Goal: Transaction & Acquisition: Obtain resource

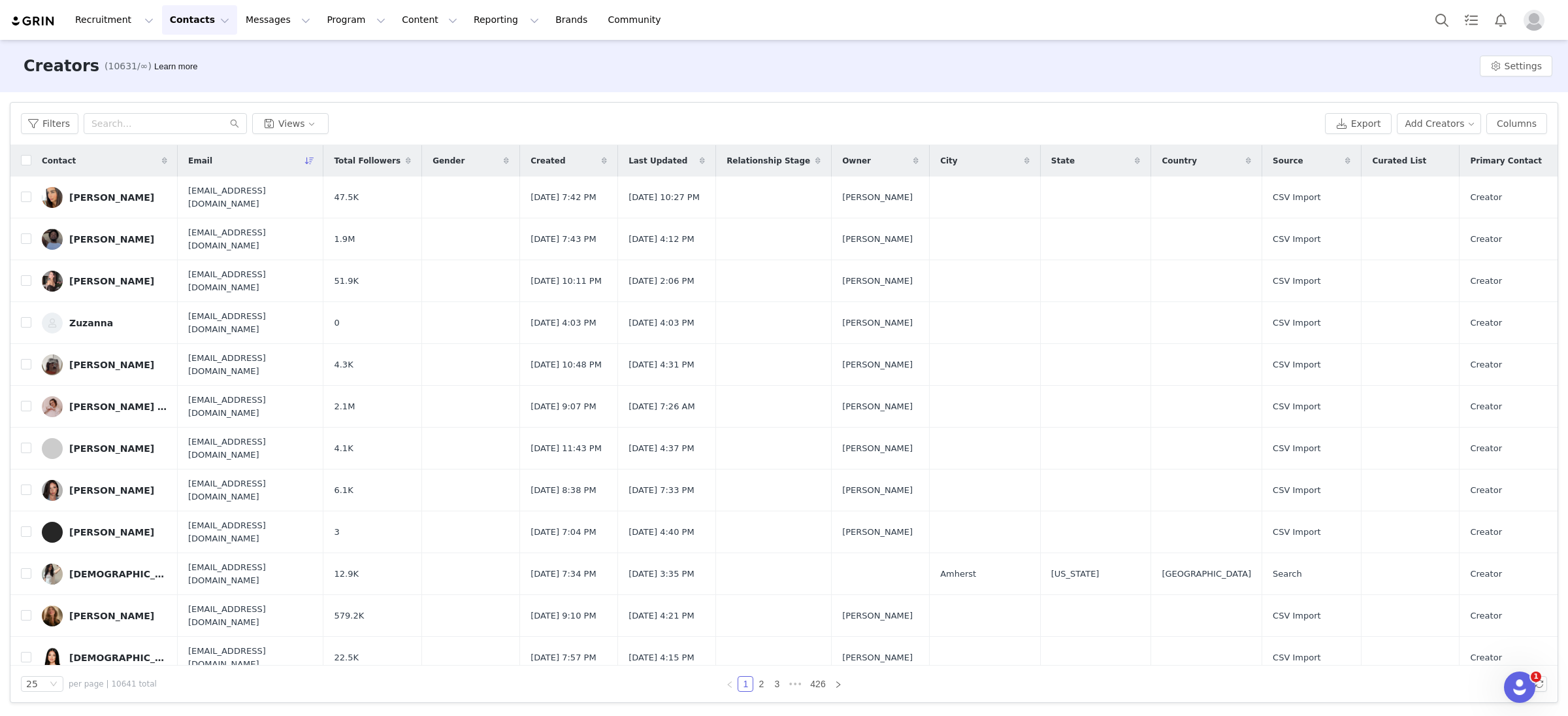
drag, startPoint x: 216, startPoint y: 16, endPoint x: 216, endPoint y: 25, distance: 9.0
click at [216, 16] on button "Contacts Contacts" at bounding box center [200, 20] width 76 height 29
click at [216, 83] on div "Prospects" at bounding box center [204, 82] width 87 height 14
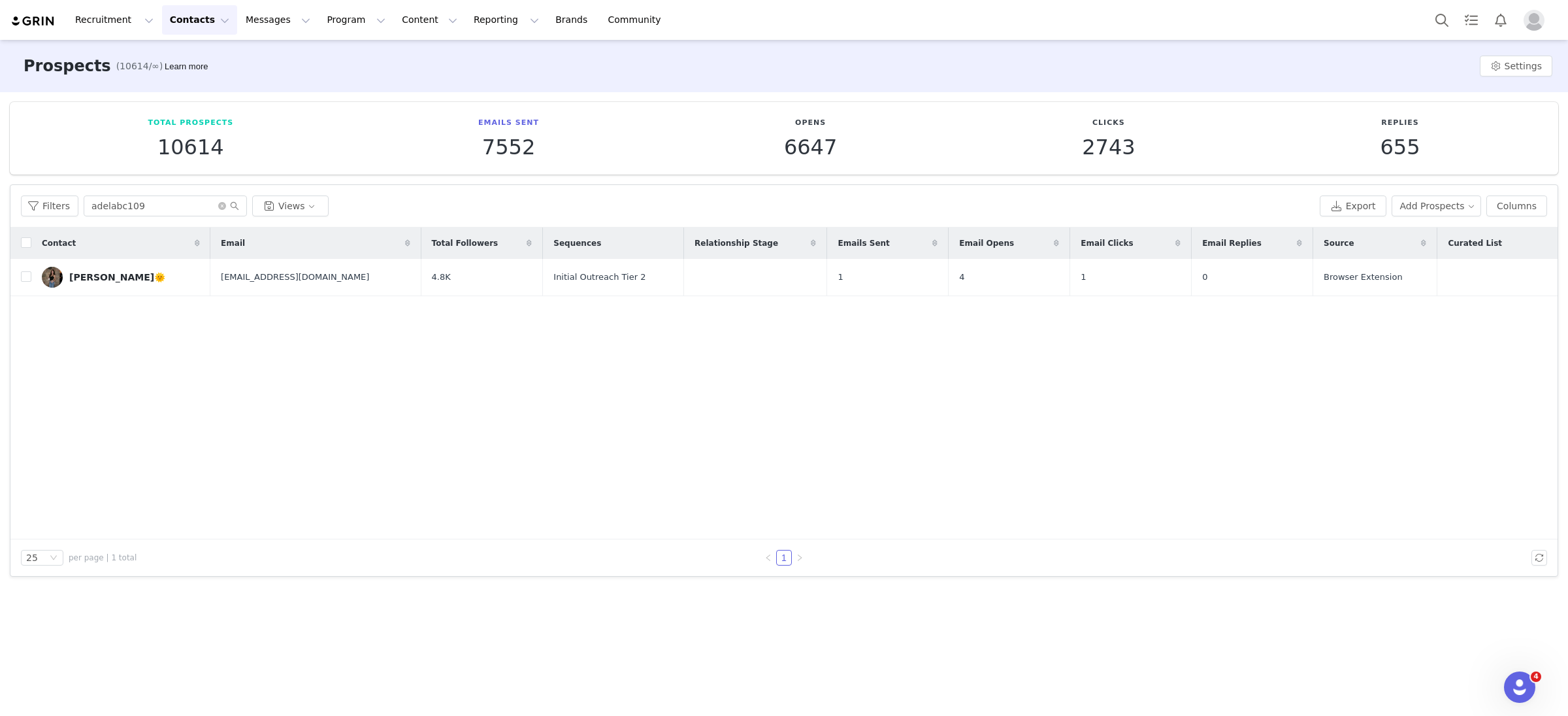
click at [153, 193] on div "Filters adelabc109 Views Export Add Prospects Columns" at bounding box center [784, 206] width 1547 height 42
drag, startPoint x: 153, startPoint y: 209, endPoint x: 33, endPoint y: 200, distance: 120.3
click at [33, 202] on div "Filters adelabc109 Views" at bounding box center [667, 206] width 1294 height 21
paste input "kennedygrace29@icloud.com"
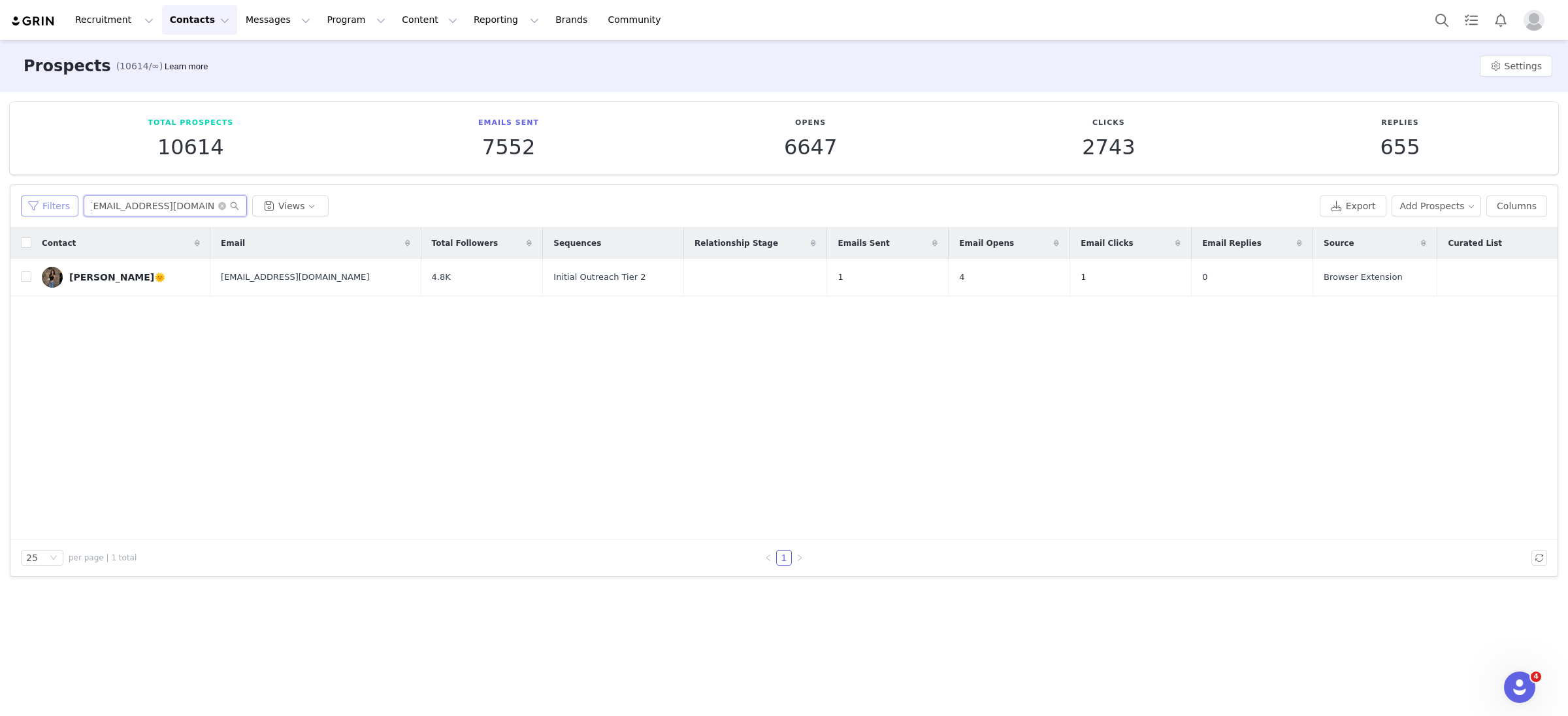
type input "kennedygrace29@icloud.com"
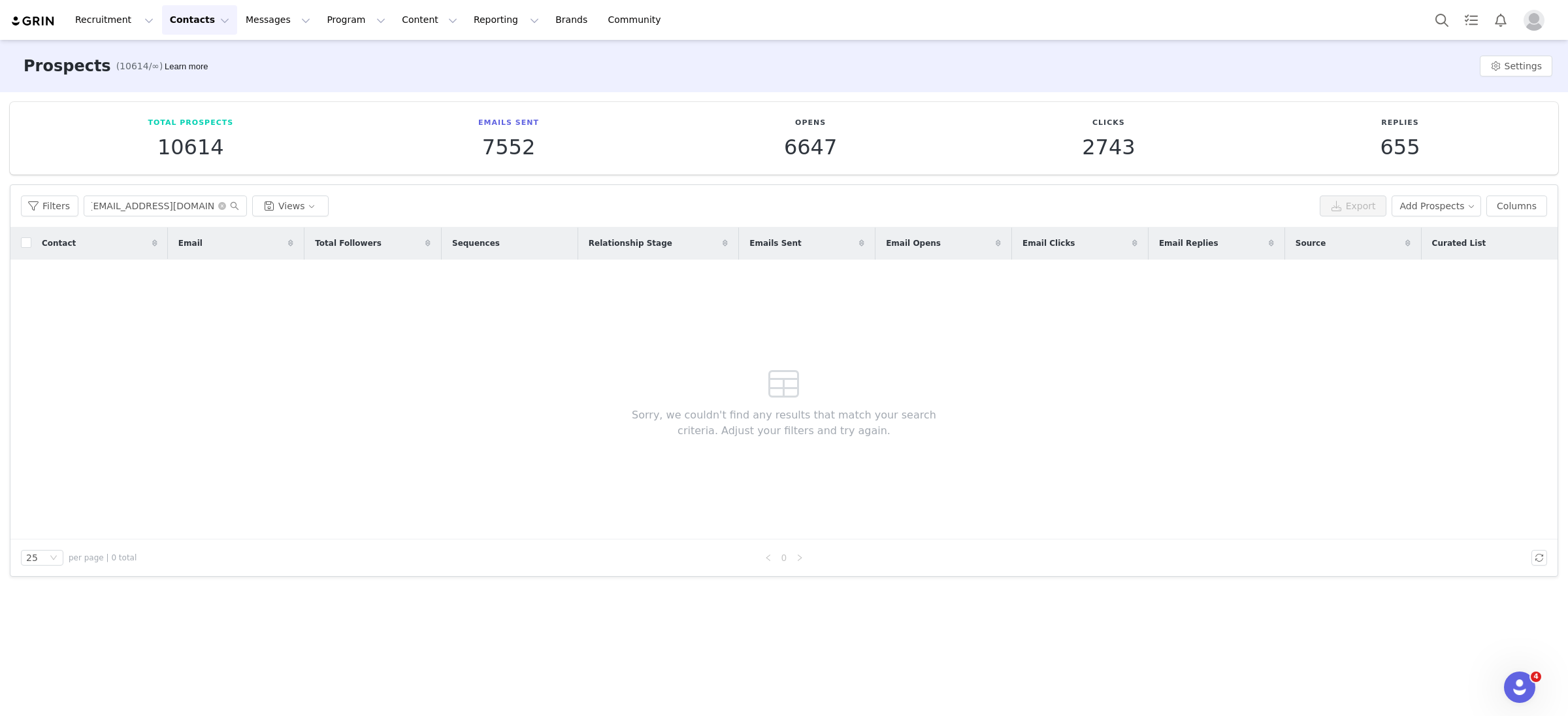
scroll to position [0, 0]
click at [195, 25] on button "Contacts Contacts" at bounding box center [200, 20] width 76 height 29
click at [204, 57] on div "Creators" at bounding box center [204, 57] width 87 height 14
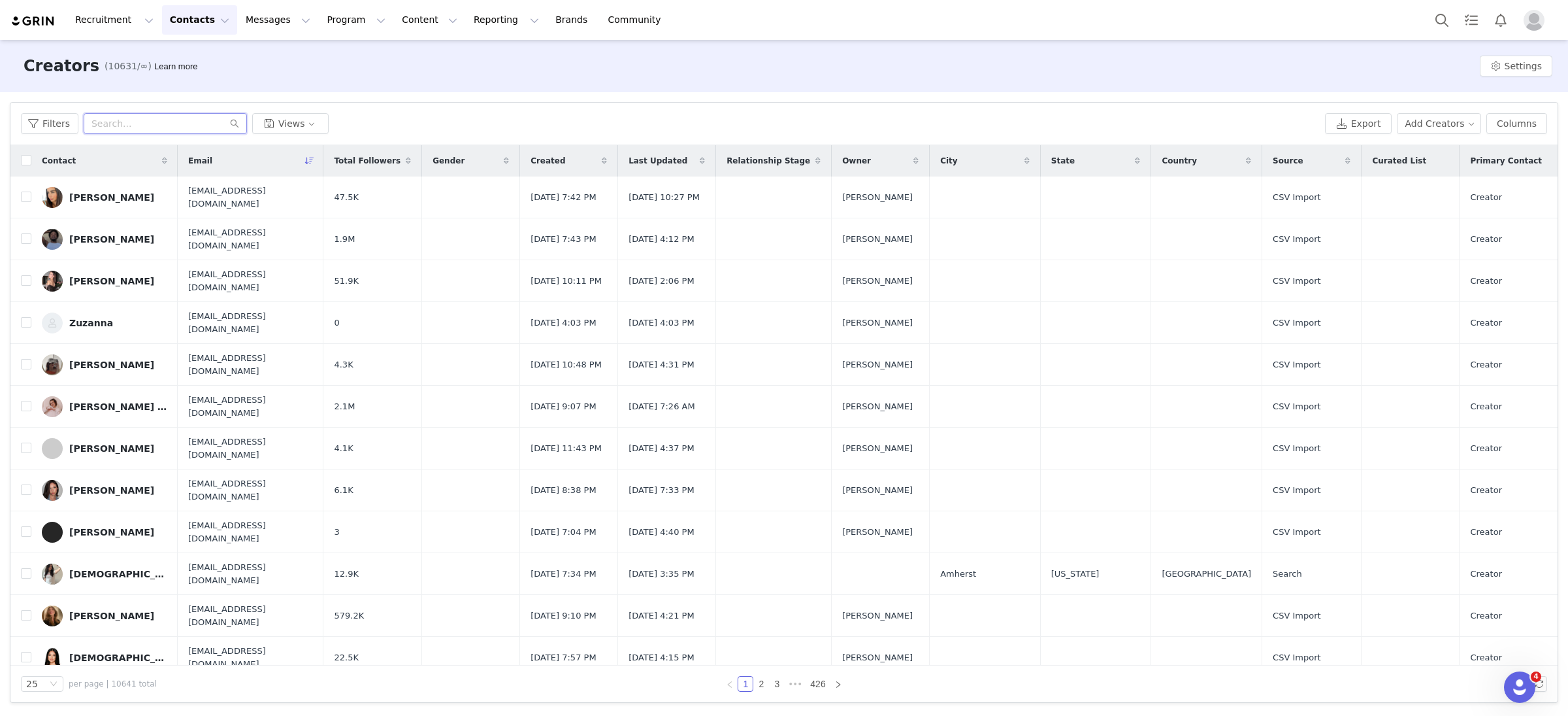
click at [161, 118] on input "text" at bounding box center [165, 123] width 163 height 21
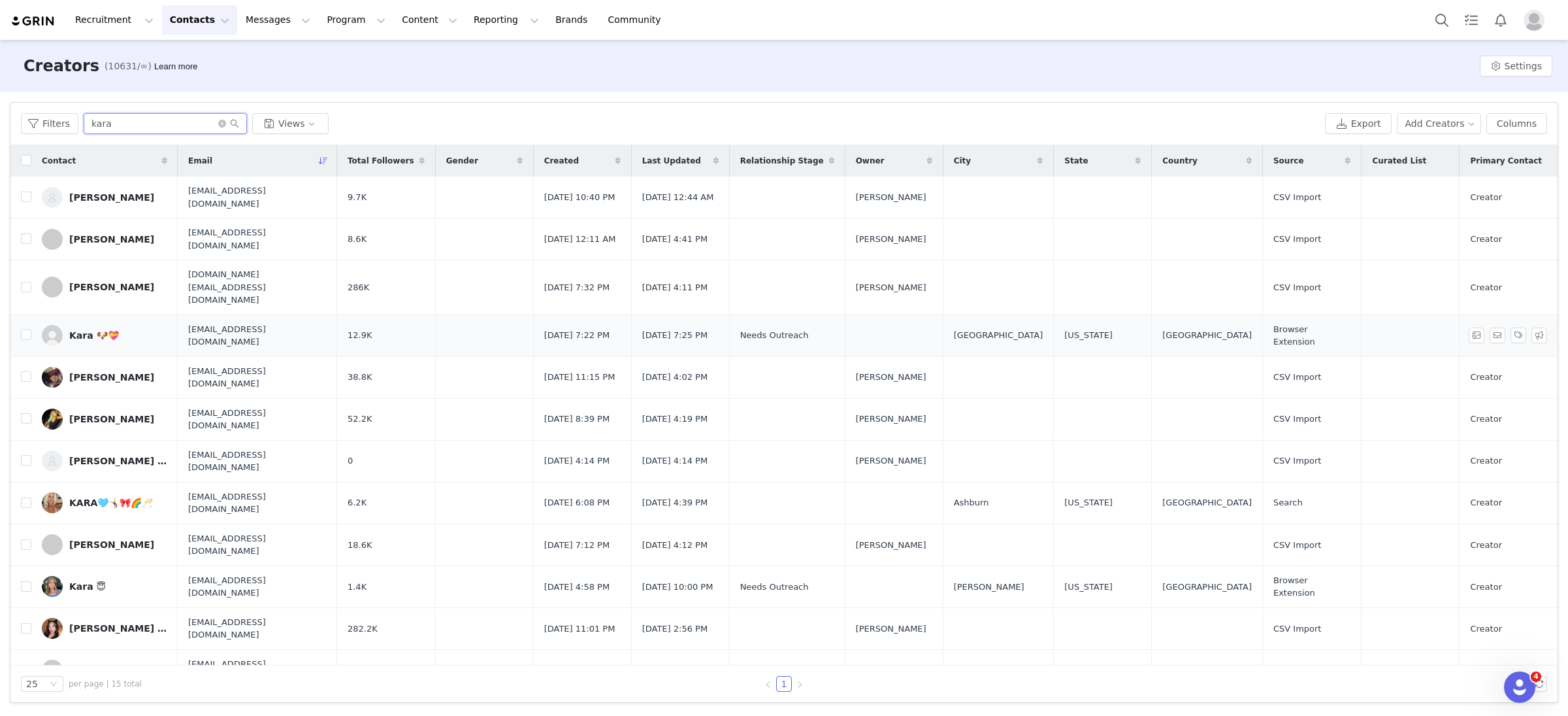
type input "kara"
drag, startPoint x: 81, startPoint y: 306, endPoint x: 270, endPoint y: 335, distance: 191.2
click at [81, 330] on div "Kara 🐶💝" at bounding box center [94, 335] width 49 height 10
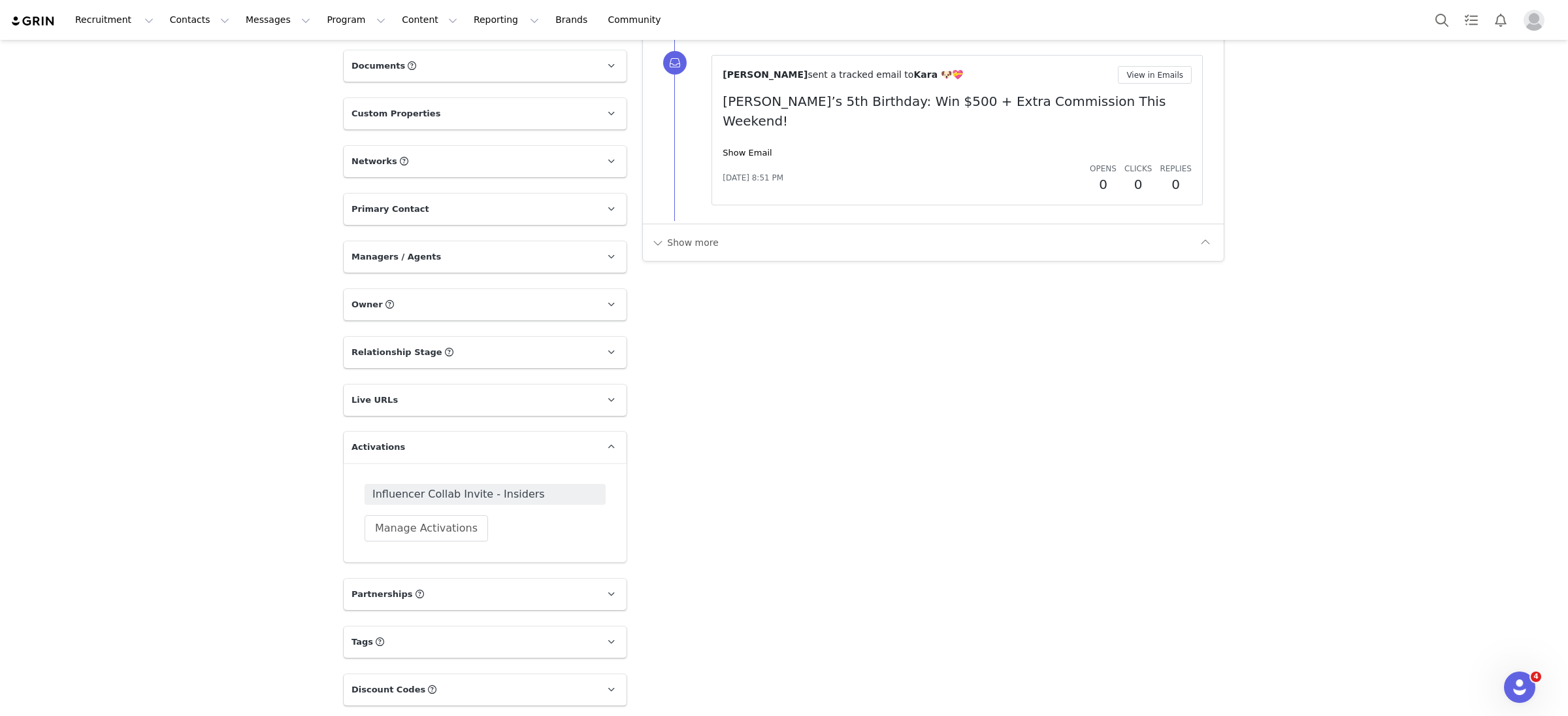
scroll to position [1327, 0]
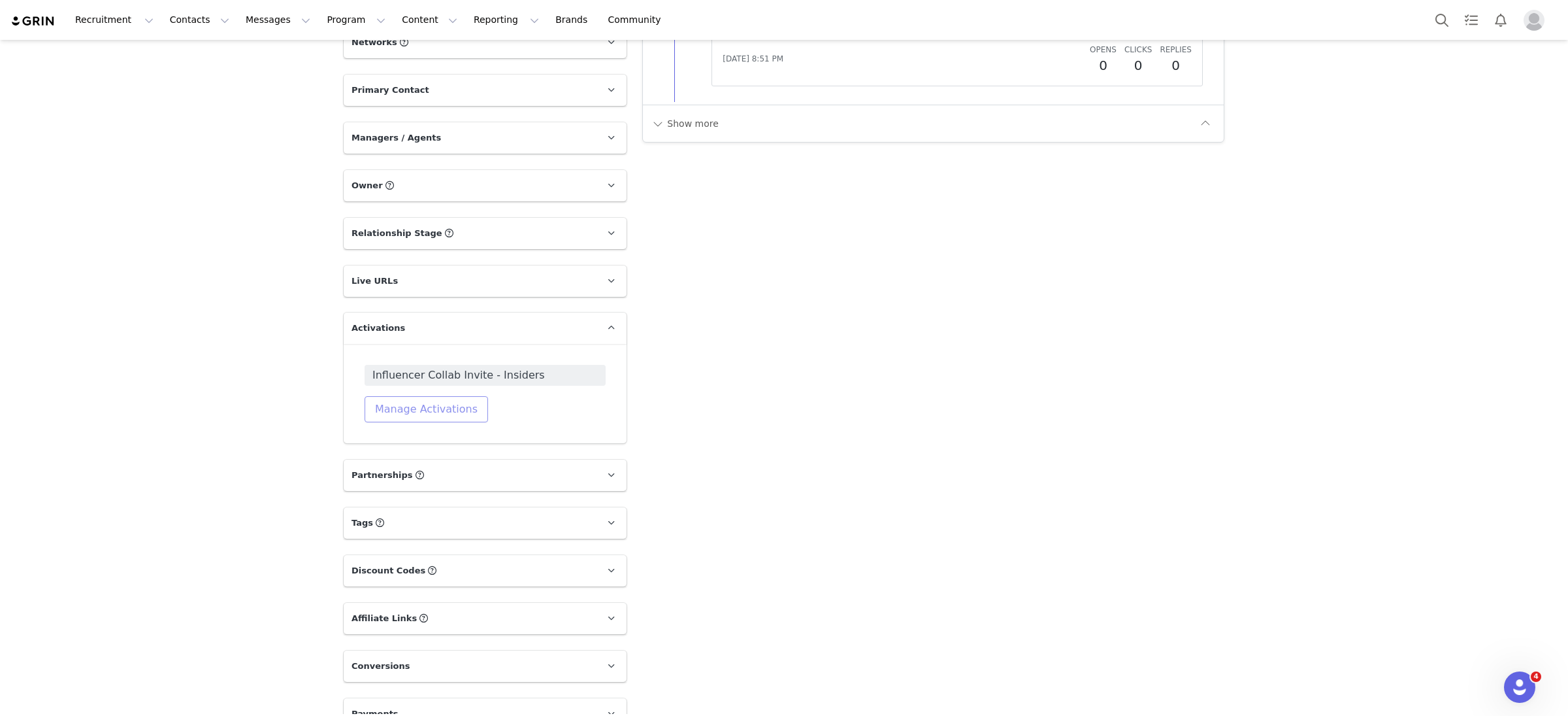
click at [460, 396] on button "Manage Activations" at bounding box center [426, 409] width 123 height 26
click at [394, 437] on div "Select Activation" at bounding box center [367, 435] width 77 height 20
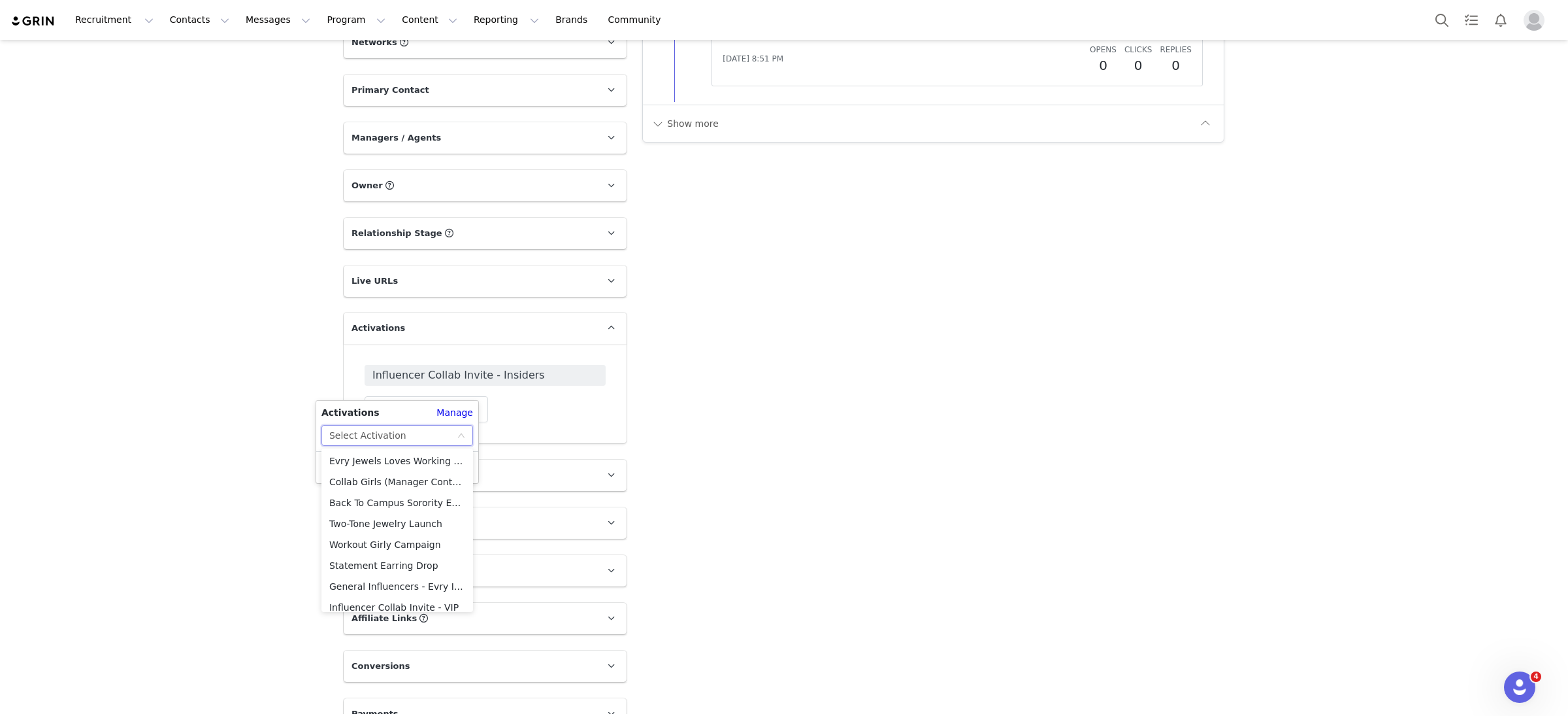
scroll to position [281, 0]
click at [427, 514] on li "Earring Stack Campaign💎👂" at bounding box center [397, 515] width 152 height 21
click at [336, 472] on button "Apply" at bounding box center [344, 467] width 47 height 21
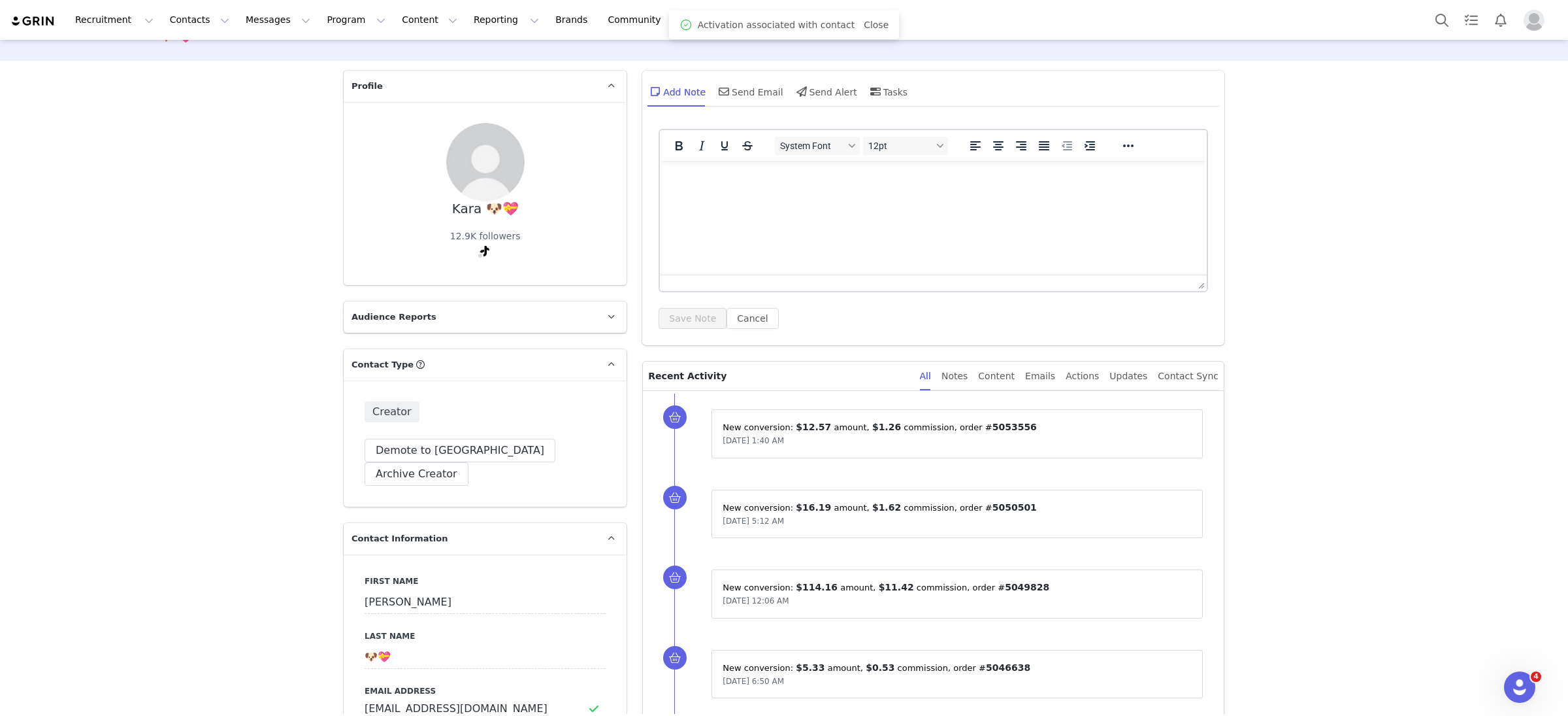
scroll to position [0, 0]
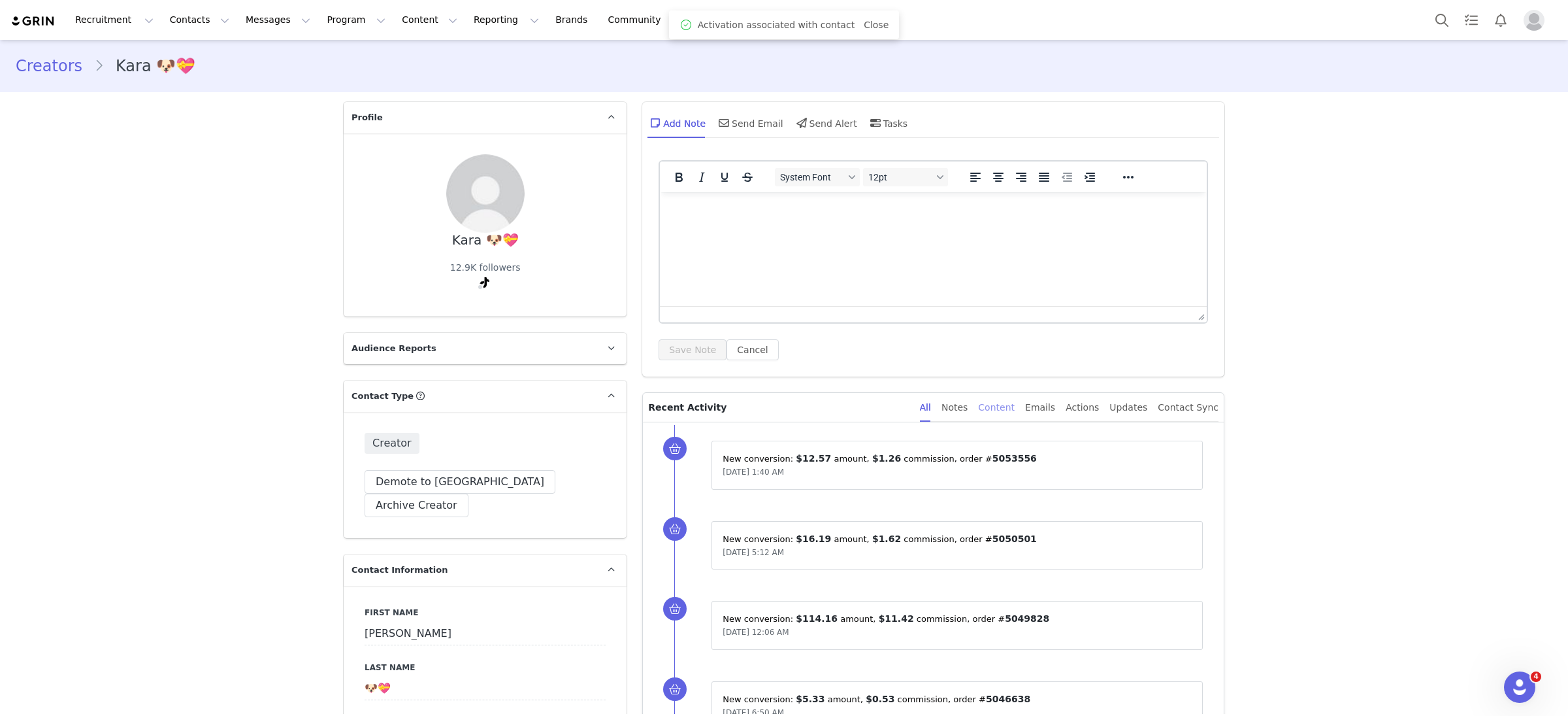
click at [1015, 415] on div "Content" at bounding box center [996, 407] width 37 height 29
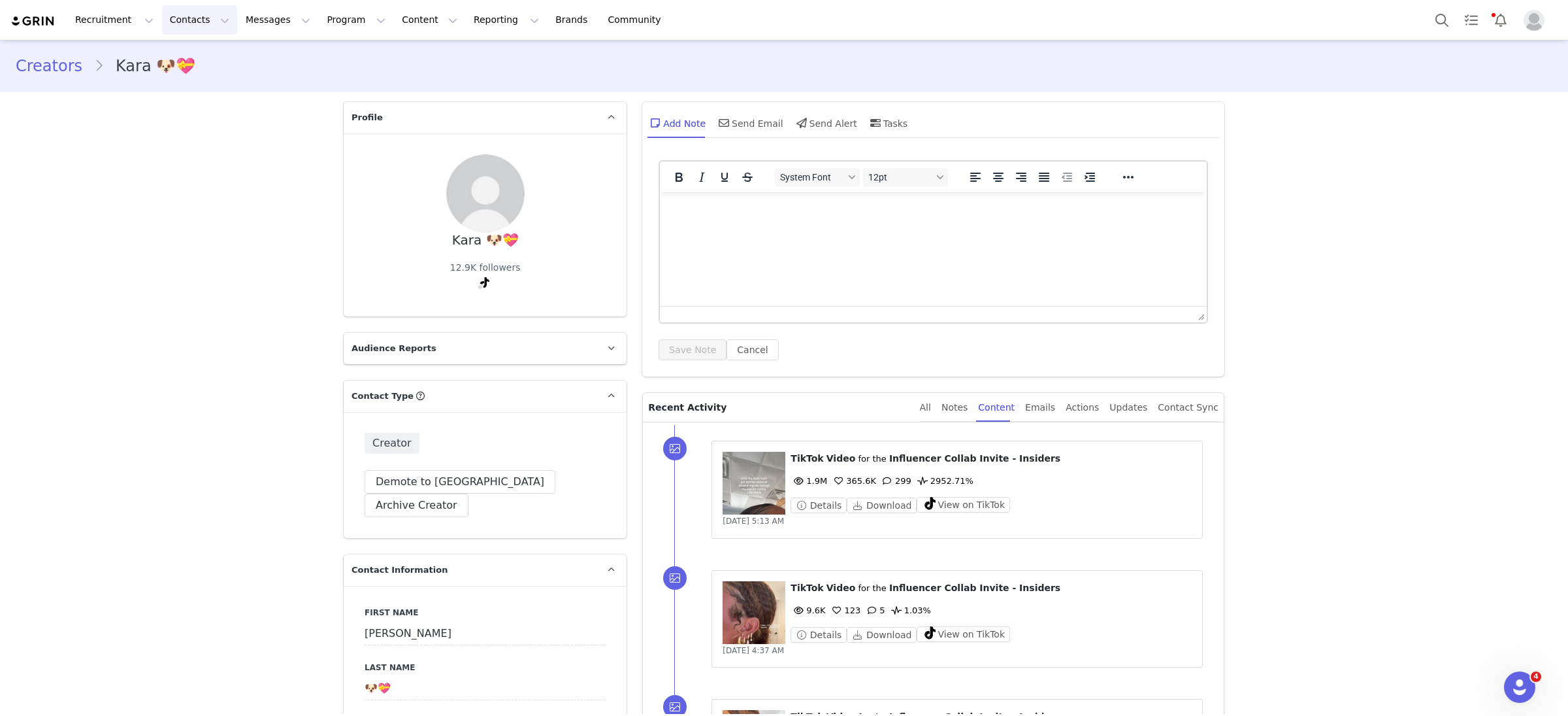
click at [182, 22] on button "Contacts Contacts" at bounding box center [200, 20] width 76 height 29
click at [208, 88] on div "Prospects" at bounding box center [204, 82] width 87 height 14
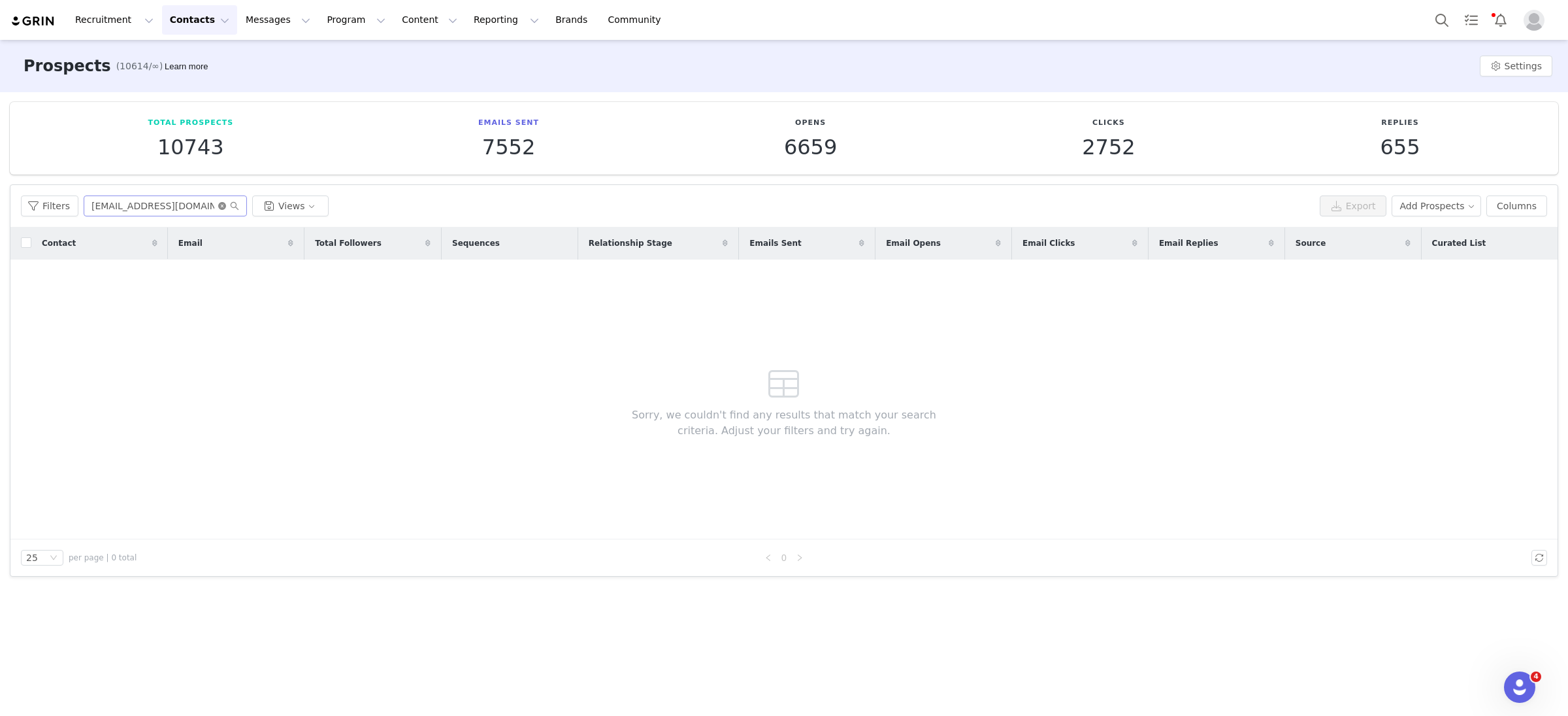
click at [219, 204] on icon "icon: close-circle" at bounding box center [223, 206] width 8 height 8
click at [283, 204] on button "Views" at bounding box center [290, 206] width 76 height 21
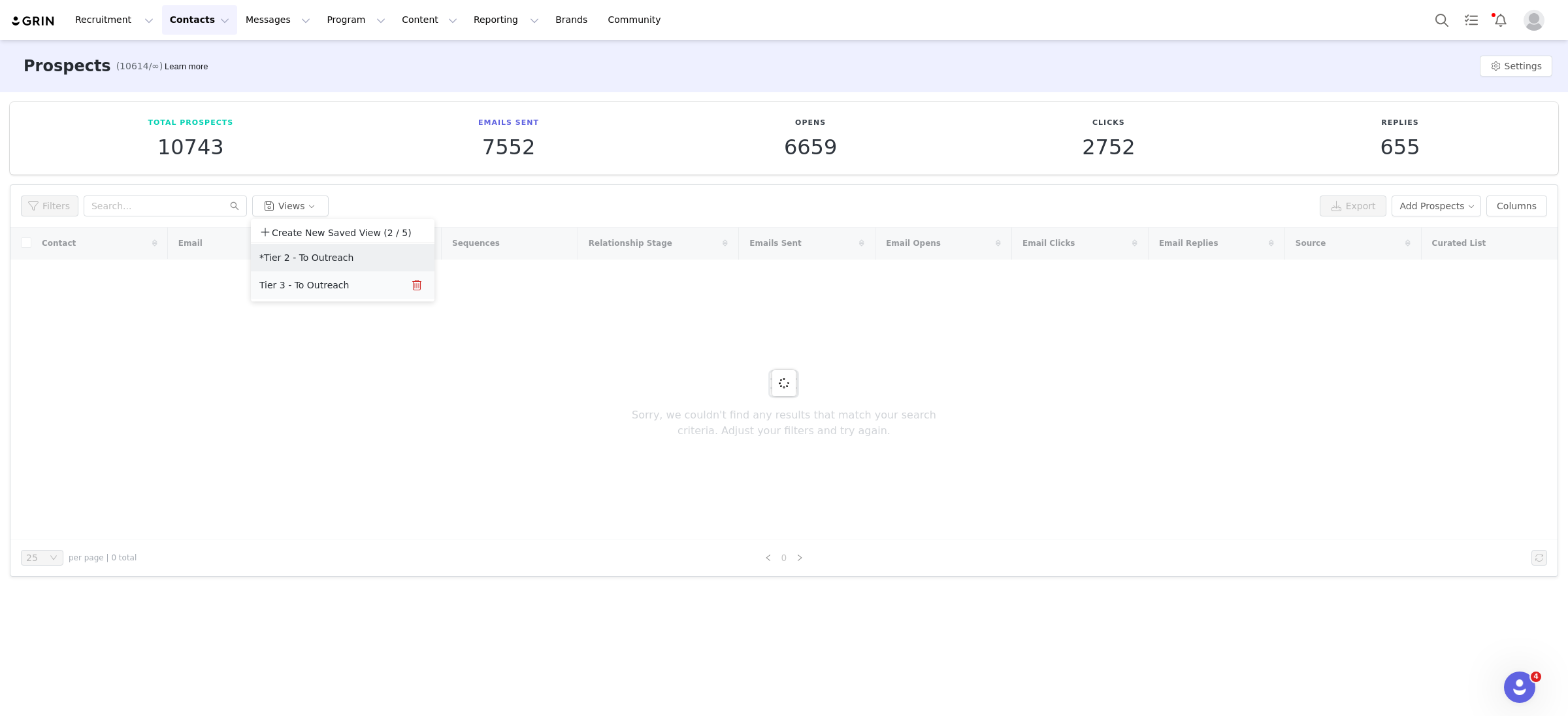
click at [304, 277] on button "Tier 3 - To Outreach" at bounding box center [324, 285] width 132 height 21
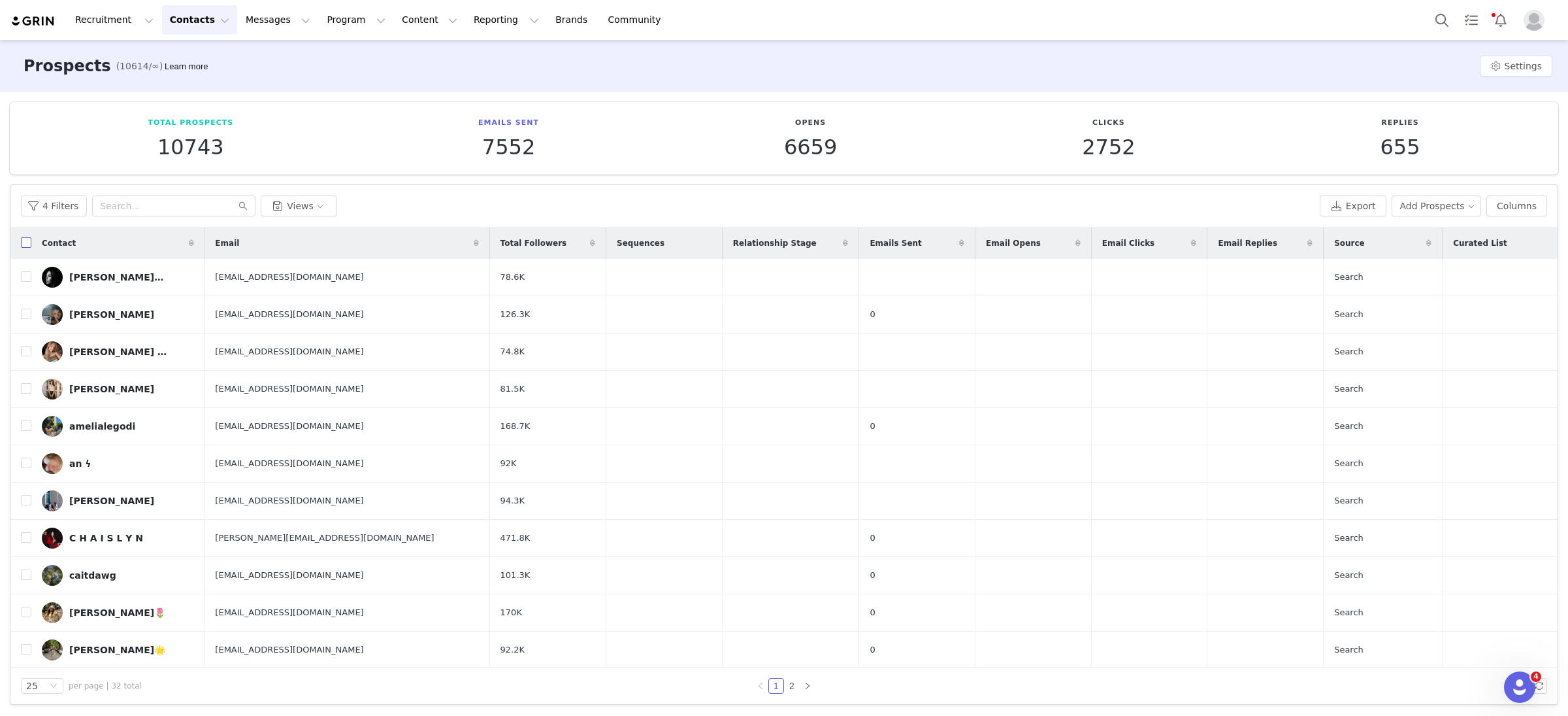
click at [25, 244] on input "checkbox" at bounding box center [25, 242] width 10 height 10
checkbox input "true"
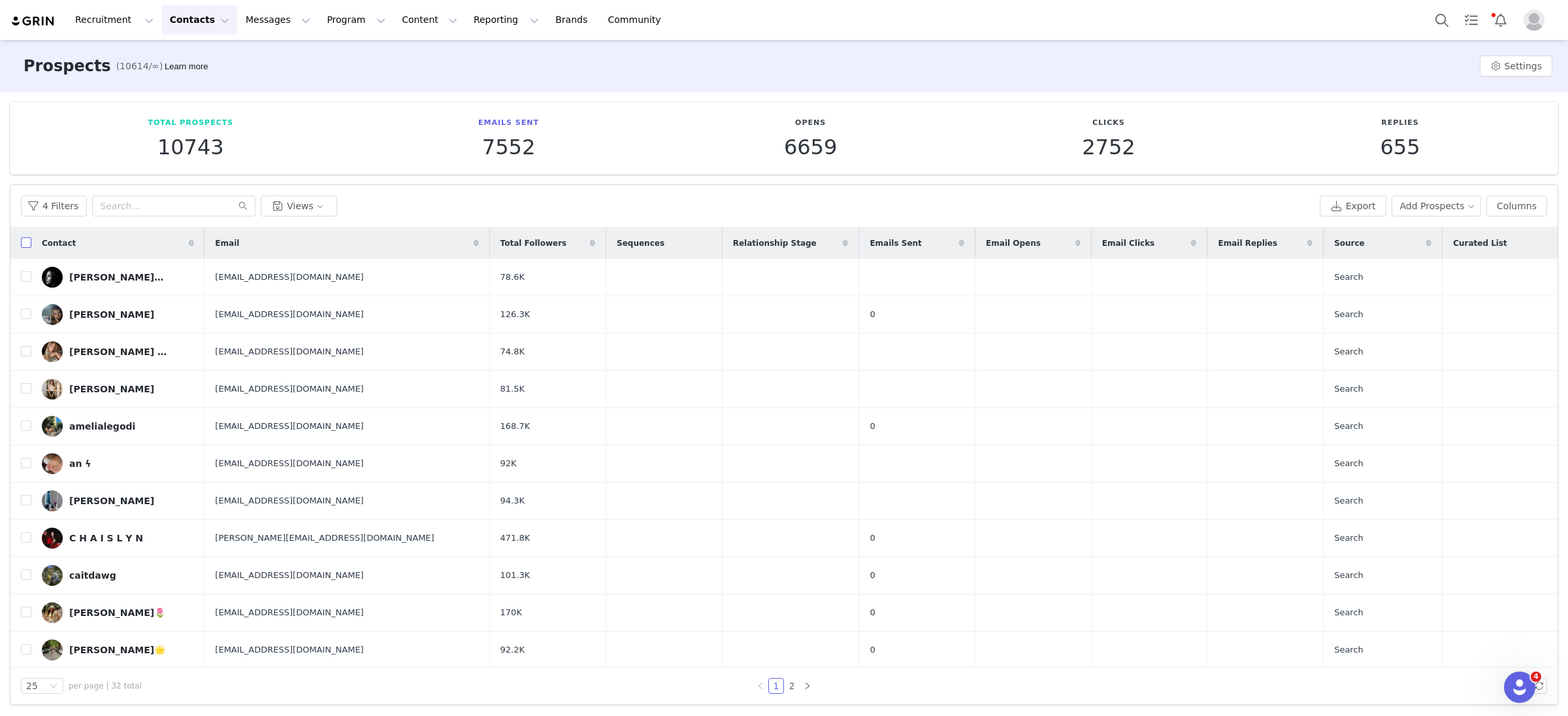
checkbox input "true"
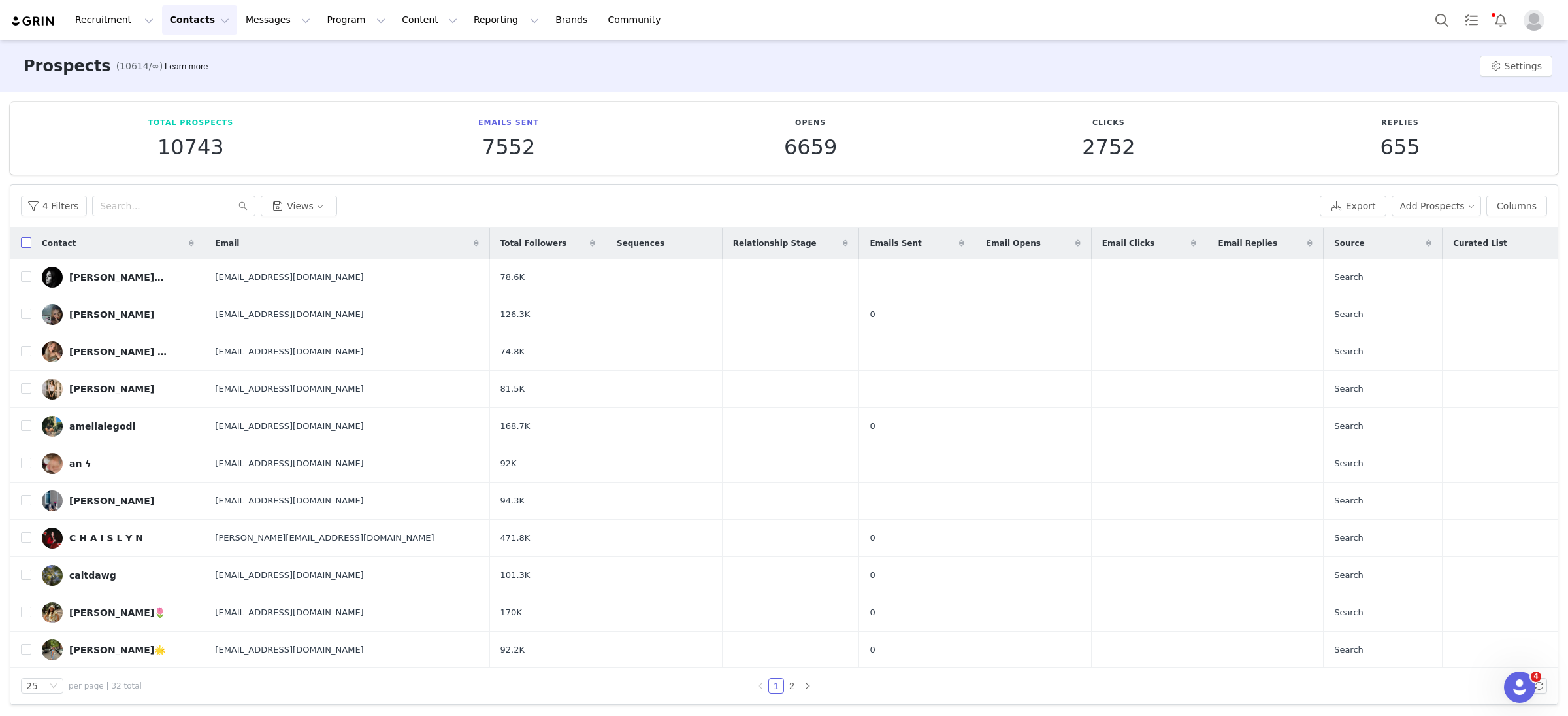
checkbox input "true"
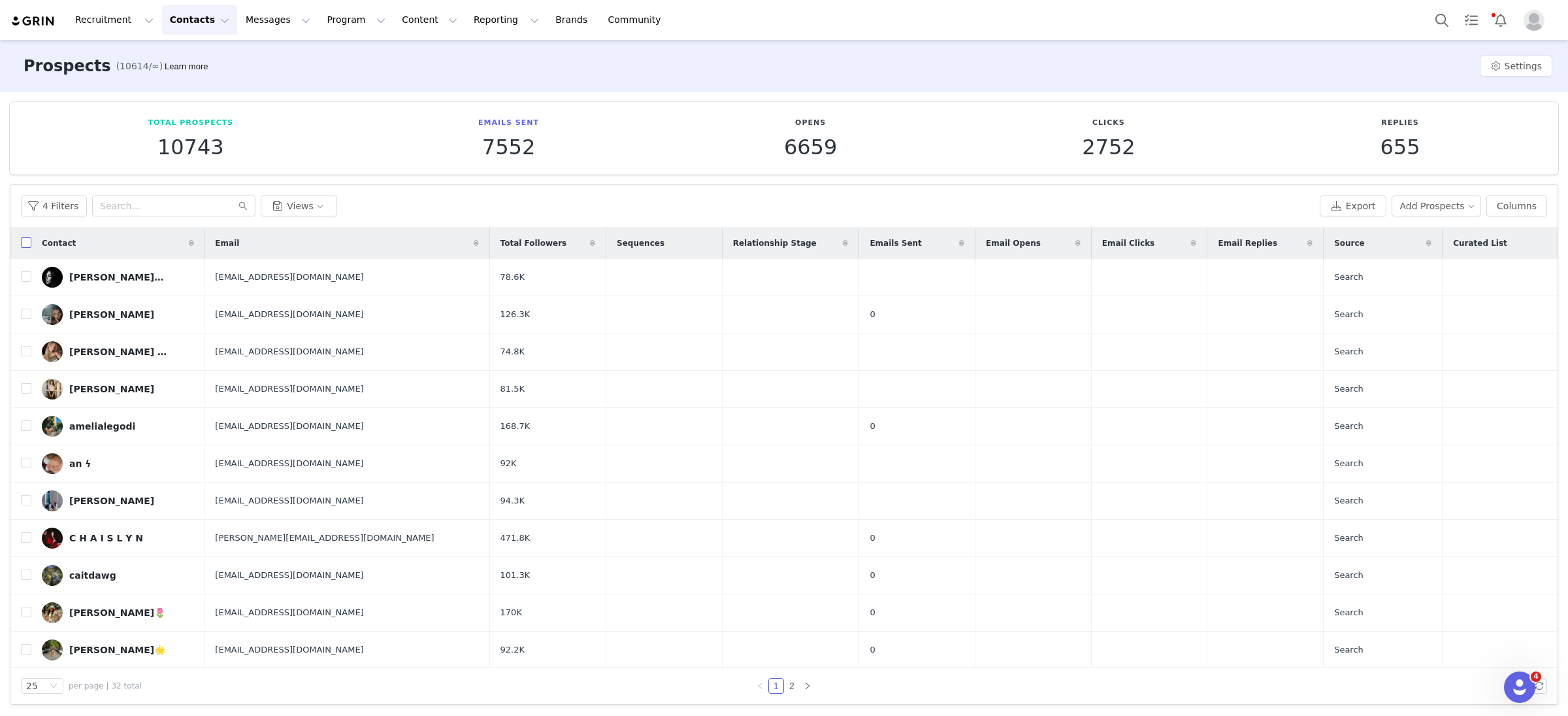
checkbox input "true"
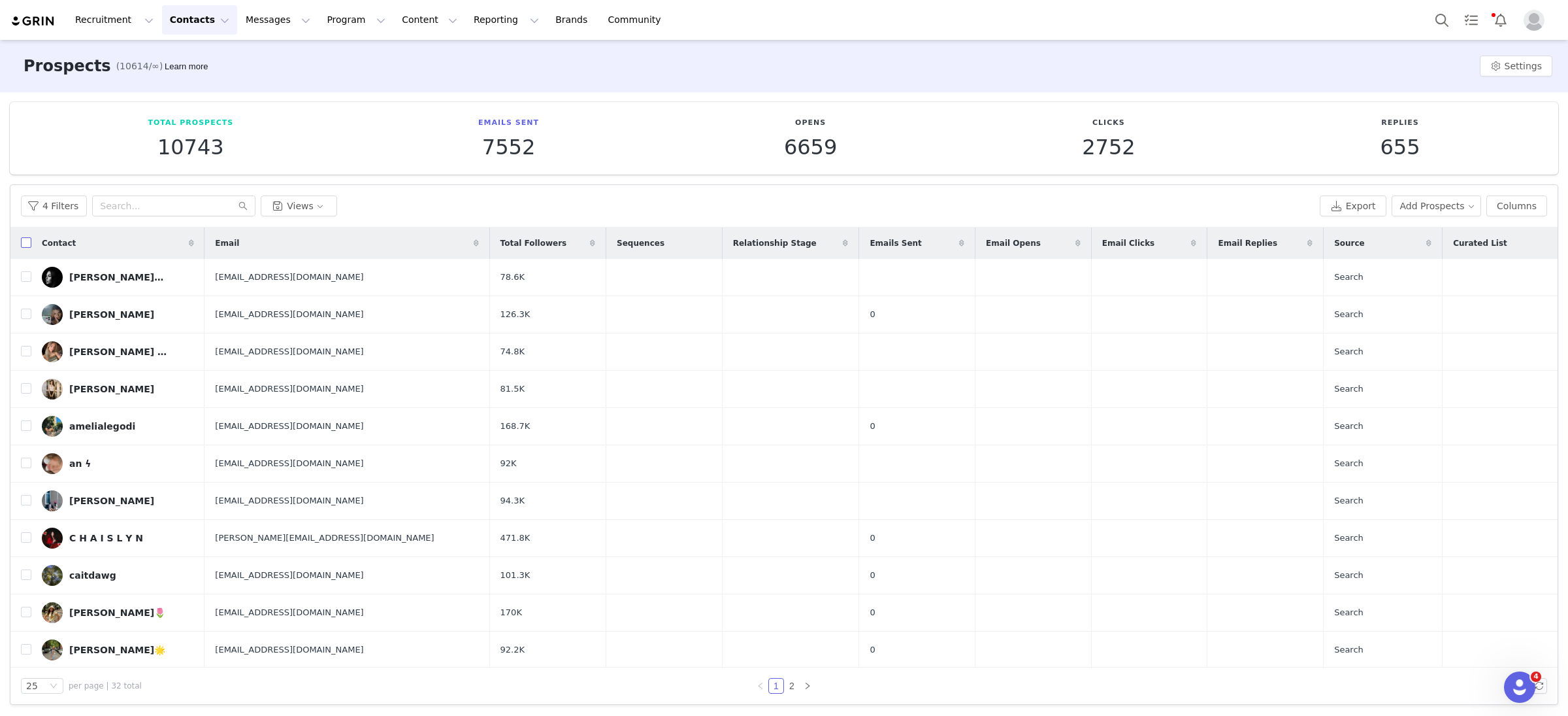
checkbox input "true"
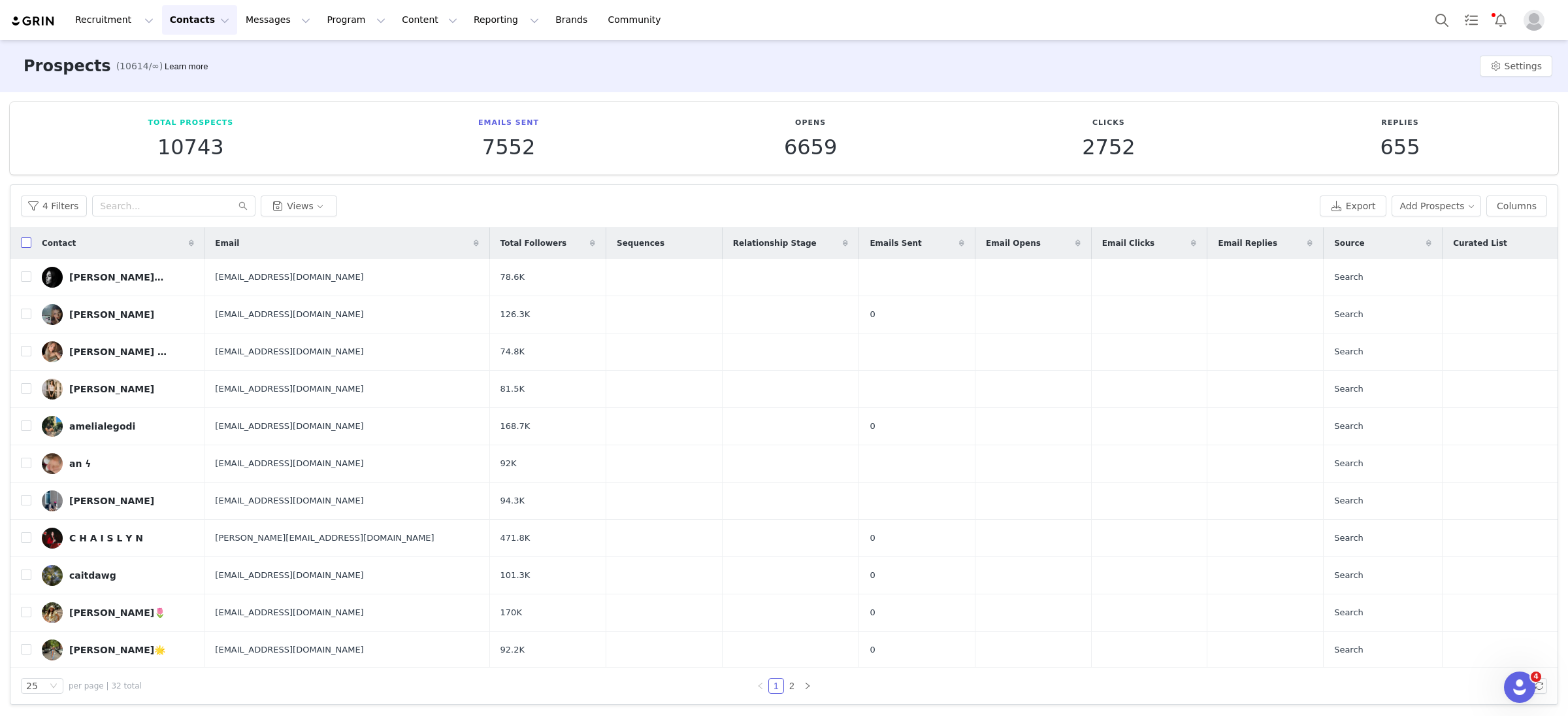
checkbox input "true"
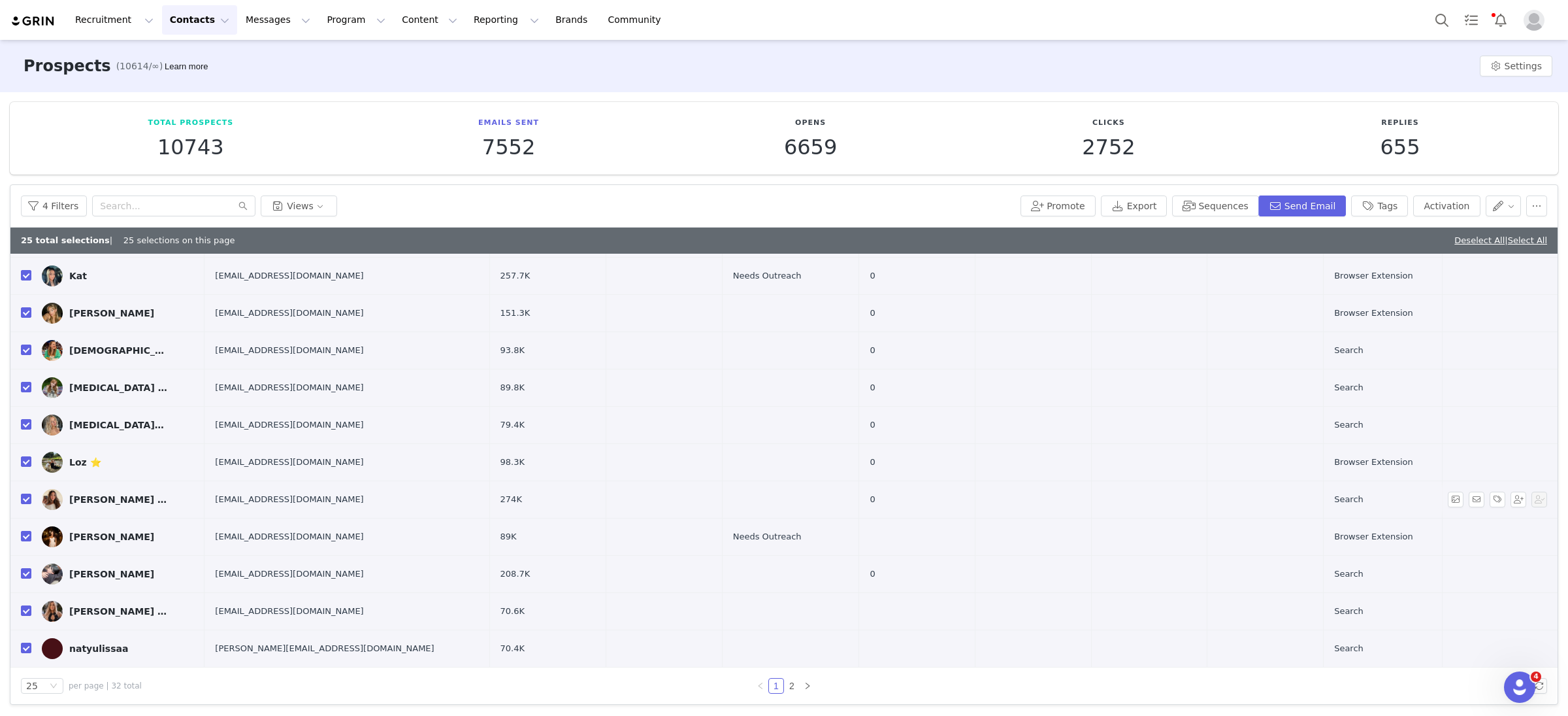
scroll to position [553, 0]
click at [531, 461] on td "98.3K" at bounding box center [548, 461] width 116 height 37
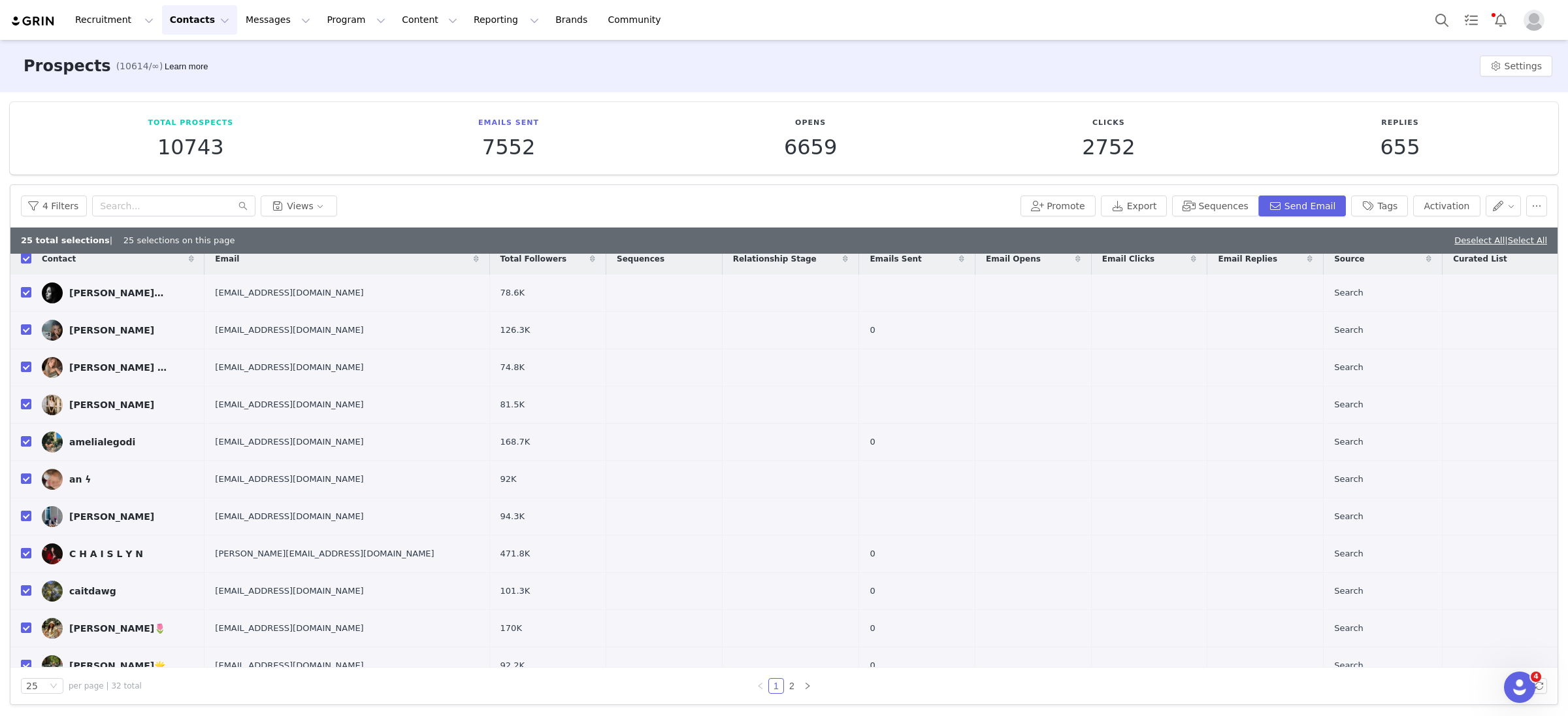
scroll to position [0, 0]
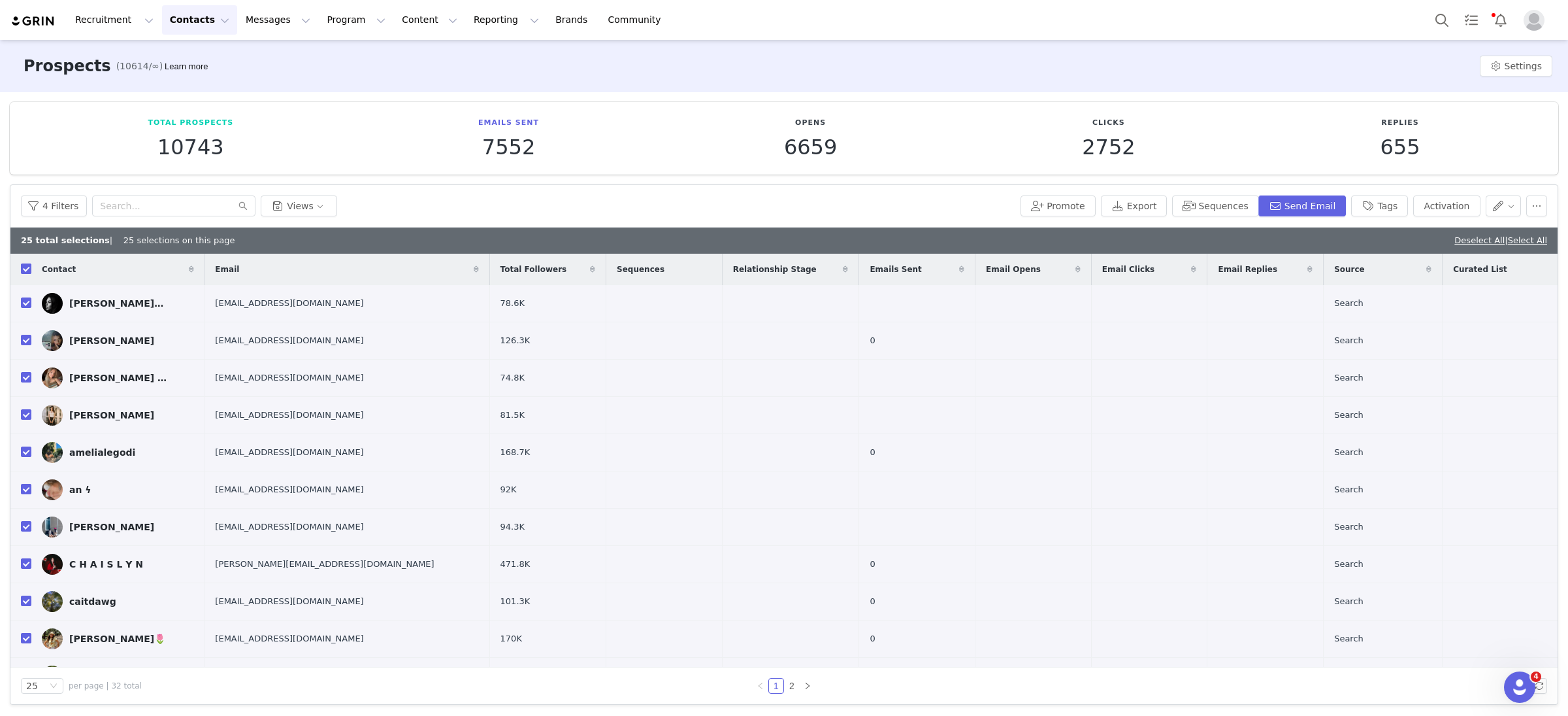
click at [28, 266] on input "checkbox" at bounding box center [25, 268] width 10 height 10
checkbox input "false"
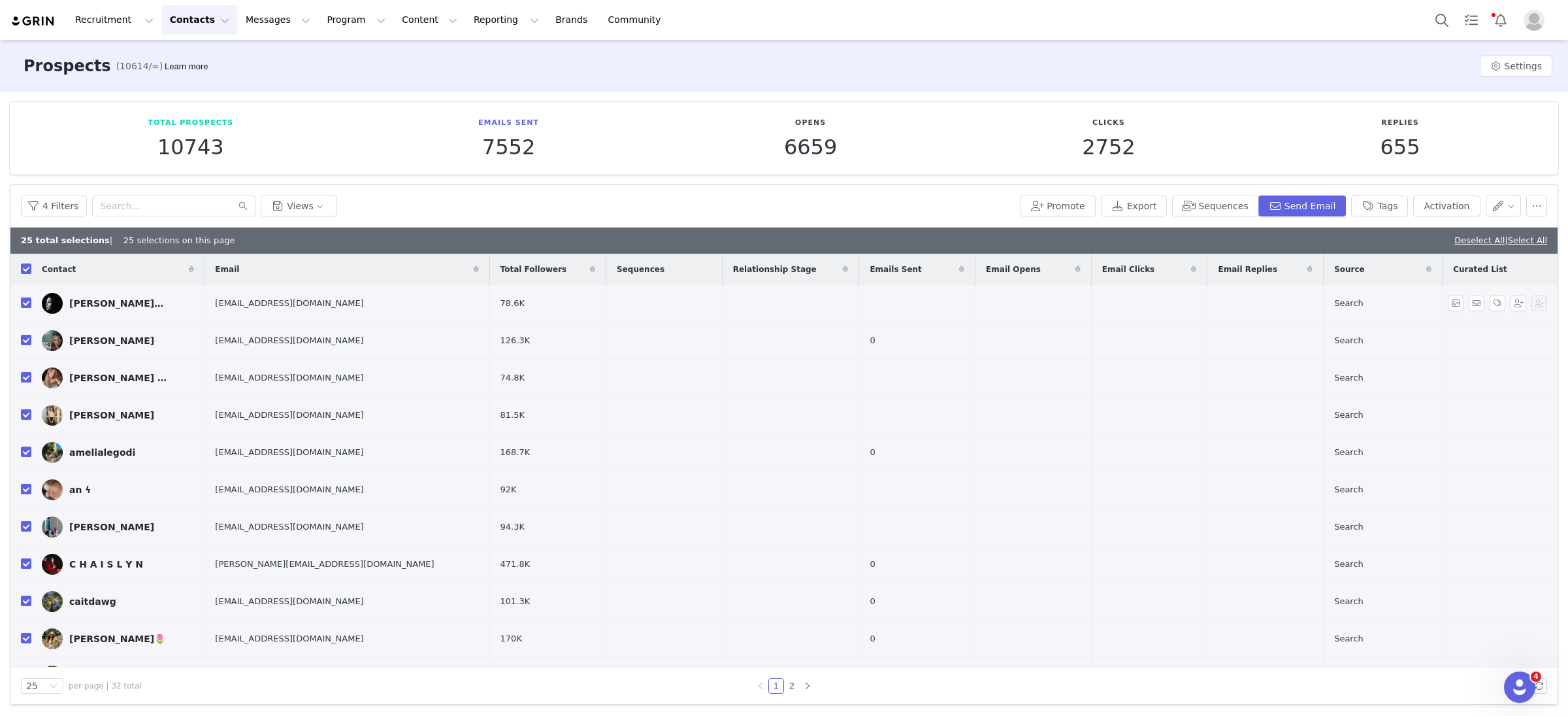
checkbox input "false"
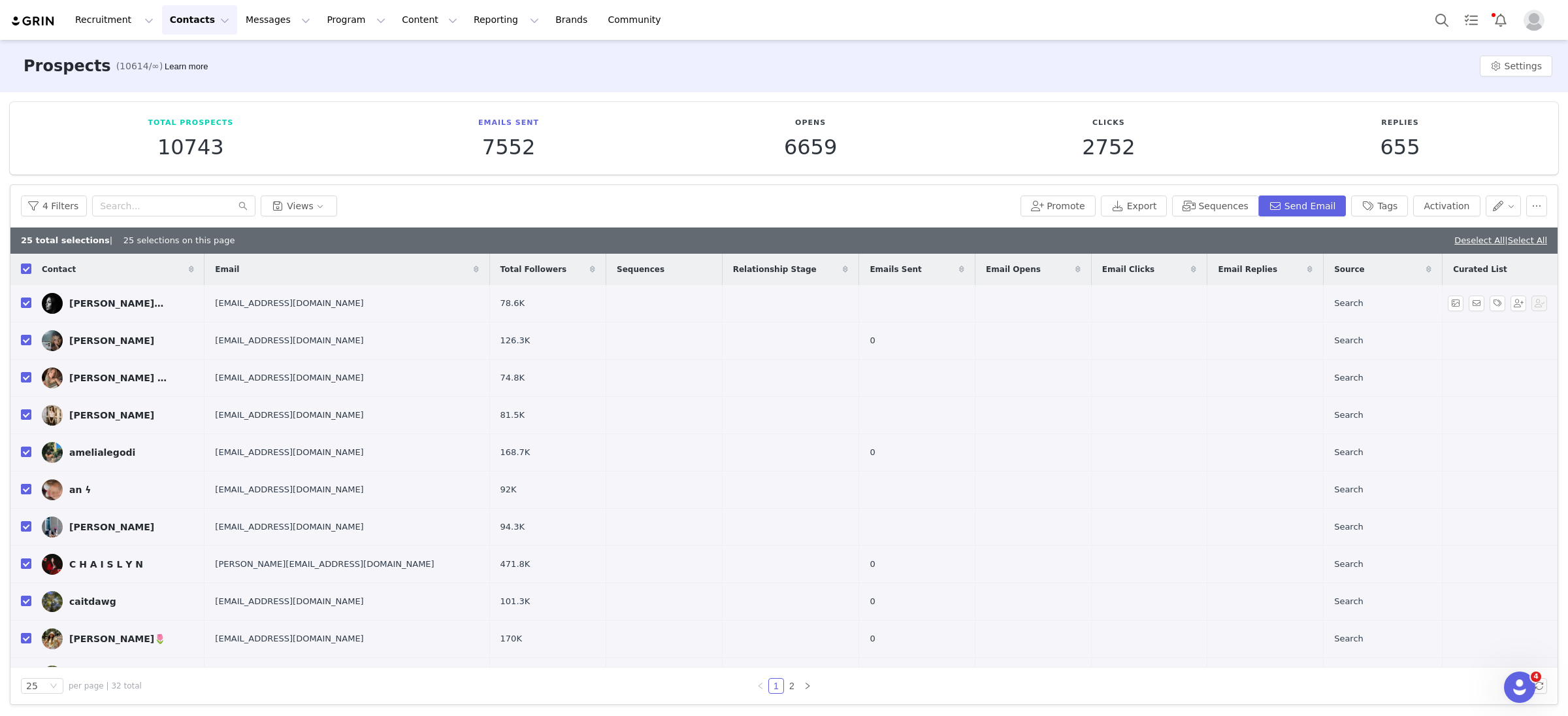
checkbox input "false"
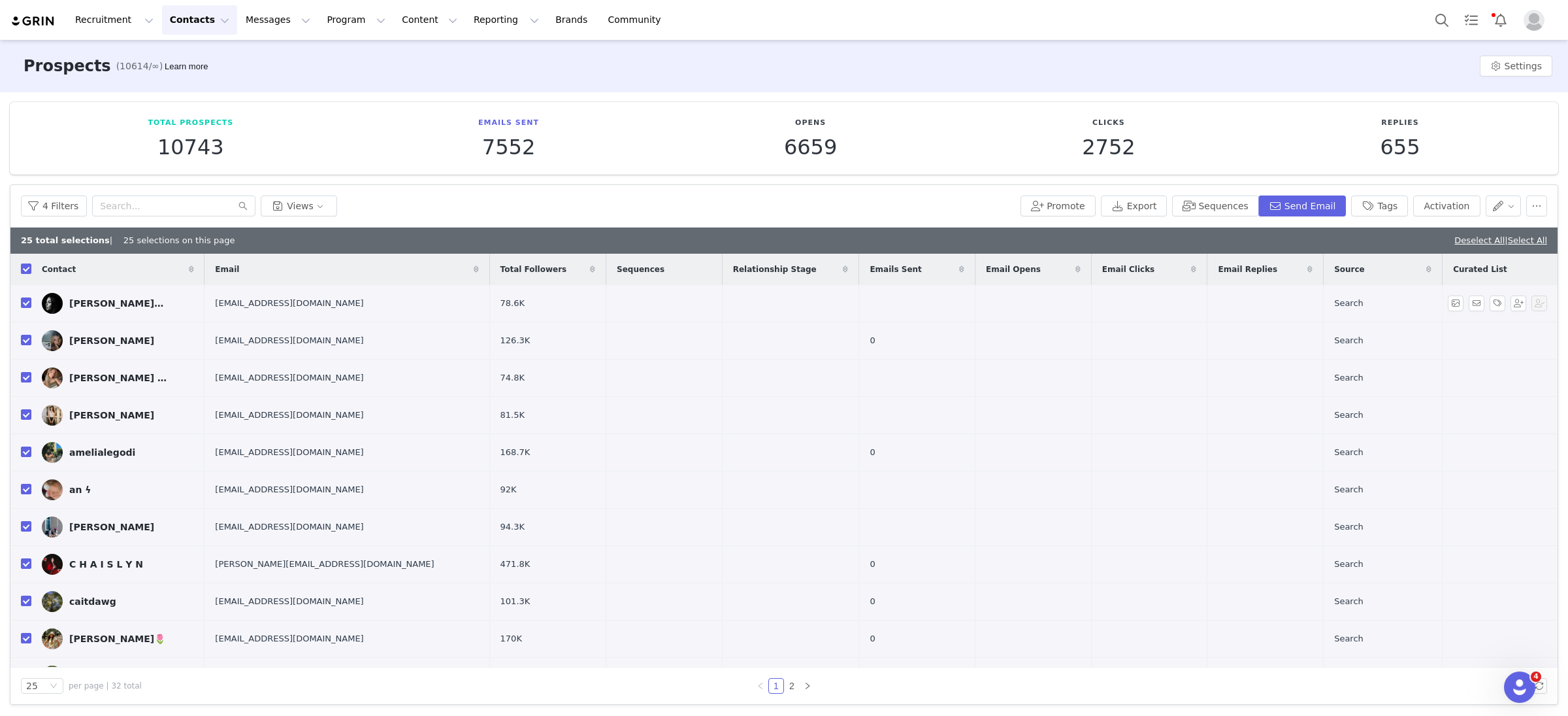
checkbox input "false"
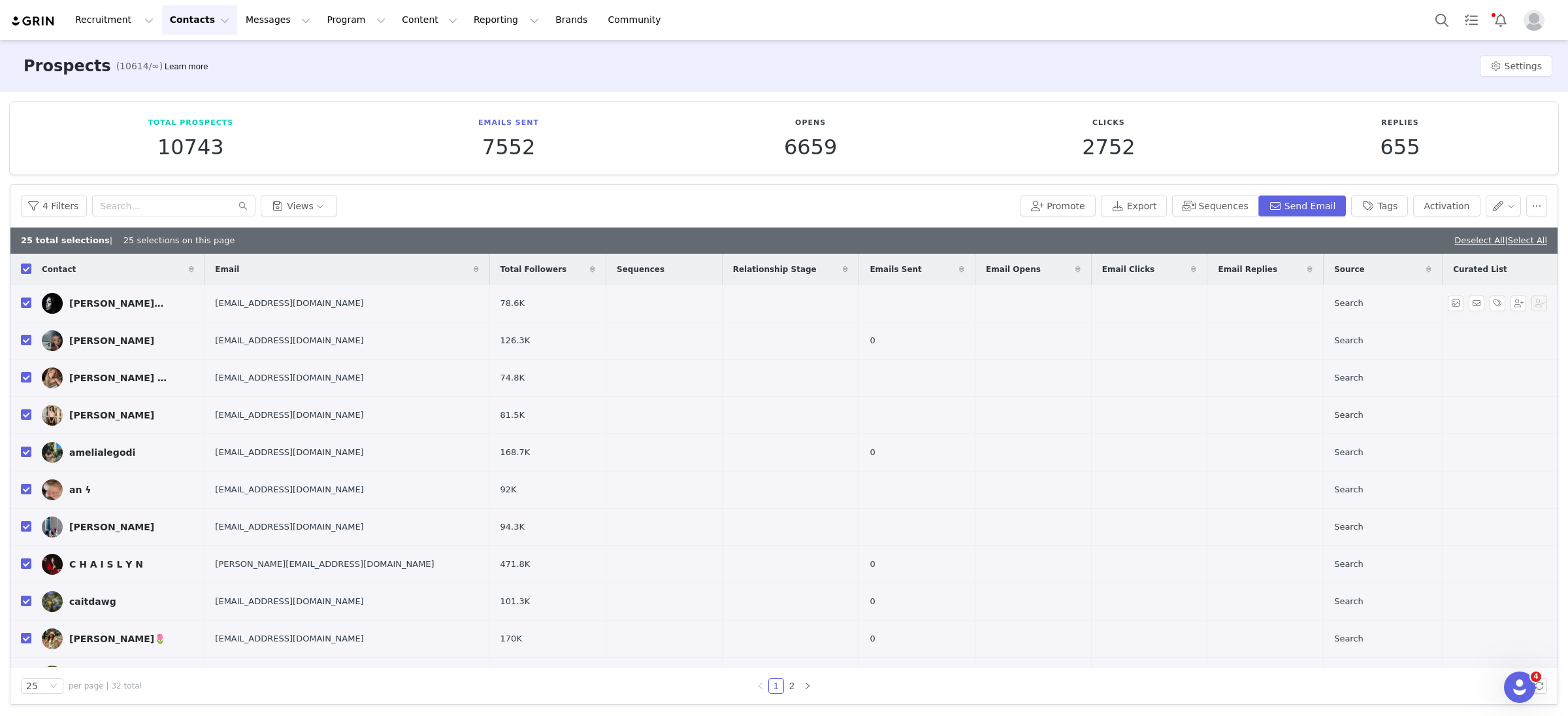
checkbox input "false"
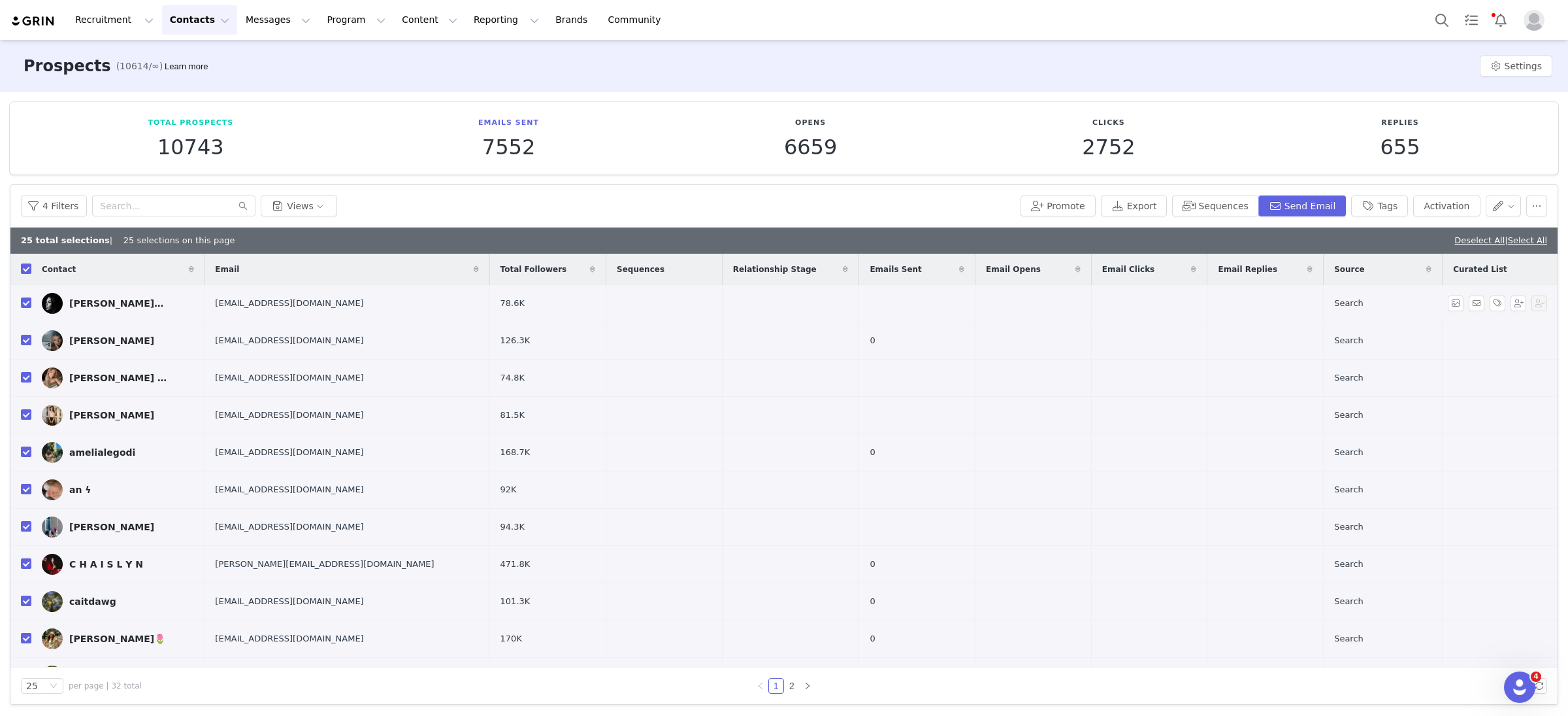
checkbox input "false"
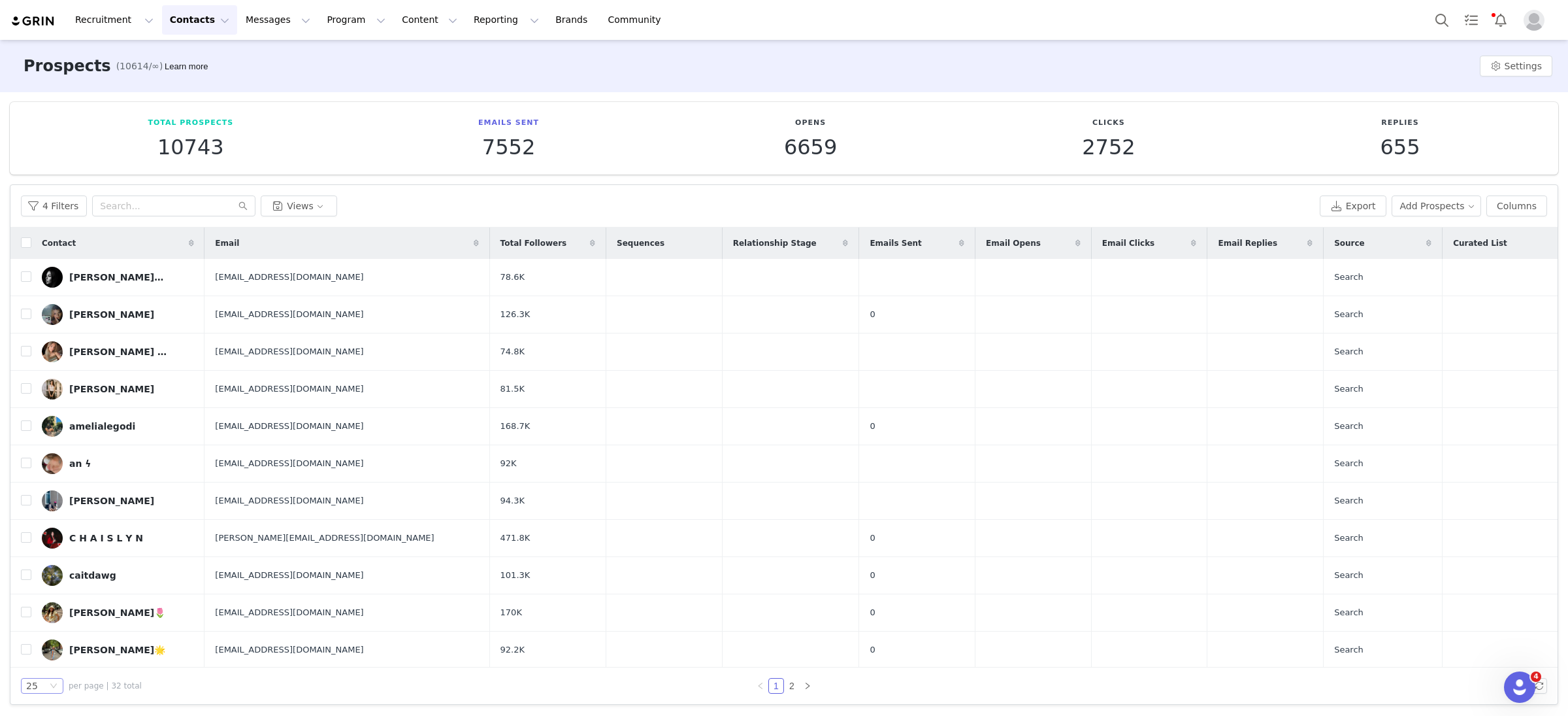
click at [53, 686] on icon "icon: down" at bounding box center [53, 686] width 6 height 5
click at [49, 644] on li "50" at bounding box center [41, 640] width 42 height 21
click at [25, 243] on input "checkbox" at bounding box center [25, 242] width 10 height 10
checkbox input "true"
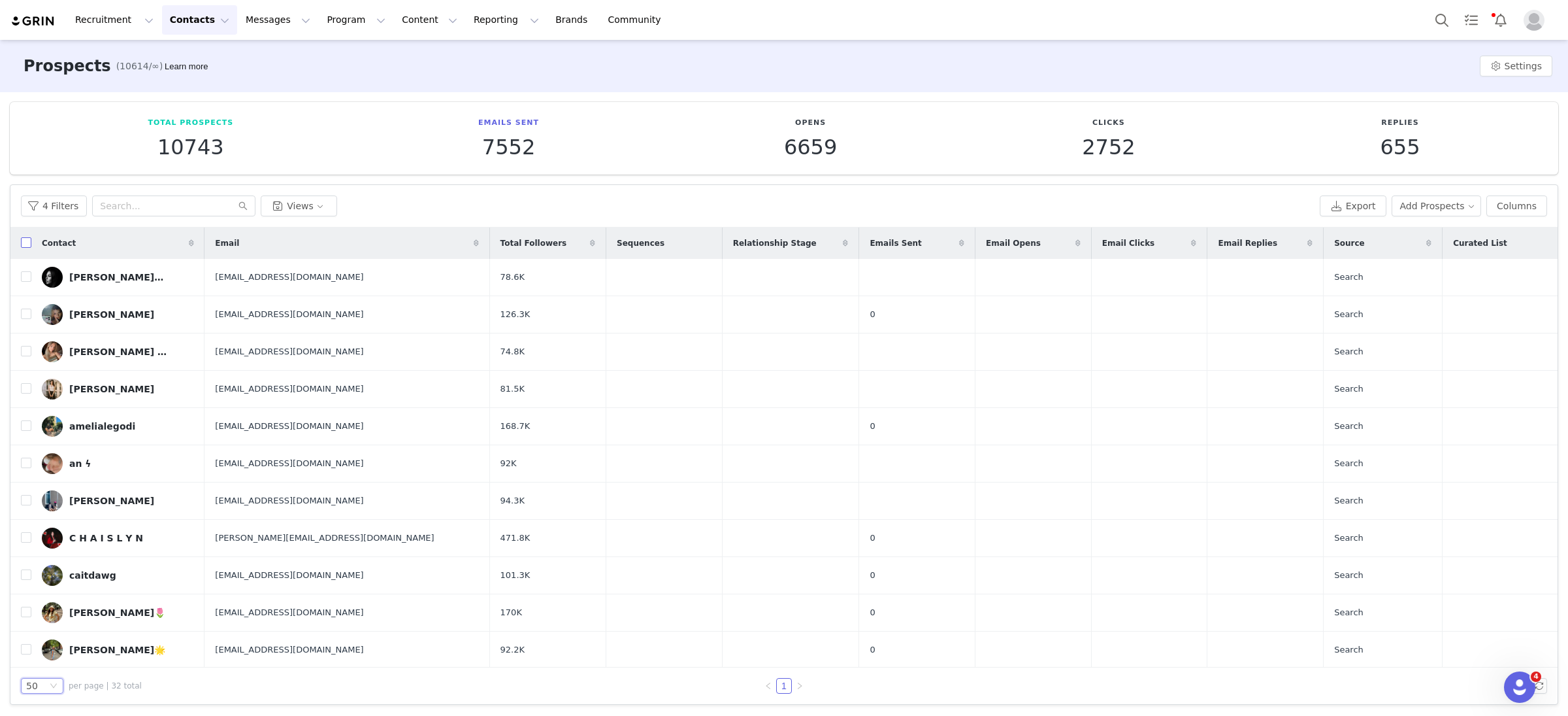
checkbox input "true"
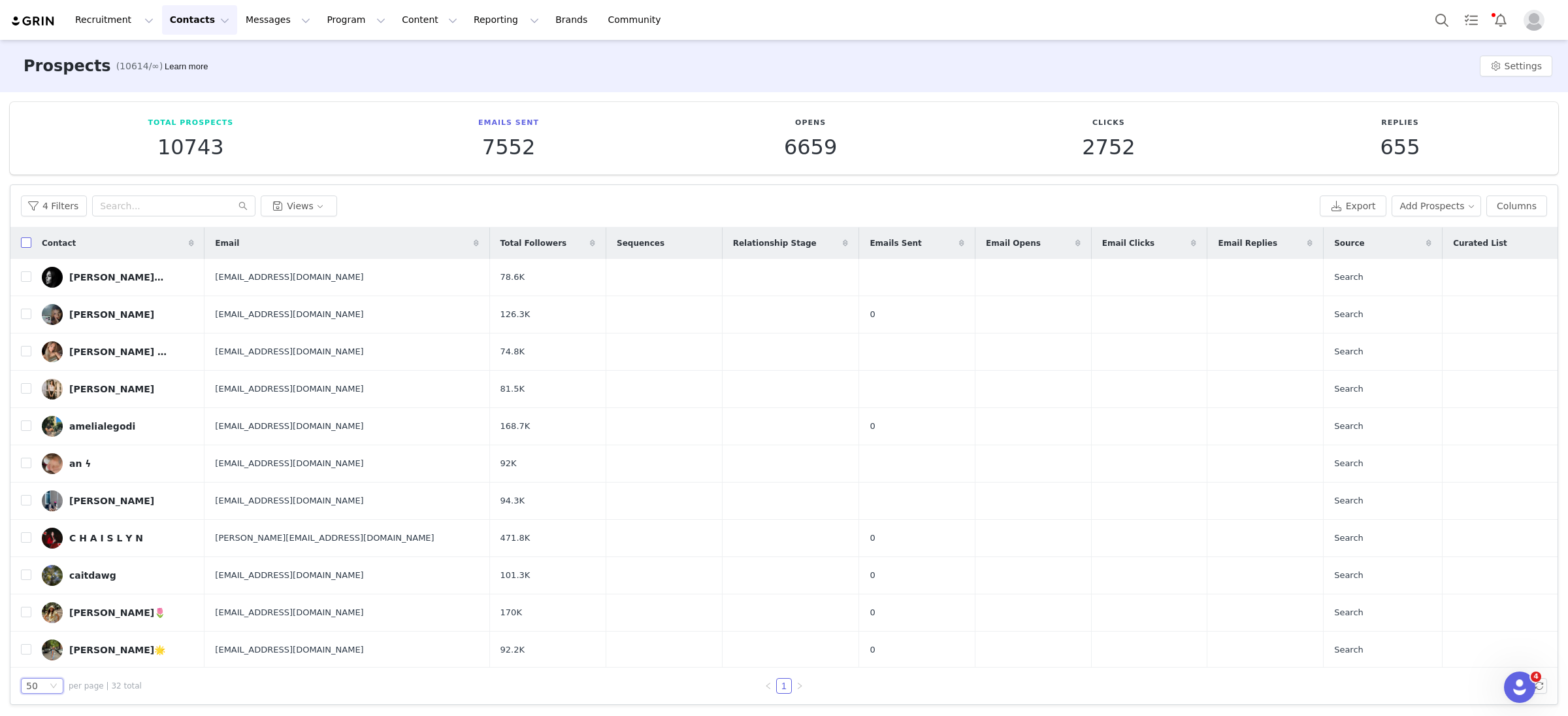
checkbox input "true"
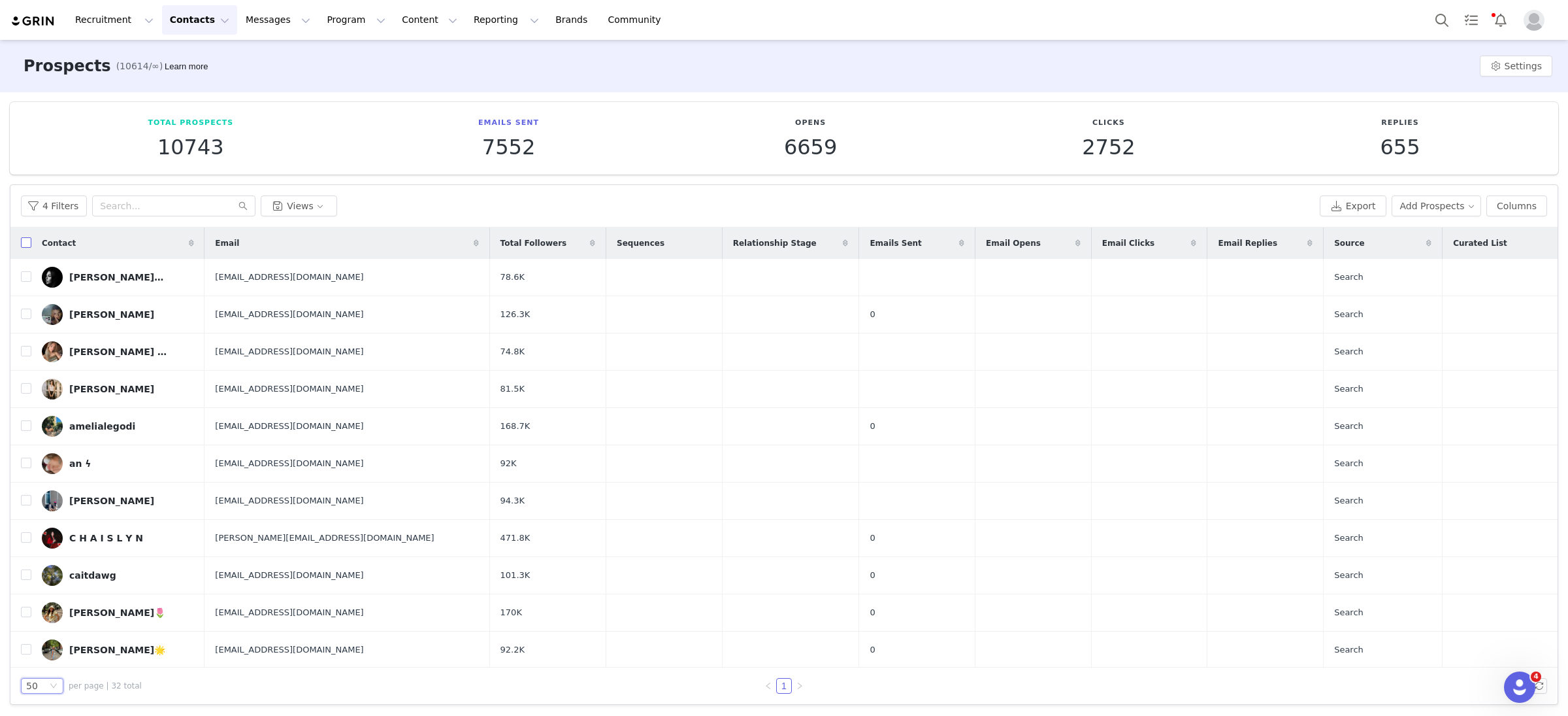
checkbox input "true"
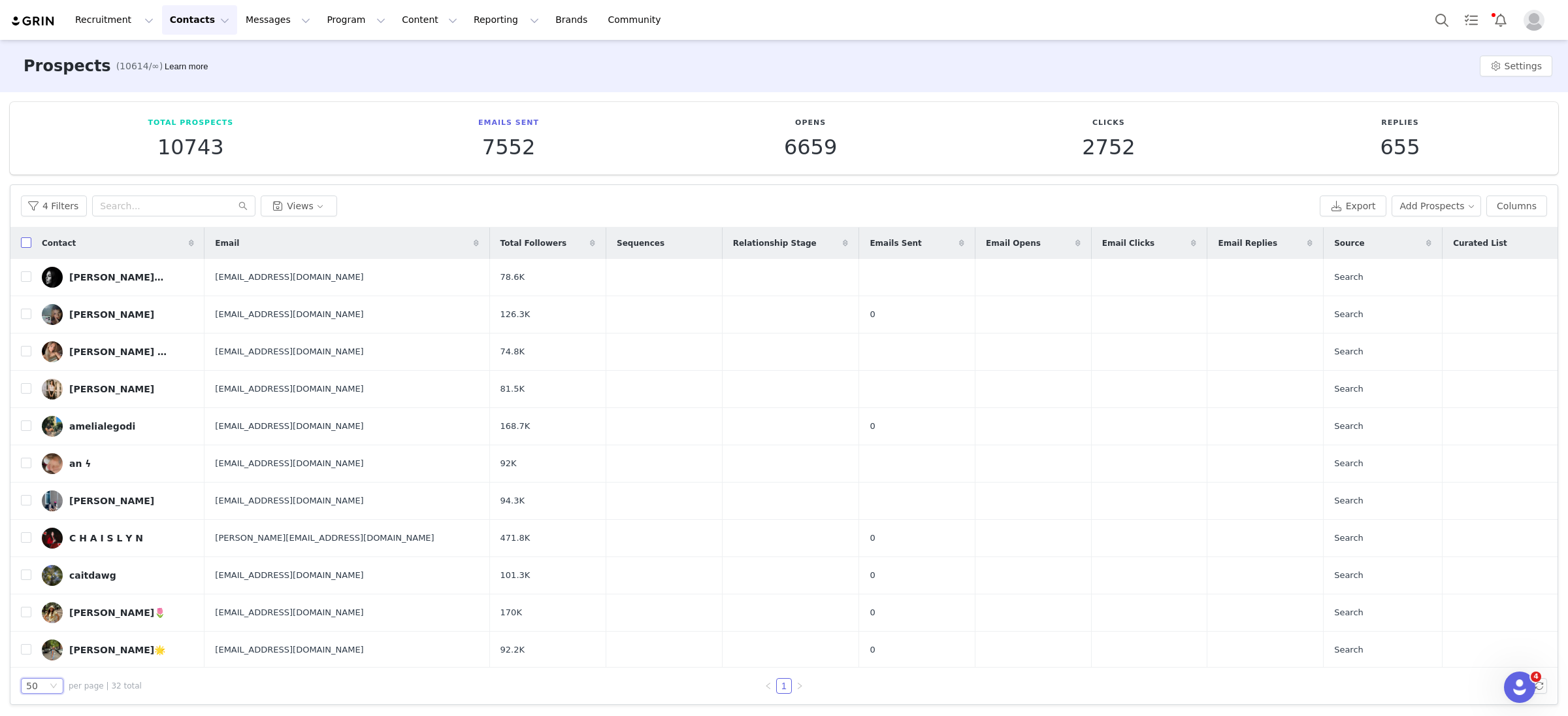
checkbox input "true"
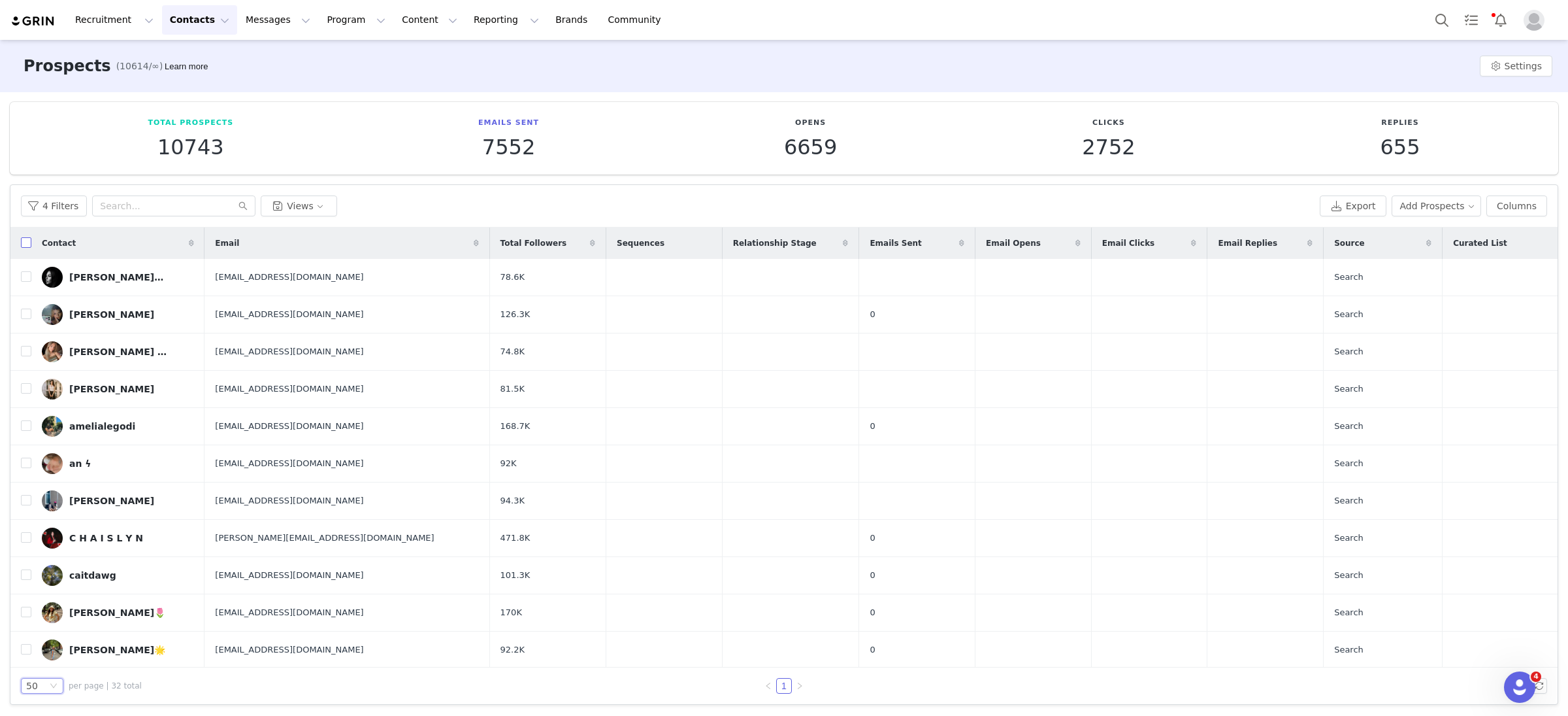
checkbox input "true"
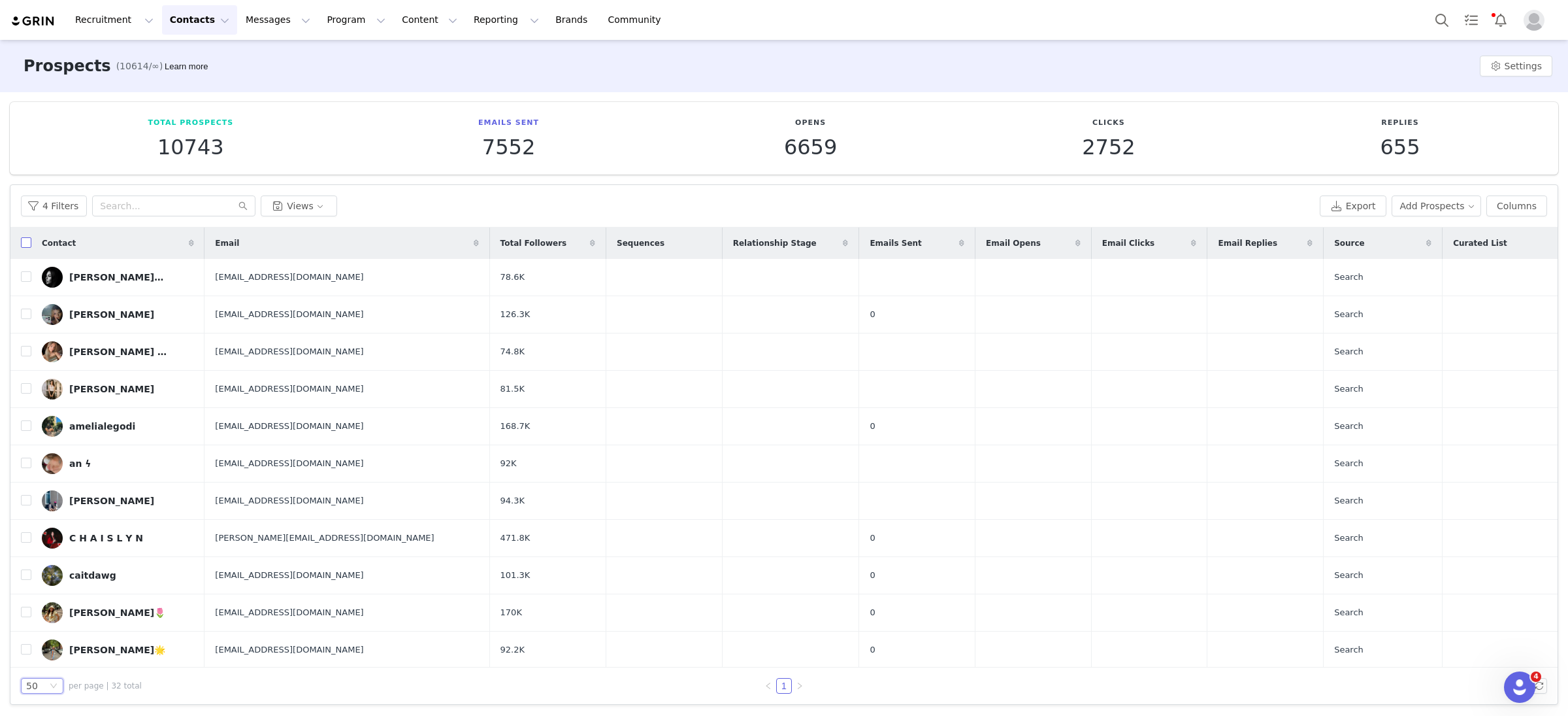
checkbox input "true"
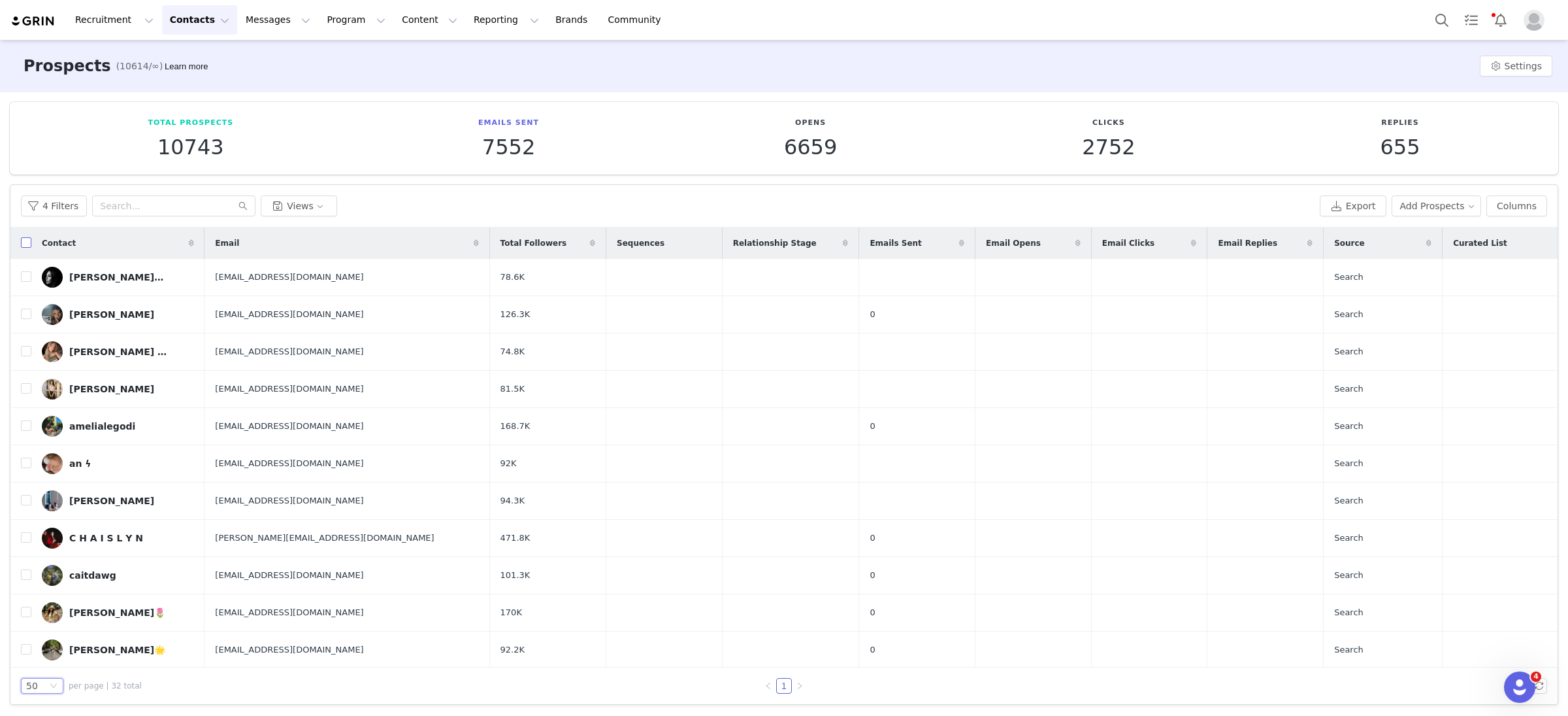
checkbox input "true"
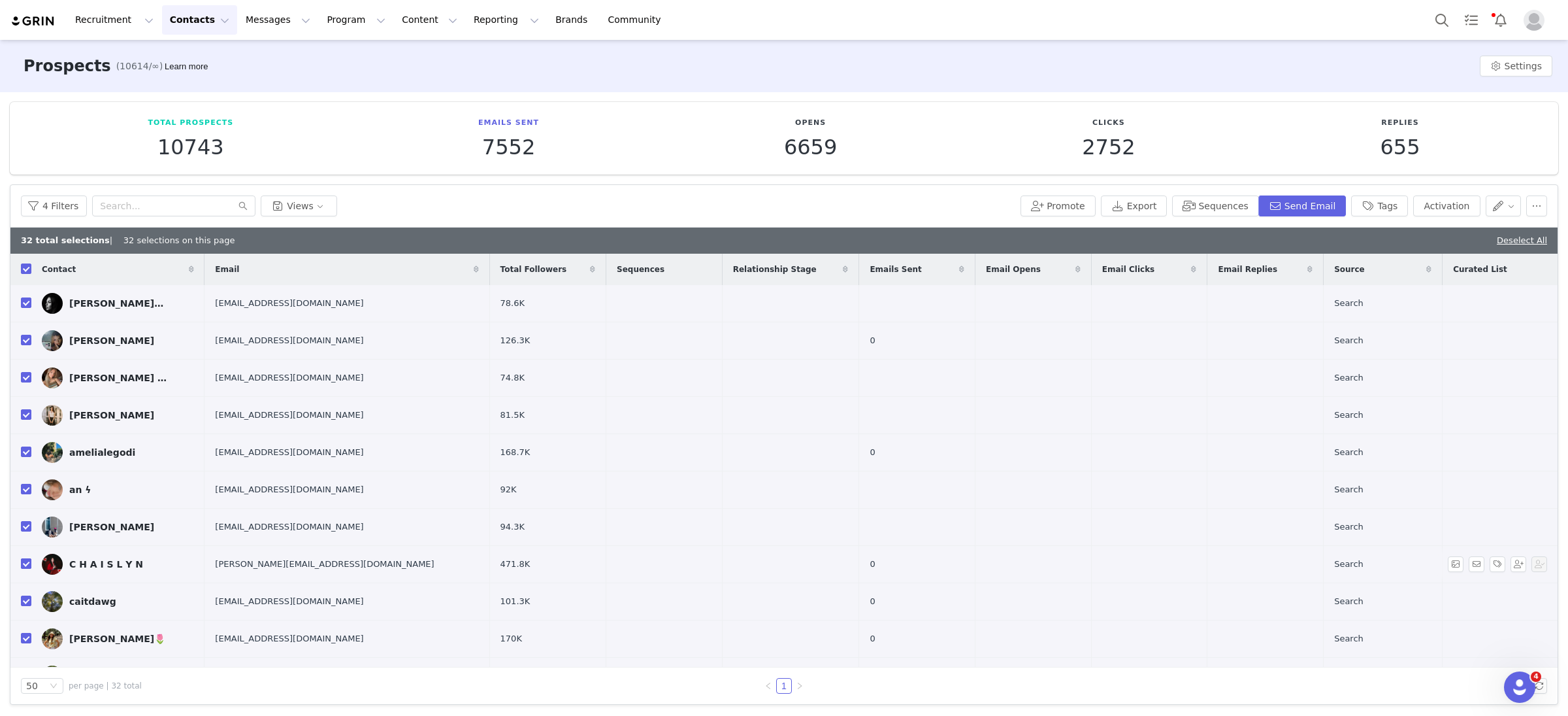
click at [26, 563] on input "checkbox" at bounding box center [25, 563] width 10 height 10
checkbox input "false"
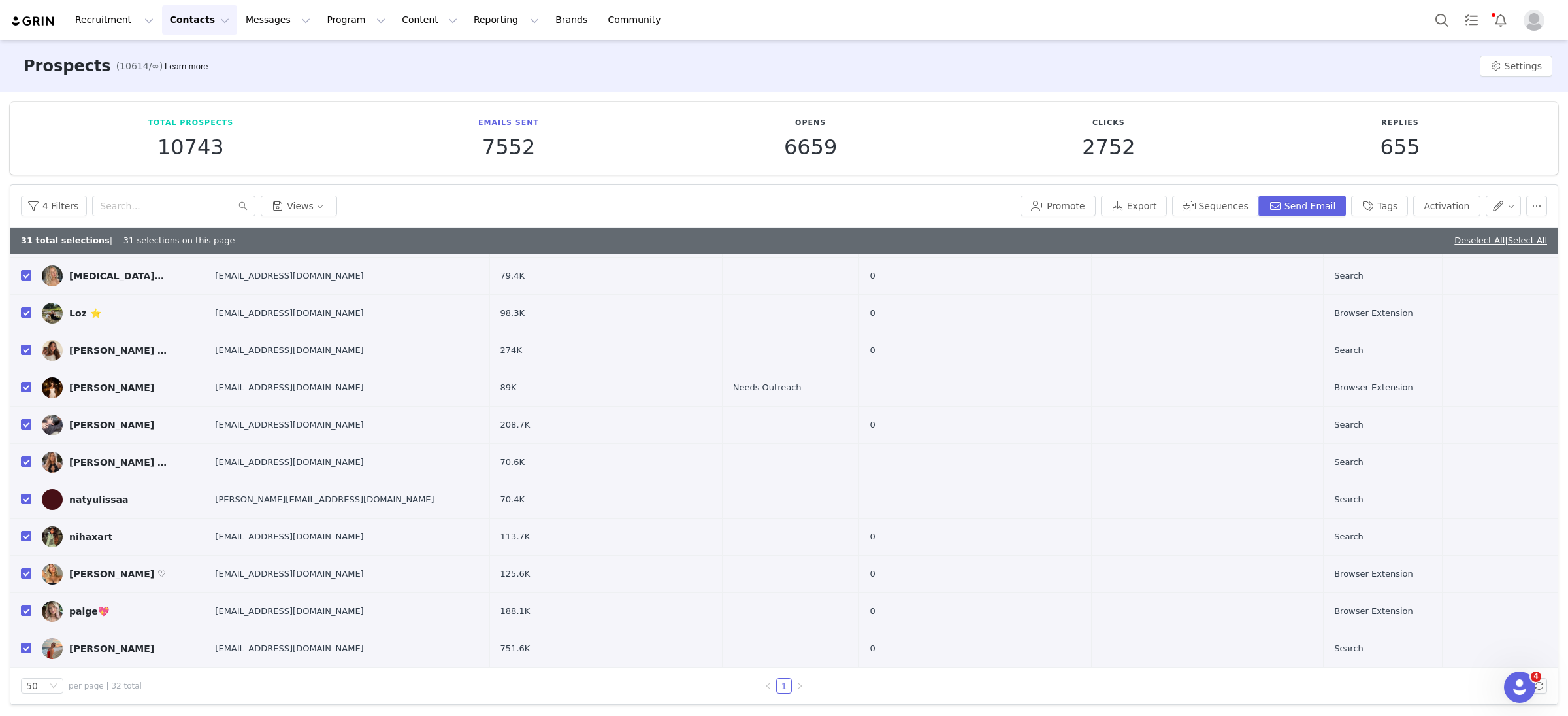
scroll to position [703, 0]
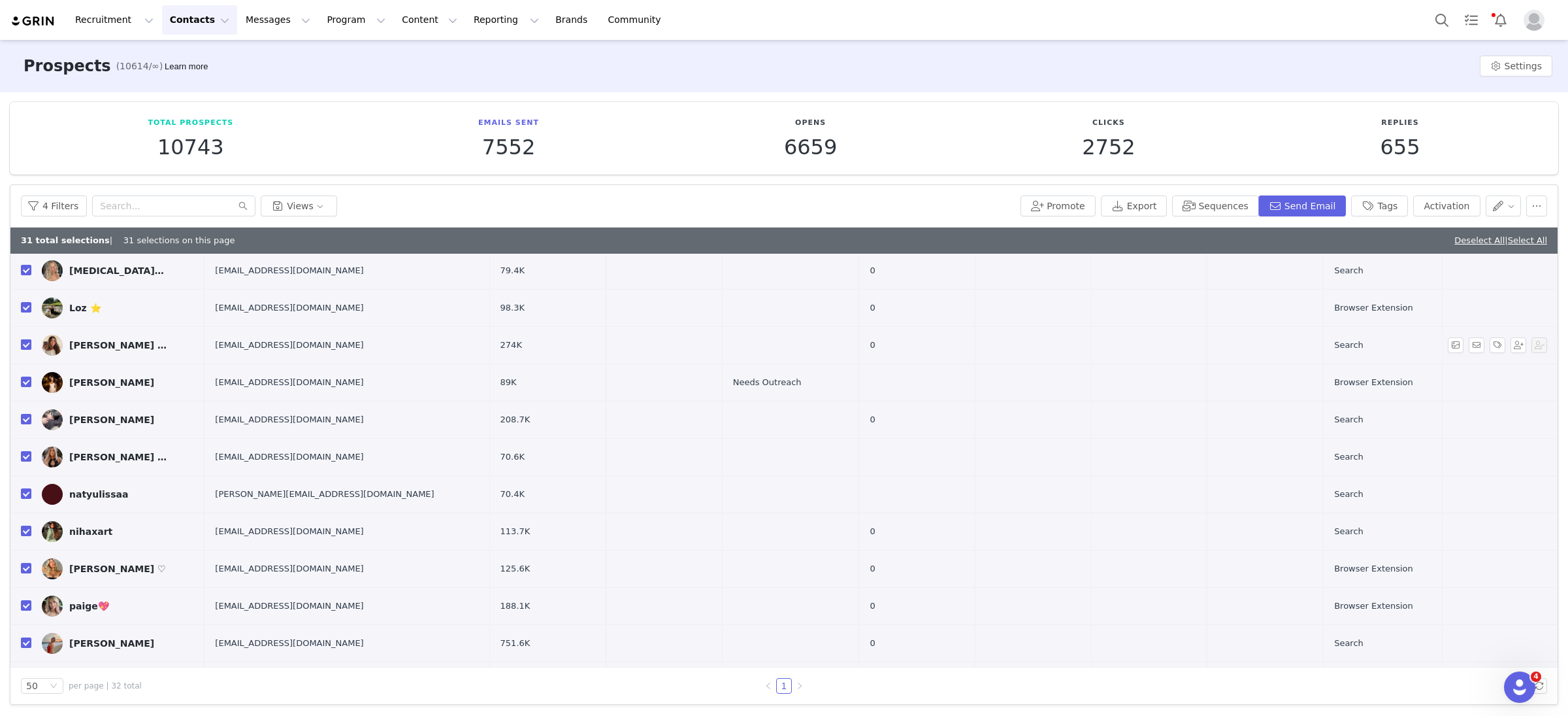
click at [28, 347] on input "checkbox" at bounding box center [25, 344] width 10 height 10
checkbox input "false"
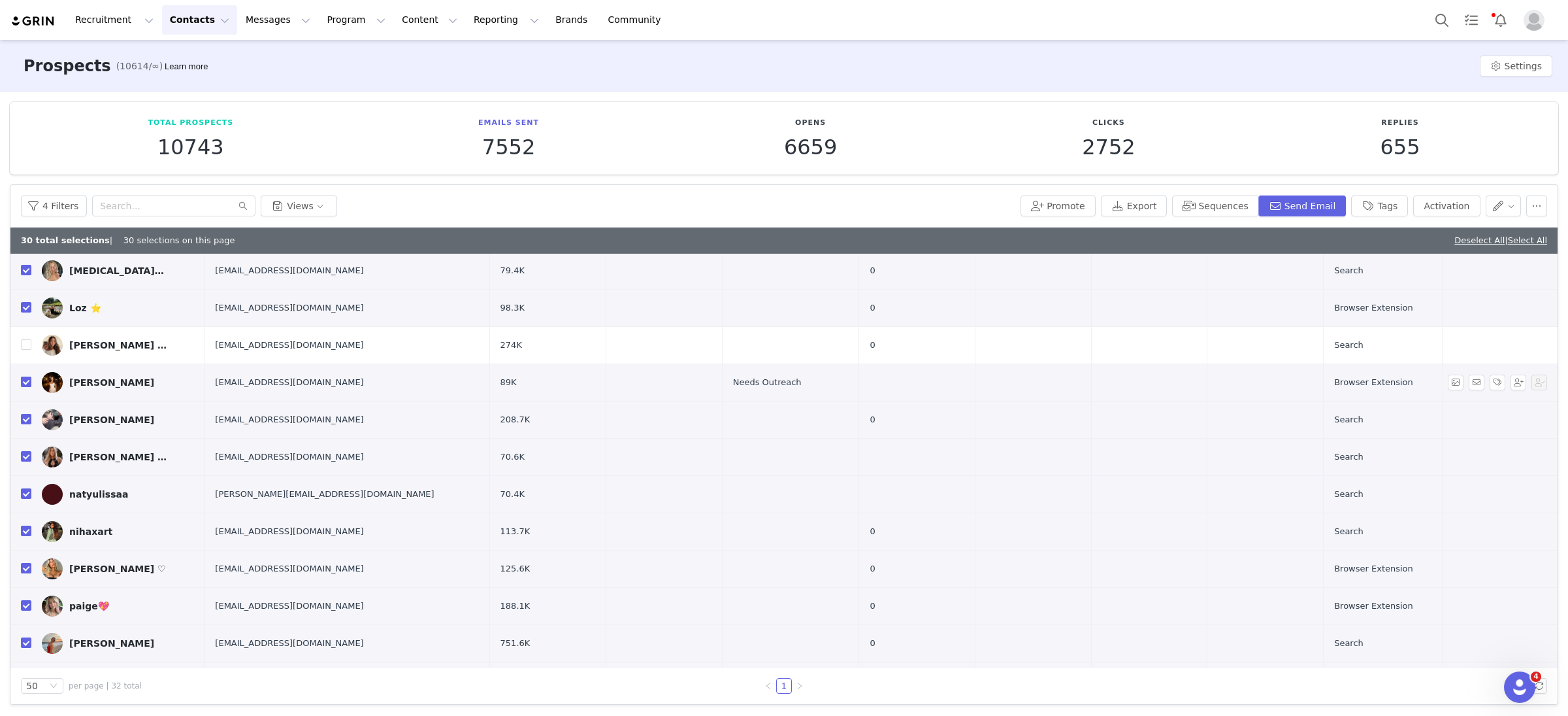
click at [24, 387] on input "checkbox" at bounding box center [25, 381] width 10 height 10
checkbox input "false"
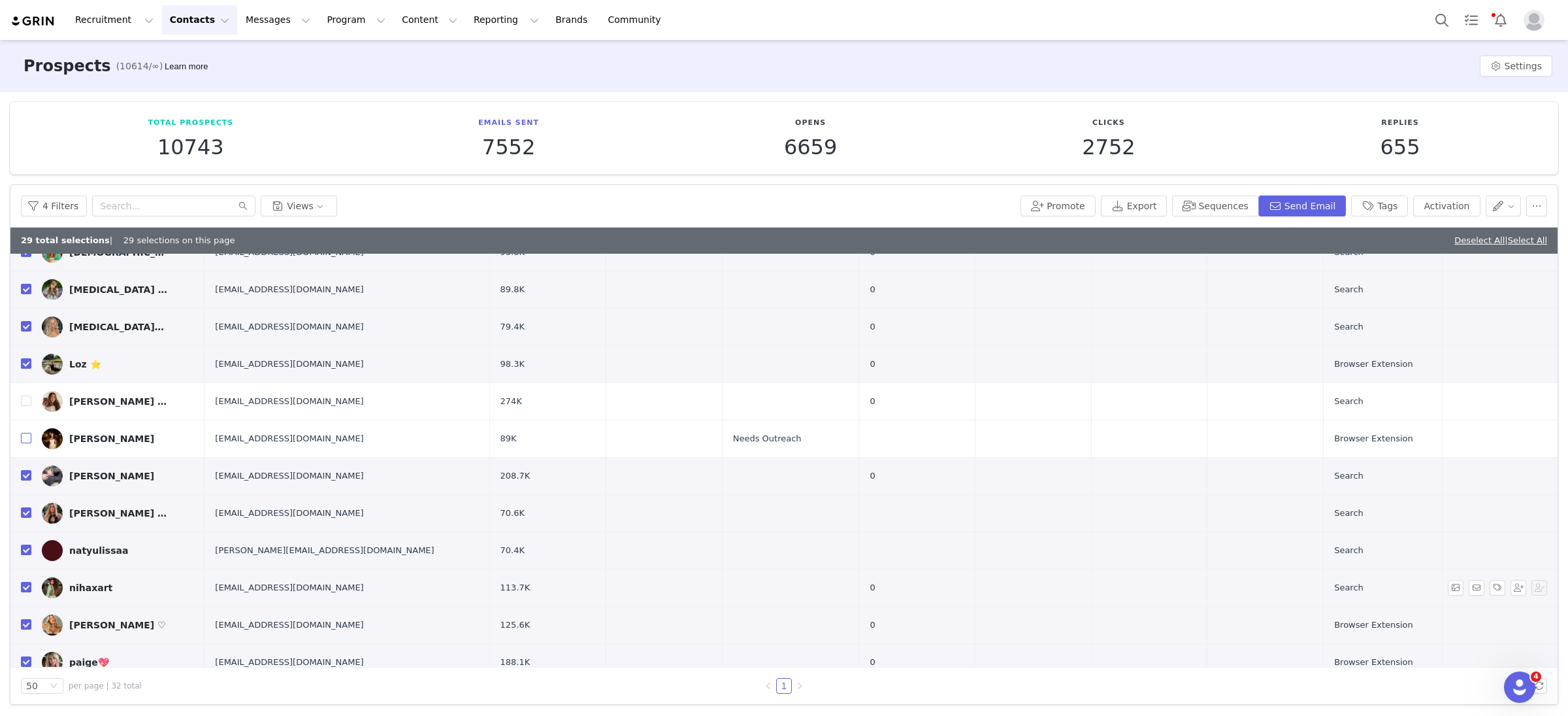
scroll to position [648, 0]
click at [22, 364] on input "checkbox" at bounding box center [25, 363] width 10 height 10
checkbox input "false"
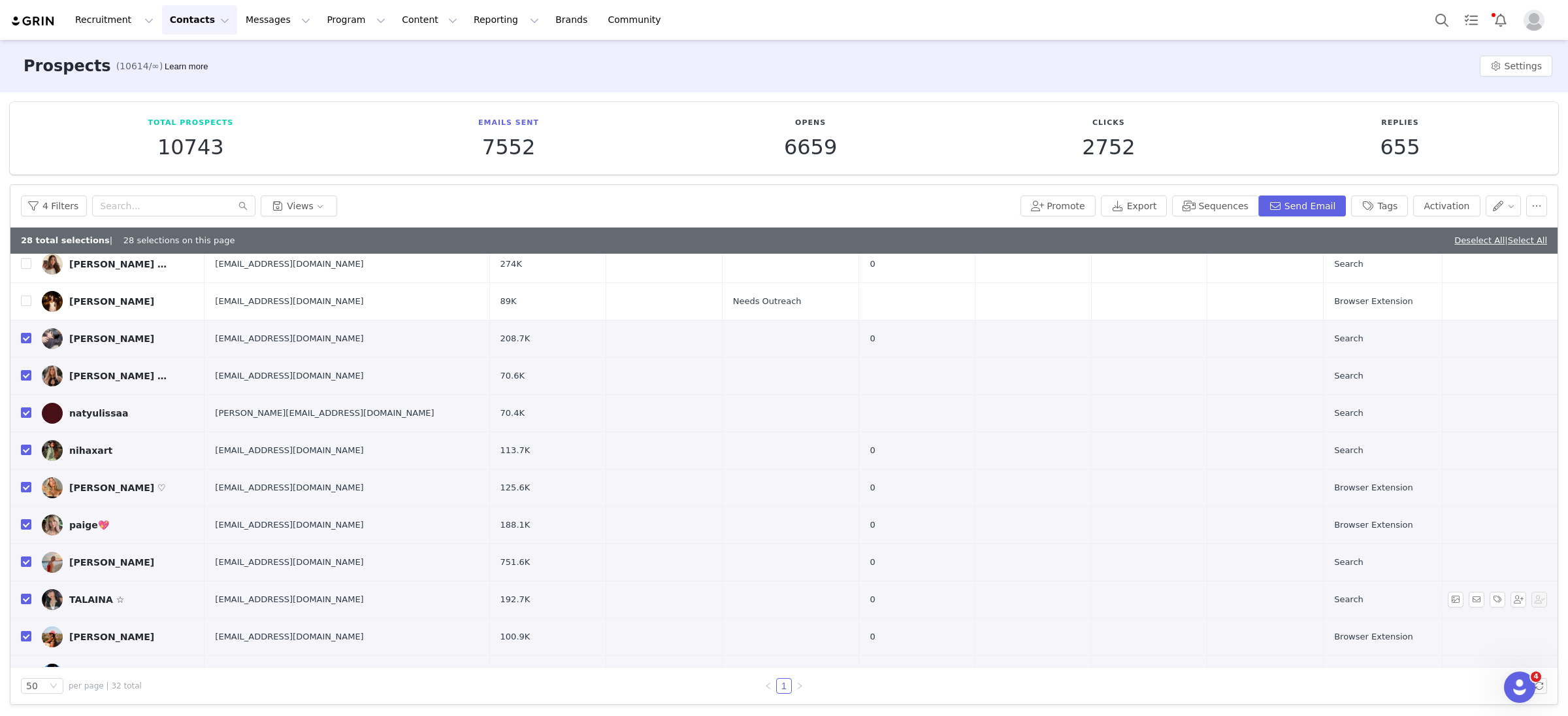
scroll to position [815, 0]
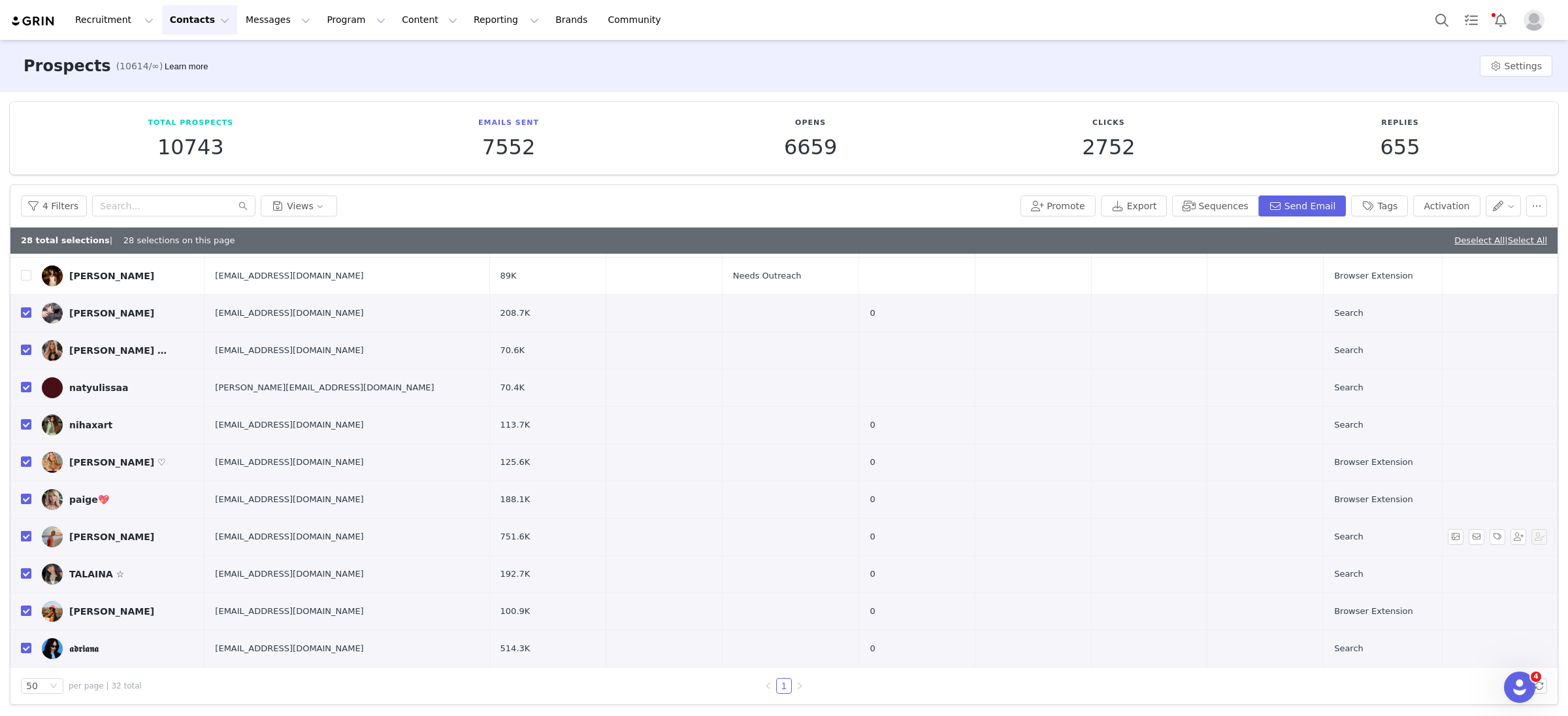
click at [22, 535] on input "checkbox" at bounding box center [25, 535] width 10 height 10
checkbox input "false"
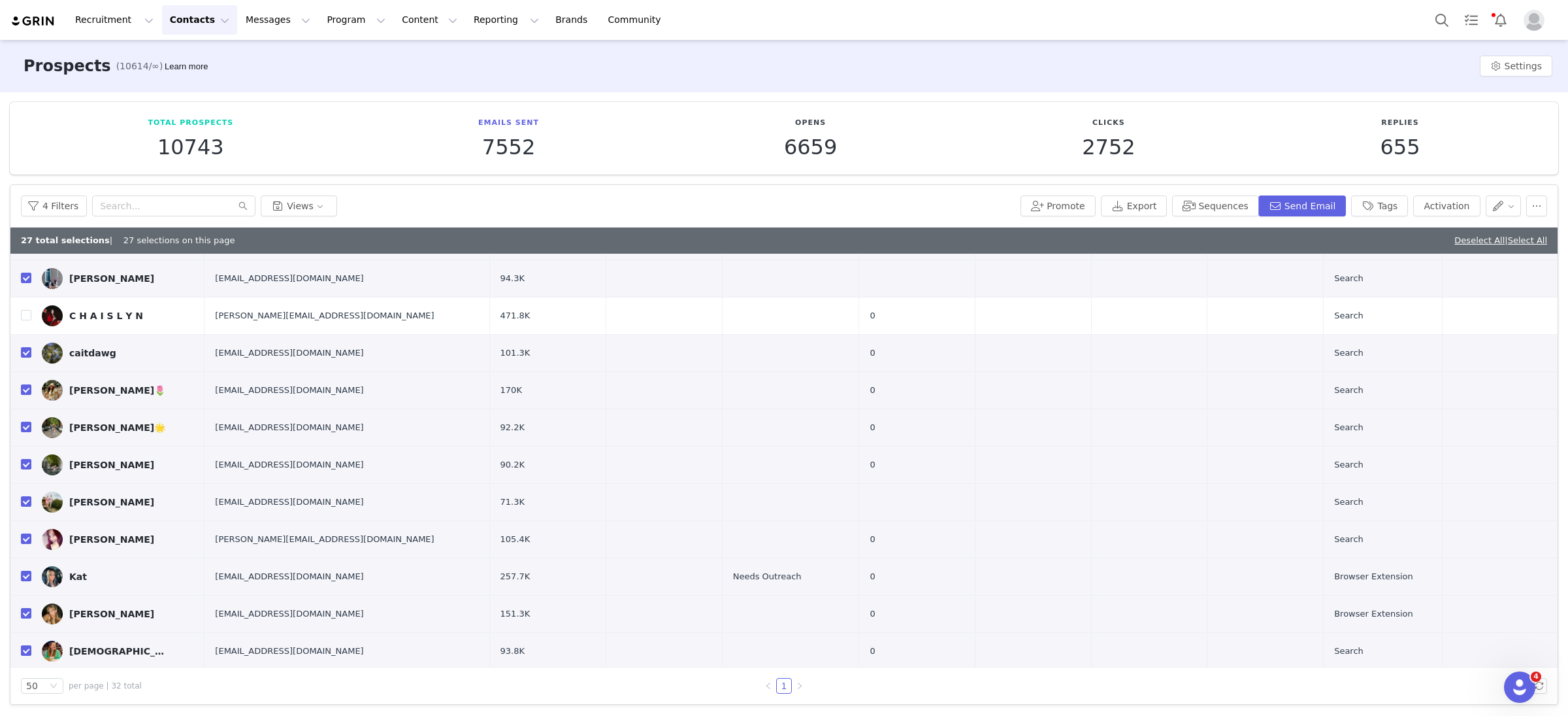
scroll to position [0, 0]
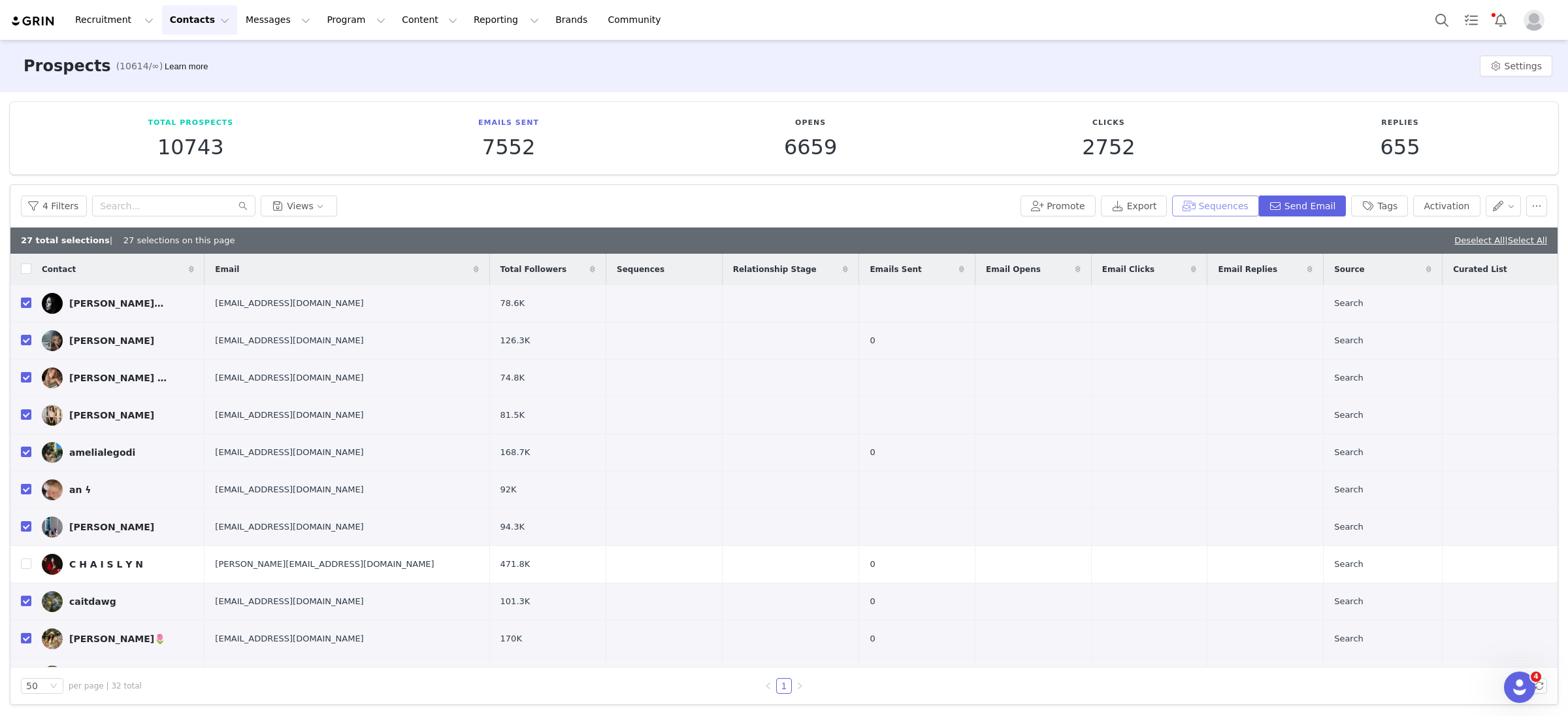
click at [1239, 208] on button "Sequences" at bounding box center [1215, 206] width 86 height 21
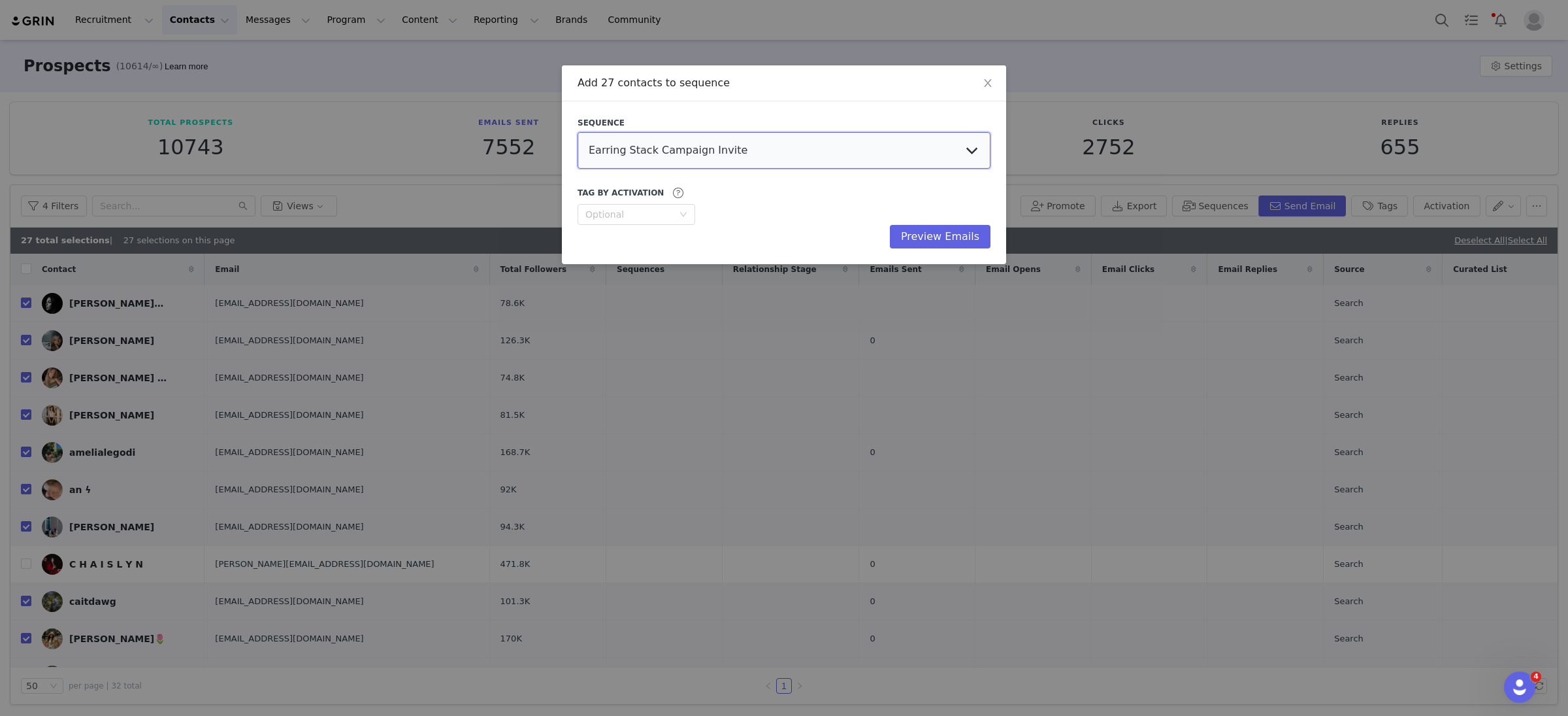
click at [848, 156] on select "Earring Stack Campaign Invite The Bangles Edit Campaign Invite Pearls Campaign …" at bounding box center [784, 150] width 413 height 37
select select "6e5f0390-a243-46cc-b6dc-57998c4b680a"
click at [578, 132] on select "Earring Stack Campaign Invite The Bangles Edit Campaign Invite Pearls Campaign …" at bounding box center [784, 150] width 413 height 37
click at [958, 233] on button "Preview Emails" at bounding box center [940, 237] width 101 height 24
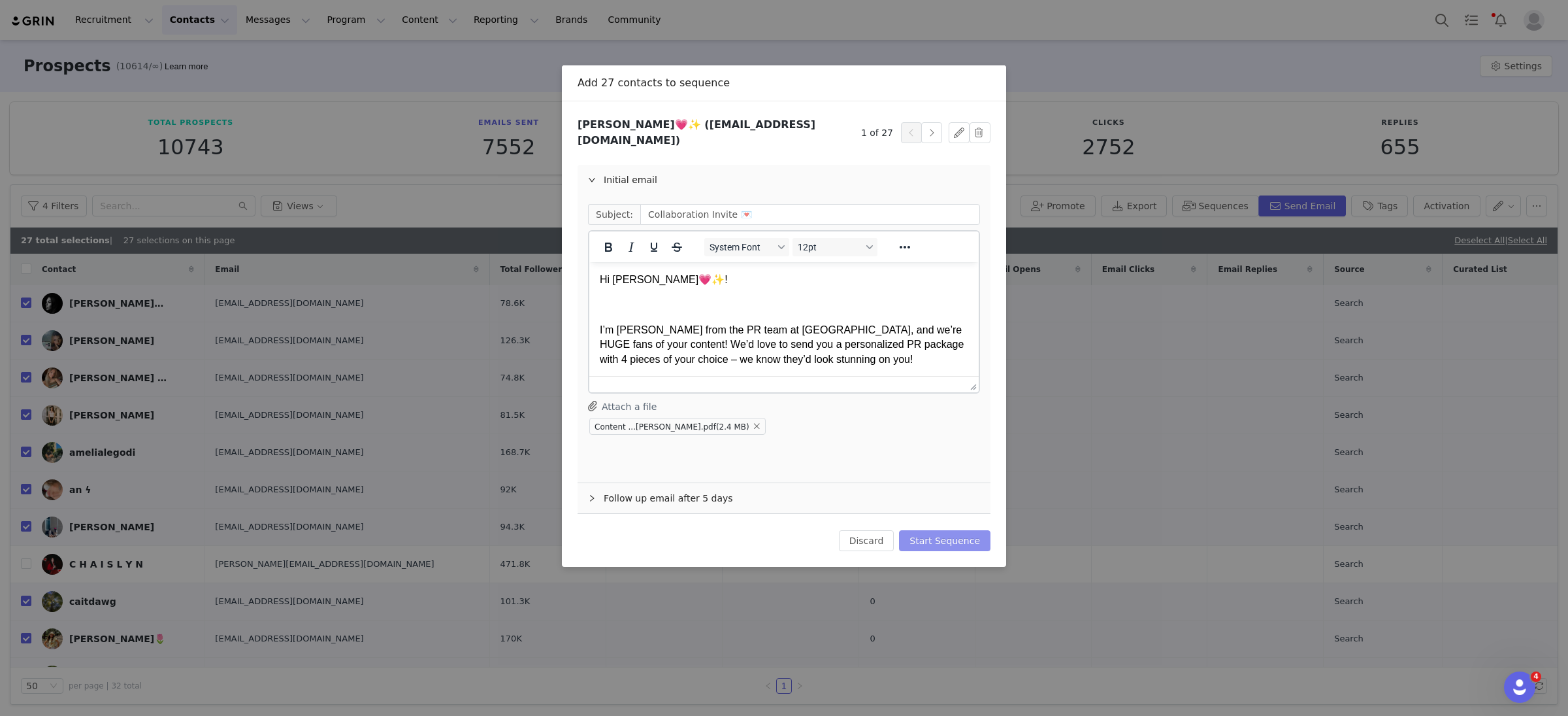
click at [949, 531] on button "Start Sequence" at bounding box center [945, 541] width 91 height 21
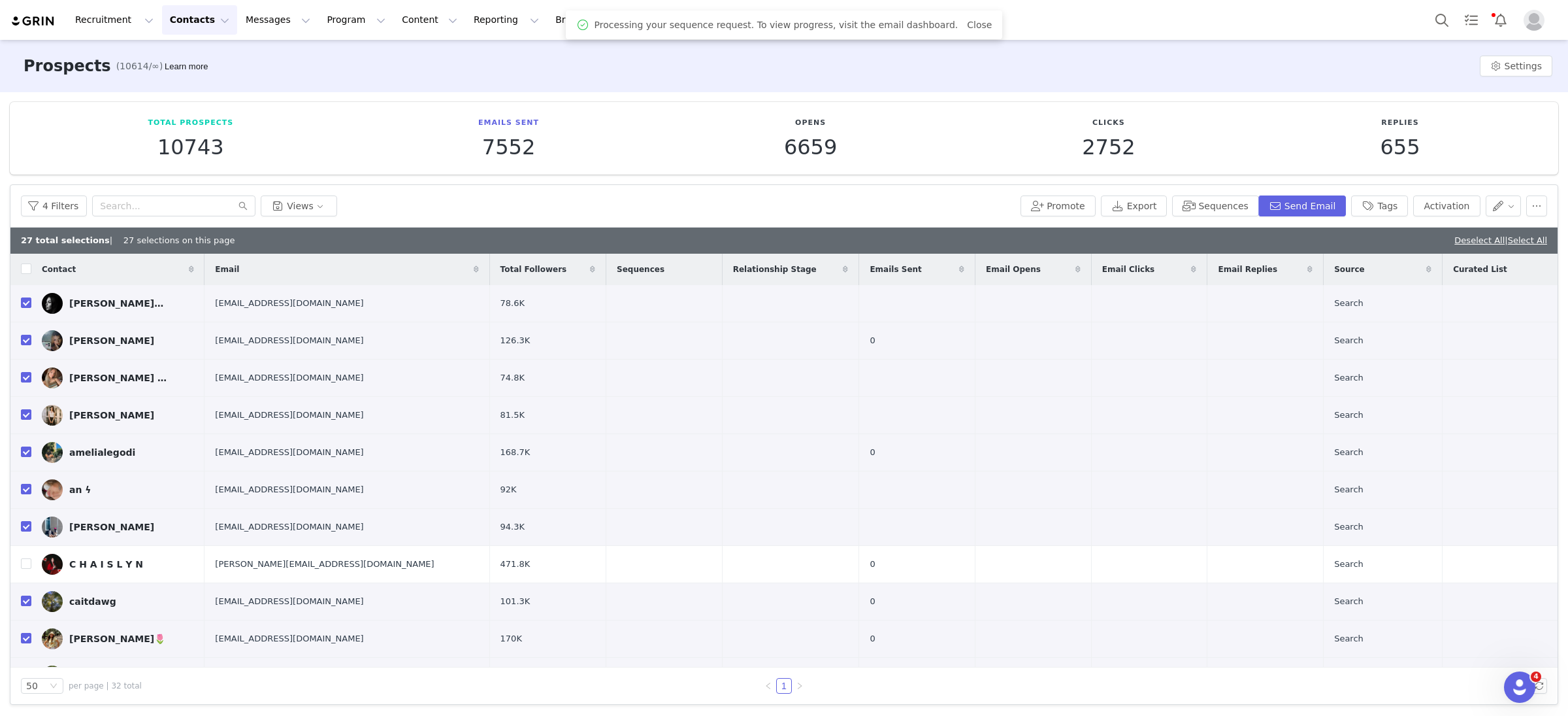
drag, startPoint x: 1475, startPoint y: 239, endPoint x: 1395, endPoint y: 243, distance: 80.1
click at [1475, 239] on link "Deselect All" at bounding box center [1479, 240] width 50 height 10
checkbox input "false"
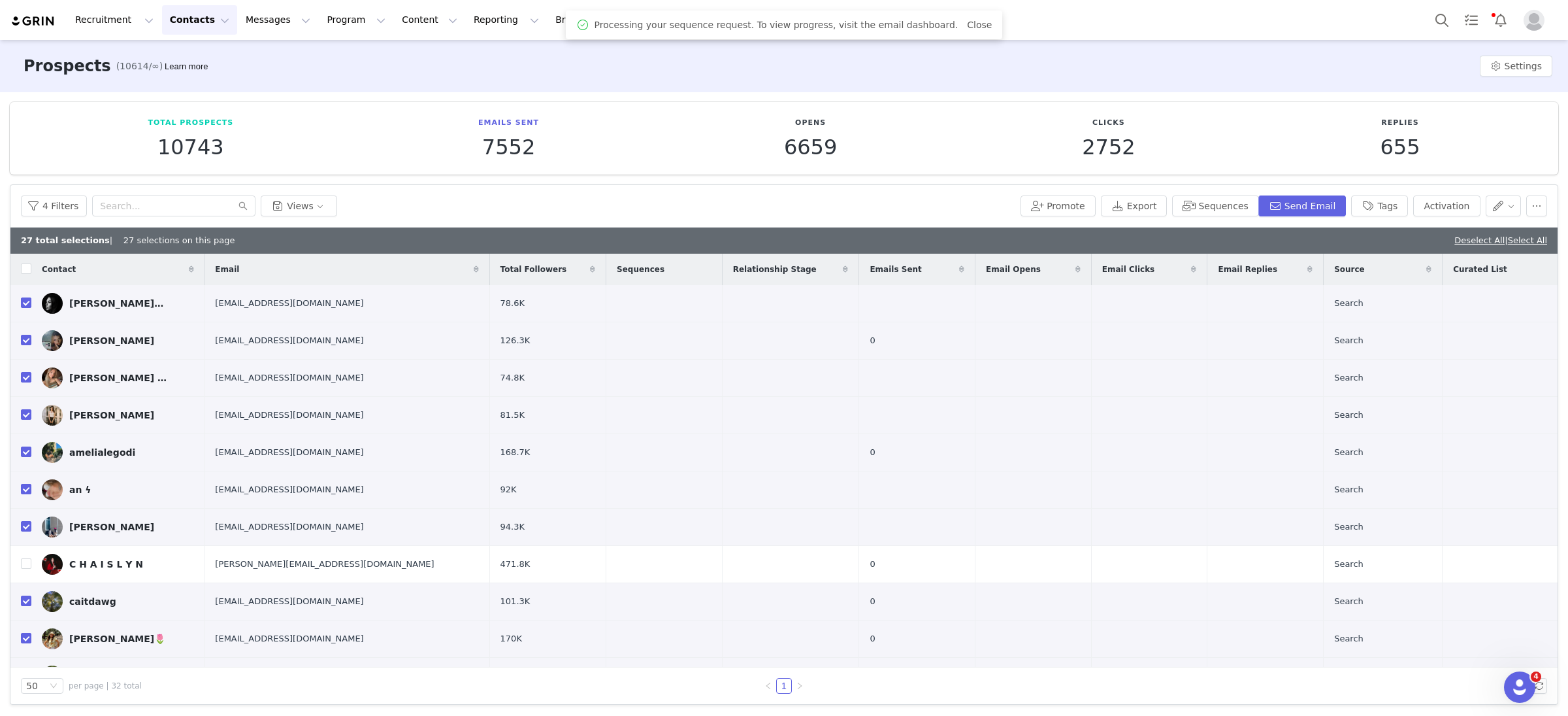
checkbox input "false"
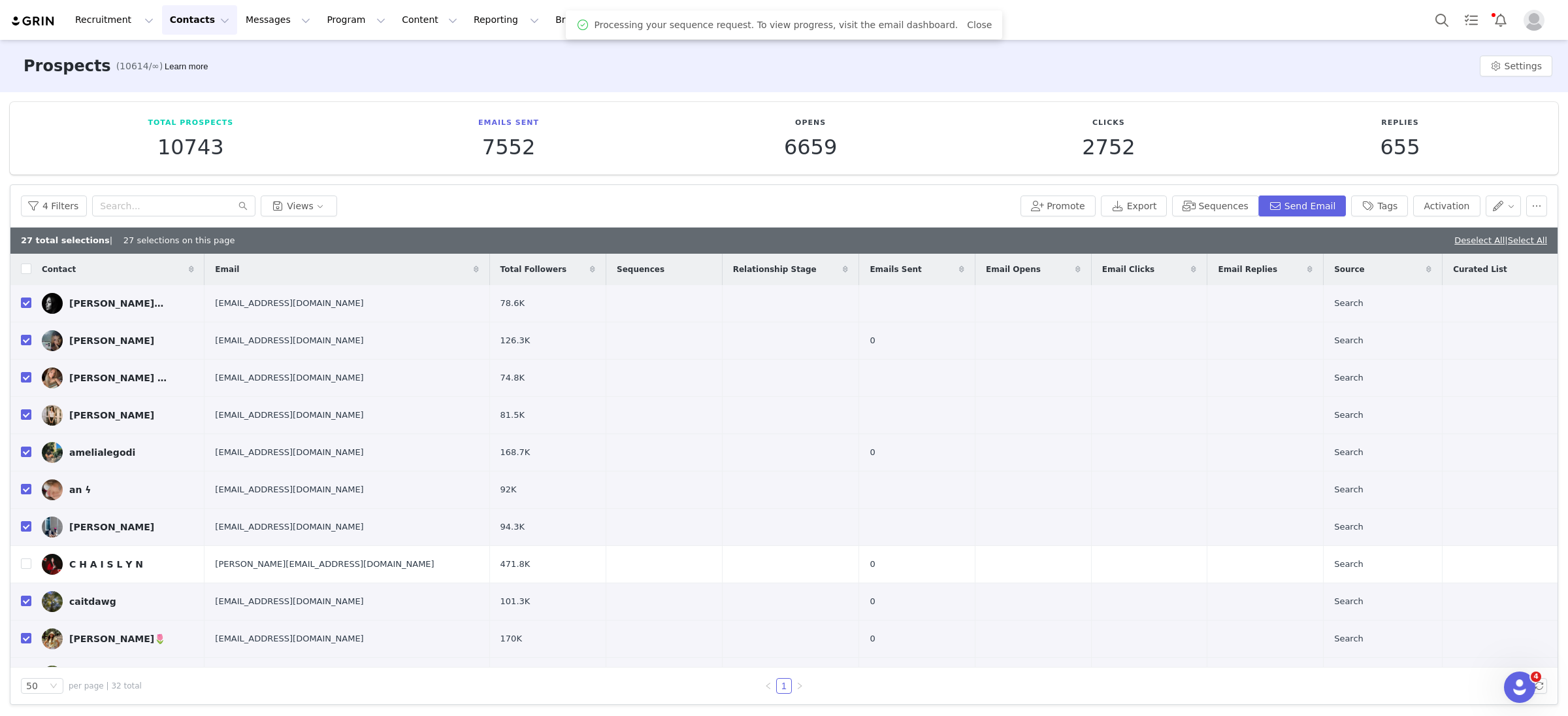
checkbox input "false"
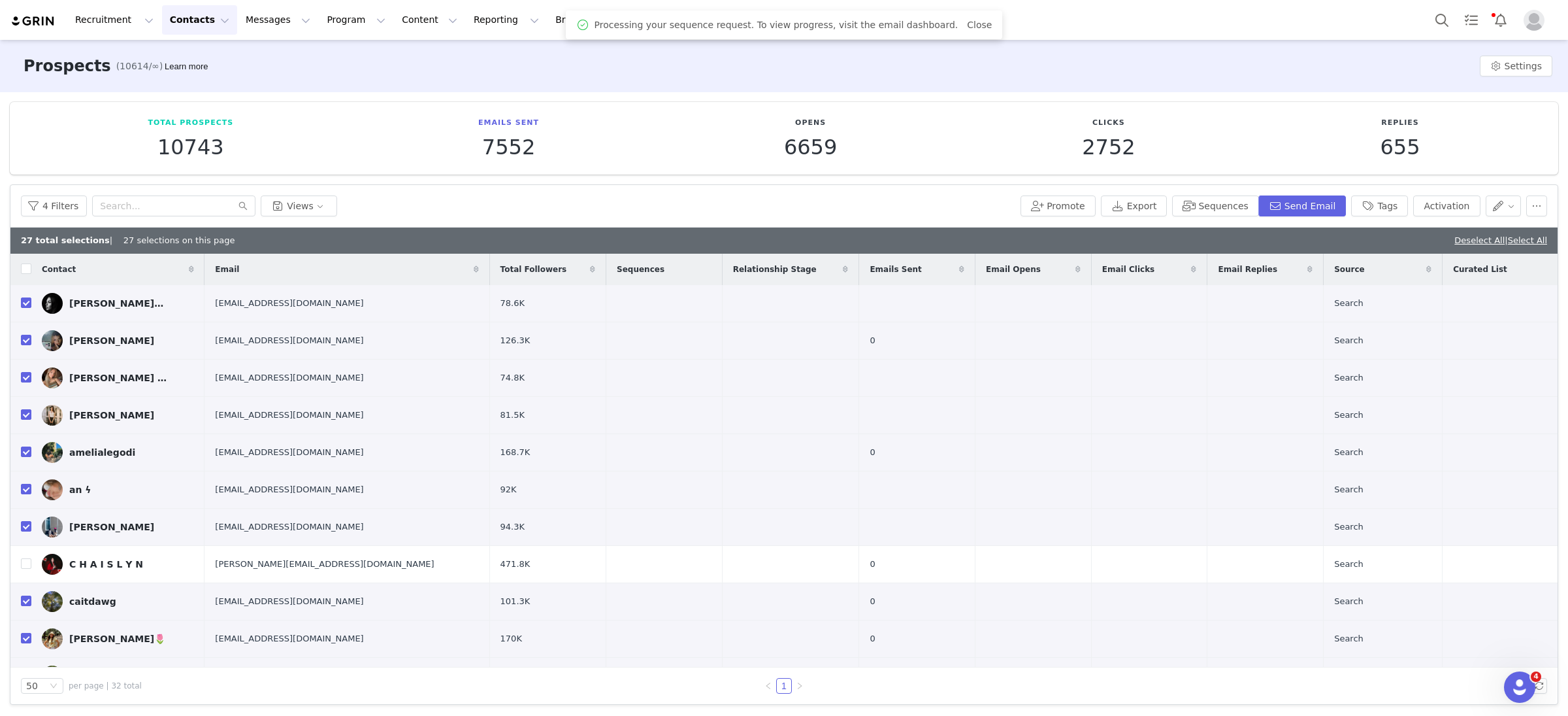
checkbox input "false"
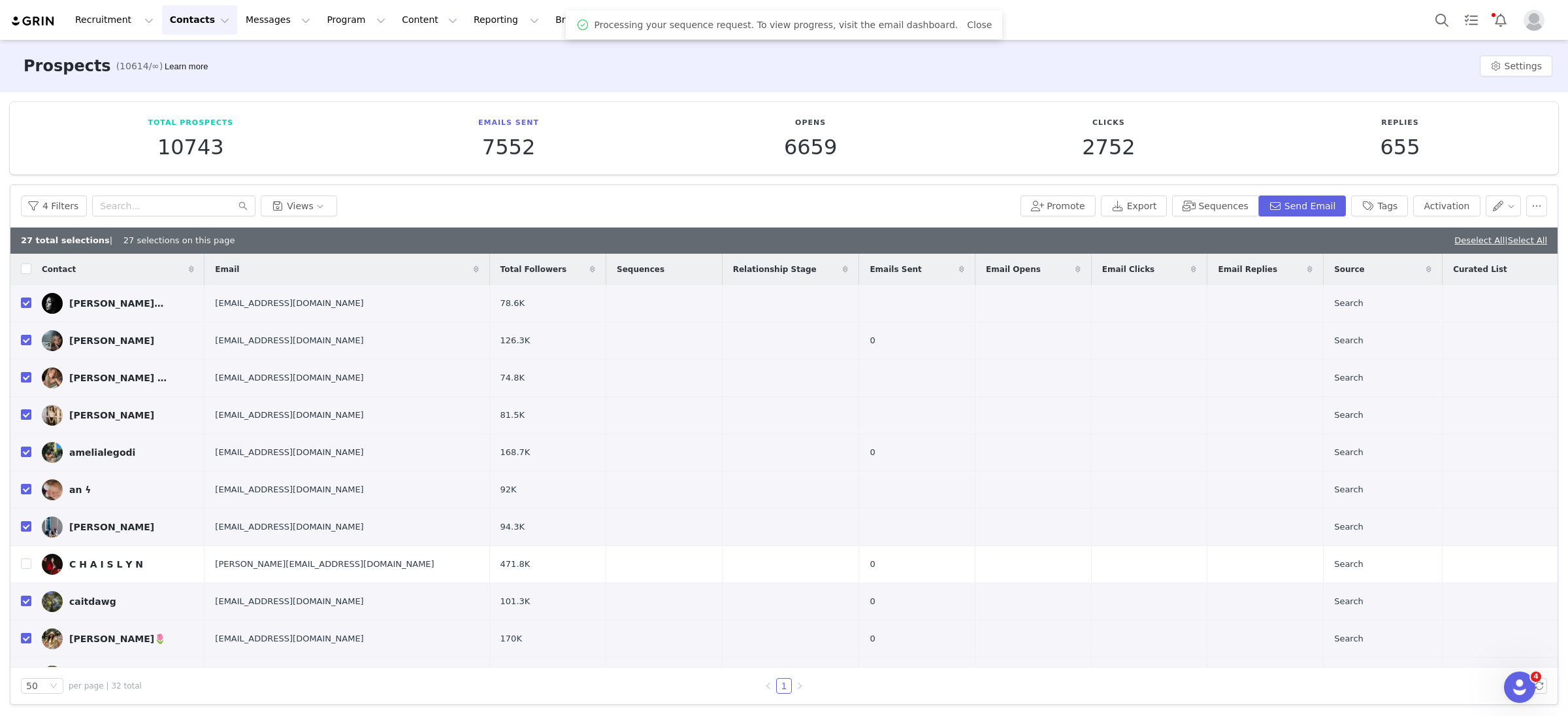
checkbox input "false"
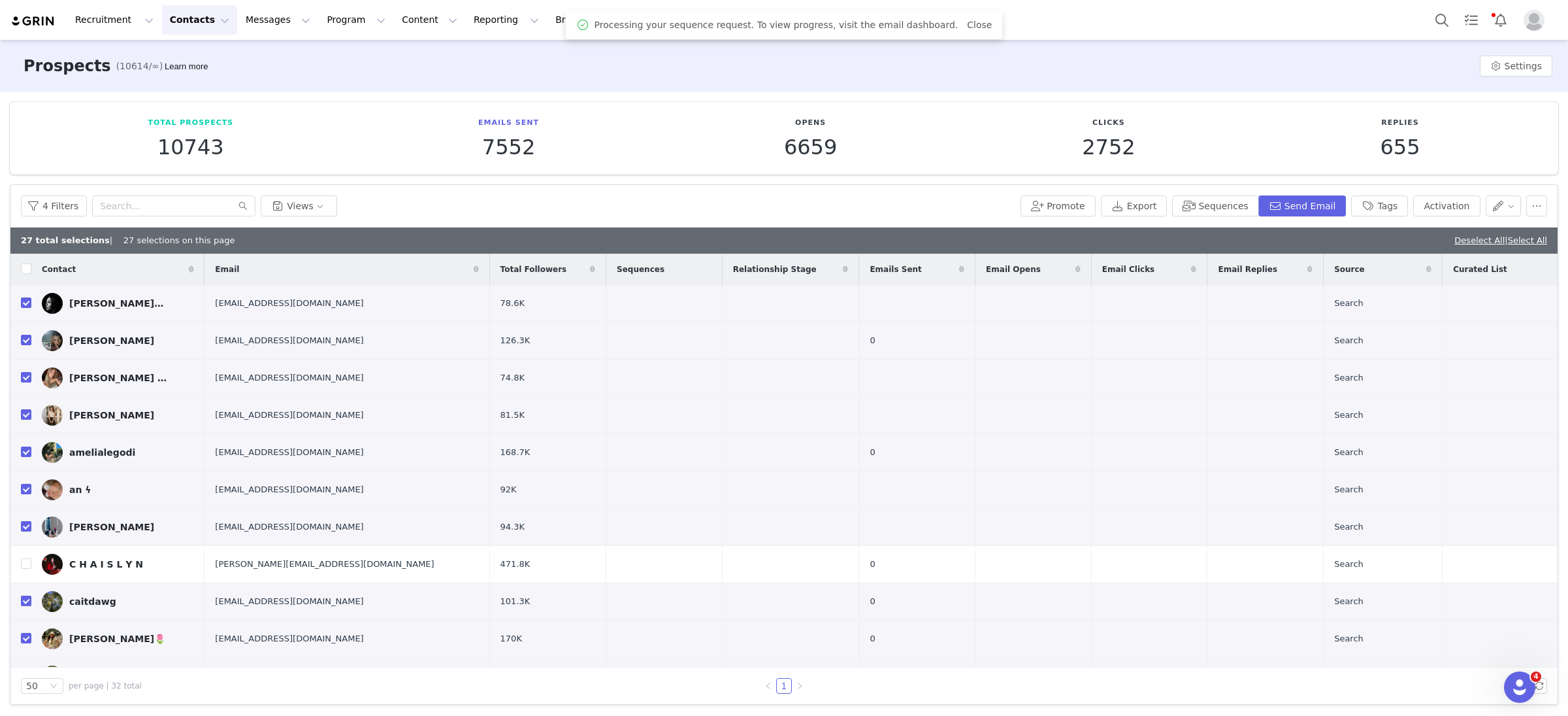
checkbox input "false"
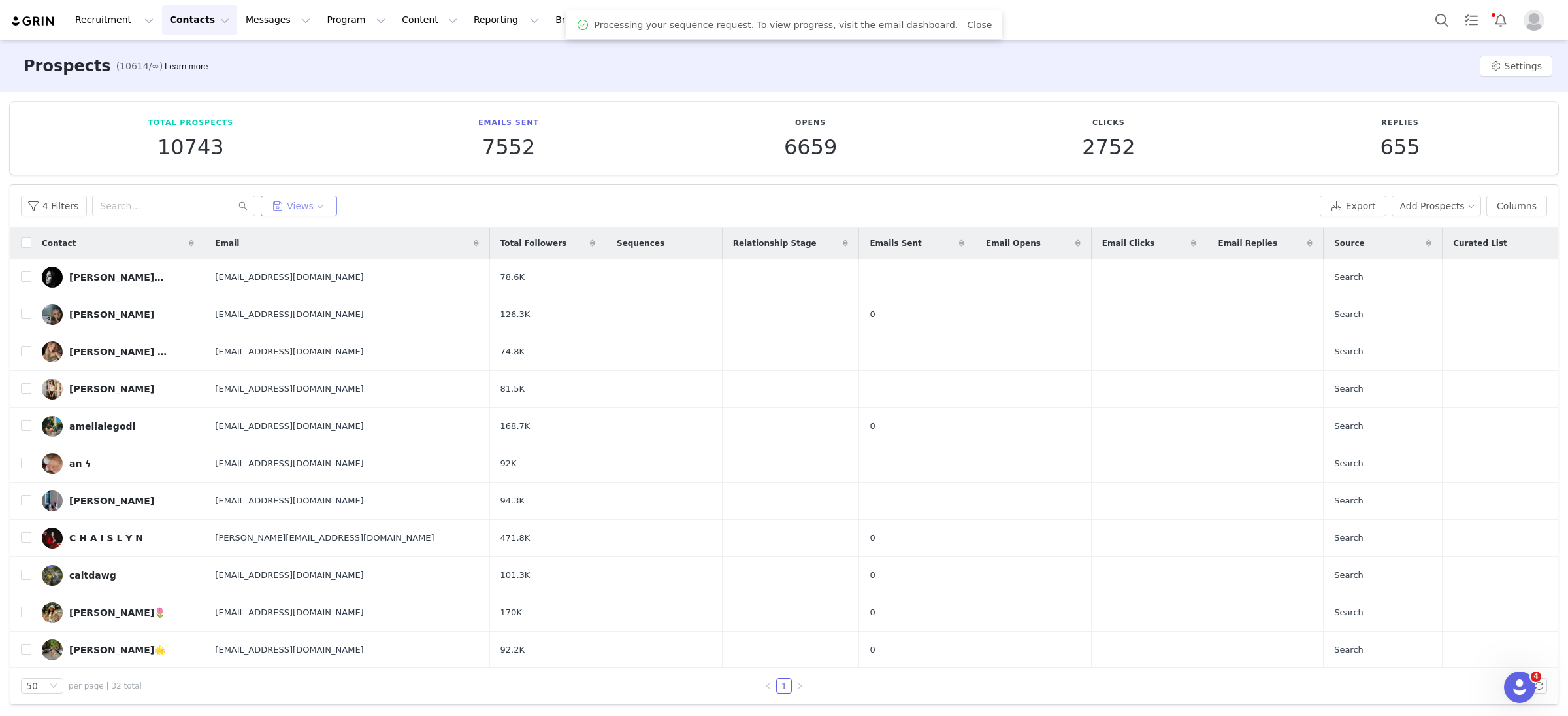
click at [298, 199] on button "Views" at bounding box center [299, 206] width 76 height 21
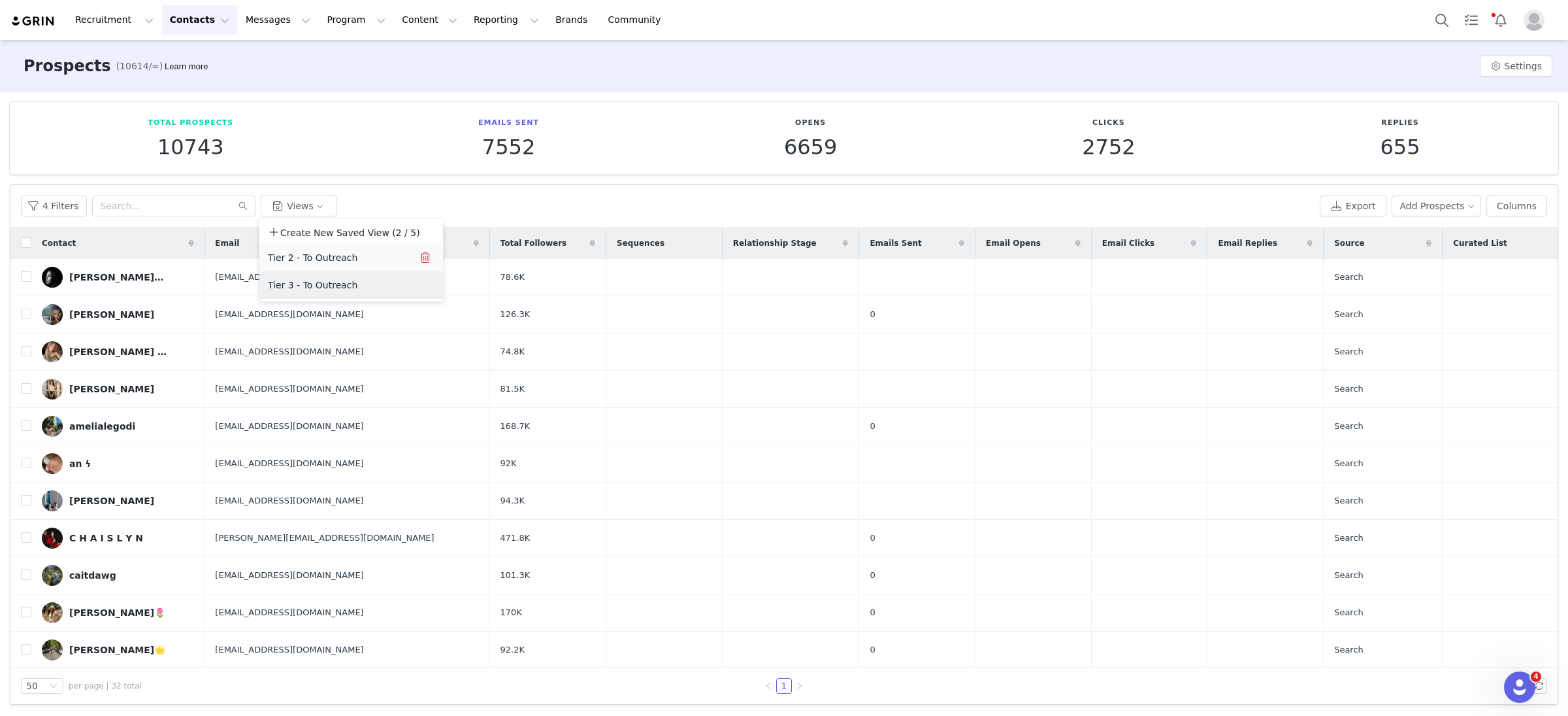
click at [312, 259] on button "Tier 2 - To Outreach" at bounding box center [333, 258] width 132 height 21
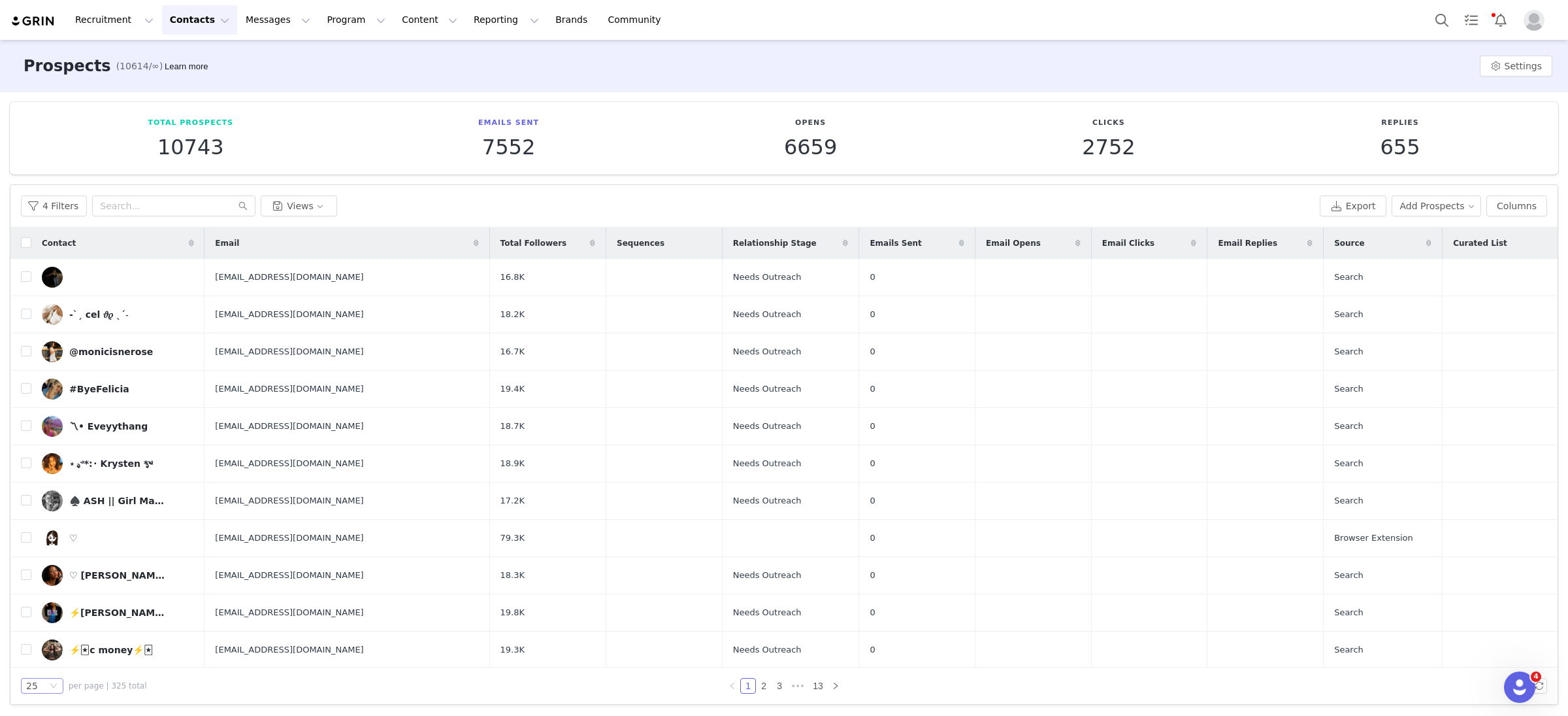
click at [50, 689] on icon "icon: down" at bounding box center [53, 687] width 8 height 10
click at [44, 662] on li "100" at bounding box center [41, 662] width 42 height 21
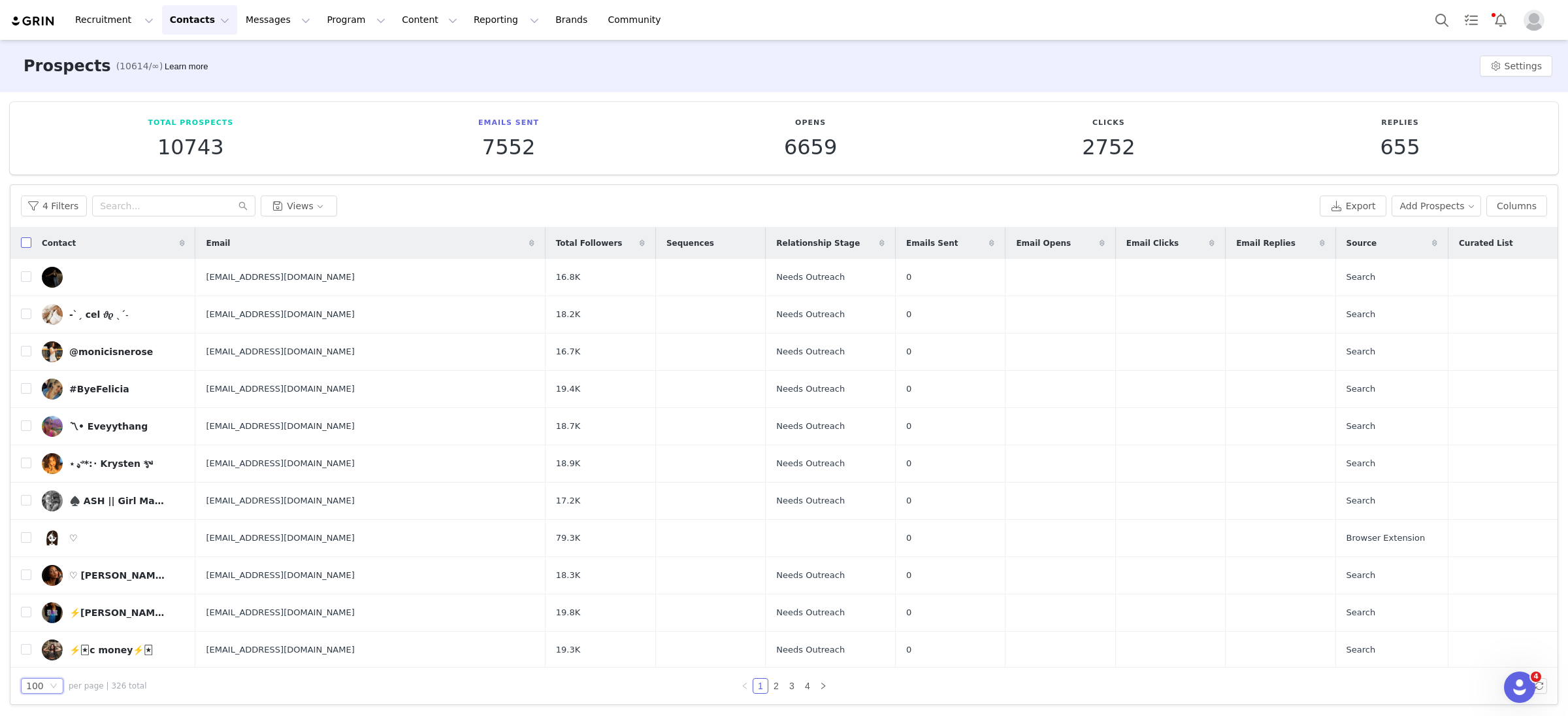
click at [27, 245] on input "checkbox" at bounding box center [25, 242] width 10 height 10
checkbox input "true"
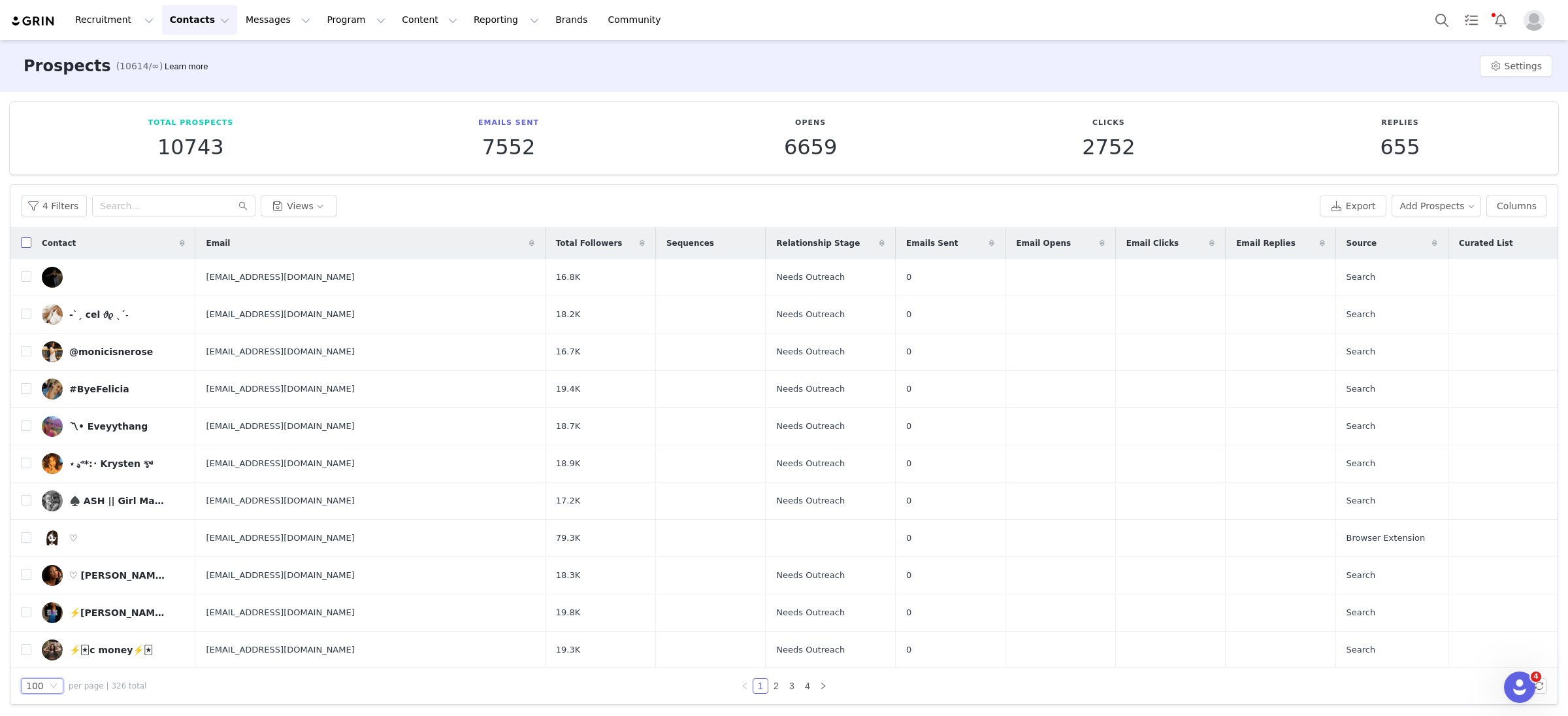
checkbox input "true"
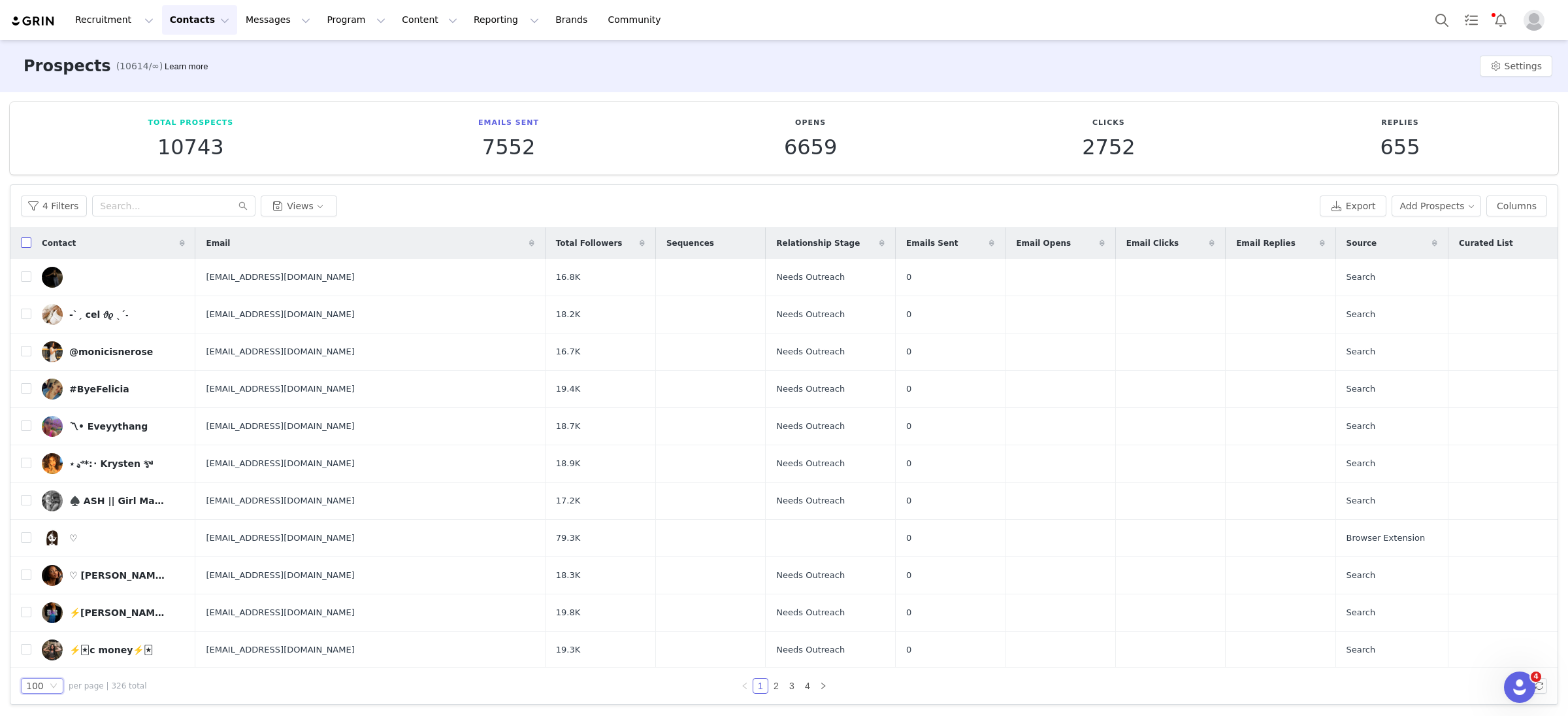
checkbox input "true"
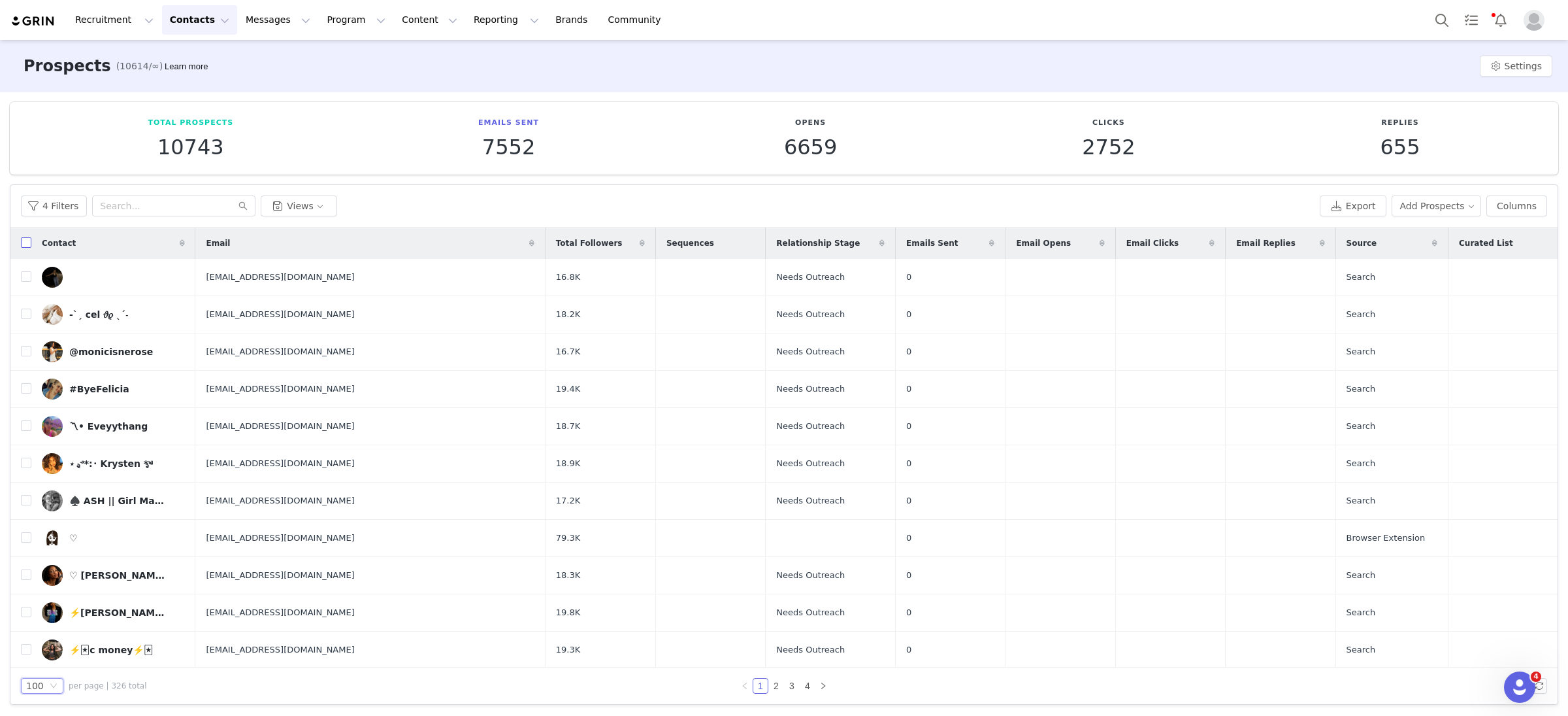
checkbox input "true"
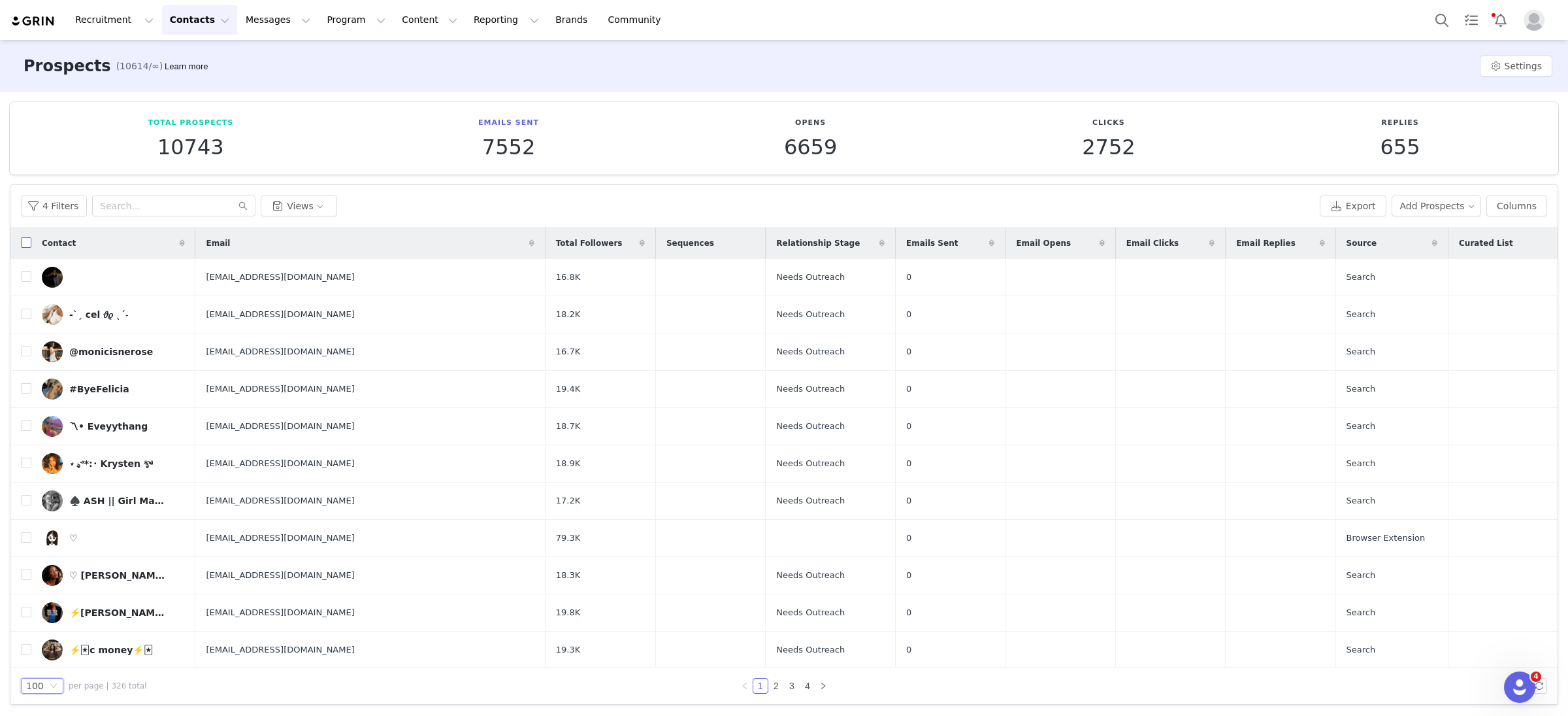
checkbox input "true"
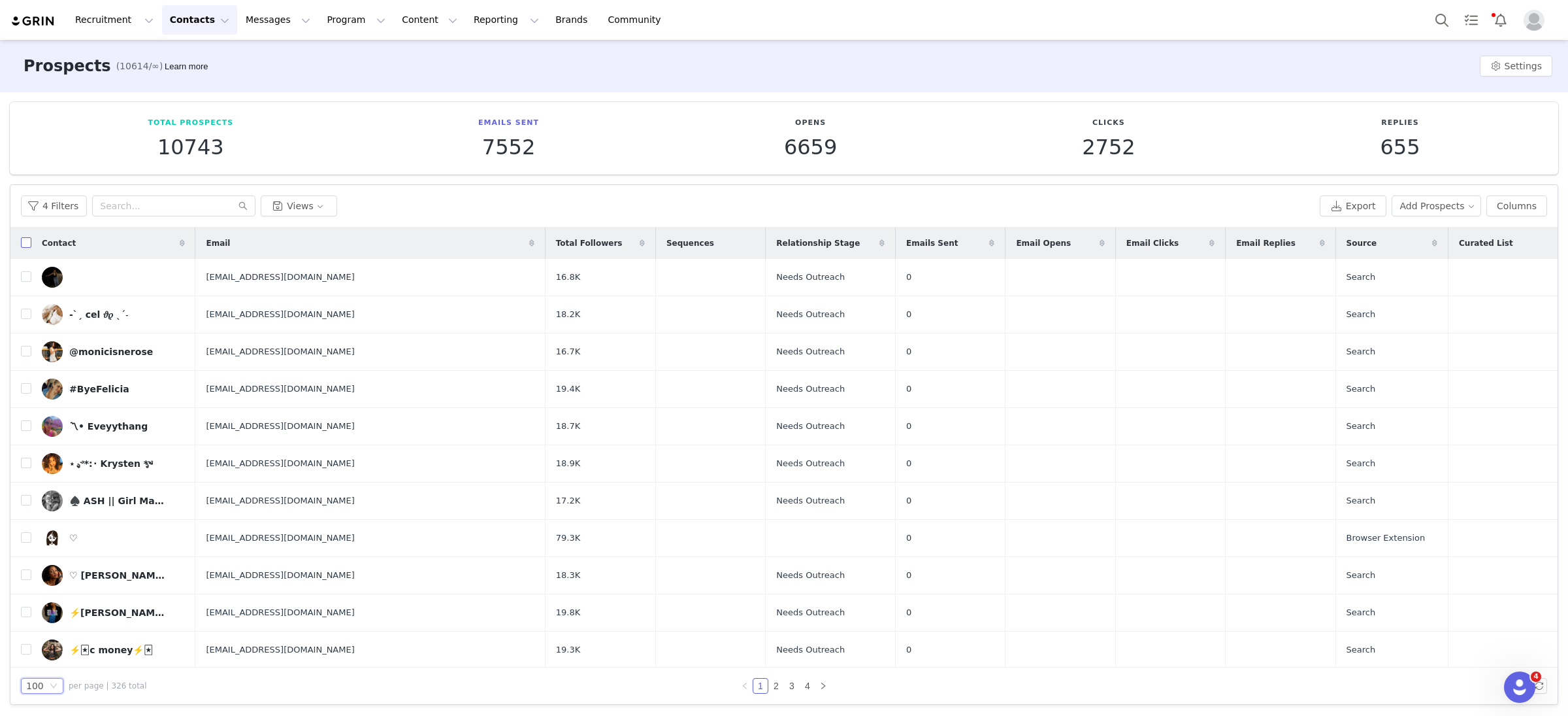
checkbox input "true"
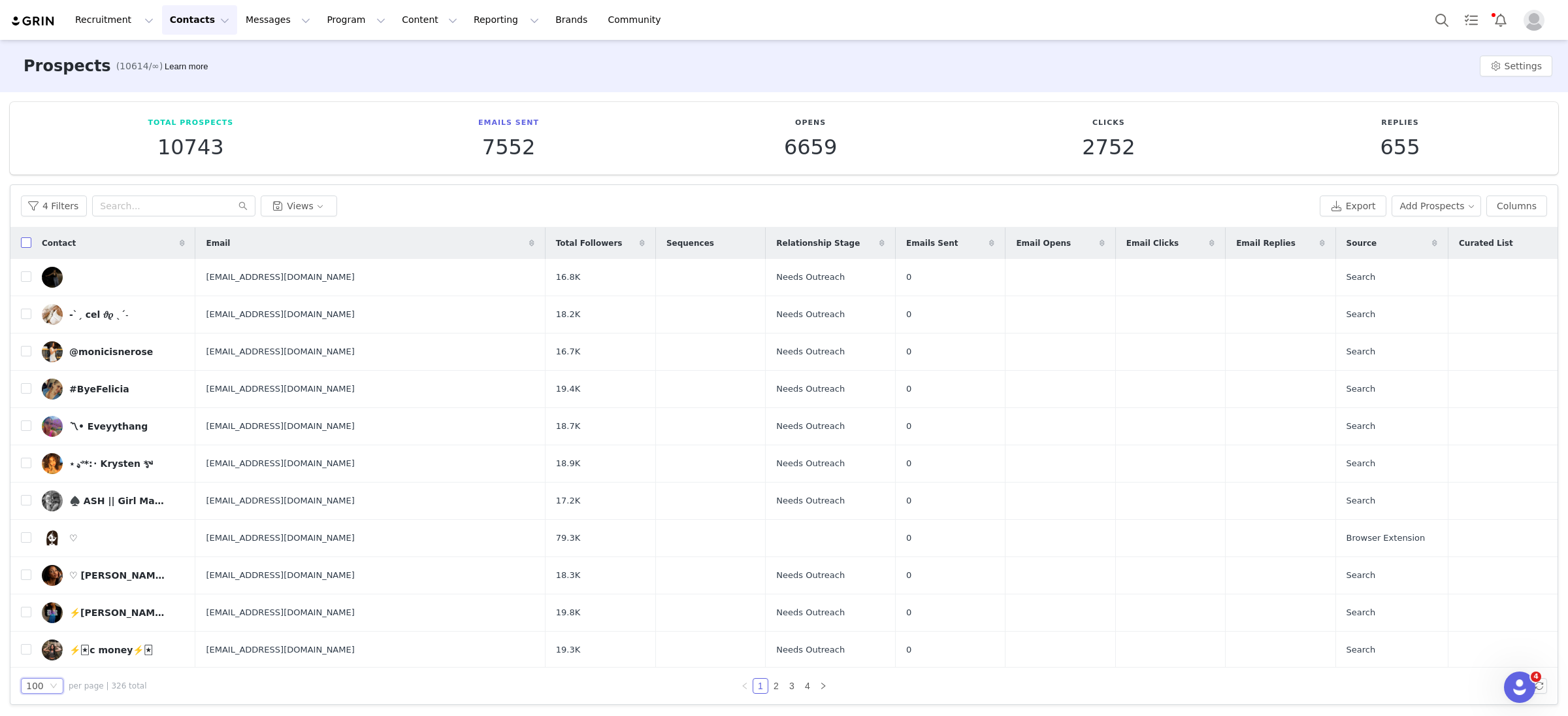
checkbox input "true"
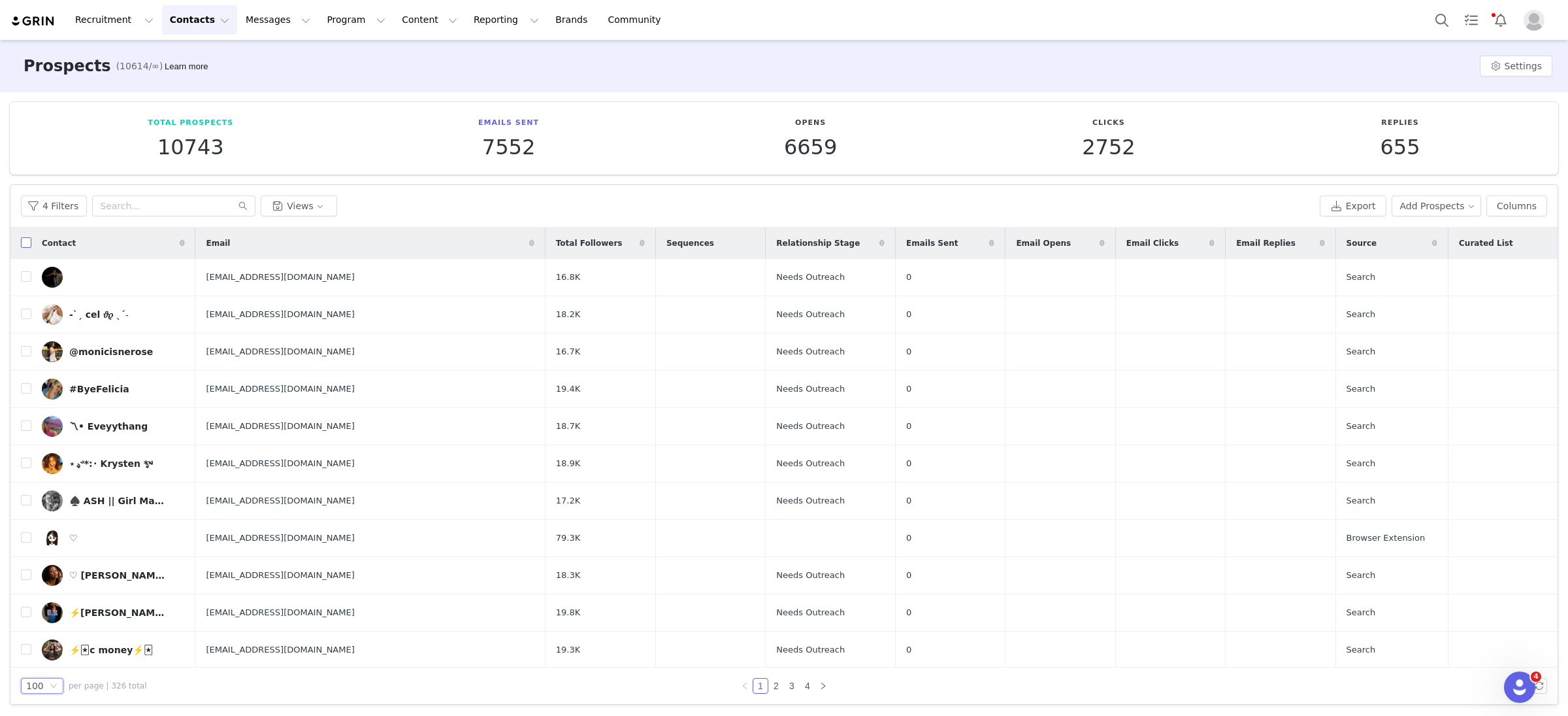
checkbox input "true"
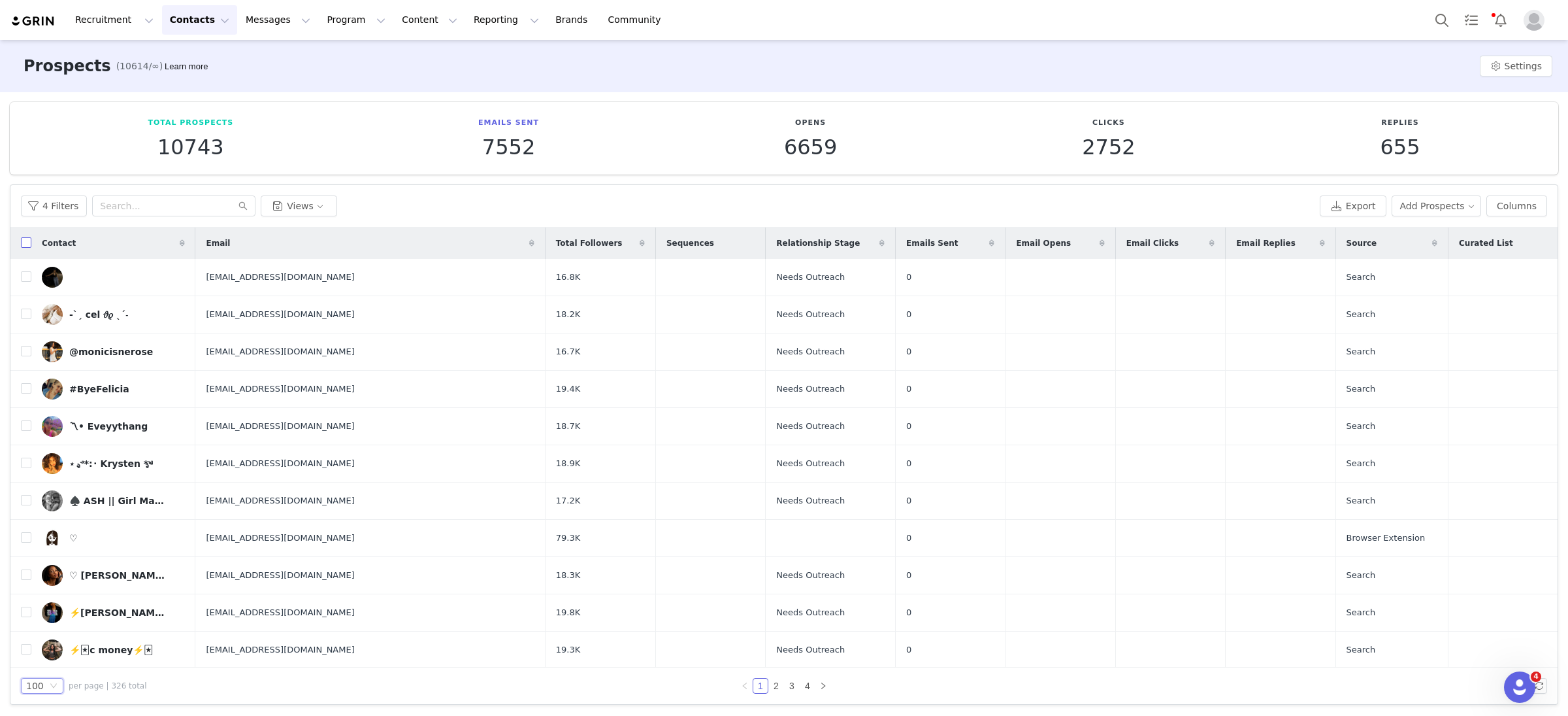
checkbox input "true"
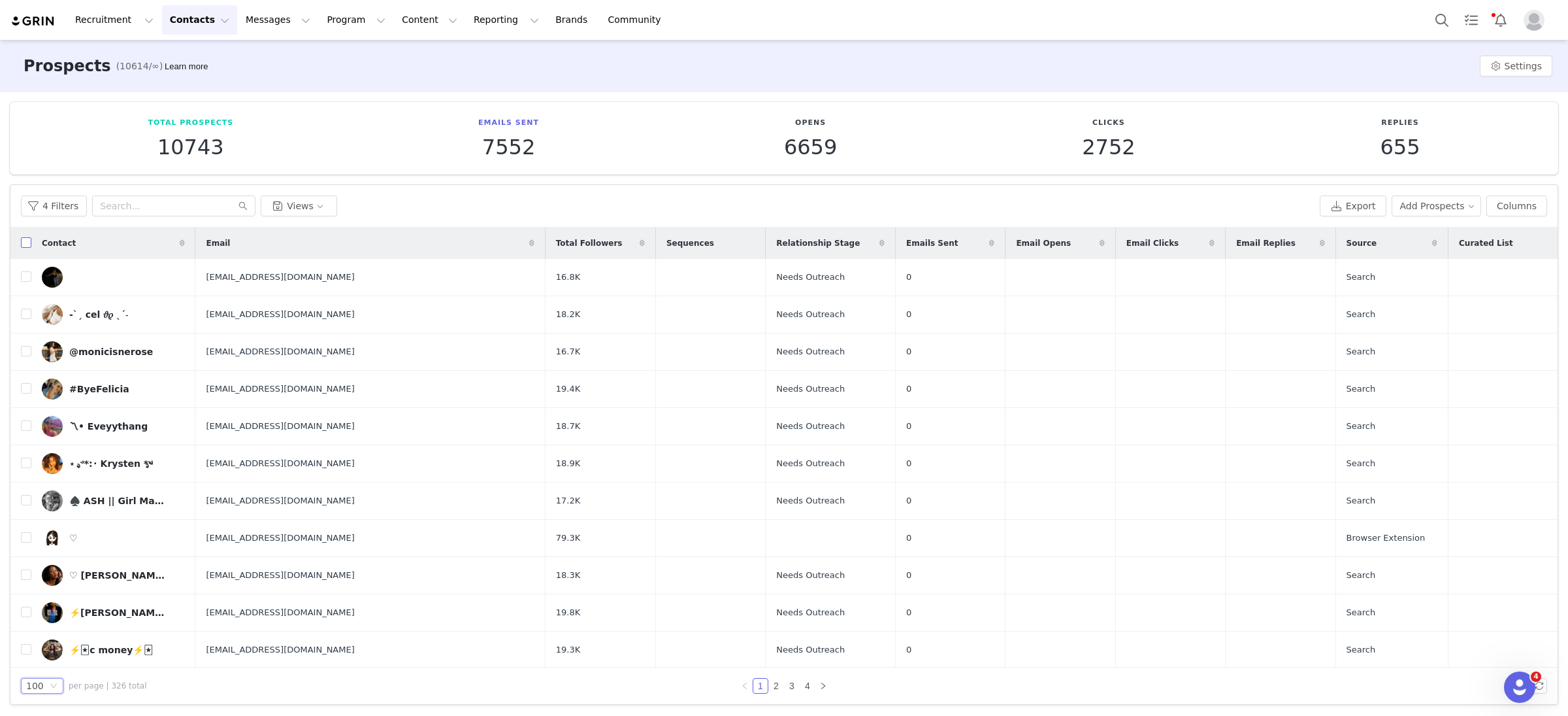
checkbox input "true"
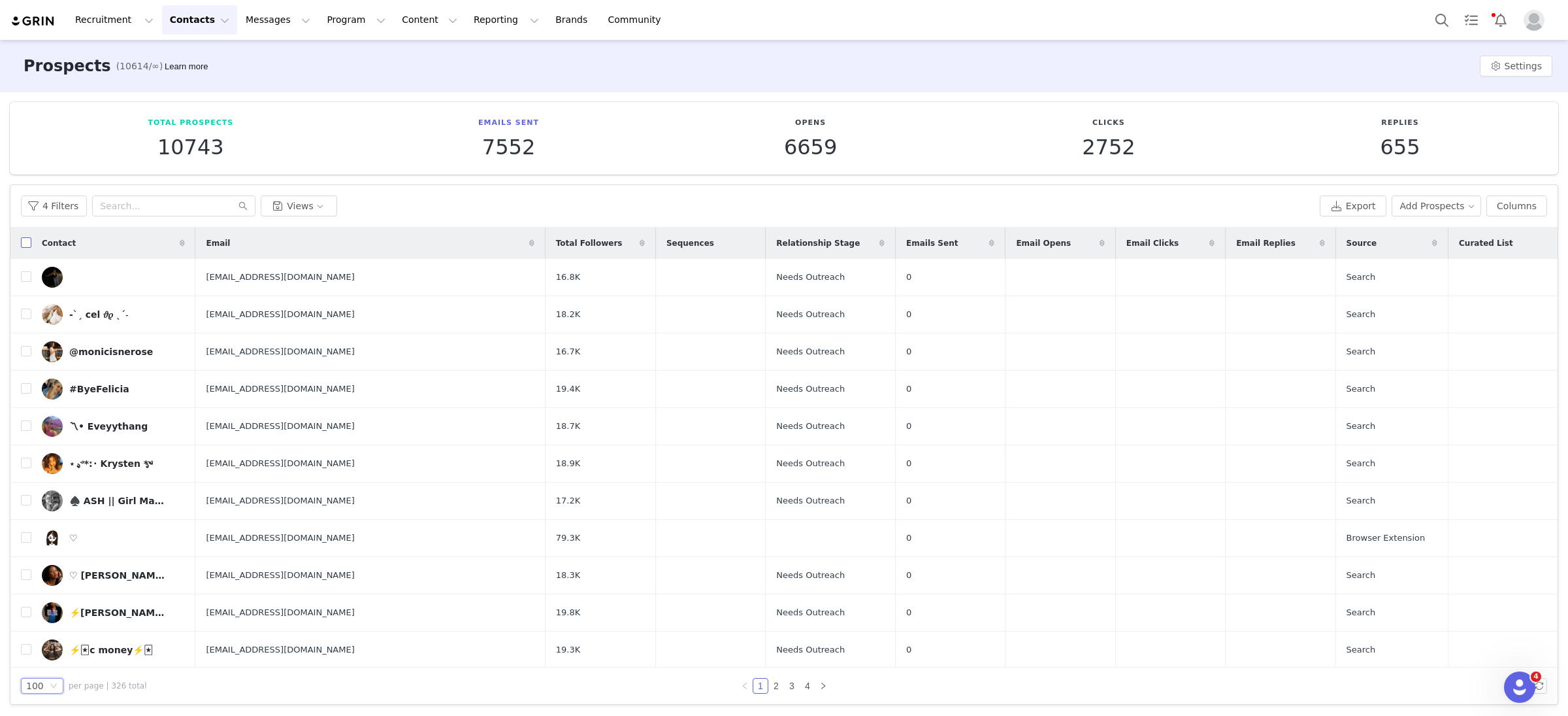
checkbox input "true"
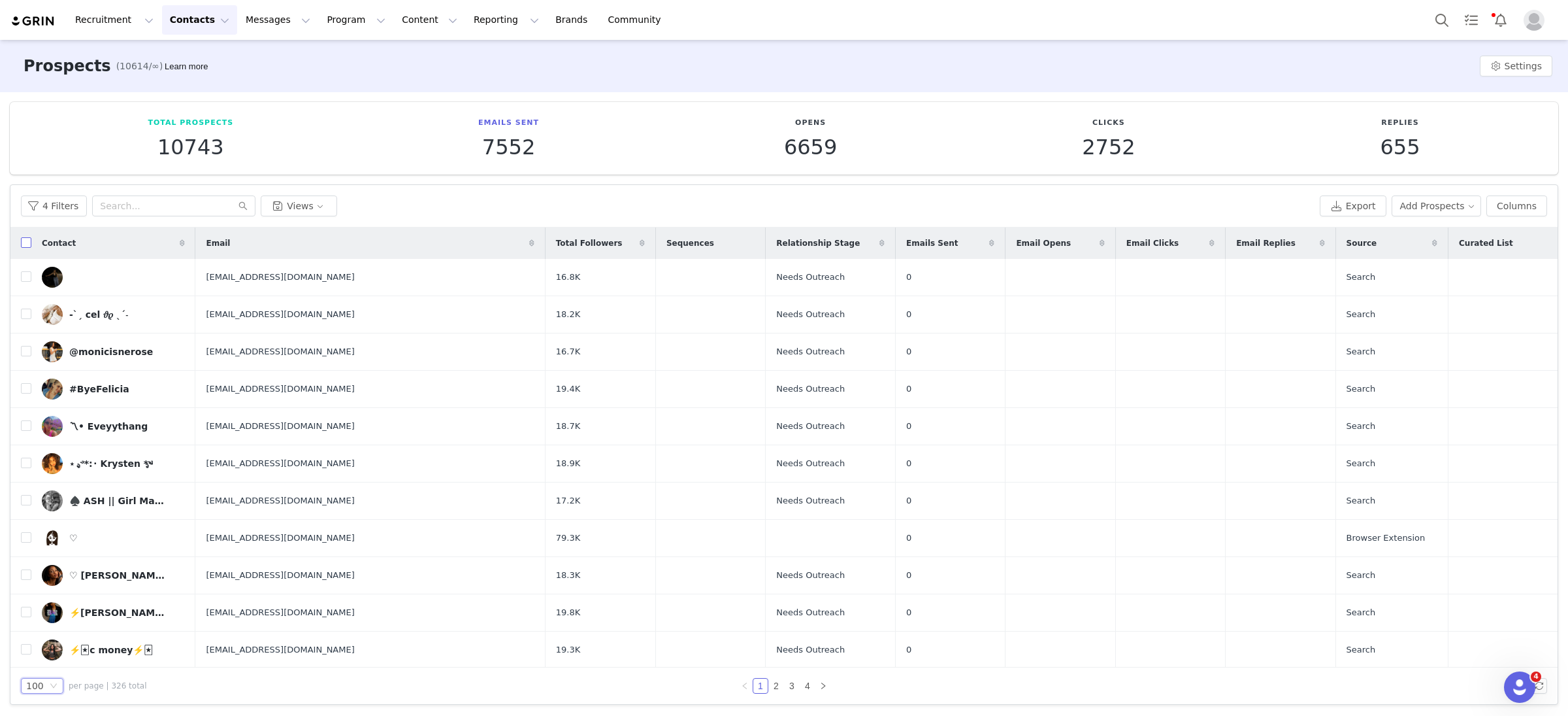
checkbox input "true"
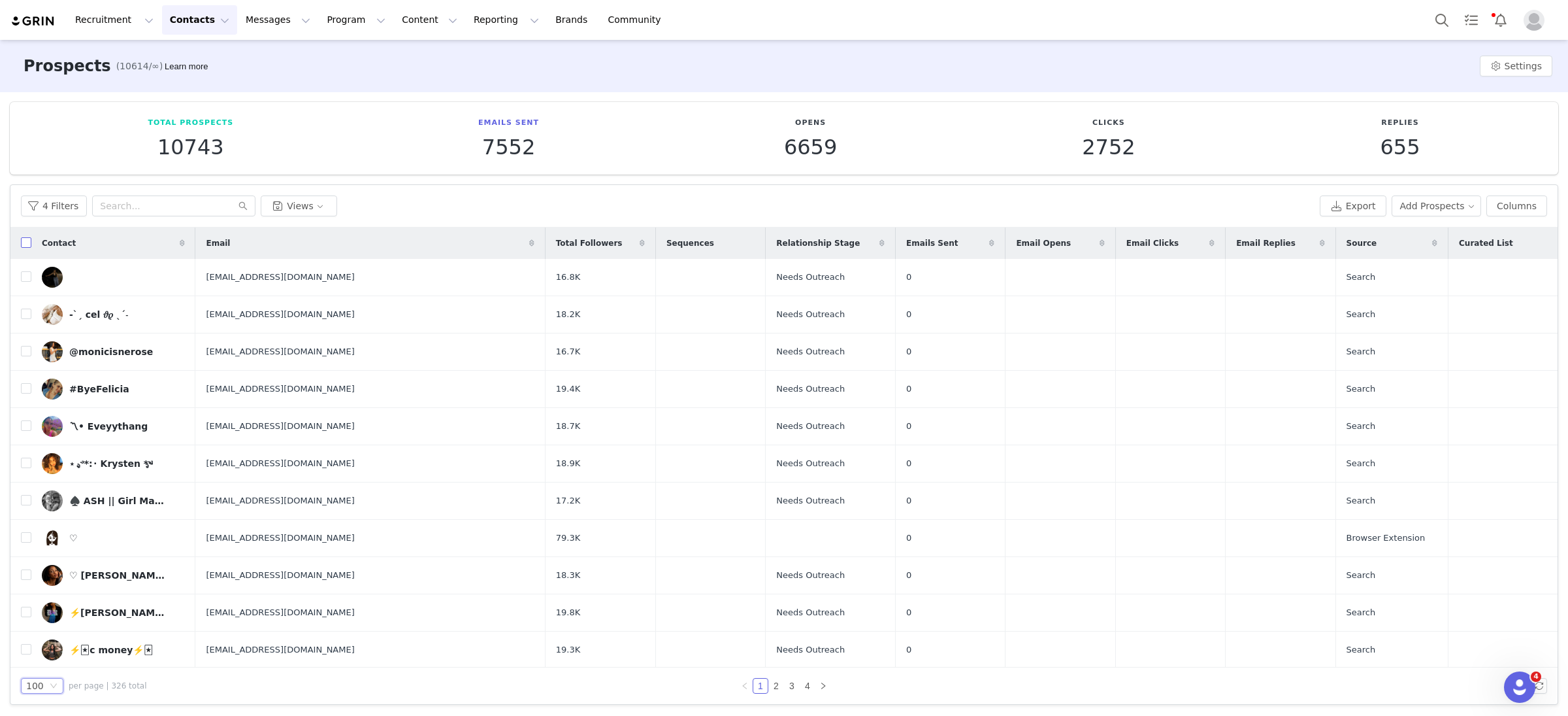
checkbox input "true"
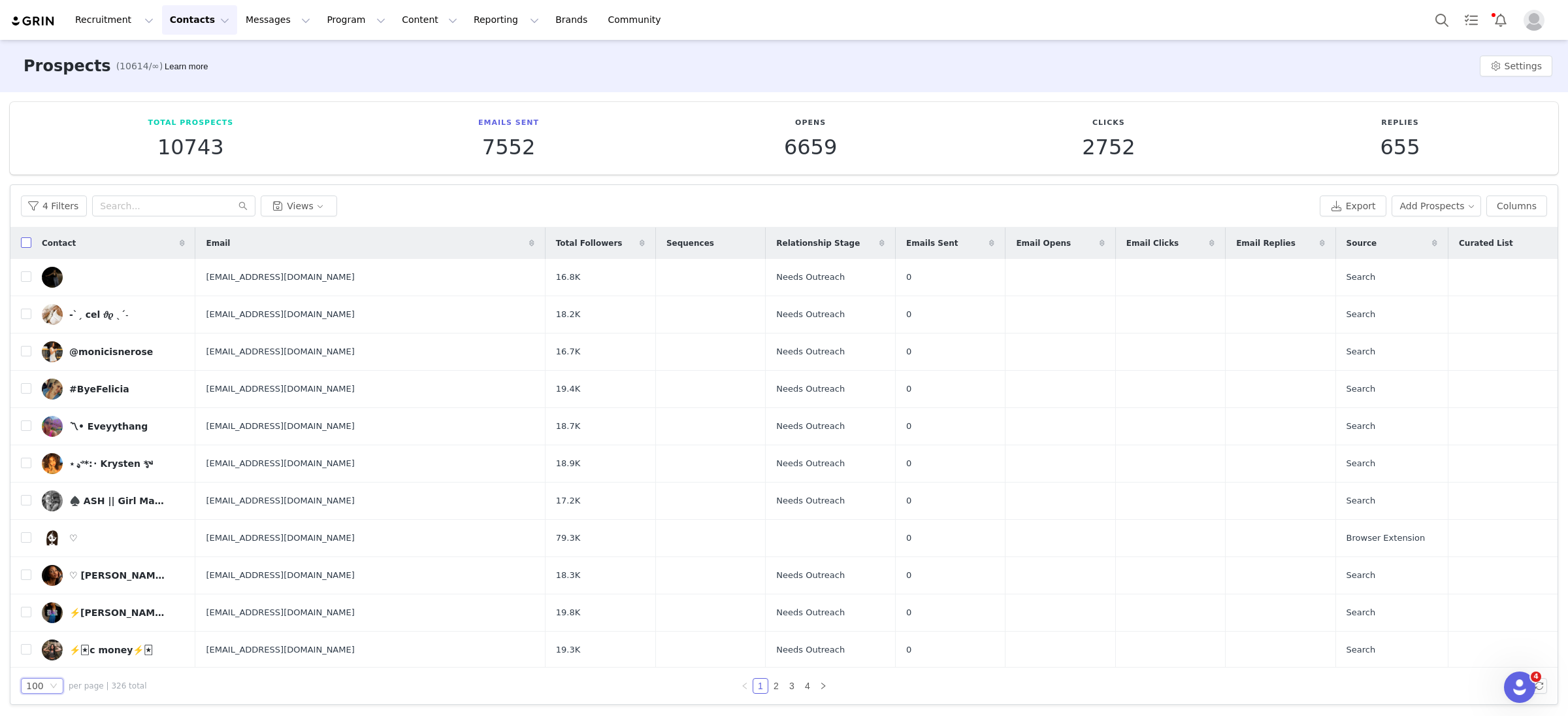
checkbox input "true"
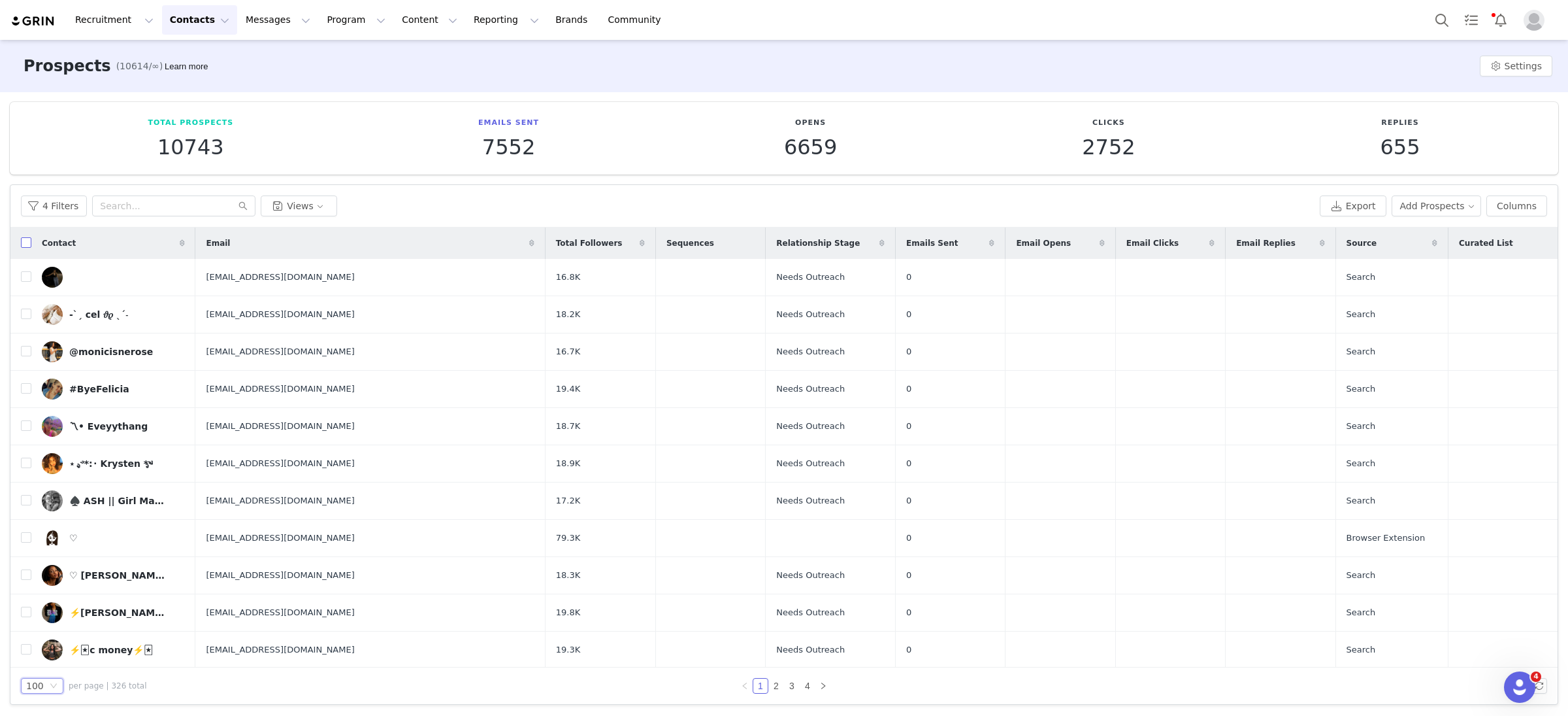
checkbox input "true"
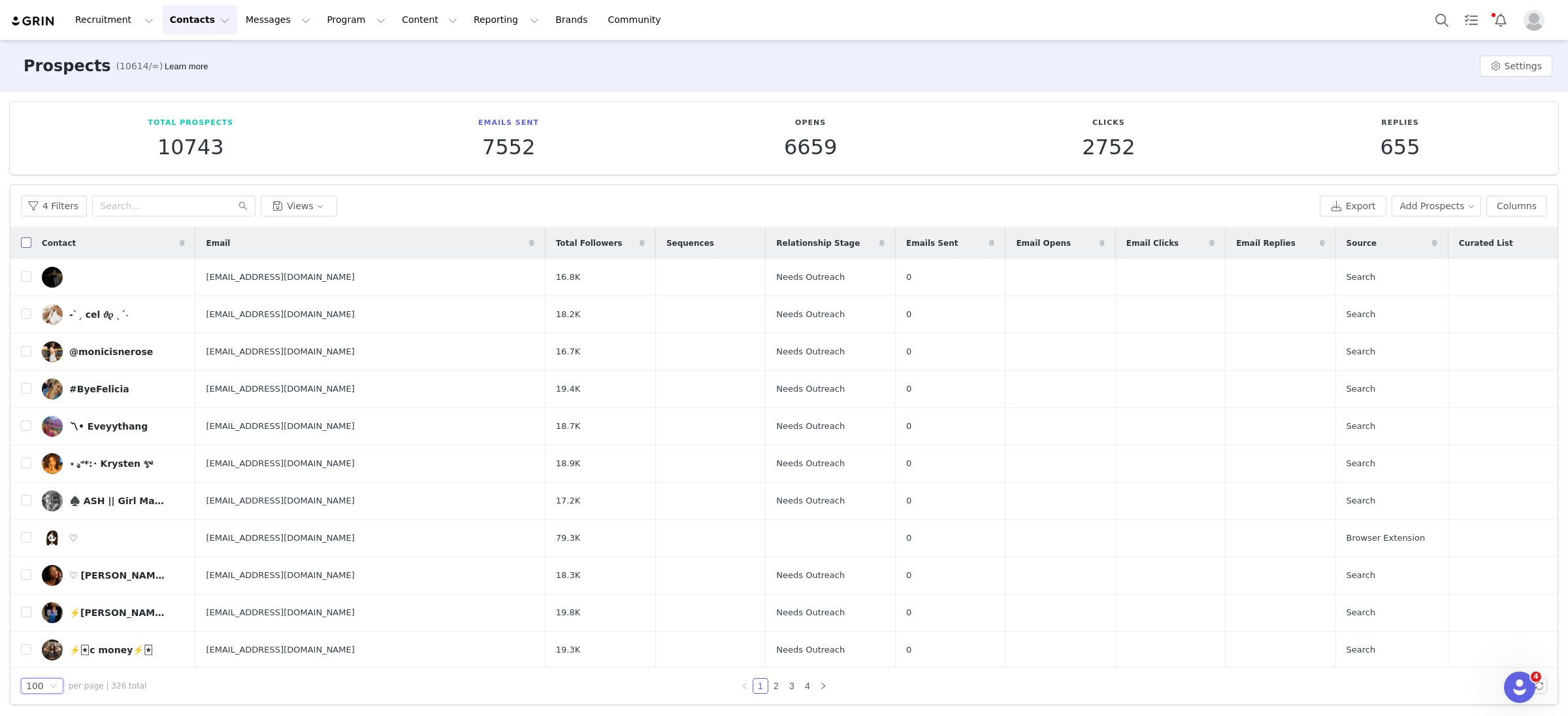
checkbox input "true"
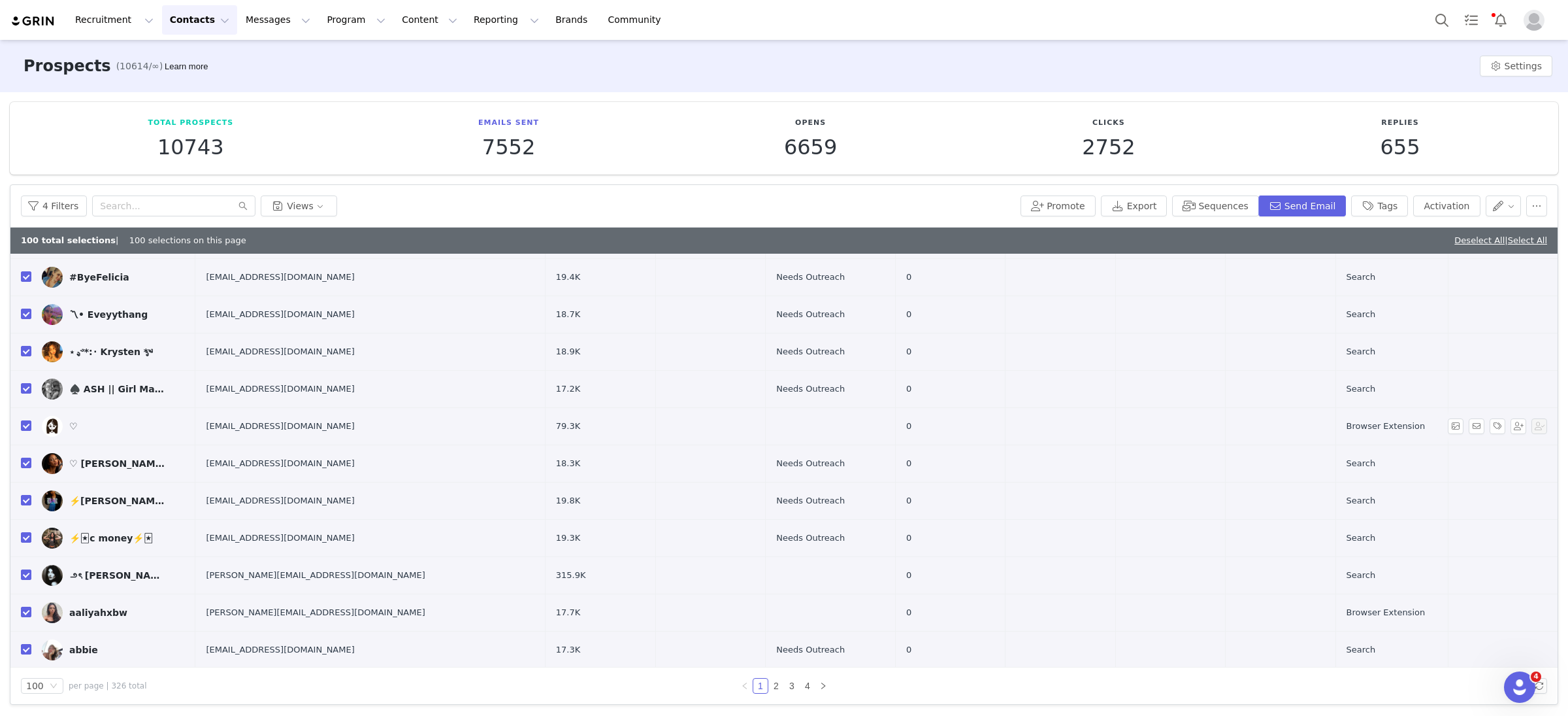
scroll to position [149, 0]
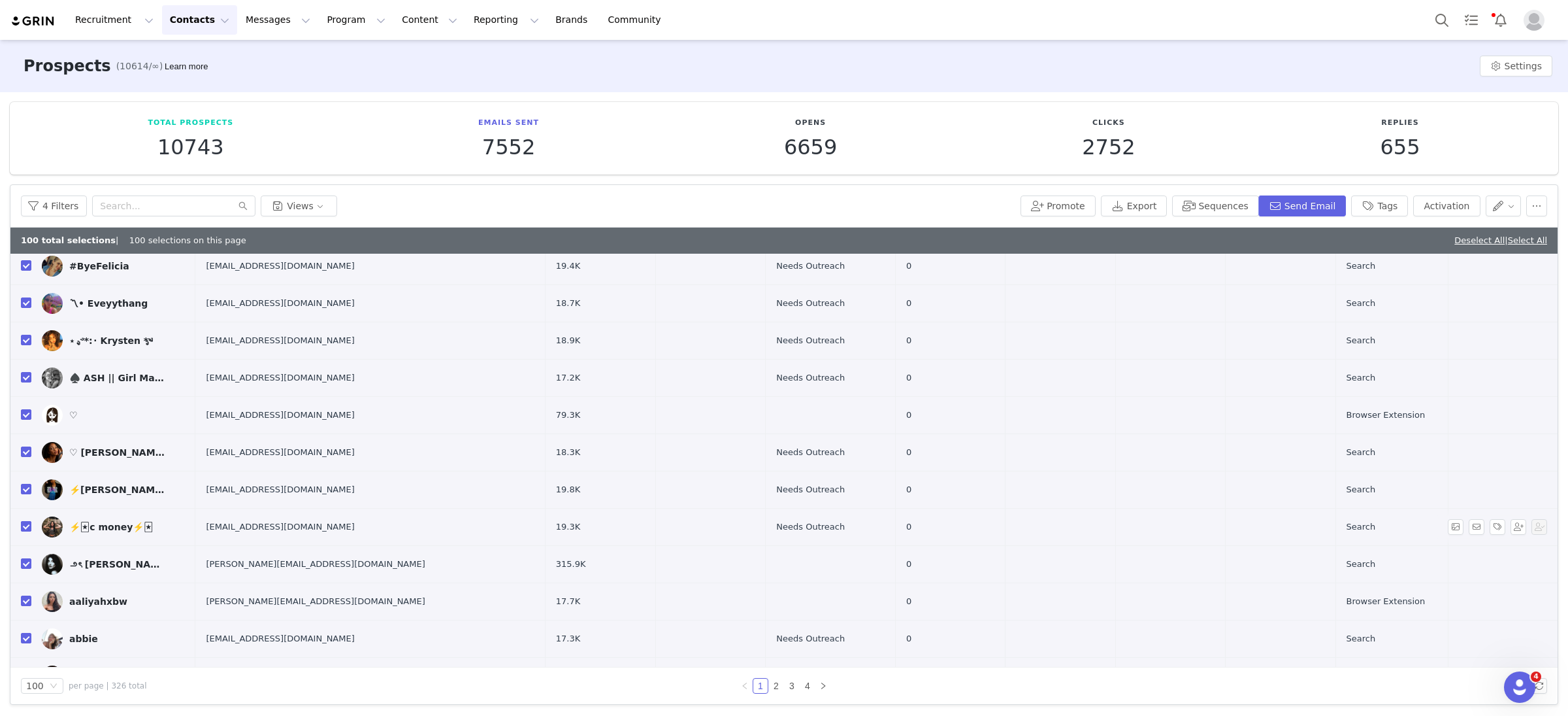
click at [25, 529] on input "checkbox" at bounding box center [25, 526] width 10 height 10
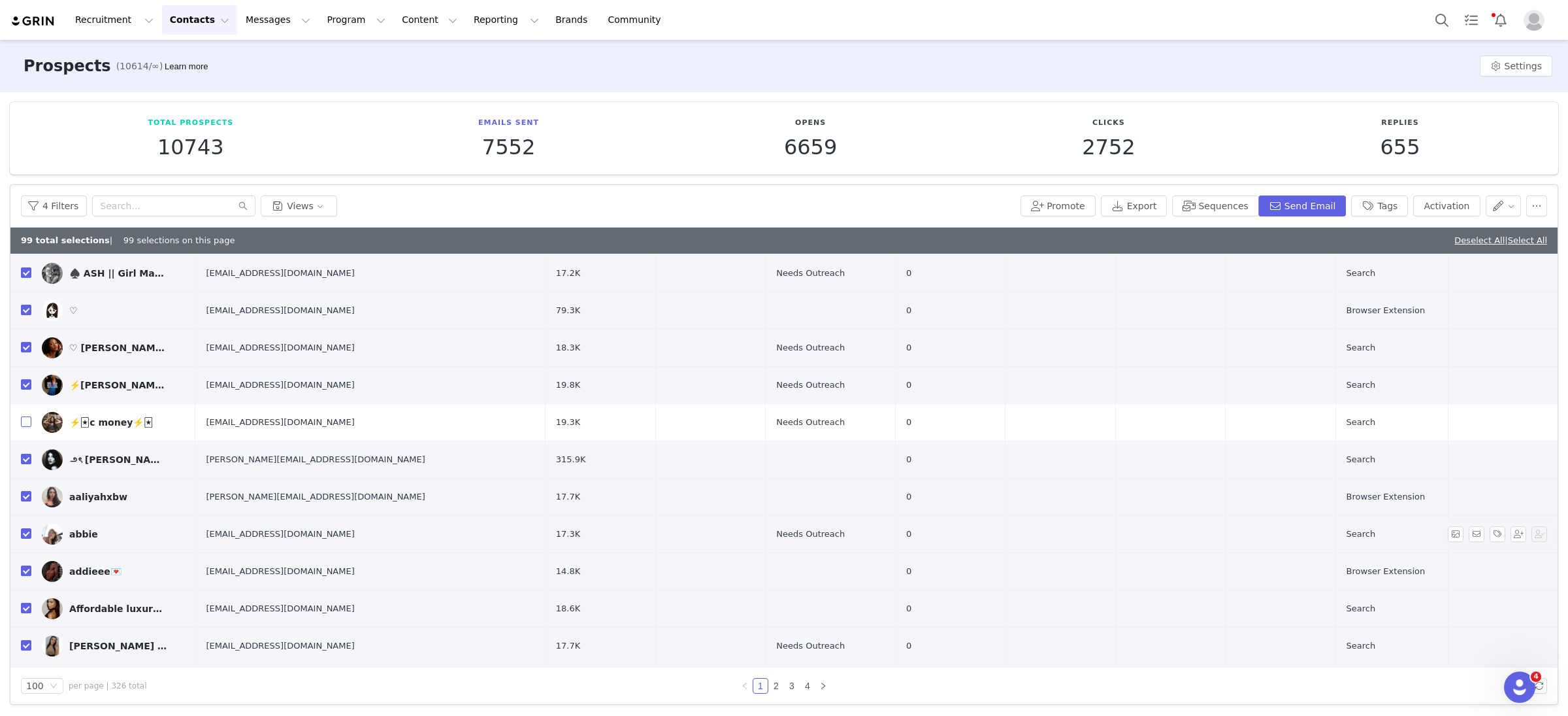
scroll to position [277, 0]
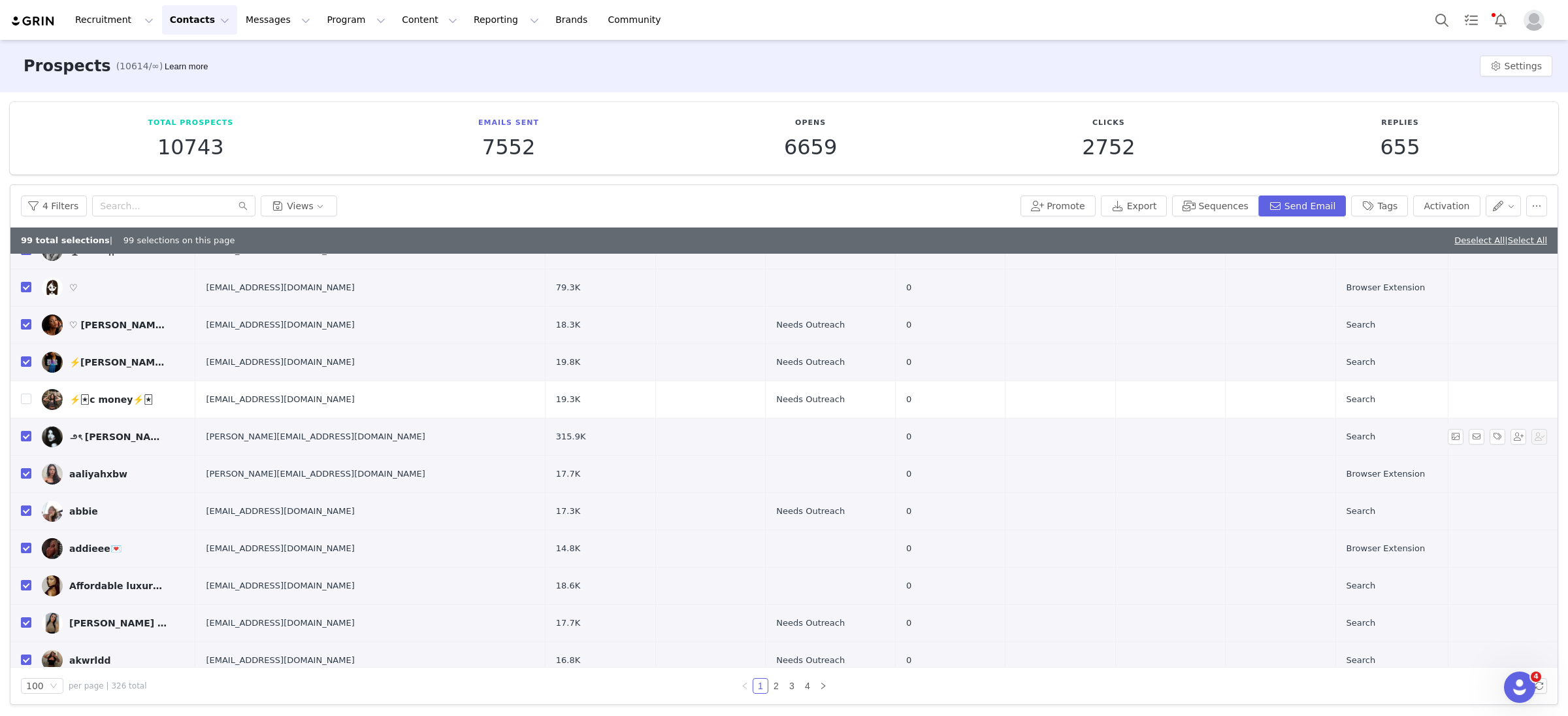
click at [26, 438] on input "checkbox" at bounding box center [25, 436] width 10 height 10
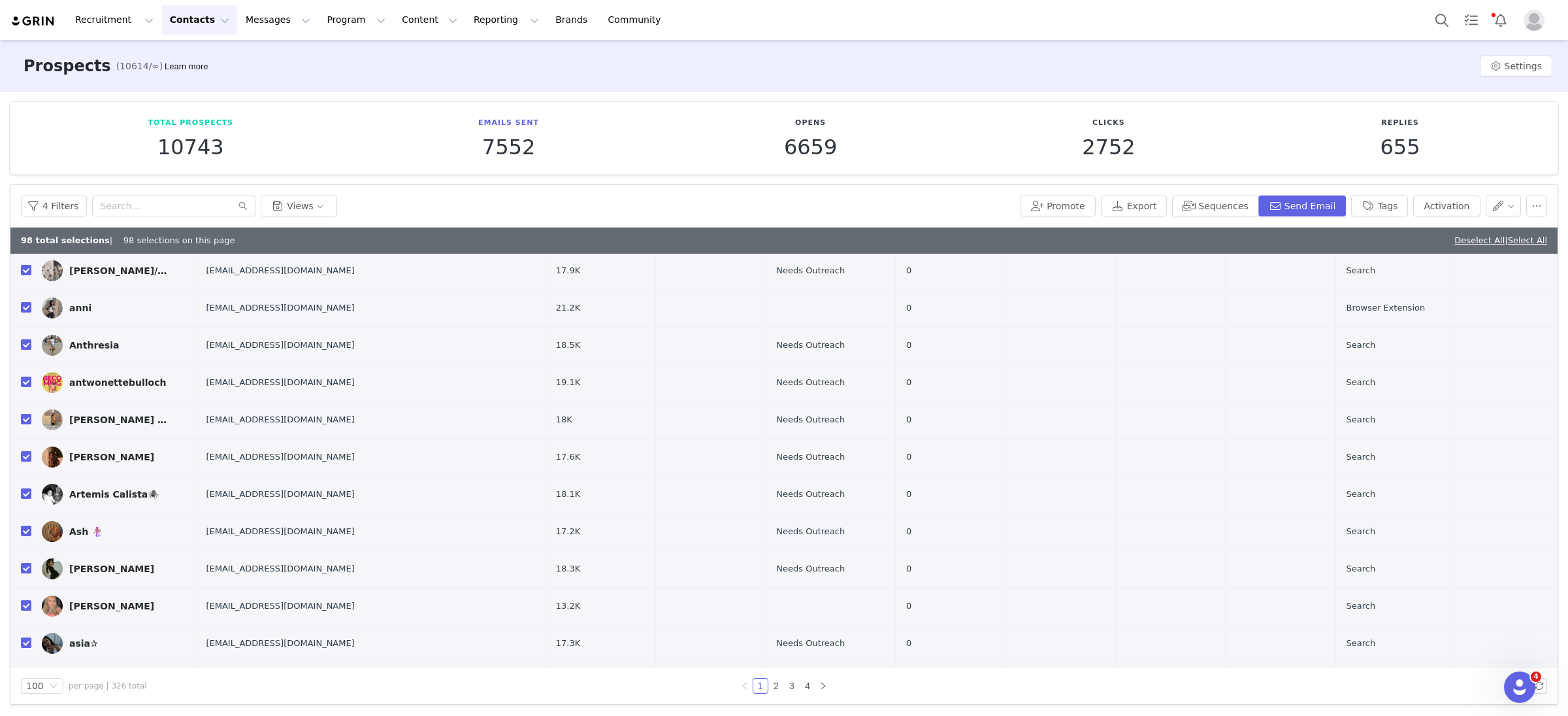
scroll to position [1153, 0]
click at [27, 457] on input "checkbox" at bounding box center [25, 454] width 10 height 10
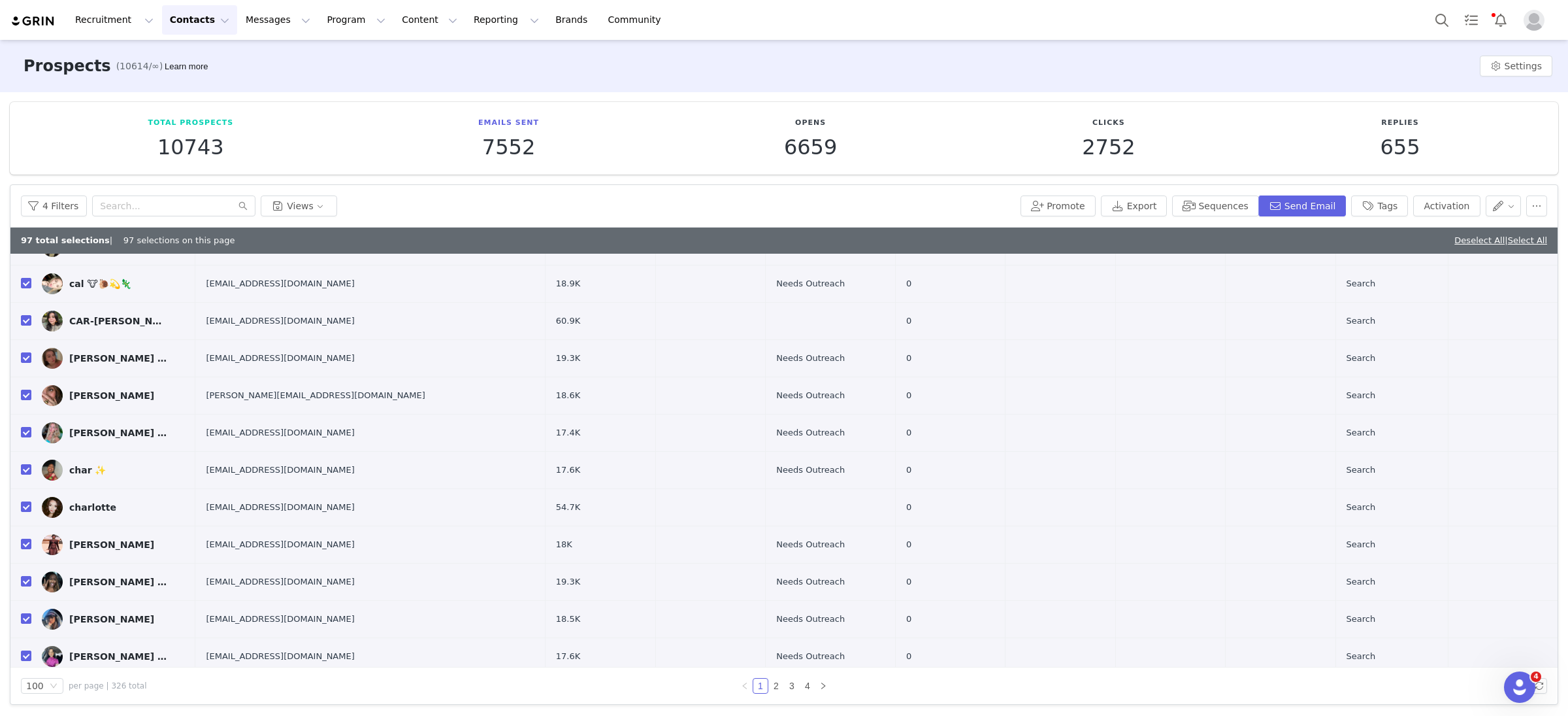
scroll to position [2453, 0]
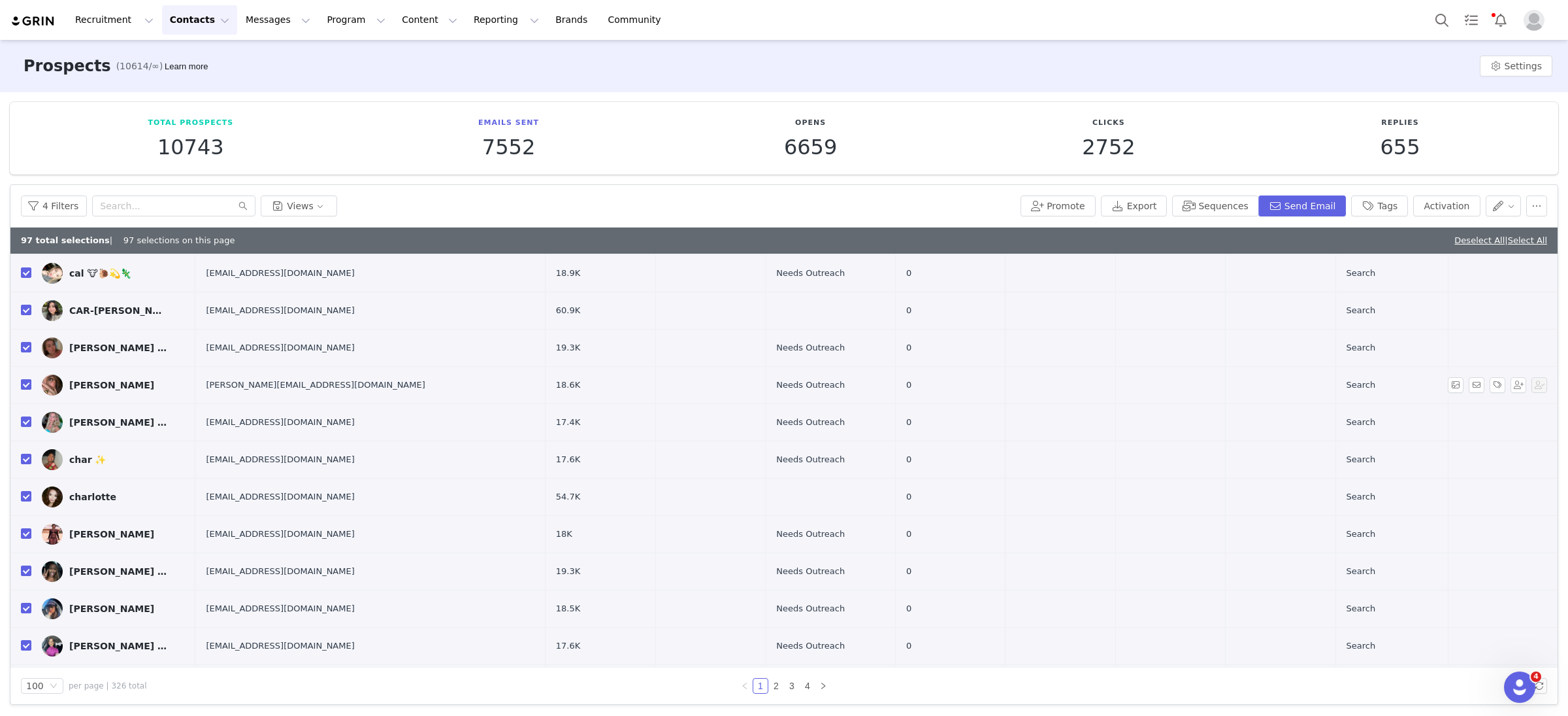
click at [25, 390] on input "checkbox" at bounding box center [25, 384] width 10 height 10
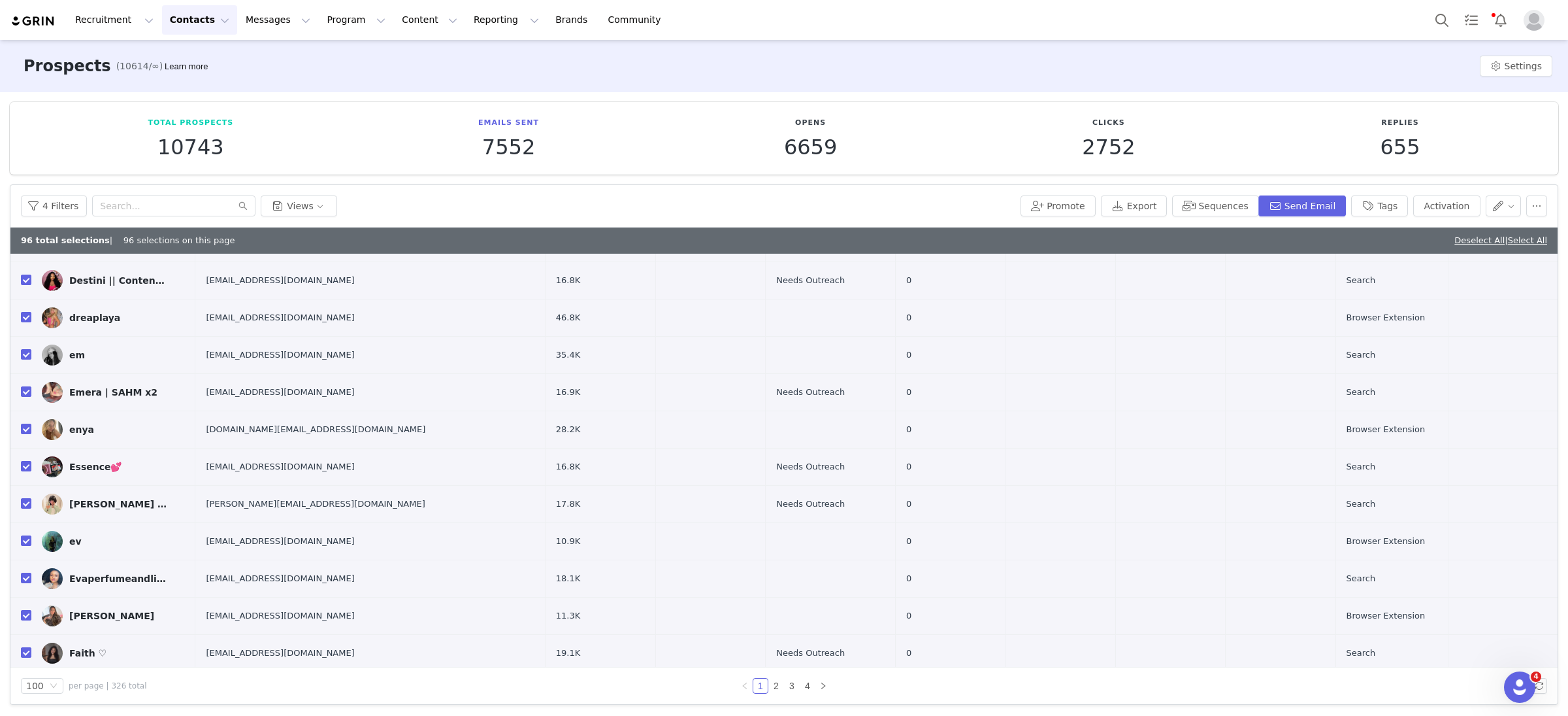
scroll to position [3195, 0]
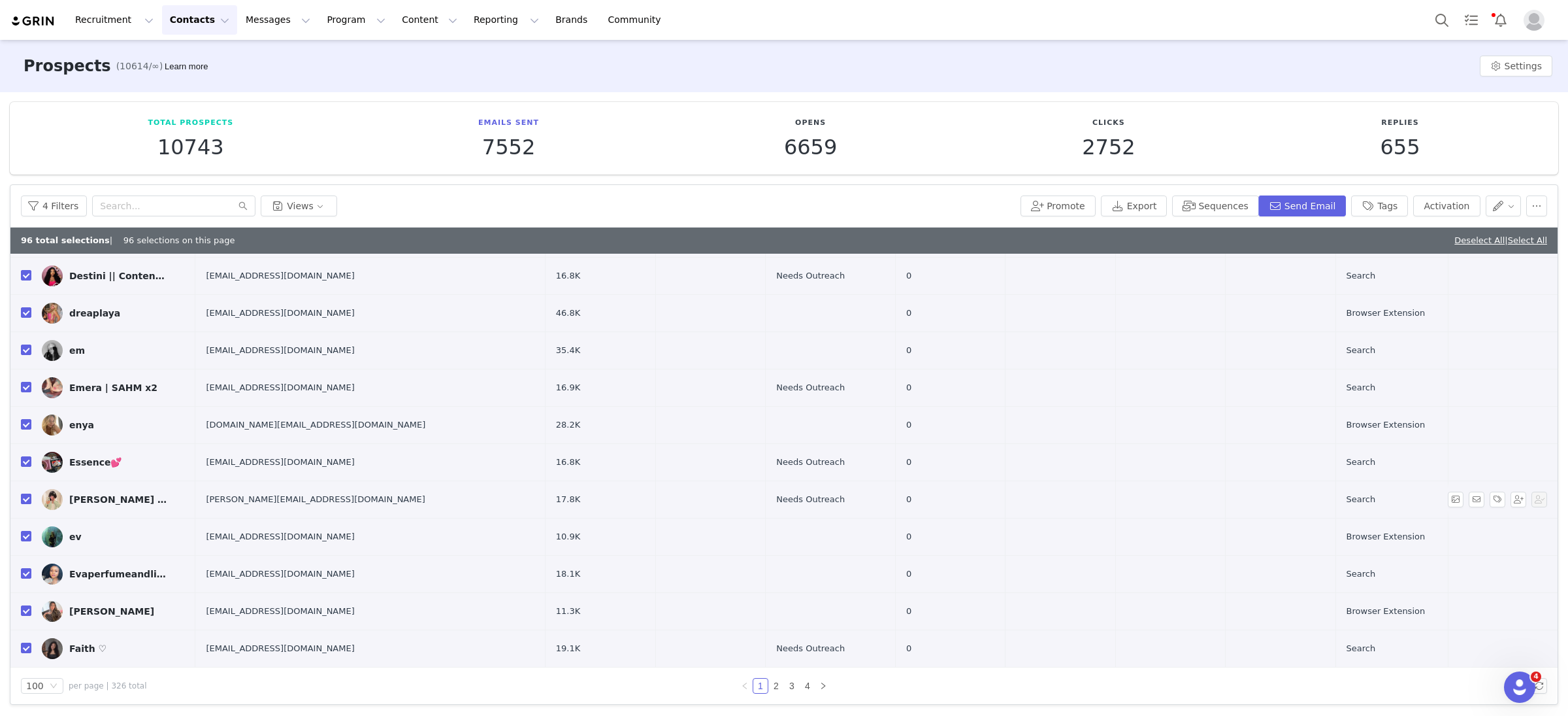
click at [25, 504] on input "checkbox" at bounding box center [25, 499] width 10 height 10
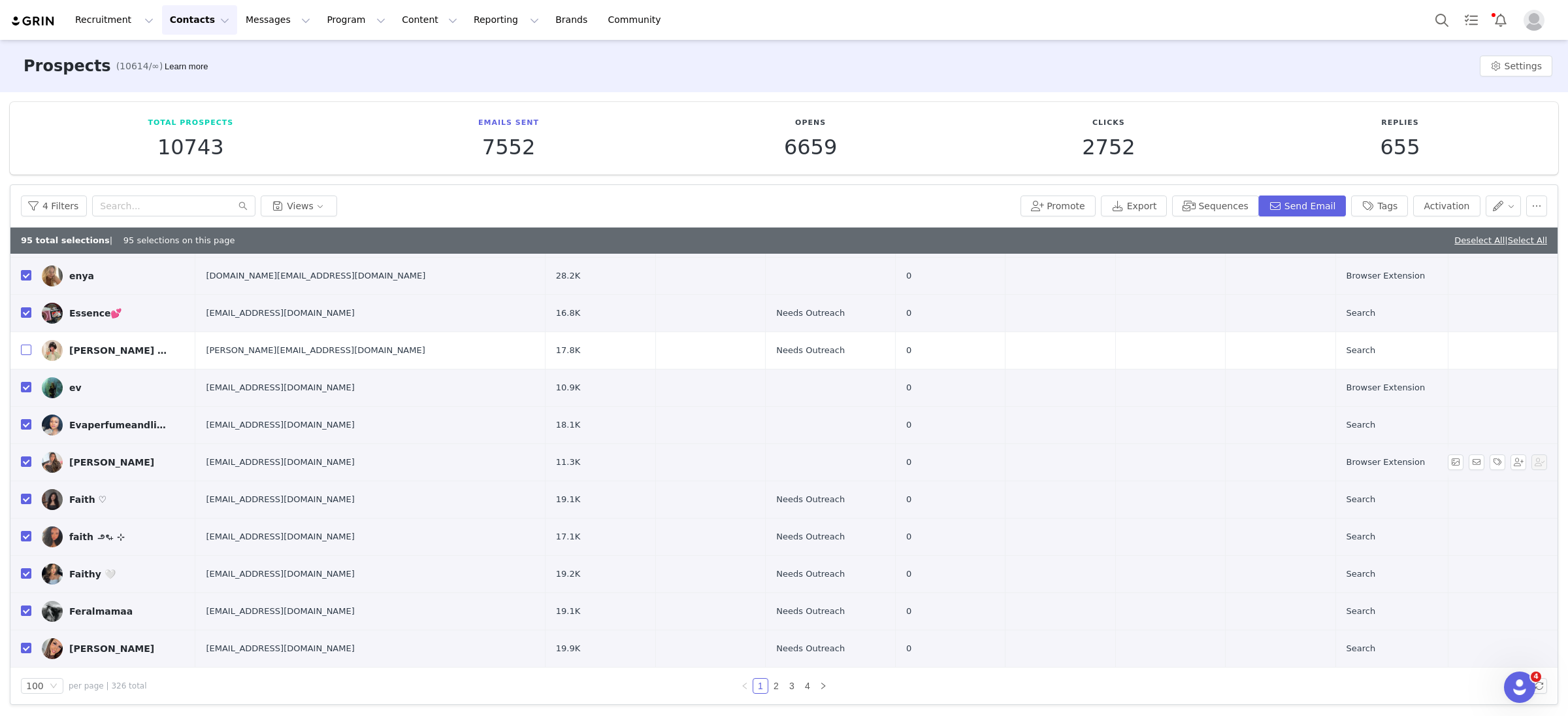
scroll to position [3360, 0]
click at [1243, 202] on button "Sequences" at bounding box center [1215, 206] width 86 height 21
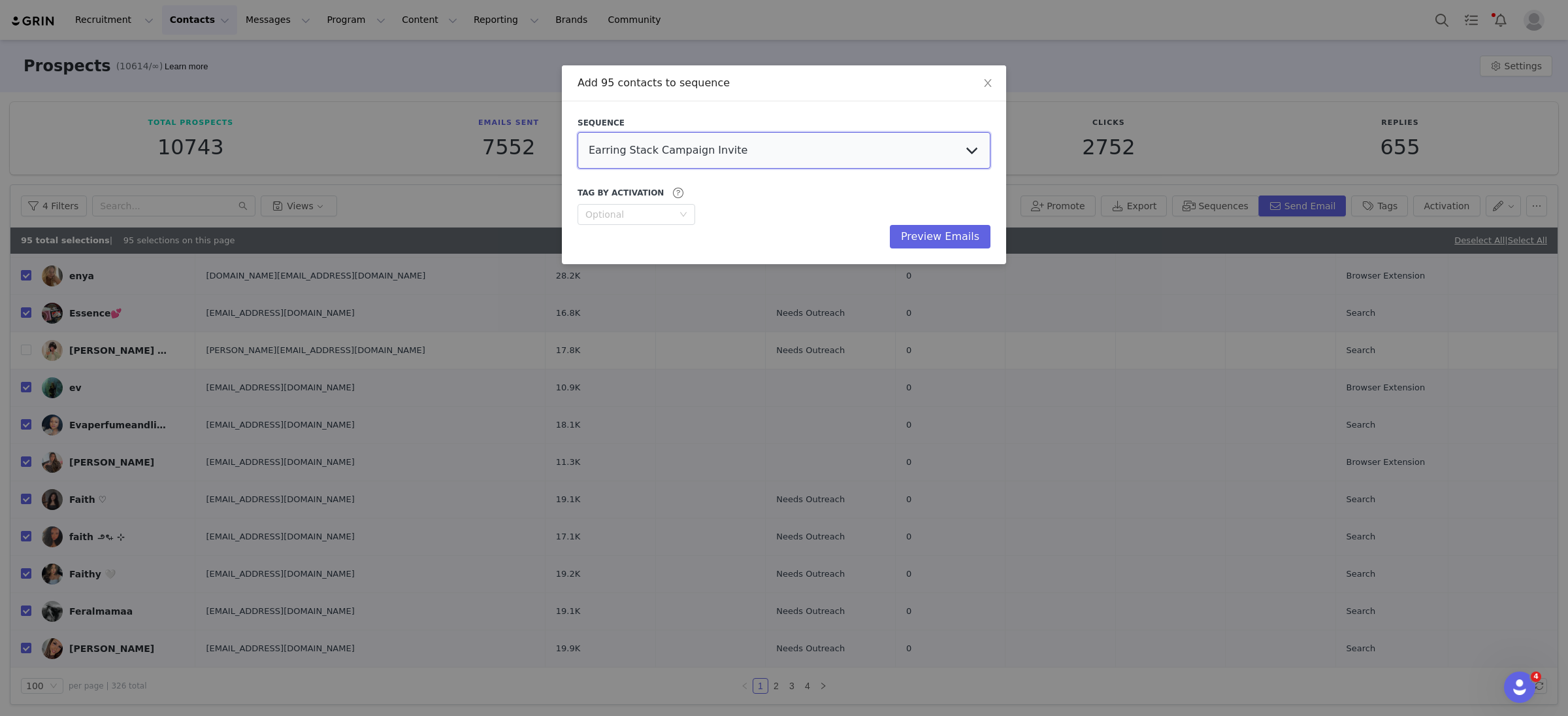
click at [693, 150] on select "Earring Stack Campaign Invite The Bangles Edit Campaign Invite Pearls Campaign …" at bounding box center [784, 150] width 413 height 37
click at [578, 132] on select "Earring Stack Campaign Invite The Bangles Edit Campaign Invite Pearls Campaign …" at bounding box center [784, 150] width 413 height 37
click at [945, 241] on button "Preview Emails" at bounding box center [940, 237] width 101 height 24
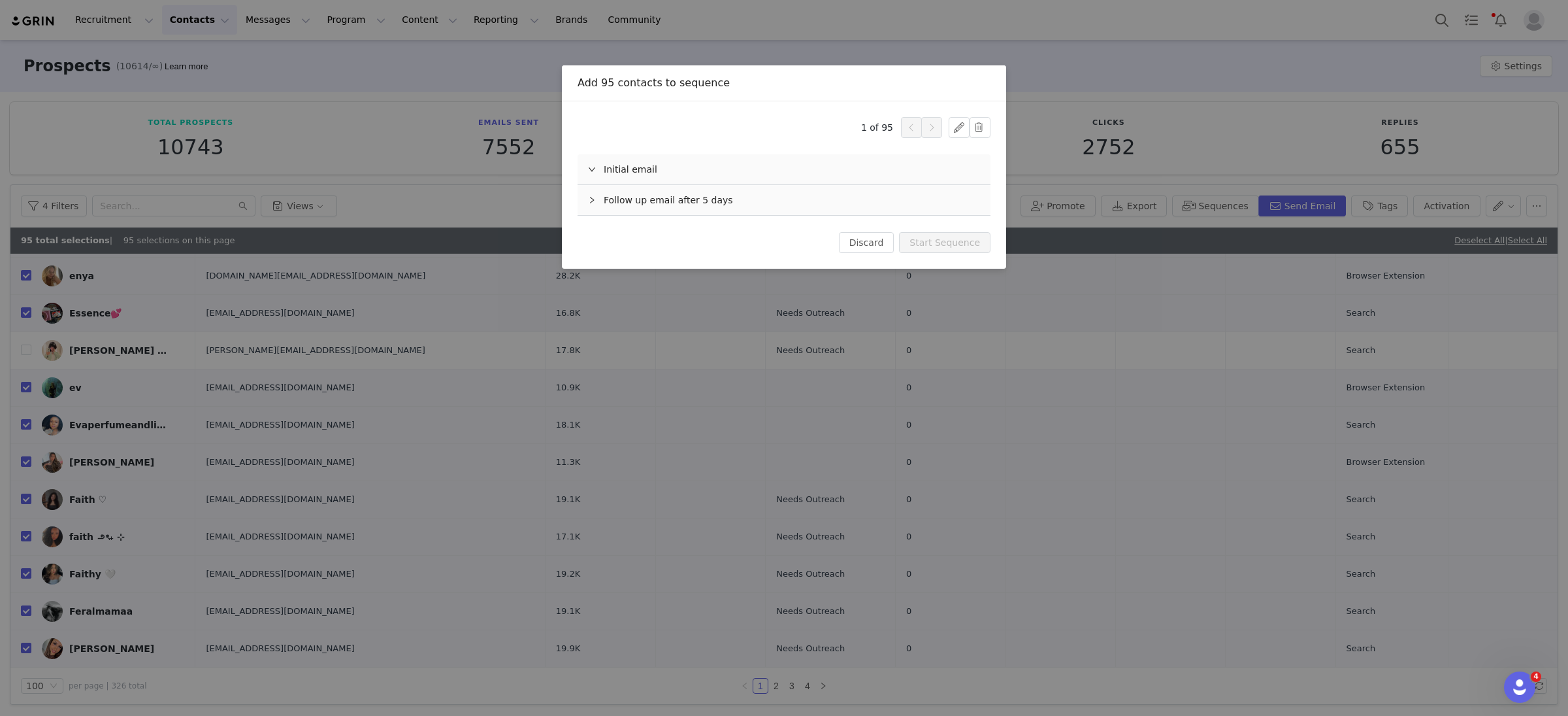
scroll to position [0, 0]
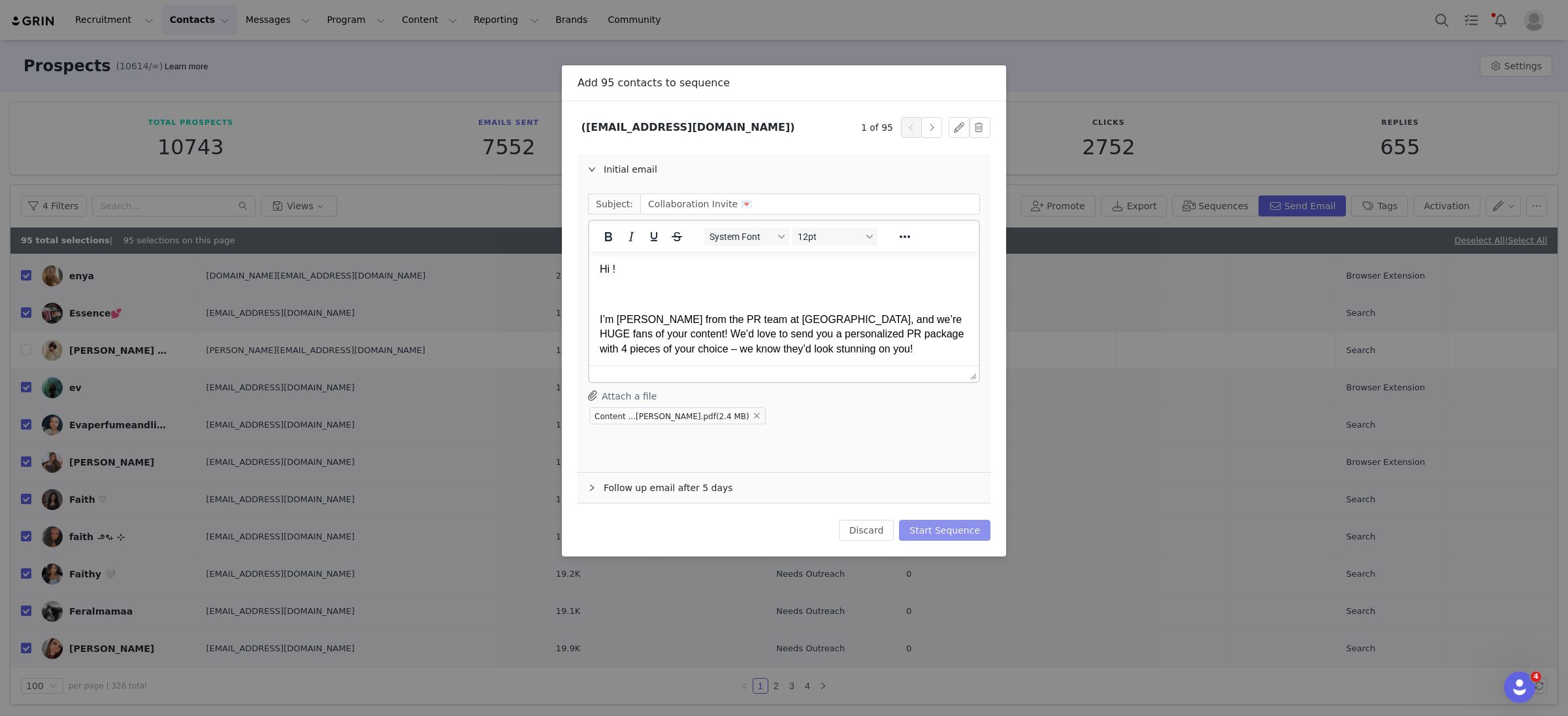
click at [943, 533] on button "Start Sequence" at bounding box center [945, 530] width 91 height 21
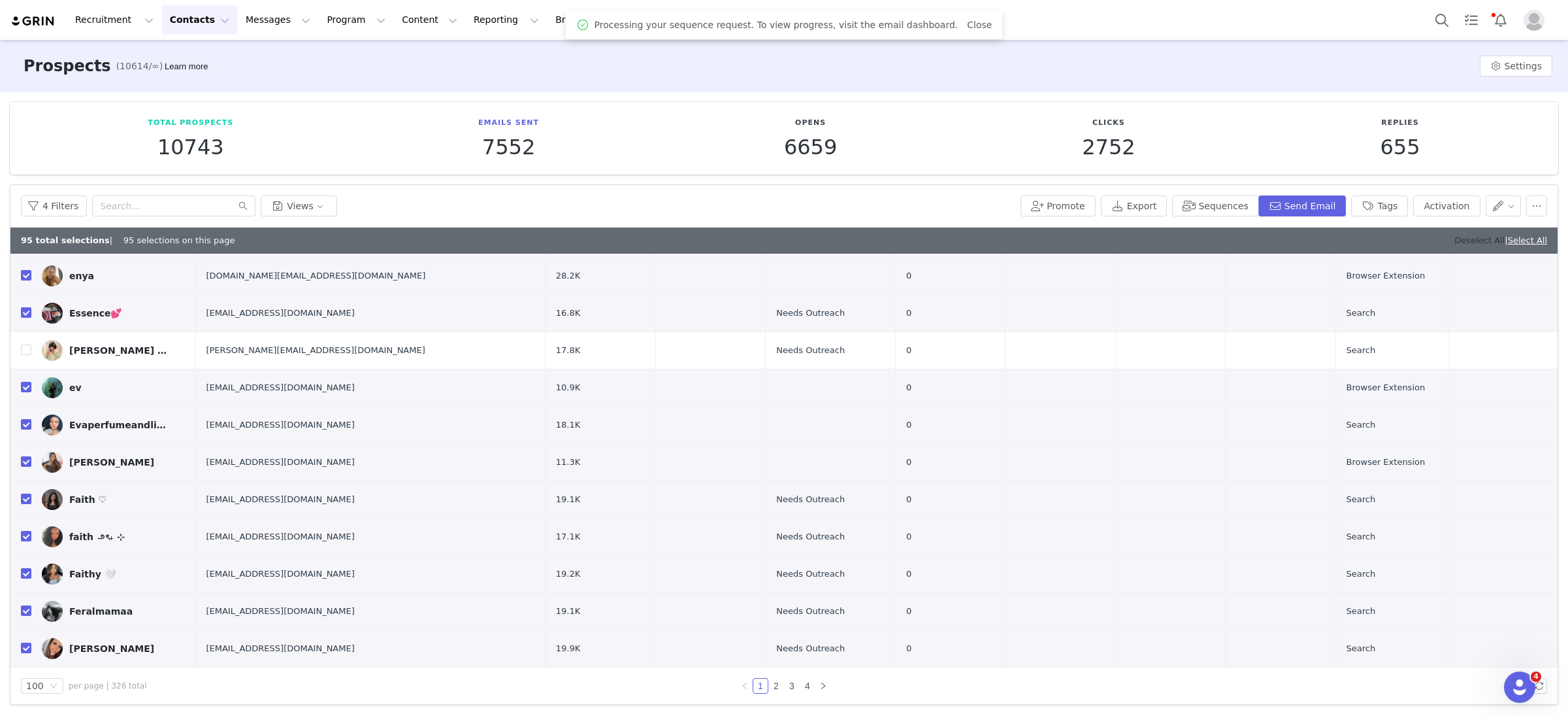
click at [1459, 240] on link "Deselect All" at bounding box center [1479, 240] width 50 height 10
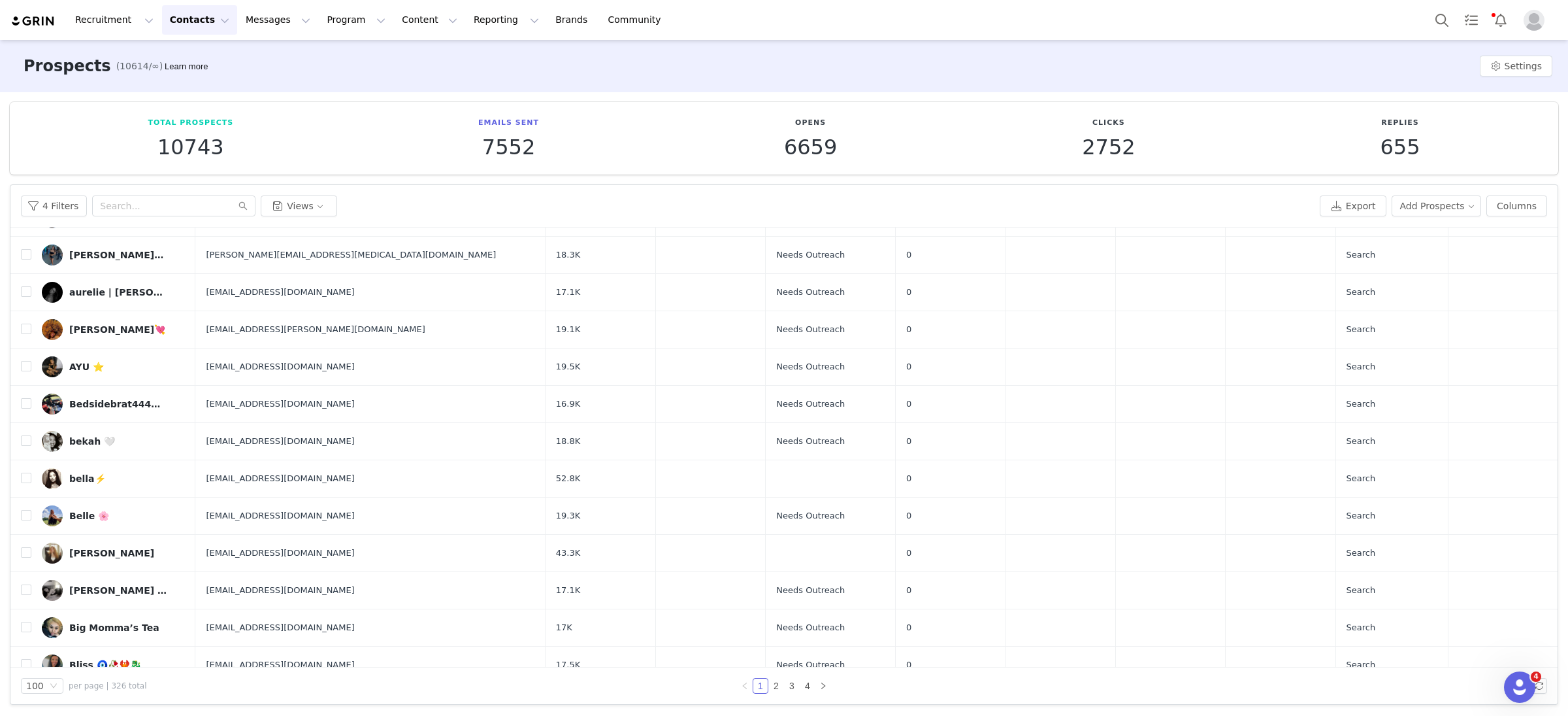
scroll to position [1456, 0]
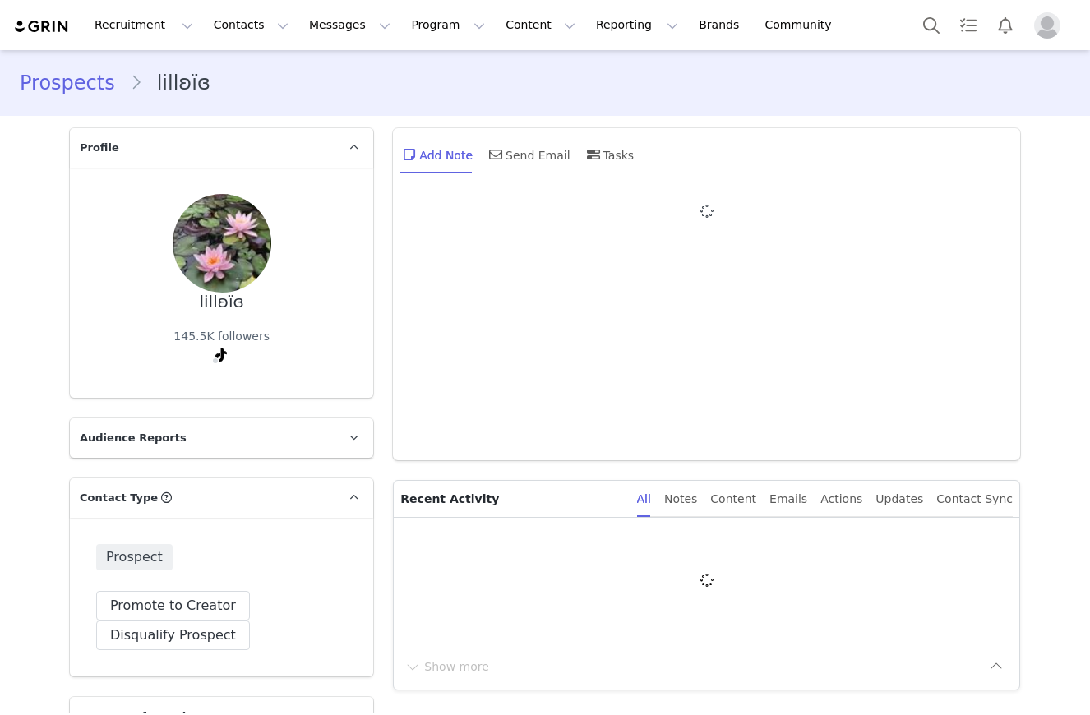
type input "+1 ([GEOGRAPHIC_DATA])"
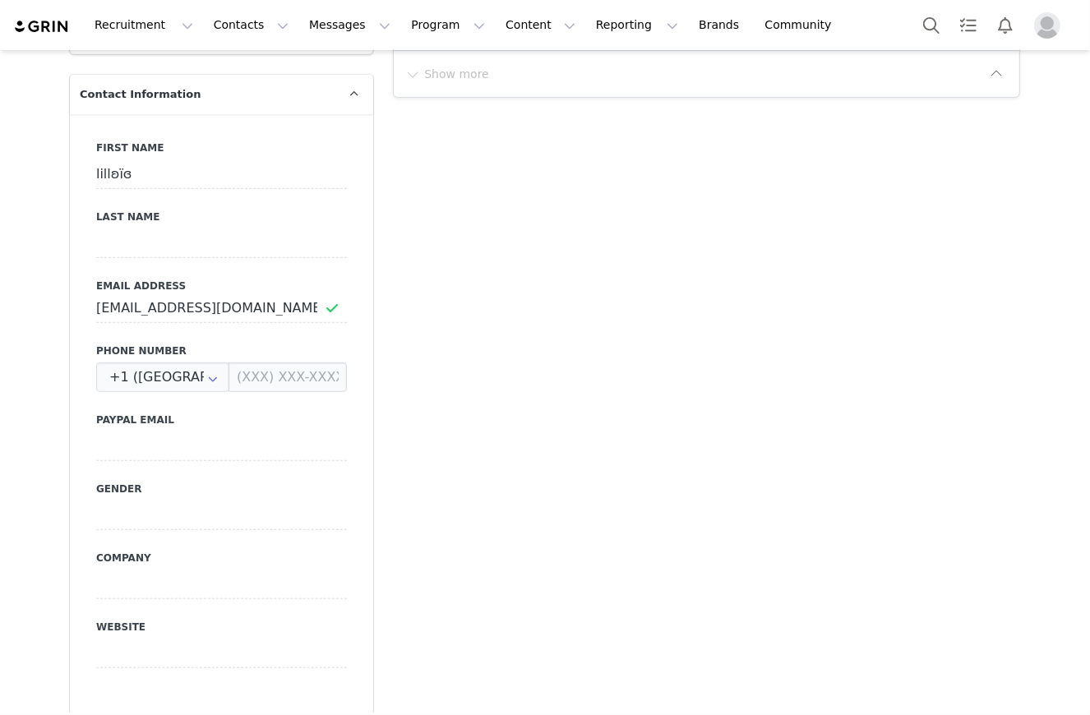
scroll to position [652, 0]
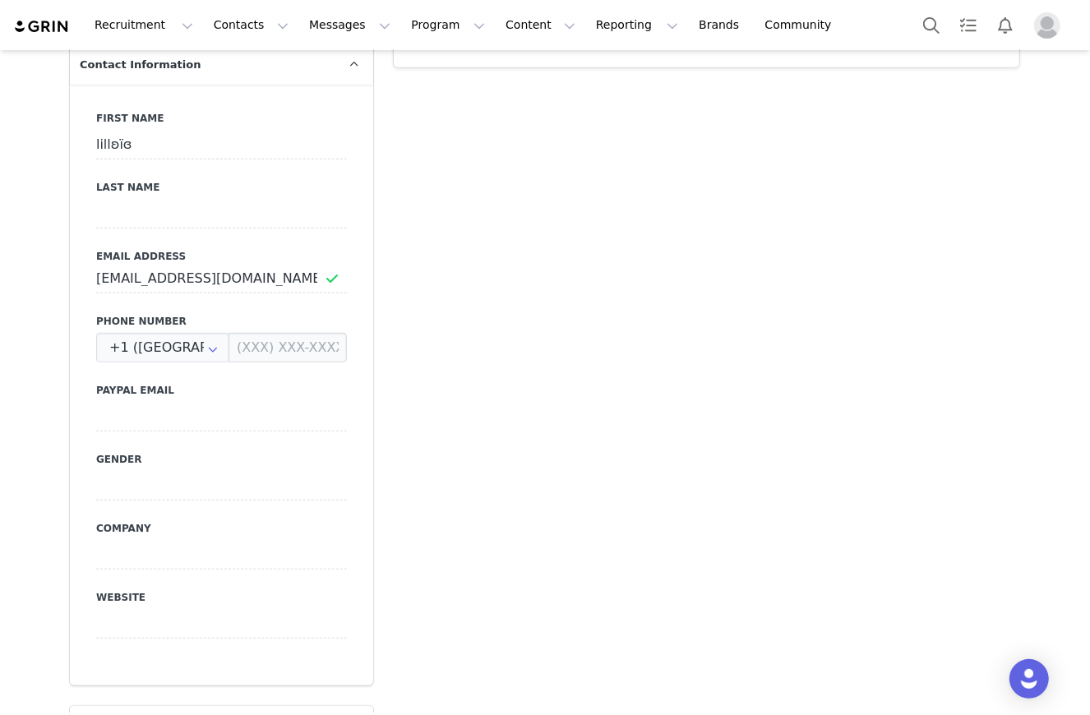
click at [104, 260] on label "Email Address" at bounding box center [221, 256] width 251 height 15
click at [104, 280] on input "-lillymcgill5@gmail.com" at bounding box center [221, 279] width 251 height 30
type input "lillymcgill5@gmail.com"
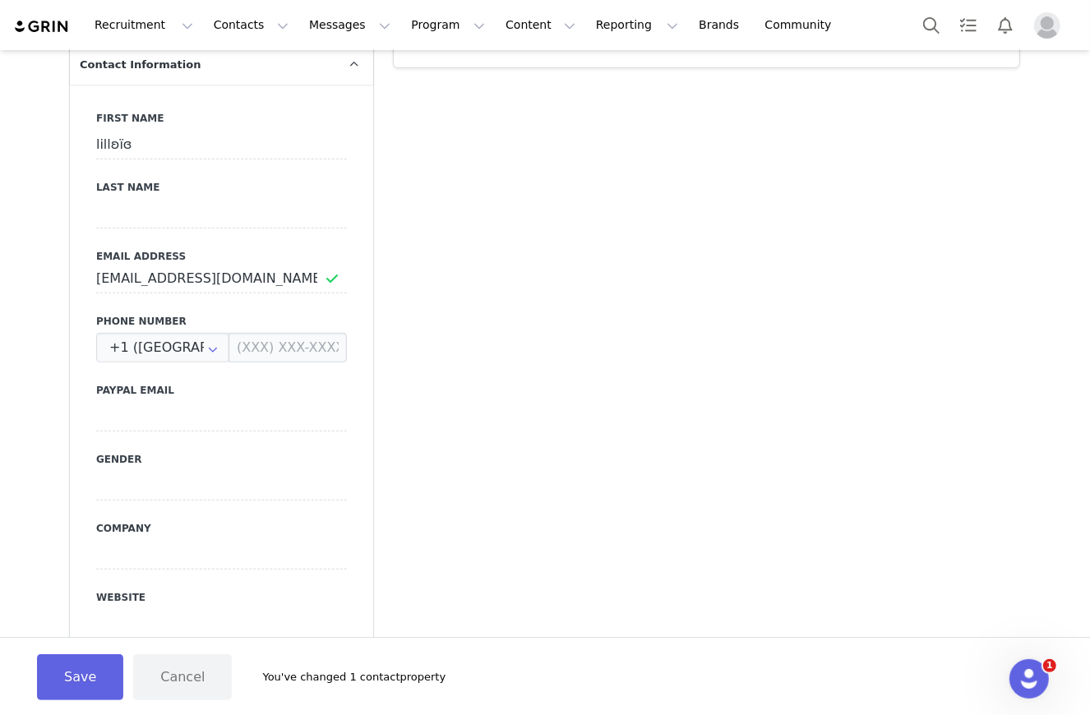
click at [569, 367] on div "Add Note Send Email Tasks System Font 12pt To open the popup, press Shift+Enter…" at bounding box center [706, 530] width 647 height 2127
click at [570, 454] on div "Add Note Send Email Tasks System Font 12pt To open the popup, press Shift+Enter…" at bounding box center [706, 530] width 647 height 2127
click at [74, 701] on div "Save Cancel You've changed 1 contact property" at bounding box center [545, 676] width 1090 height 78
click at [74, 686] on button "Save" at bounding box center [80, 677] width 86 height 46
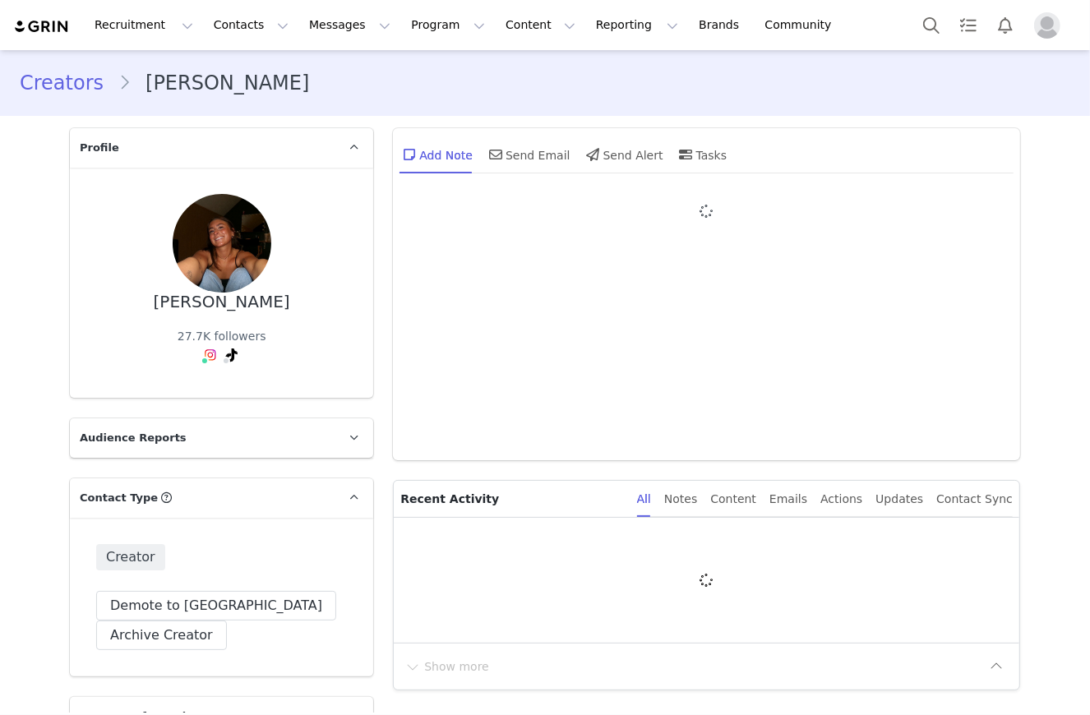
type input "+1 ([GEOGRAPHIC_DATA])"
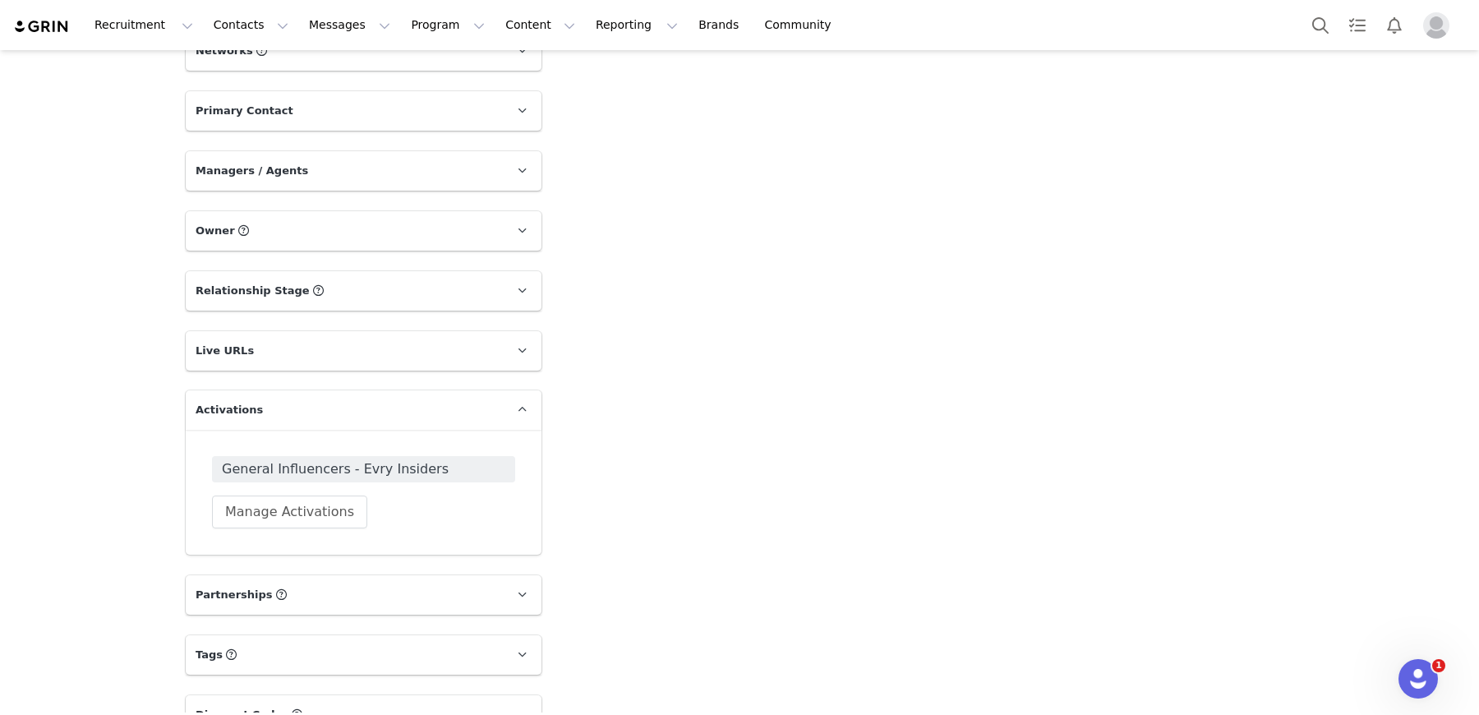
scroll to position [1624, 0]
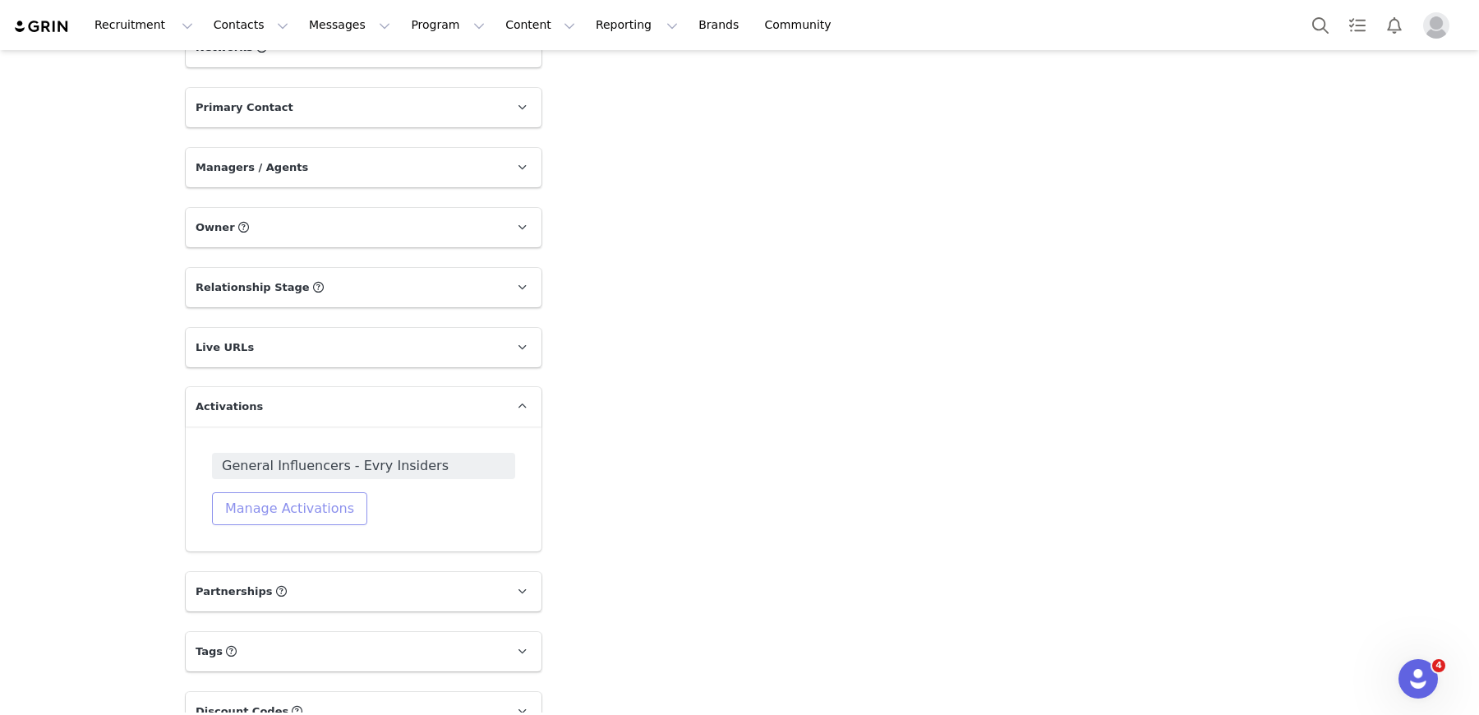
click at [320, 492] on button "Manage Activations" at bounding box center [289, 508] width 155 height 33
click at [254, 547] on div "Select Activation" at bounding box center [214, 541] width 97 height 25
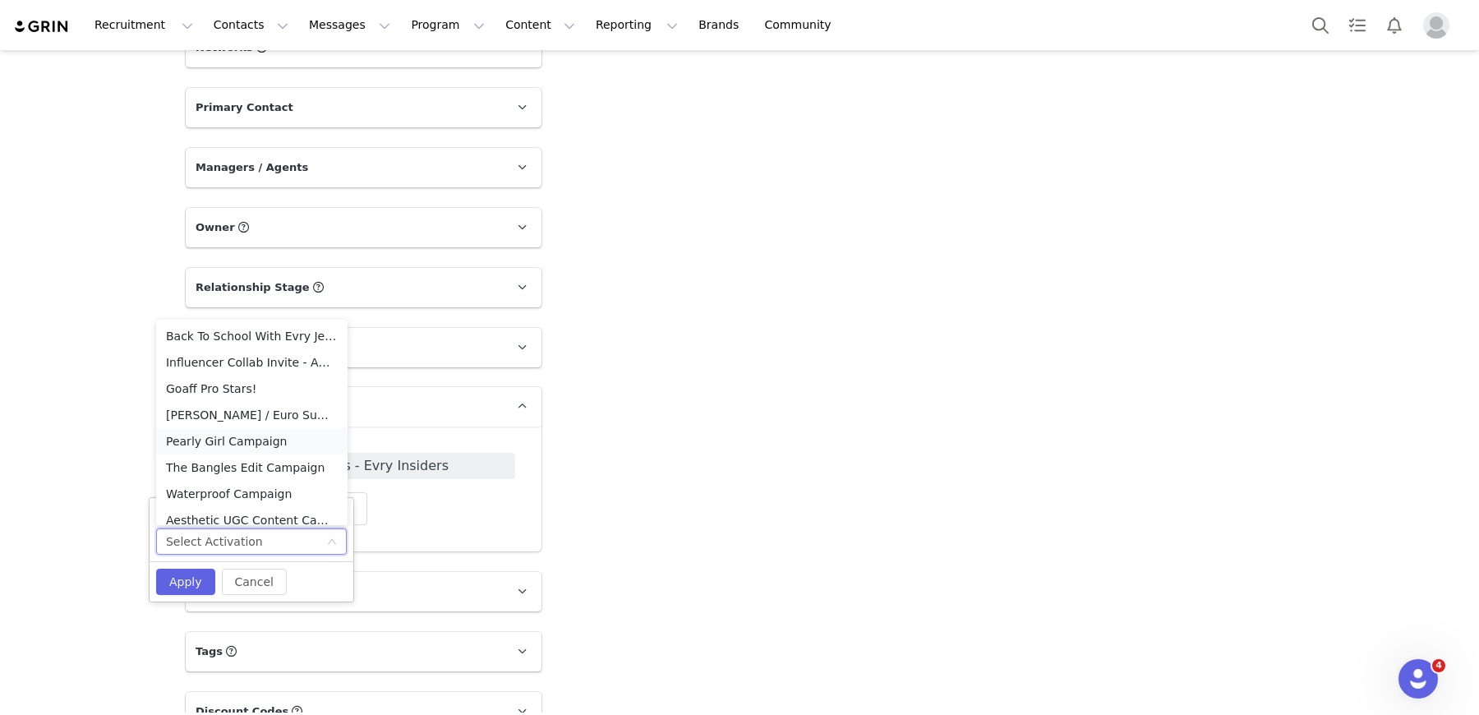
scroll to position [353, 0]
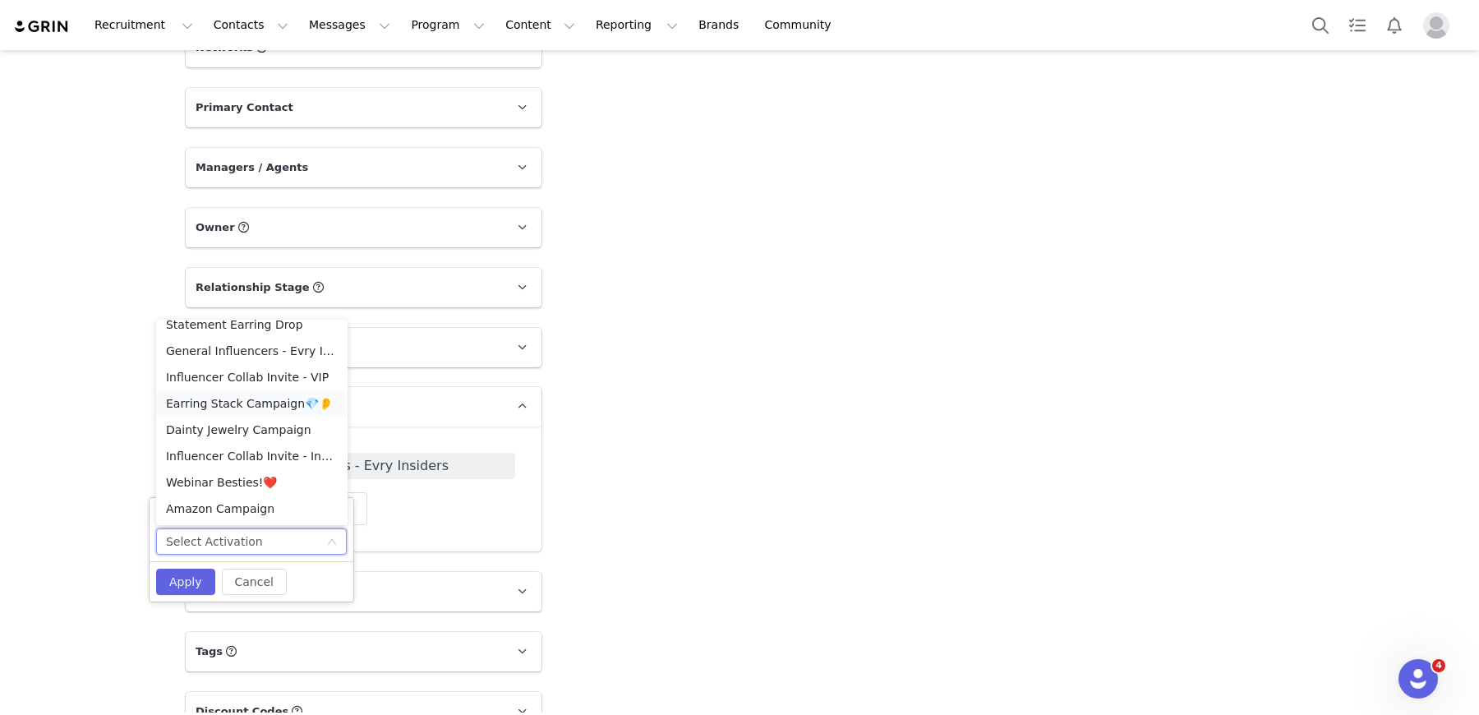
click at [251, 400] on li "Earring Stack Campaign💎👂" at bounding box center [251, 403] width 191 height 26
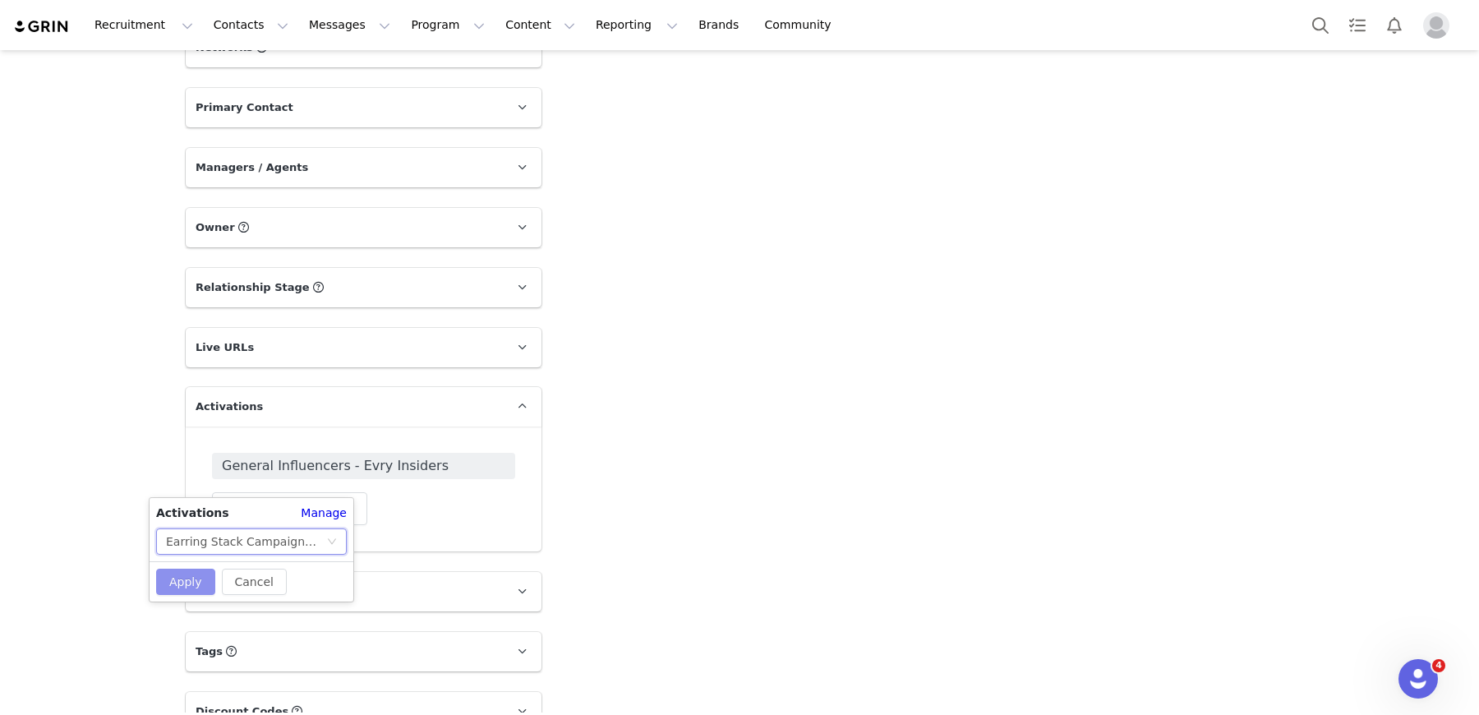
click at [176, 588] on button "Apply" at bounding box center [185, 582] width 59 height 26
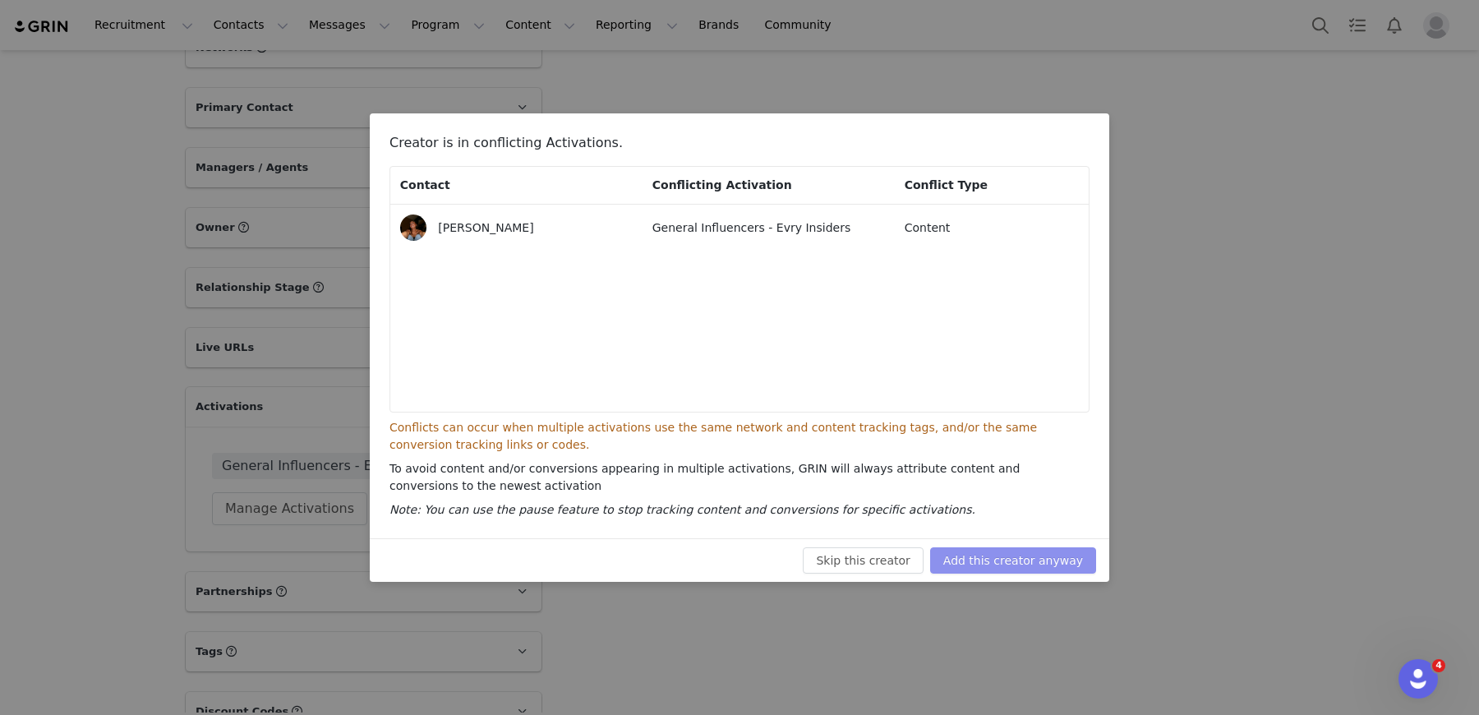
click at [1013, 560] on button "Add this creator anyway" at bounding box center [1013, 560] width 166 height 26
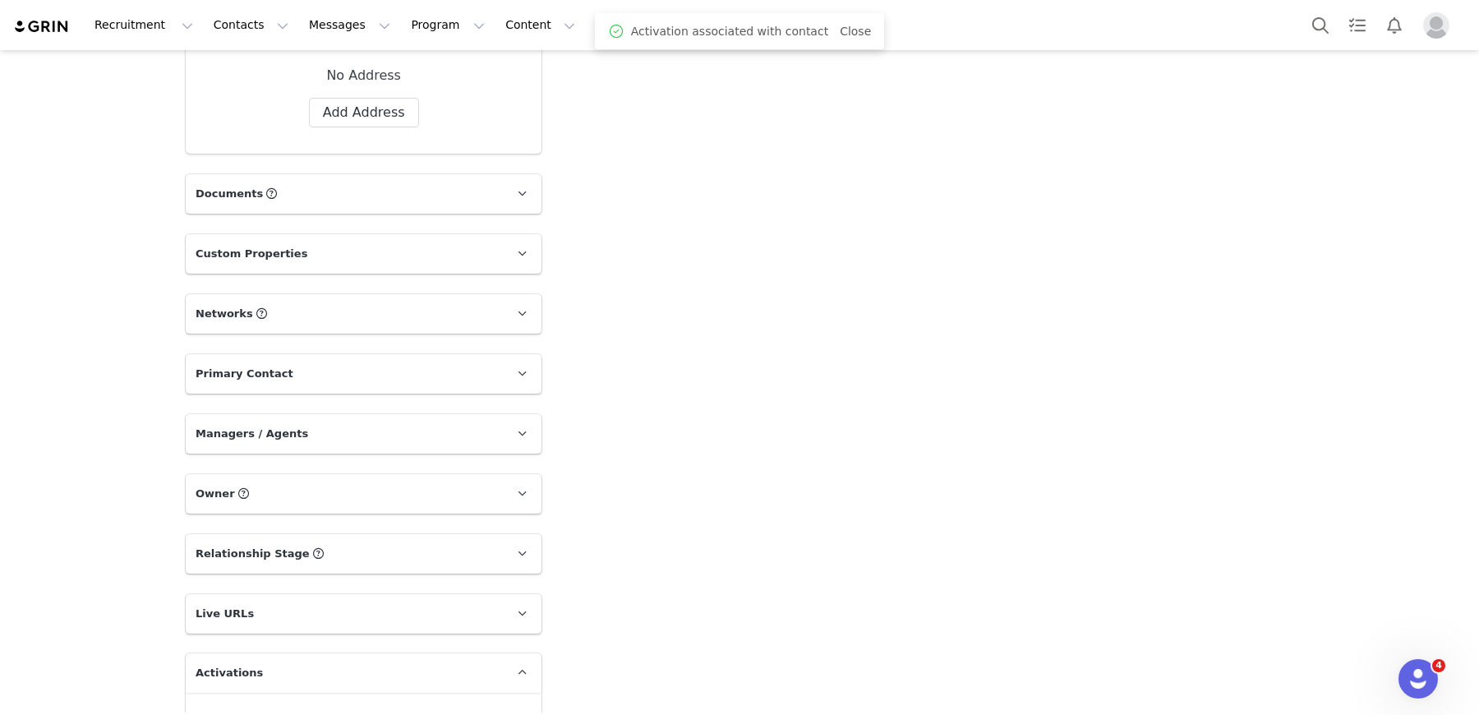
scroll to position [1290, 0]
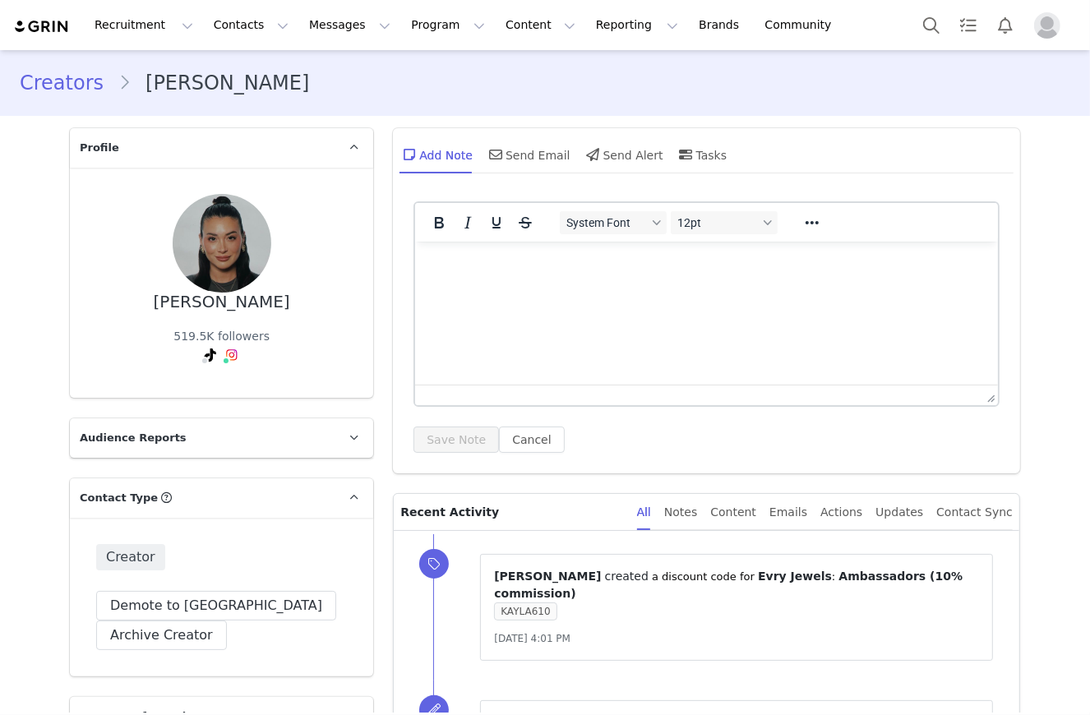
type input "+1 ([GEOGRAPHIC_DATA])"
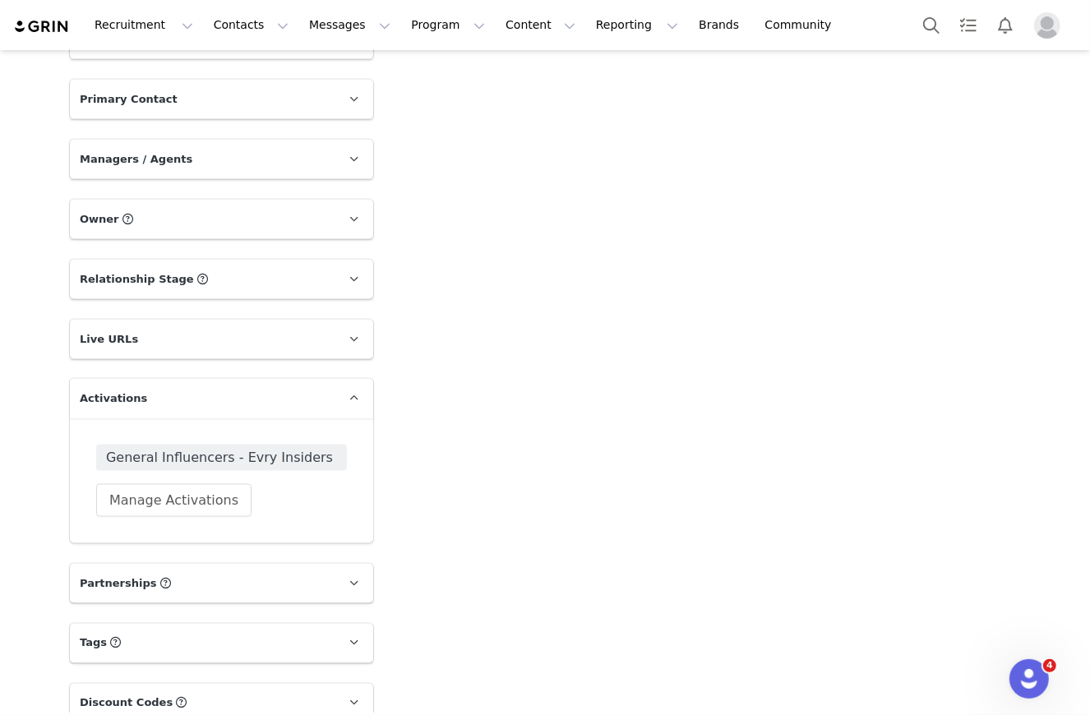
scroll to position [1652, 0]
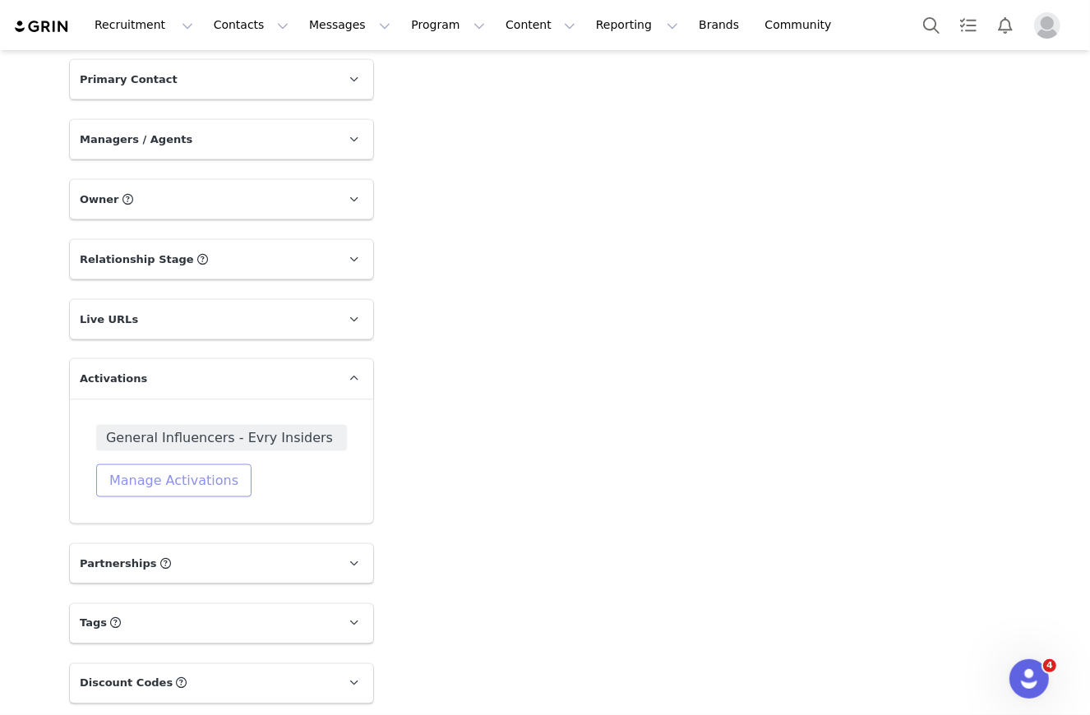
click at [205, 478] on button "Manage Activations" at bounding box center [173, 480] width 155 height 33
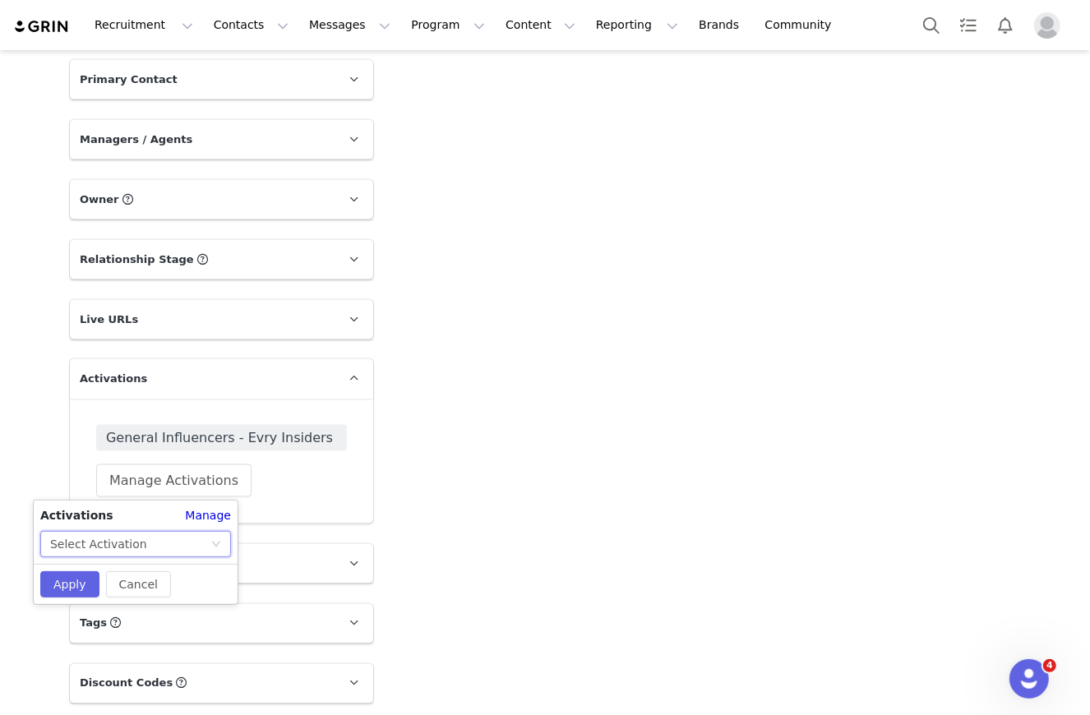
click at [115, 543] on div "Select Activation" at bounding box center [98, 544] width 97 height 25
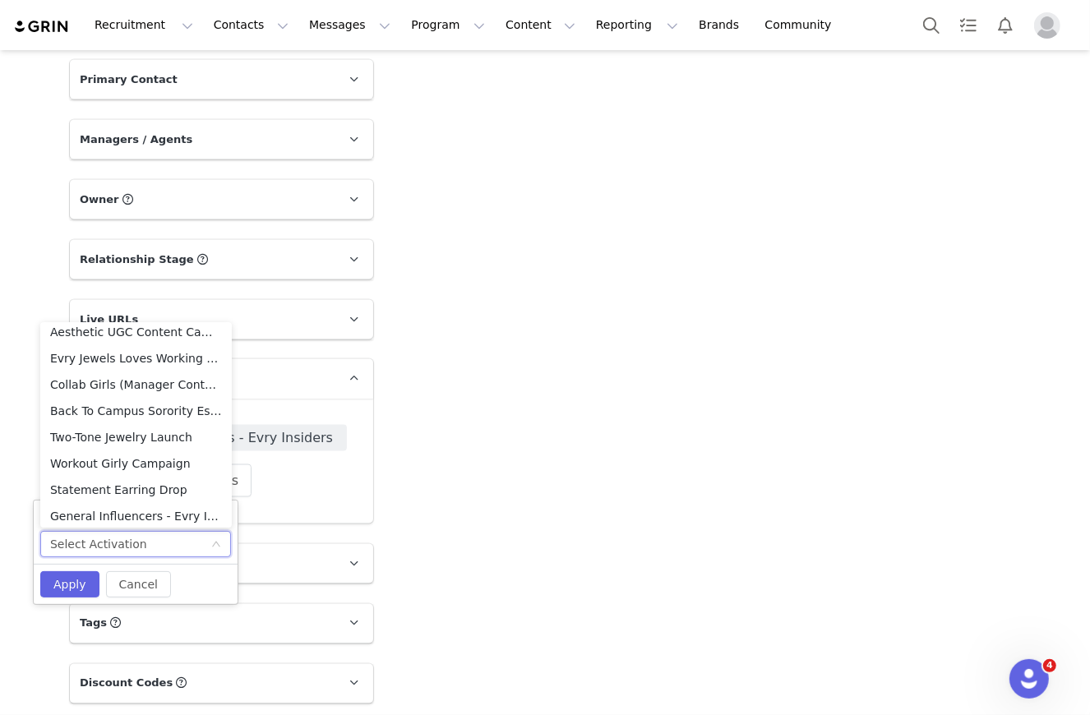
scroll to position [353, 0]
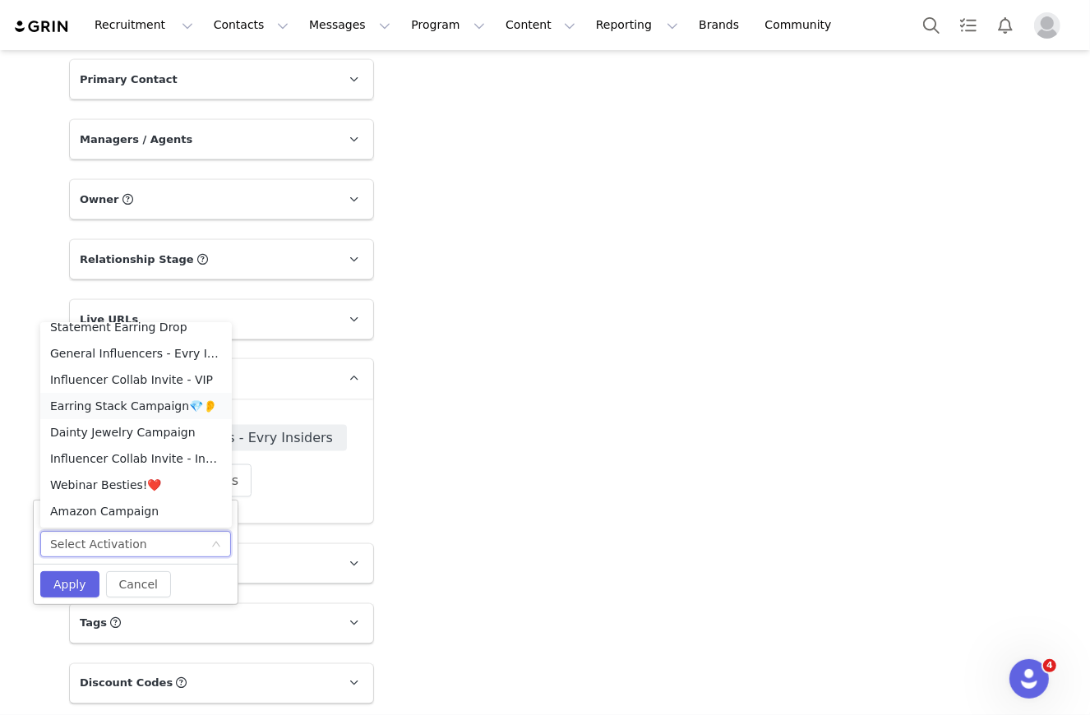
click at [141, 403] on li "Earring Stack Campaign💎👂" at bounding box center [135, 406] width 191 height 26
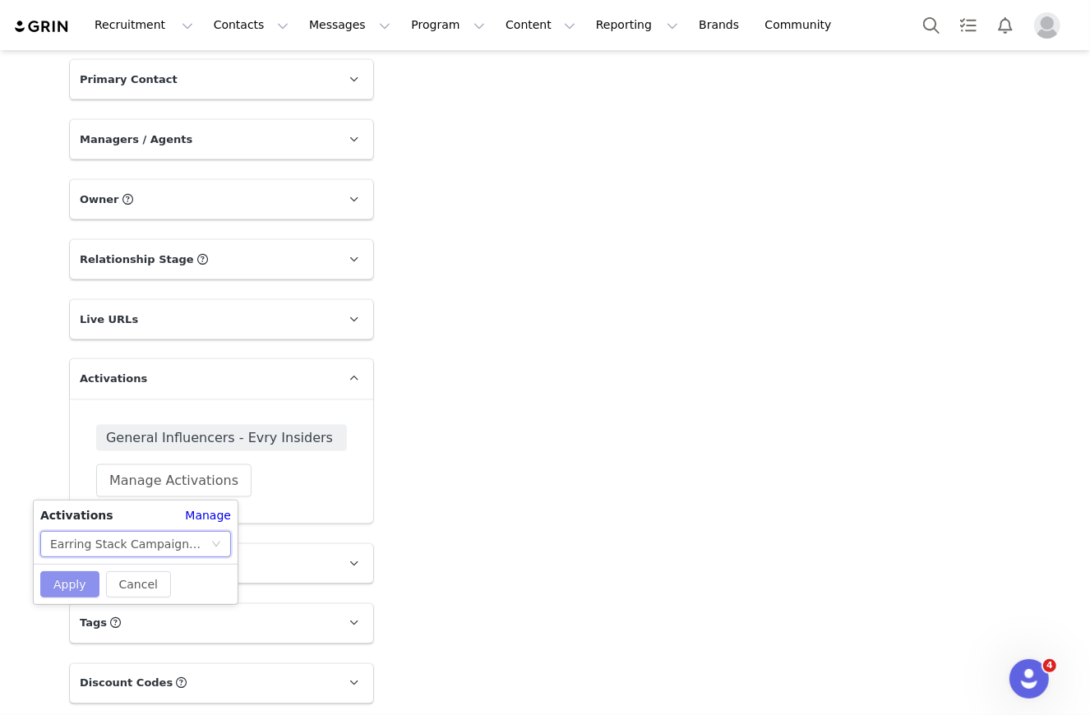
click at [62, 588] on button "Apply" at bounding box center [69, 584] width 59 height 26
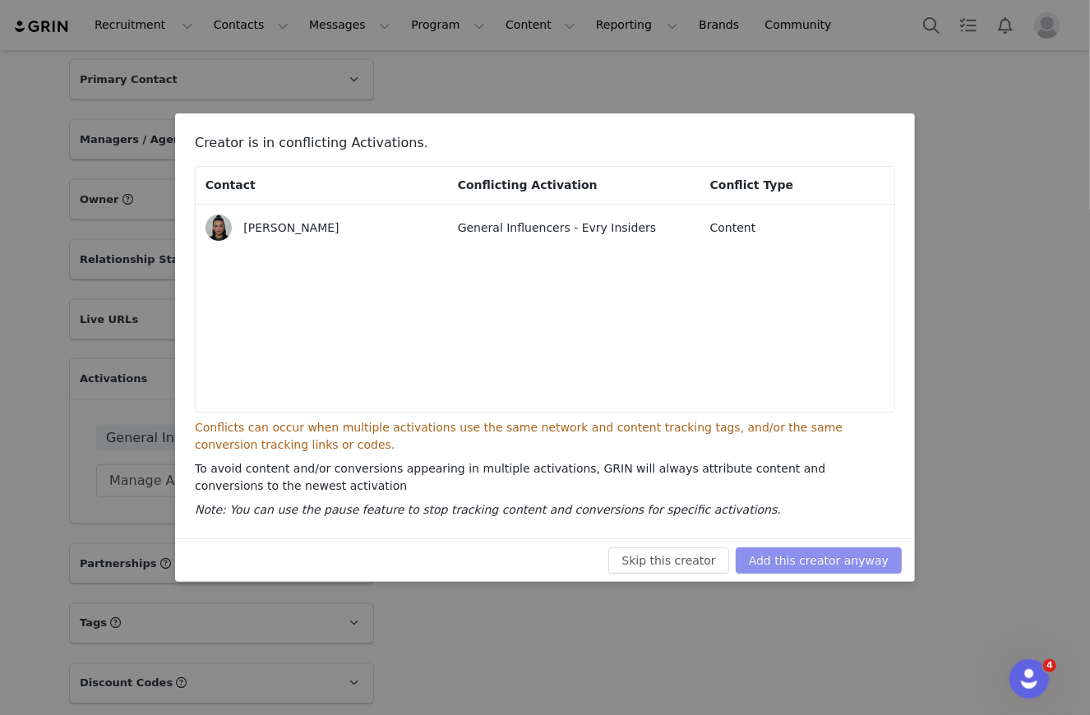
click at [847, 552] on button "Add this creator anyway" at bounding box center [819, 560] width 166 height 26
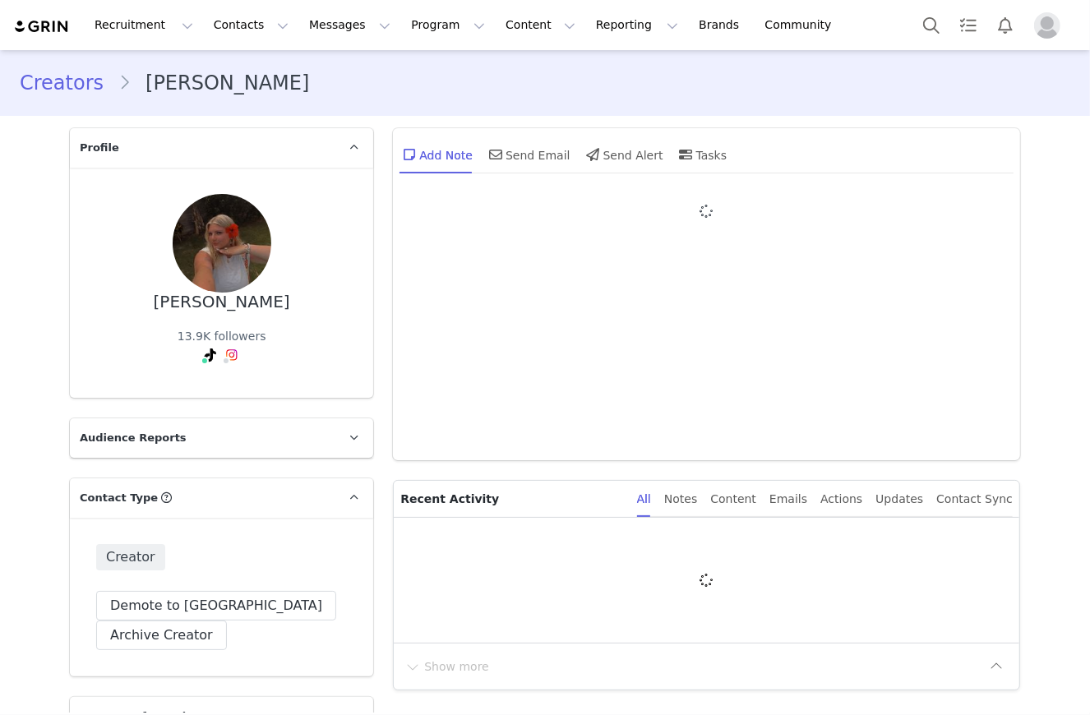
type input "+1 ([GEOGRAPHIC_DATA])"
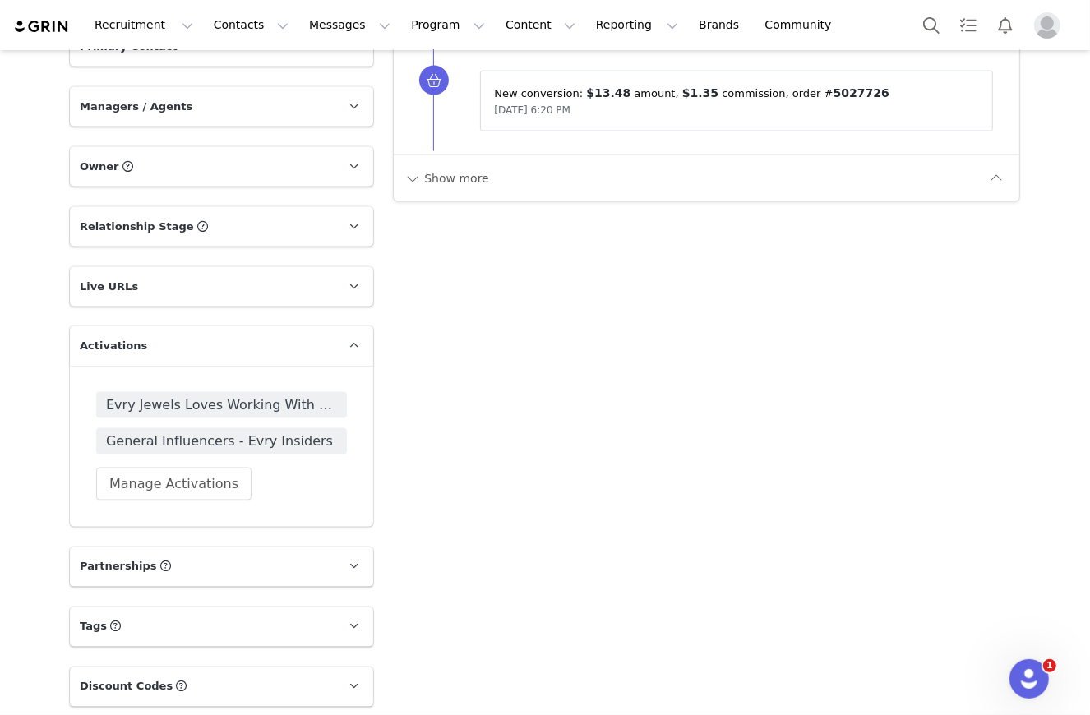
scroll to position [1768, 0]
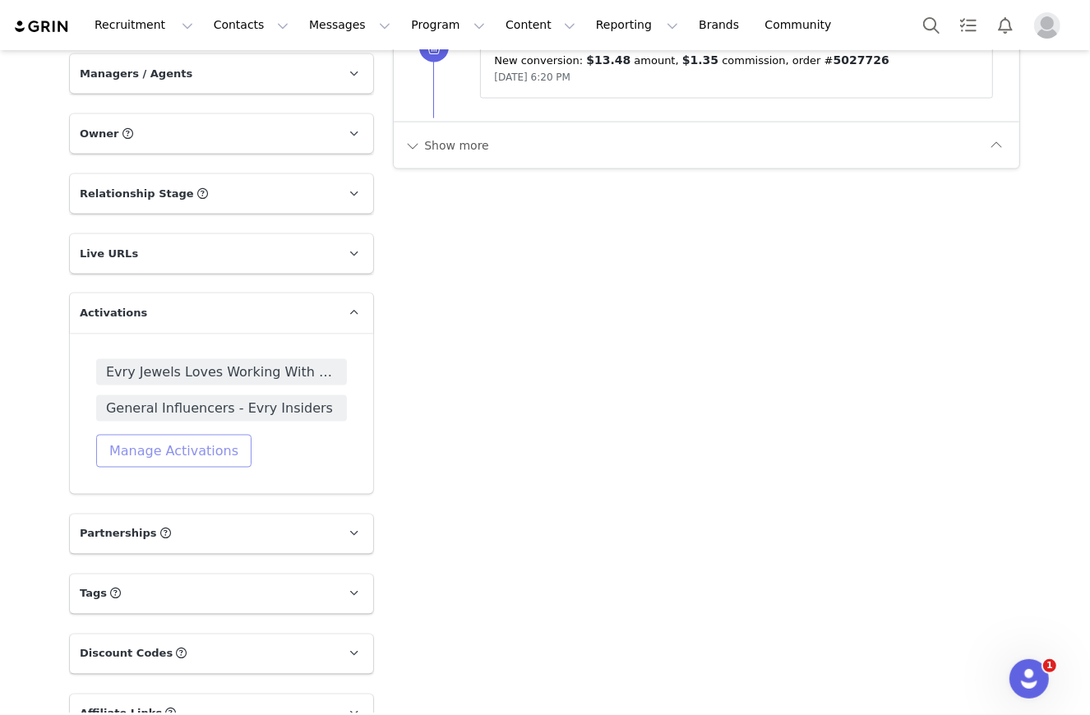
click at [199, 468] on button "Manage Activations" at bounding box center [173, 451] width 155 height 33
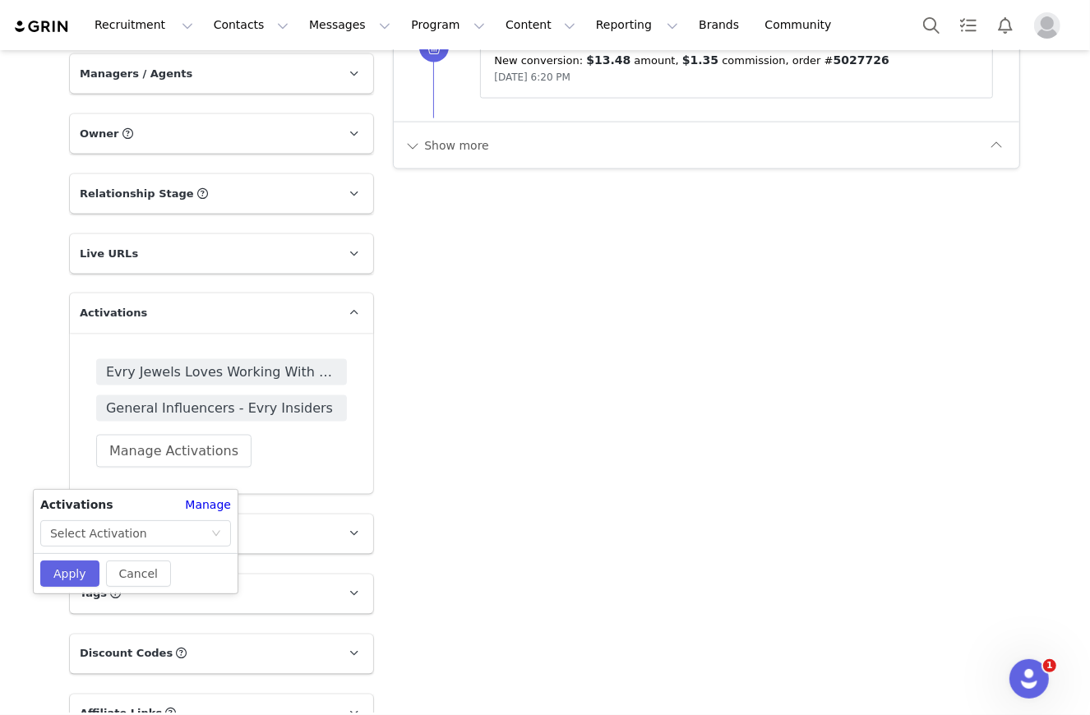
click at [141, 519] on div "Activations Manage Select Activation" at bounding box center [136, 521] width 204 height 50
click at [141, 533] on div "Select Activation" at bounding box center [130, 533] width 160 height 25
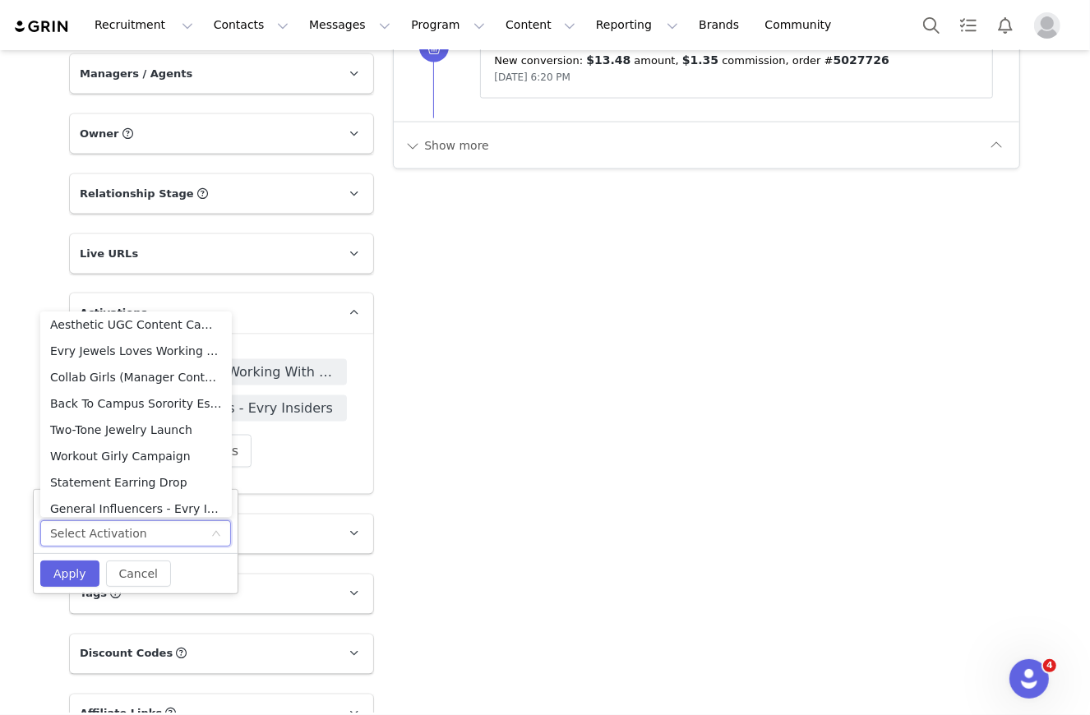
scroll to position [353, 0]
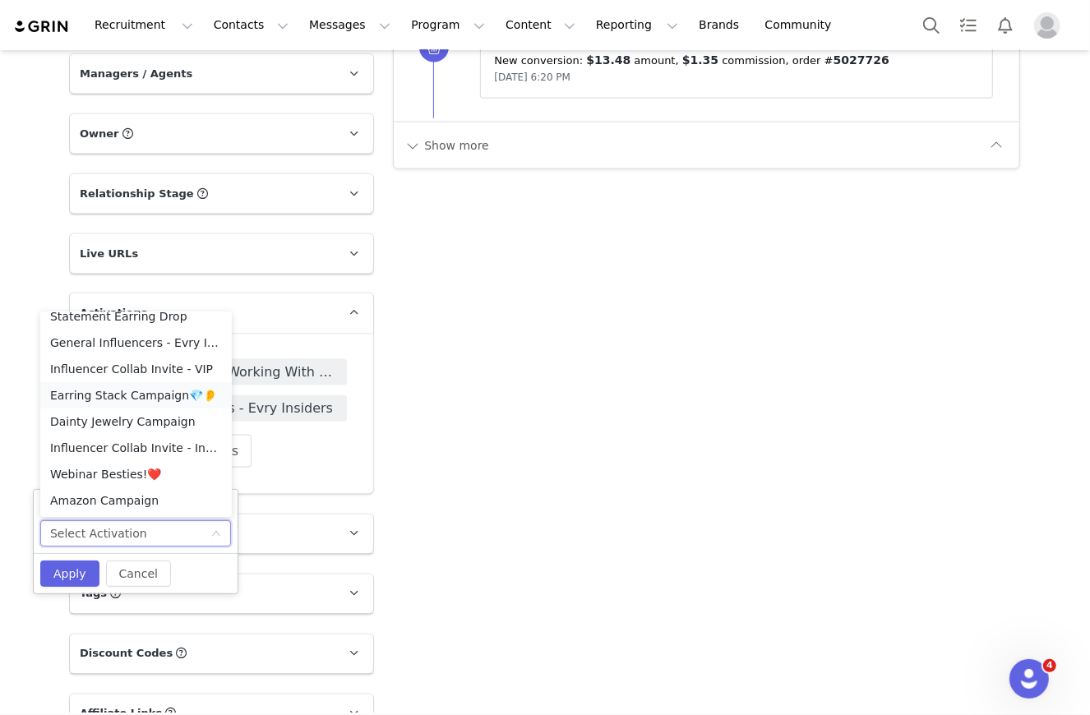
click at [135, 399] on li "Earring Stack Campaign💎👂" at bounding box center [135, 395] width 191 height 26
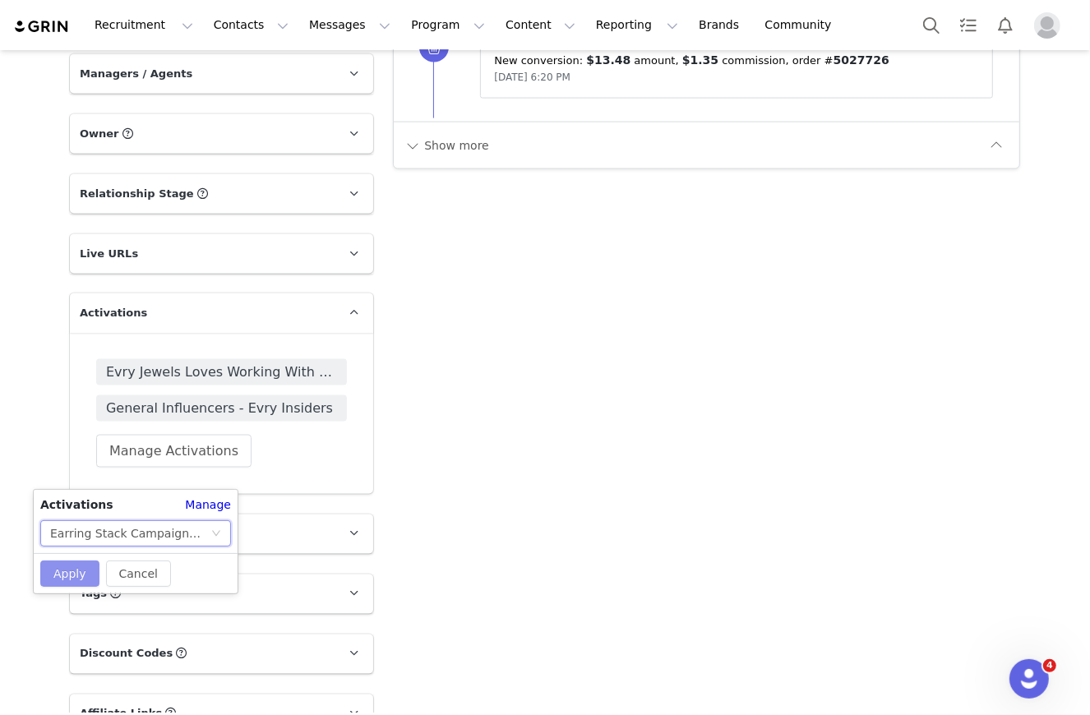
click at [61, 577] on button "Apply" at bounding box center [69, 574] width 59 height 26
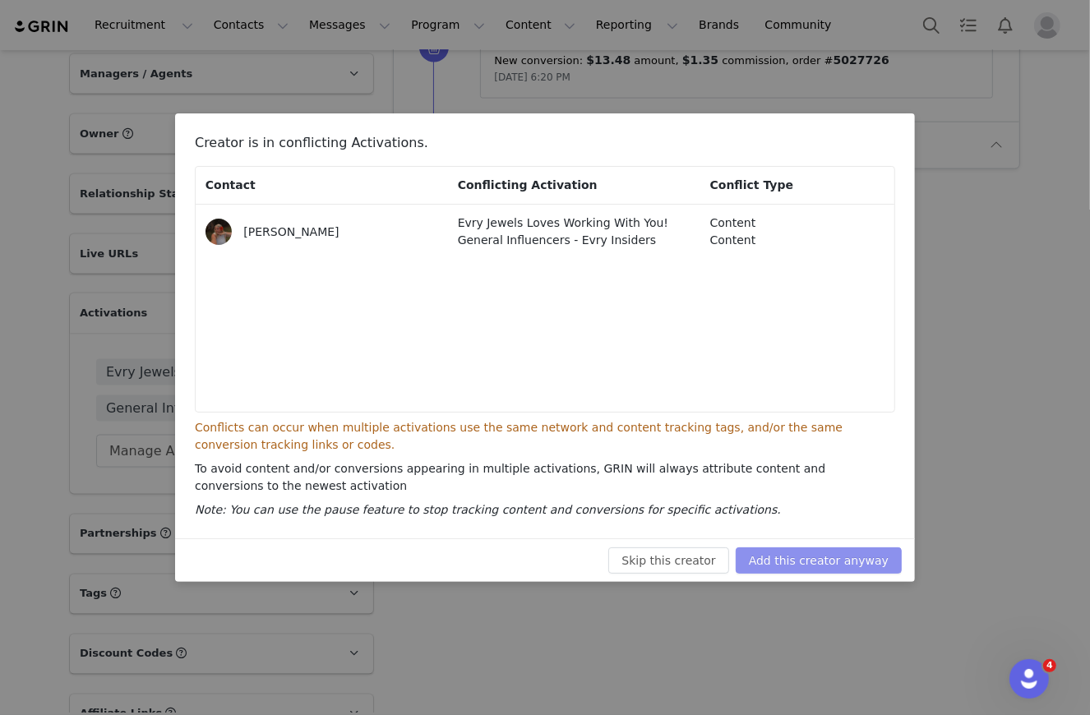
click at [857, 561] on button "Add this creator anyway" at bounding box center [819, 560] width 166 height 26
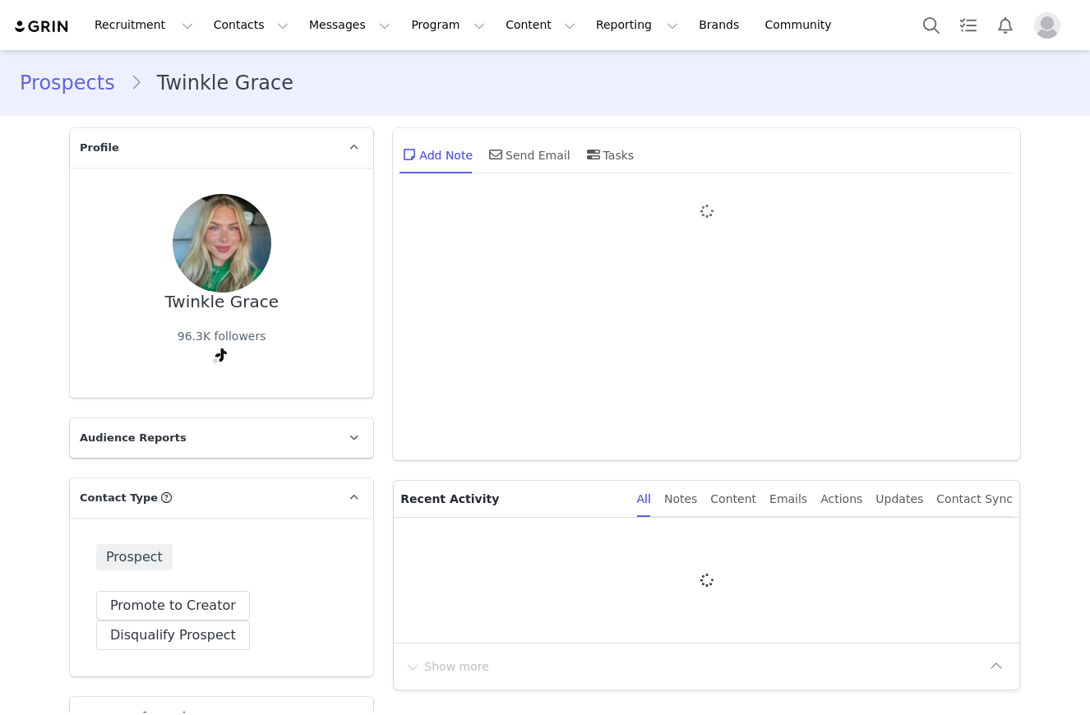
type input "+1 ([GEOGRAPHIC_DATA])"
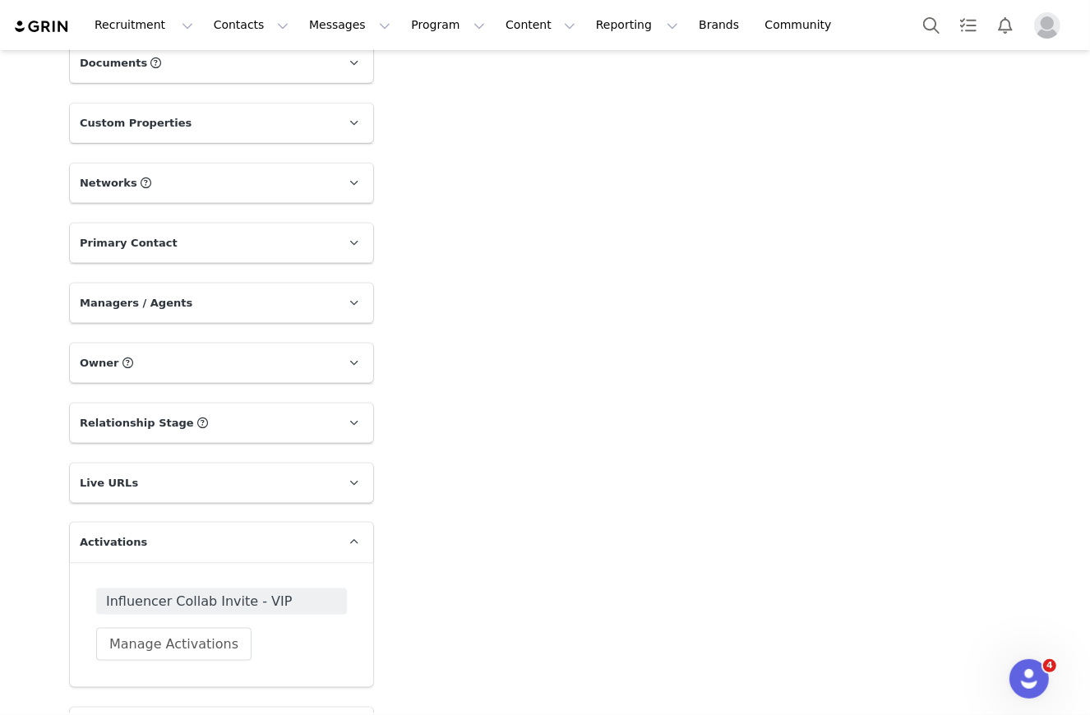
scroll to position [1534, 0]
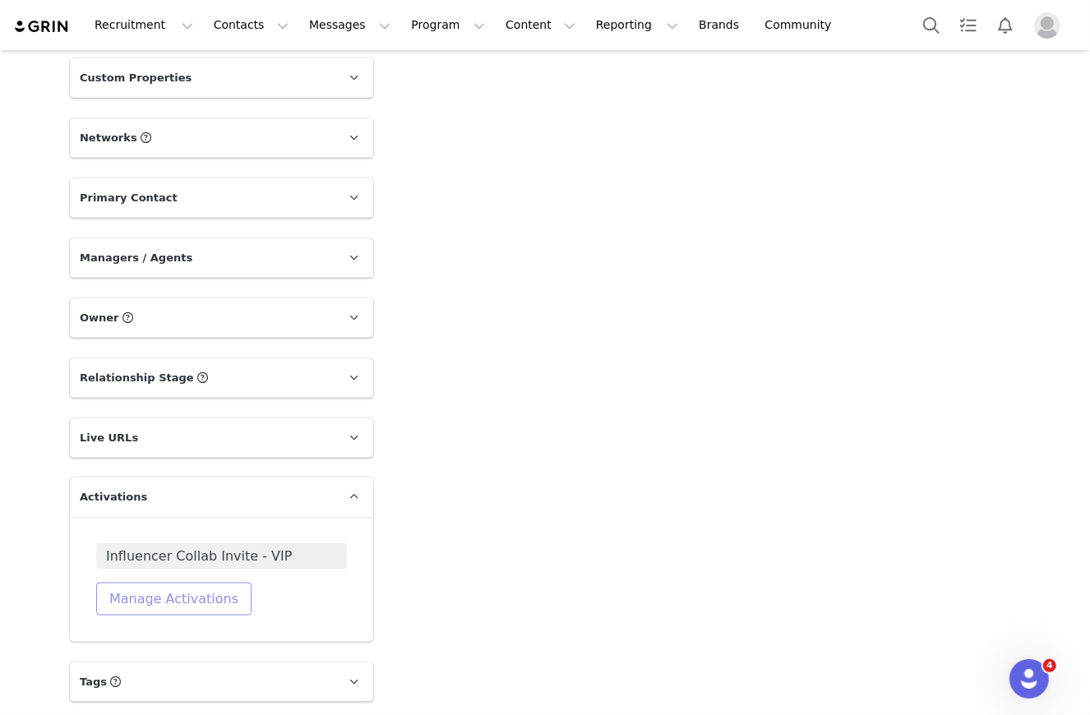
click at [204, 600] on button "Manage Activations" at bounding box center [173, 599] width 155 height 33
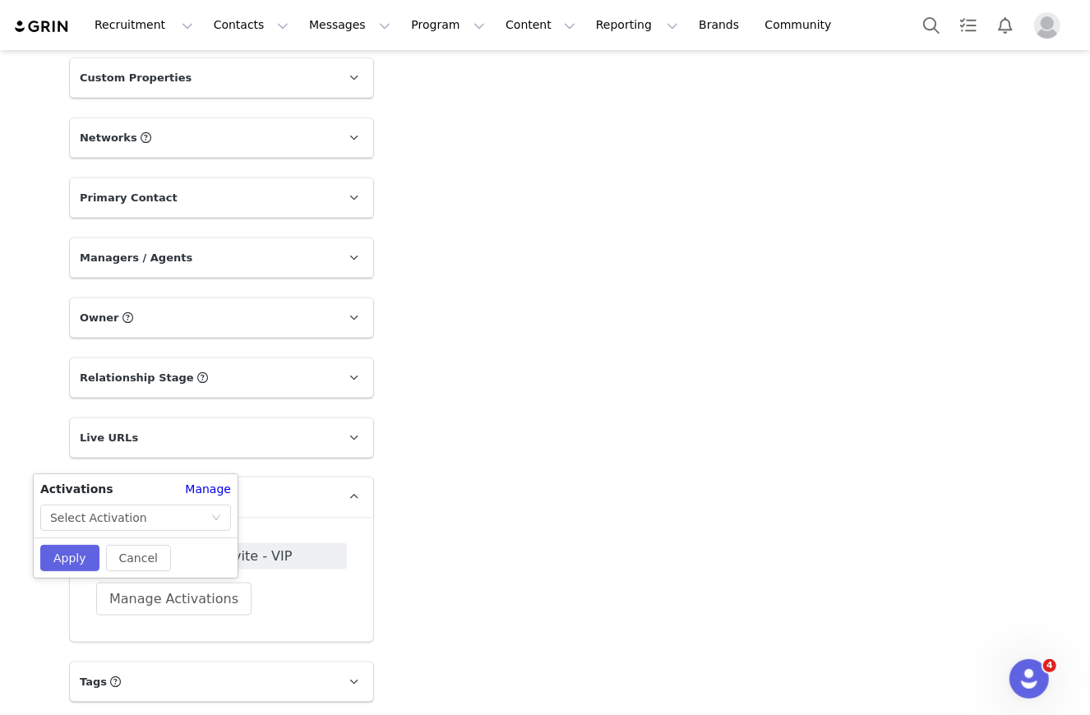
click at [151, 527] on div "Activations Manage Select Activation Cancel Apply" at bounding box center [136, 526] width 204 height 104
click at [151, 509] on div "Select Activation" at bounding box center [130, 509] width 160 height 25
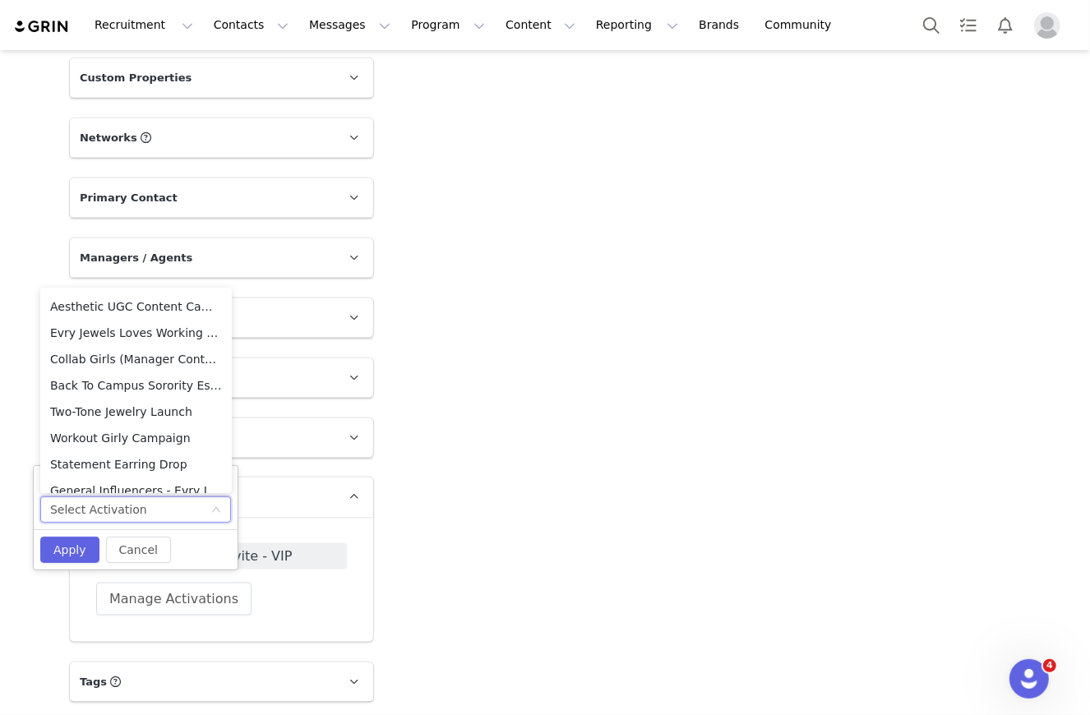
scroll to position [353, 0]
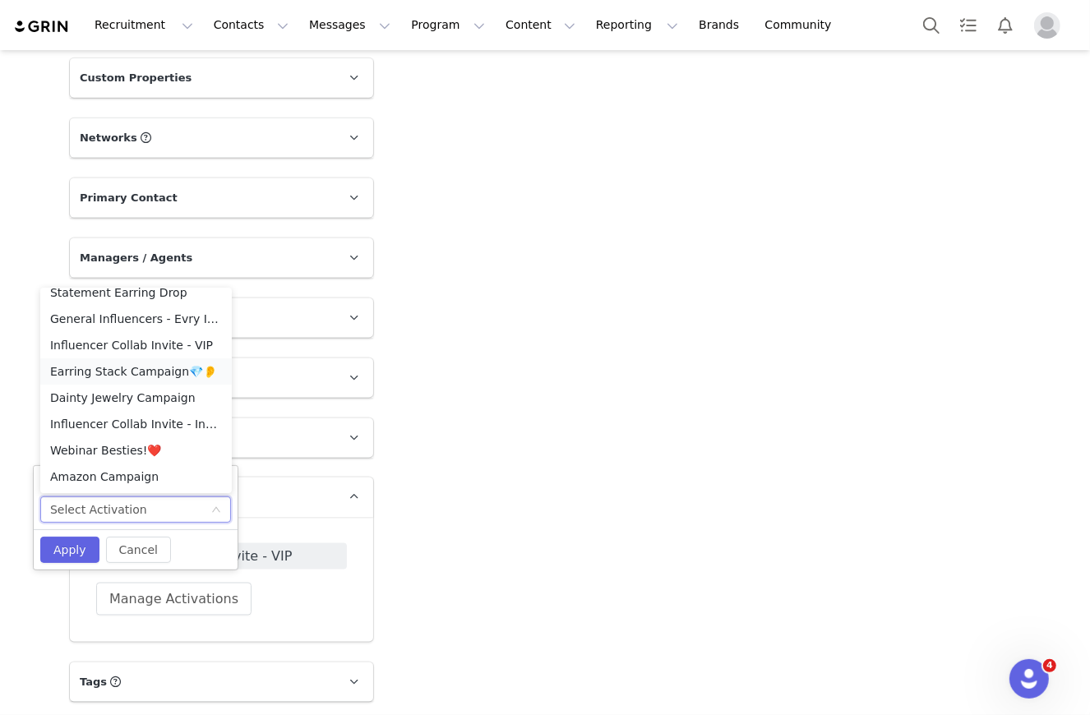
click at [145, 368] on li "Earring Stack Campaign💎👂" at bounding box center [135, 371] width 191 height 26
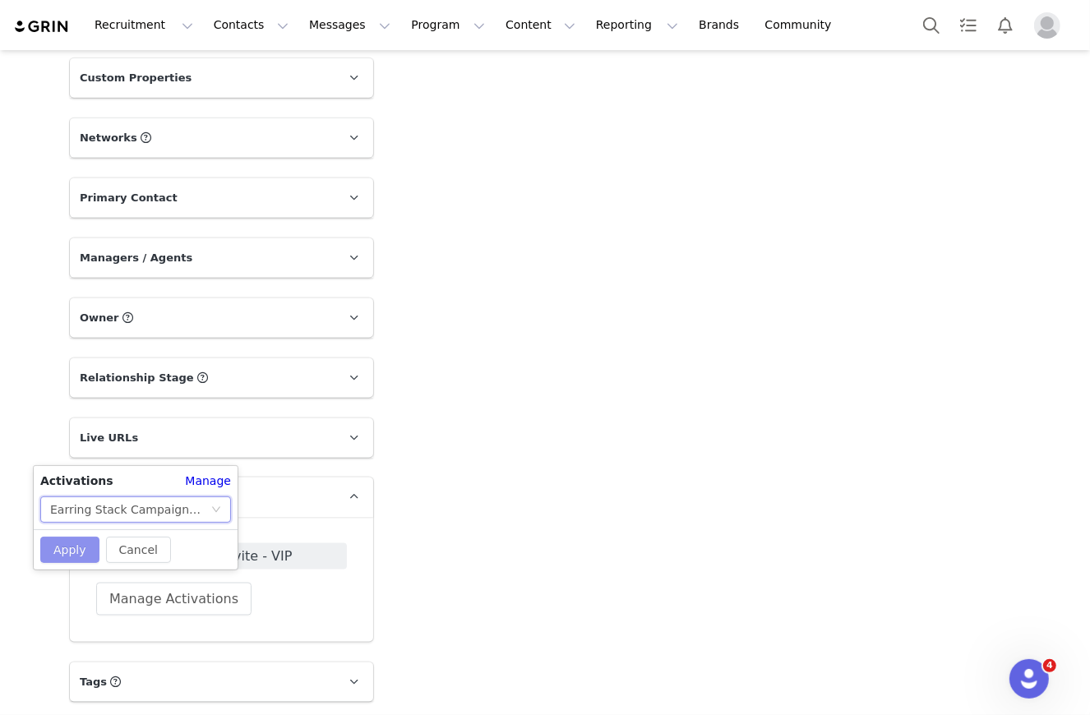
click at [62, 541] on button "Apply" at bounding box center [69, 550] width 59 height 26
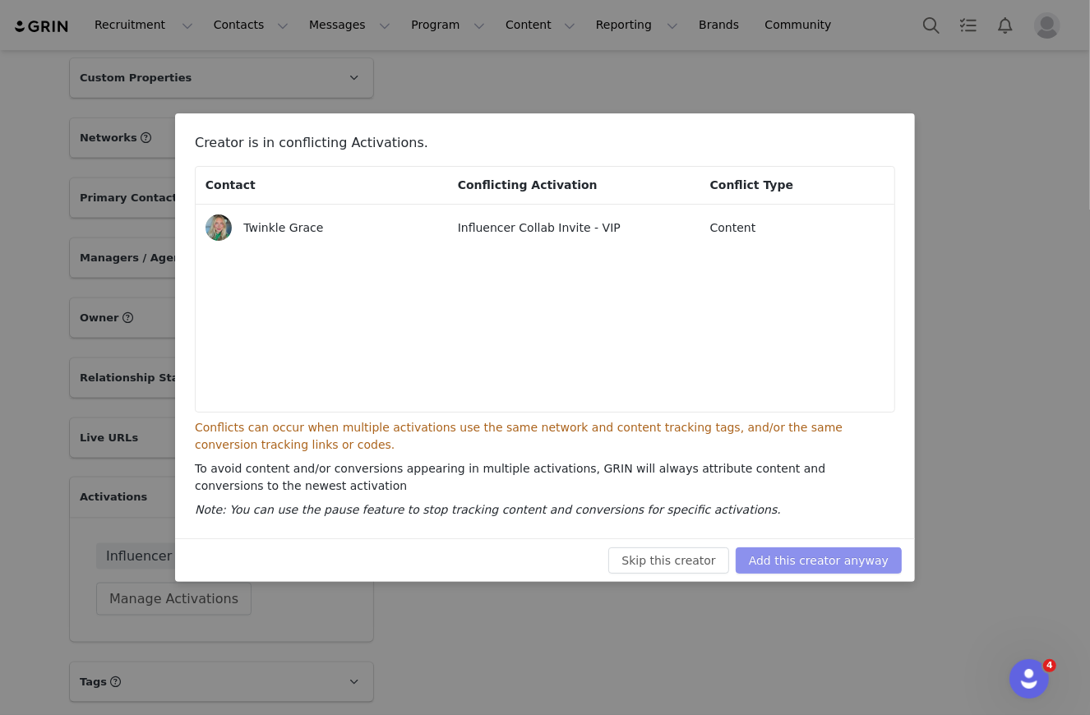
click at [837, 557] on button "Add this creator anyway" at bounding box center [819, 560] width 166 height 26
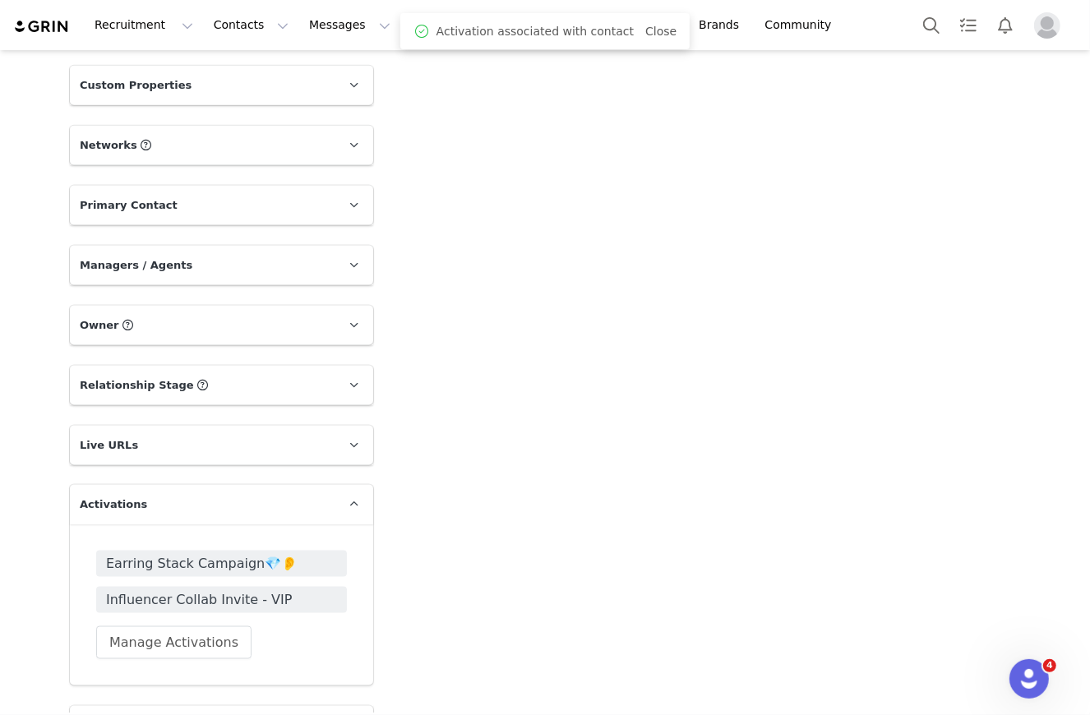
scroll to position [1534, 0]
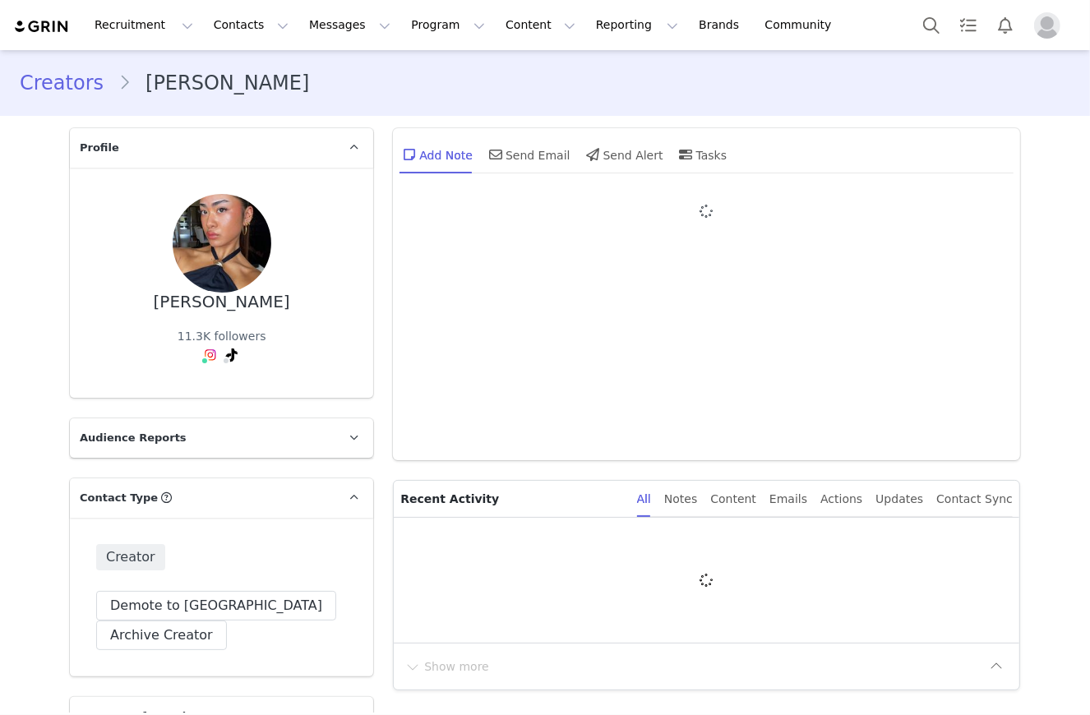
type input "+1 ([GEOGRAPHIC_DATA])"
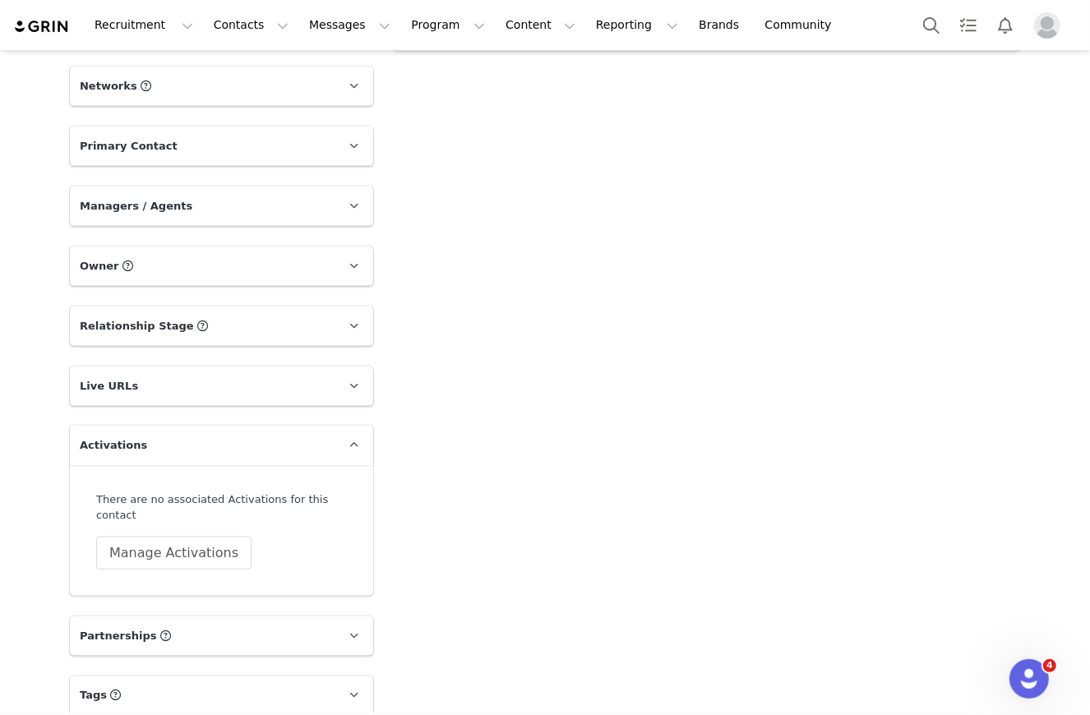
scroll to position [1586, 0]
click at [182, 536] on button "Manage Activations" at bounding box center [173, 552] width 155 height 33
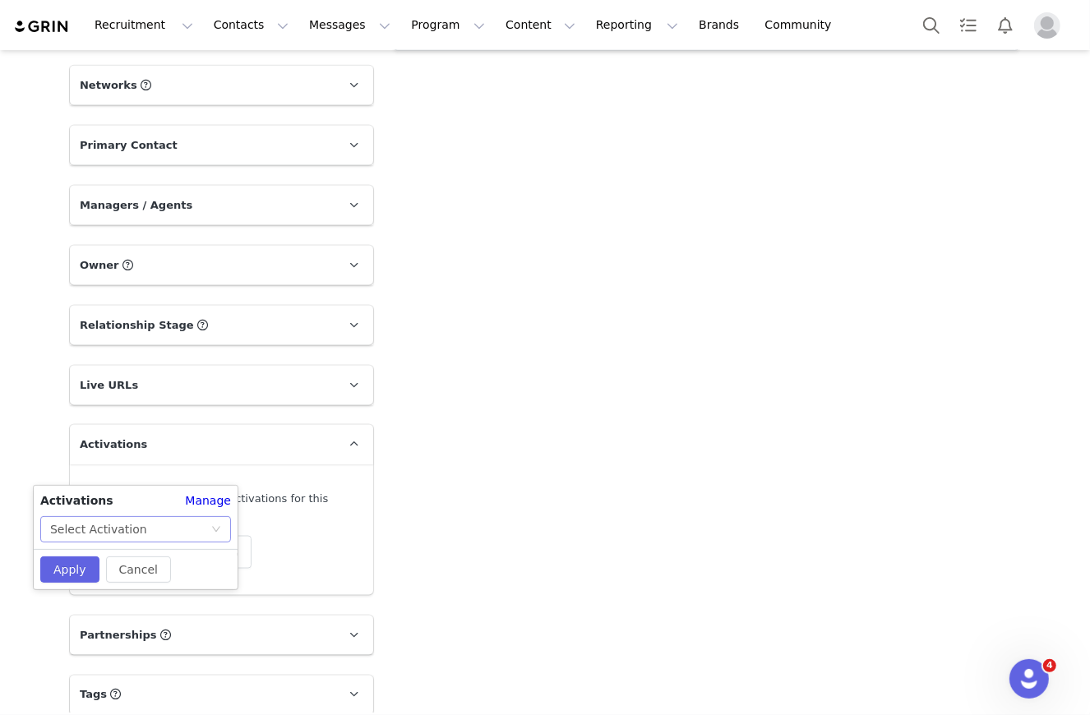
click at [155, 535] on div "Select Activation" at bounding box center [130, 529] width 160 height 25
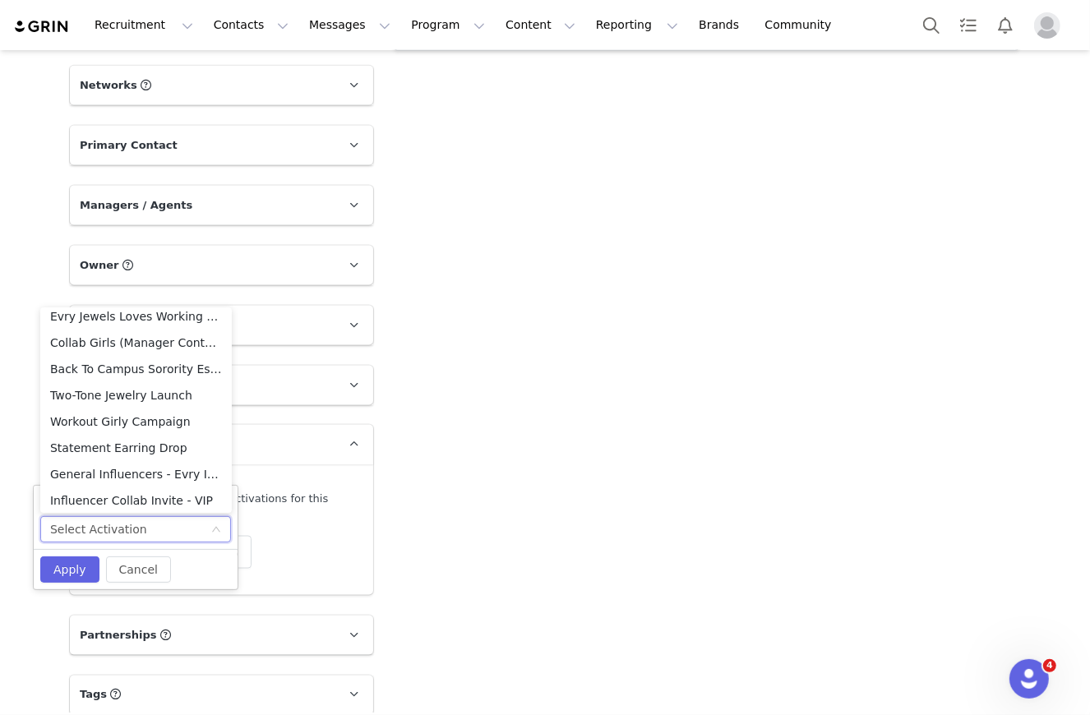
scroll to position [353, 0]
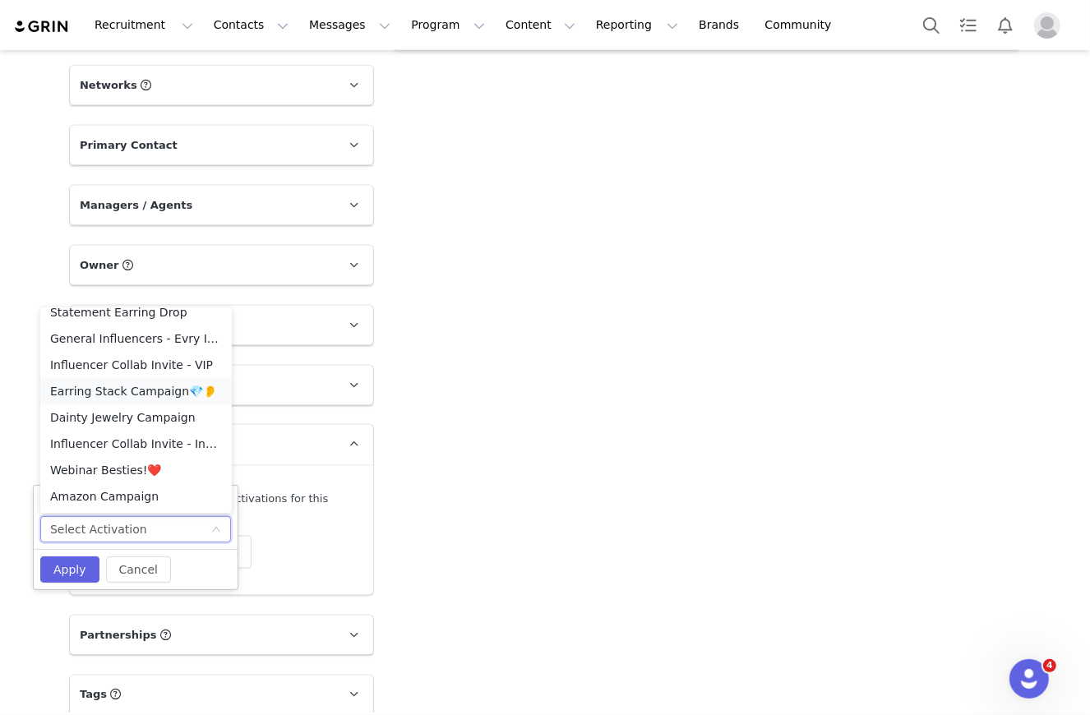
click at [141, 379] on li "Earring Stack Campaign💎👂" at bounding box center [135, 391] width 191 height 26
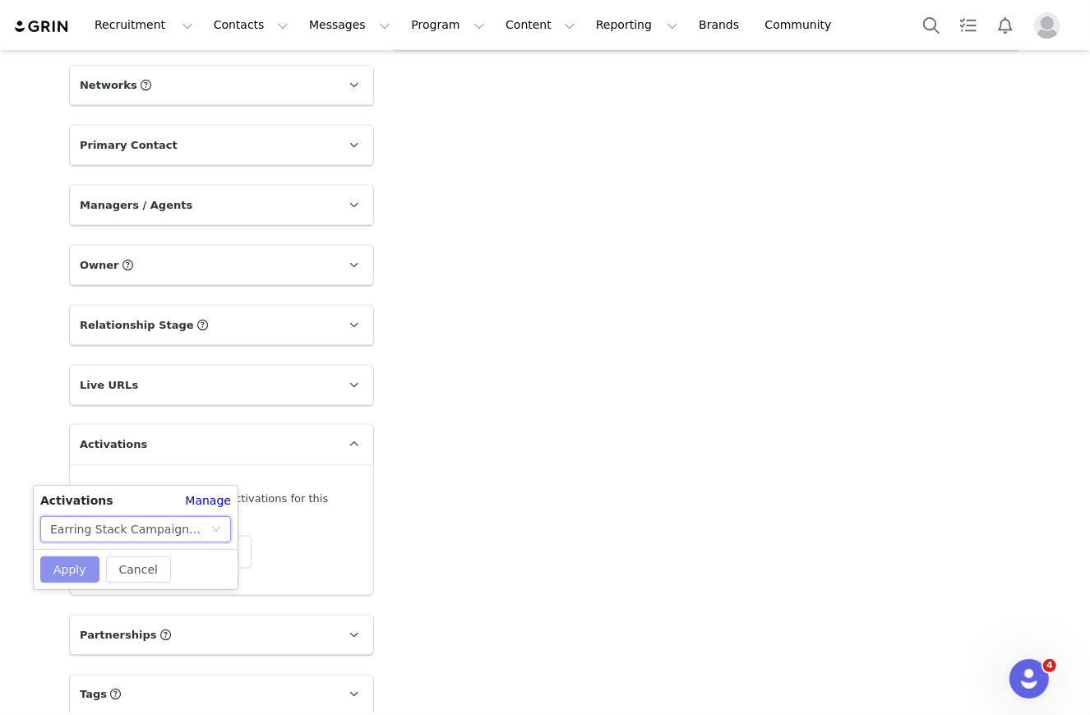
click at [56, 569] on button "Apply" at bounding box center [69, 569] width 59 height 26
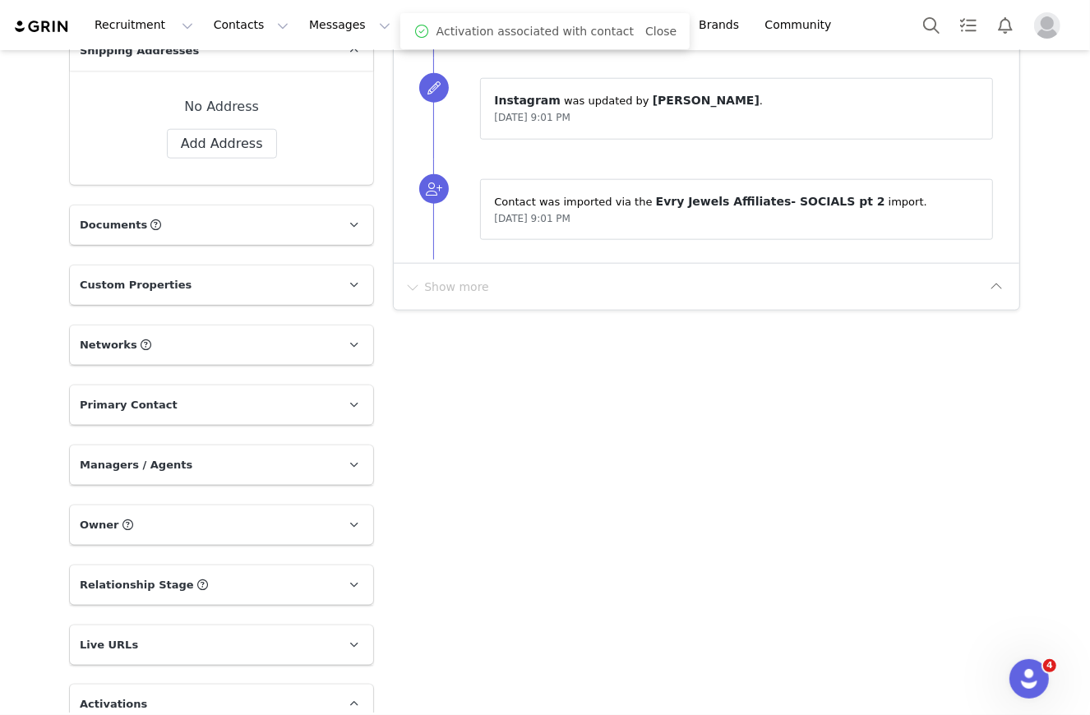
scroll to position [999, 0]
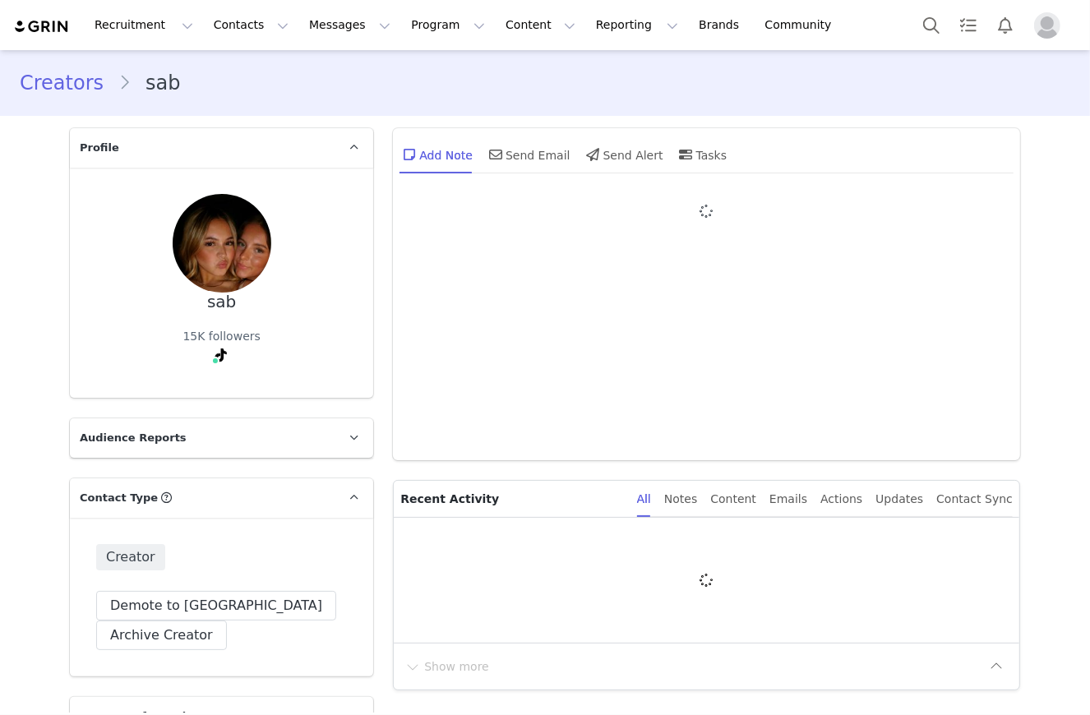
type input "+1 ([GEOGRAPHIC_DATA])"
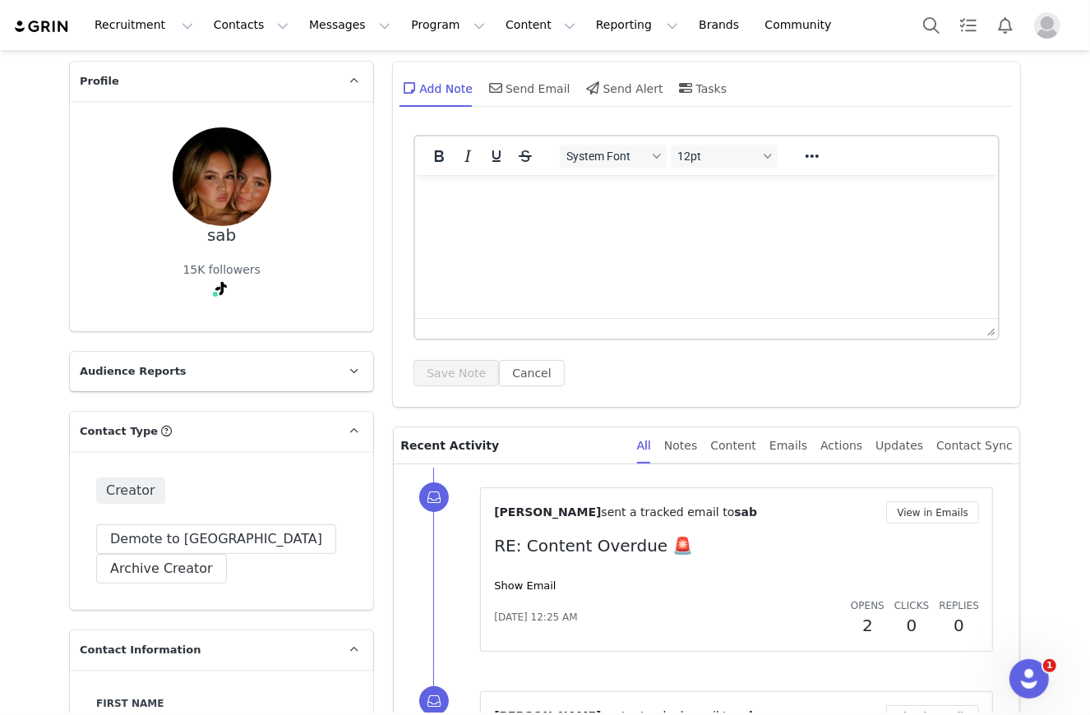
scroll to position [62, 0]
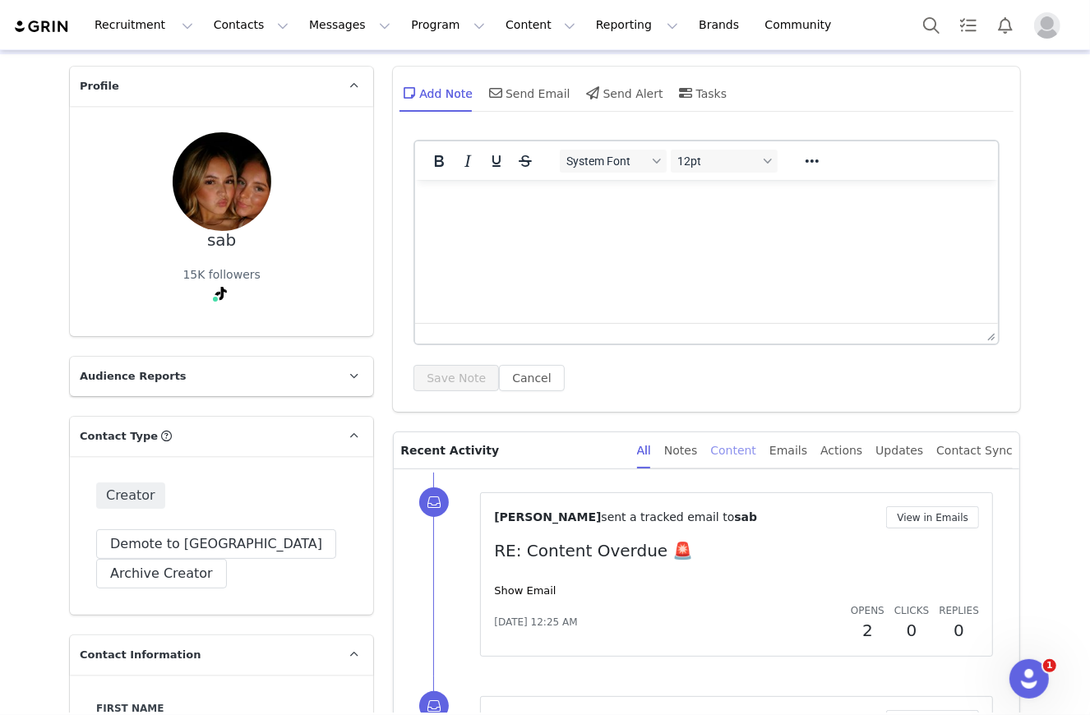
click at [755, 445] on div "Content" at bounding box center [733, 450] width 46 height 37
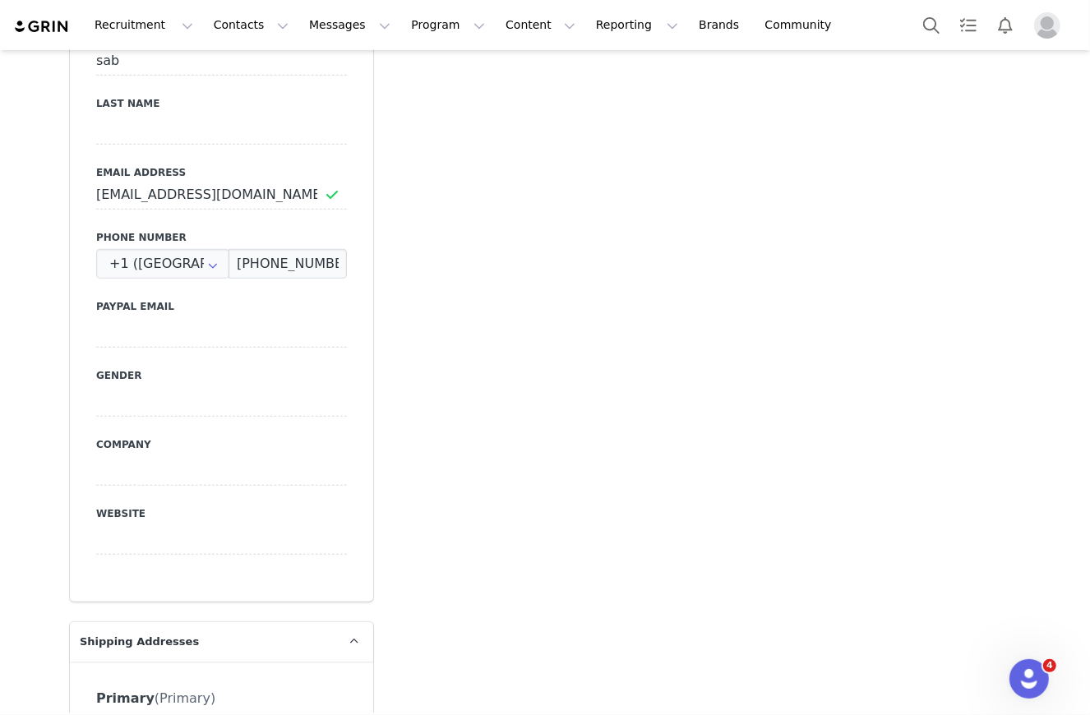
scroll to position [0, 0]
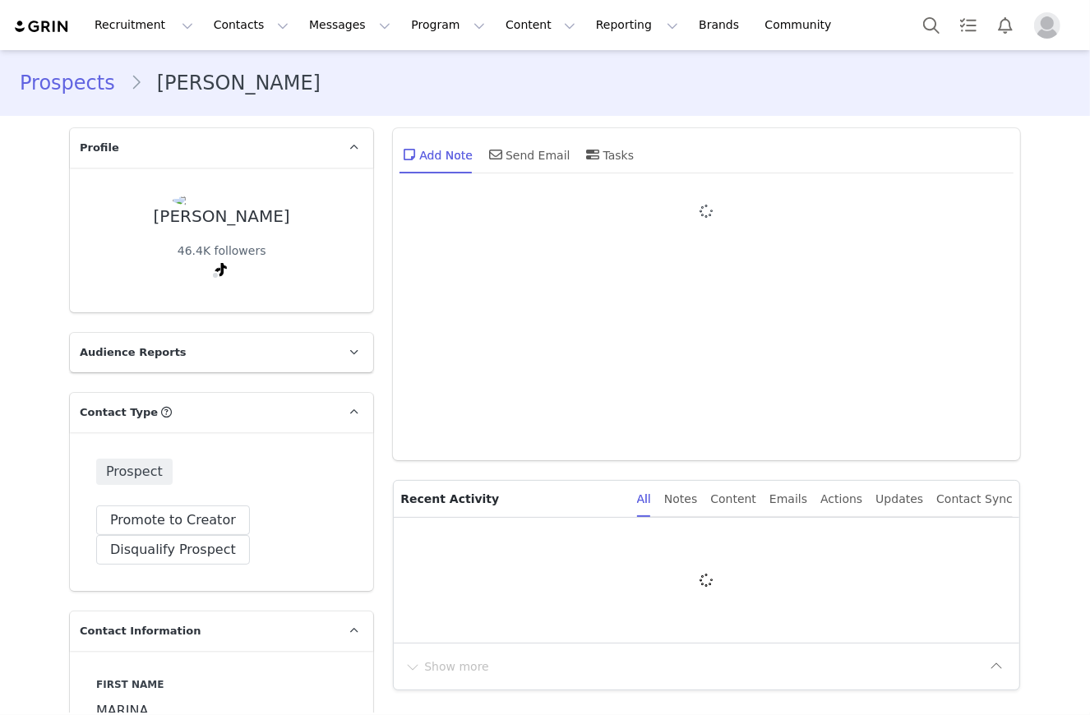
type input "+1 ([GEOGRAPHIC_DATA])"
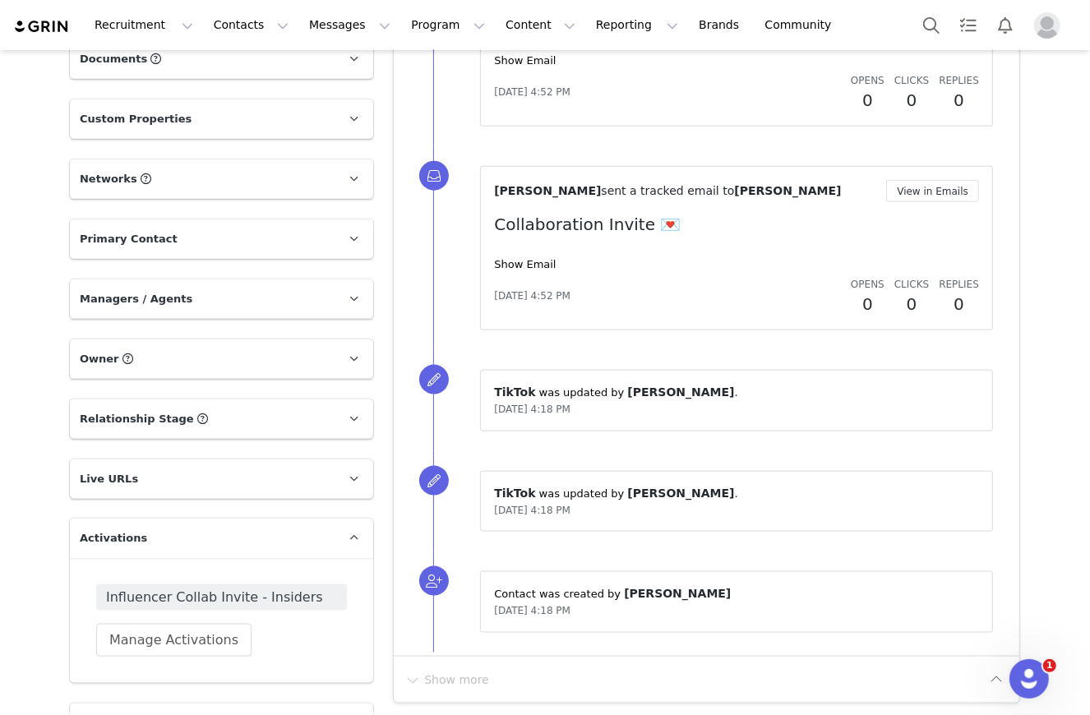
scroll to position [1448, 0]
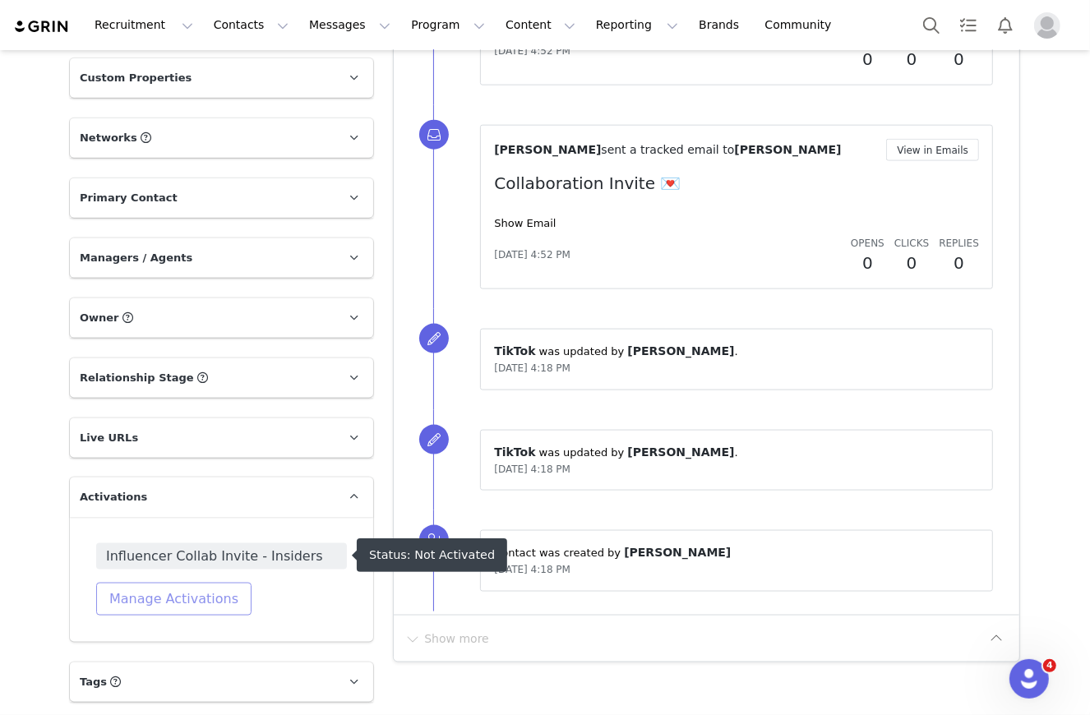
click at [180, 597] on button "Manage Activations" at bounding box center [173, 599] width 155 height 33
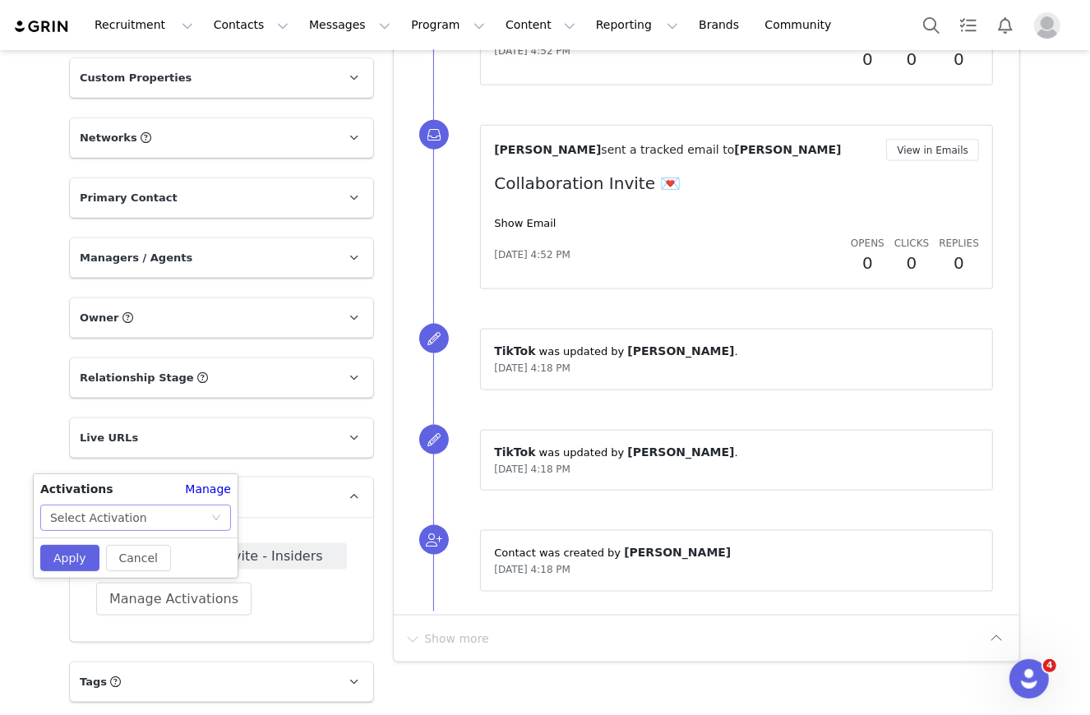
click at [132, 519] on div "Select Activation" at bounding box center [98, 517] width 97 height 25
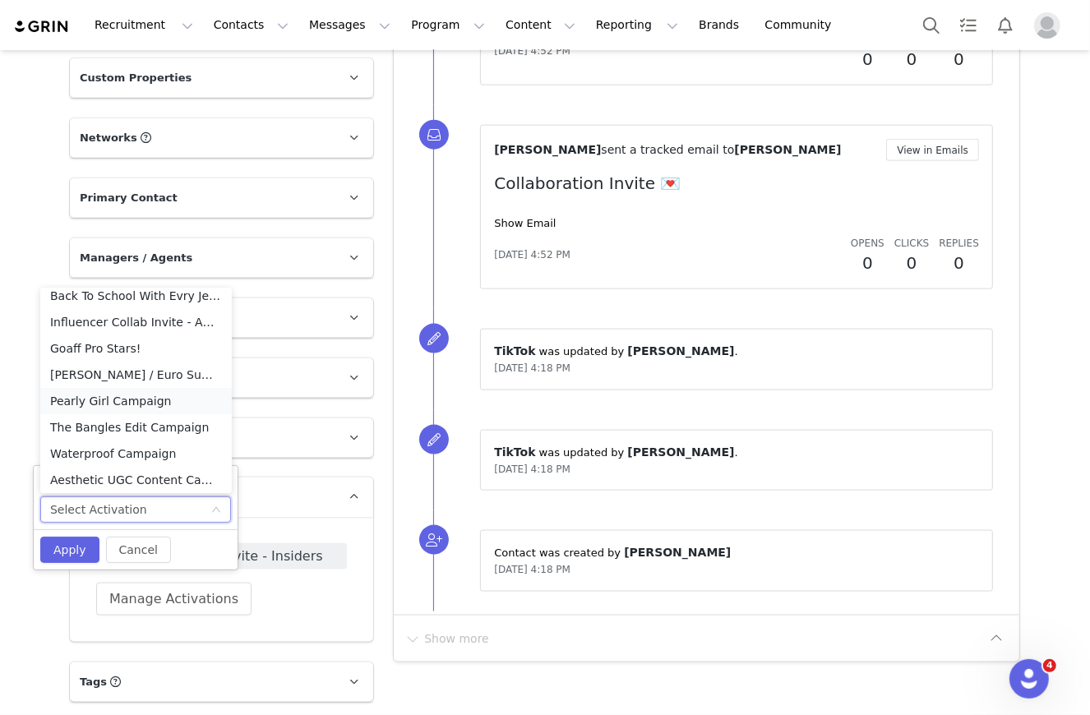
scroll to position [353, 0]
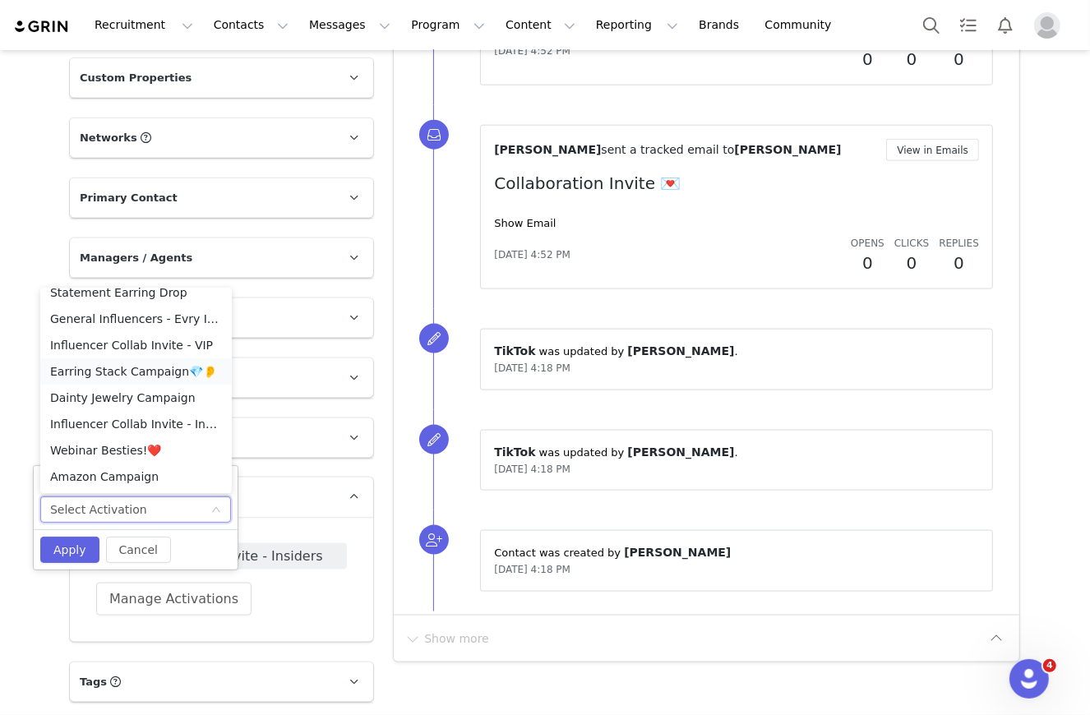
click at [153, 373] on li "Earring Stack Campaign💎👂" at bounding box center [135, 371] width 191 height 26
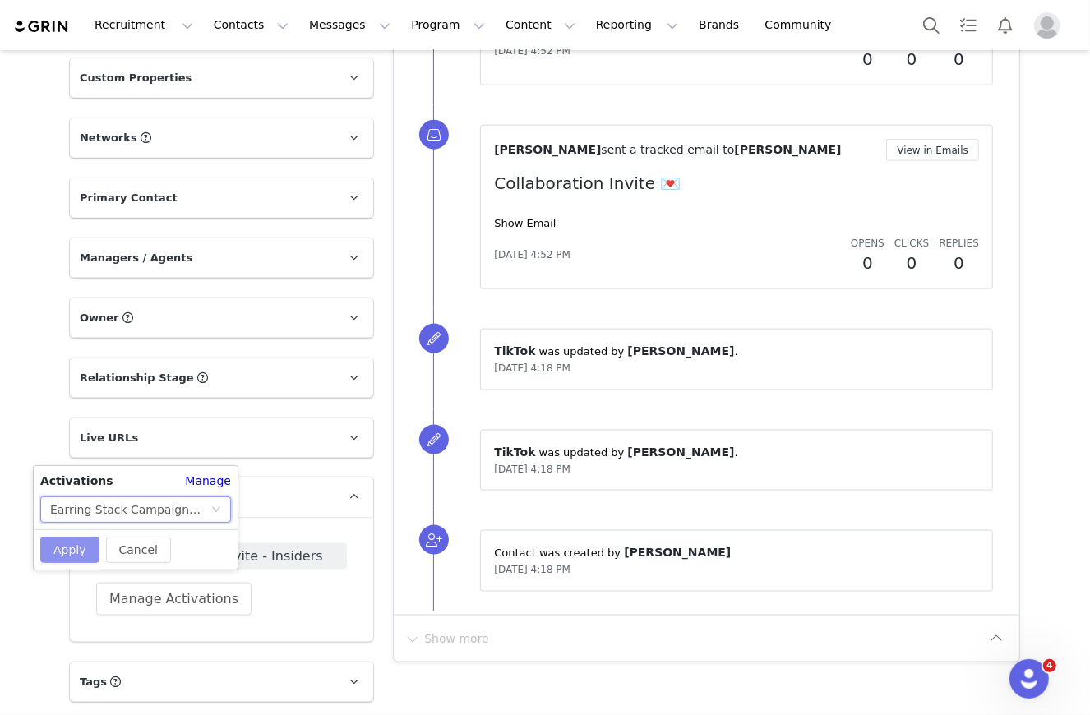
click at [53, 548] on button "Apply" at bounding box center [69, 550] width 59 height 26
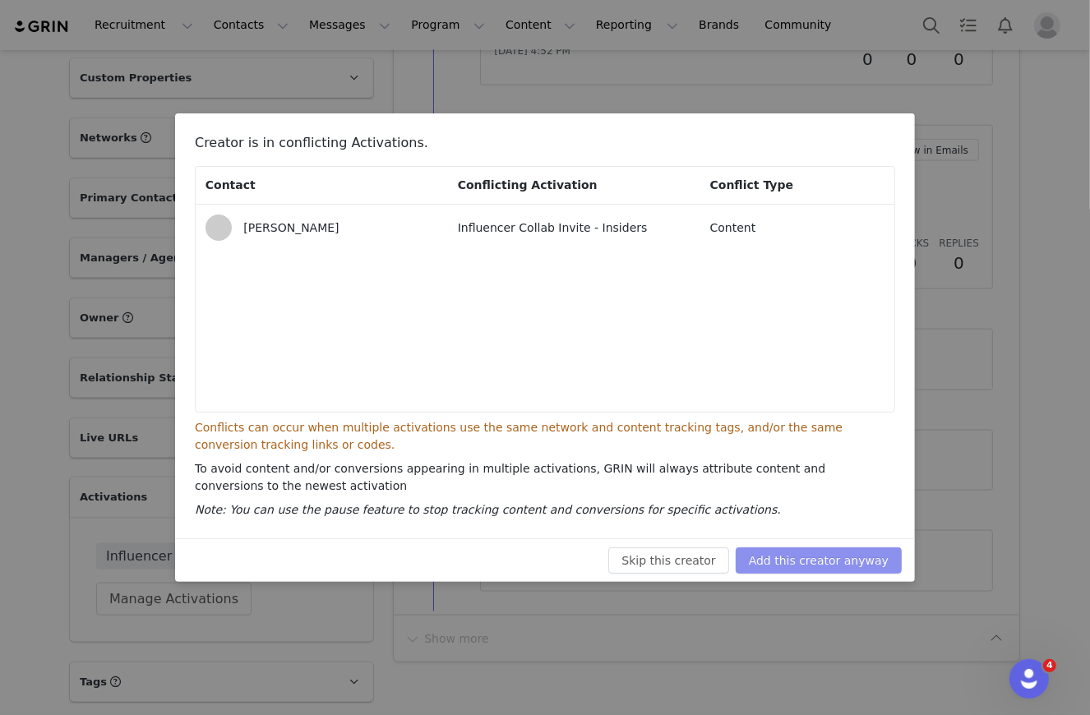
click at [877, 561] on button "Add this creator anyway" at bounding box center [819, 560] width 166 height 26
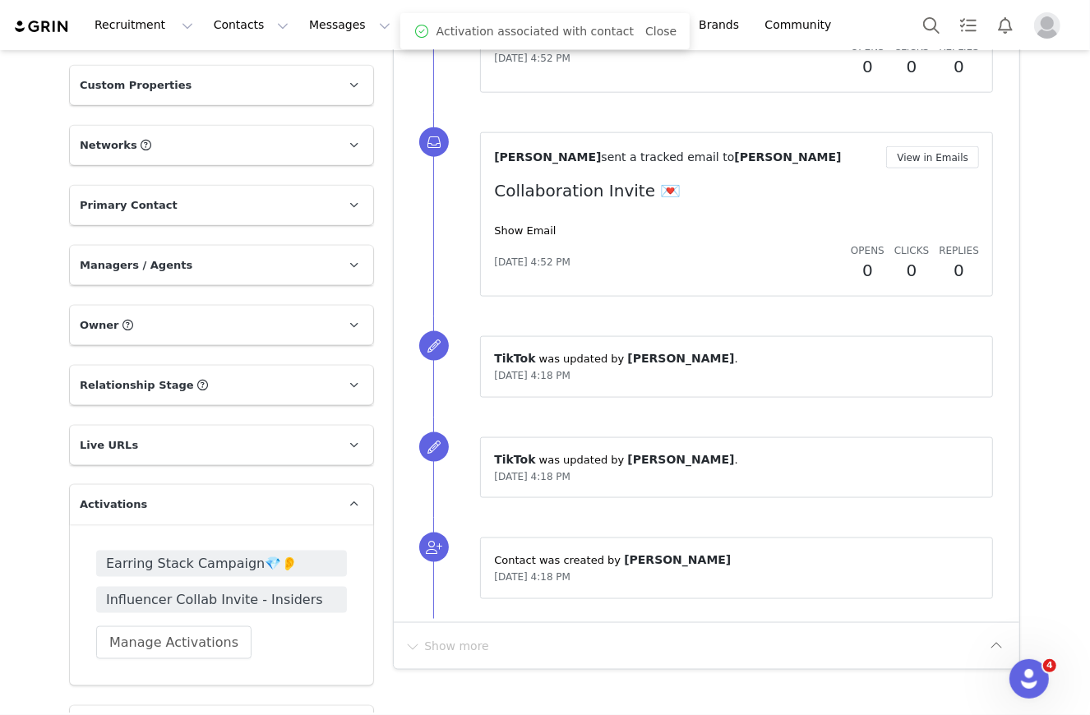
scroll to position [1448, 0]
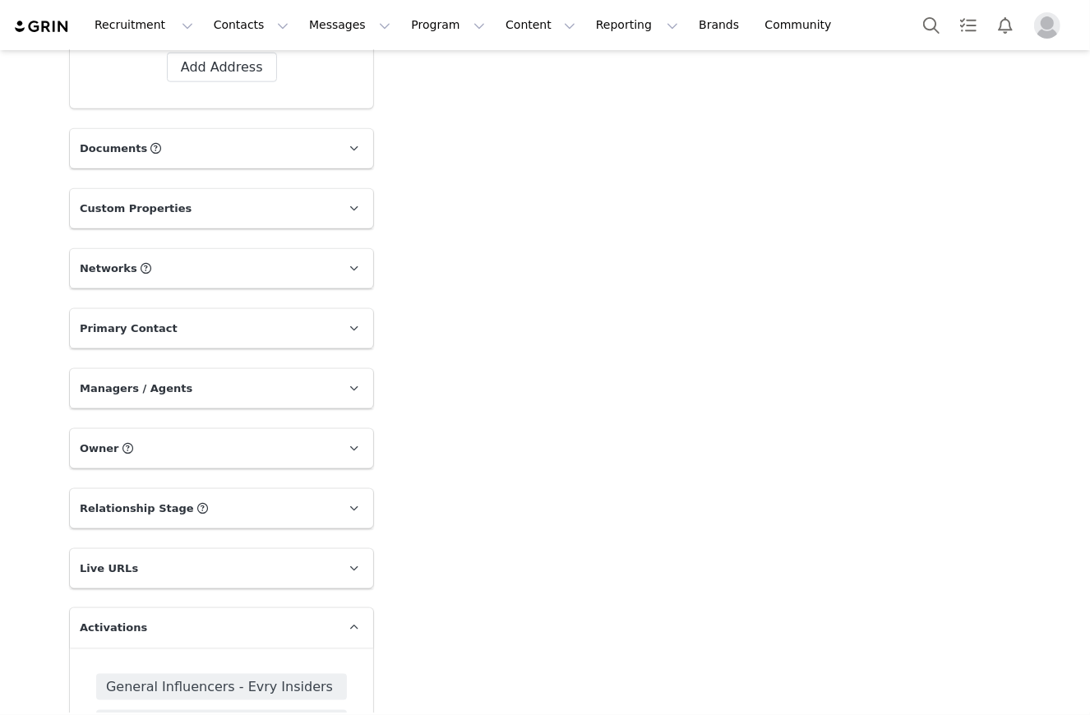
type input "+1 ([GEOGRAPHIC_DATA])"
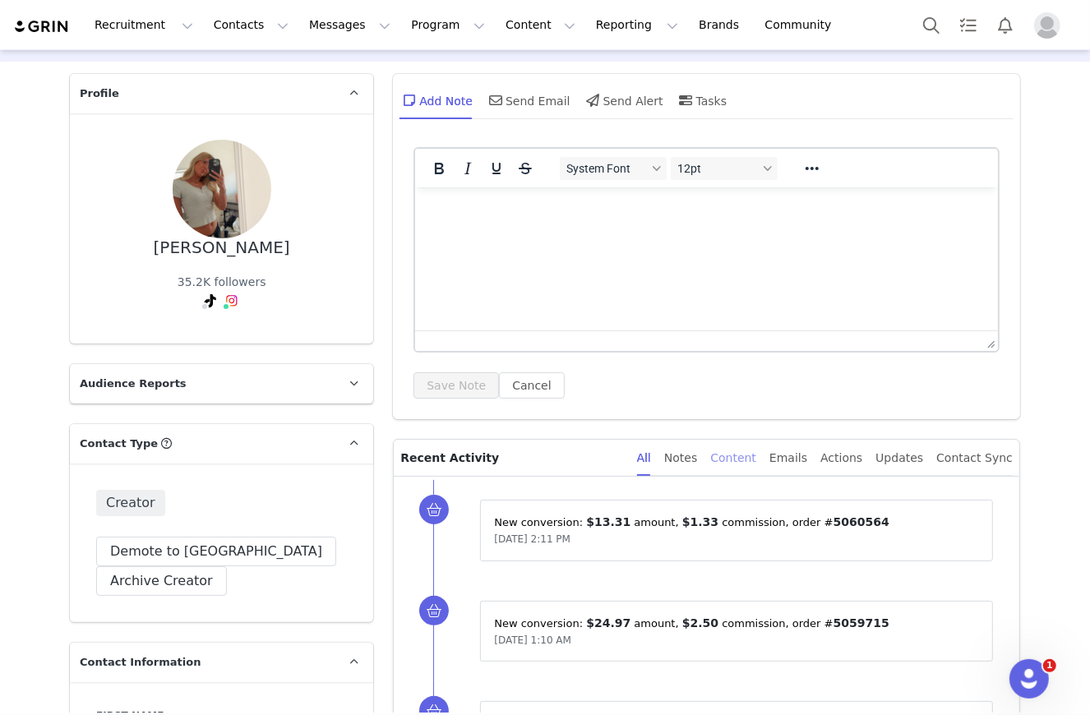
click at [756, 460] on div "Content" at bounding box center [733, 458] width 46 height 37
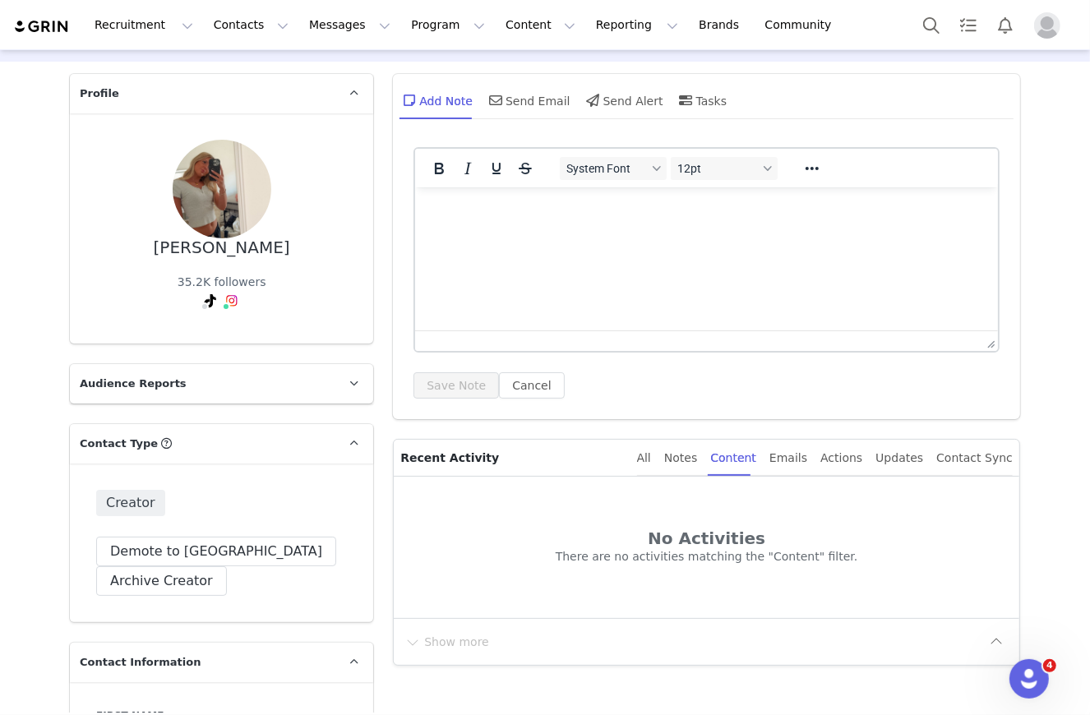
click at [672, 470] on div "All Notes Content Emails Actions Updates Contact Sync" at bounding box center [825, 458] width 376 height 37
click at [671, 466] on div "All Notes Content Emails Actions Updates Contact Sync" at bounding box center [825, 458] width 376 height 37
click at [651, 465] on div "All" at bounding box center [644, 458] width 14 height 37
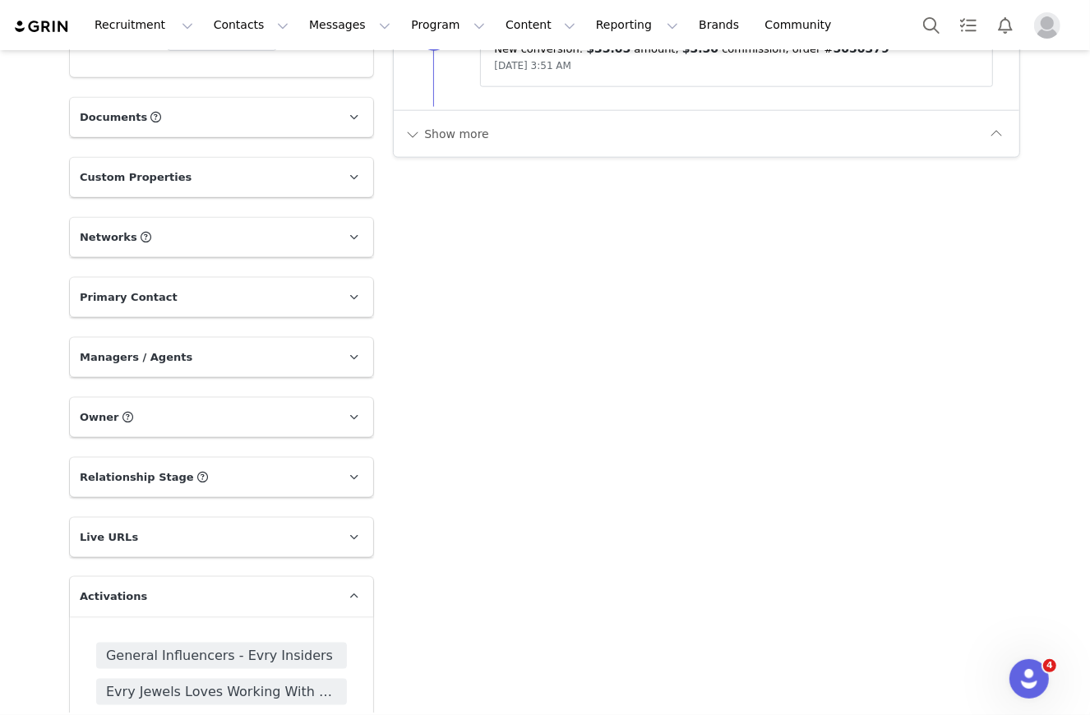
scroll to position [1699, 0]
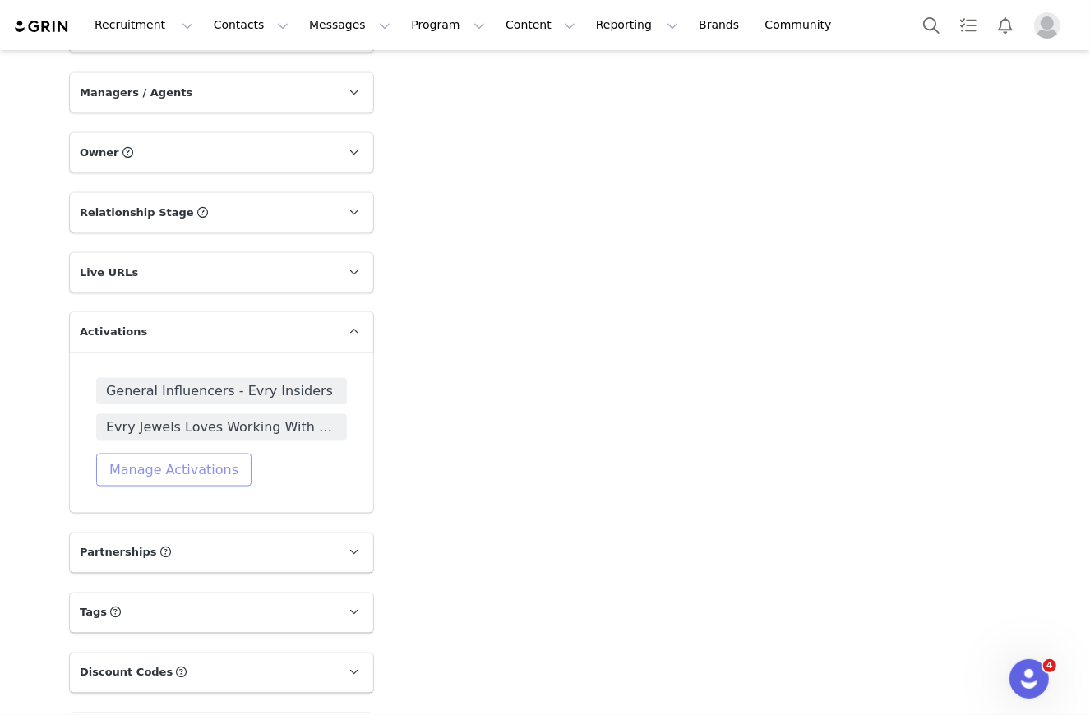
click at [187, 471] on button "Manage Activations" at bounding box center [173, 470] width 155 height 33
click at [141, 527] on div "Select Activation" at bounding box center [130, 532] width 160 height 25
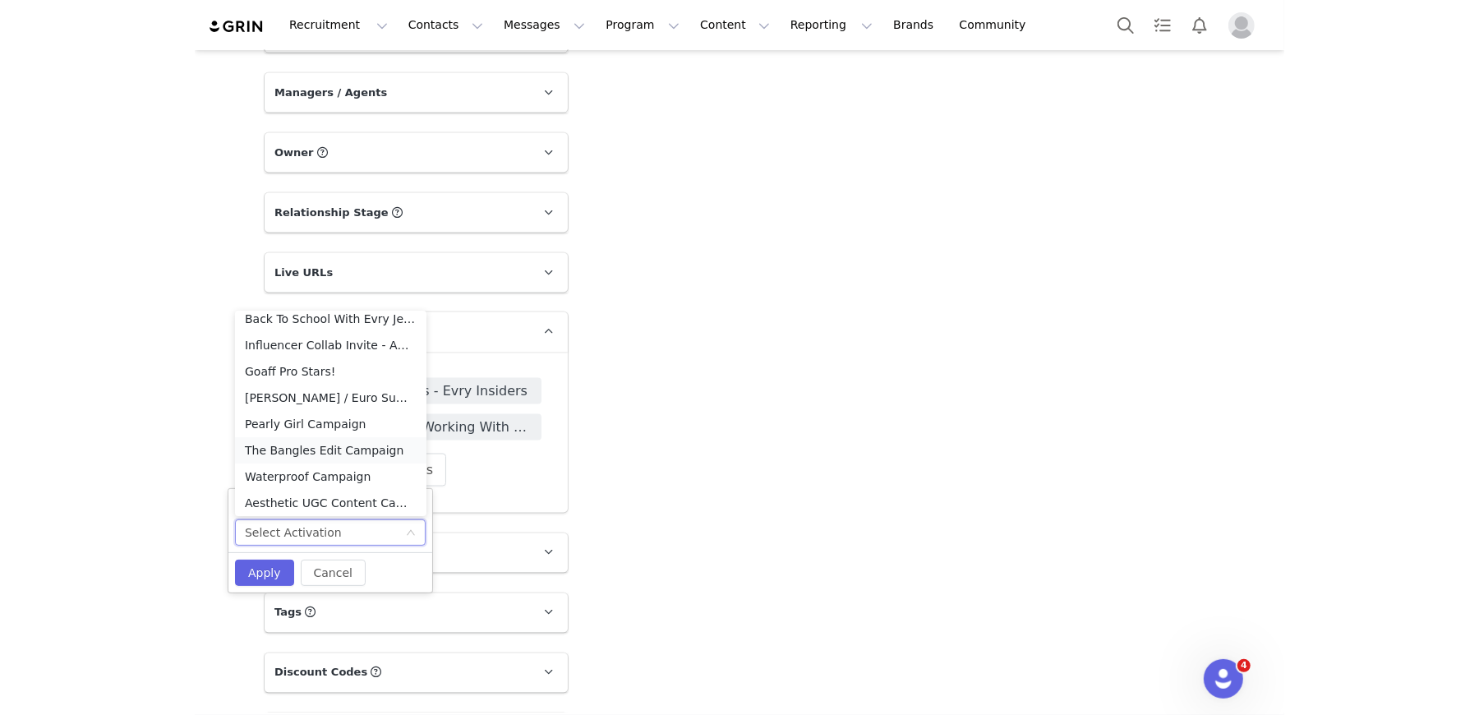
scroll to position [353, 0]
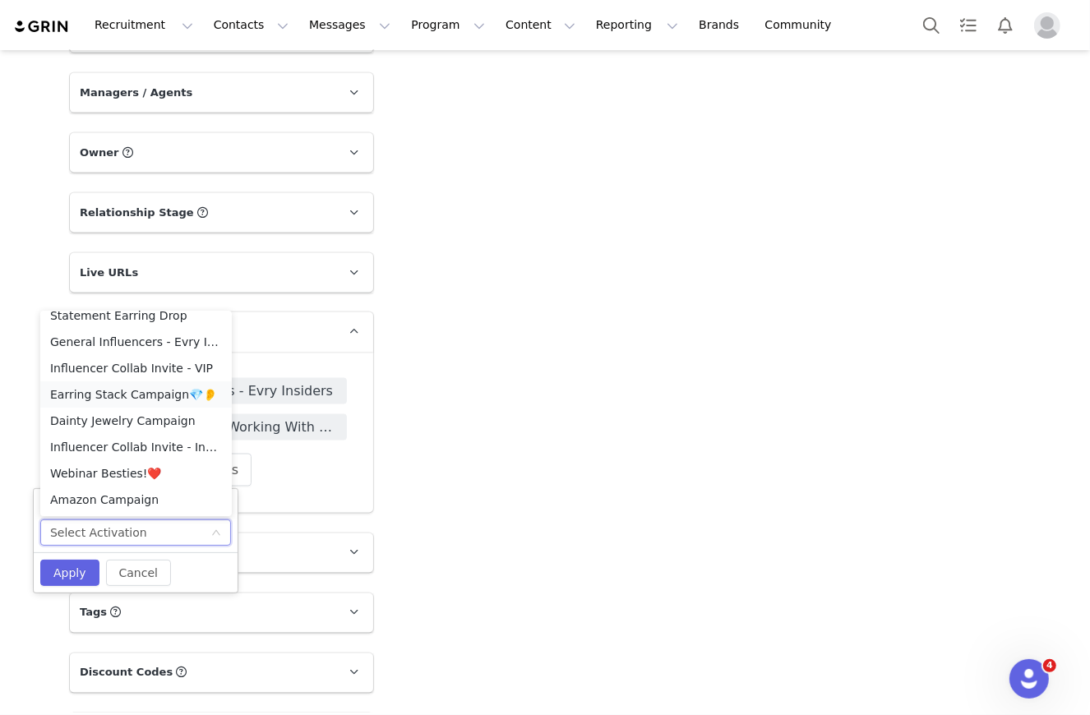
click at [143, 386] on li "Earring Stack Campaign💎👂" at bounding box center [135, 394] width 191 height 26
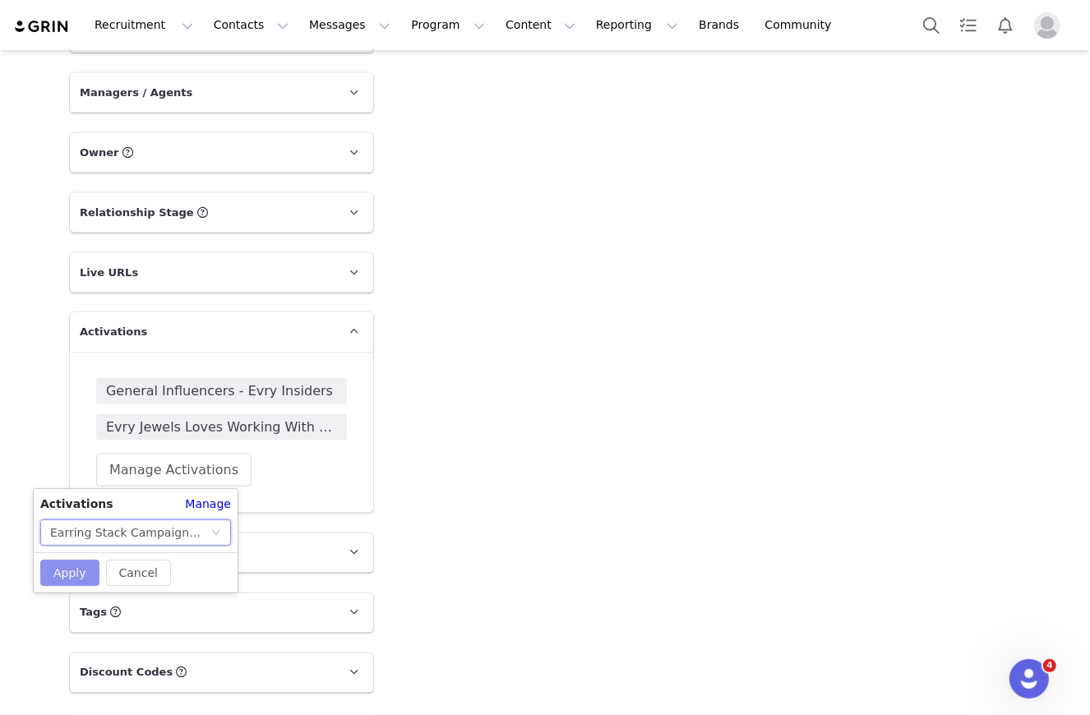
click at [60, 567] on button "Apply" at bounding box center [69, 573] width 59 height 26
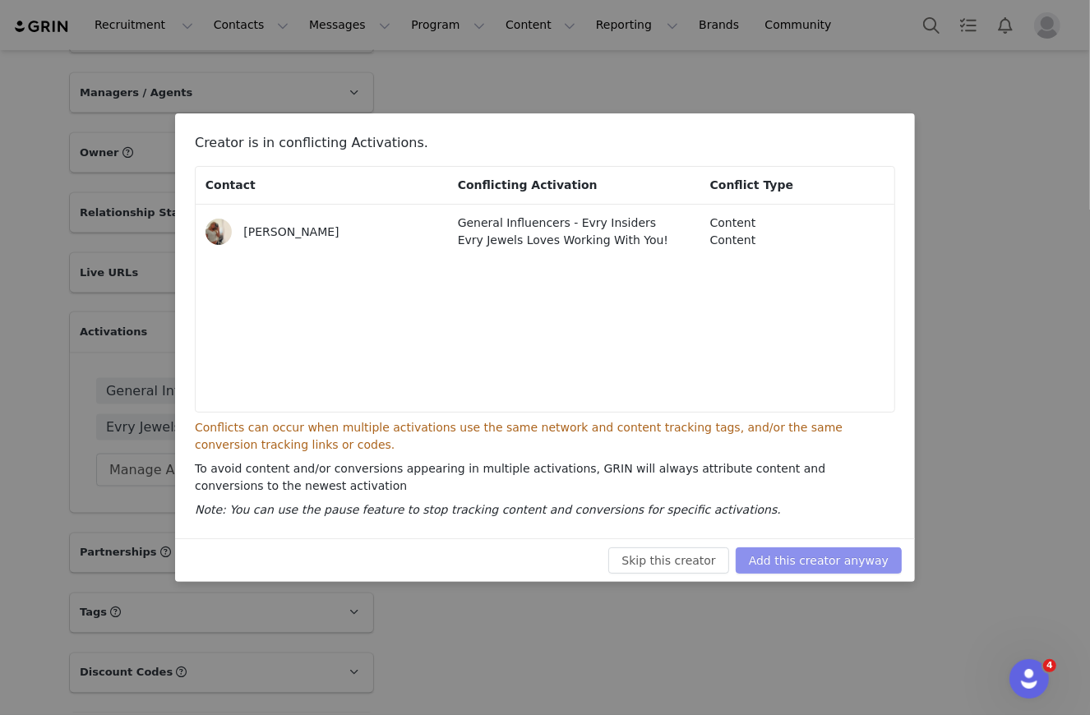
click at [855, 561] on button "Add this creator anyway" at bounding box center [819, 560] width 166 height 26
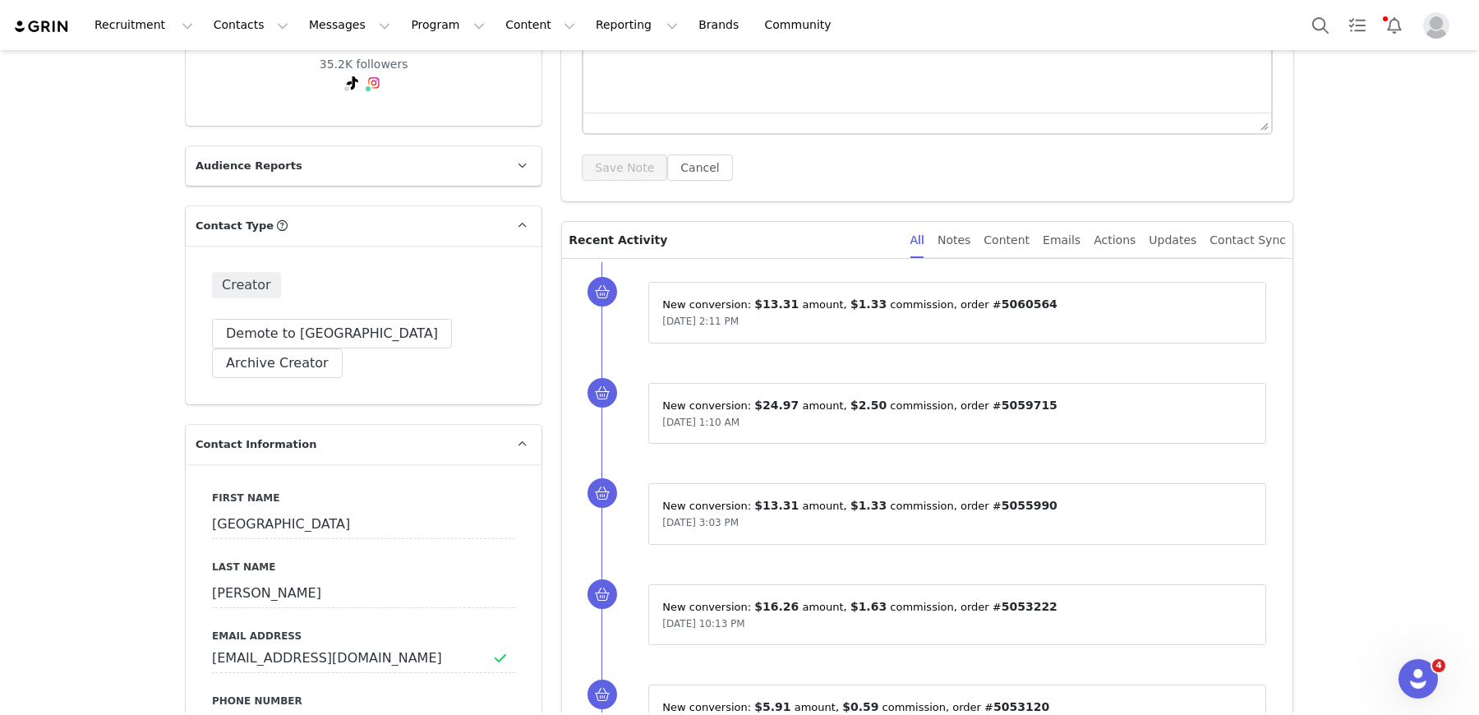
scroll to position [0, 0]
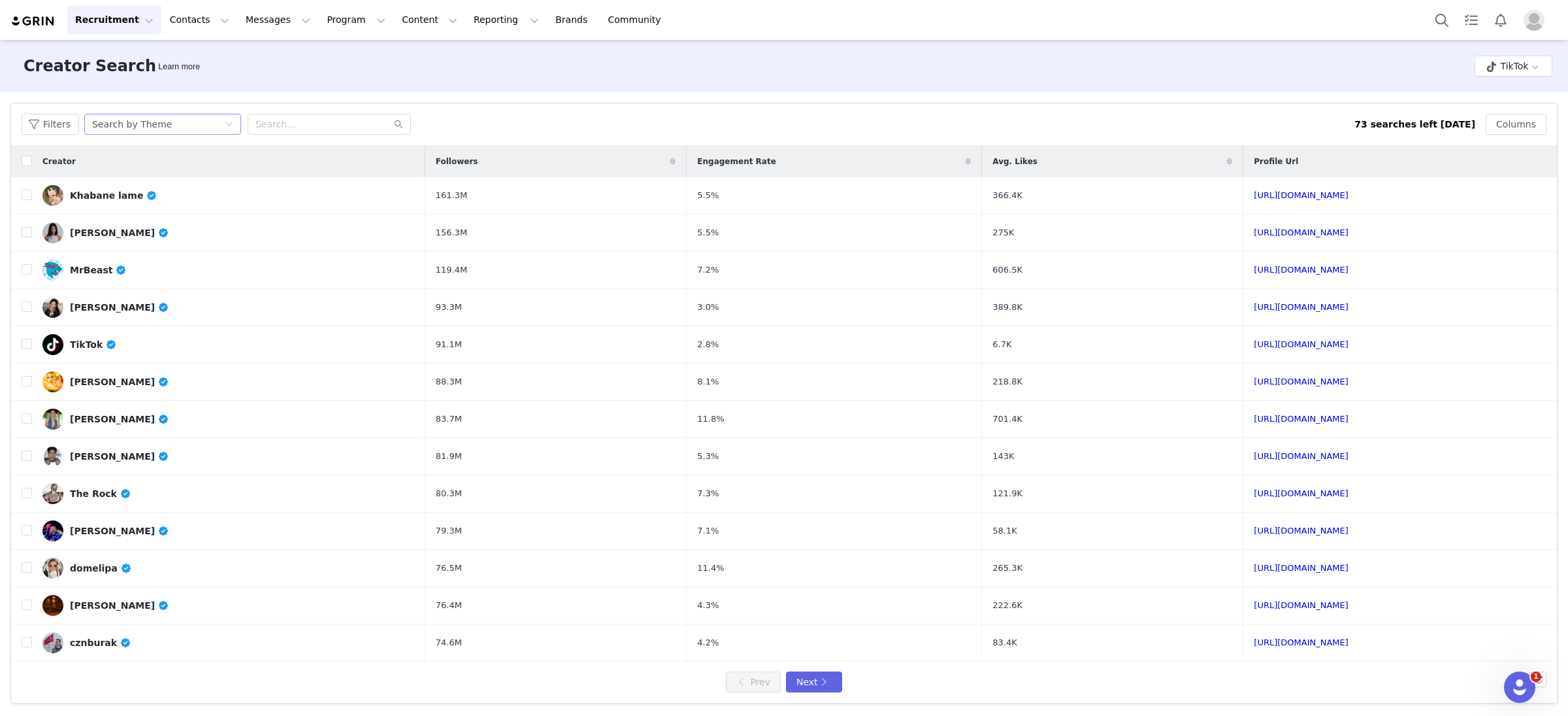
click at [157, 130] on div "Search by Theme" at bounding box center [132, 124] width 80 height 20
click at [214, 191] on li "Search by Creator Look-alike" at bounding box center [164, 192] width 163 height 21
click at [324, 130] on input "text" at bounding box center [328, 124] width 163 height 21
type input "[DOMAIN_NAME]"
click at [64, 124] on button "Filters" at bounding box center [50, 124] width 57 height 21
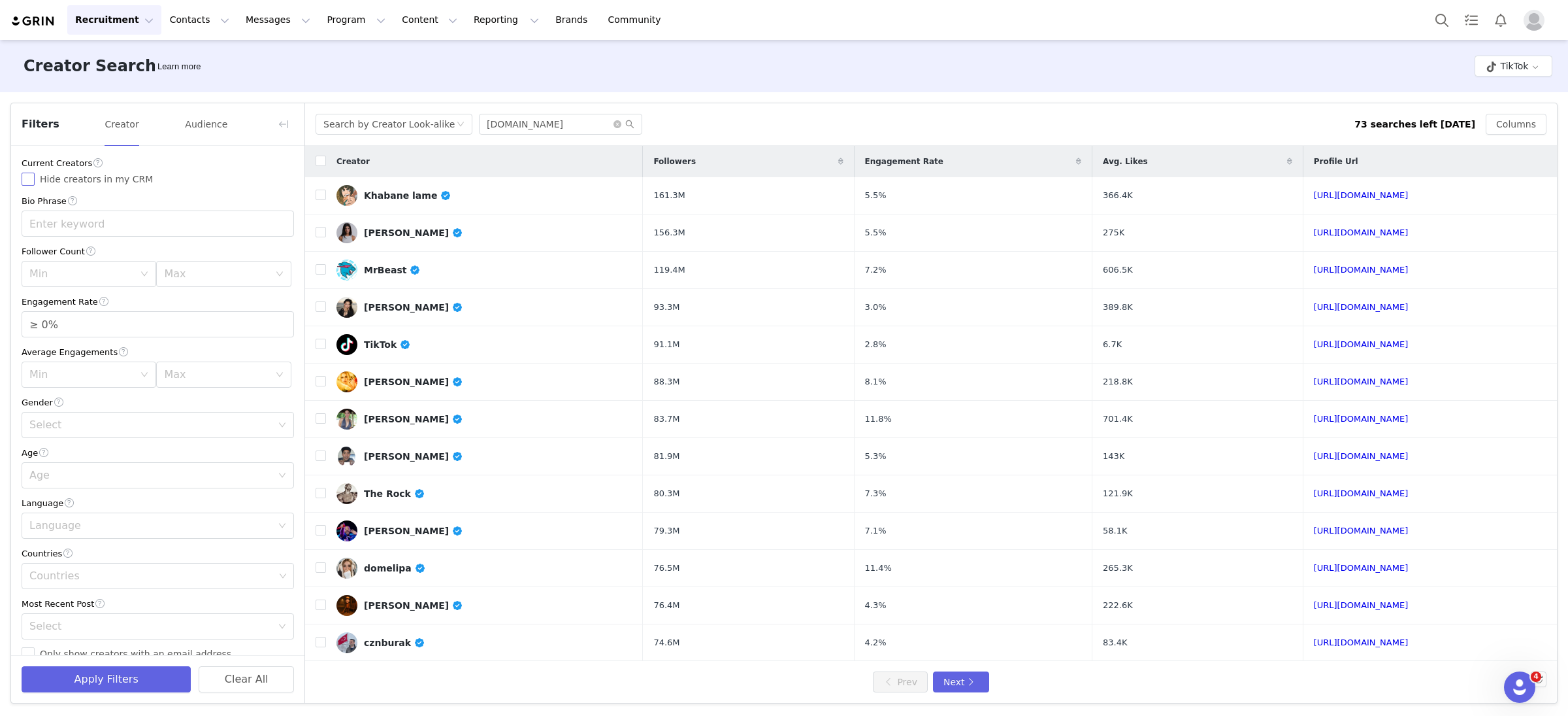
click at [25, 185] on input "Hide creators in my CRM" at bounding box center [28, 179] width 13 height 13
checkbox input "true"
click at [117, 278] on div "Min" at bounding box center [81, 274] width 104 height 13
click at [87, 325] on li "5k" at bounding box center [88, 324] width 134 height 21
click at [200, 274] on div "Max" at bounding box center [215, 274] width 104 height 13
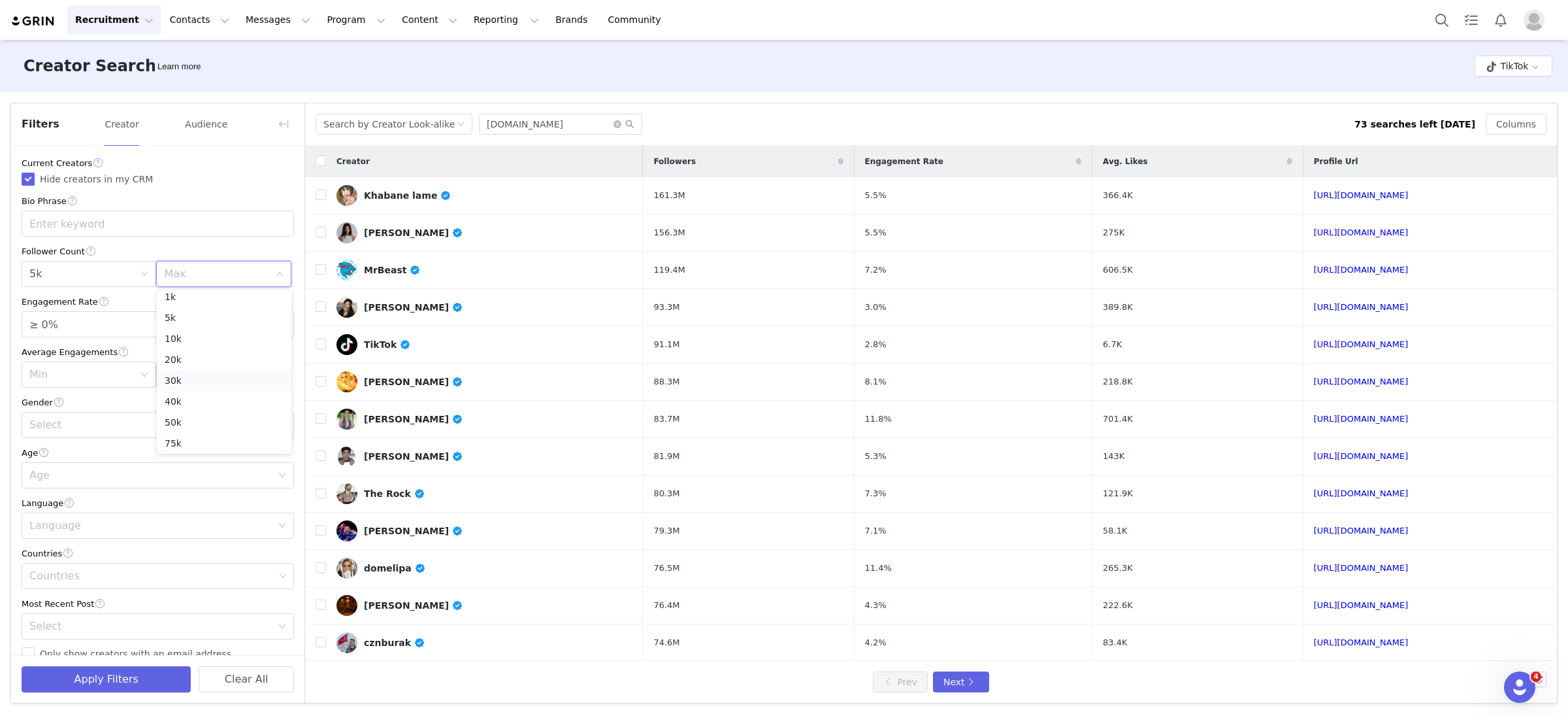
scroll to position [59, 0]
click at [208, 409] on li "100k" at bounding box center [223, 412] width 134 height 21
click at [94, 330] on input "≥ 0%" at bounding box center [157, 324] width 271 height 25
click at [52, 326] on input "≥ 0%" at bounding box center [157, 324] width 271 height 25
click at [49, 326] on input "≥ 0%" at bounding box center [157, 324] width 271 height 25
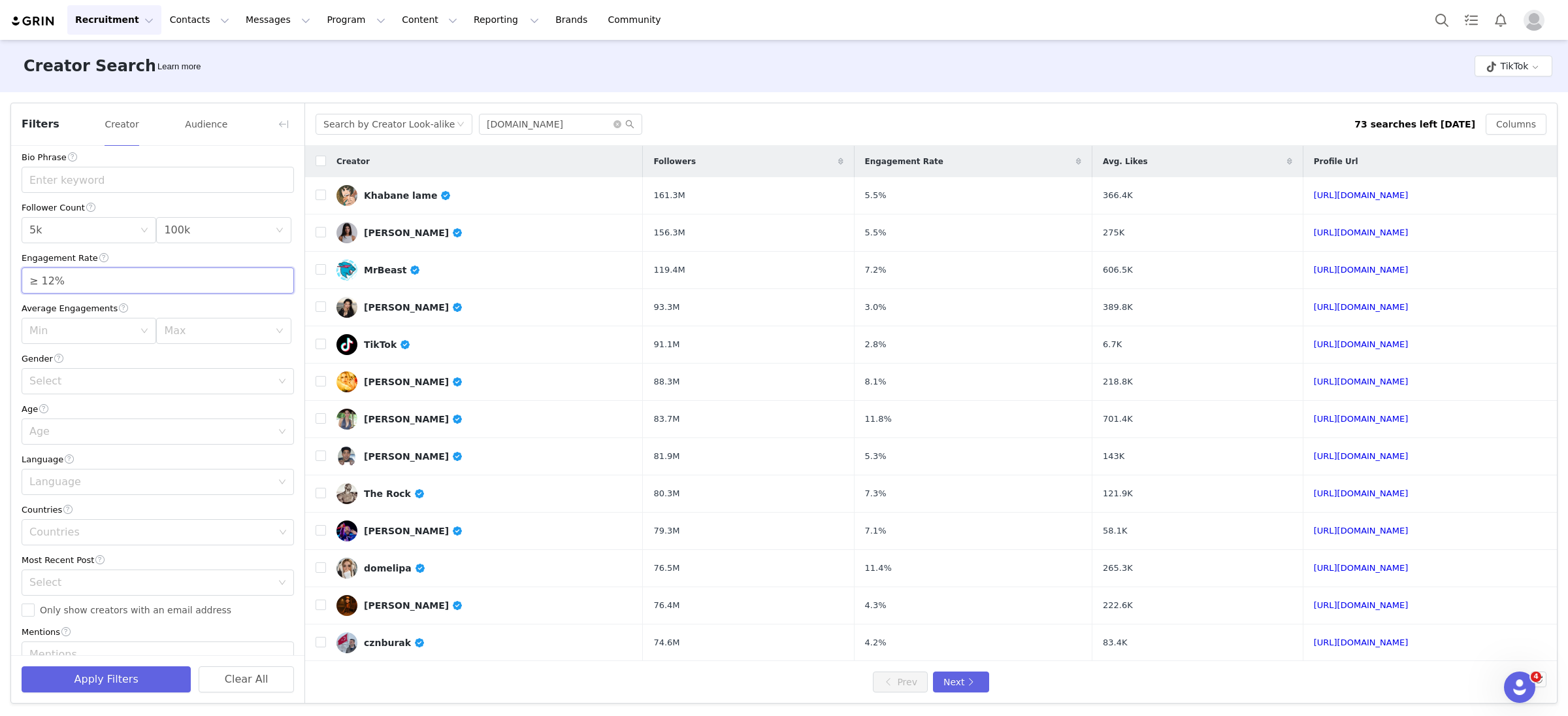
scroll to position [54, 0]
click at [78, 372] on div "Select" at bounding box center [150, 371] width 243 height 13
type input "≥ 12%"
click at [78, 402] on li "Any" at bounding box center [157, 399] width 273 height 21
click at [77, 363] on div "Select Any" at bounding box center [153, 370] width 248 height 25
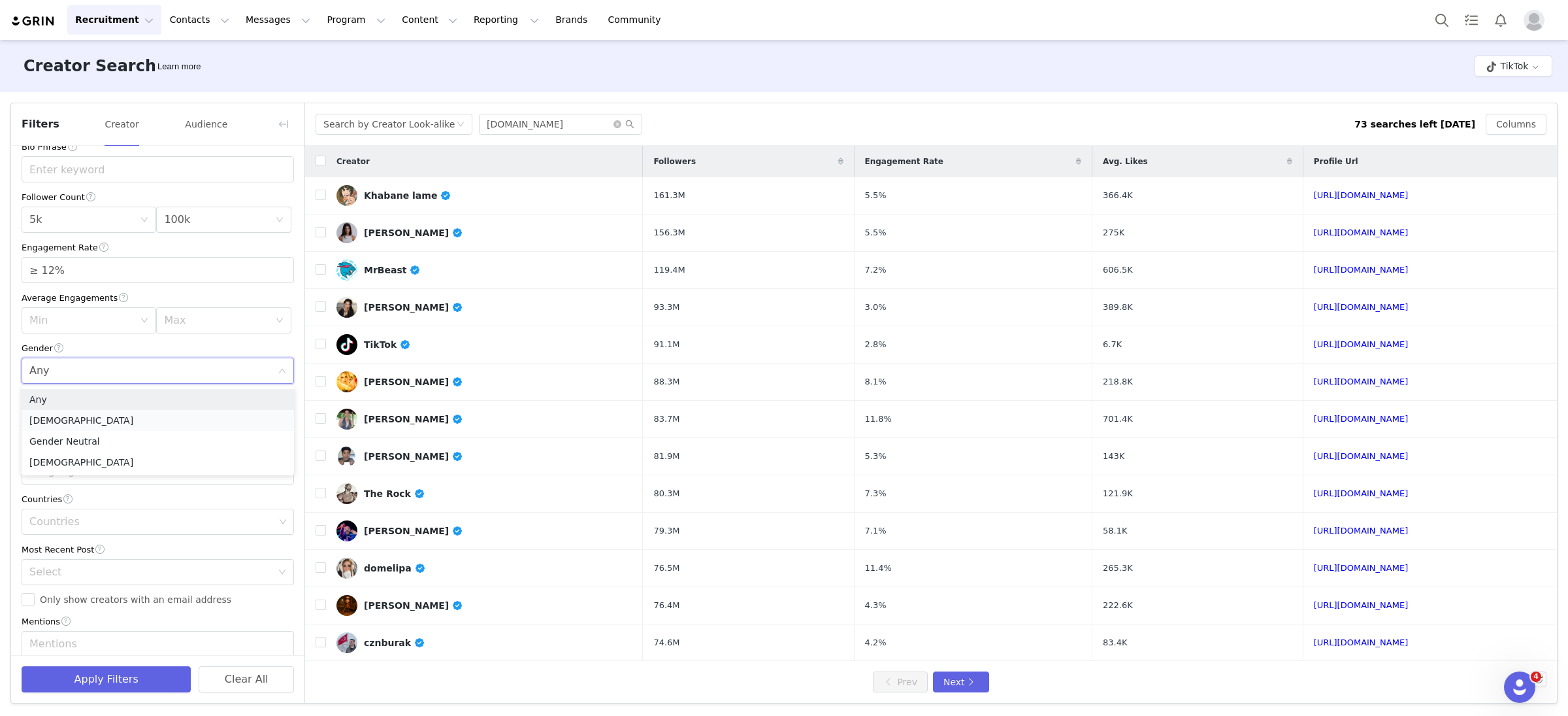
click at [80, 423] on li "Female" at bounding box center [157, 420] width 273 height 21
click at [59, 418] on div "Age" at bounding box center [150, 421] width 243 height 13
click at [67, 453] on li "18-24" at bounding box center [157, 449] width 273 height 21
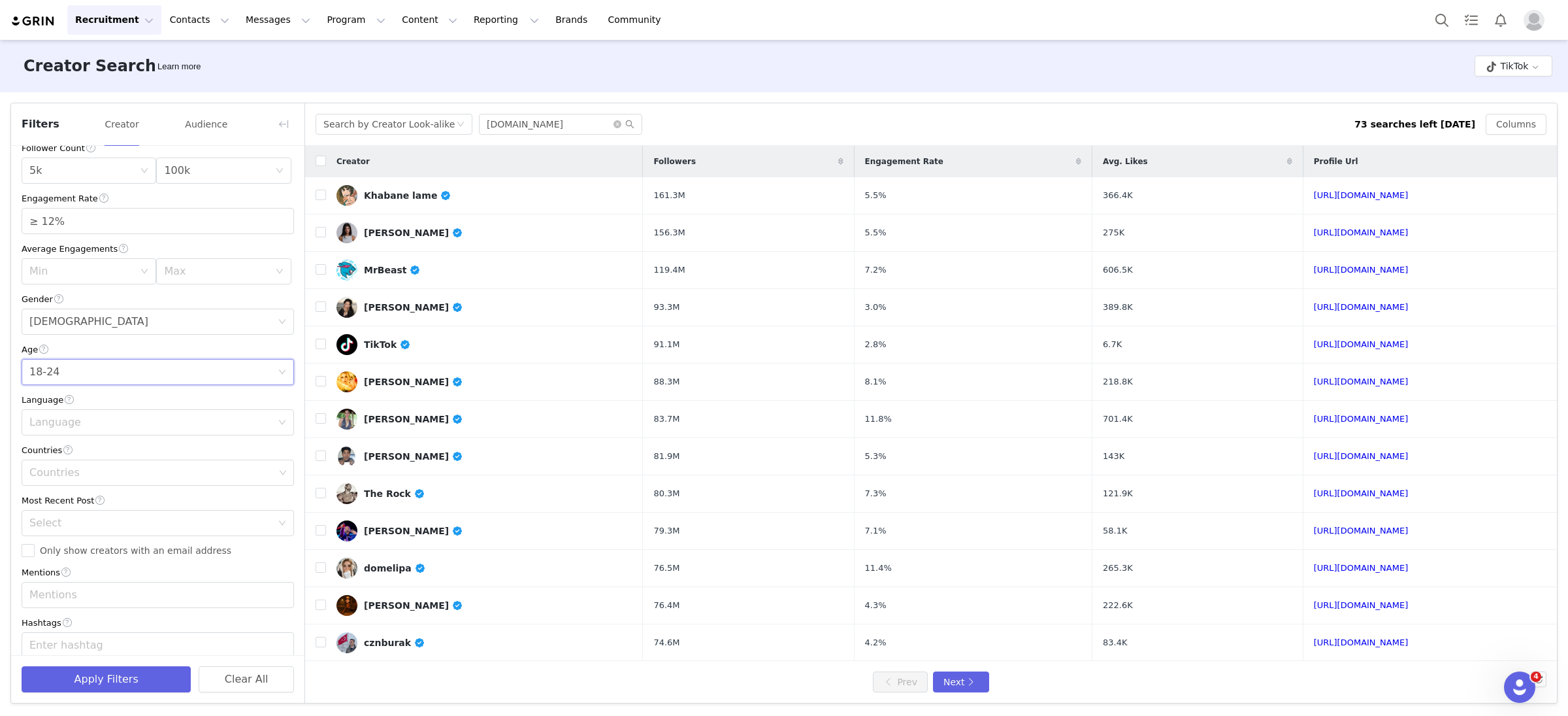
scroll to position [104, 0]
click at [79, 417] on div "Language" at bounding box center [150, 421] width 243 height 13
click at [77, 474] on li "Spanish" at bounding box center [157, 471] width 273 height 21
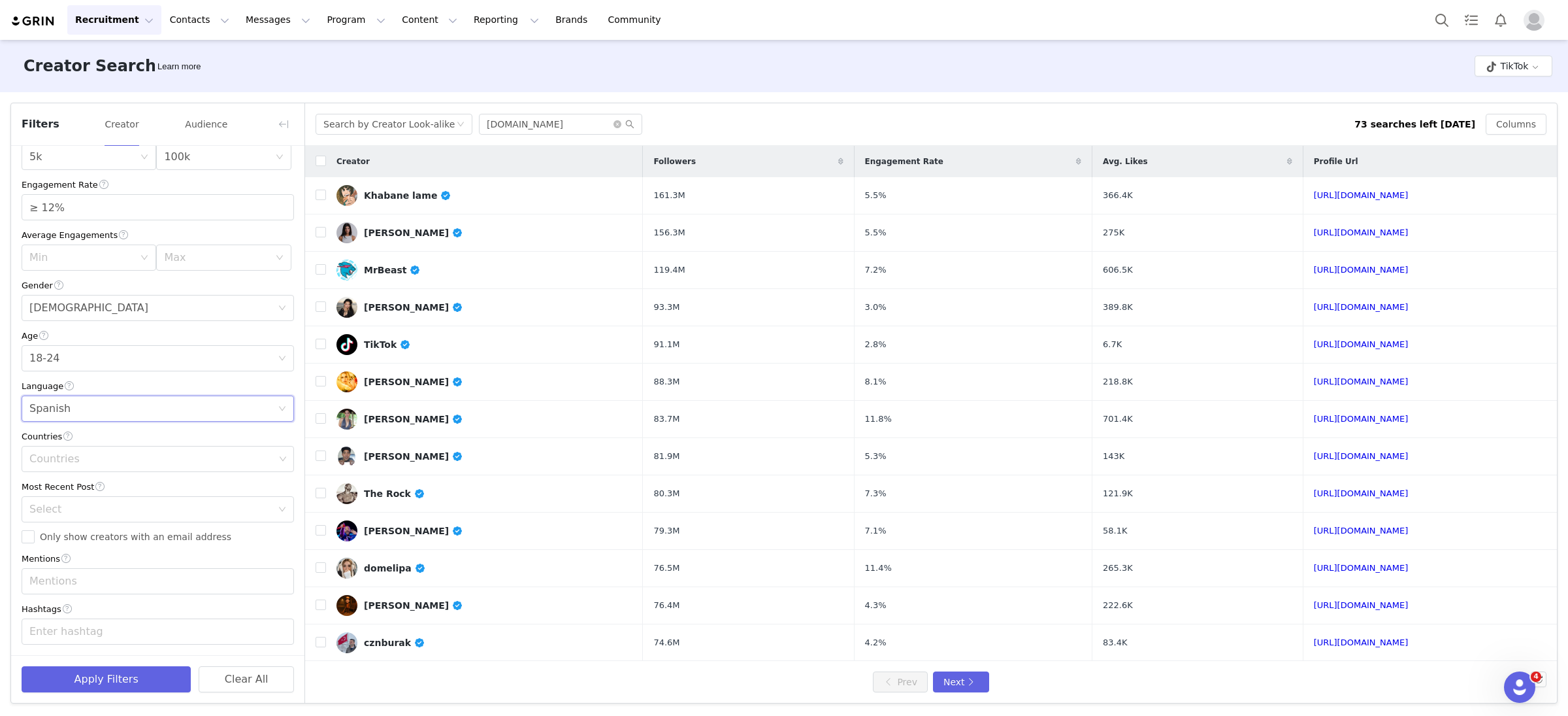
click at [85, 480] on div "Most Recent Post" at bounding box center [157, 486] width 273 height 14
click at [85, 461] on div "Countries" at bounding box center [152, 459] width 245 height 13
type input "spain"
click at [115, 485] on li "[GEOGRAPHIC_DATA]" at bounding box center [157, 486] width 273 height 21
type input "united states"
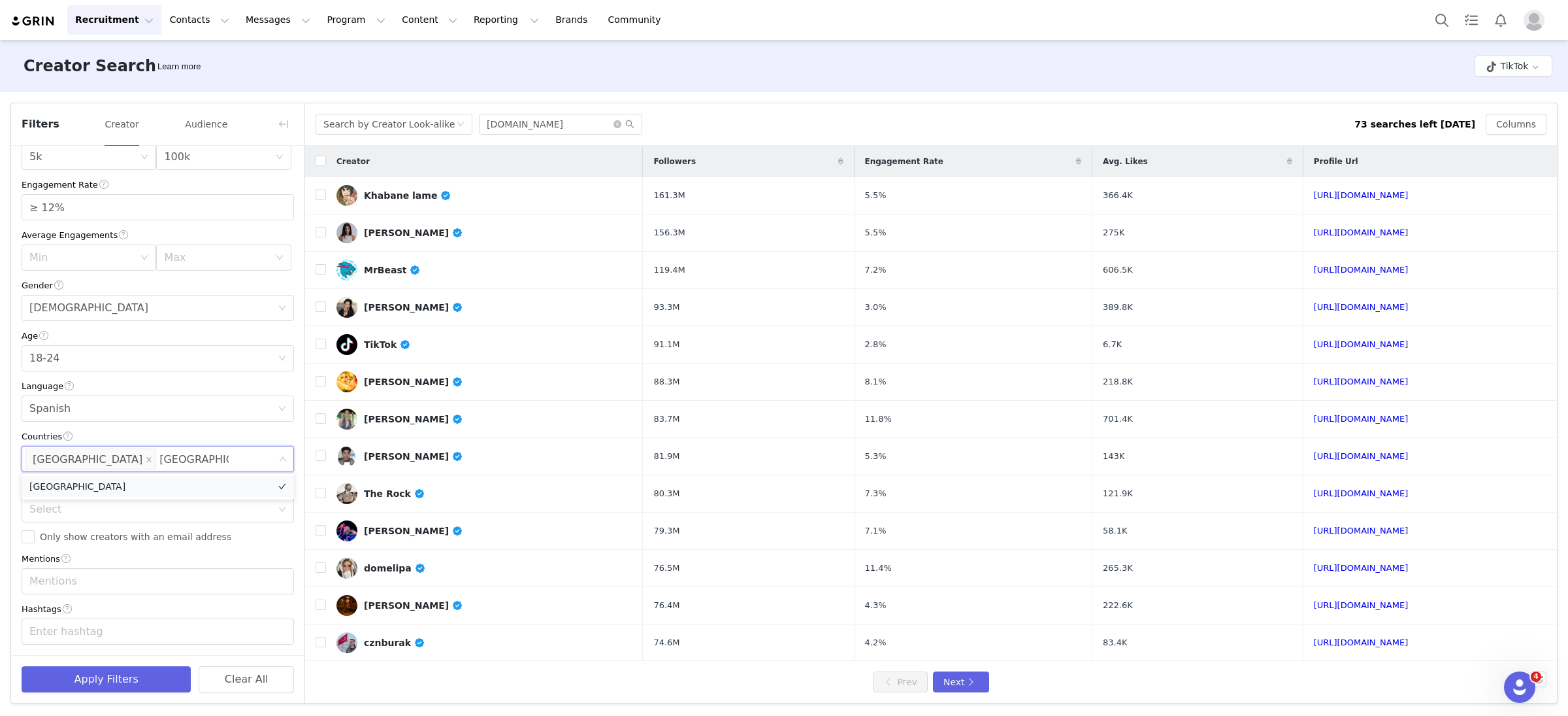
click at [142, 492] on li "[GEOGRAPHIC_DATA]" at bounding box center [157, 486] width 273 height 21
click at [140, 547] on div "Current Creators Hide creators in my CRM Bio Phrase Follower Count Min 5k Max 1…" at bounding box center [157, 352] width 293 height 649
click at [107, 523] on div "Select" at bounding box center [150, 530] width 243 height 13
click at [88, 534] on li "<1 Month" at bounding box center [157, 537] width 273 height 21
click at [25, 551] on input "Only show creators with an email address" at bounding box center [28, 558] width 13 height 13
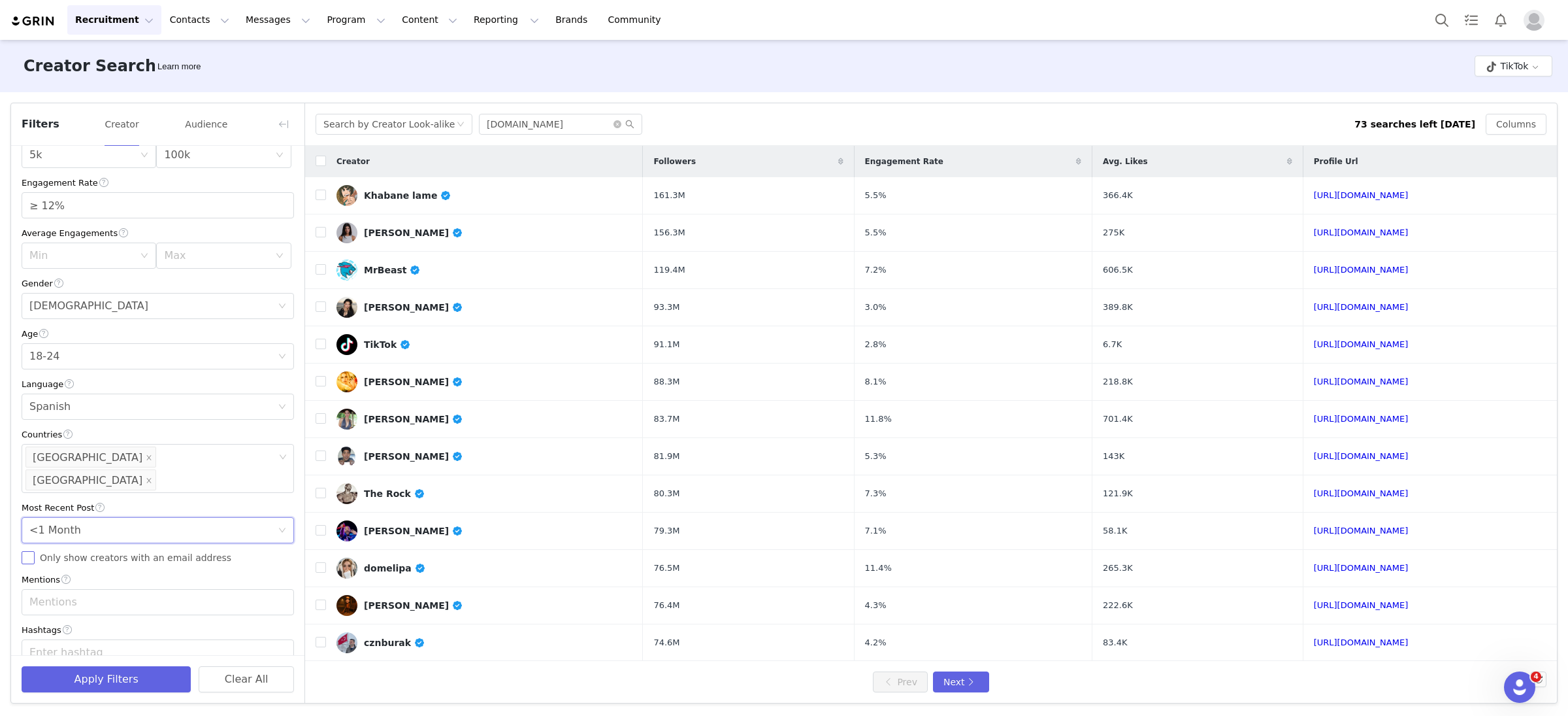
checkbox input "true"
click at [156, 680] on button "Apply Filters" at bounding box center [106, 679] width 169 height 26
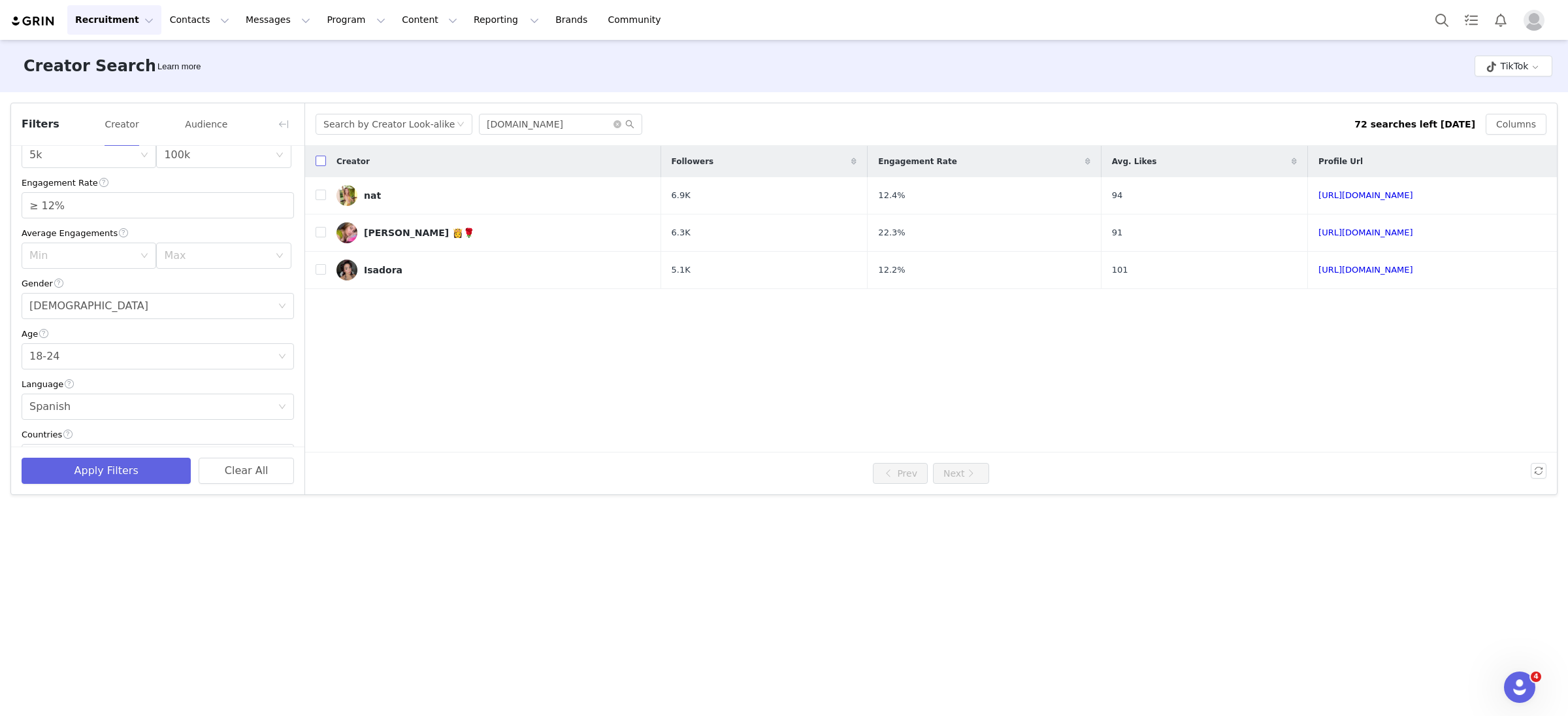
click at [322, 160] on input "checkbox" at bounding box center [320, 161] width 10 height 10
checkbox input "true"
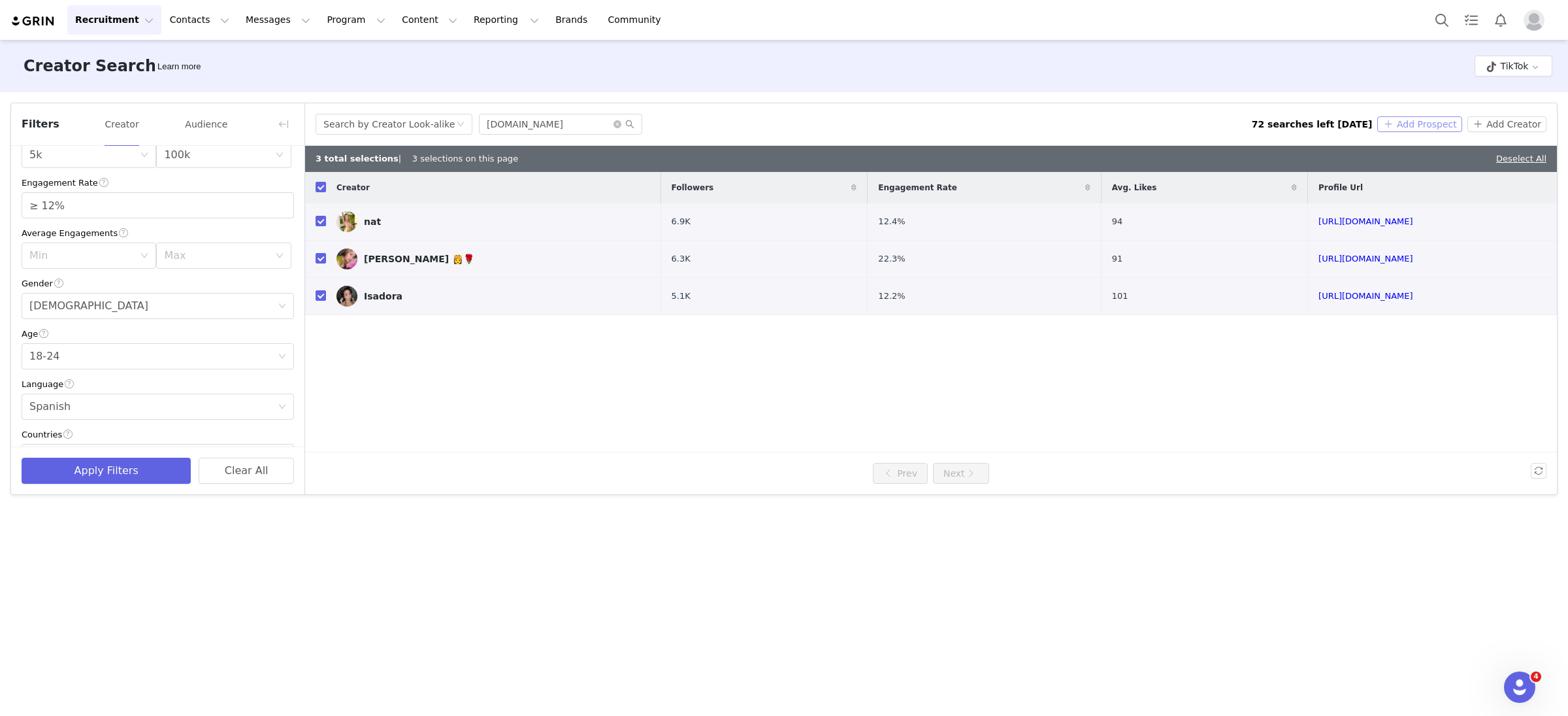
click at [1407, 123] on button "Add Prospect" at bounding box center [1419, 124] width 84 height 16
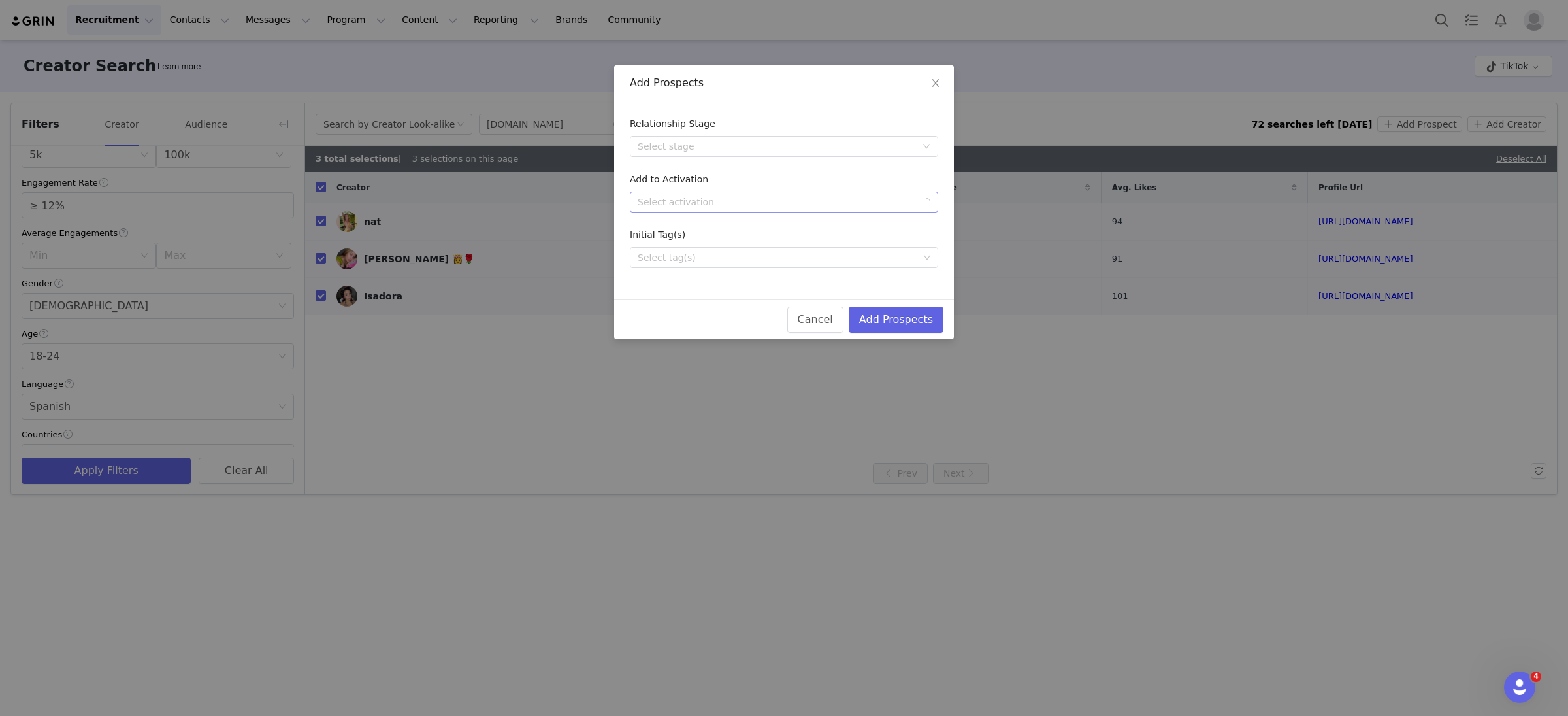
click at [712, 200] on div "Select activation" at bounding box center [777, 202] width 278 height 13
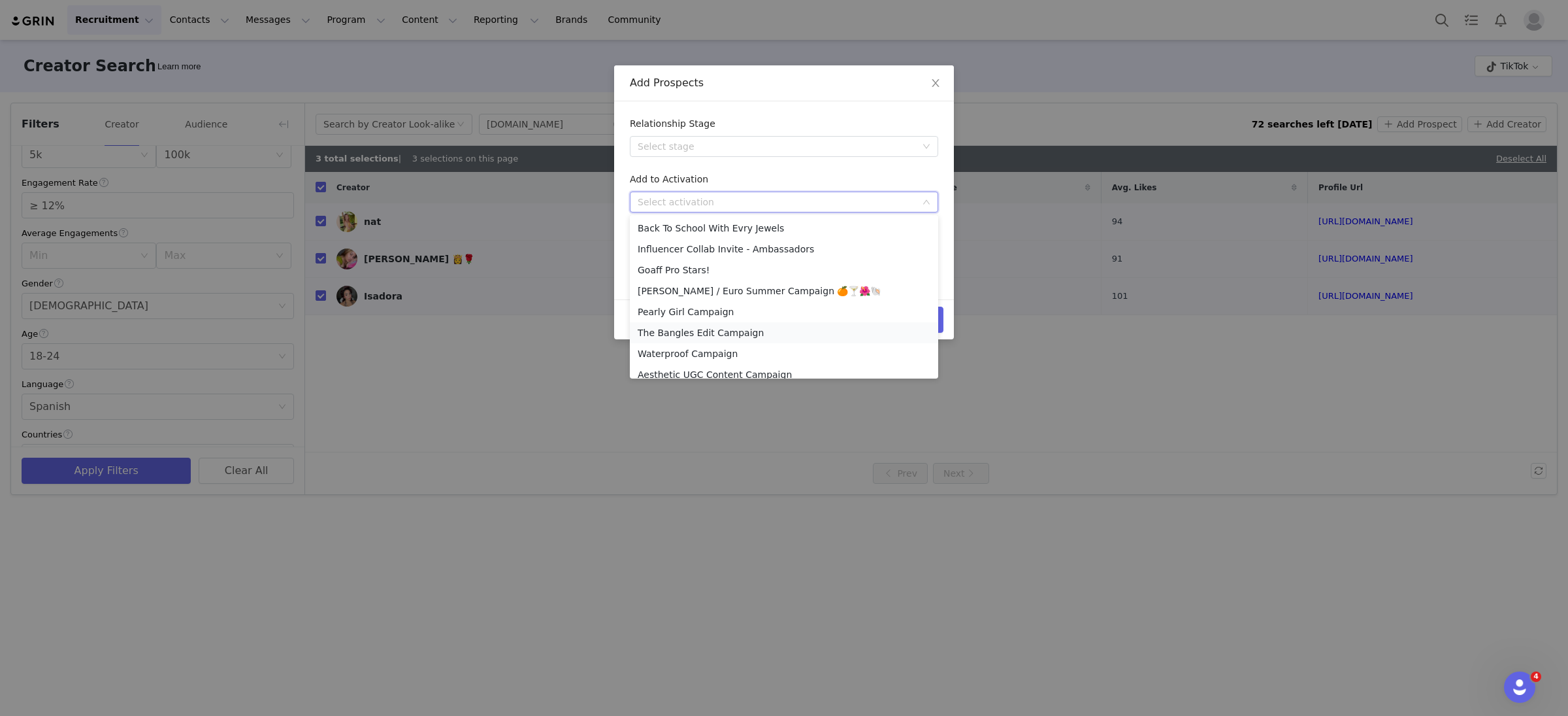
scroll to position [281, 0]
click at [754, 321] on li "Influencer Collab Invite - Insiders" at bounding box center [784, 324] width 309 height 21
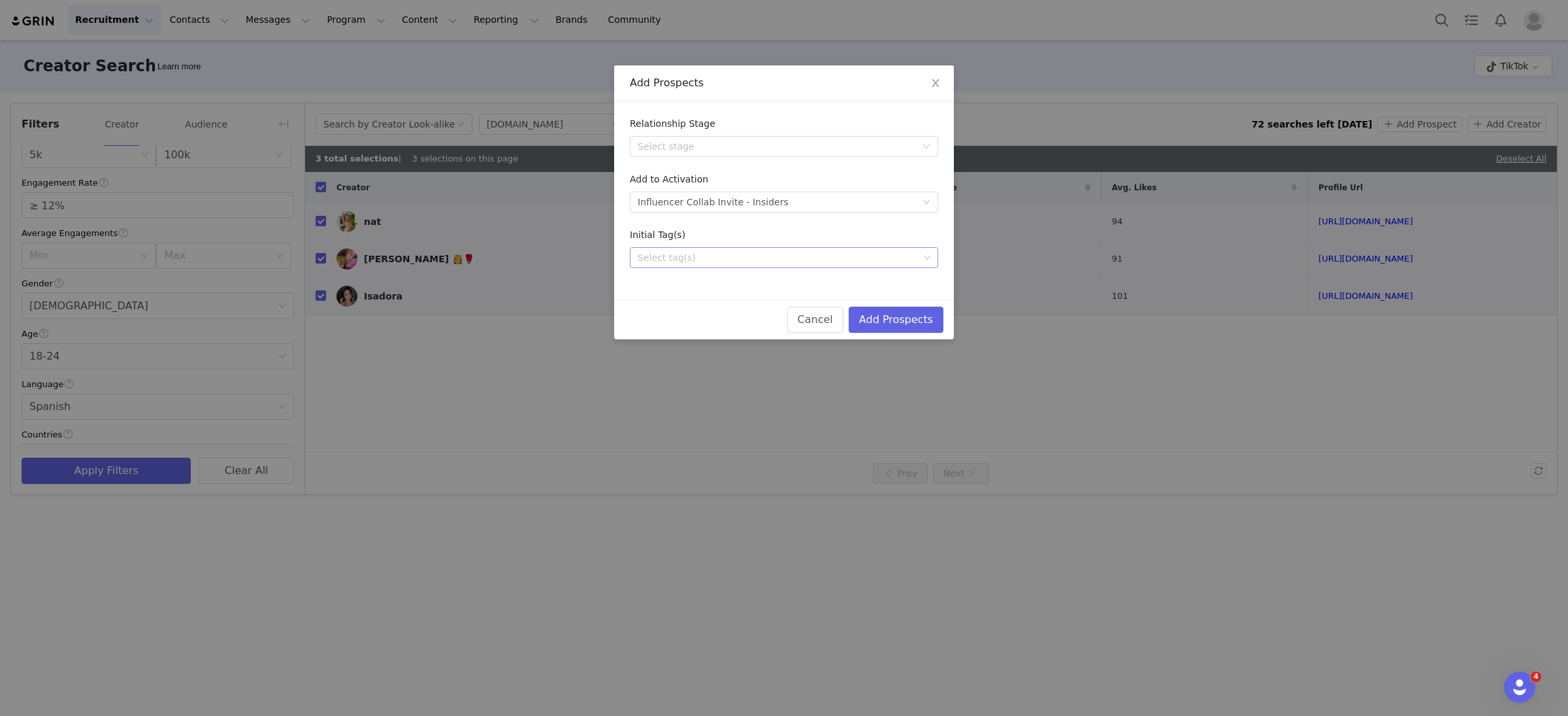
click at [709, 251] on div "Select tag(s)" at bounding box center [778, 258] width 281 height 13
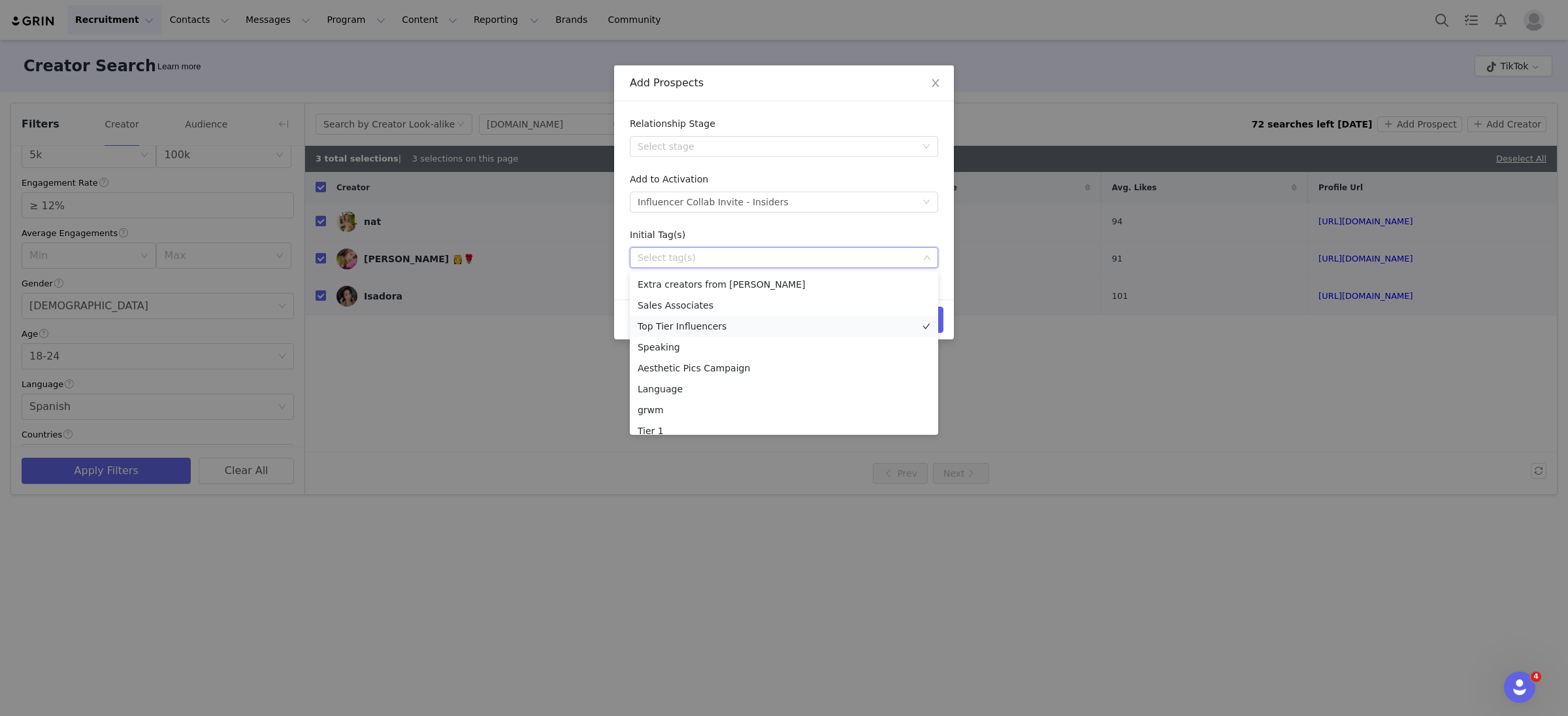
scroll to position [134, 0]
click at [683, 317] on li "Tier 2" at bounding box center [784, 317] width 309 height 21
click at [789, 232] on div "Initial Tag(s)" at bounding box center [784, 238] width 309 height 19
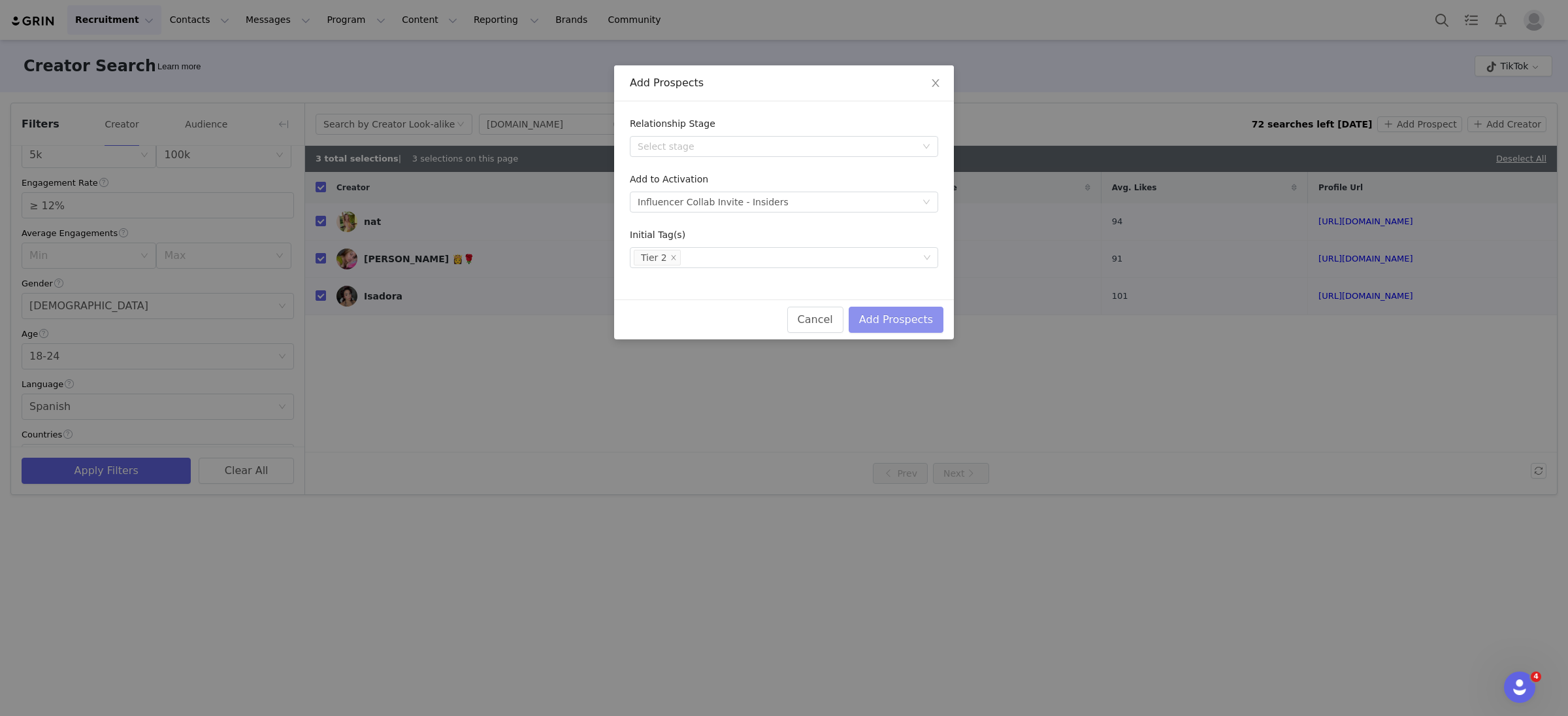
click at [893, 321] on button "Add Prospects" at bounding box center [896, 319] width 95 height 26
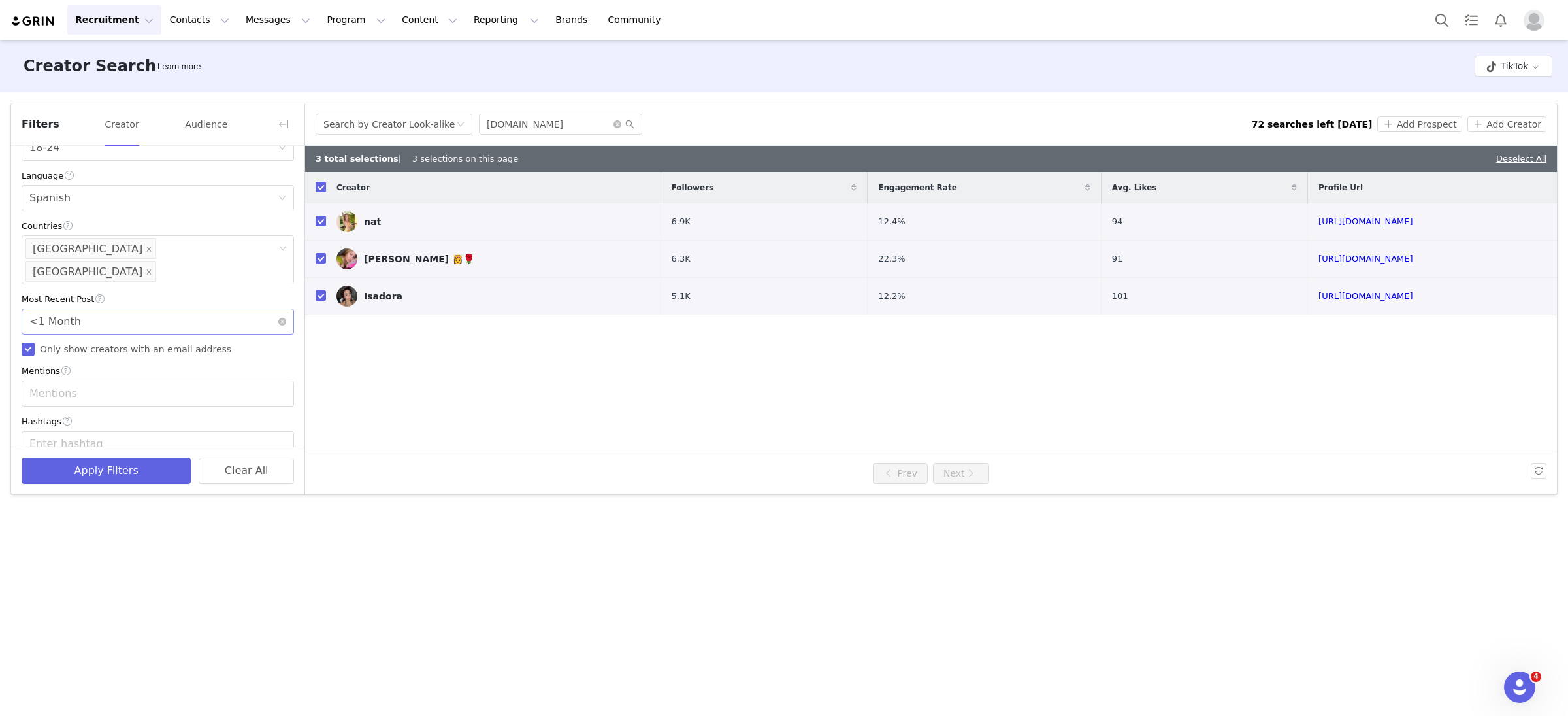
scroll to position [0, 0]
click at [615, 126] on icon "icon: close-circle" at bounding box center [618, 124] width 8 height 8
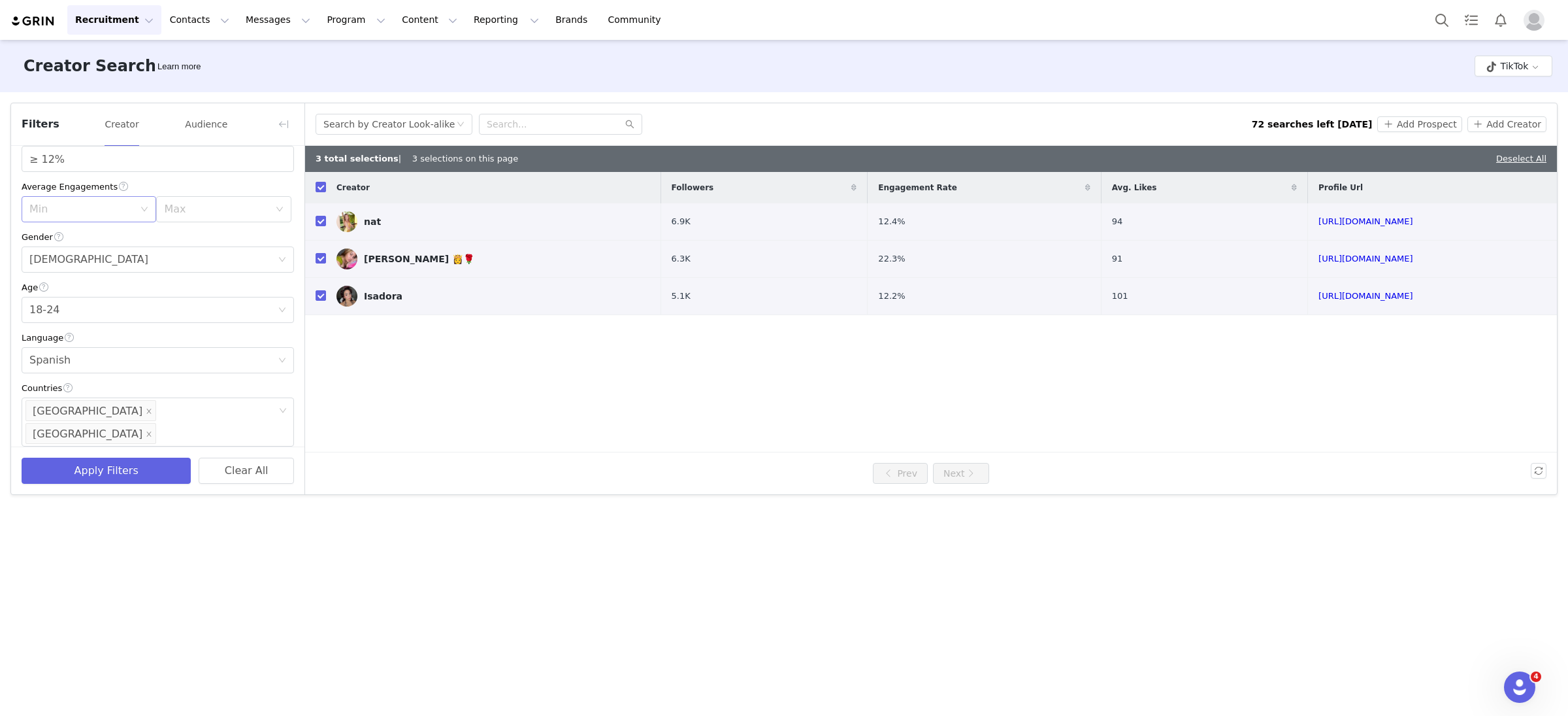
scroll to position [328, 0]
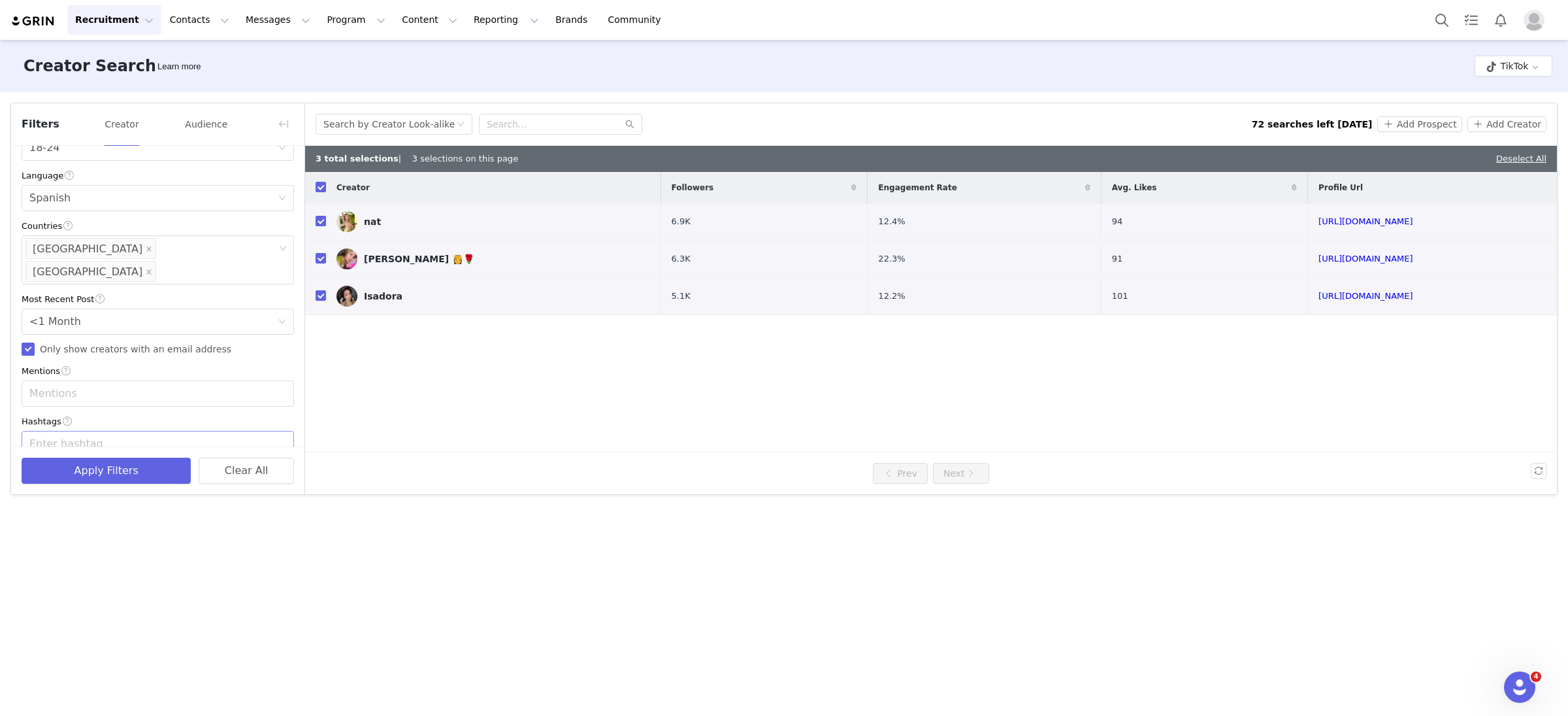
click at [97, 438] on div "Enter hashtag" at bounding box center [152, 444] width 245 height 13
type input "#grwm"
click at [104, 449] on li "#grwm" at bounding box center [157, 451] width 273 height 21
click at [140, 508] on div "Creator Search Learn more TikTok Filters Creator Audience Current Creators Hide…" at bounding box center [784, 376] width 1568 height 674
click at [121, 463] on button "Apply Filters" at bounding box center [106, 470] width 169 height 26
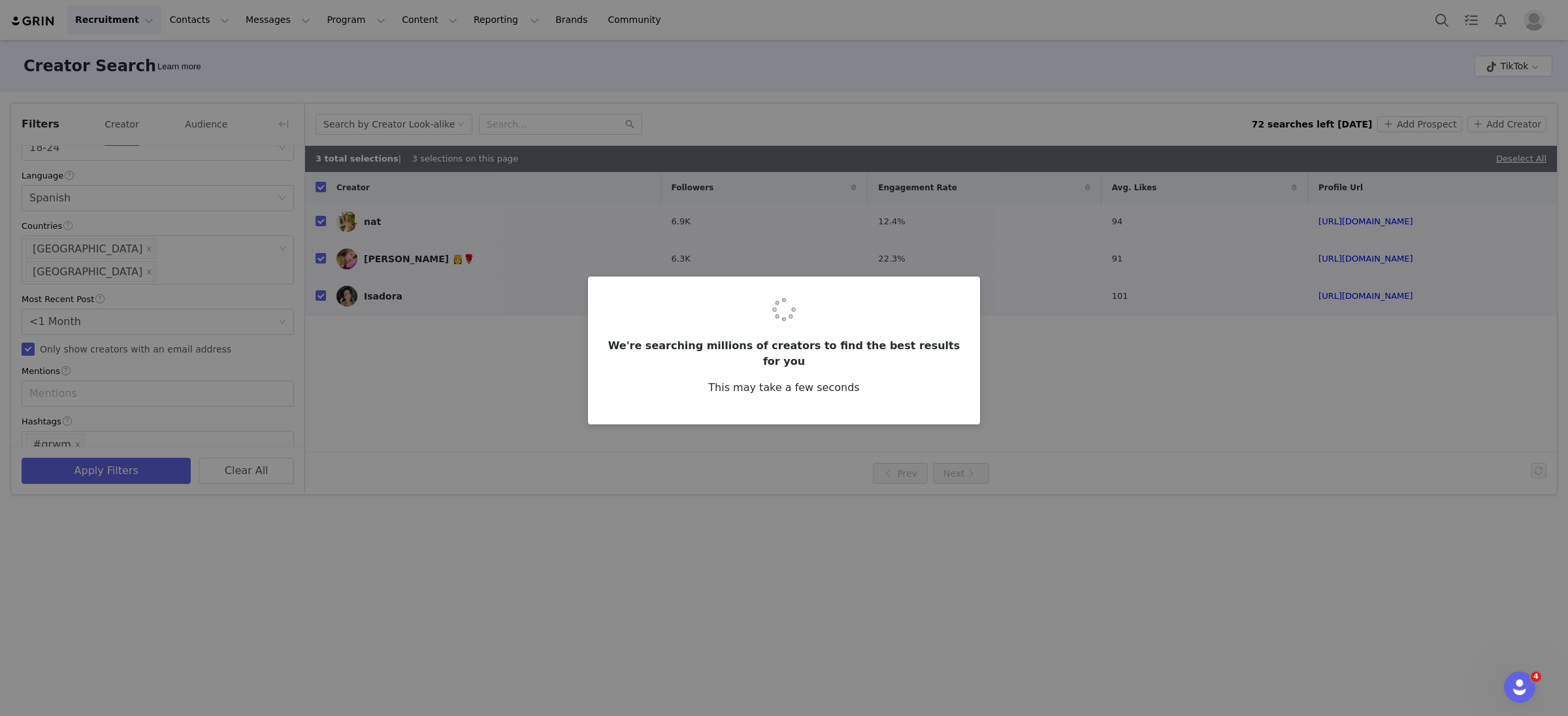
click at [450, 111] on div "We're searching millions of creators to find the best results for you This may …" at bounding box center [784, 358] width 1568 height 716
checkbox input "false"
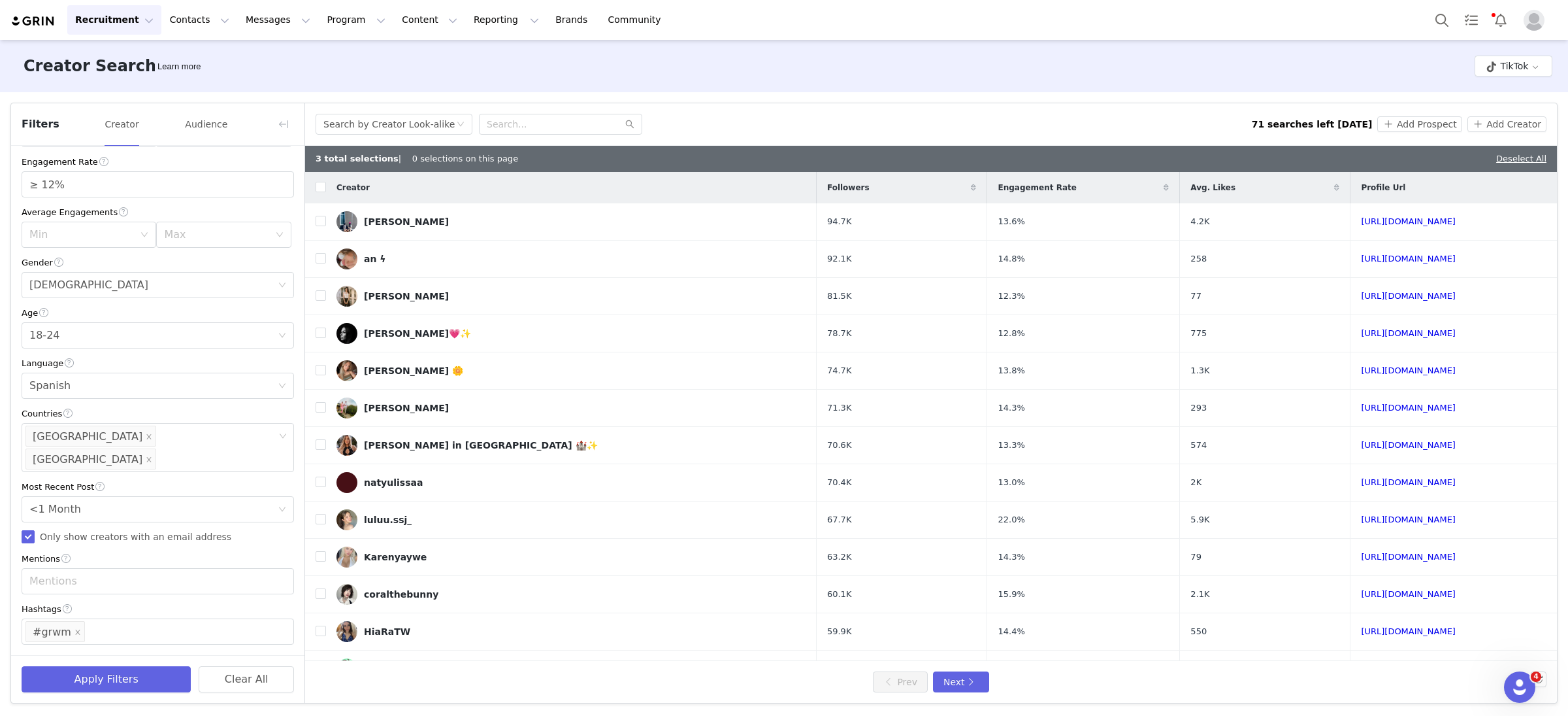
scroll to position [119, 0]
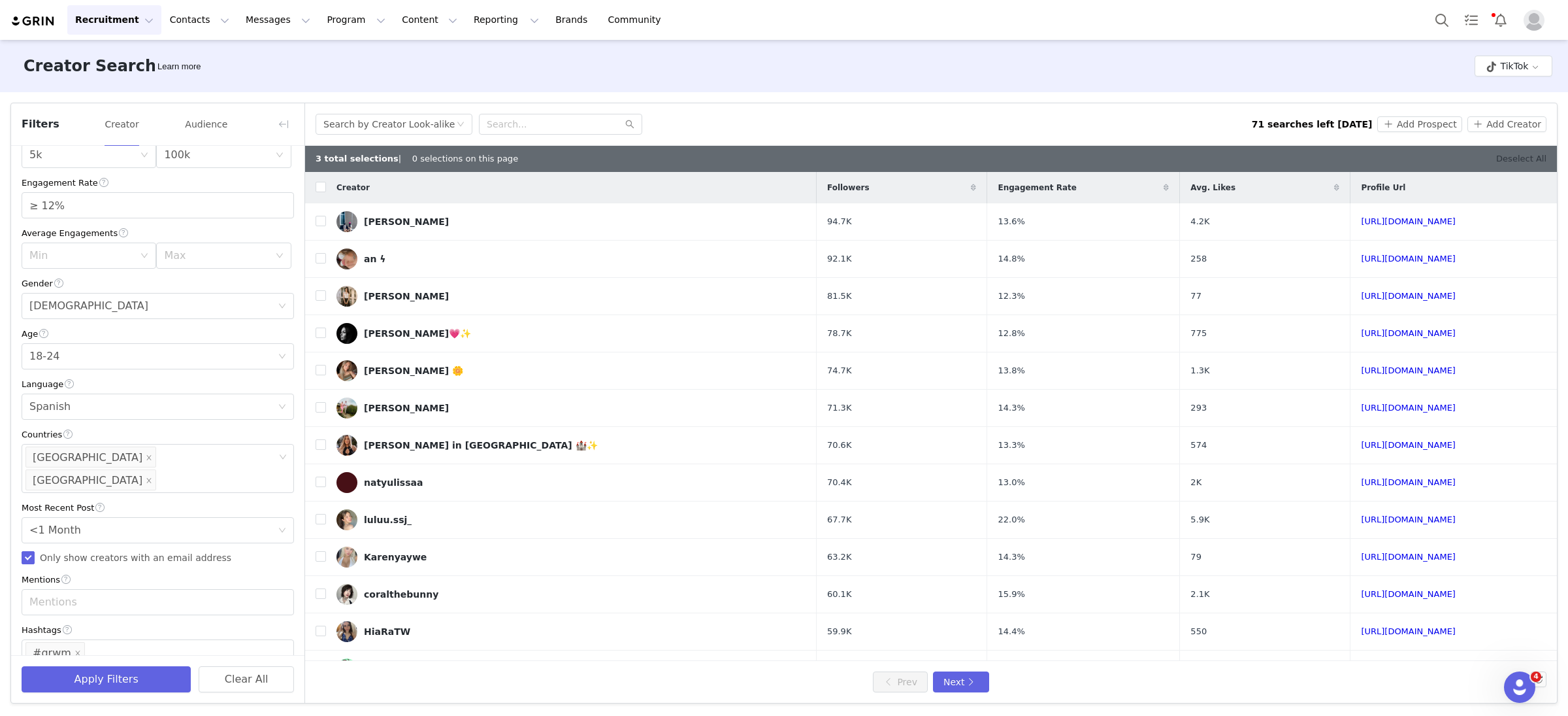
click at [1516, 156] on link "Deselect All" at bounding box center [1521, 158] width 50 height 10
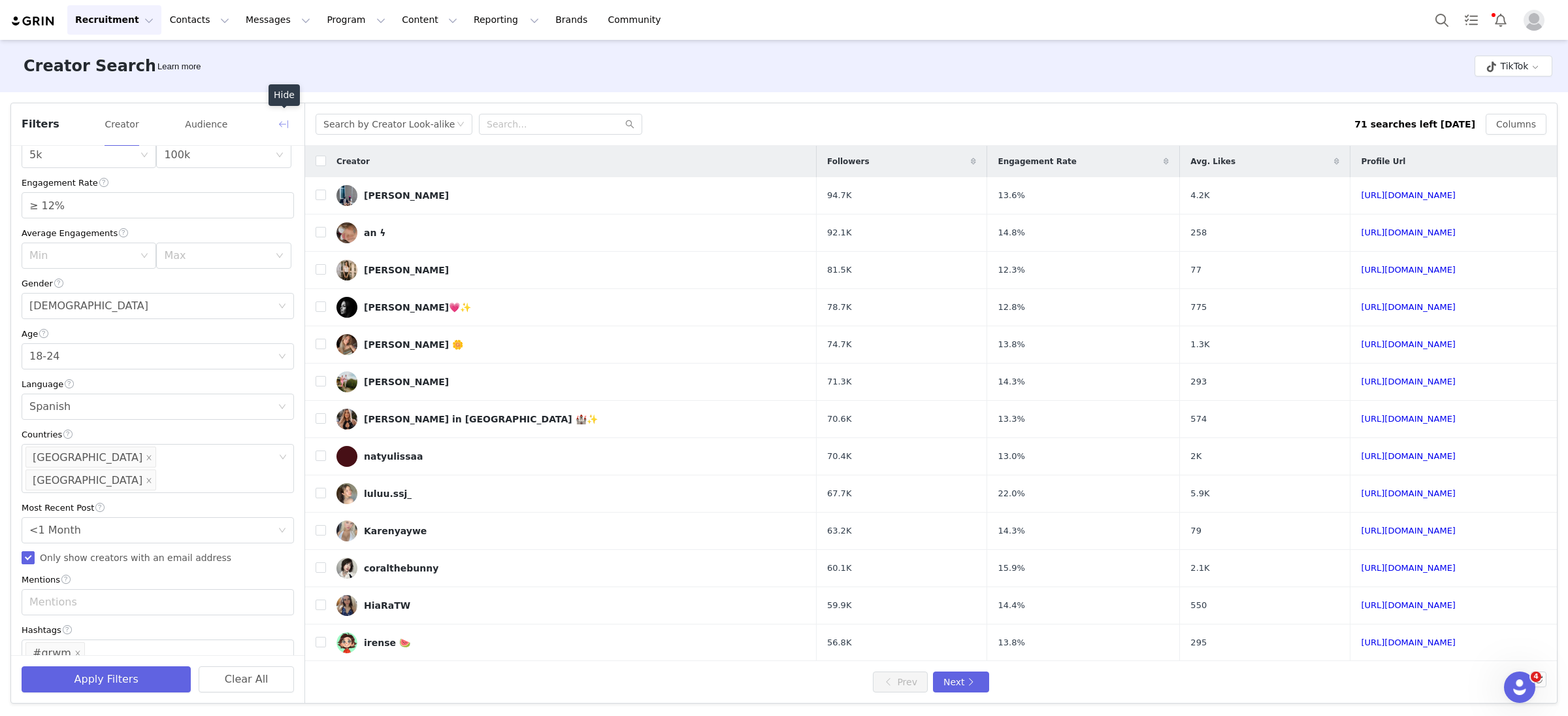
click at [283, 125] on button "button" at bounding box center [284, 124] width 21 height 21
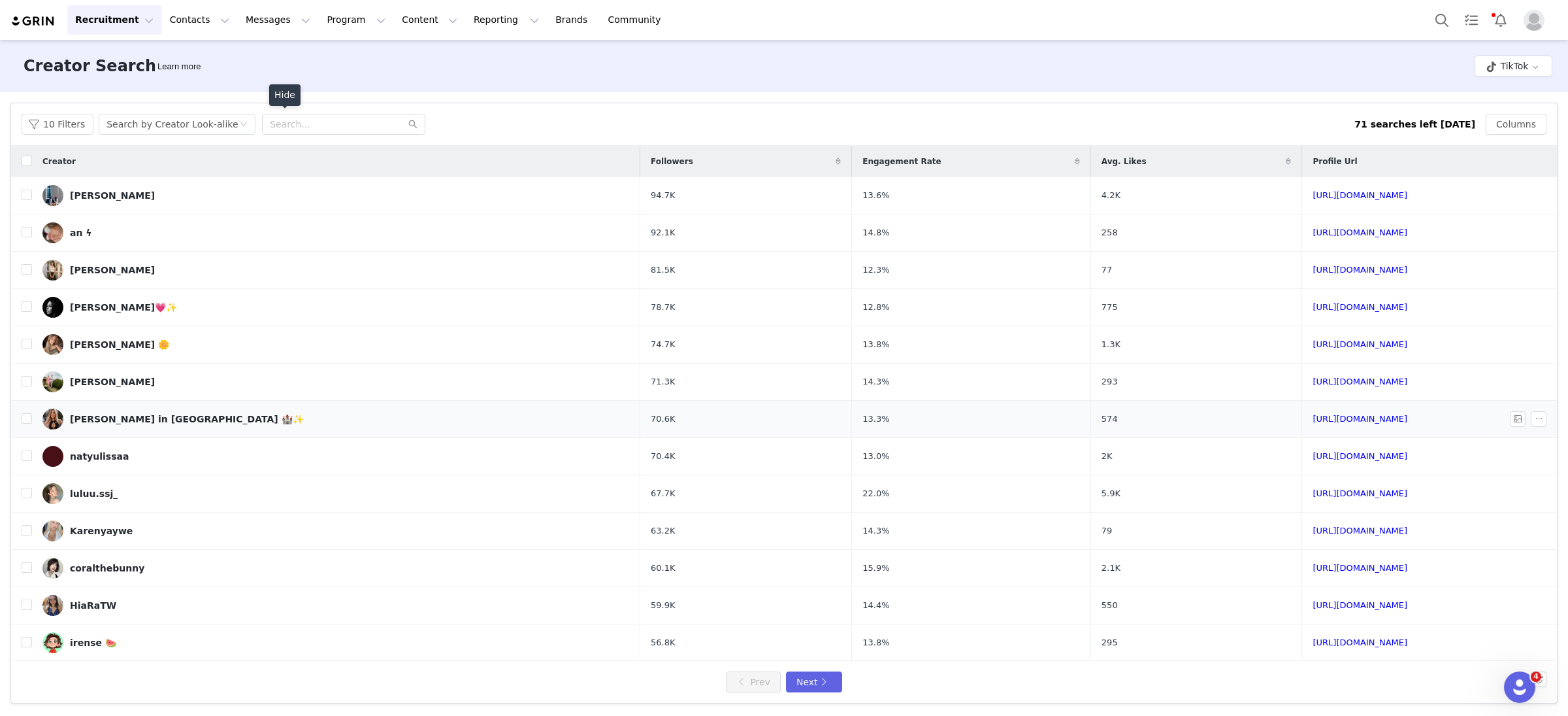
scroll to position [589, 0]
click at [25, 196] on input "checkbox" at bounding box center [26, 194] width 10 height 10
checkbox input "true"
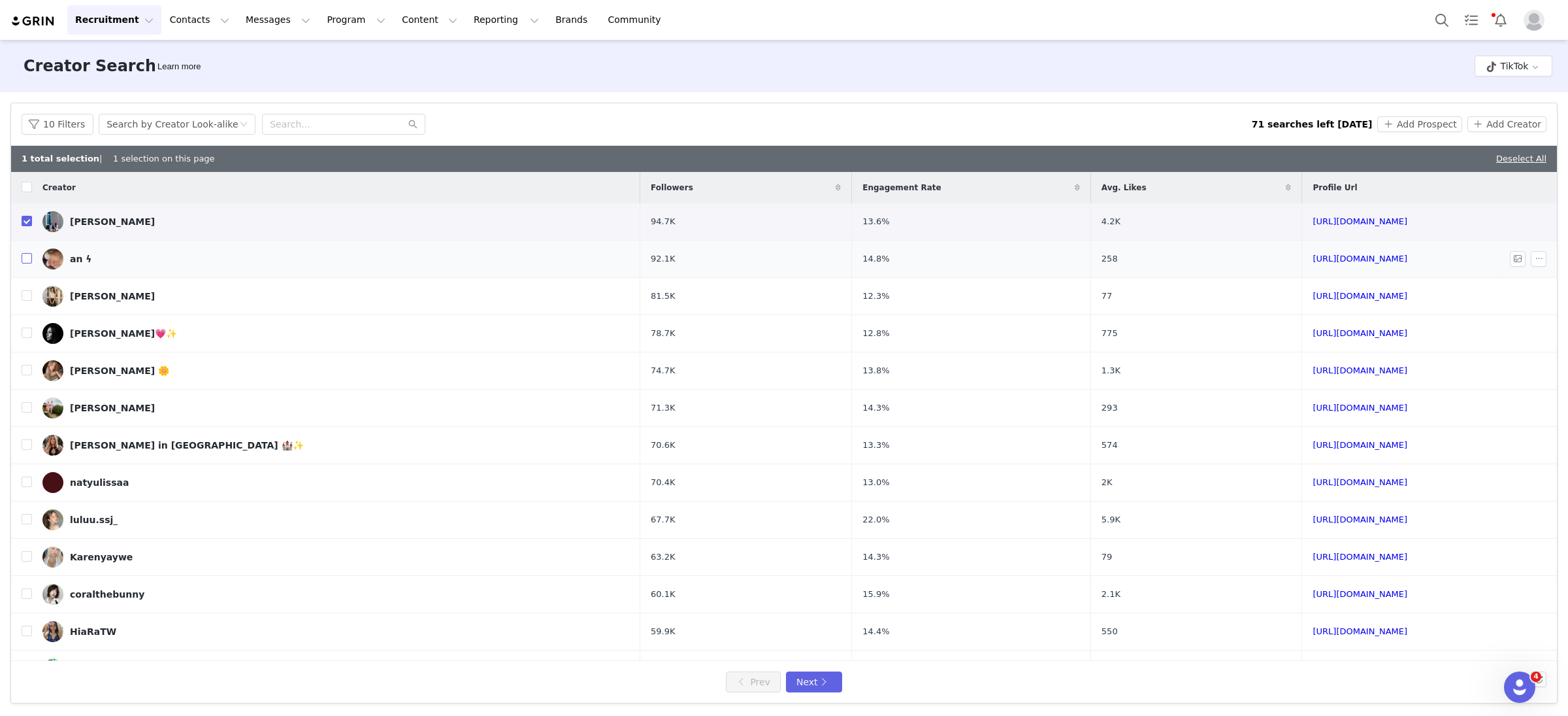
click at [25, 259] on input "checkbox" at bounding box center [26, 258] width 10 height 10
checkbox input "true"
click at [28, 294] on input "checkbox" at bounding box center [26, 295] width 10 height 10
checkbox input "true"
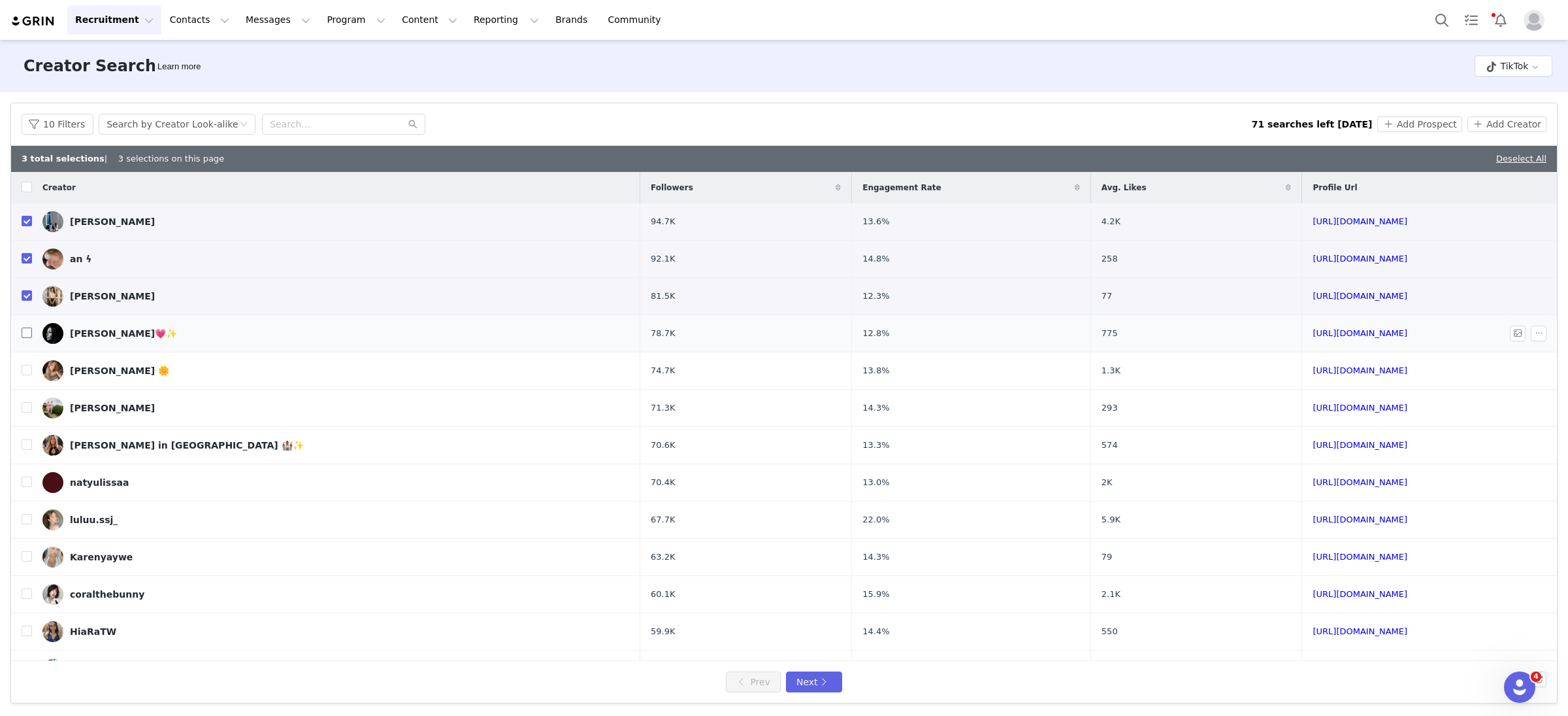
click at [27, 335] on input "checkbox" at bounding box center [26, 333] width 10 height 10
checkbox input "true"
click at [27, 369] on input "checkbox" at bounding box center [26, 370] width 10 height 10
checkbox input "true"
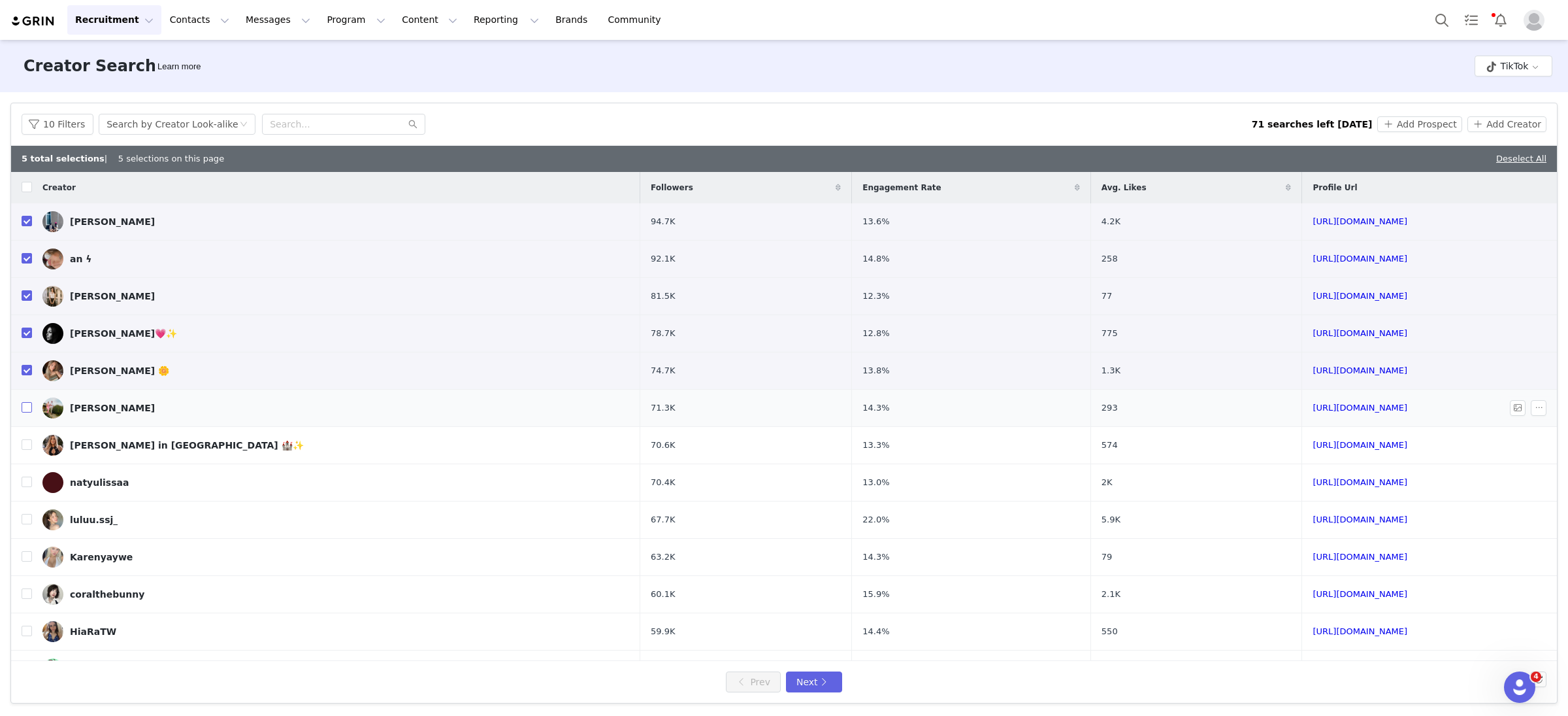
click at [24, 407] on input "checkbox" at bounding box center [26, 407] width 10 height 10
checkbox input "true"
click at [29, 444] on input "checkbox" at bounding box center [26, 444] width 10 height 10
checkbox input "true"
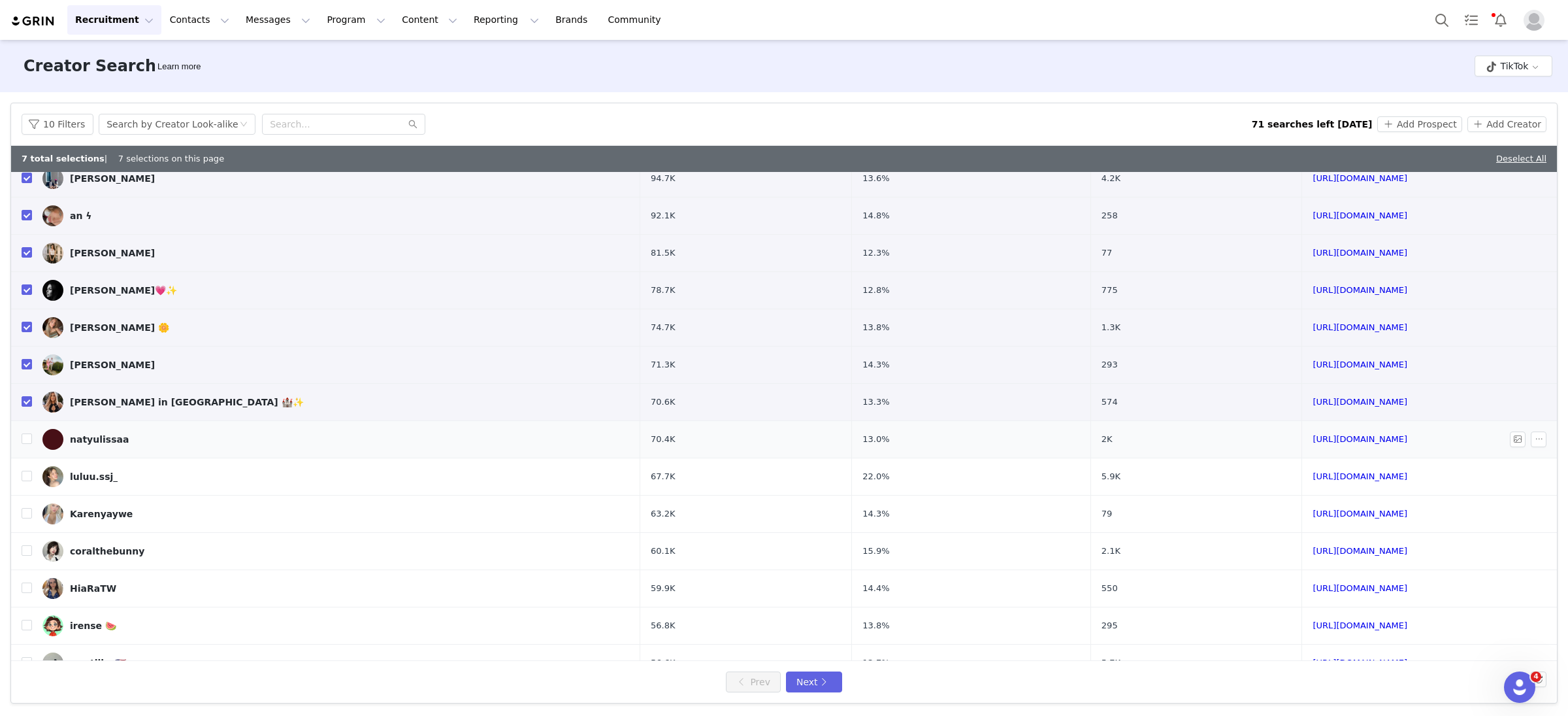
scroll to position [68, 0]
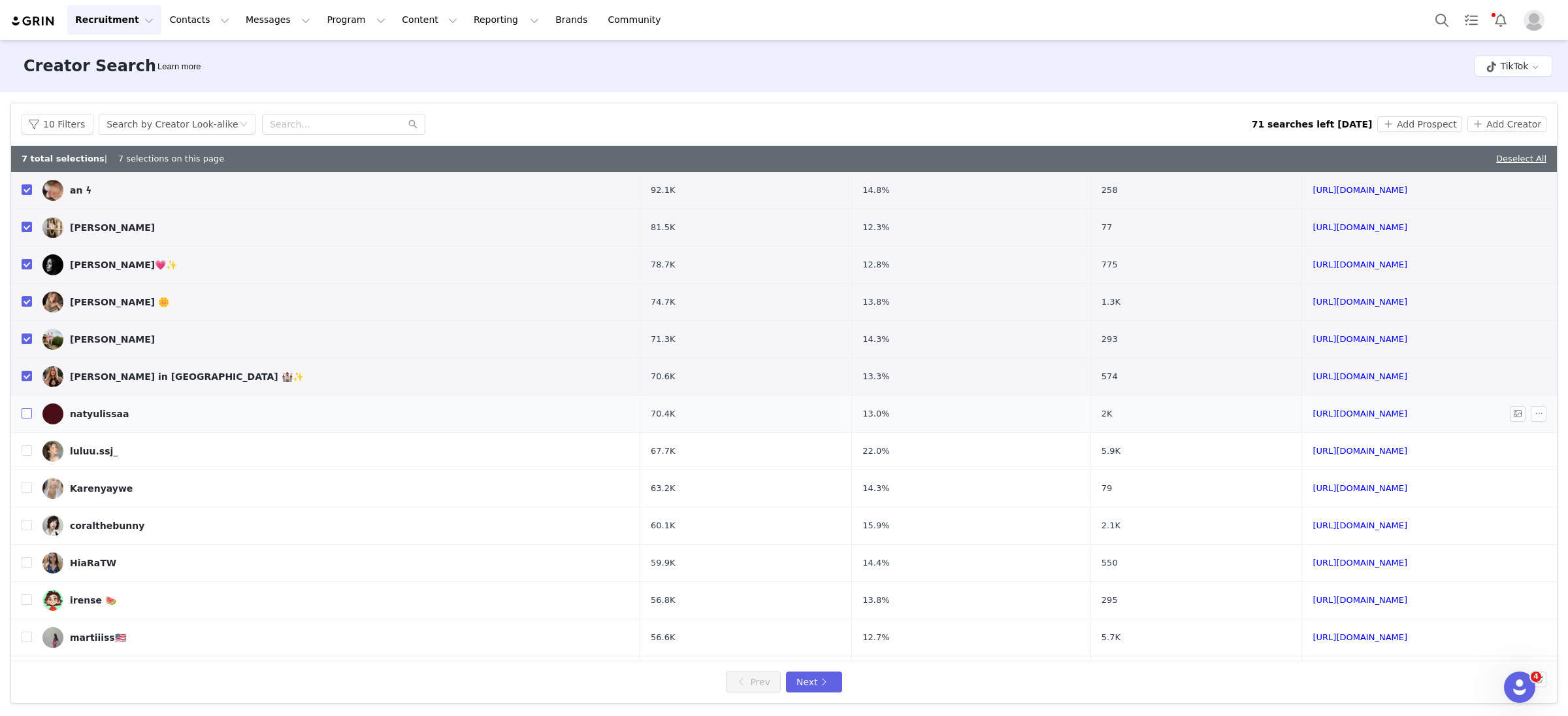
click at [26, 416] on input "checkbox" at bounding box center [26, 413] width 10 height 10
checkbox input "true"
click at [1423, 126] on button "Add Prospect" at bounding box center [1419, 124] width 84 height 16
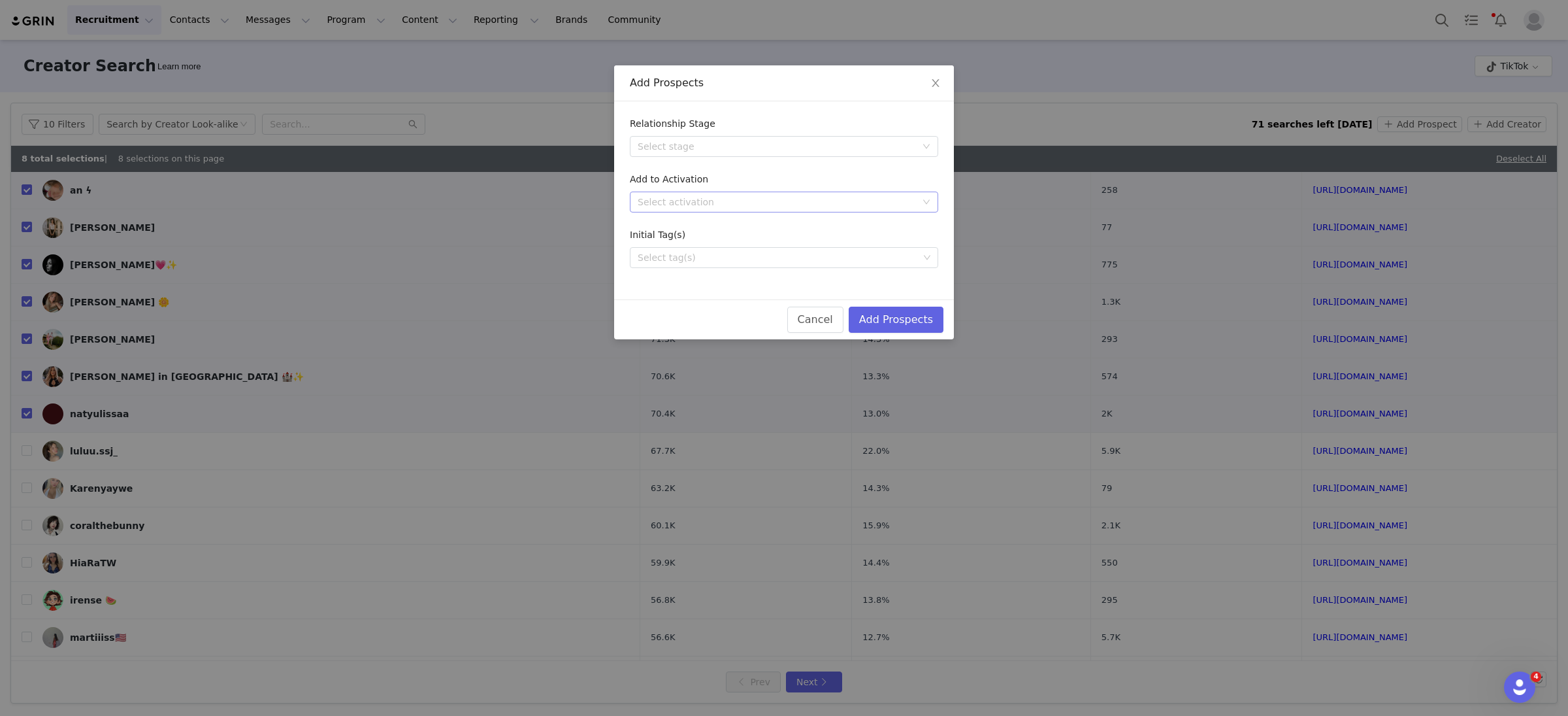
click at [722, 200] on div "Select activation" at bounding box center [777, 202] width 278 height 13
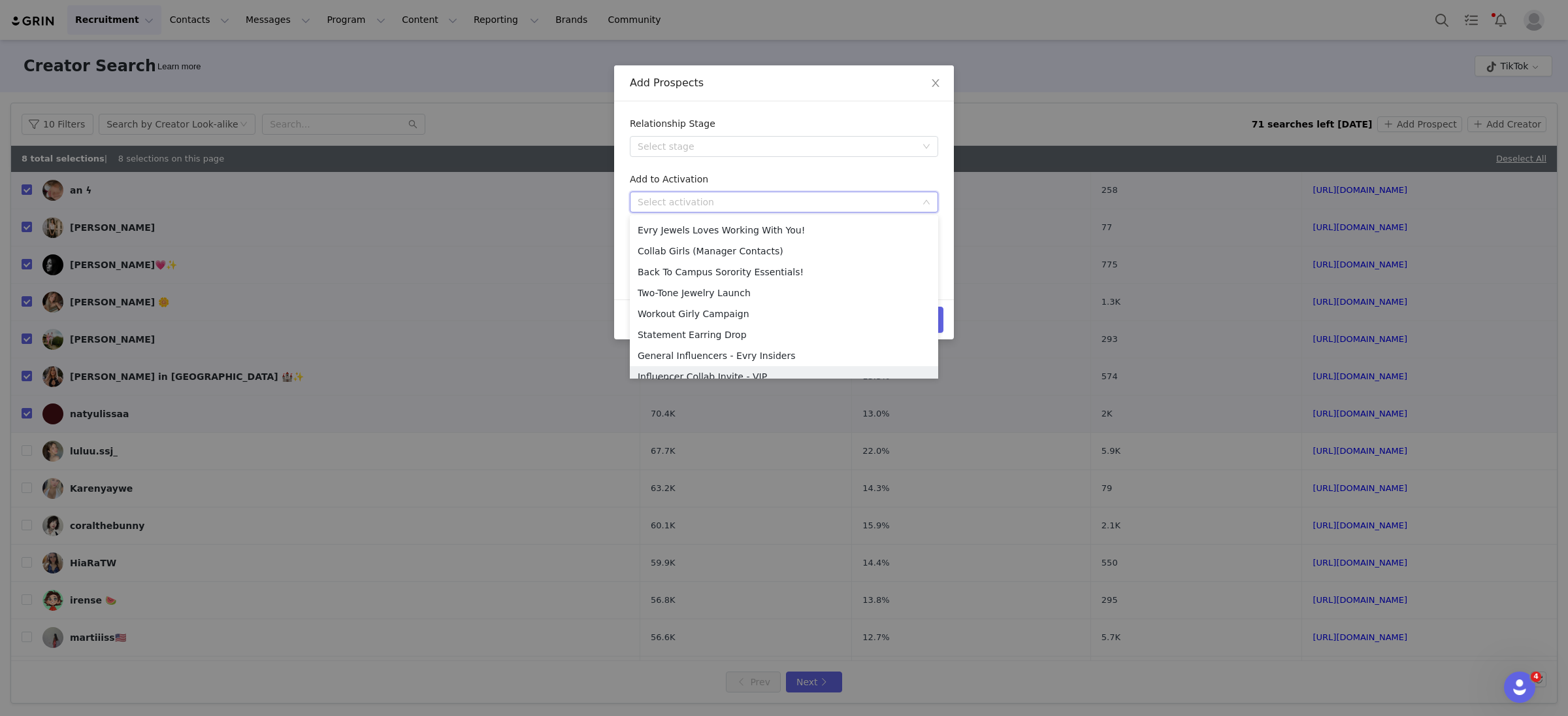
scroll to position [281, 0]
click at [761, 259] on li "Influencer Collab Invite - VIP" at bounding box center [784, 261] width 309 height 21
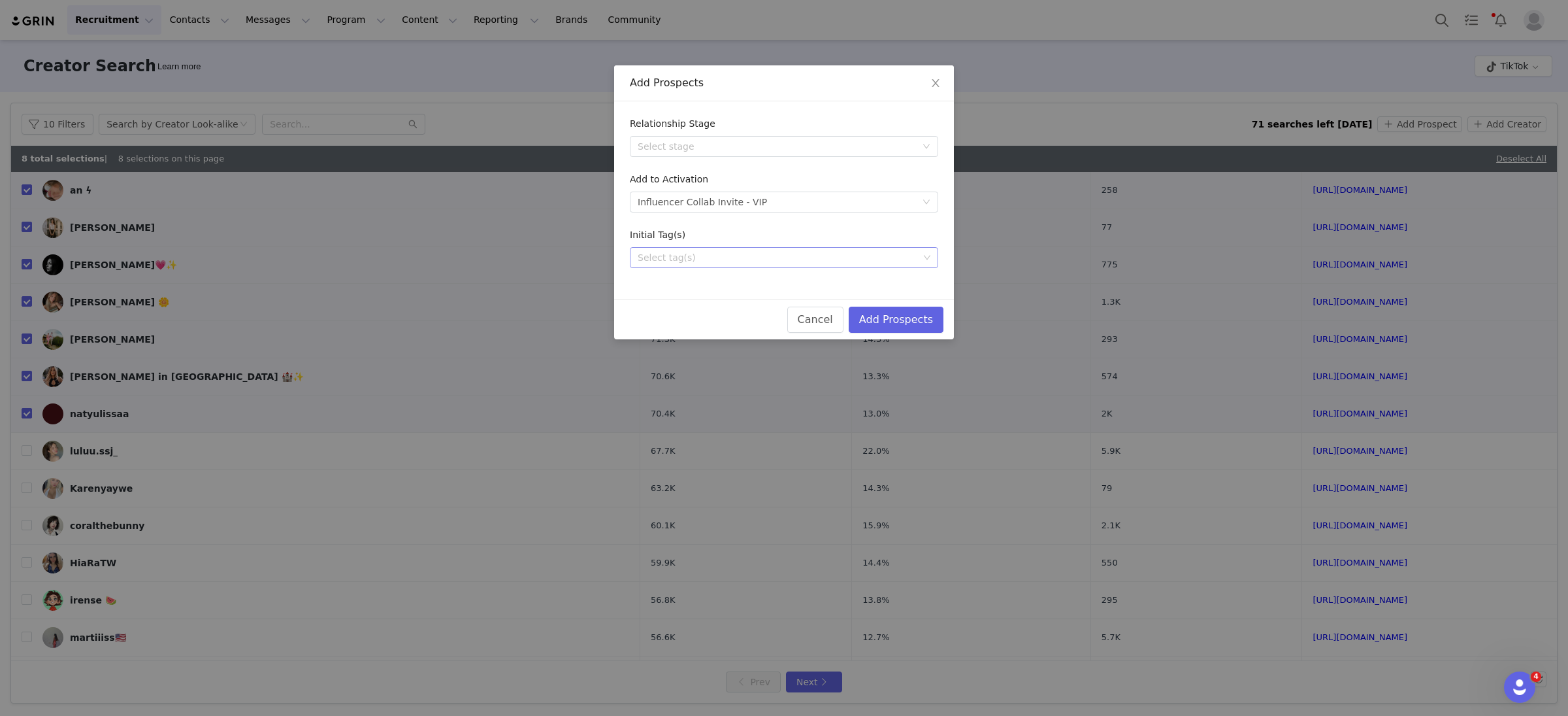
click at [694, 258] on div "Select tag(s)" at bounding box center [778, 258] width 281 height 13
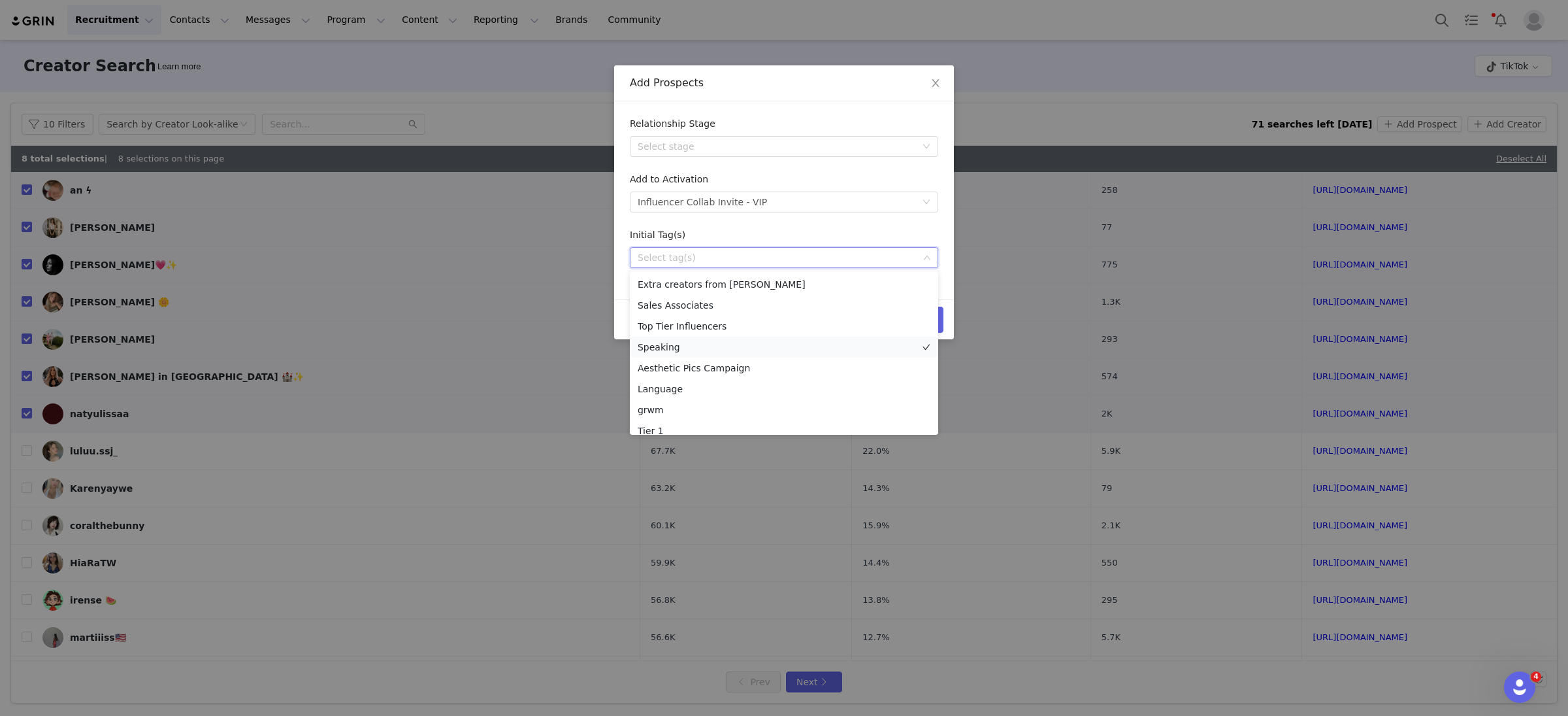
scroll to position [134, 0]
click at [684, 339] on li "Tier 3" at bounding box center [784, 338] width 309 height 21
click at [745, 236] on div "Initial Tag(s)" at bounding box center [784, 238] width 309 height 19
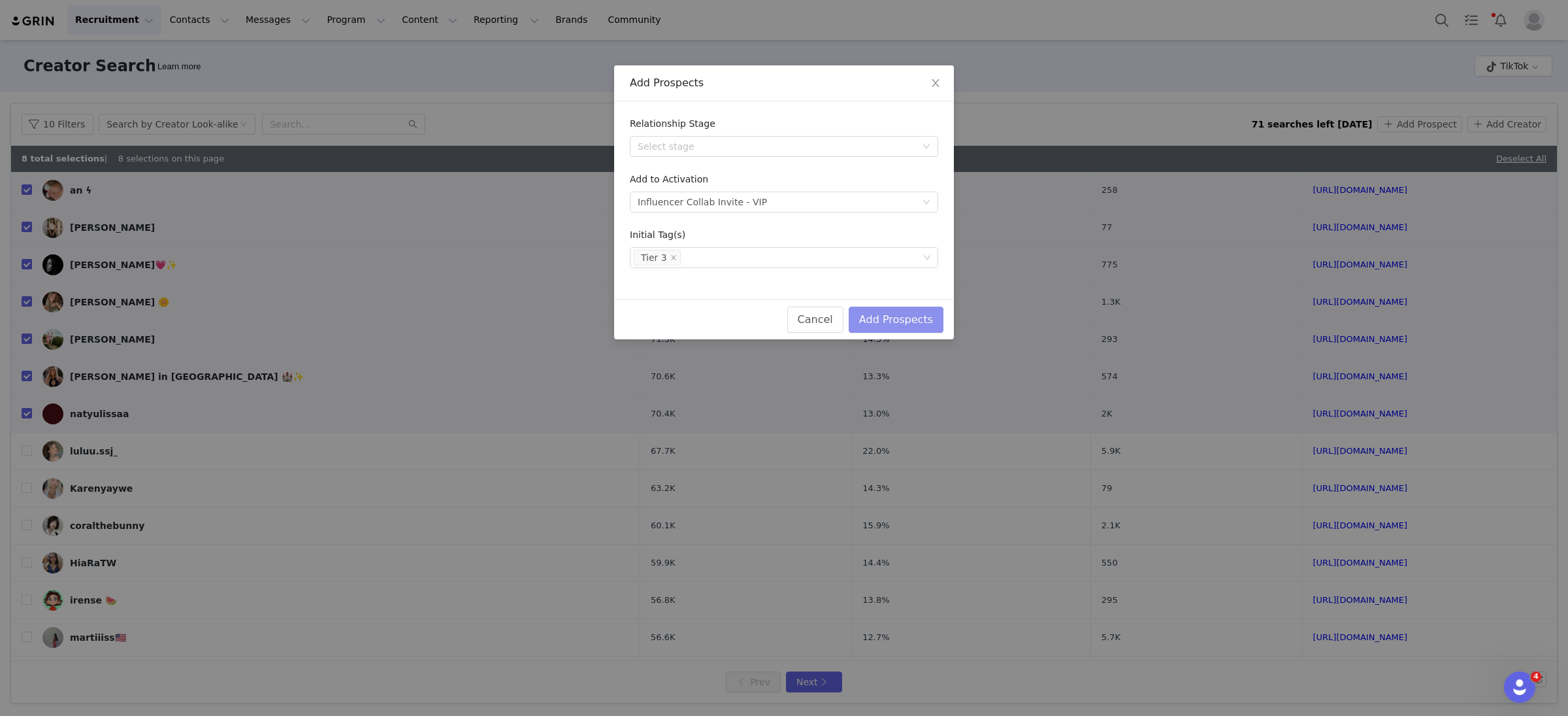
click at [910, 318] on button "Add Prospects" at bounding box center [896, 319] width 95 height 26
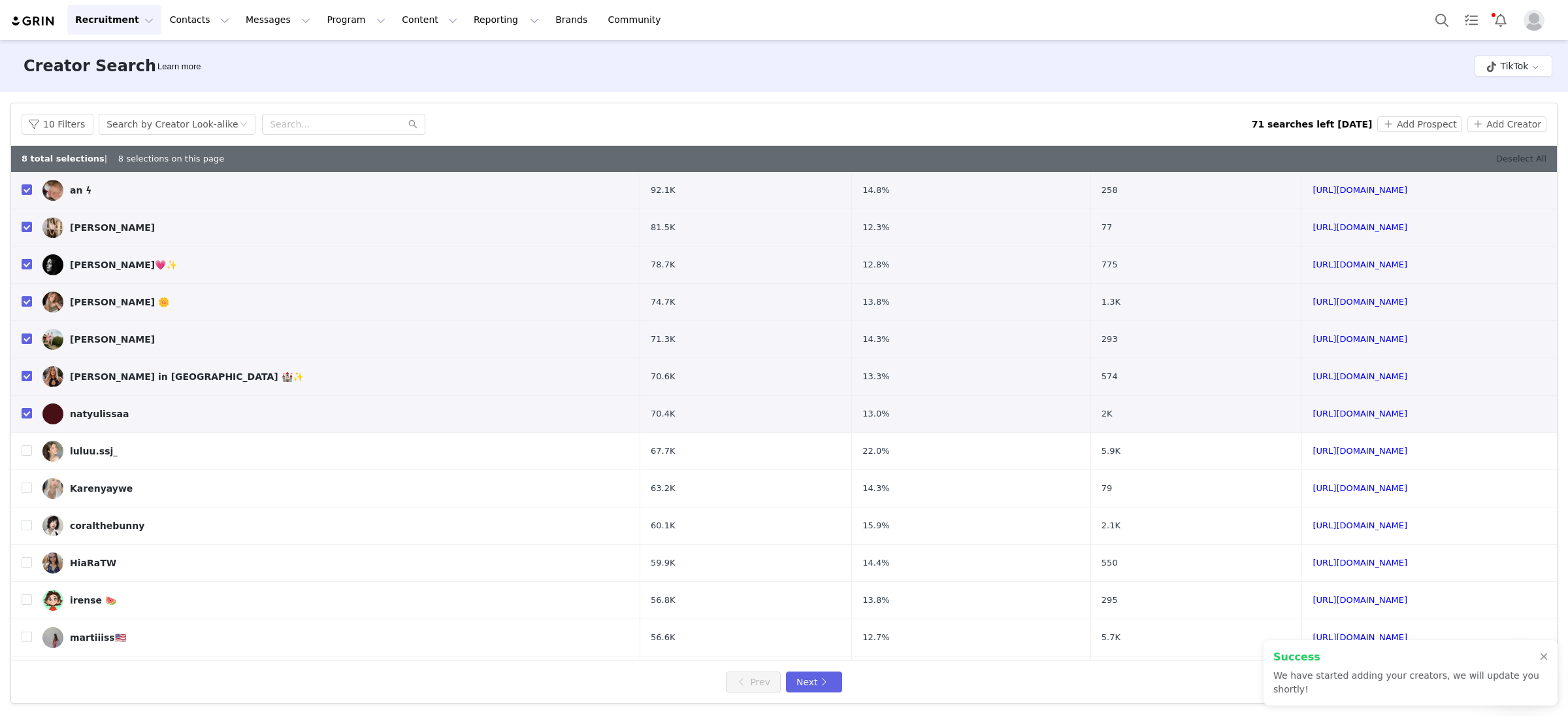
click at [1527, 157] on link "Deselect All" at bounding box center [1521, 158] width 50 height 10
checkbox input "false"
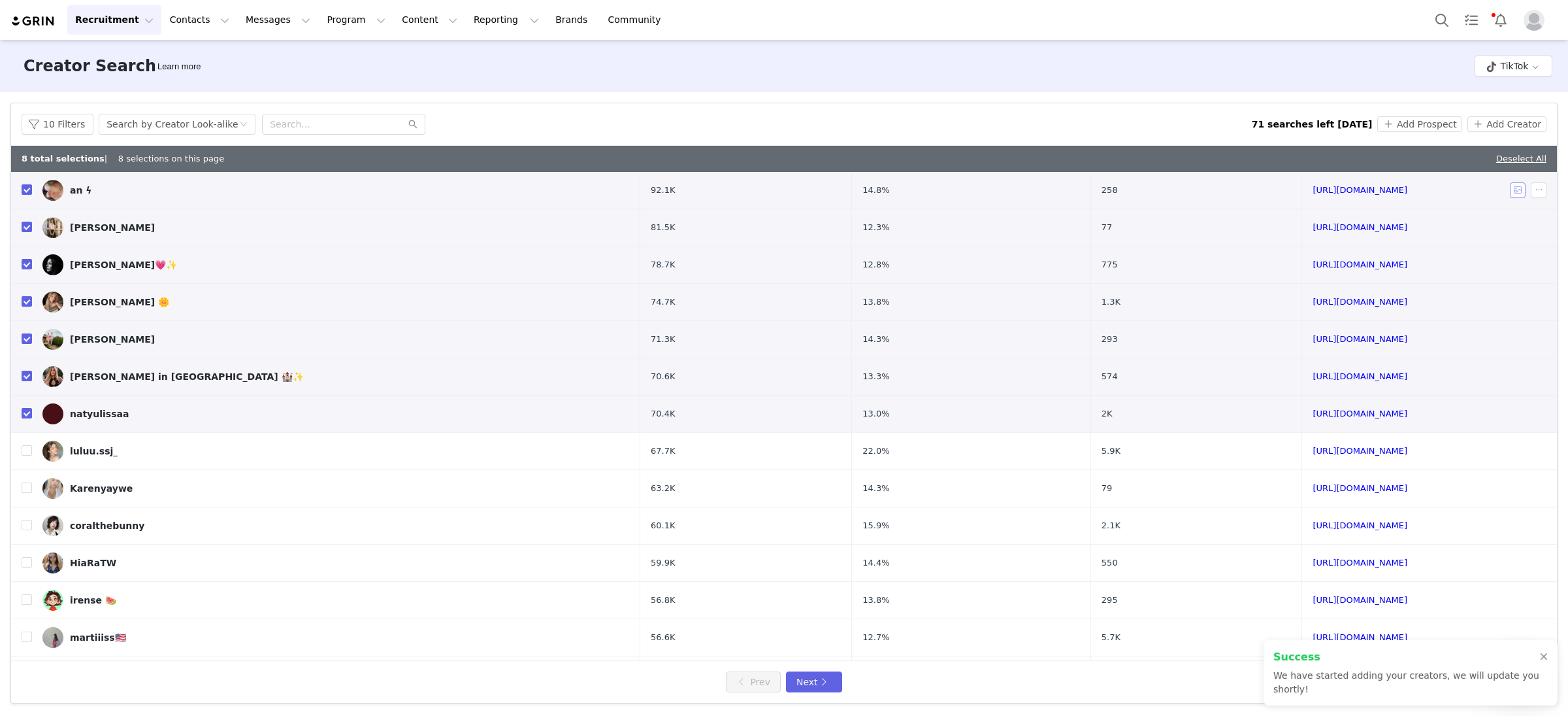
checkbox input "false"
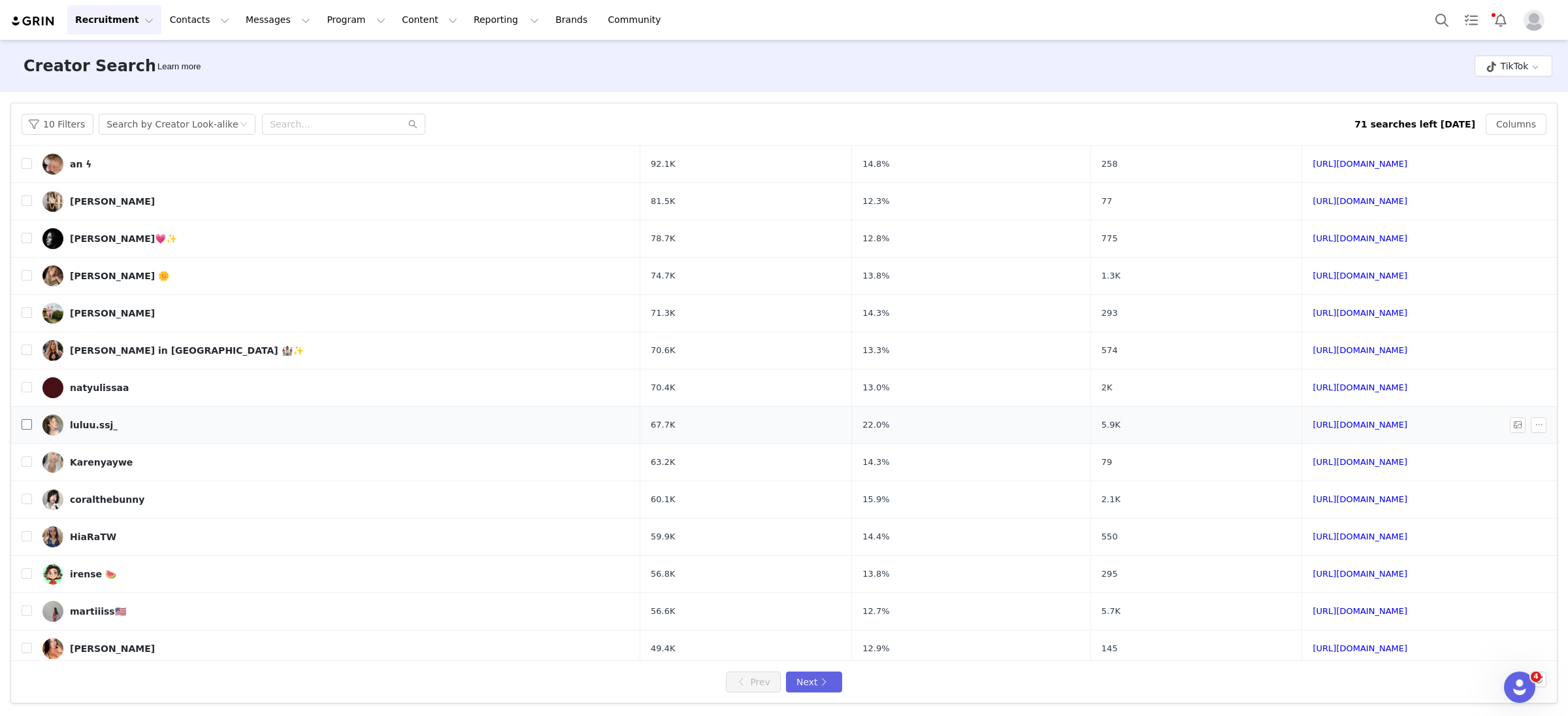
click at [29, 428] on input "checkbox" at bounding box center [26, 424] width 10 height 10
checkbox input "true"
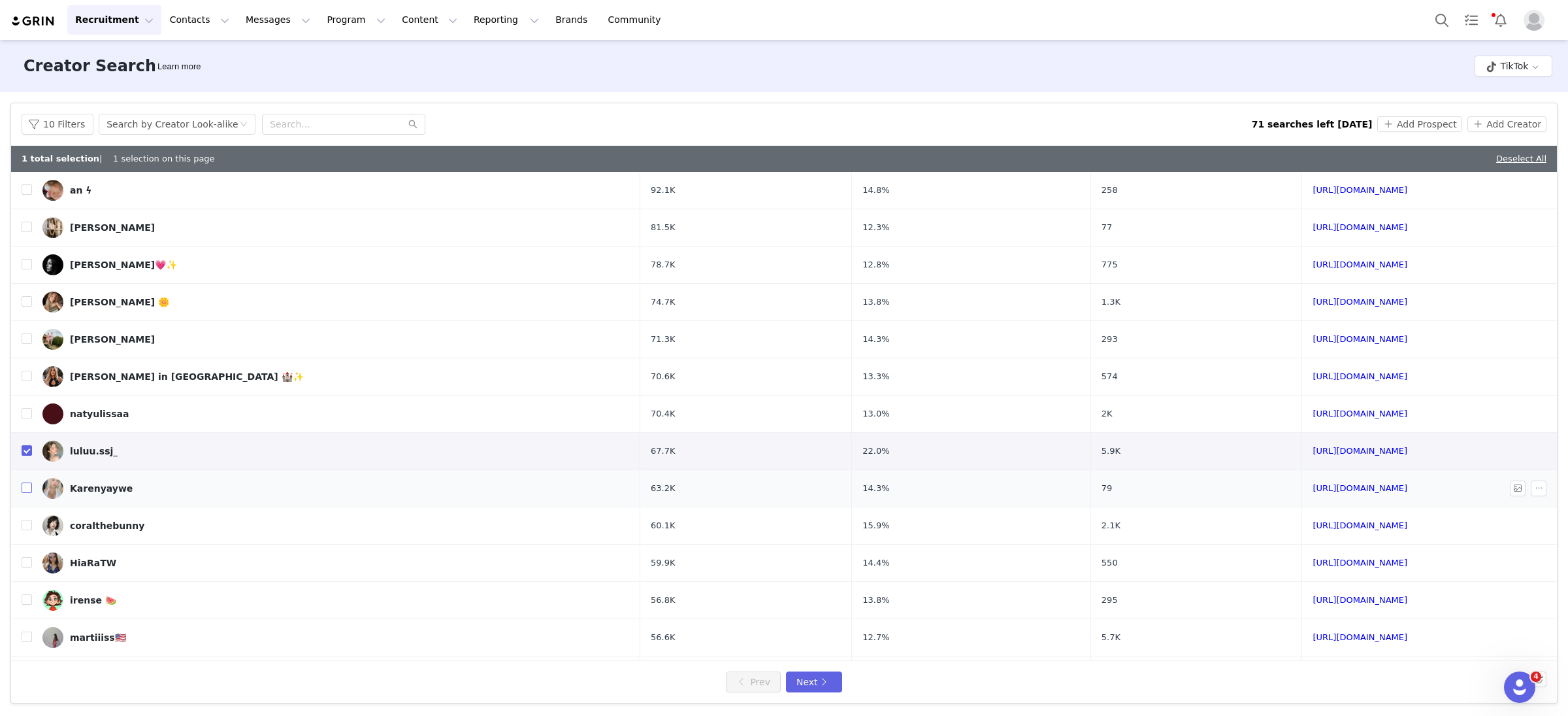
click at [29, 486] on input "checkbox" at bounding box center [26, 488] width 10 height 10
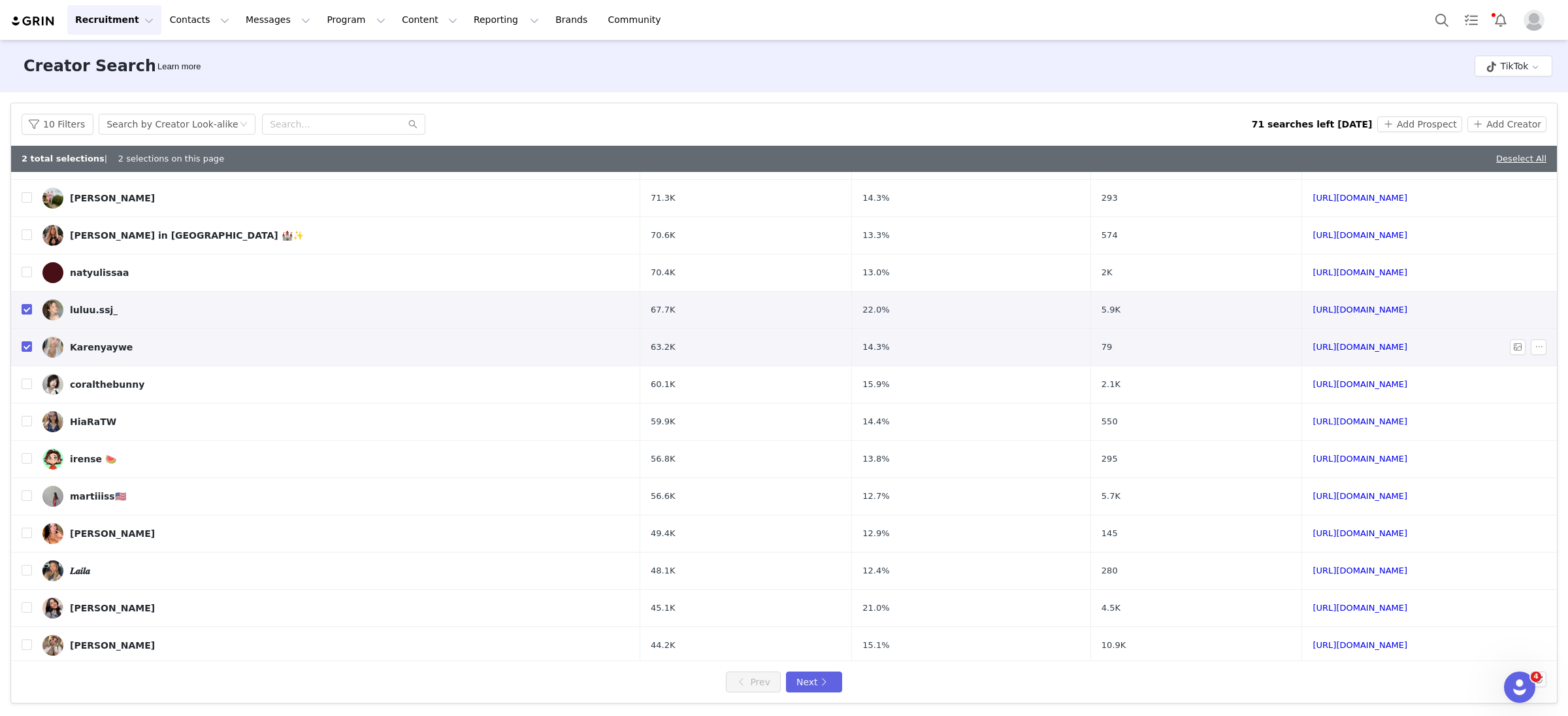
scroll to position [211, 0]
click at [28, 351] on input "checkbox" at bounding box center [26, 345] width 10 height 10
checkbox input "false"
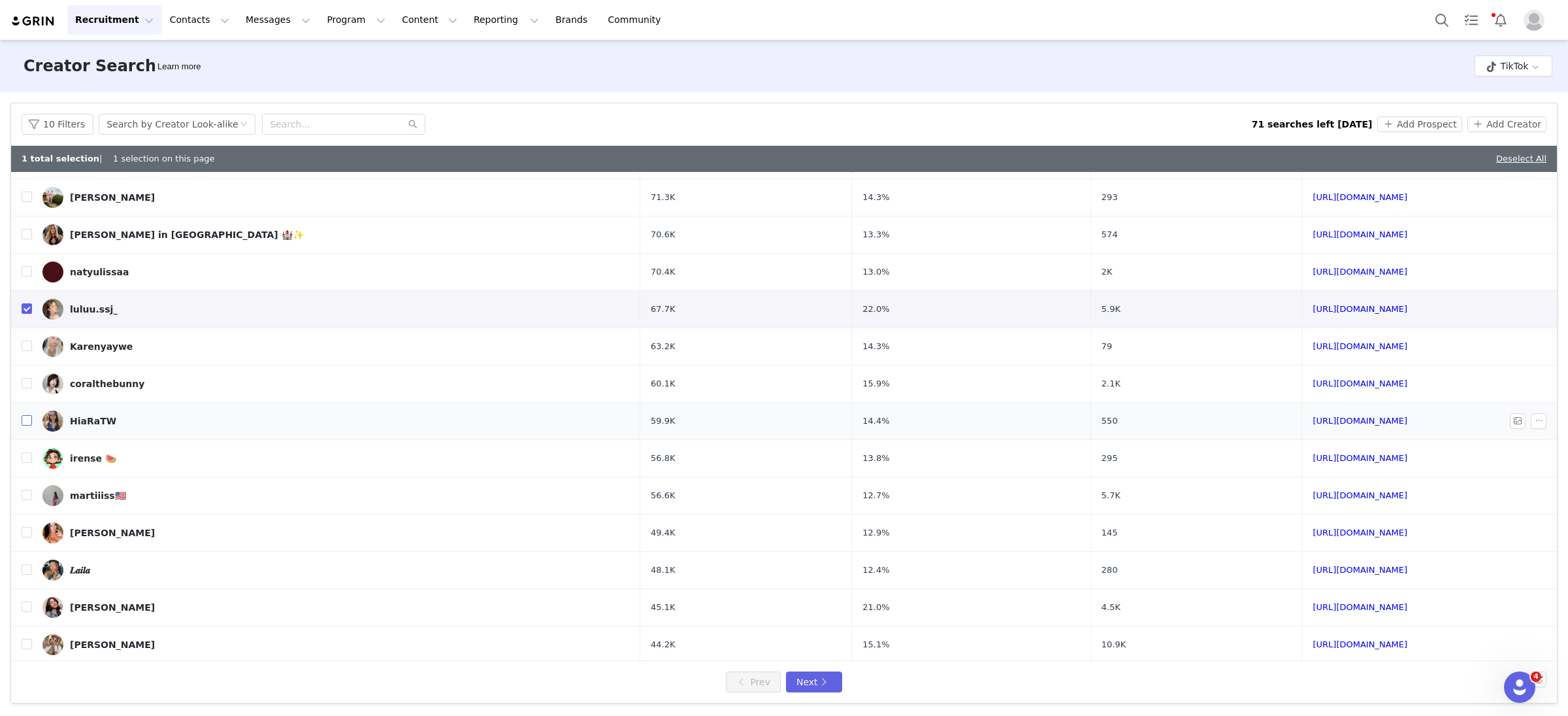
click at [29, 420] on input "checkbox" at bounding box center [26, 420] width 10 height 10
checkbox input "true"
click at [27, 387] on input "checkbox" at bounding box center [26, 383] width 10 height 10
checkbox input "true"
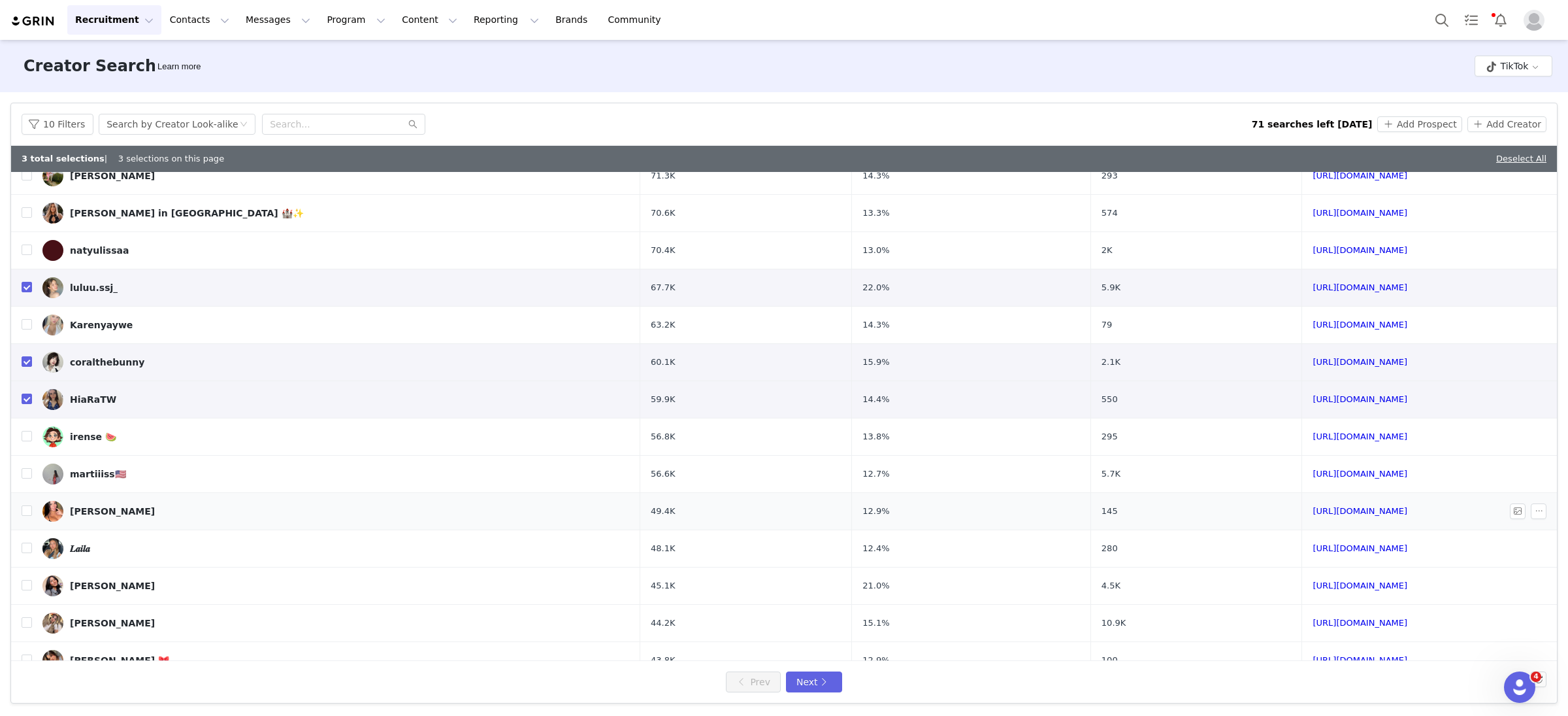
scroll to position [255, 0]
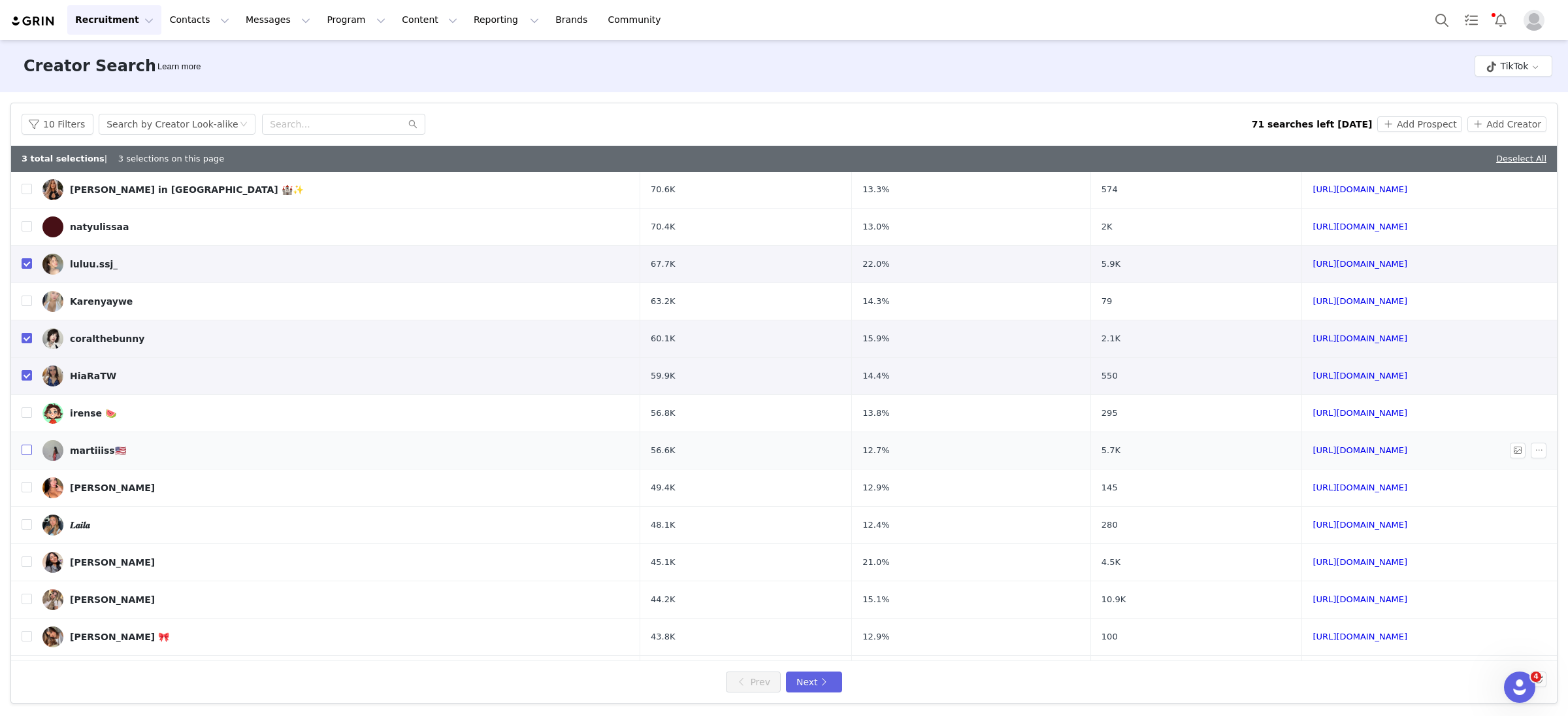
click at [25, 452] on input "checkbox" at bounding box center [26, 449] width 10 height 10
checkbox input "true"
click at [25, 488] on input "checkbox" at bounding box center [26, 487] width 10 height 10
checkbox input "true"
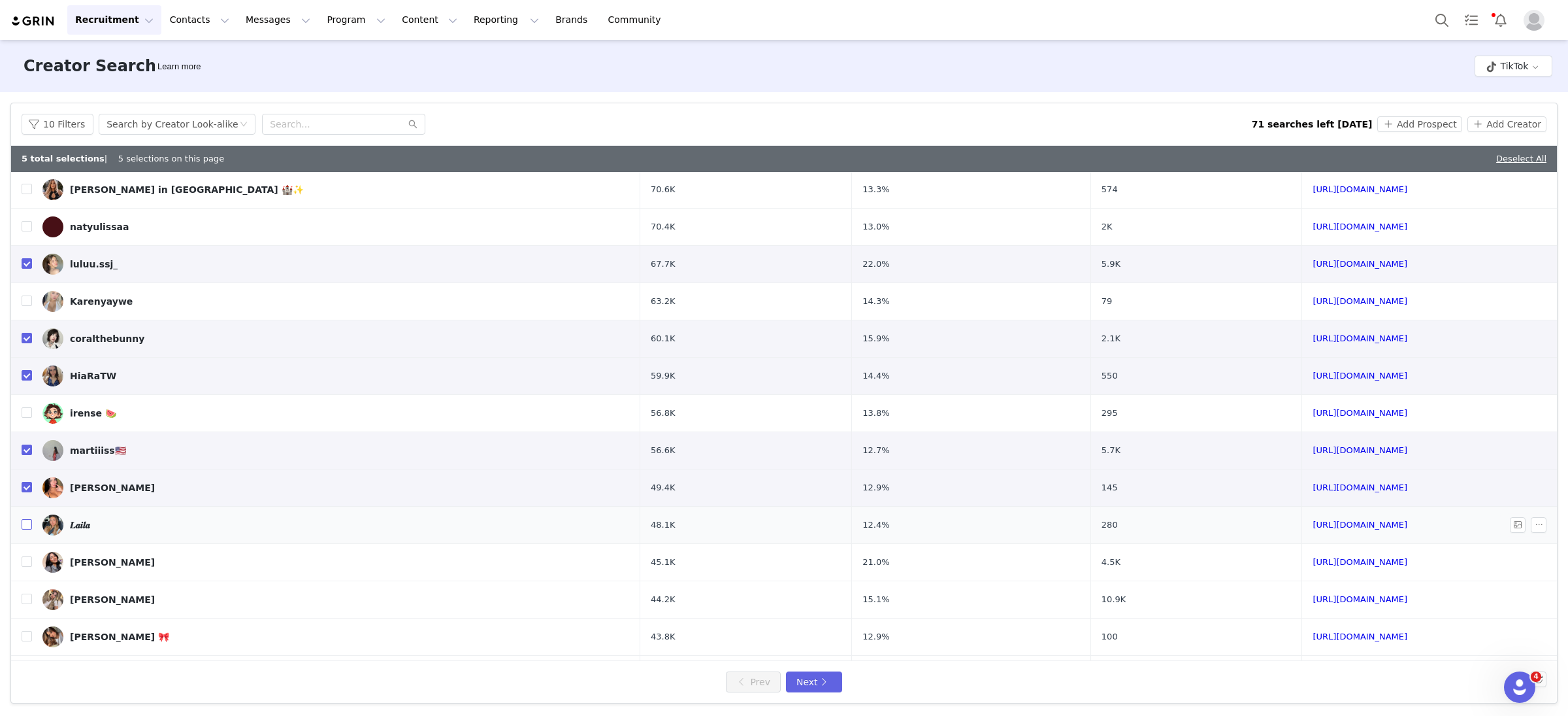
click at [25, 530] on input "checkbox" at bounding box center [26, 524] width 10 height 10
checkbox input "true"
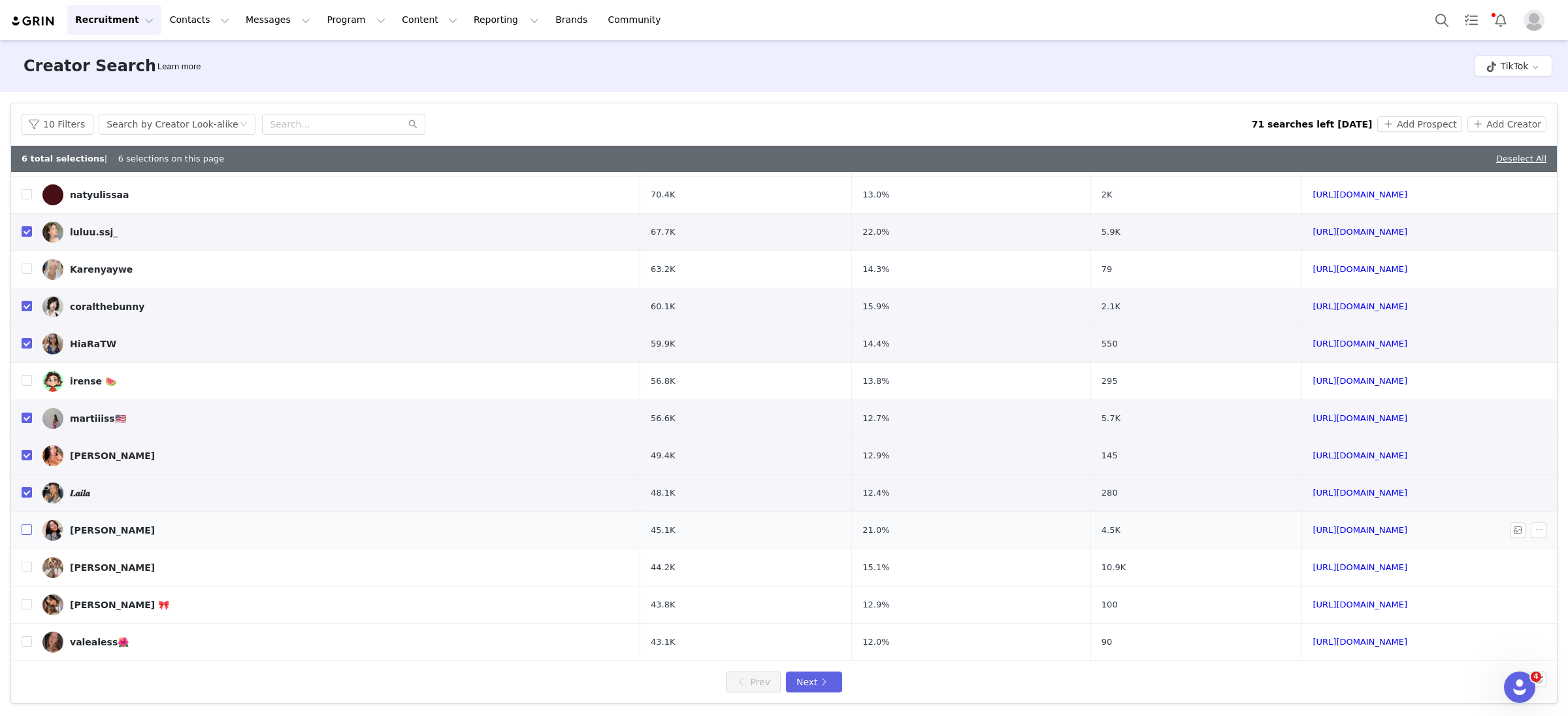
click at [29, 531] on input "checkbox" at bounding box center [26, 529] width 10 height 10
checkbox input "true"
click at [28, 565] on input "checkbox" at bounding box center [26, 566] width 10 height 10
checkbox input "true"
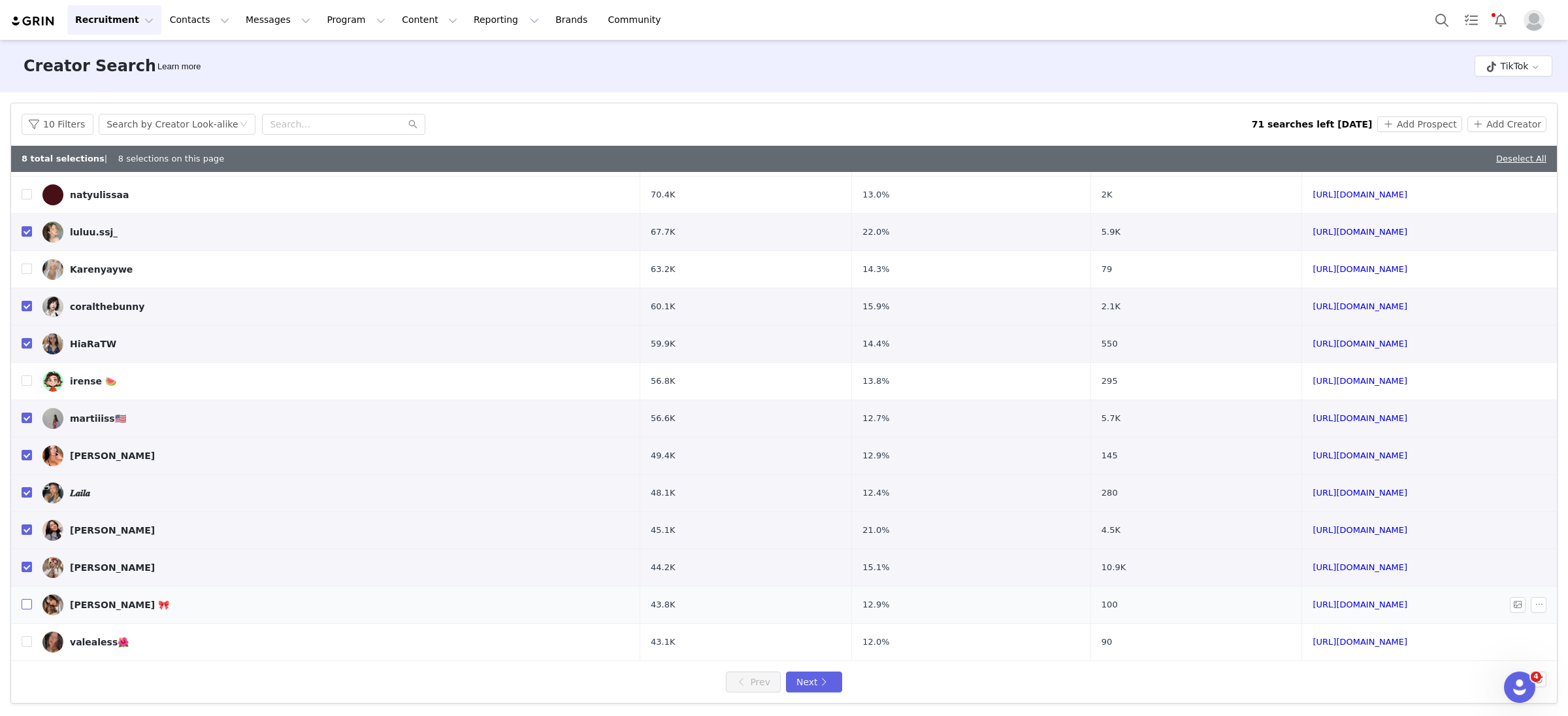
click at [26, 607] on input "checkbox" at bounding box center [26, 604] width 10 height 10
checkbox input "true"
click at [26, 636] on input "checkbox" at bounding box center [26, 641] width 10 height 10
checkbox input "true"
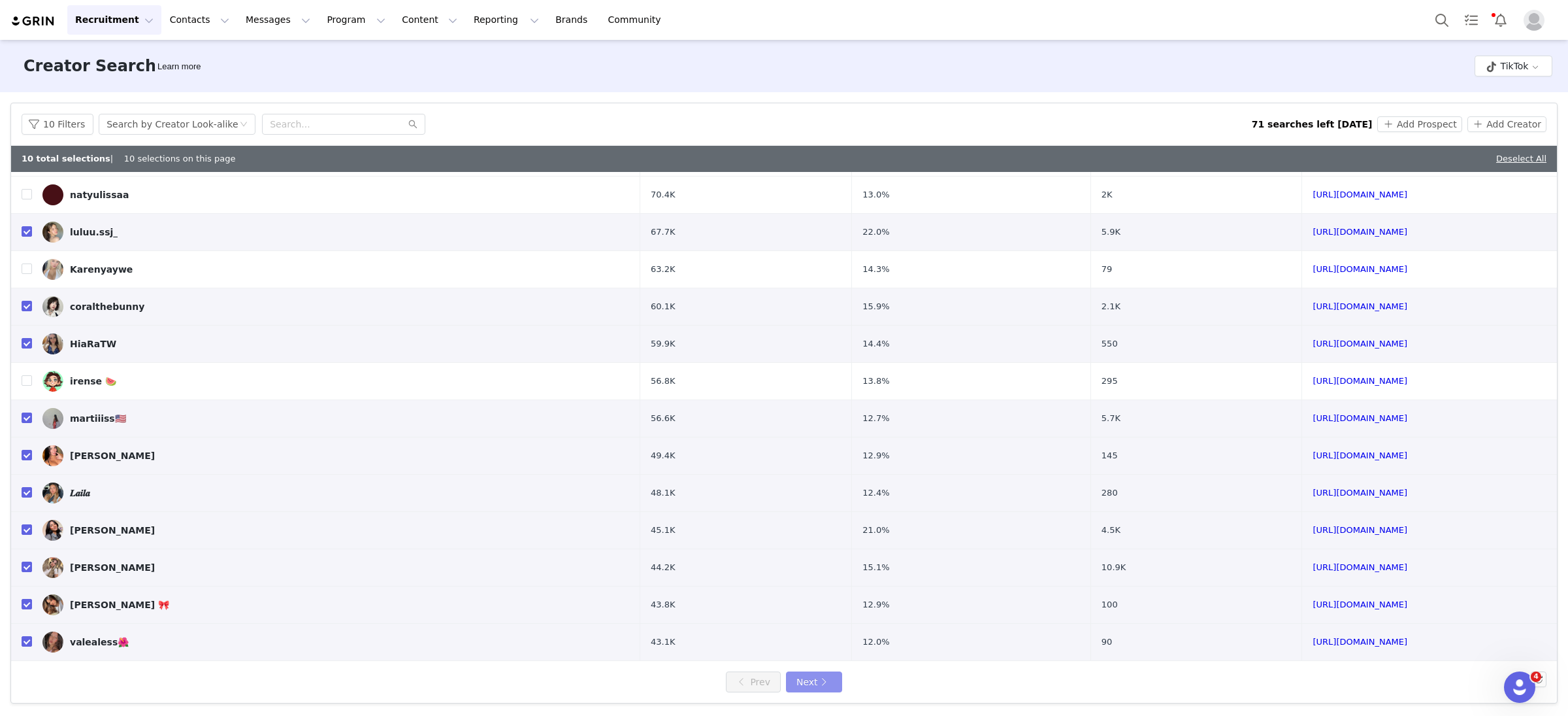
click at [823, 684] on button "Next" at bounding box center [814, 682] width 56 height 21
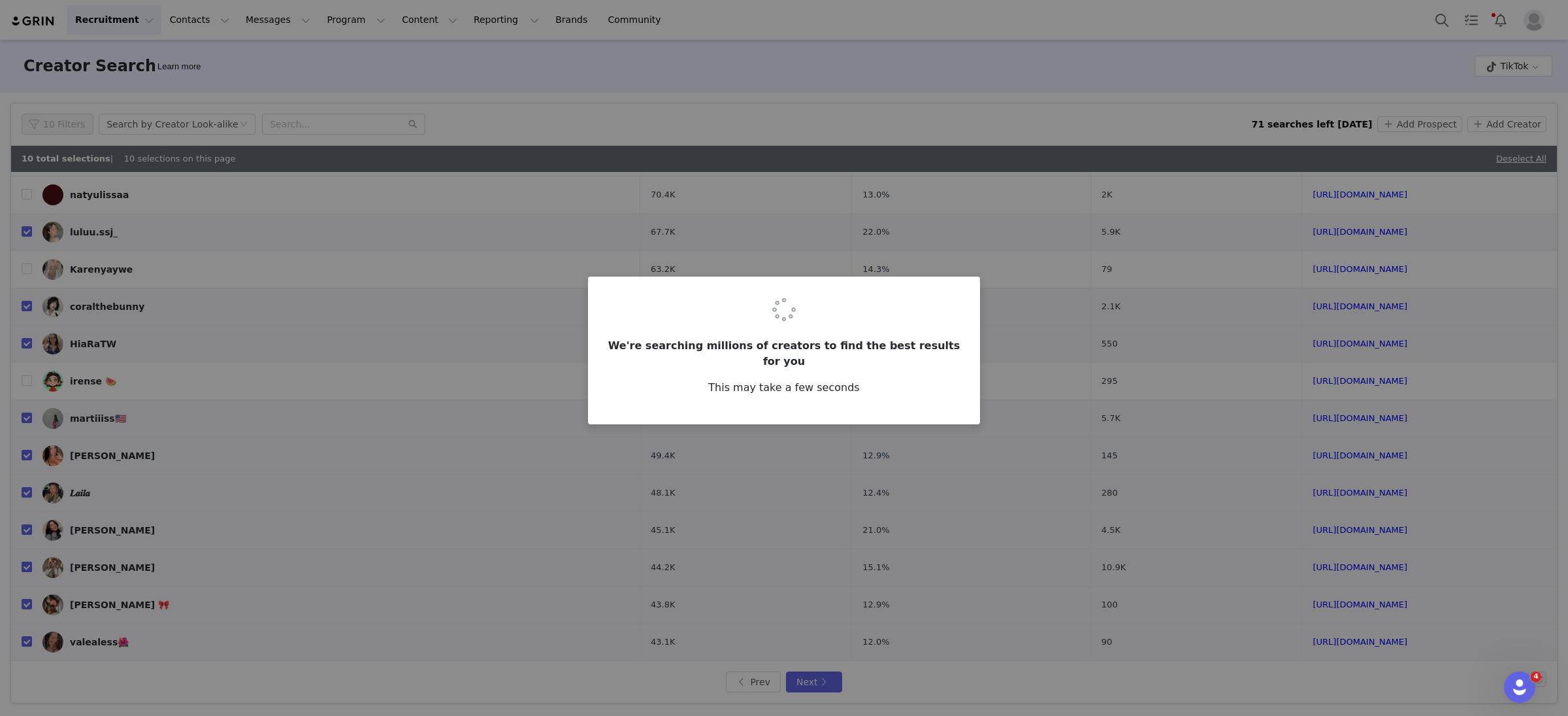
scroll to position [0, 0]
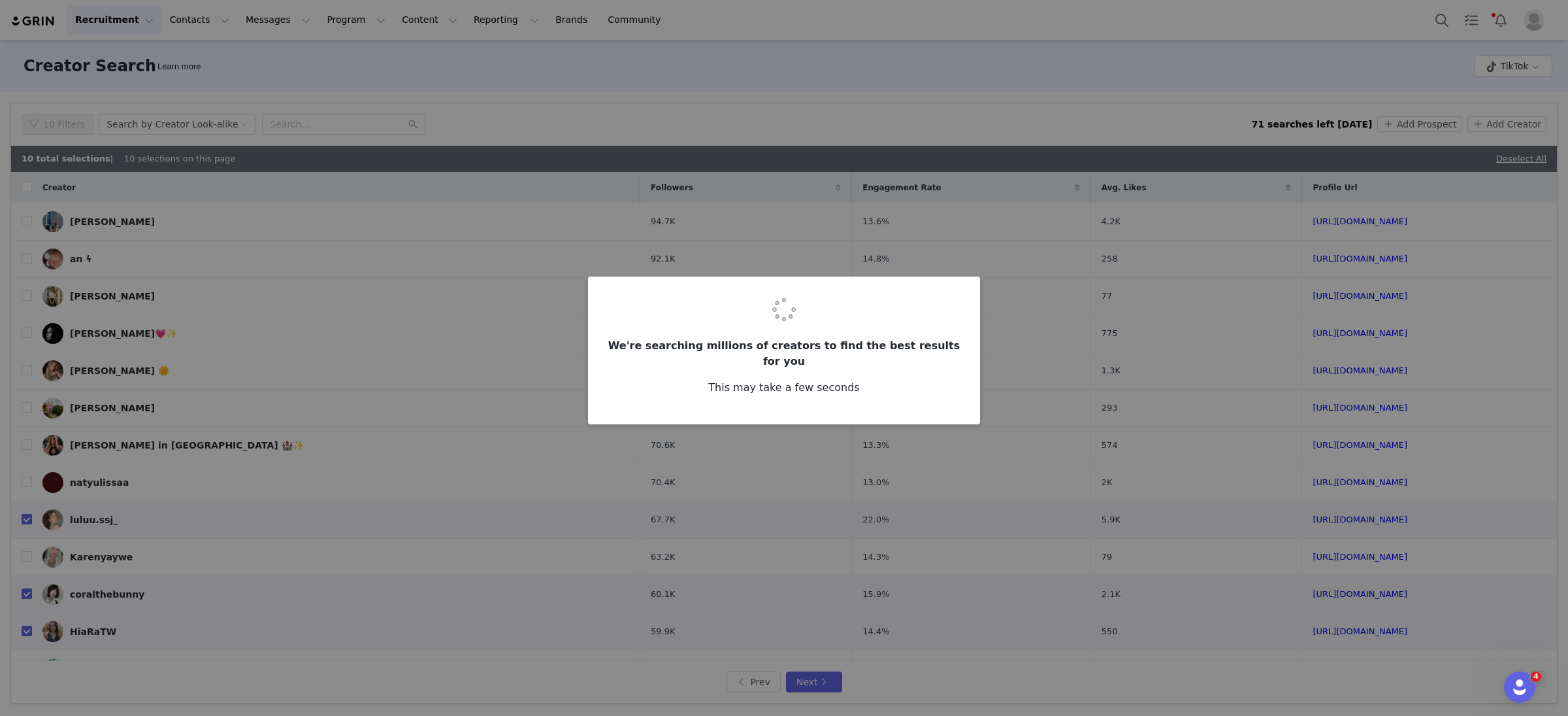
checkbox input "false"
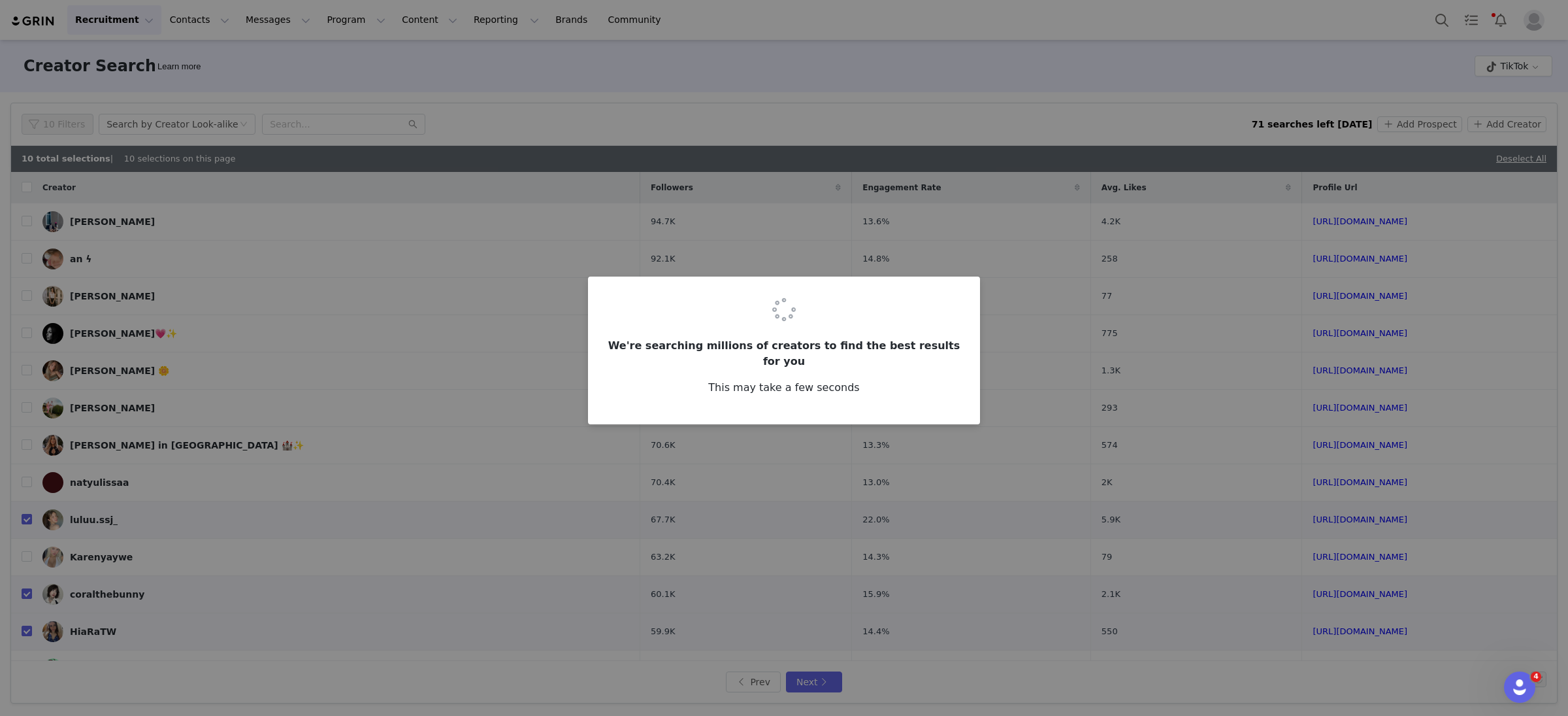
checkbox input "false"
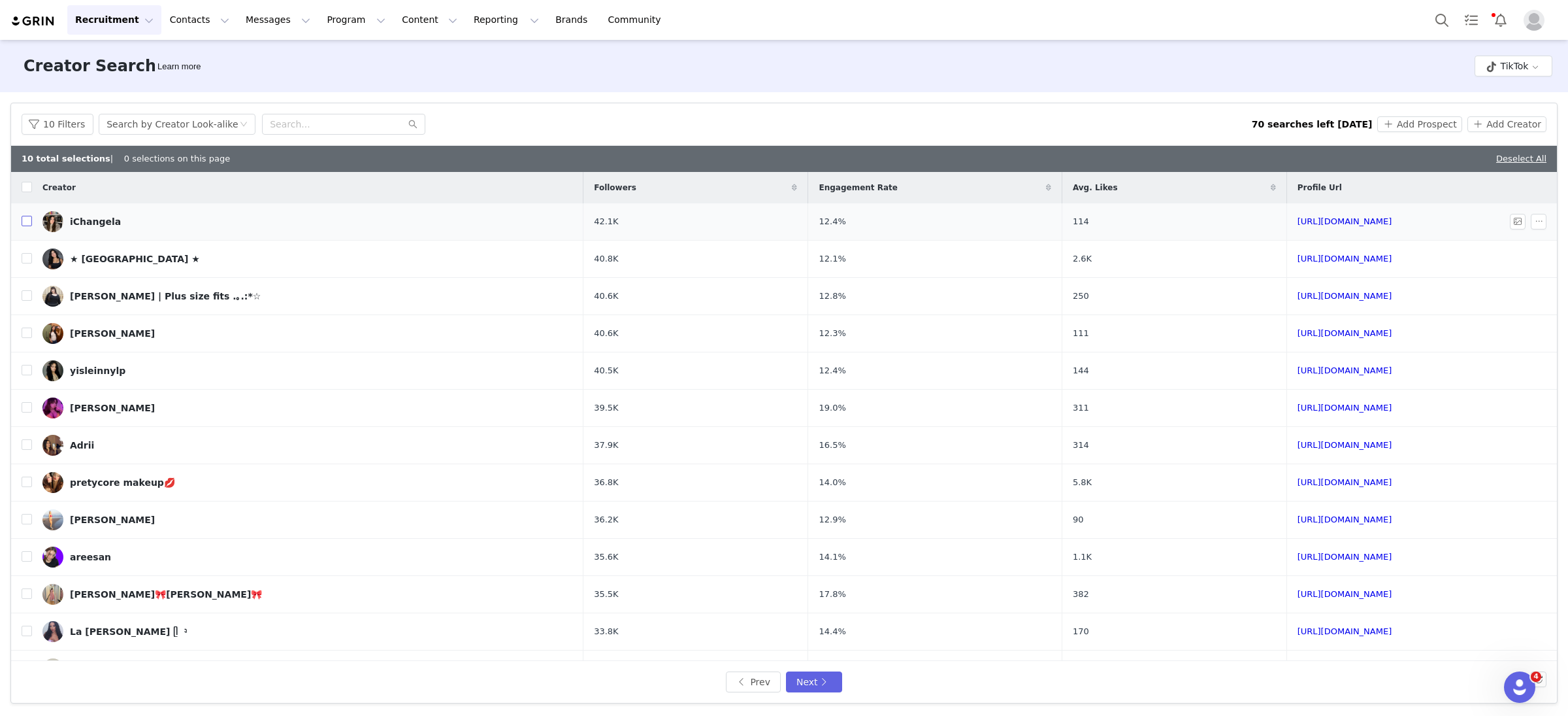
click at [28, 220] on input "checkbox" at bounding box center [26, 220] width 10 height 10
checkbox input "true"
click at [26, 259] on input "checkbox" at bounding box center [26, 258] width 10 height 10
checkbox input "true"
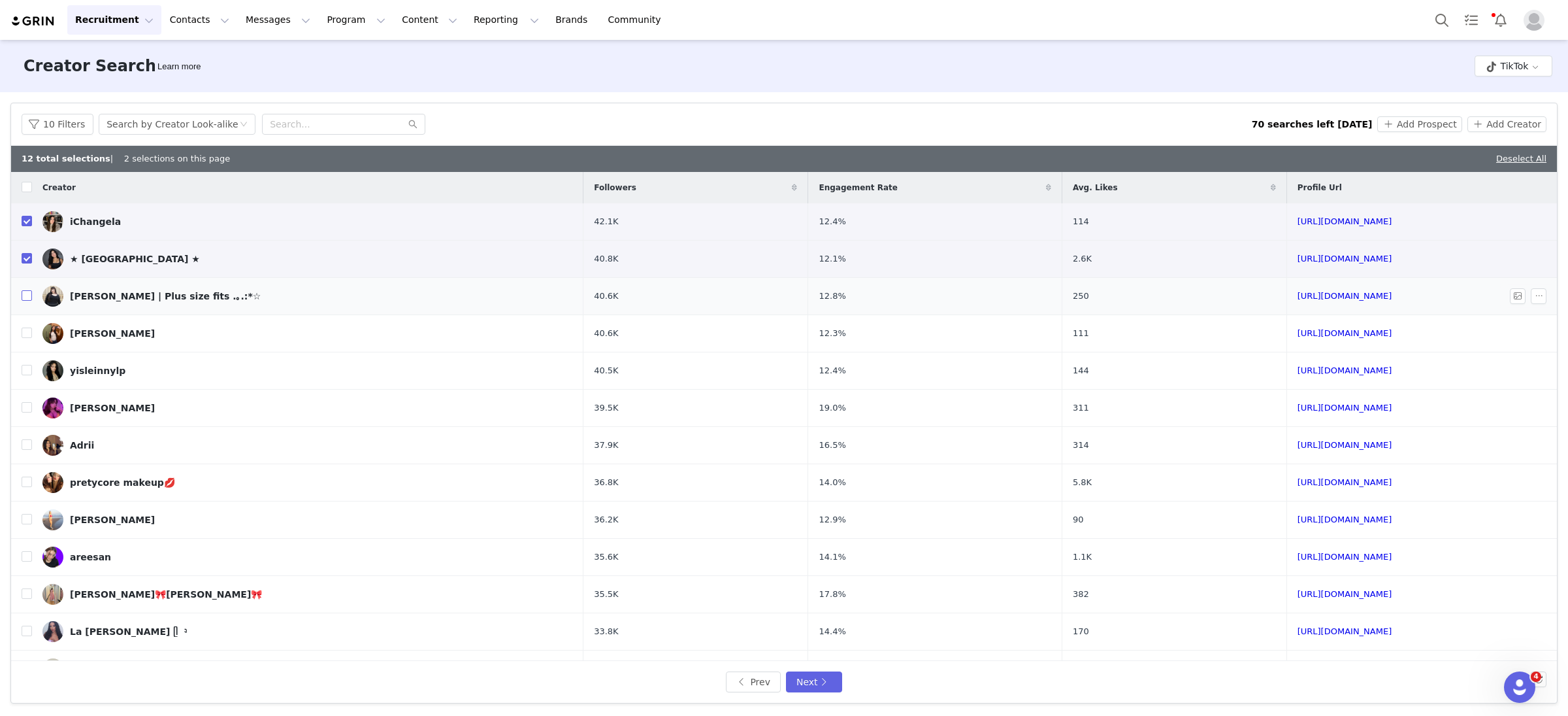
click at [25, 295] on input "checkbox" at bounding box center [26, 295] width 10 height 10
checkbox input "true"
click at [27, 333] on input "checkbox" at bounding box center [26, 333] width 10 height 10
checkbox input "true"
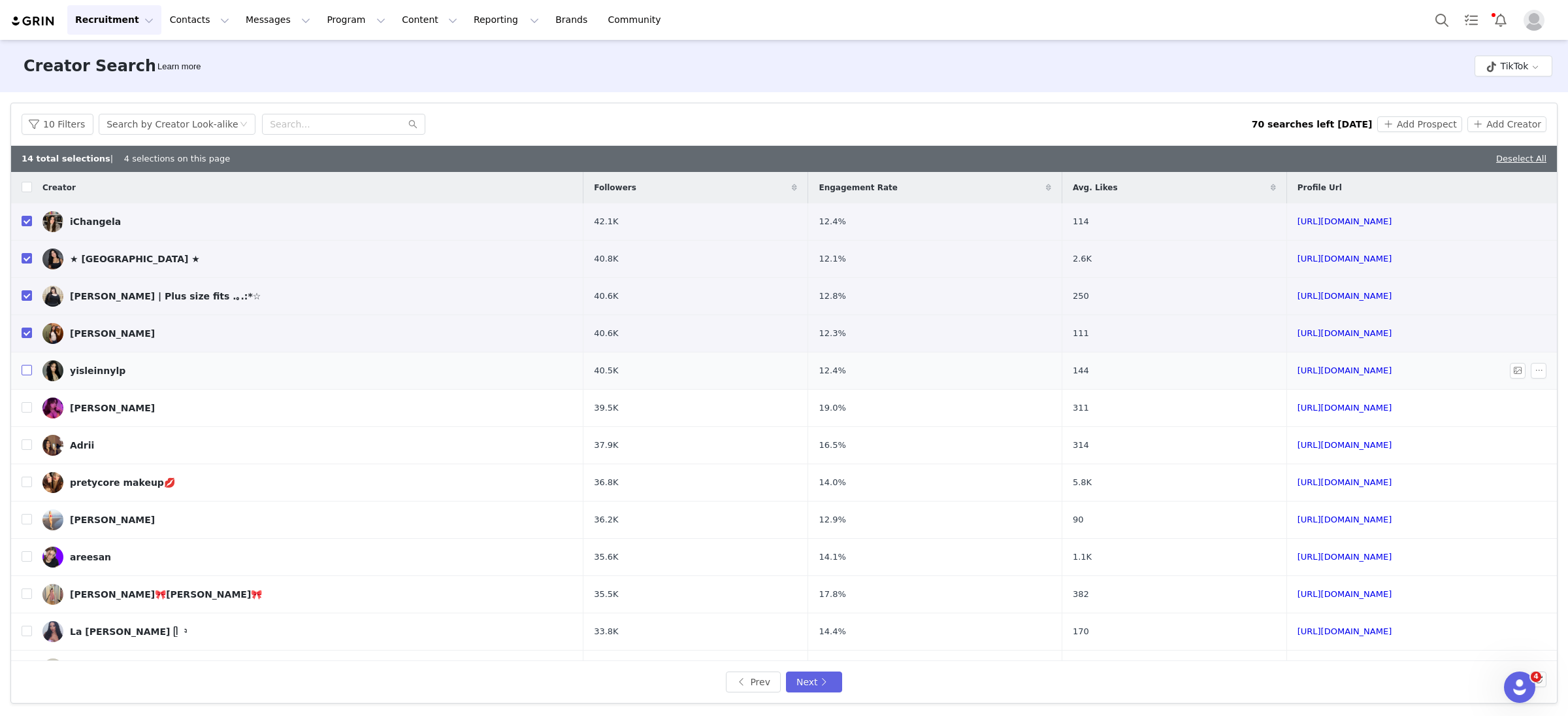
click at [27, 376] on label at bounding box center [26, 371] width 10 height 14
click at [27, 376] on input "checkbox" at bounding box center [26, 370] width 10 height 10
checkbox input "true"
click at [31, 409] on tr "MIKA 39.5K 19.0% 311 https://www.tiktok.com/share/user/7006988729781191685" at bounding box center [784, 408] width 1547 height 37
click at [31, 446] on input "checkbox" at bounding box center [26, 444] width 10 height 10
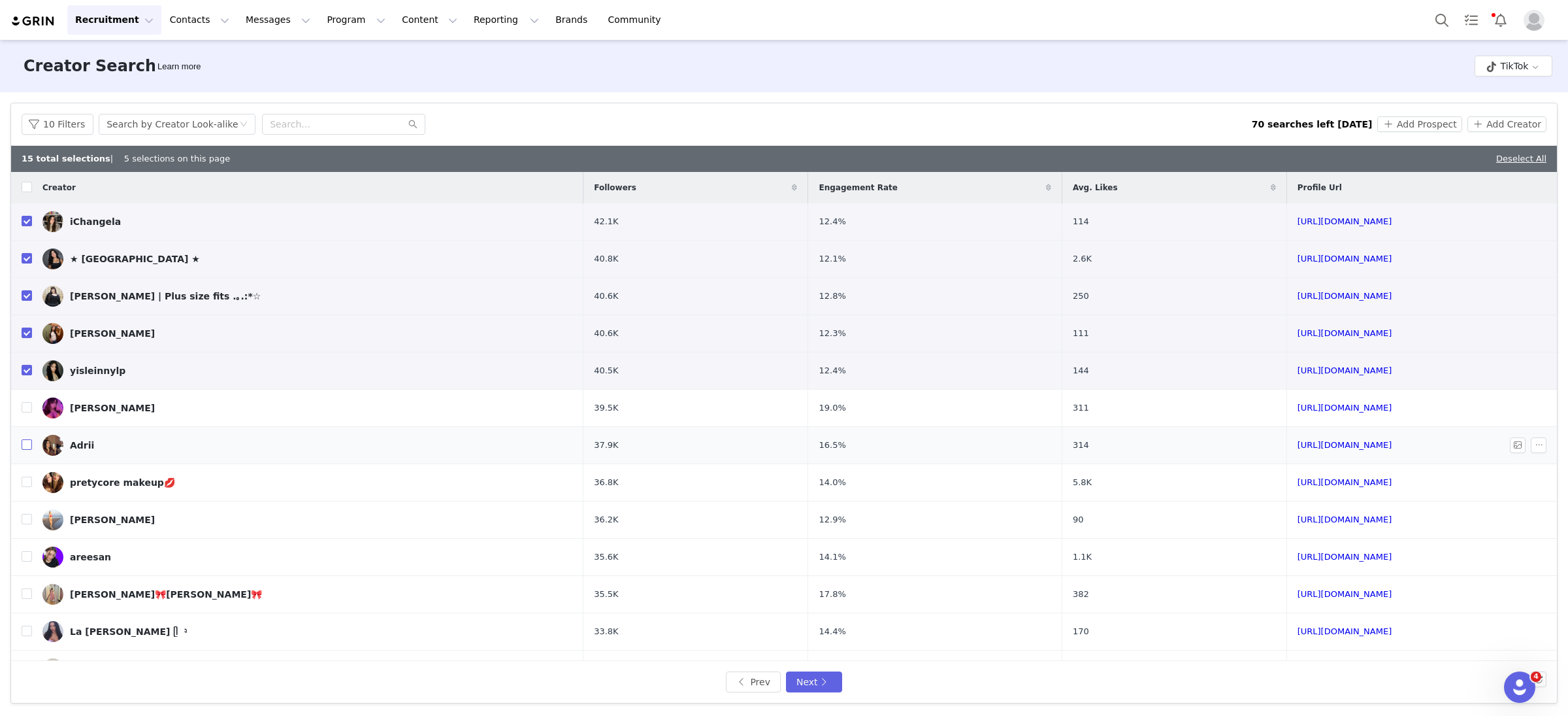
checkbox input "true"
click at [26, 409] on input "checkbox" at bounding box center [26, 407] width 10 height 10
checkbox input "true"
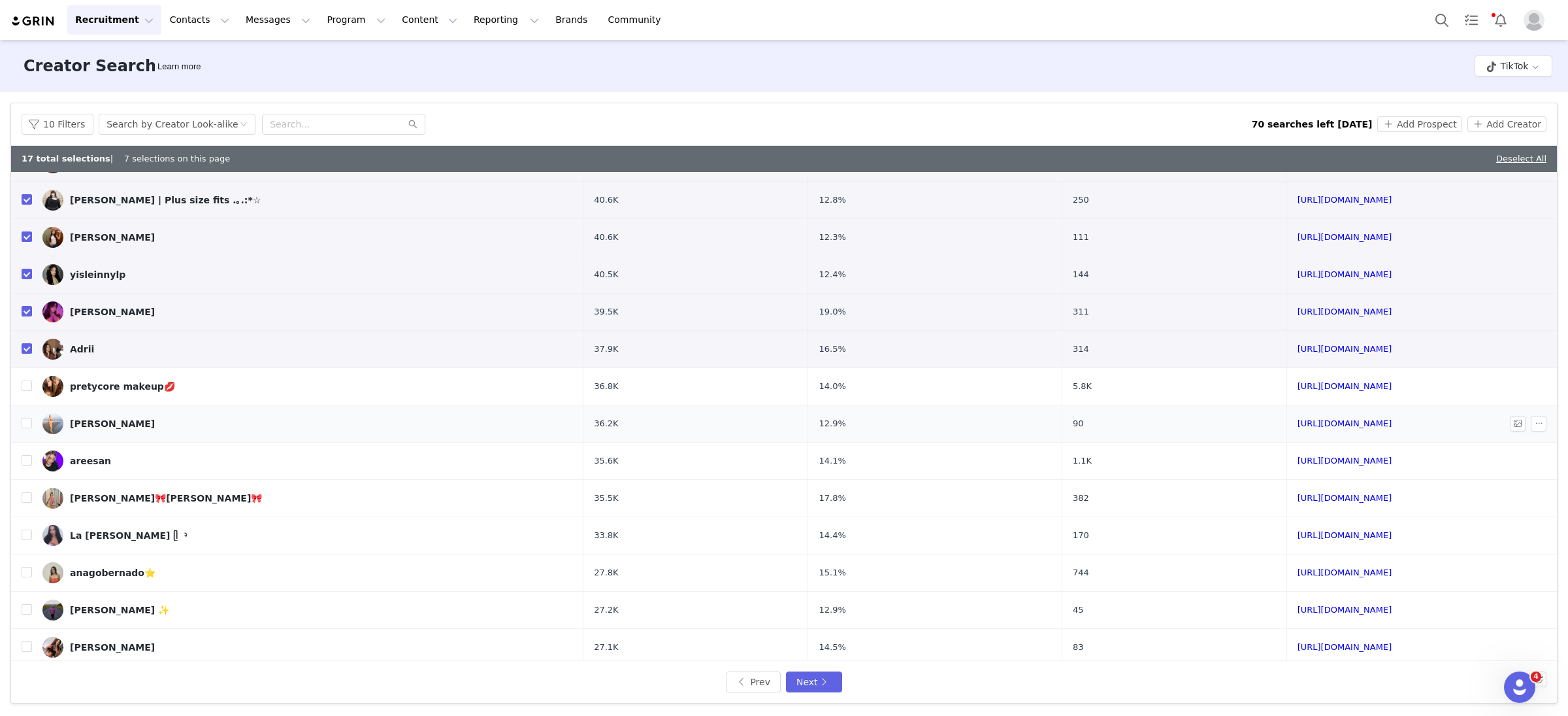
scroll to position [116, 0]
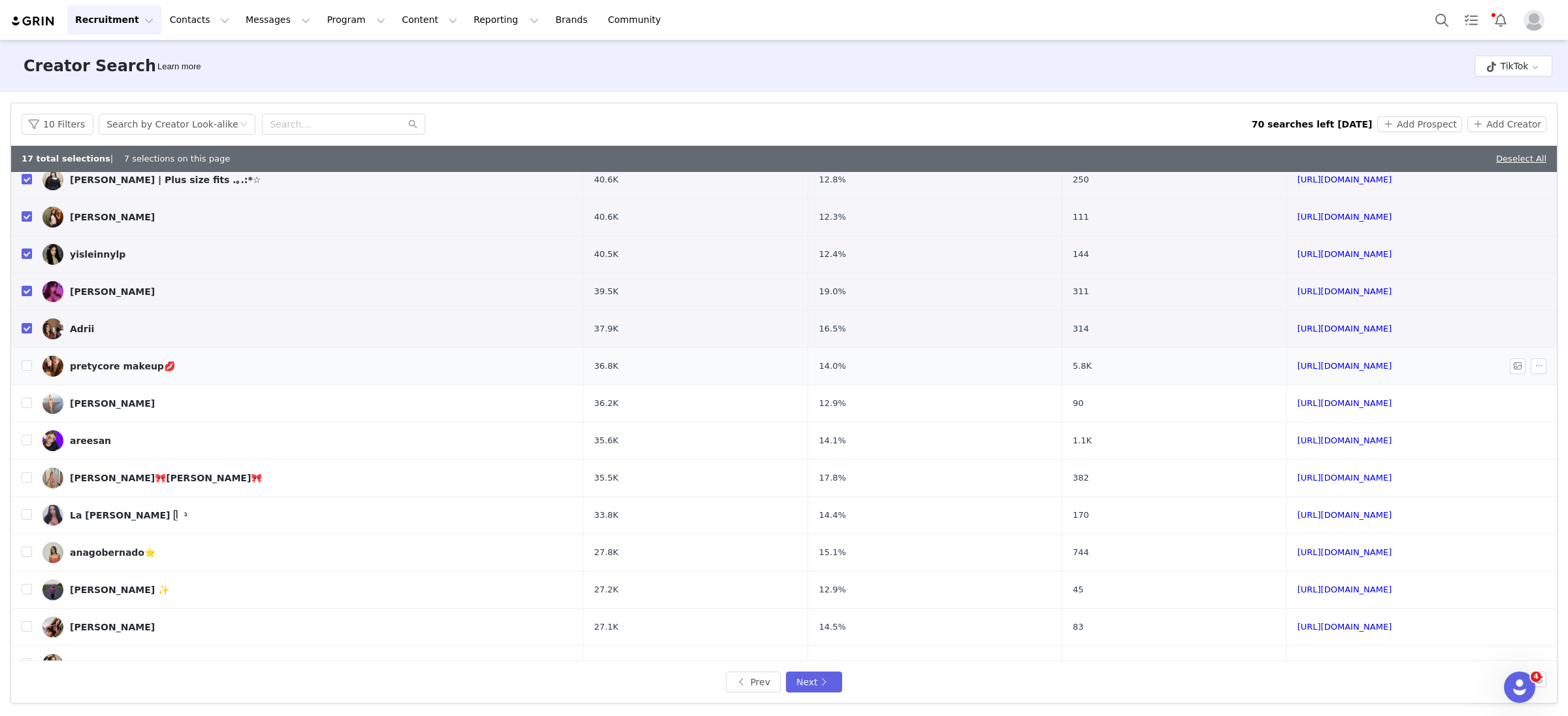
click at [32, 365] on td "pretycore makeup💋" at bounding box center [308, 366] width 552 height 37
click at [25, 358] on td at bounding box center [21, 366] width 21 height 37
click at [25, 370] on input "checkbox" at bounding box center [26, 365] width 10 height 10
checkbox input "true"
click at [25, 398] on label at bounding box center [26, 403] width 10 height 14
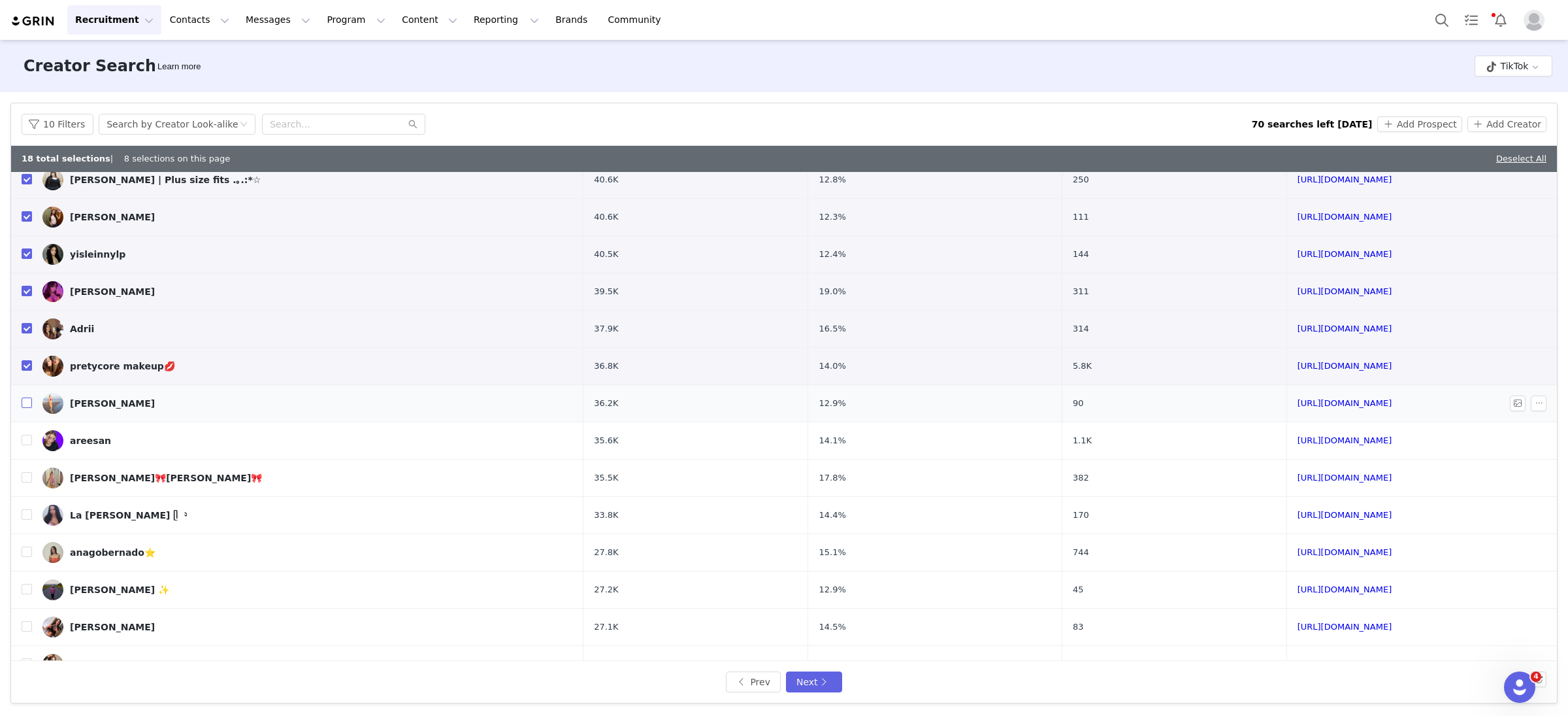
click at [25, 398] on input "checkbox" at bounding box center [26, 403] width 10 height 10
checkbox input "true"
click at [25, 443] on input "checkbox" at bounding box center [26, 440] width 10 height 10
checkbox input "true"
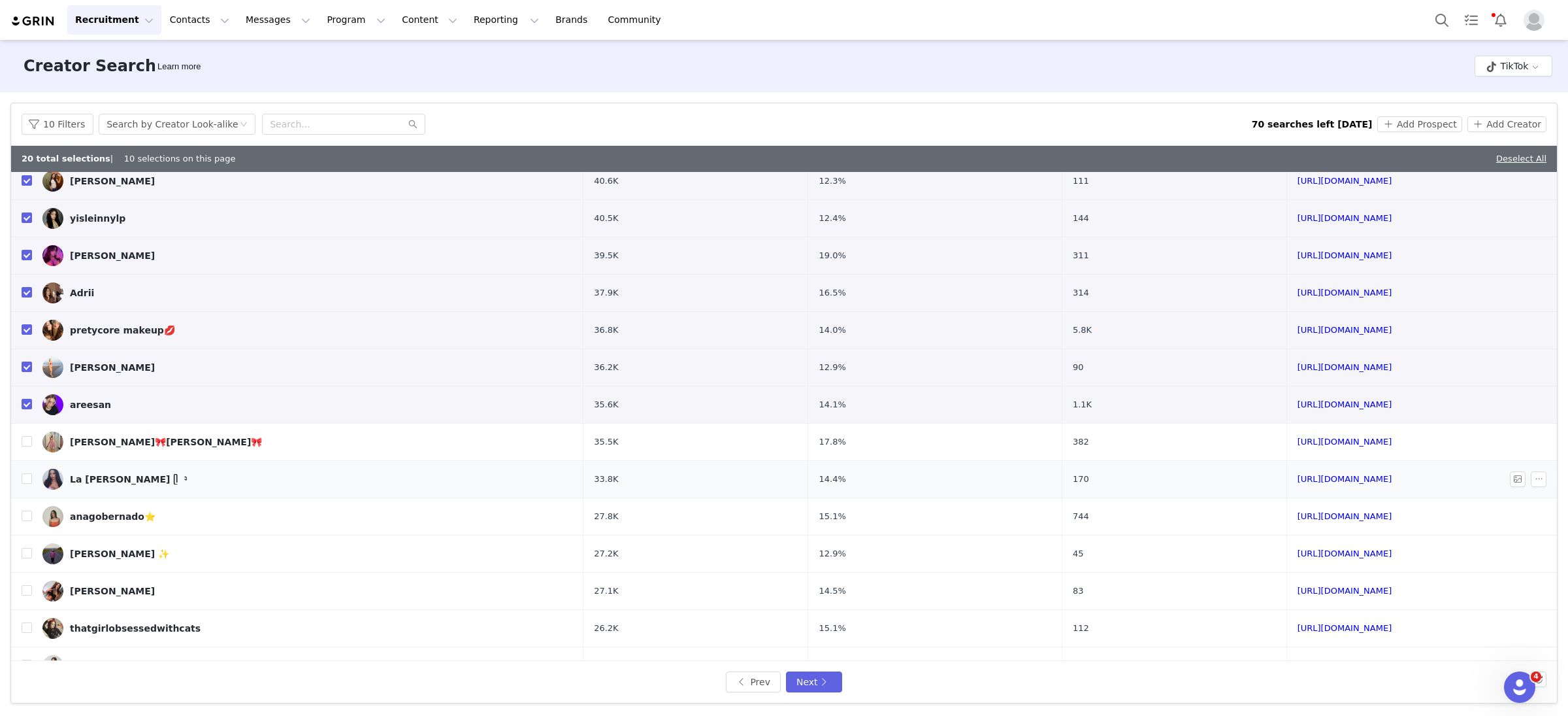
scroll to position [154, 0]
click at [30, 441] on input "checkbox" at bounding box center [26, 440] width 10 height 10
checkbox input "true"
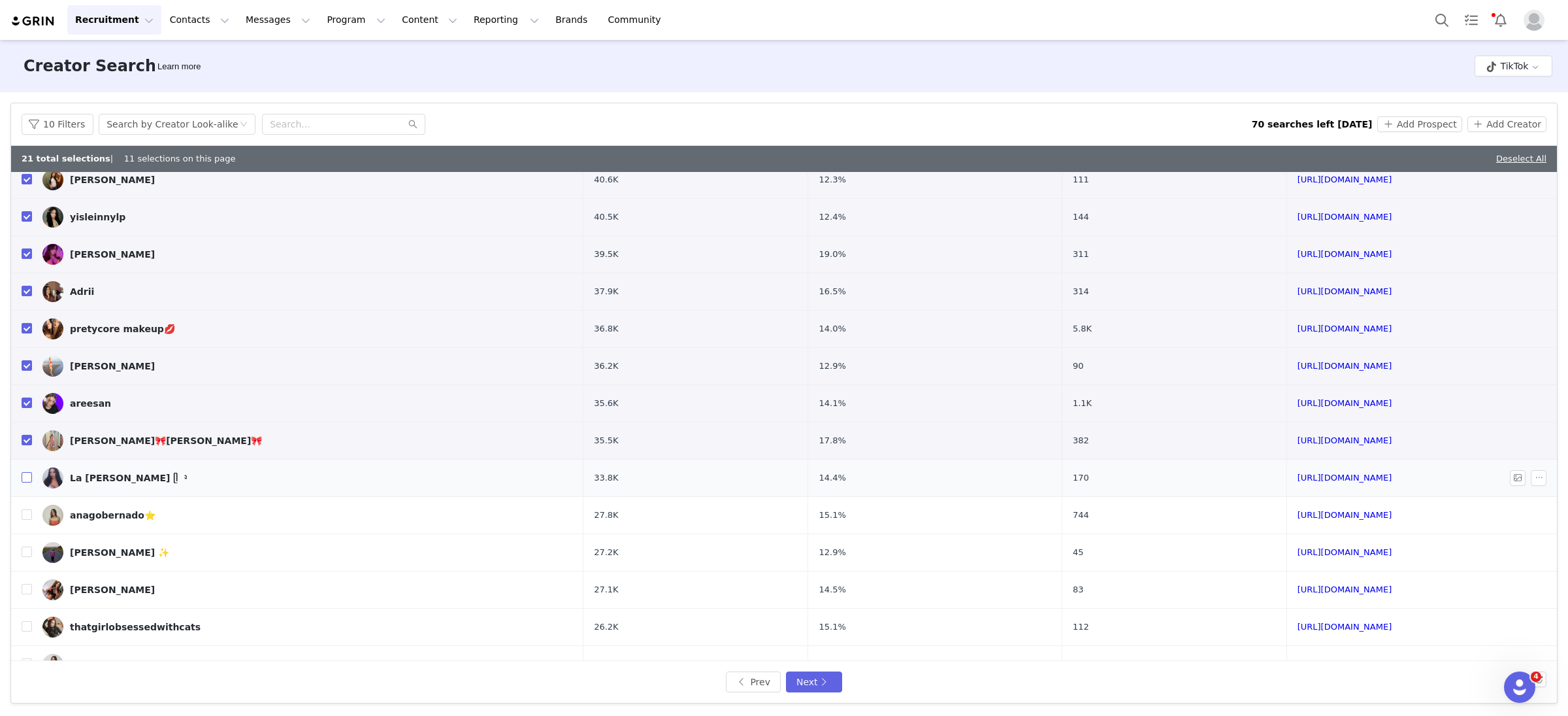
click at [28, 478] on input "checkbox" at bounding box center [26, 477] width 10 height 10
checkbox input "true"
click at [30, 514] on input "checkbox" at bounding box center [26, 514] width 10 height 10
checkbox input "true"
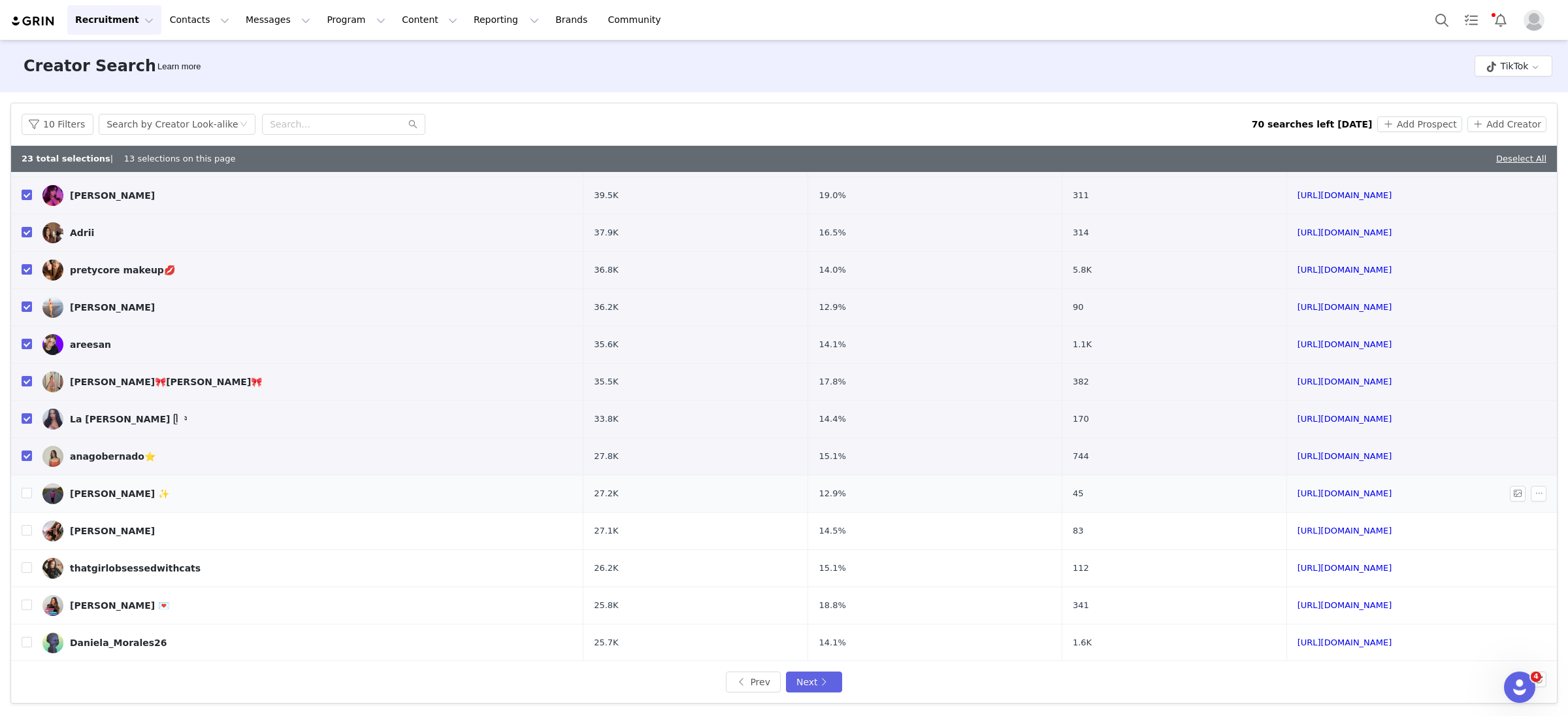
scroll to position [250, 0]
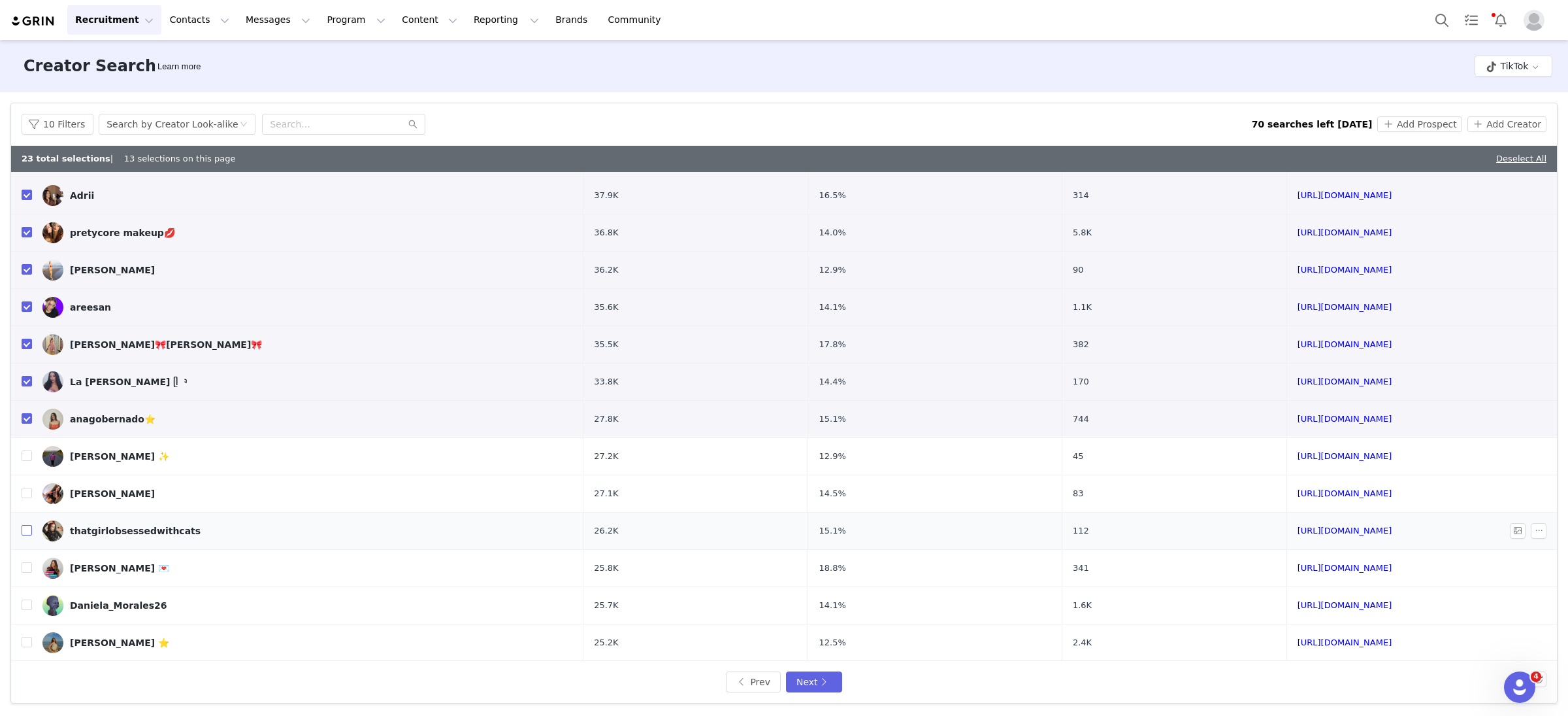
click at [28, 531] on input "checkbox" at bounding box center [26, 530] width 10 height 10
checkbox input "true"
click at [28, 573] on input "checkbox" at bounding box center [26, 567] width 10 height 10
checkbox input "true"
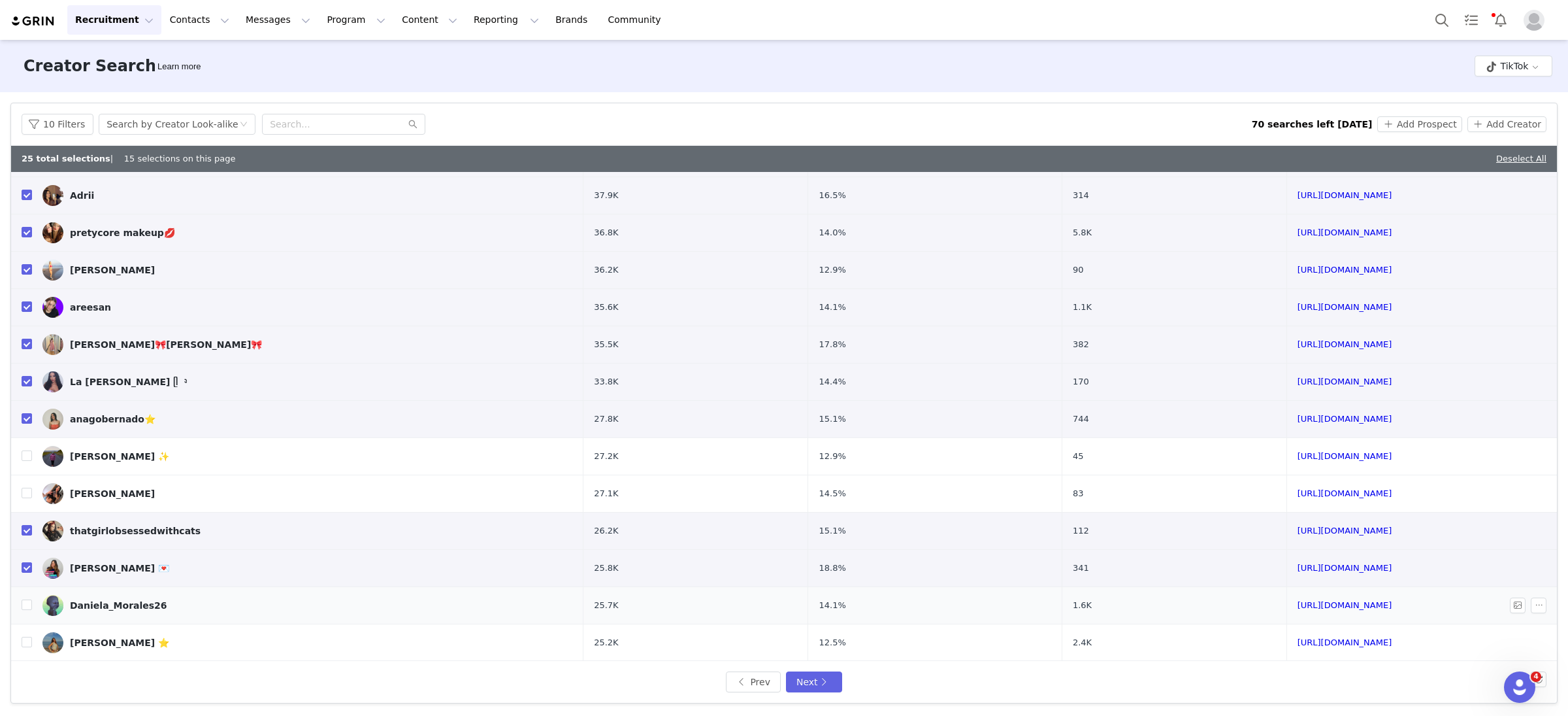
scroll to position [291, 0]
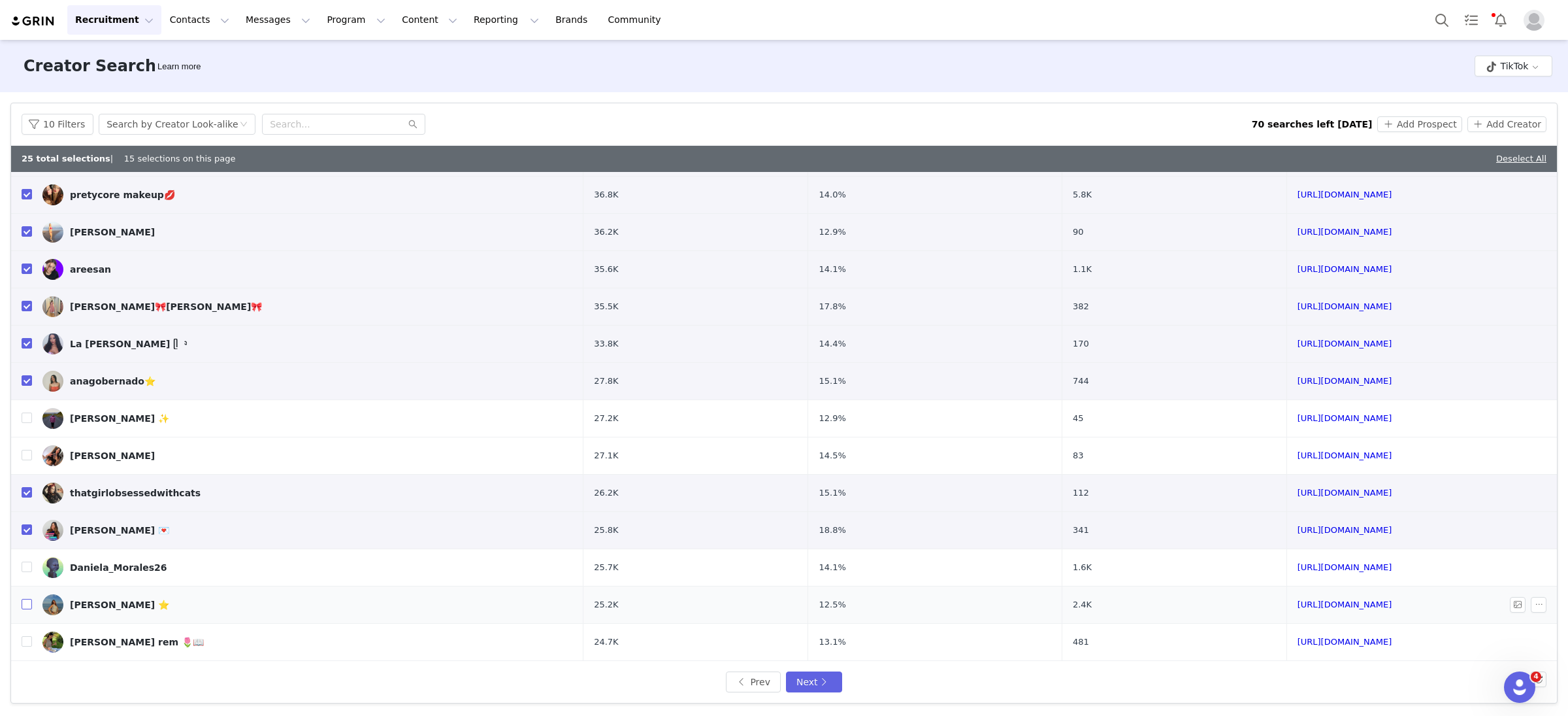
click at [25, 605] on input "checkbox" at bounding box center [26, 604] width 10 height 10
checkbox input "true"
click at [25, 640] on input "checkbox" at bounding box center [26, 641] width 10 height 10
checkbox input "true"
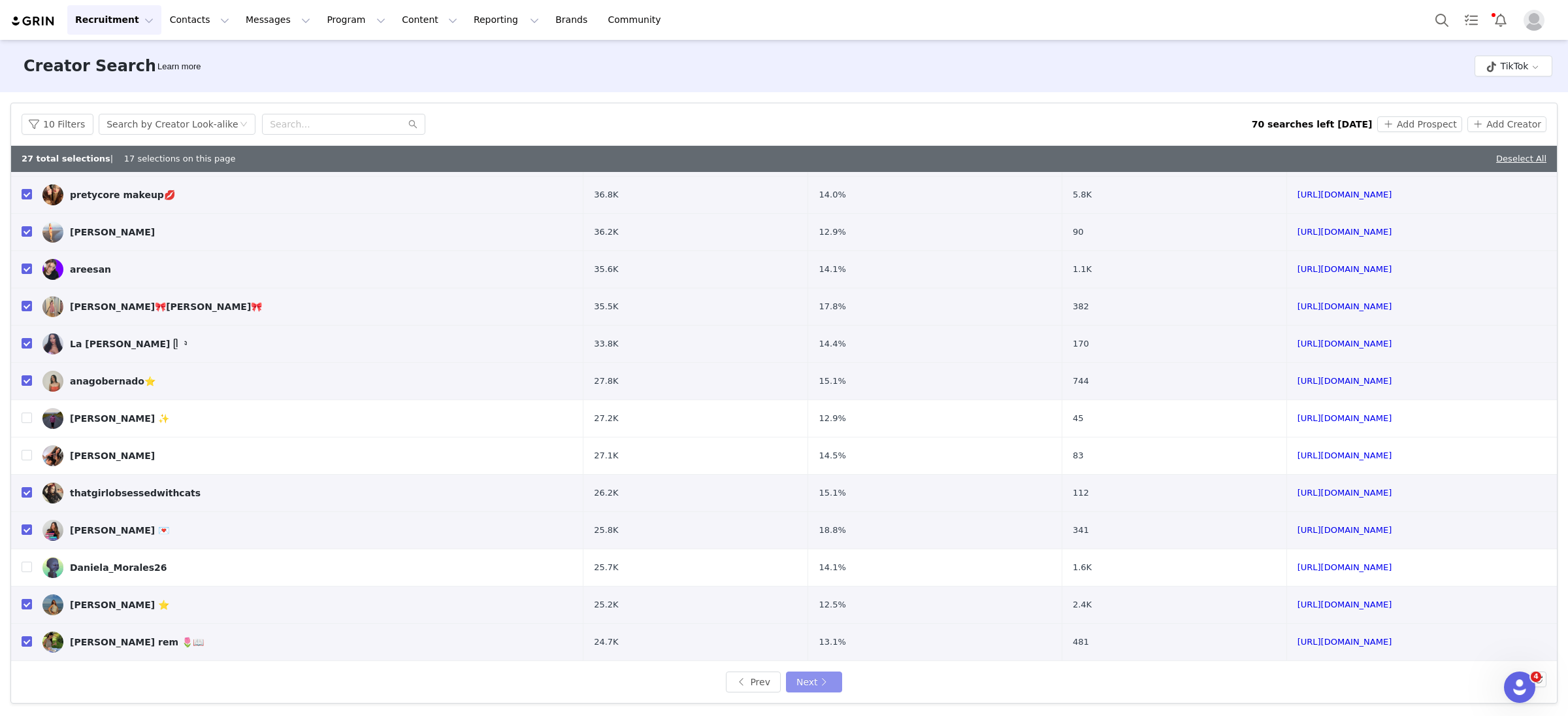
click at [826, 688] on button "Next" at bounding box center [814, 682] width 56 height 21
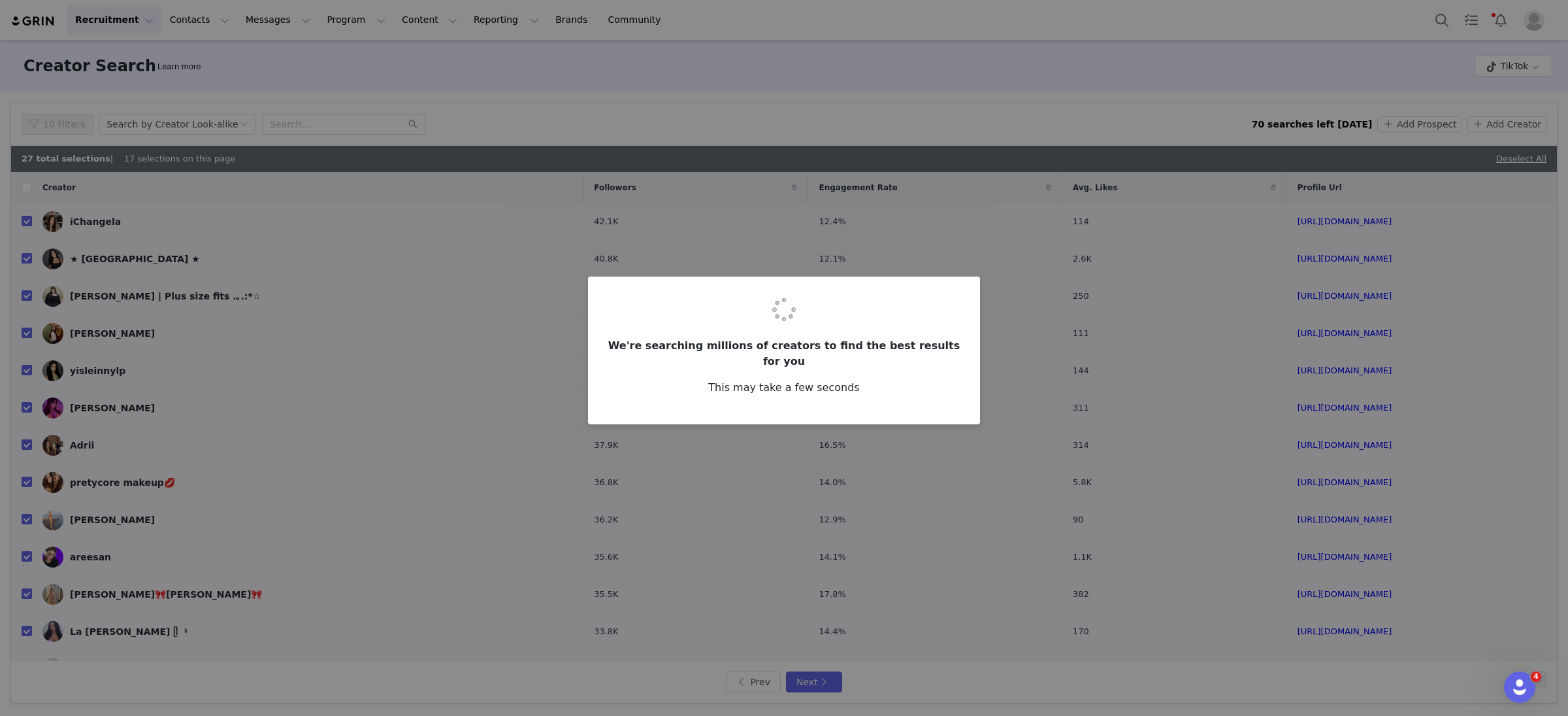
checkbox input "false"
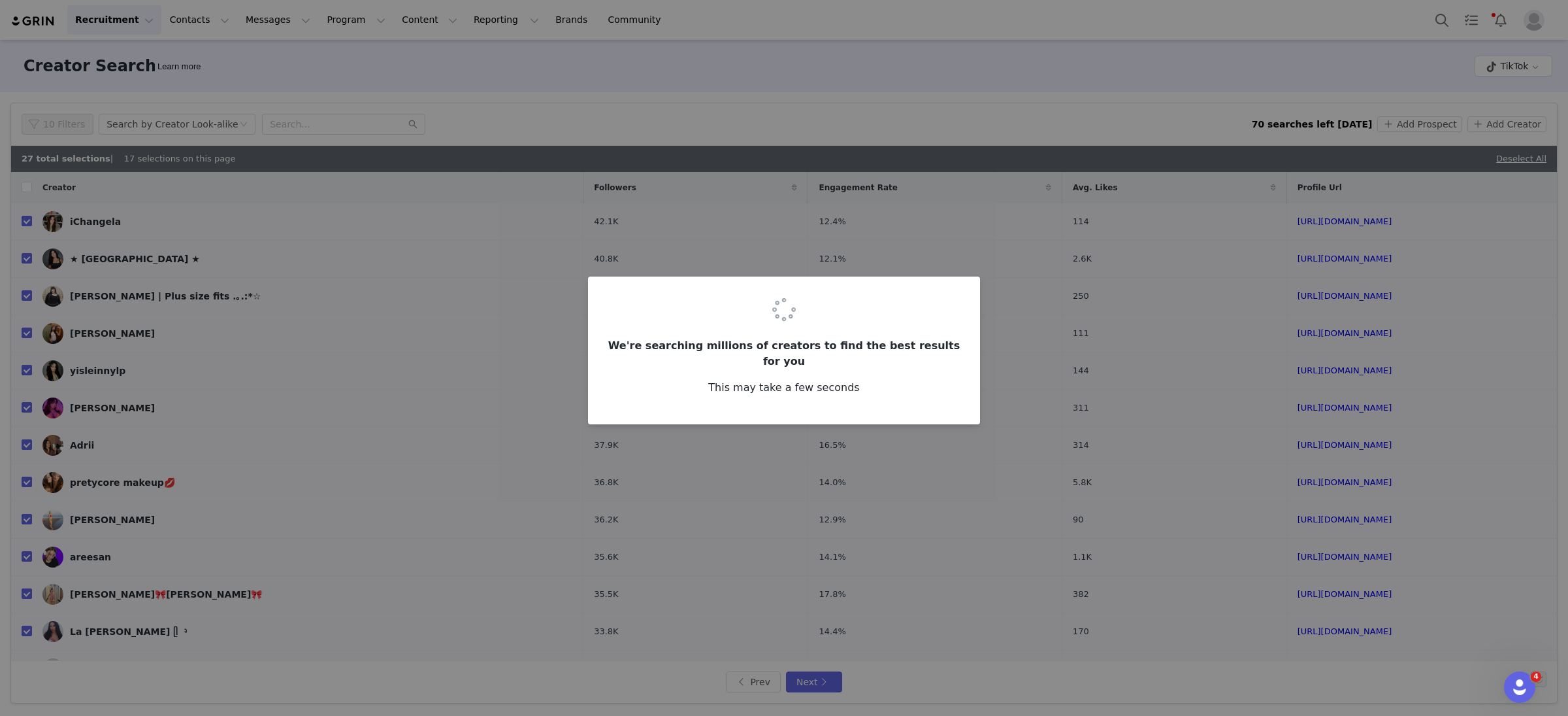
checkbox input "false"
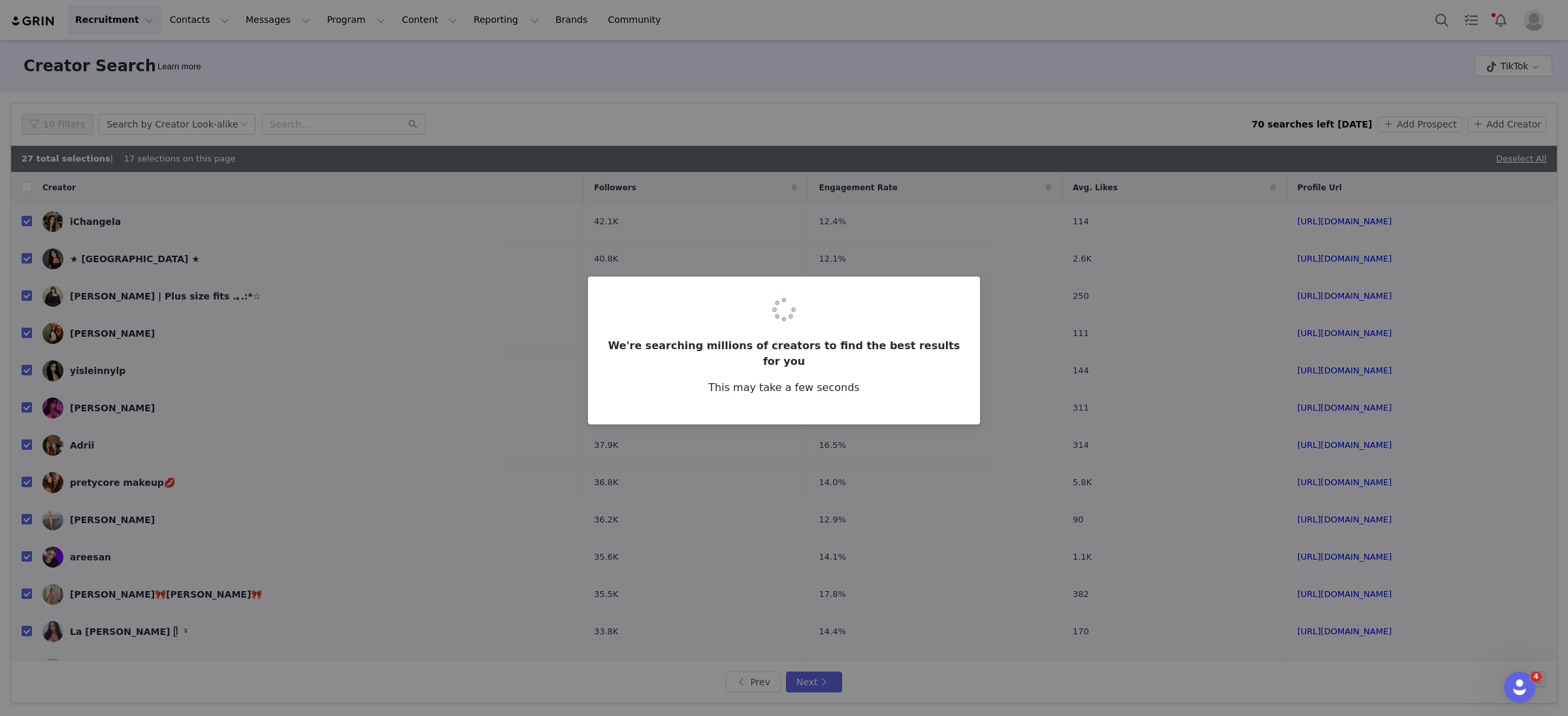
checkbox input "false"
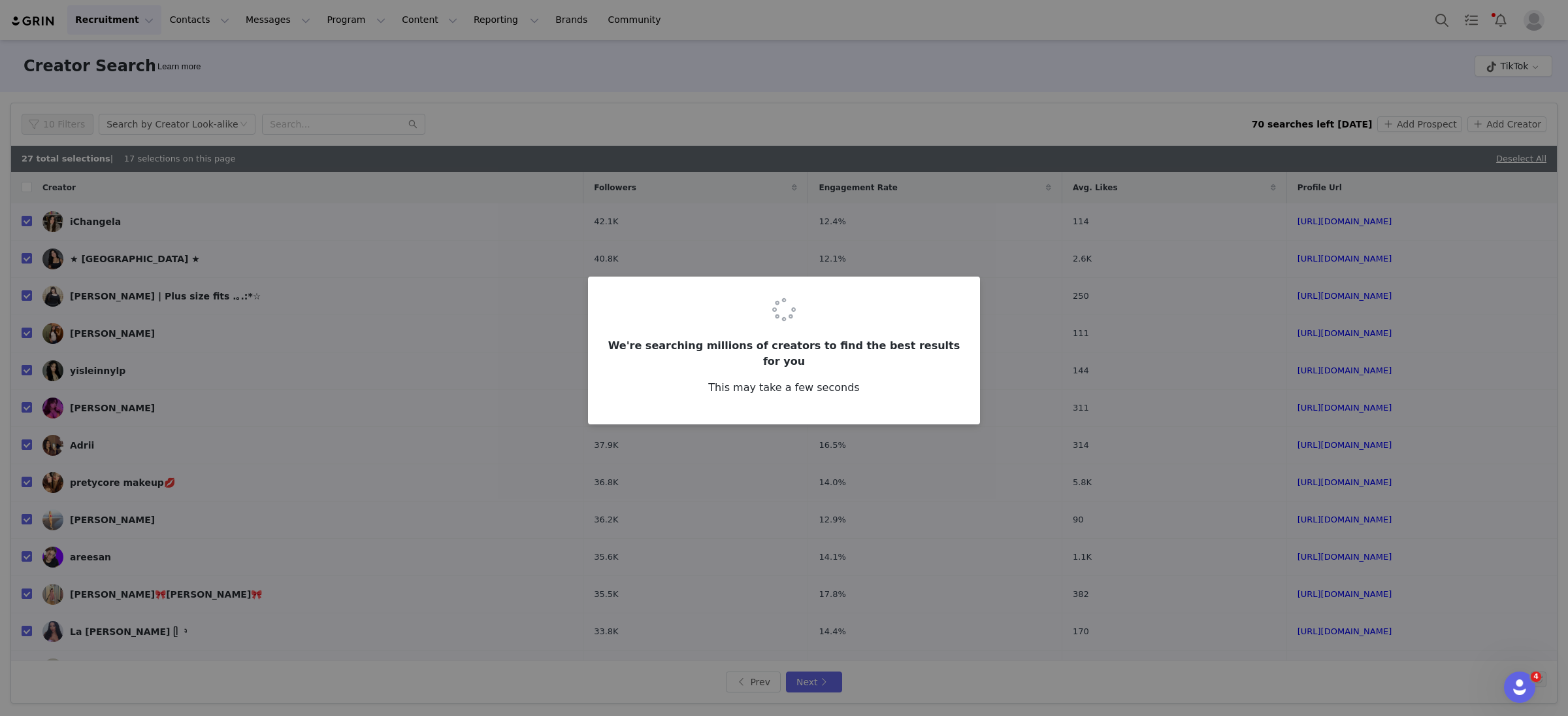
checkbox input "false"
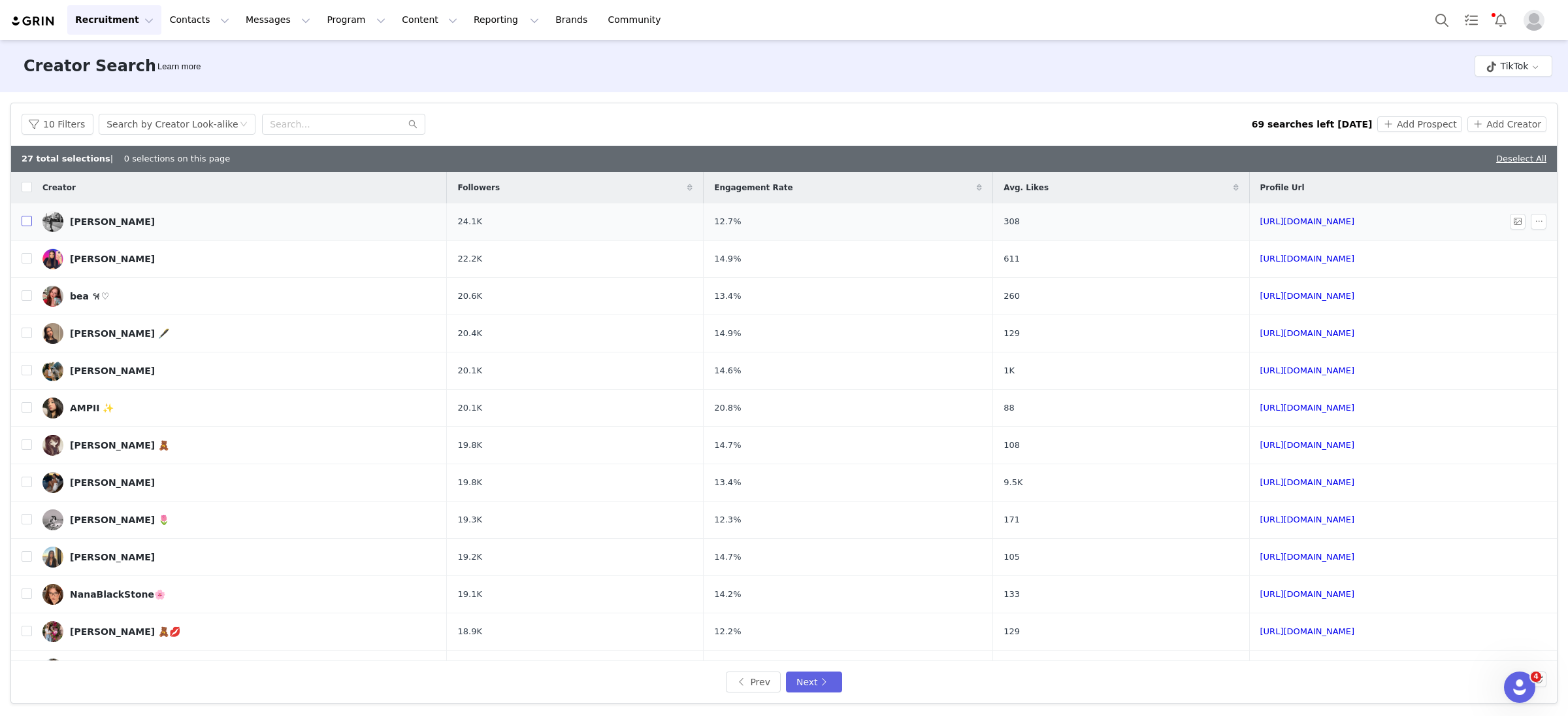
click at [29, 222] on input "checkbox" at bounding box center [26, 220] width 10 height 10
checkbox input "true"
click at [21, 296] on input "checkbox" at bounding box center [26, 295] width 10 height 10
checkbox input "true"
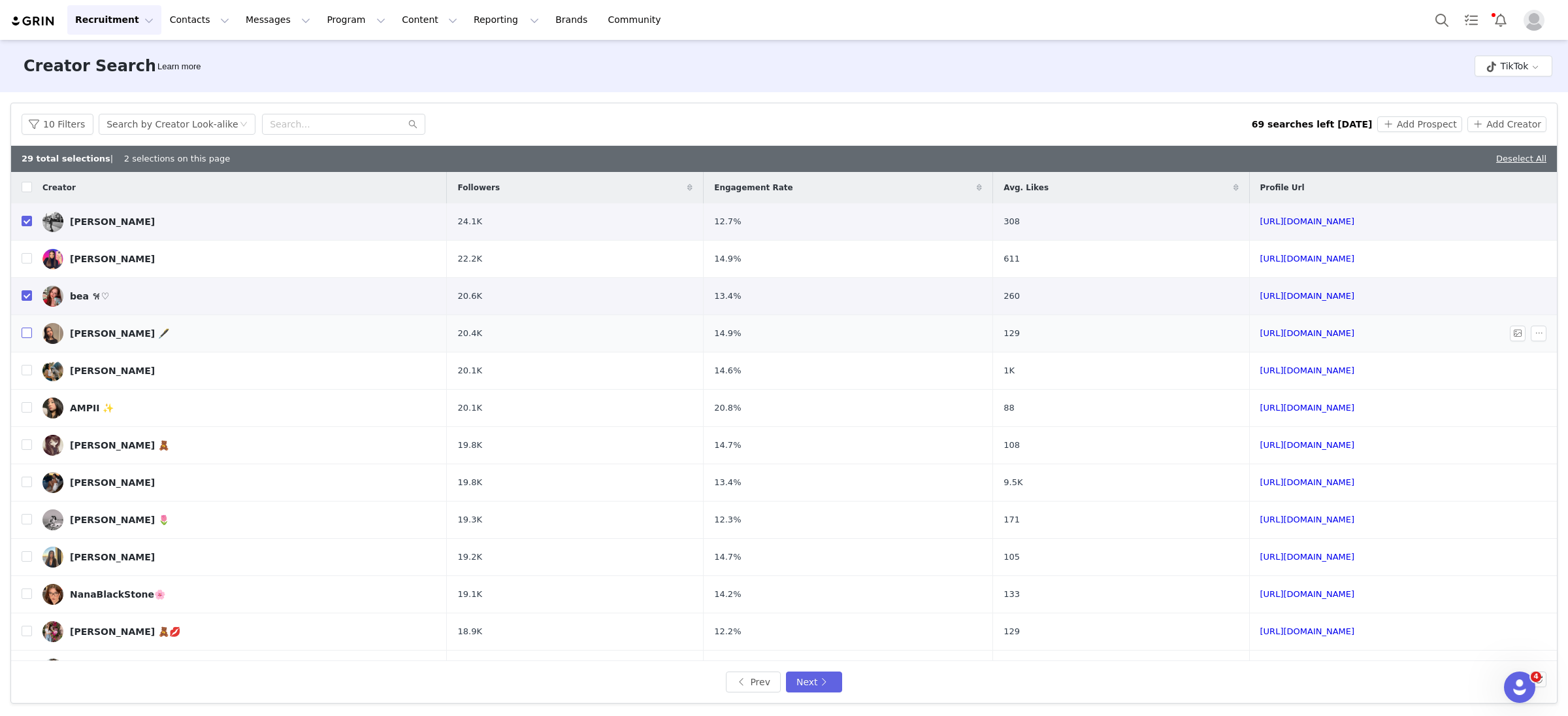
click at [28, 333] on input "checkbox" at bounding box center [26, 333] width 10 height 10
checkbox input "true"
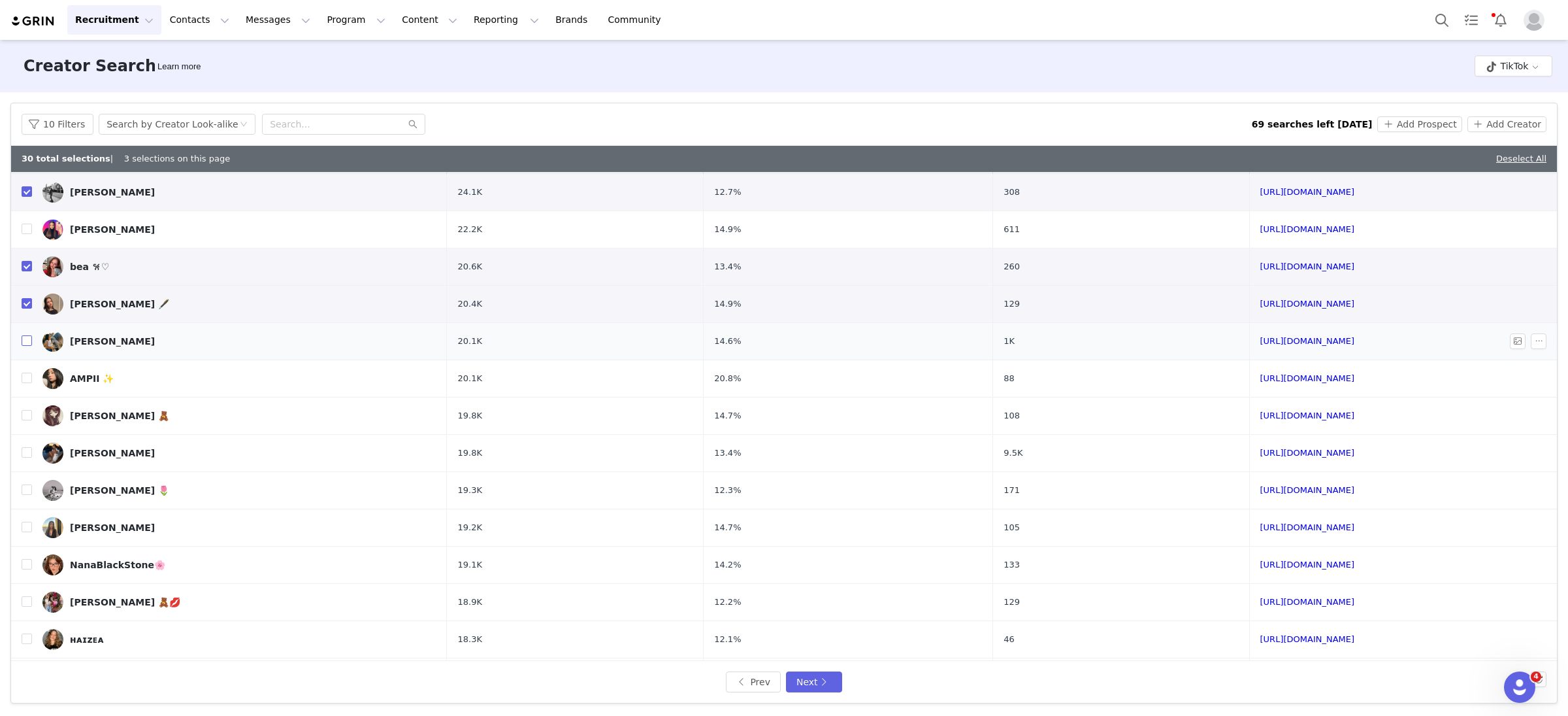
click at [27, 342] on input "checkbox" at bounding box center [26, 340] width 10 height 10
checkbox input "true"
click at [25, 416] on input "checkbox" at bounding box center [26, 414] width 10 height 10
checkbox input "true"
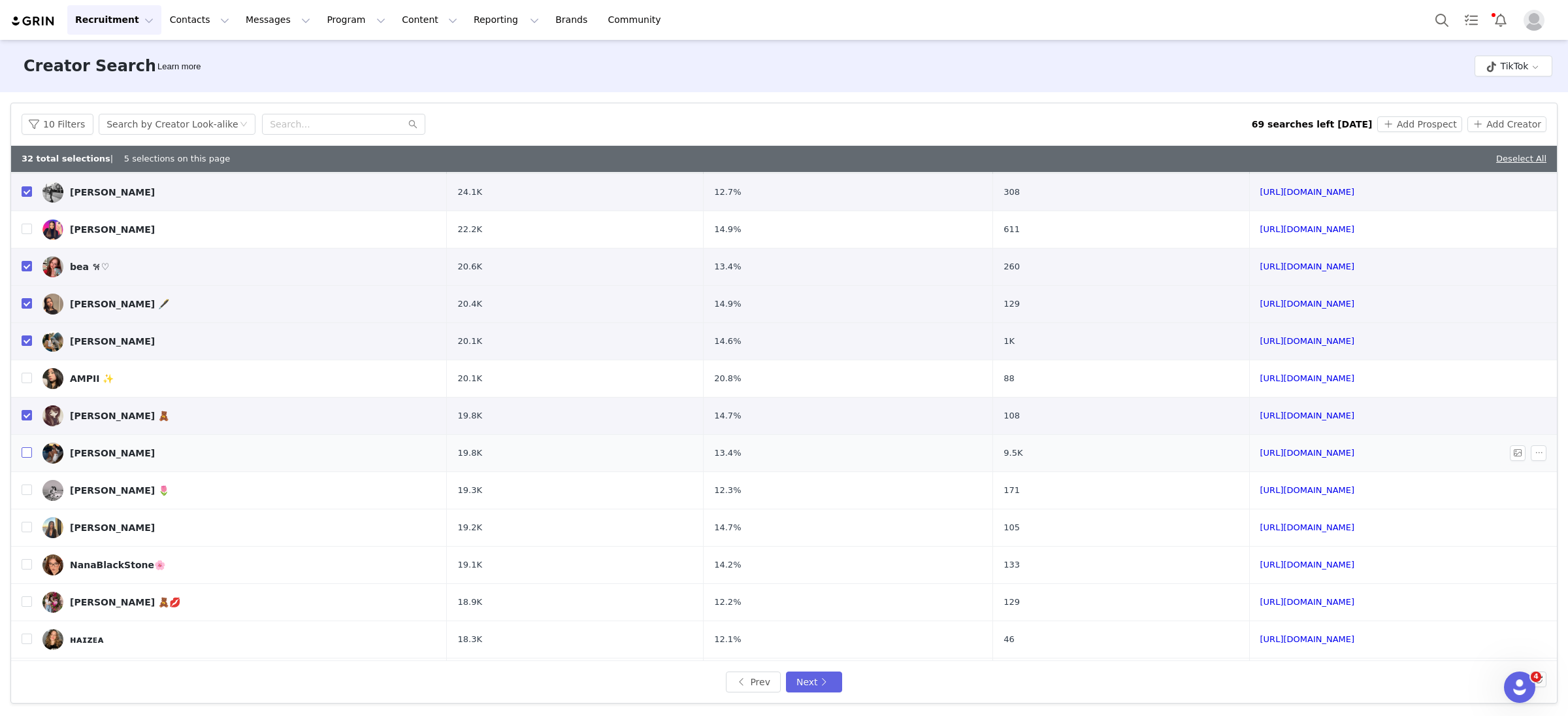
click at [25, 453] on input "checkbox" at bounding box center [26, 452] width 10 height 10
checkbox input "true"
click at [25, 492] on input "checkbox" at bounding box center [26, 489] width 10 height 10
checkbox input "true"
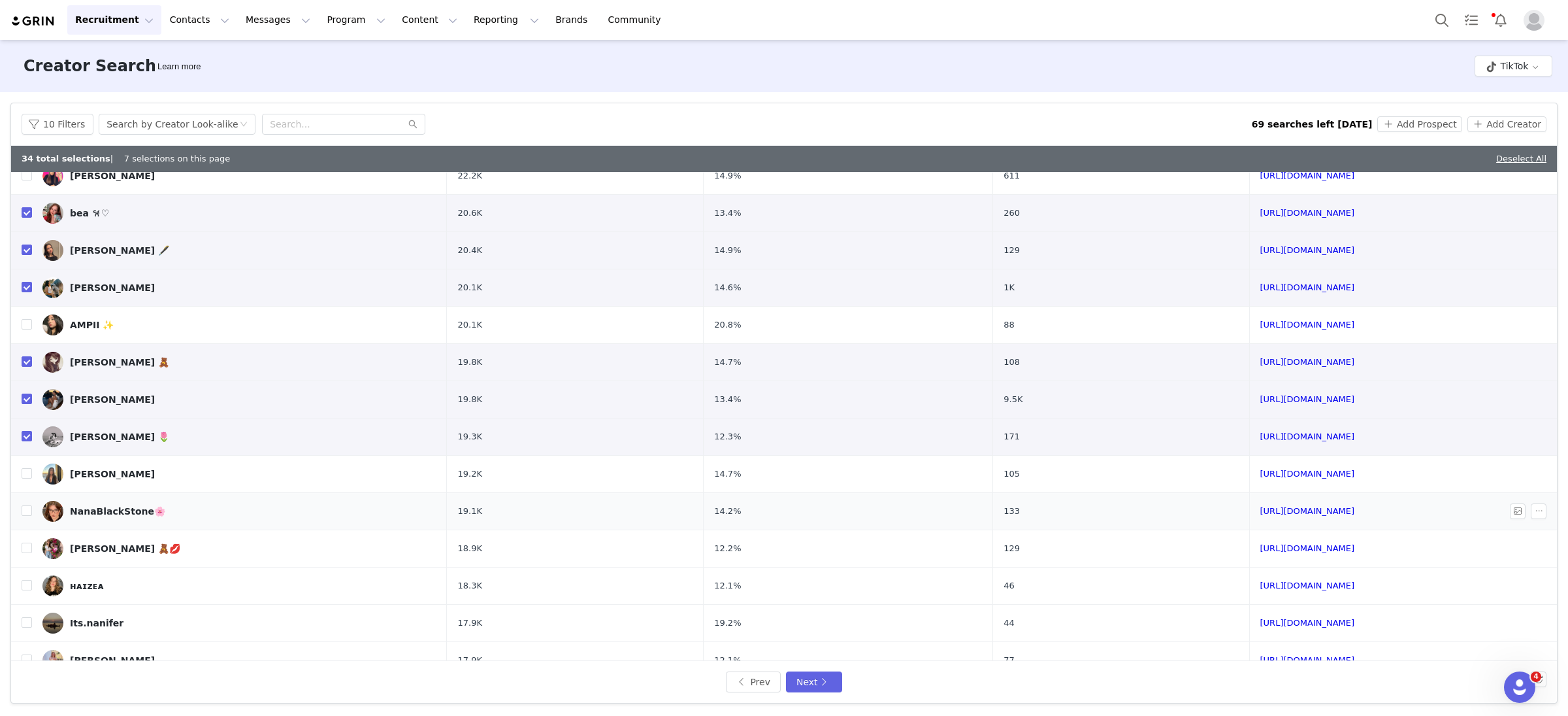
scroll to position [88, 0]
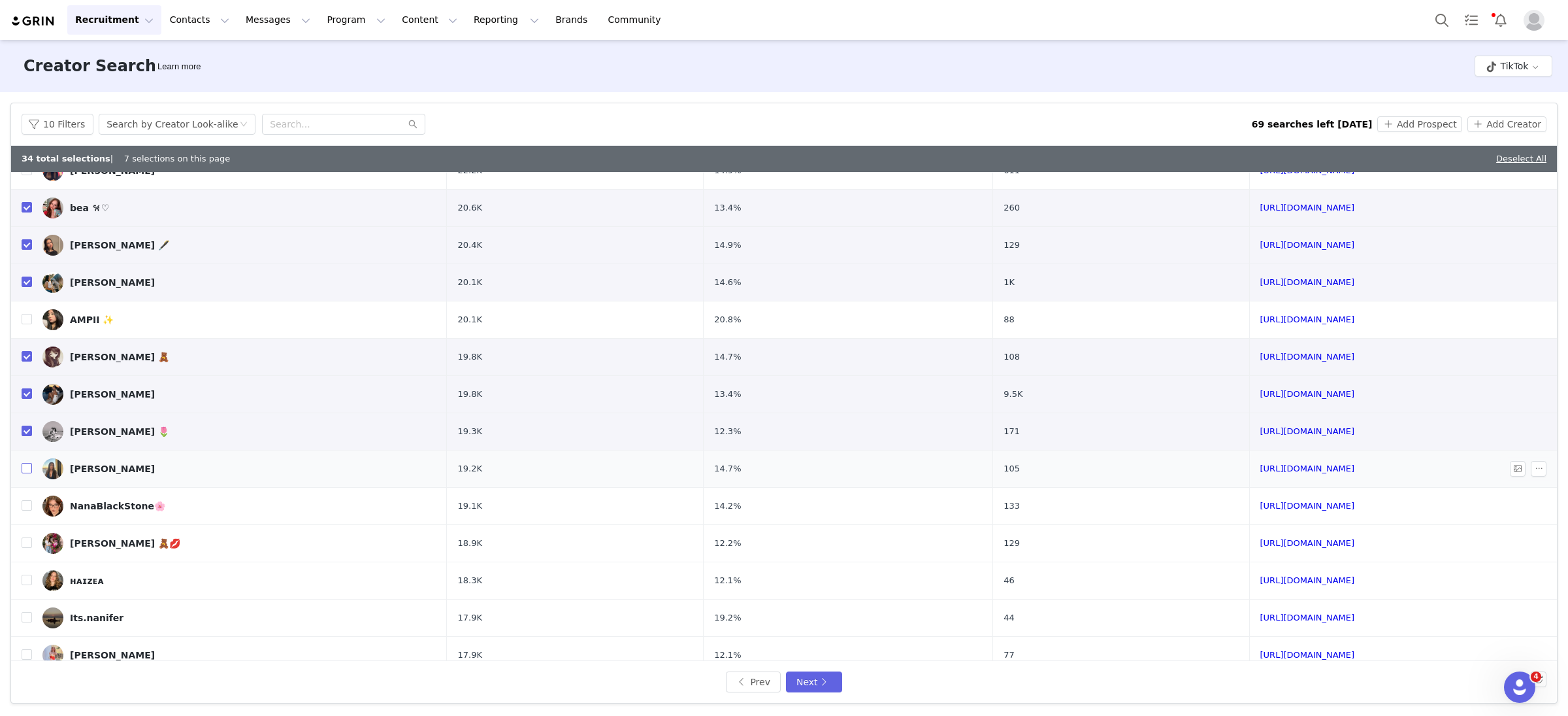
click at [31, 469] on input "checkbox" at bounding box center [26, 468] width 10 height 10
checkbox input "true"
drag, startPoint x: 26, startPoint y: 505, endPoint x: 26, endPoint y: 512, distance: 7.0
click at [26, 505] on input "checkbox" at bounding box center [26, 505] width 10 height 10
checkbox input "true"
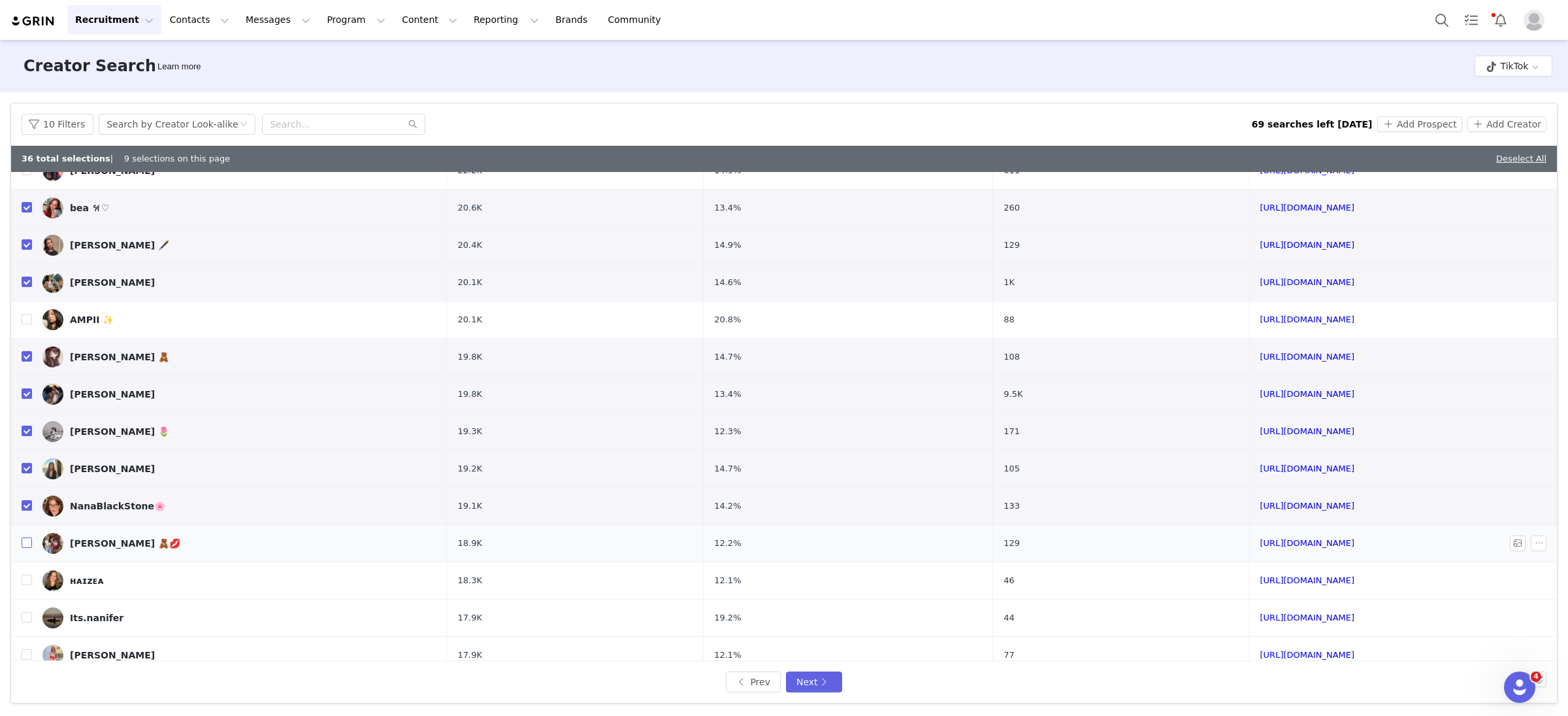
click at [26, 546] on input "checkbox" at bounding box center [26, 543] width 10 height 10
checkbox input "true"
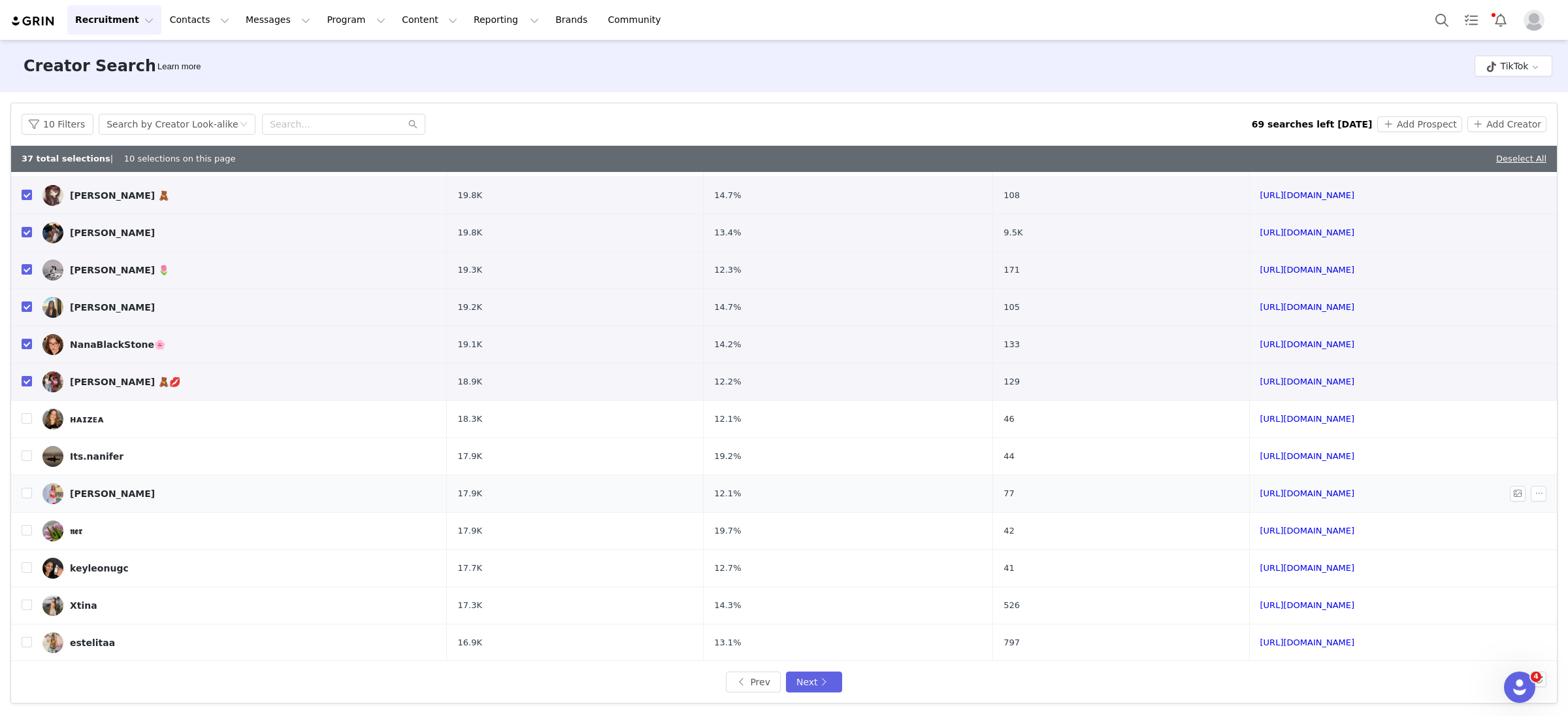
scroll to position [291, 0]
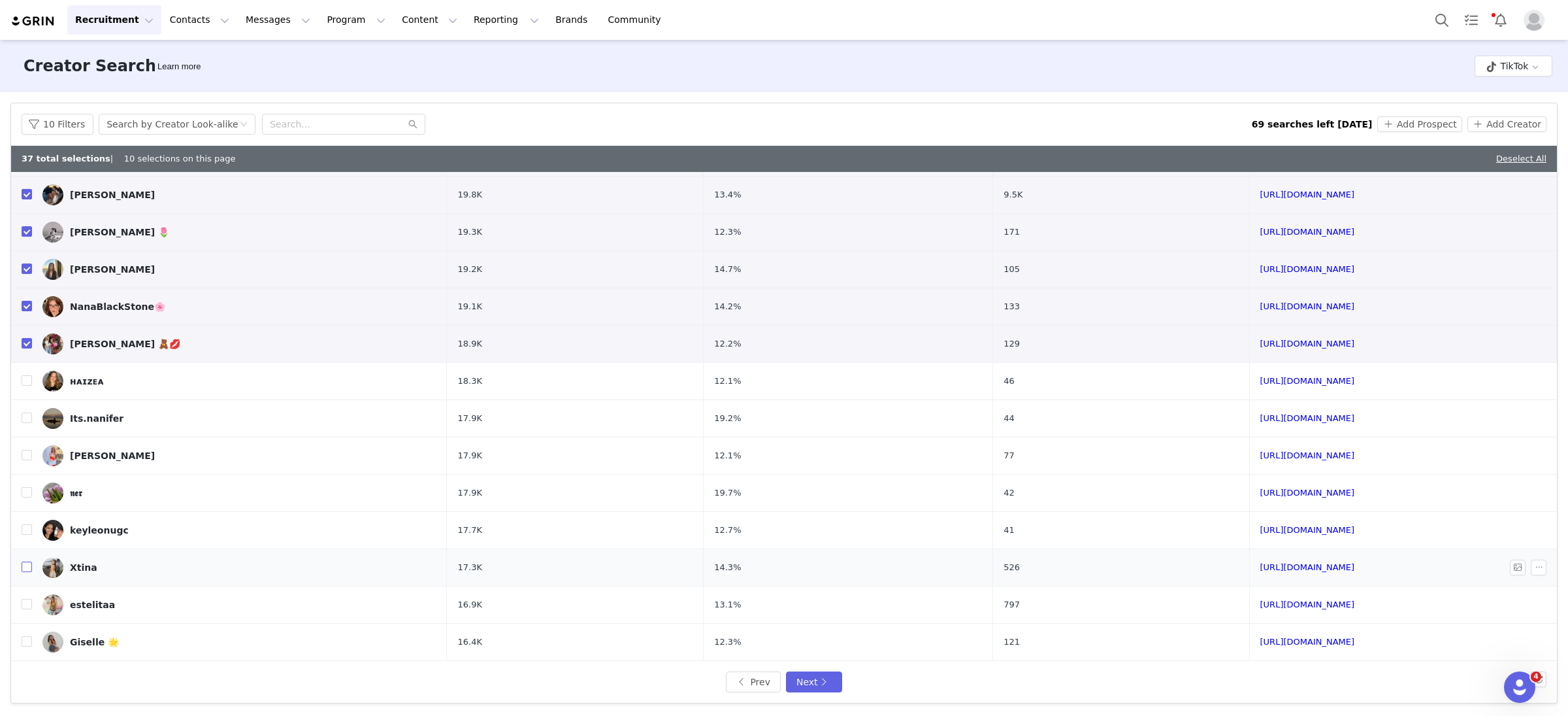
click at [28, 565] on input "checkbox" at bounding box center [26, 566] width 10 height 10
checkbox input "true"
click at [28, 608] on input "checkbox" at bounding box center [26, 604] width 10 height 10
checkbox input "true"
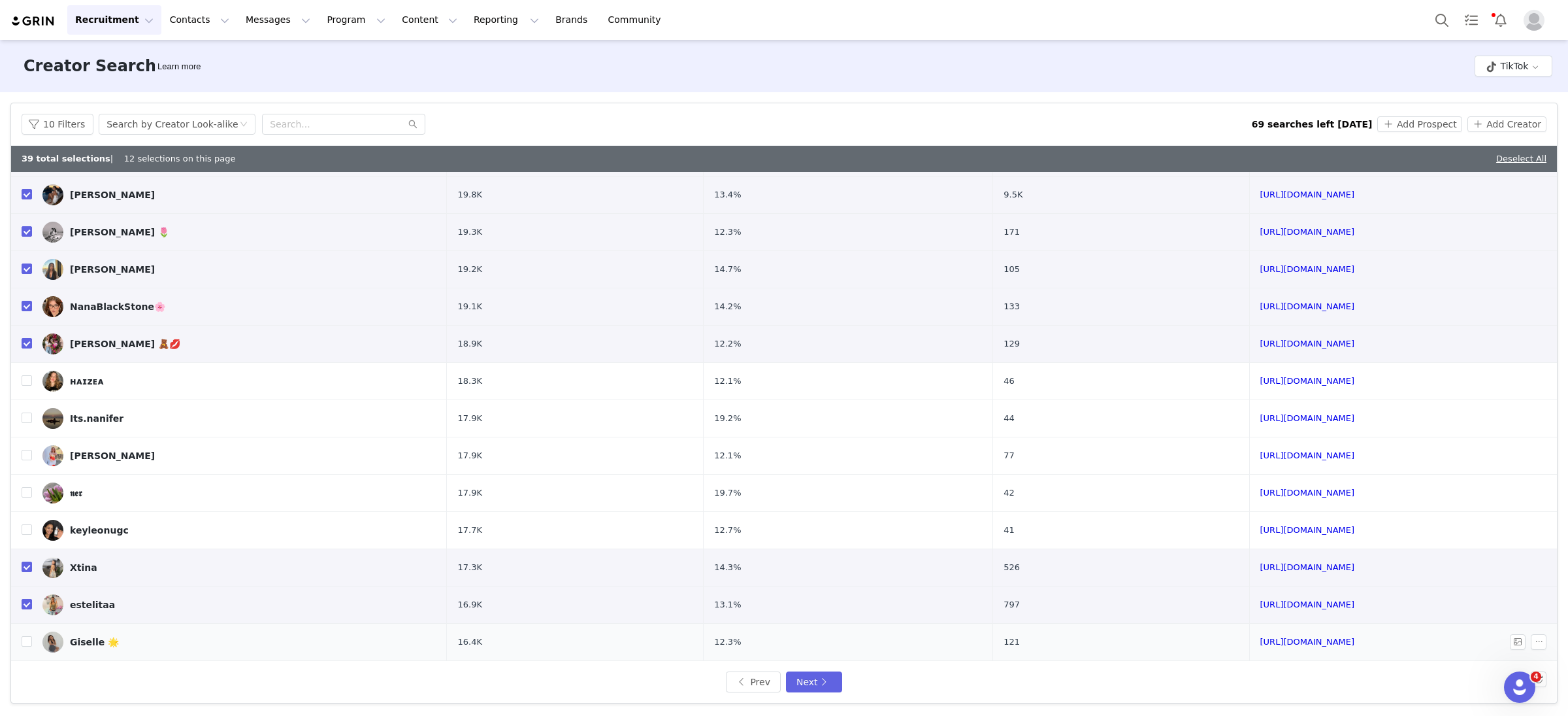
click at [32, 633] on td "Giselle 🌟" at bounding box center [239, 642] width 415 height 37
click at [27, 636] on input "checkbox" at bounding box center [26, 641] width 10 height 10
checkbox input "true"
click at [829, 685] on button "Next" at bounding box center [814, 682] width 56 height 21
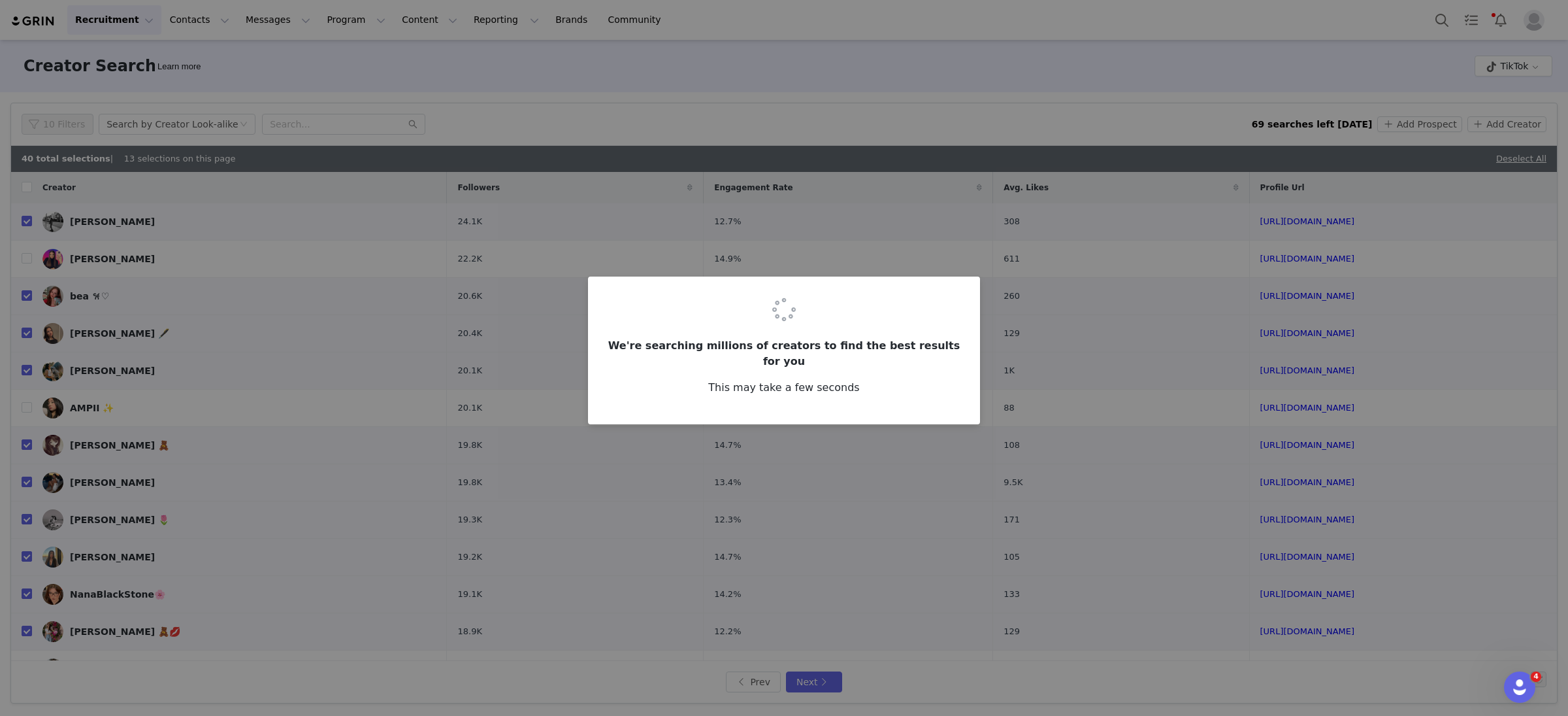
checkbox input "false"
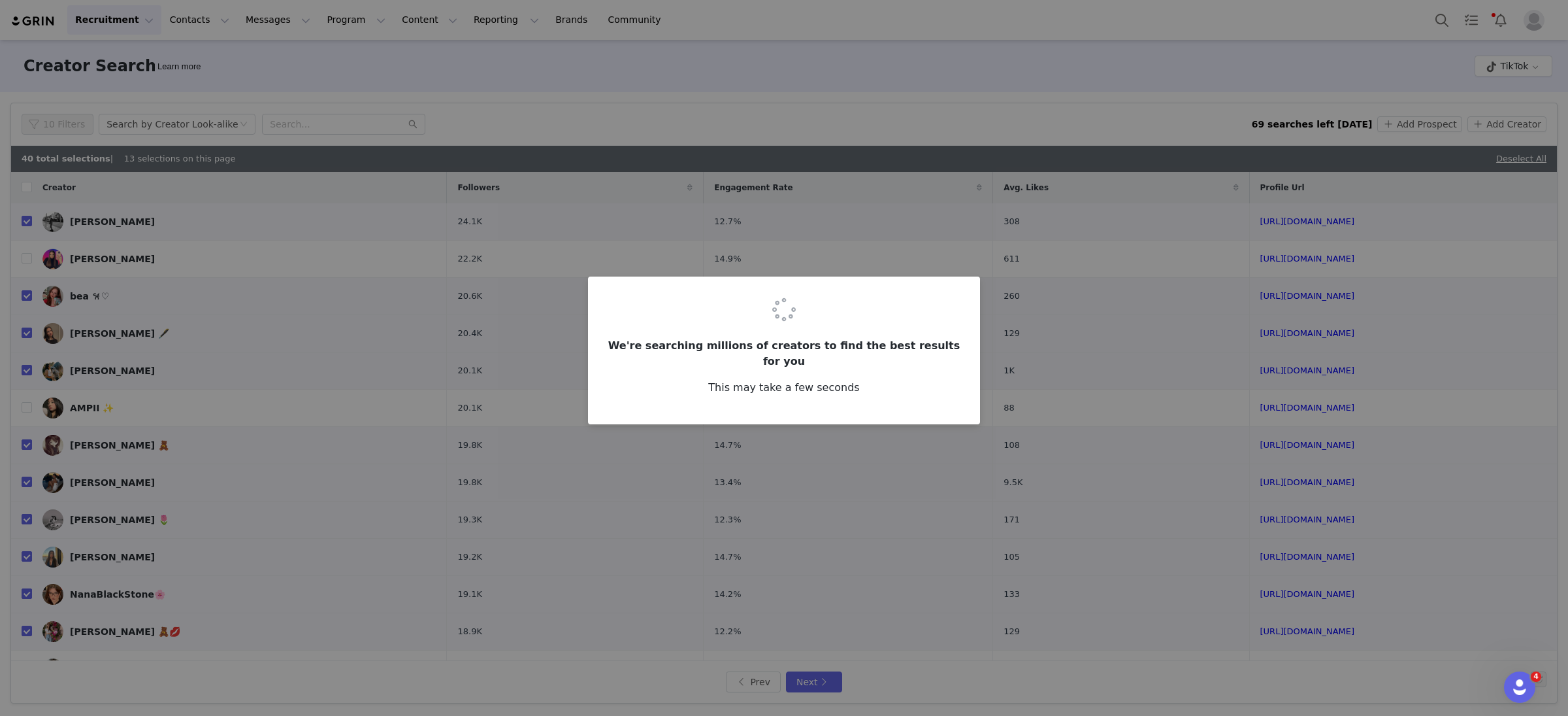
checkbox input "false"
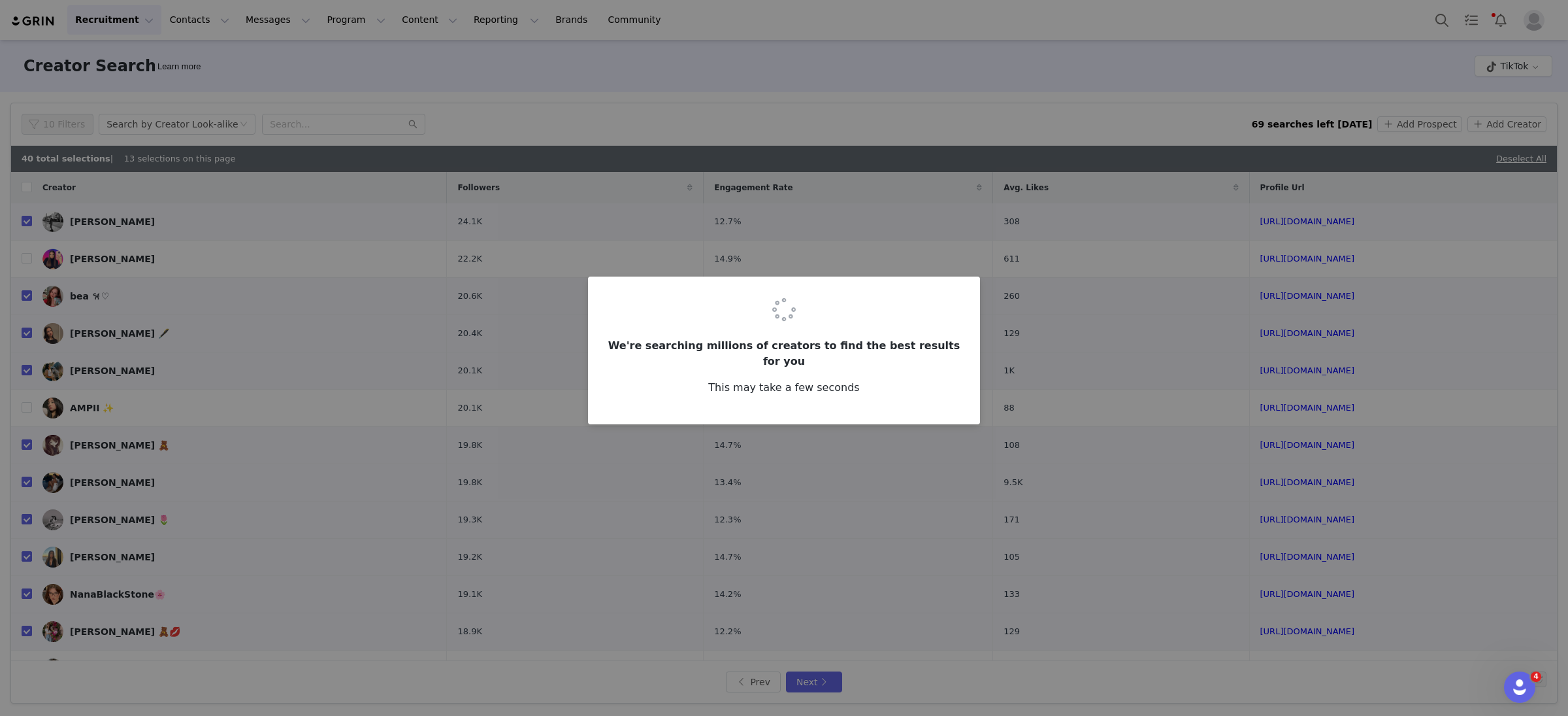
checkbox input "false"
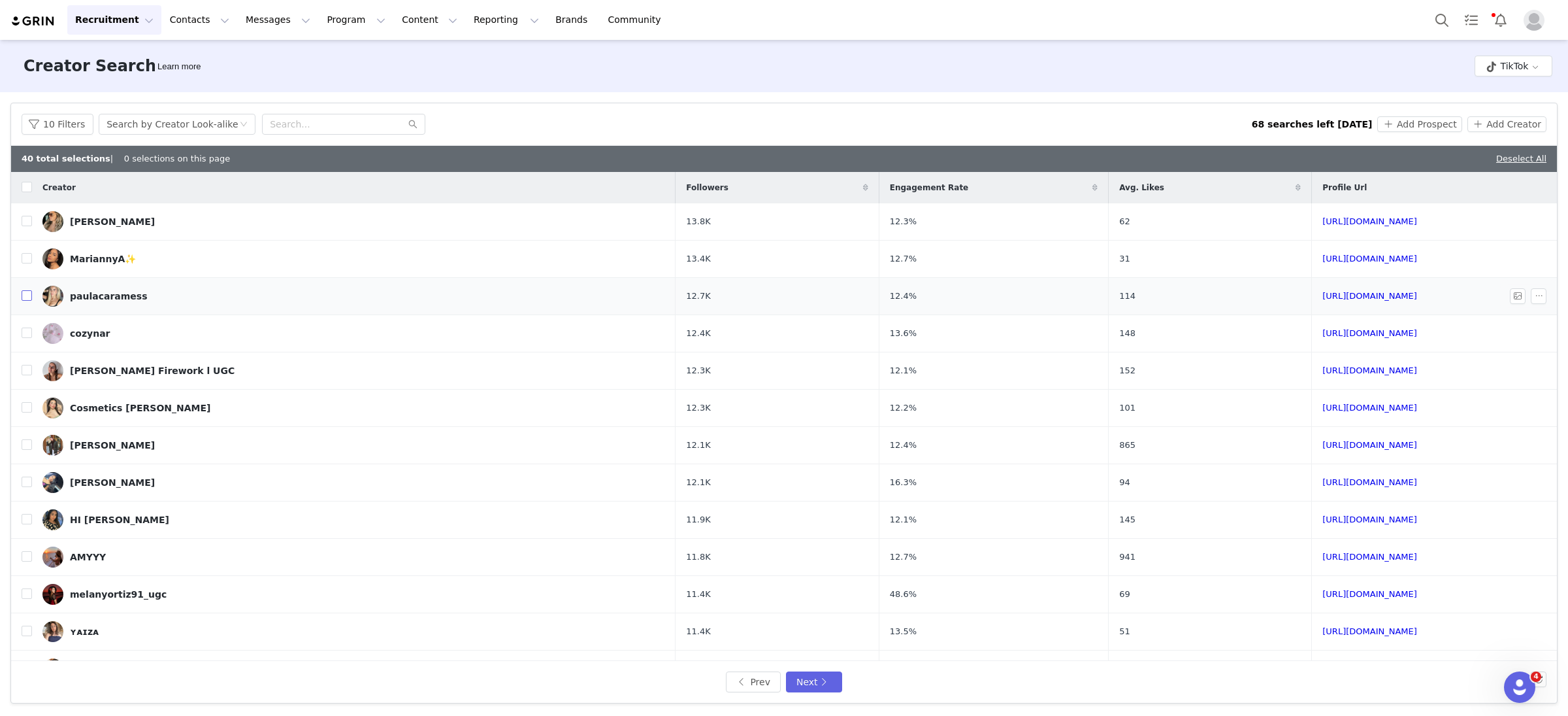
click at [27, 293] on input "checkbox" at bounding box center [26, 295] width 10 height 10
checkbox input "true"
click at [28, 369] on input "checkbox" at bounding box center [26, 370] width 10 height 10
checkbox input "true"
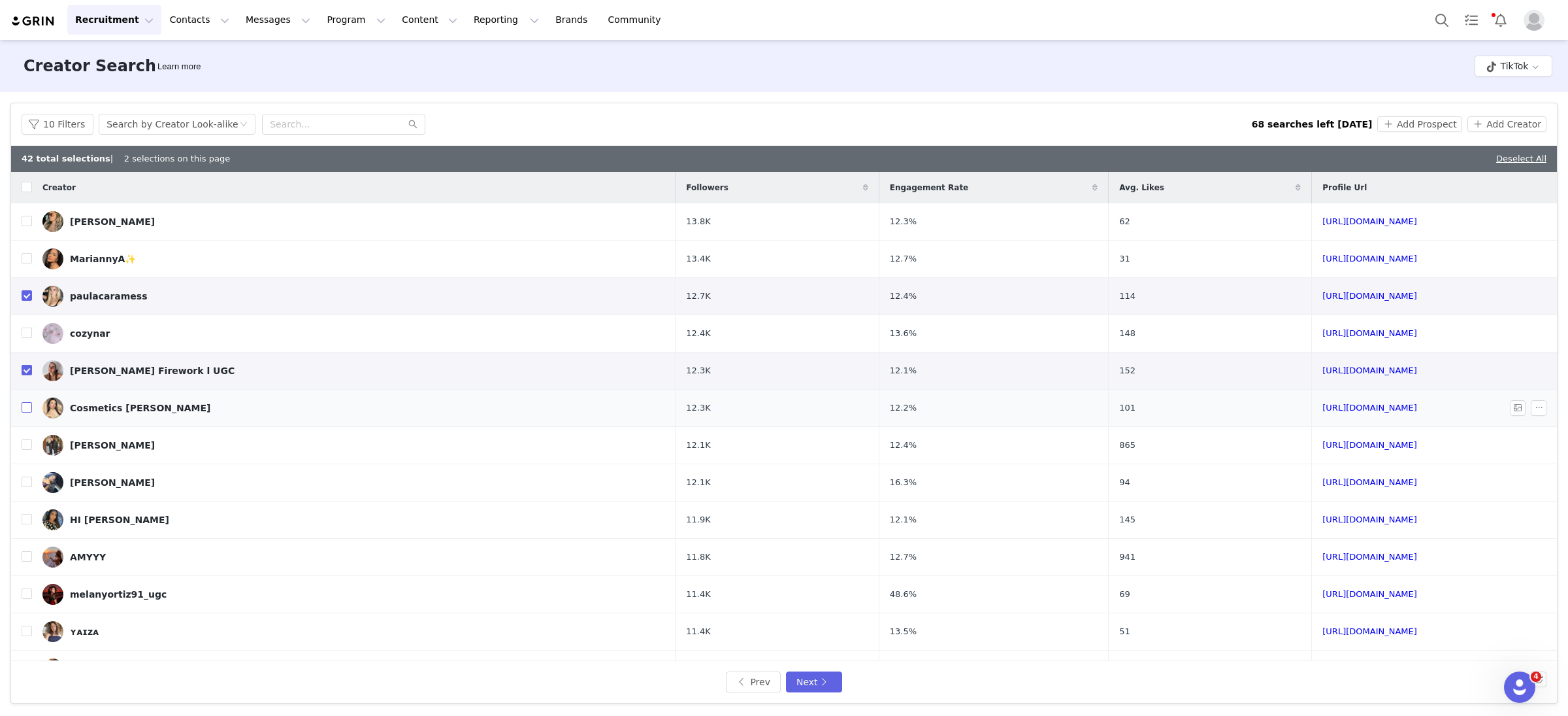
click at [24, 407] on input "checkbox" at bounding box center [26, 407] width 10 height 10
checkbox input "true"
click at [26, 442] on input "checkbox" at bounding box center [26, 444] width 10 height 10
checkbox input "true"
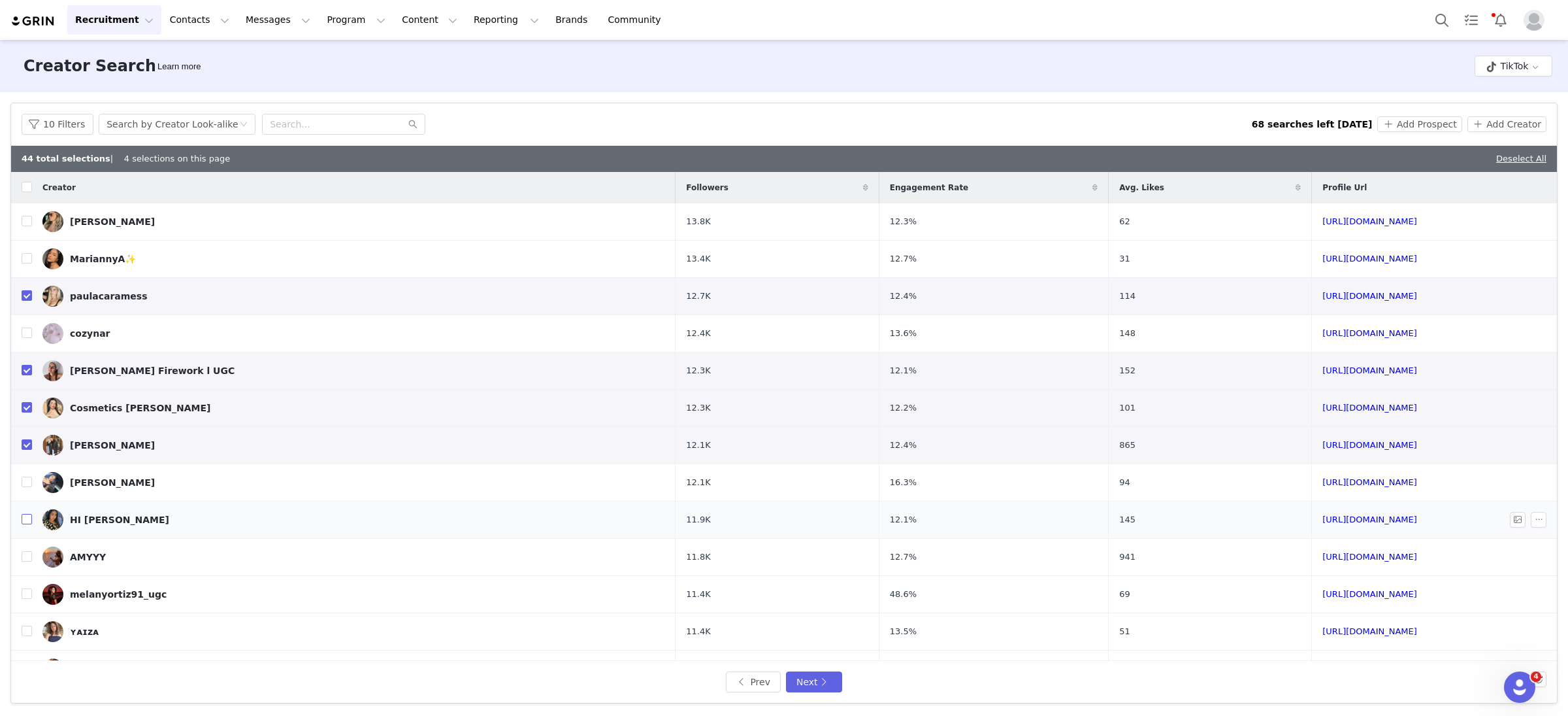
click at [28, 521] on input "checkbox" at bounding box center [26, 519] width 10 height 10
checkbox input "true"
click at [29, 541] on td at bounding box center [21, 557] width 21 height 37
click at [29, 564] on label at bounding box center [26, 557] width 10 height 14
click at [29, 562] on input "checkbox" at bounding box center [26, 556] width 10 height 10
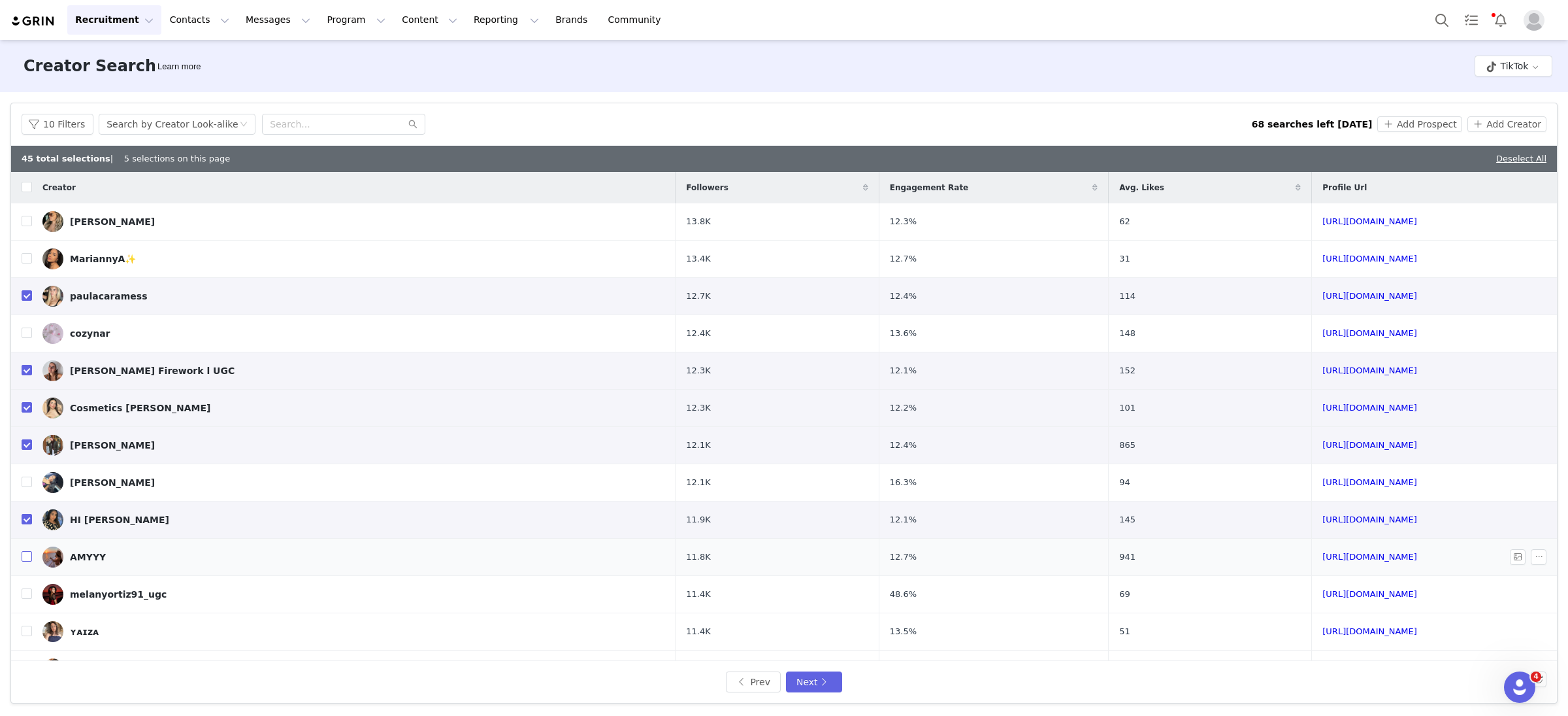
checkbox input "true"
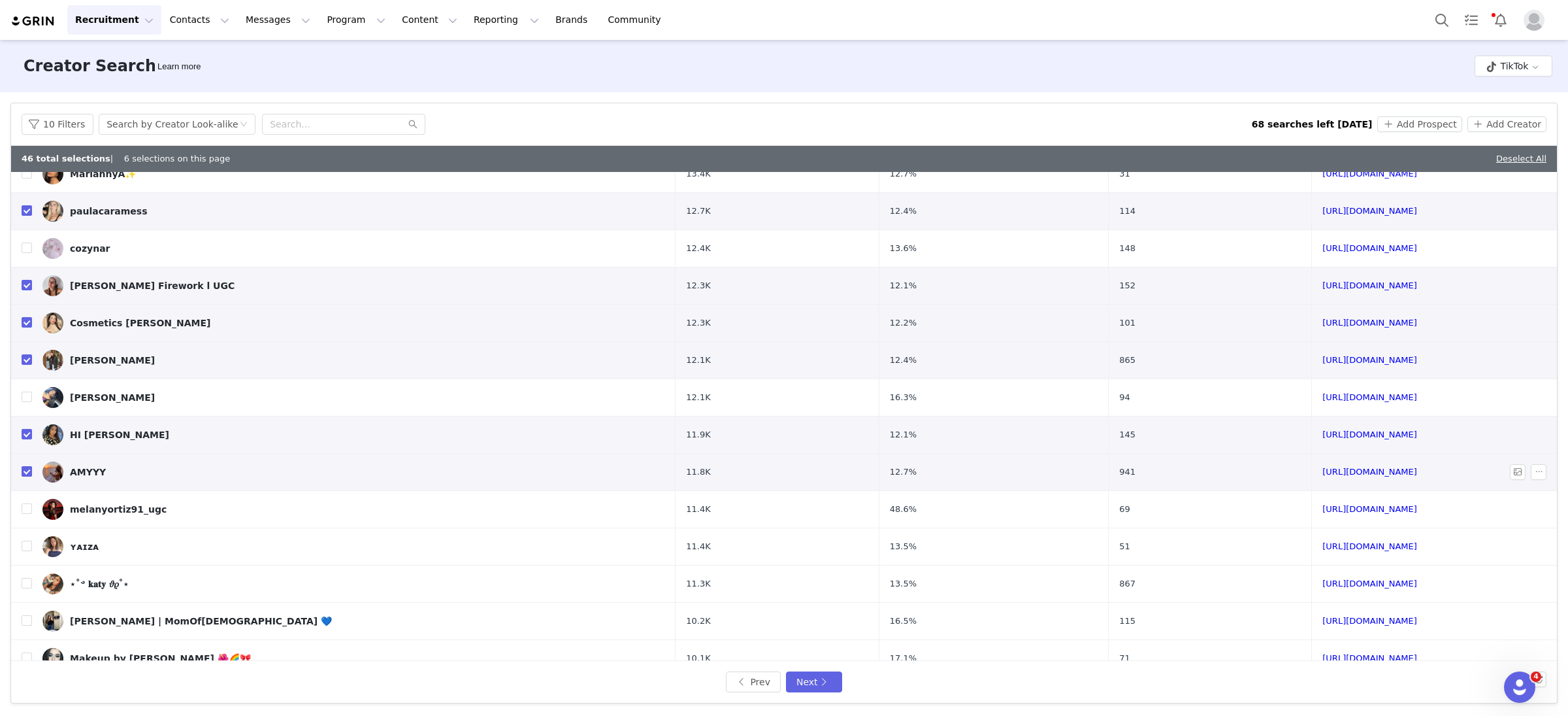
scroll to position [95, 0]
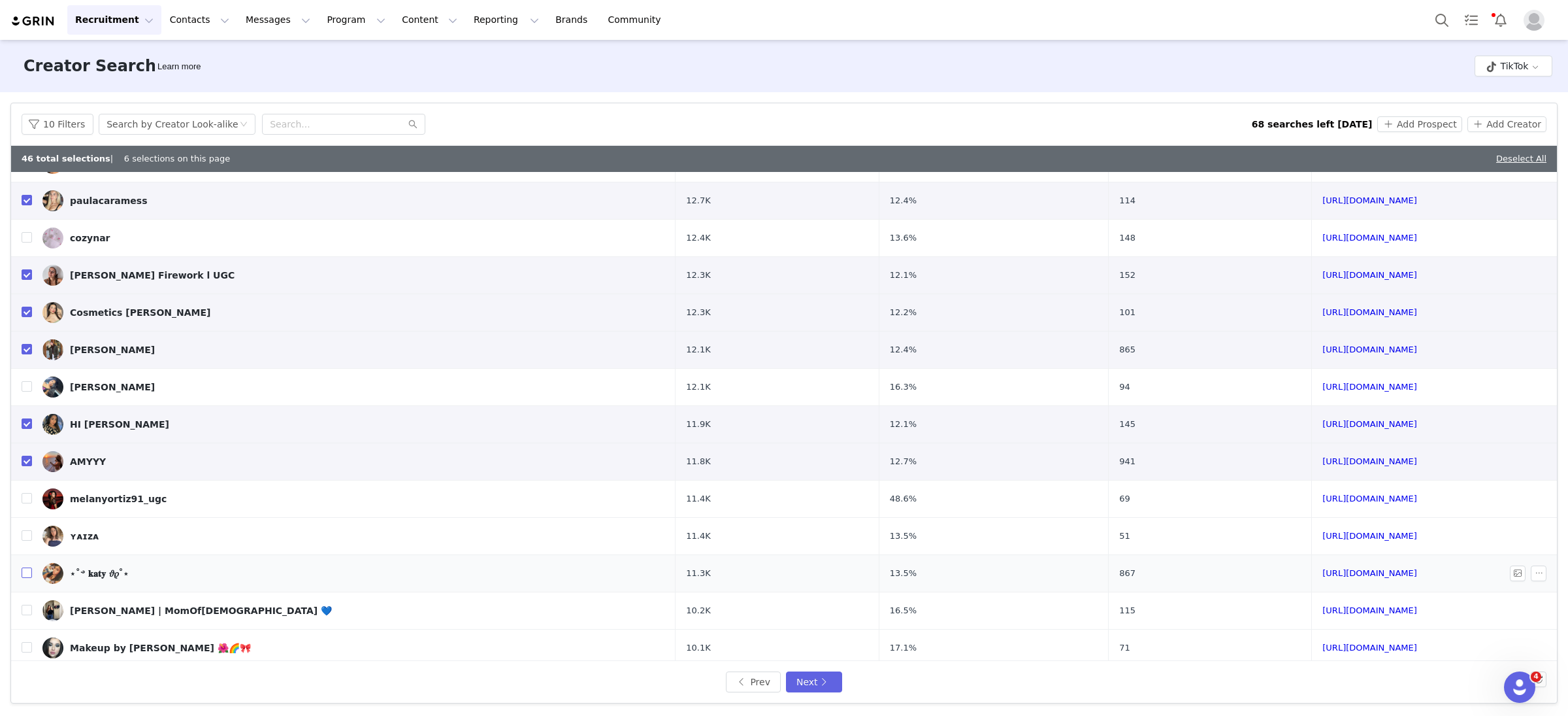
click at [28, 574] on input "checkbox" at bounding box center [26, 572] width 10 height 10
checkbox input "true"
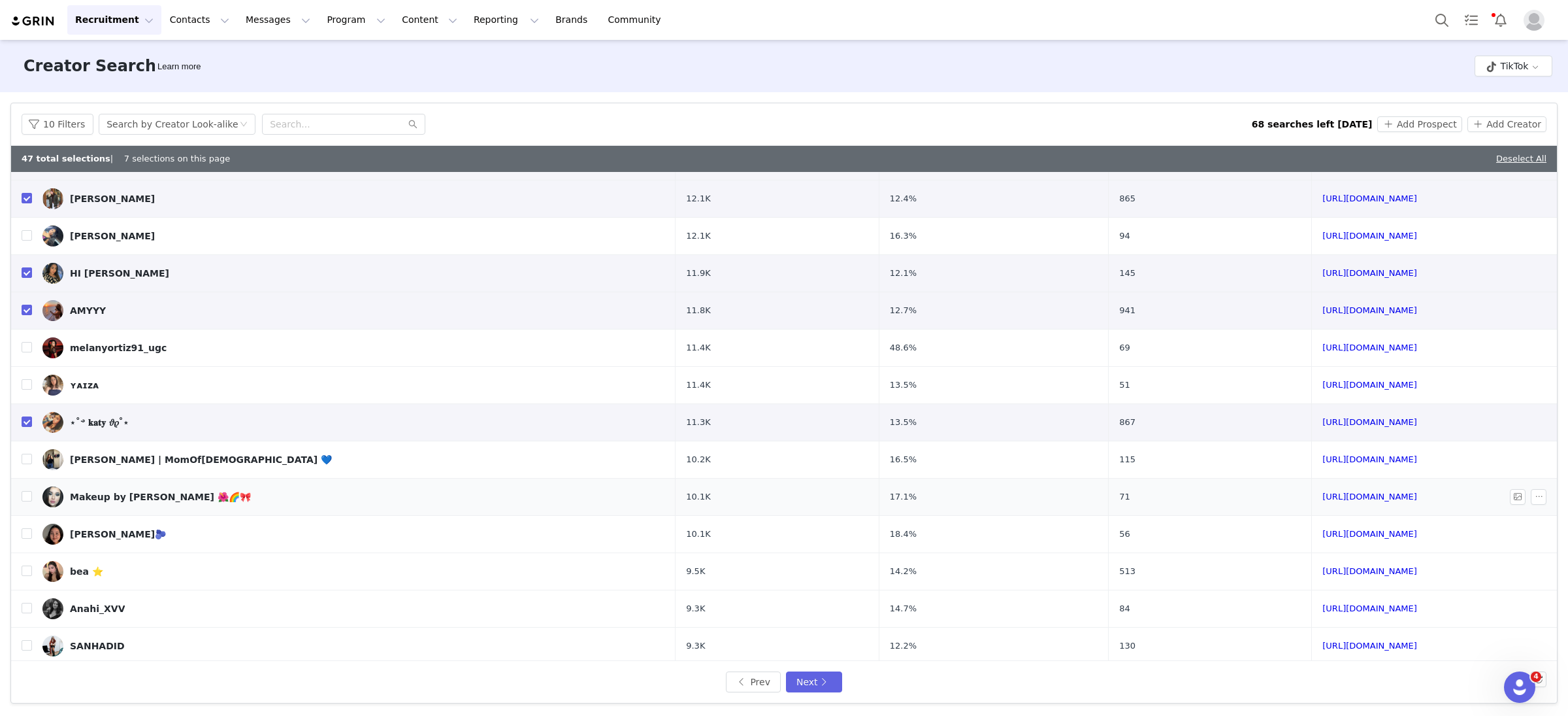
scroll to position [259, 0]
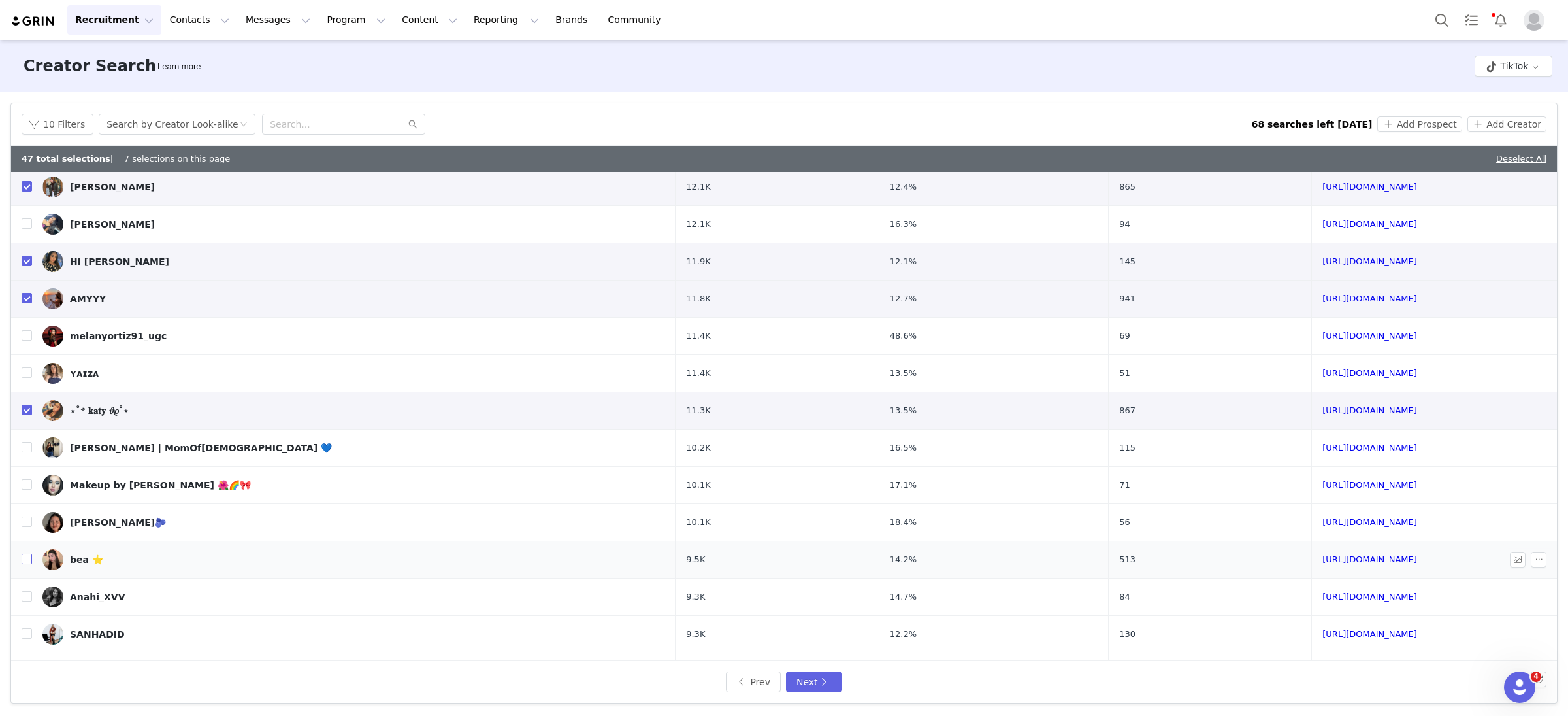
click at [28, 560] on input "checkbox" at bounding box center [26, 558] width 10 height 10
checkbox input "true"
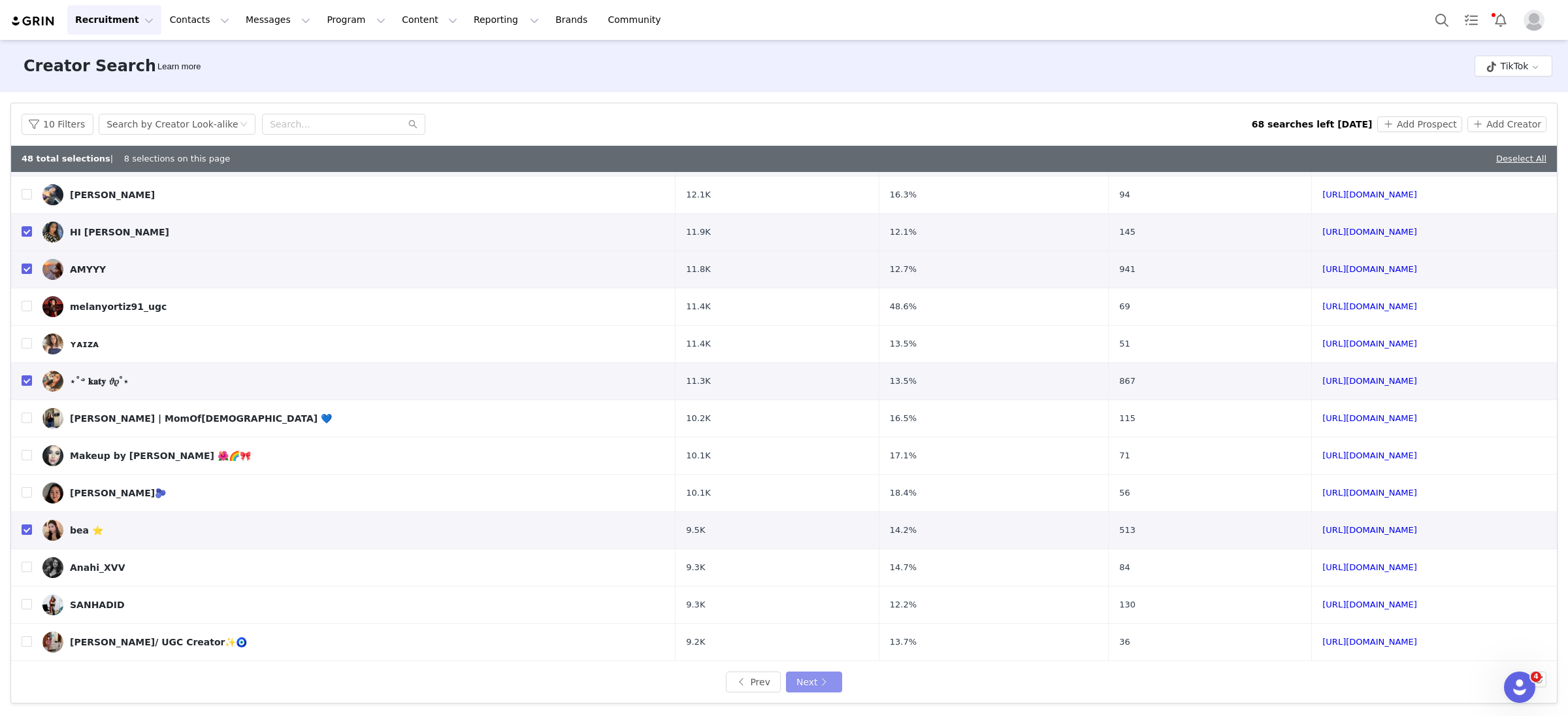
click at [833, 683] on button "Next" at bounding box center [814, 682] width 56 height 21
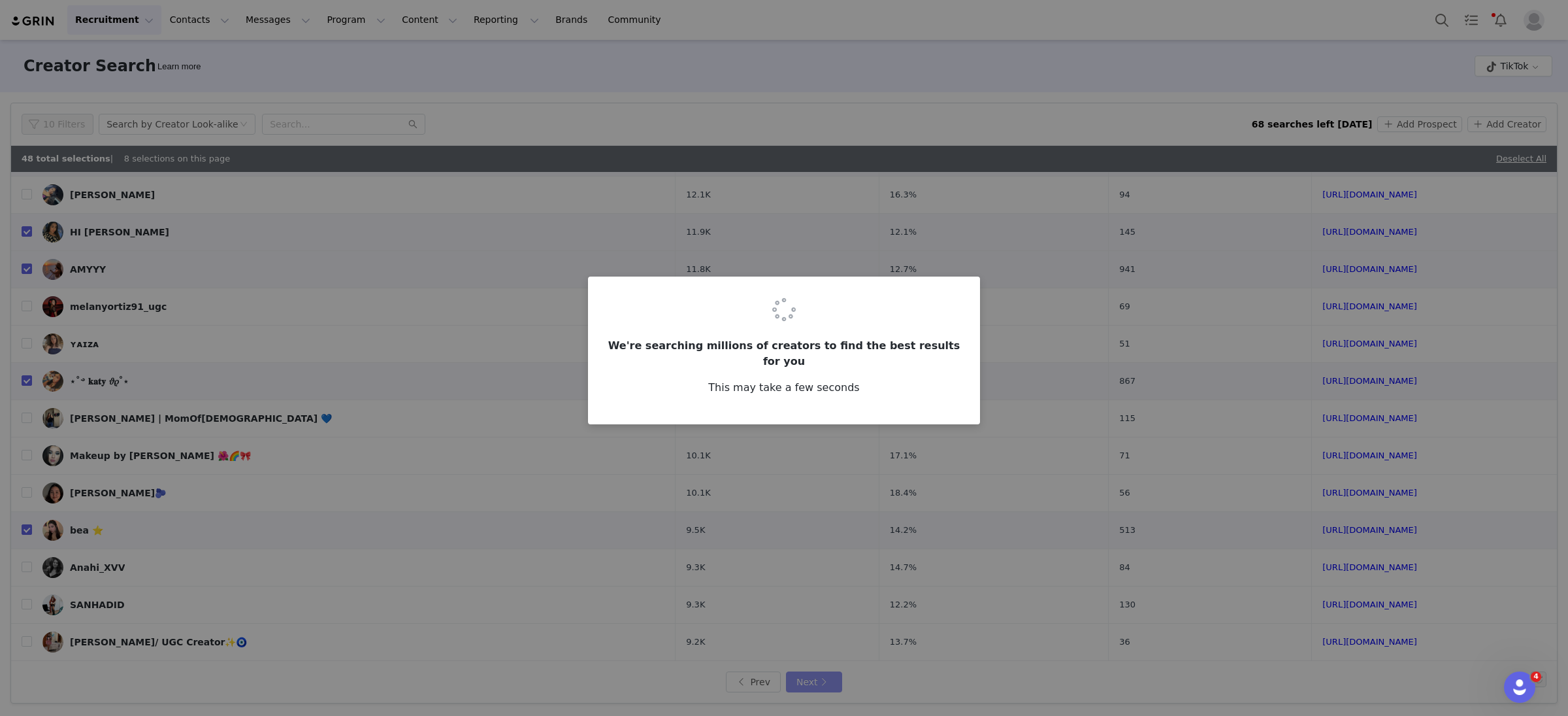
scroll to position [0, 0]
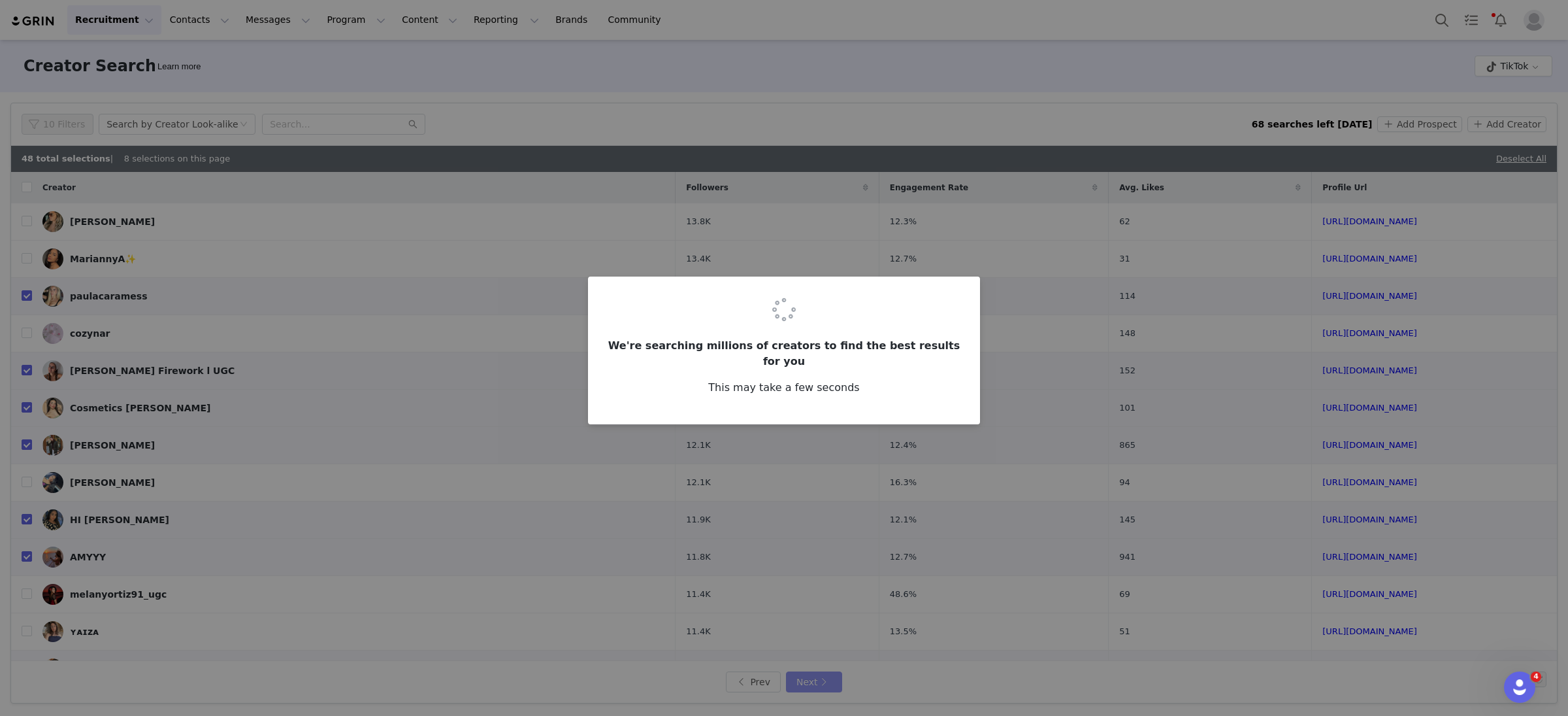
checkbox input "false"
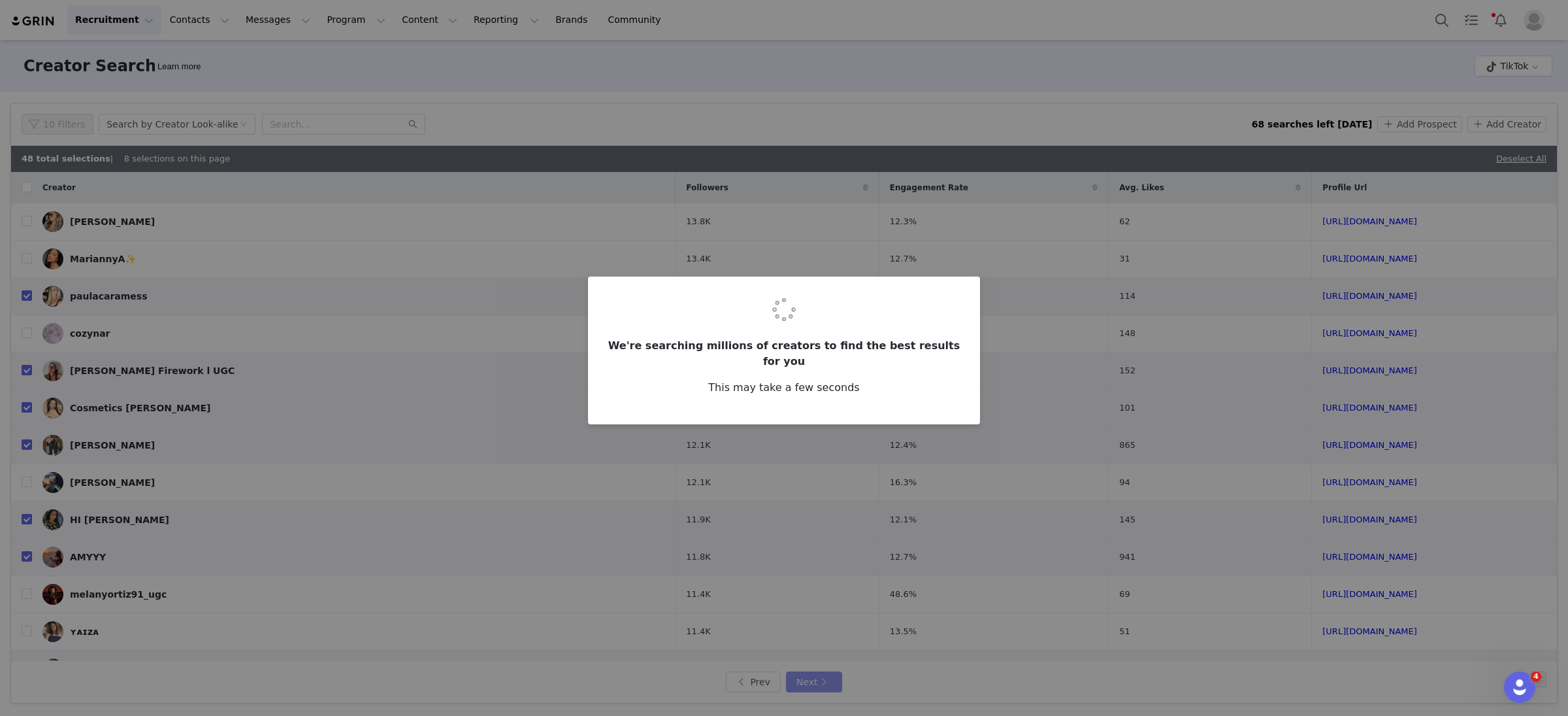
checkbox input "false"
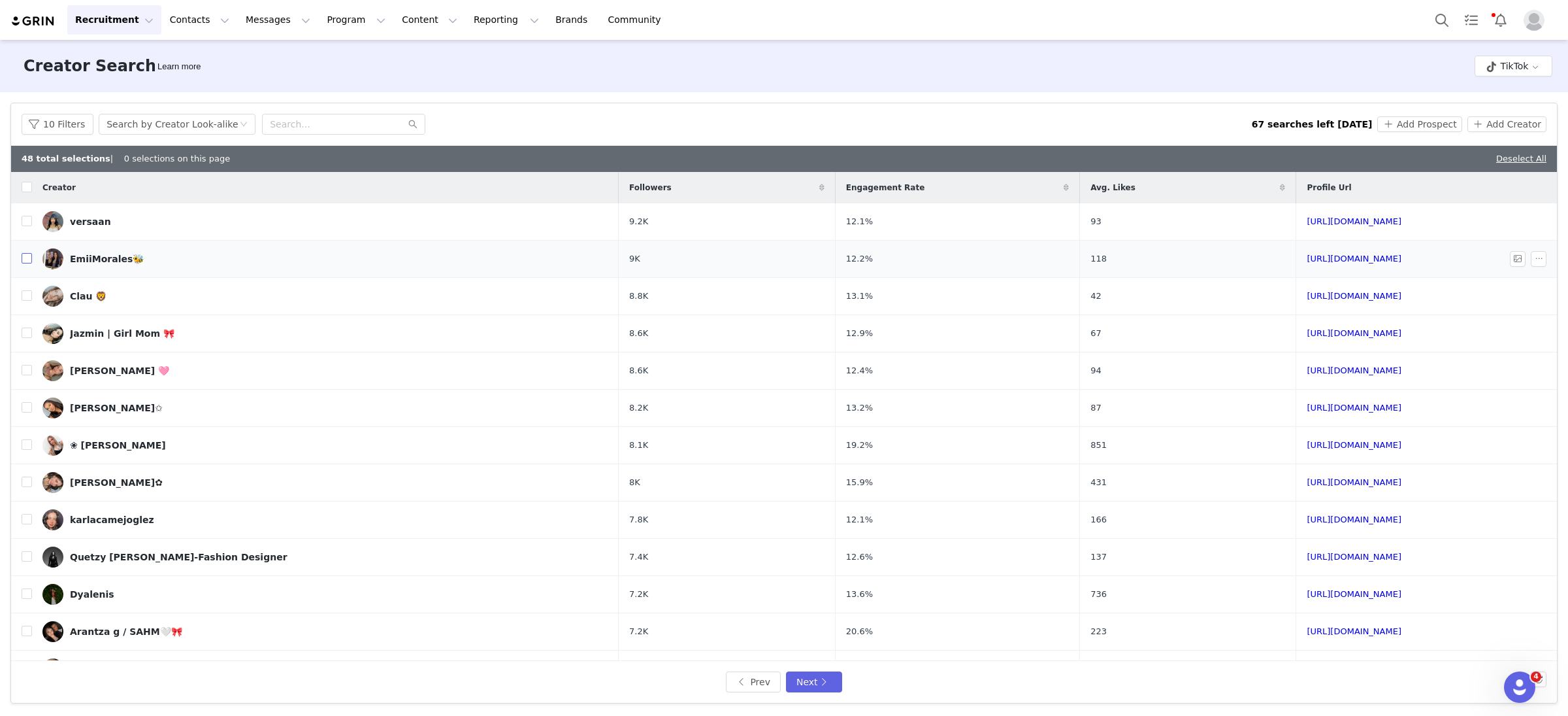
click at [25, 257] on input "checkbox" at bounding box center [26, 258] width 10 height 10
checkbox input "true"
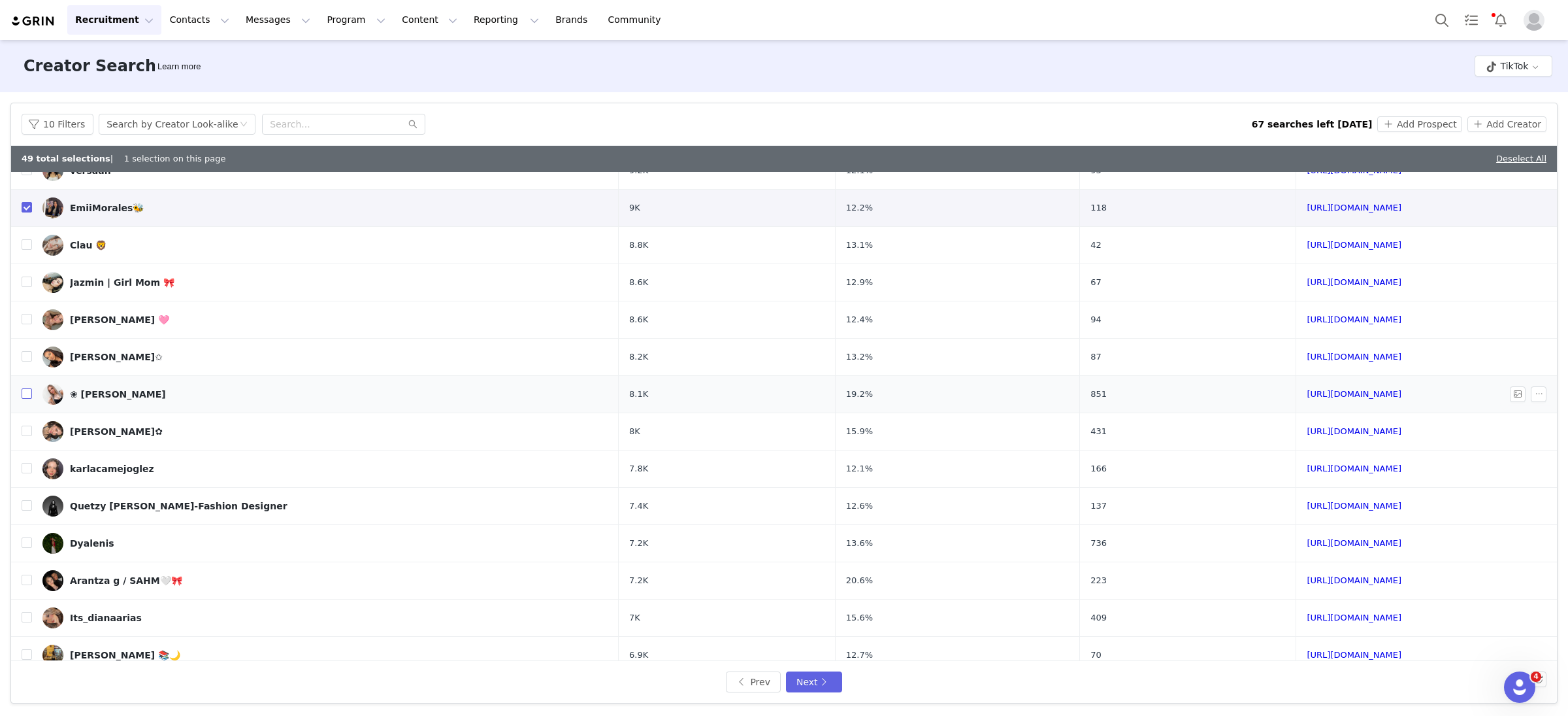
click at [25, 393] on input "checkbox" at bounding box center [26, 393] width 10 height 10
checkbox input "true"
click at [25, 432] on input "checkbox" at bounding box center [26, 430] width 10 height 10
checkbox input "true"
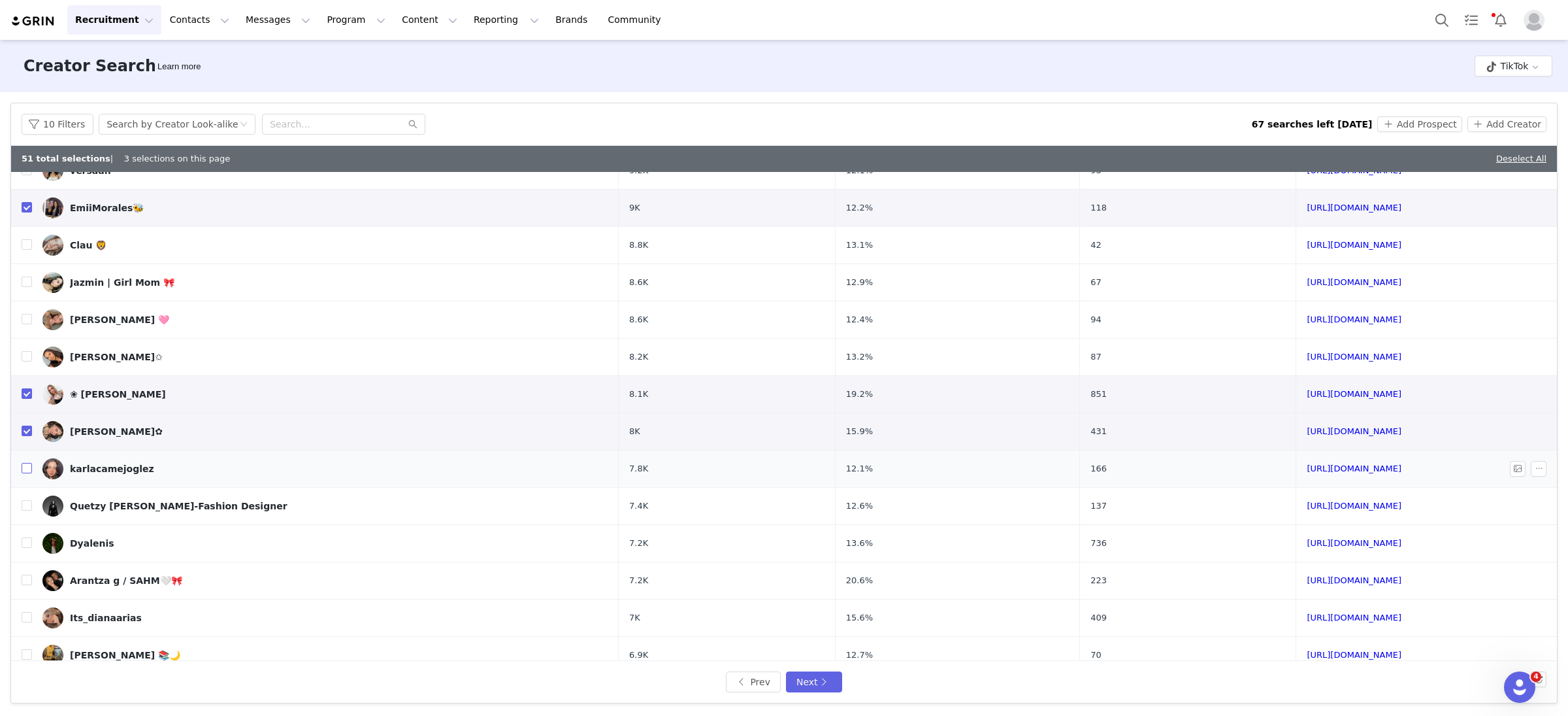
click at [26, 470] on input "checkbox" at bounding box center [26, 468] width 10 height 10
checkbox input "true"
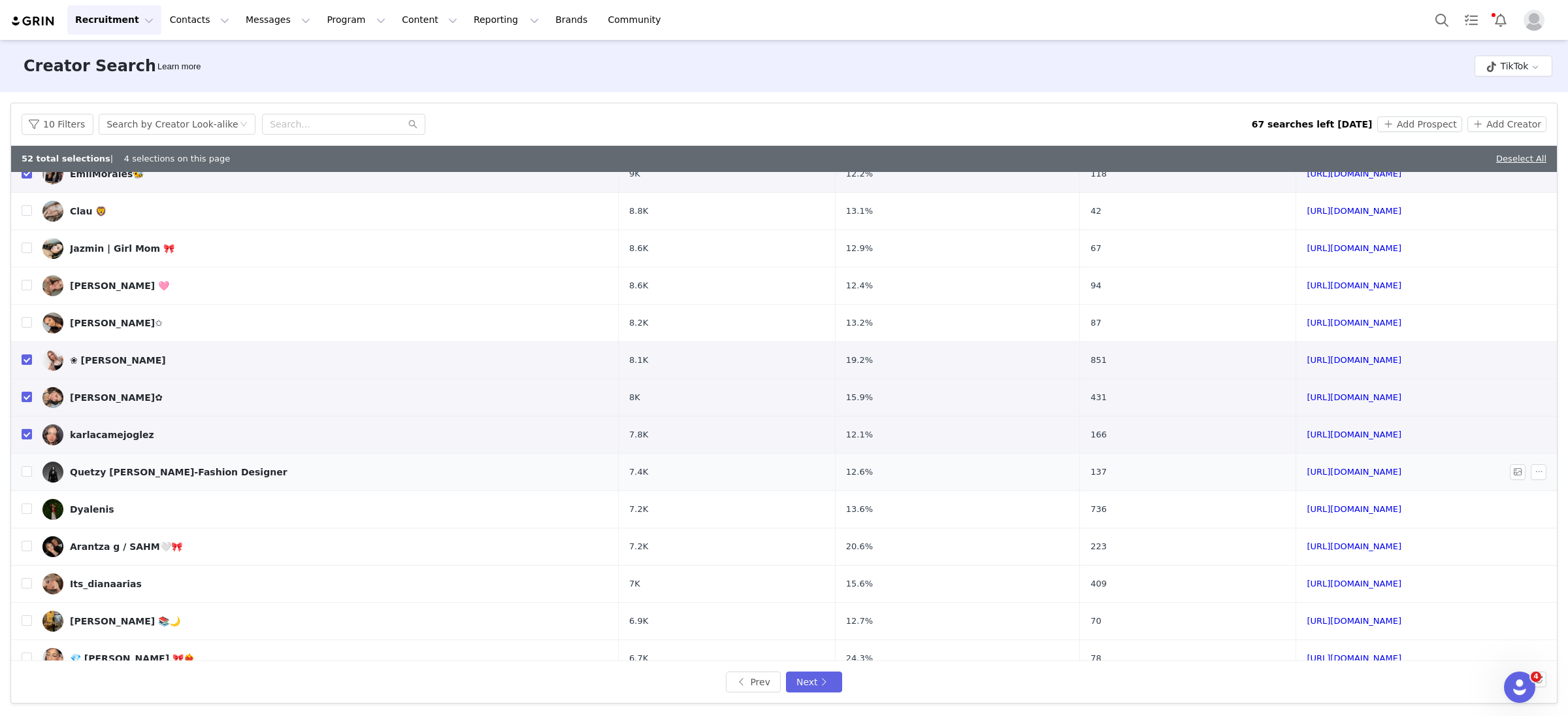
scroll to position [154, 0]
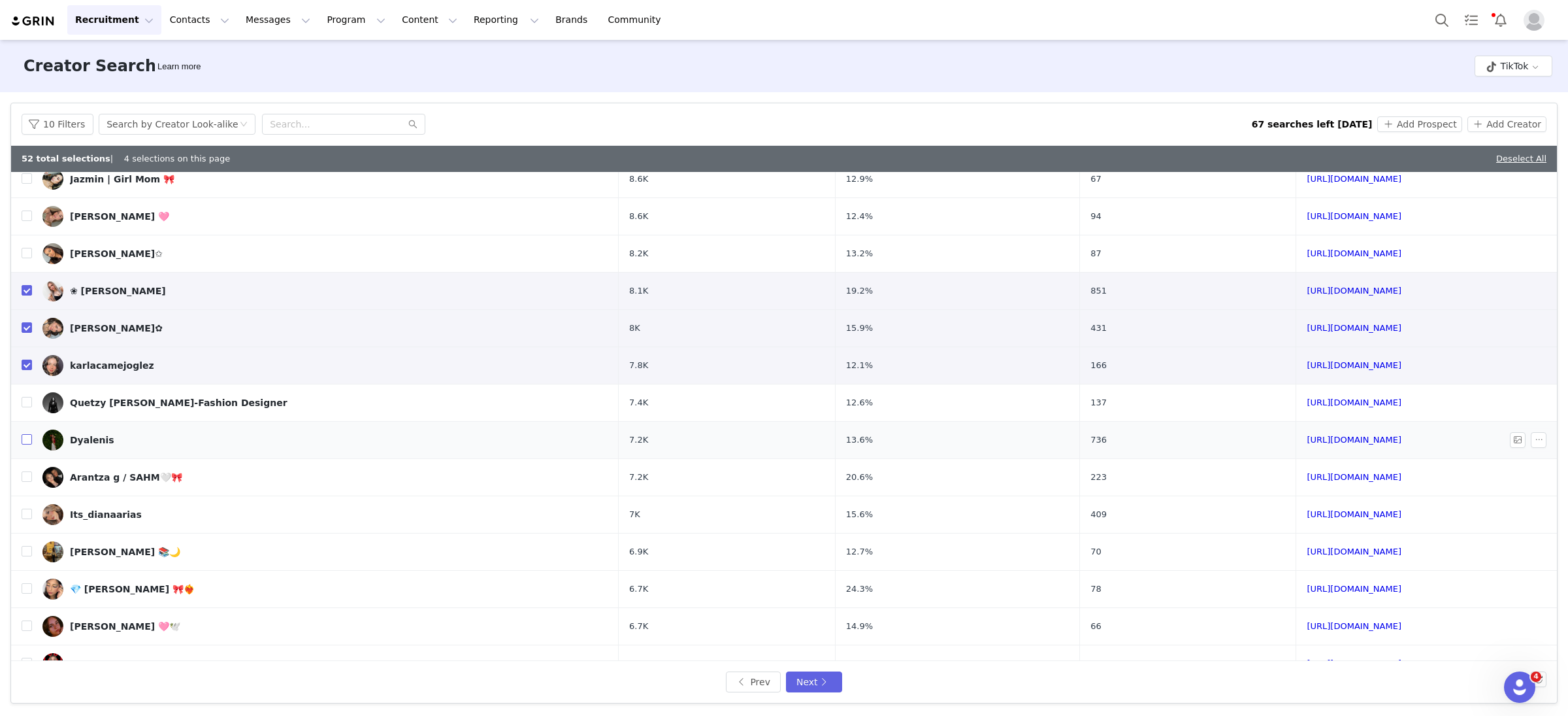
click at [25, 440] on input "checkbox" at bounding box center [26, 439] width 10 height 10
checkbox input "true"
click at [29, 516] on input "checkbox" at bounding box center [26, 513] width 10 height 10
checkbox input "true"
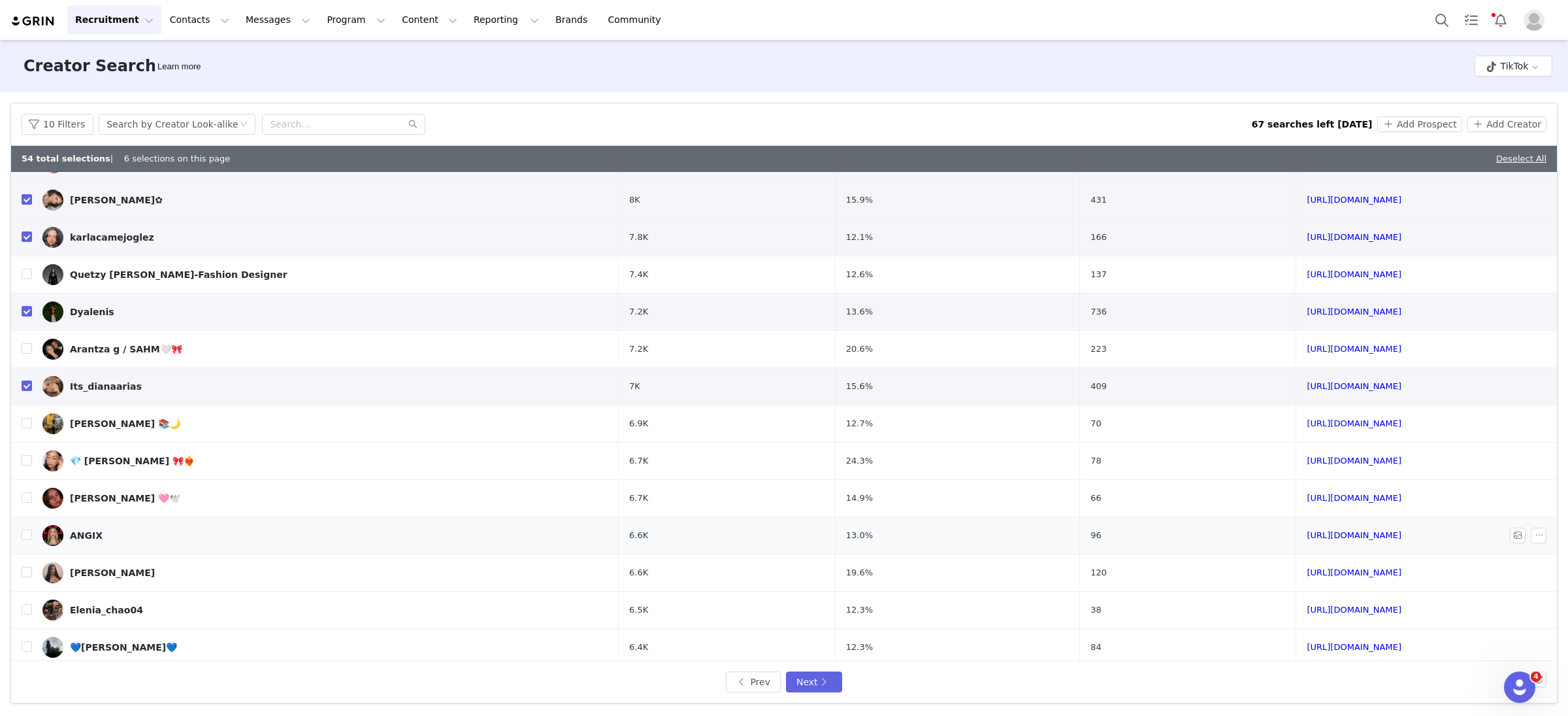
scroll to position [291, 0]
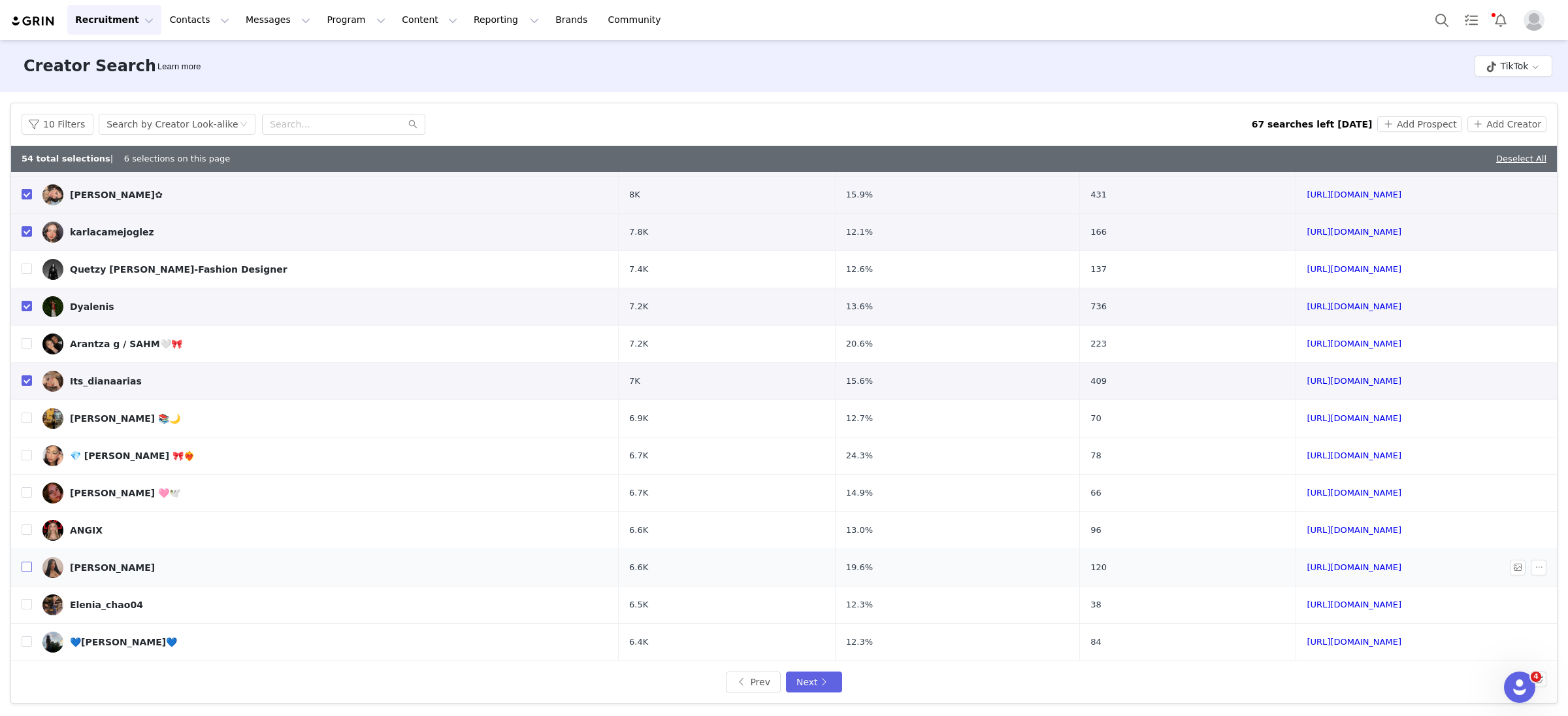
click at [26, 565] on input "checkbox" at bounding box center [26, 566] width 10 height 10
checkbox input "true"
click at [817, 683] on button "Next" at bounding box center [814, 682] width 56 height 21
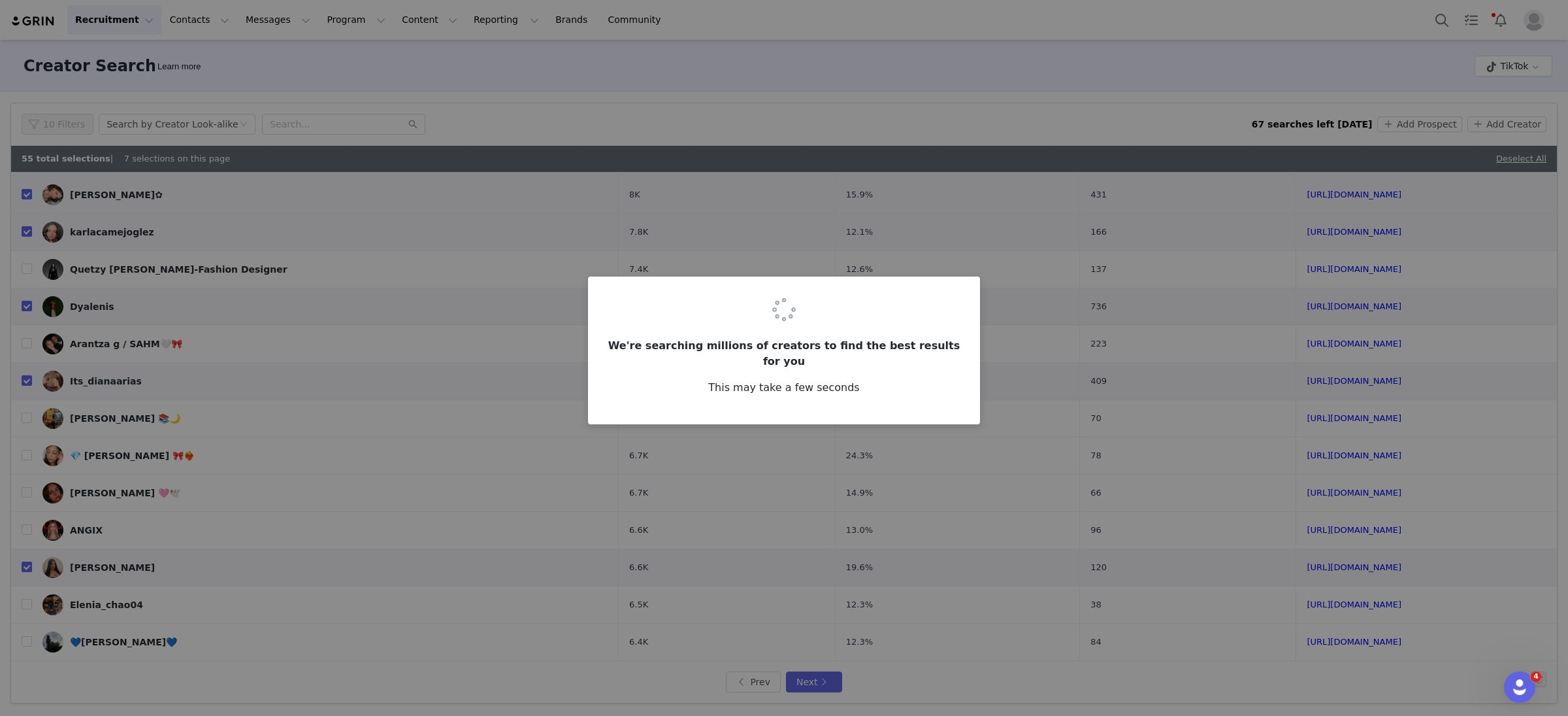
scroll to position [0, 0]
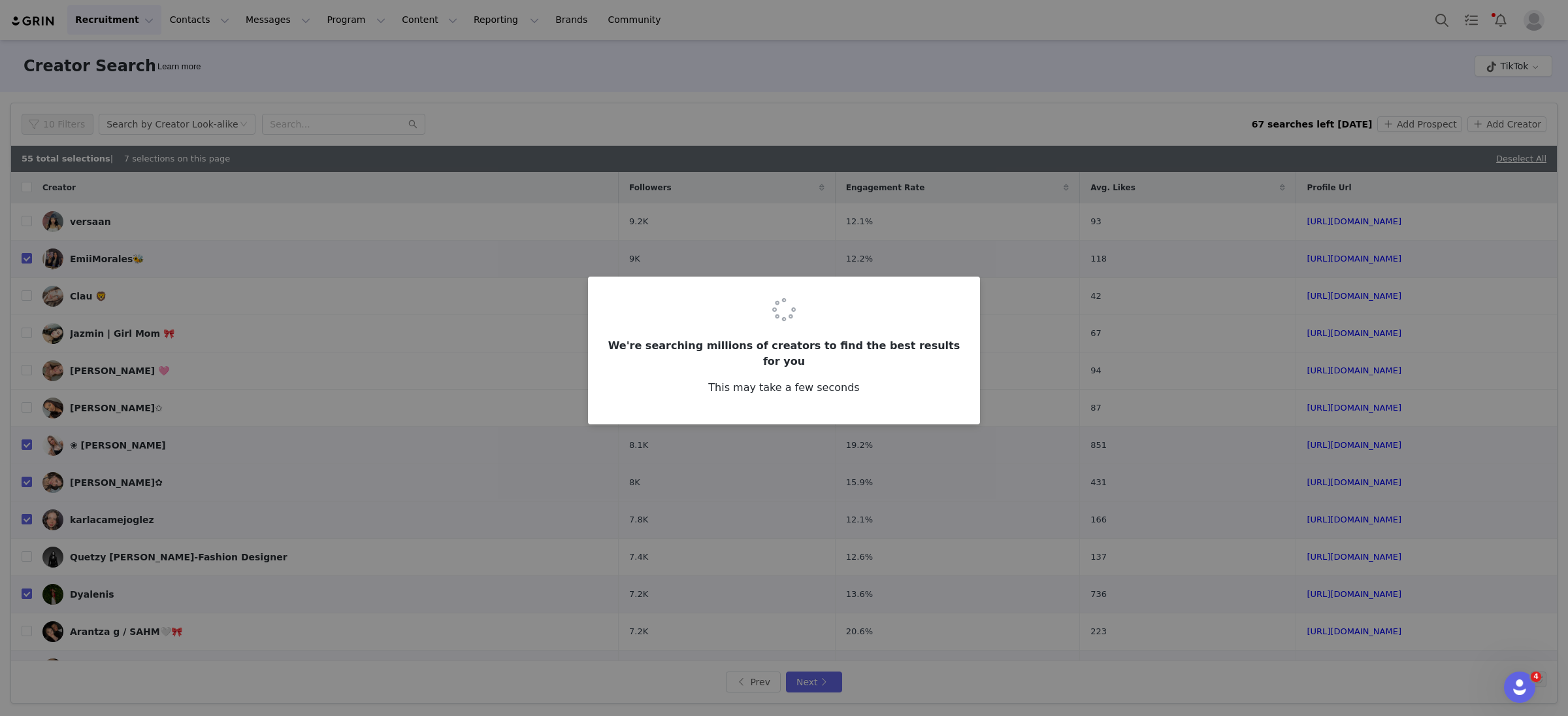
checkbox input "false"
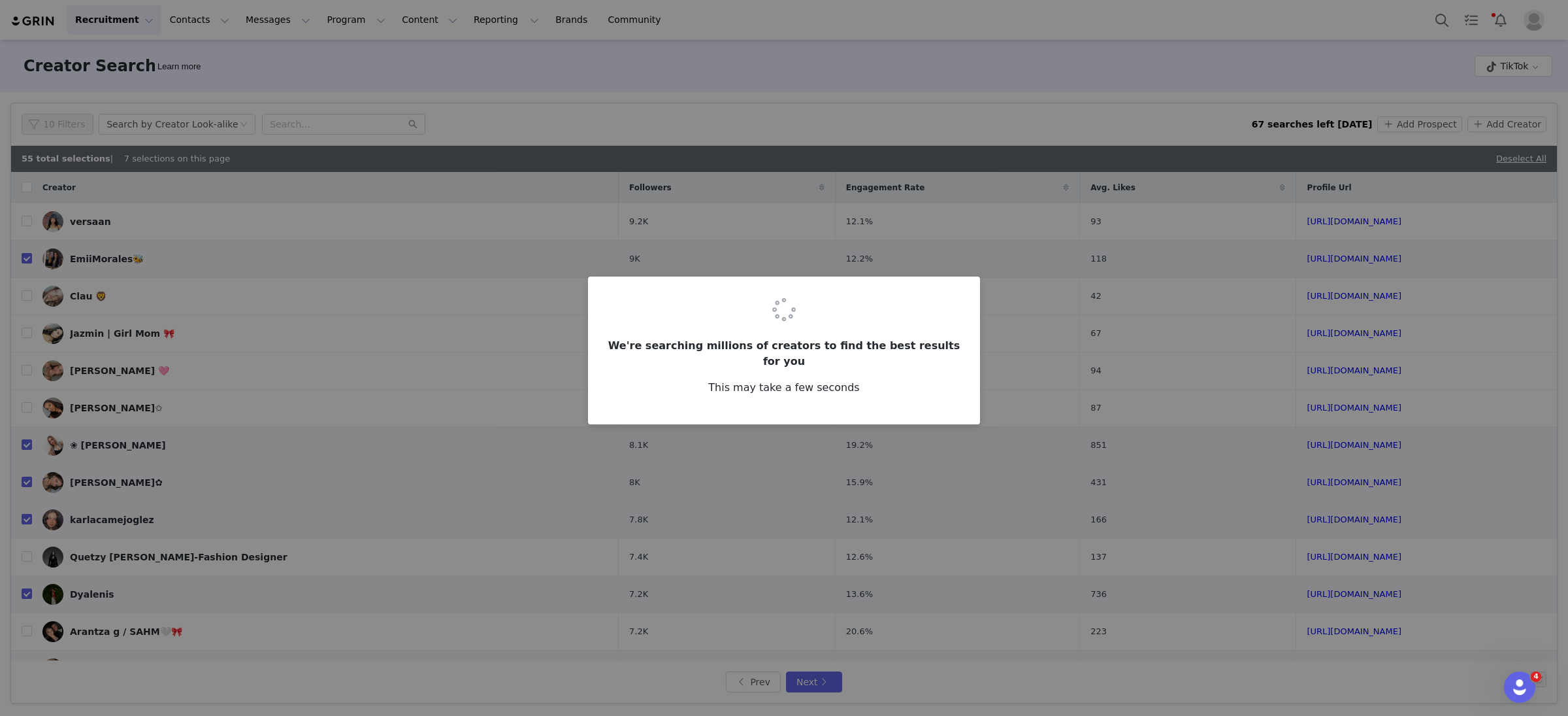
checkbox input "false"
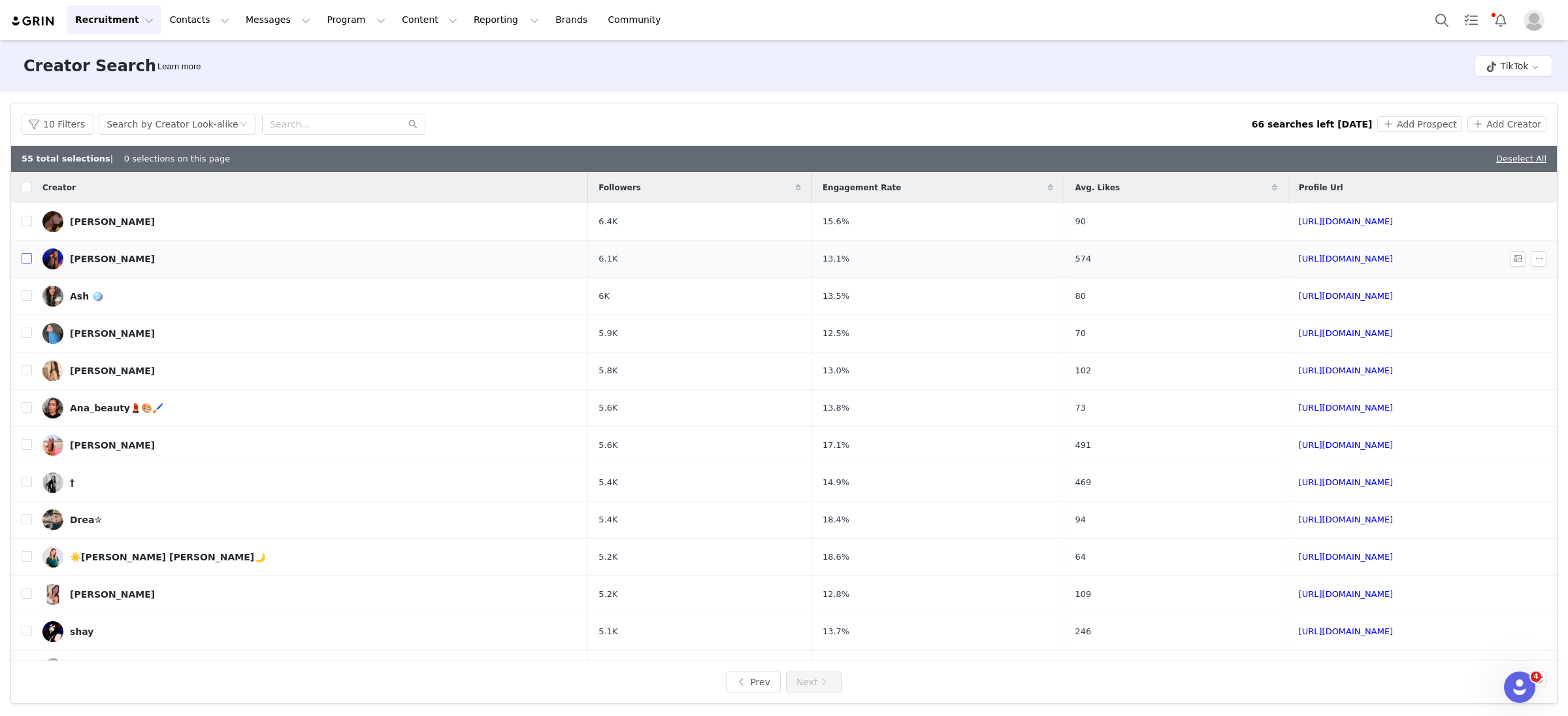
click at [24, 259] on input "checkbox" at bounding box center [26, 258] width 10 height 10
checkbox input "true"
click at [26, 370] on input "checkbox" at bounding box center [26, 370] width 10 height 10
checkbox input "true"
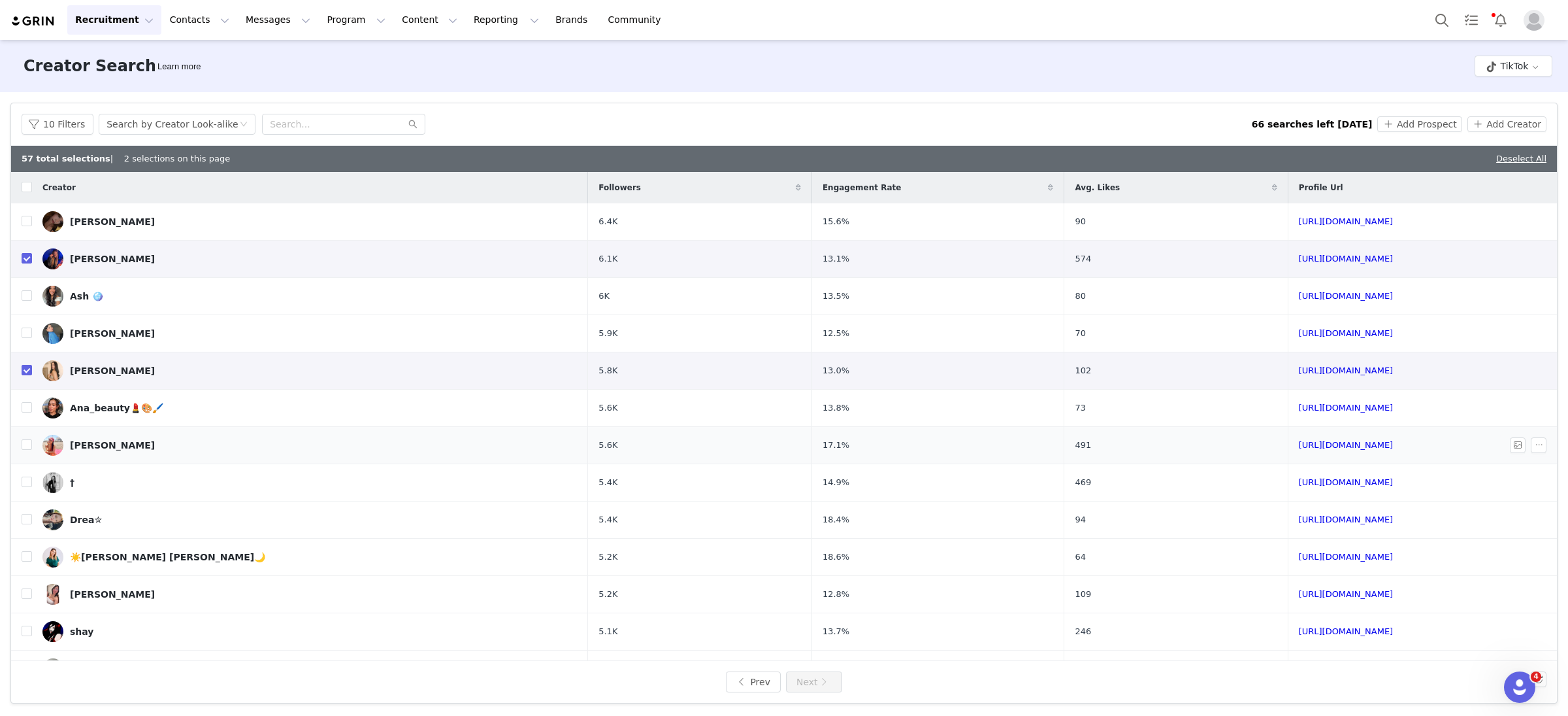
scroll to position [28, 0]
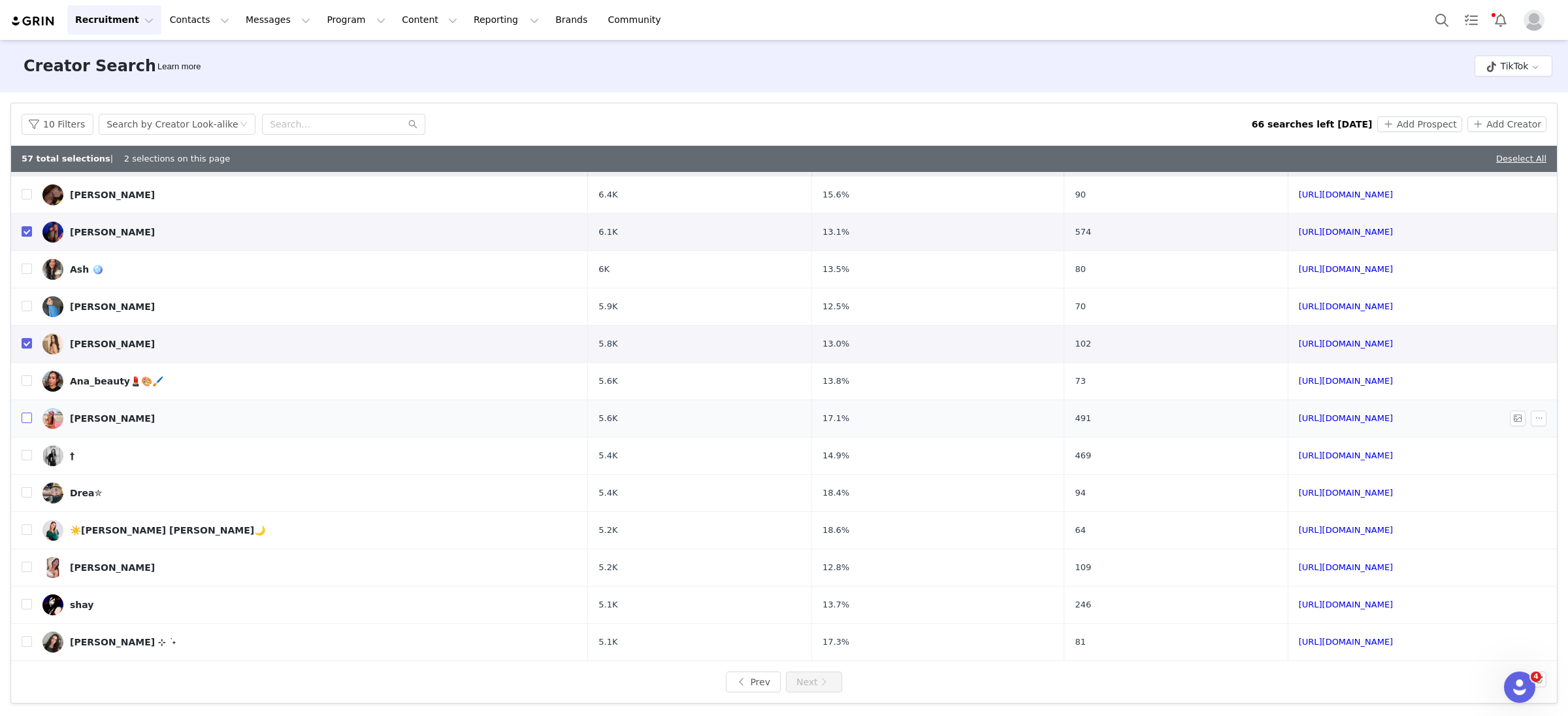
click at [26, 414] on input "checkbox" at bounding box center [26, 418] width 10 height 10
checkbox input "true"
click at [1419, 129] on button "Add Prospect" at bounding box center [1419, 124] width 84 height 16
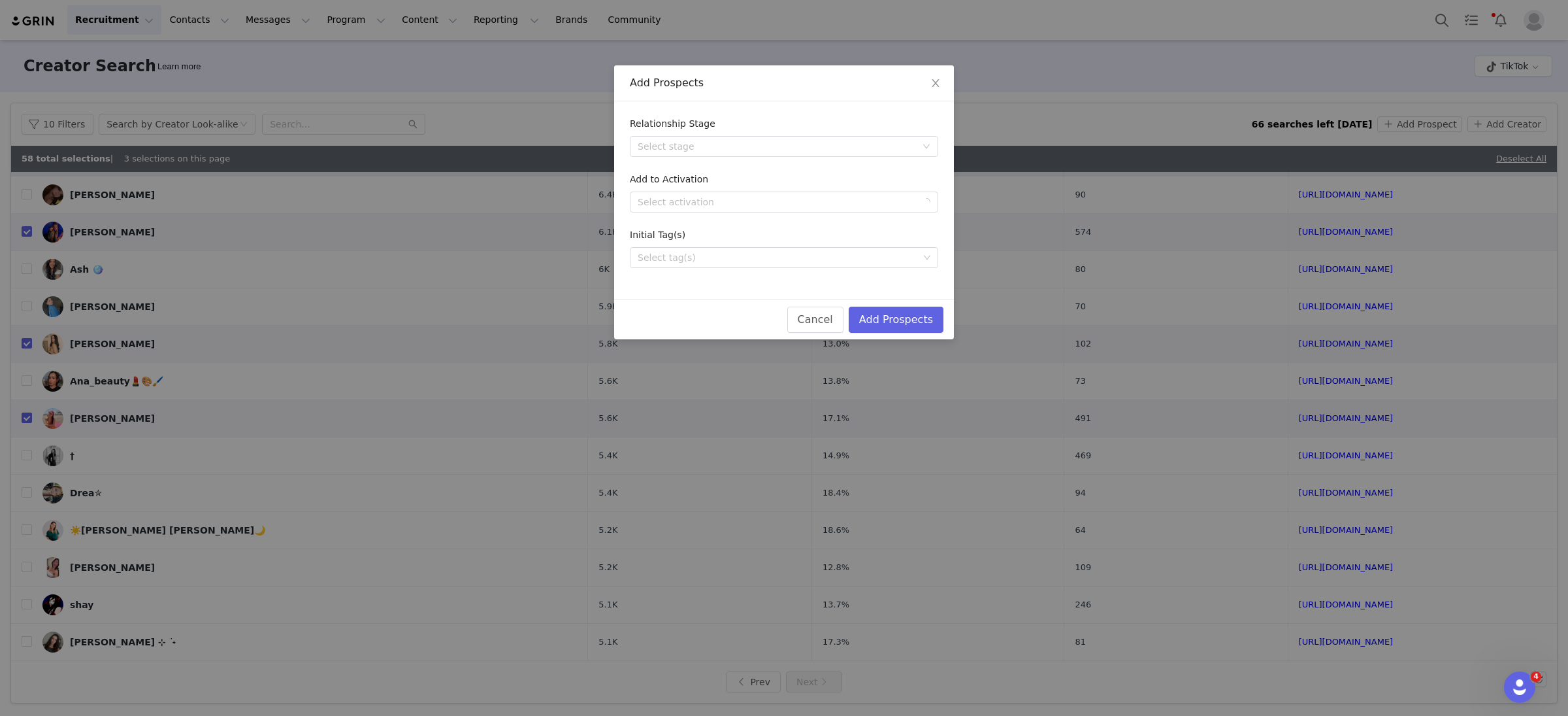
click at [698, 204] on div "Select activation" at bounding box center [777, 202] width 278 height 13
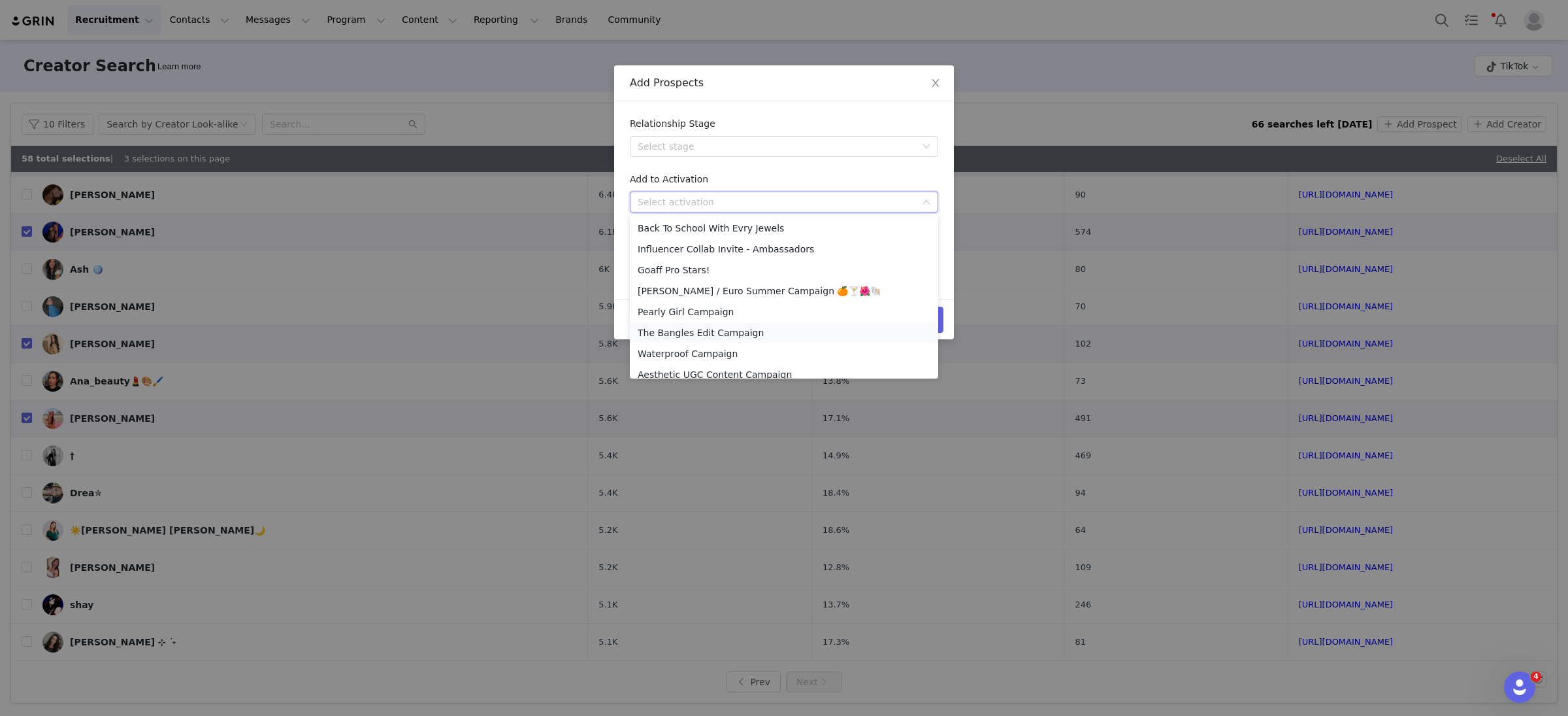
scroll to position [281, 0]
click at [776, 328] on li "Influencer Collab Invite - Insiders" at bounding box center [784, 324] width 309 height 21
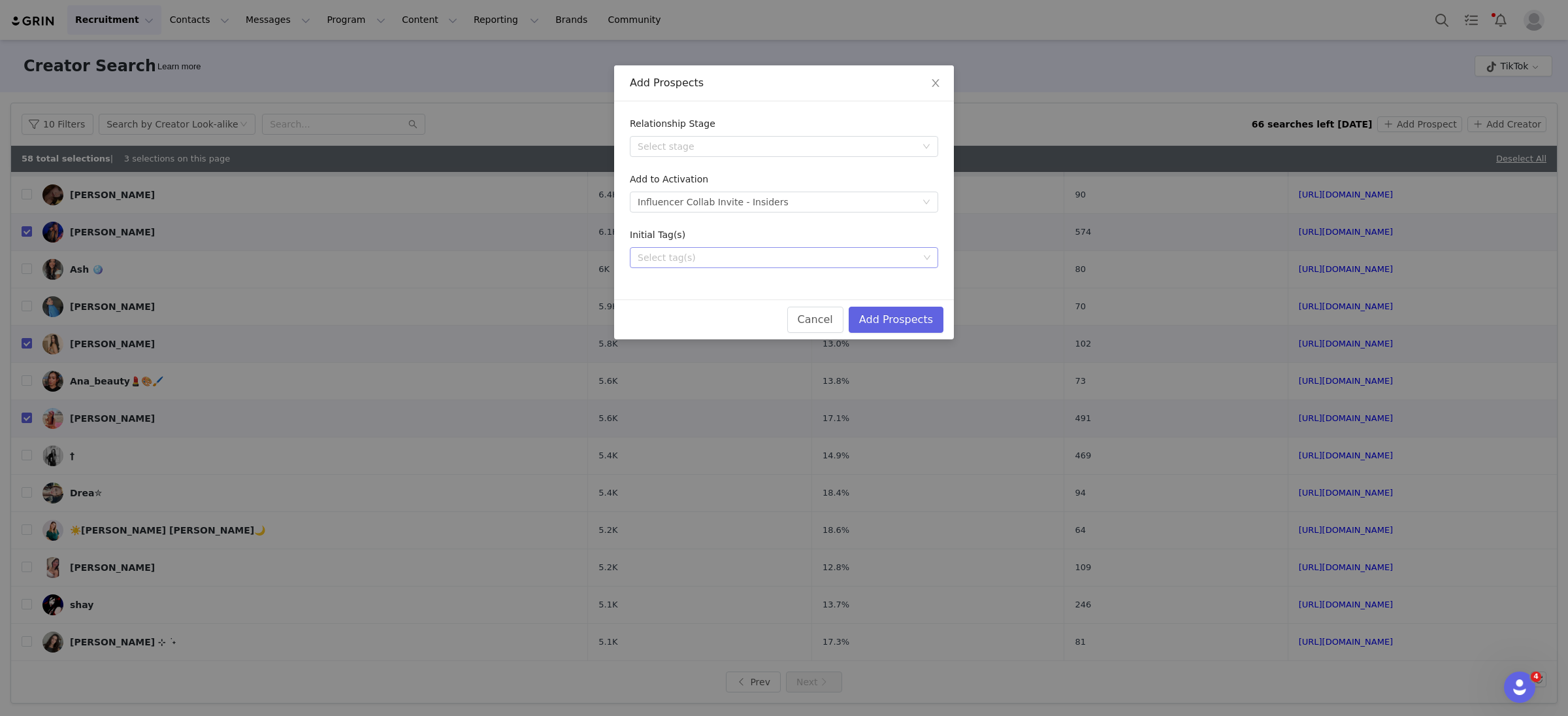
click at [680, 258] on div "Select tag(s)" at bounding box center [778, 258] width 281 height 13
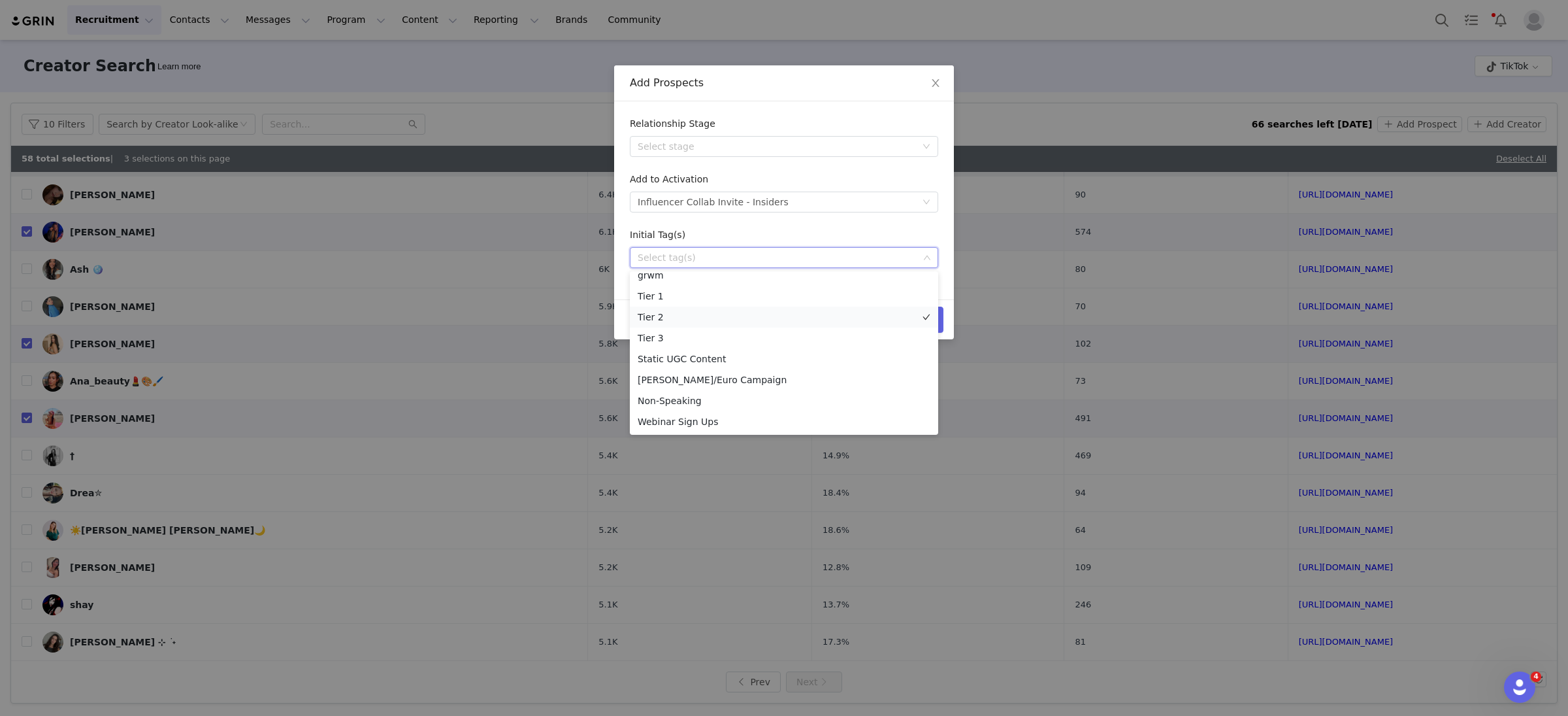
click at [668, 310] on li "Tier 2" at bounding box center [784, 317] width 309 height 21
click at [758, 230] on div "Initial Tag(s)" at bounding box center [784, 238] width 309 height 19
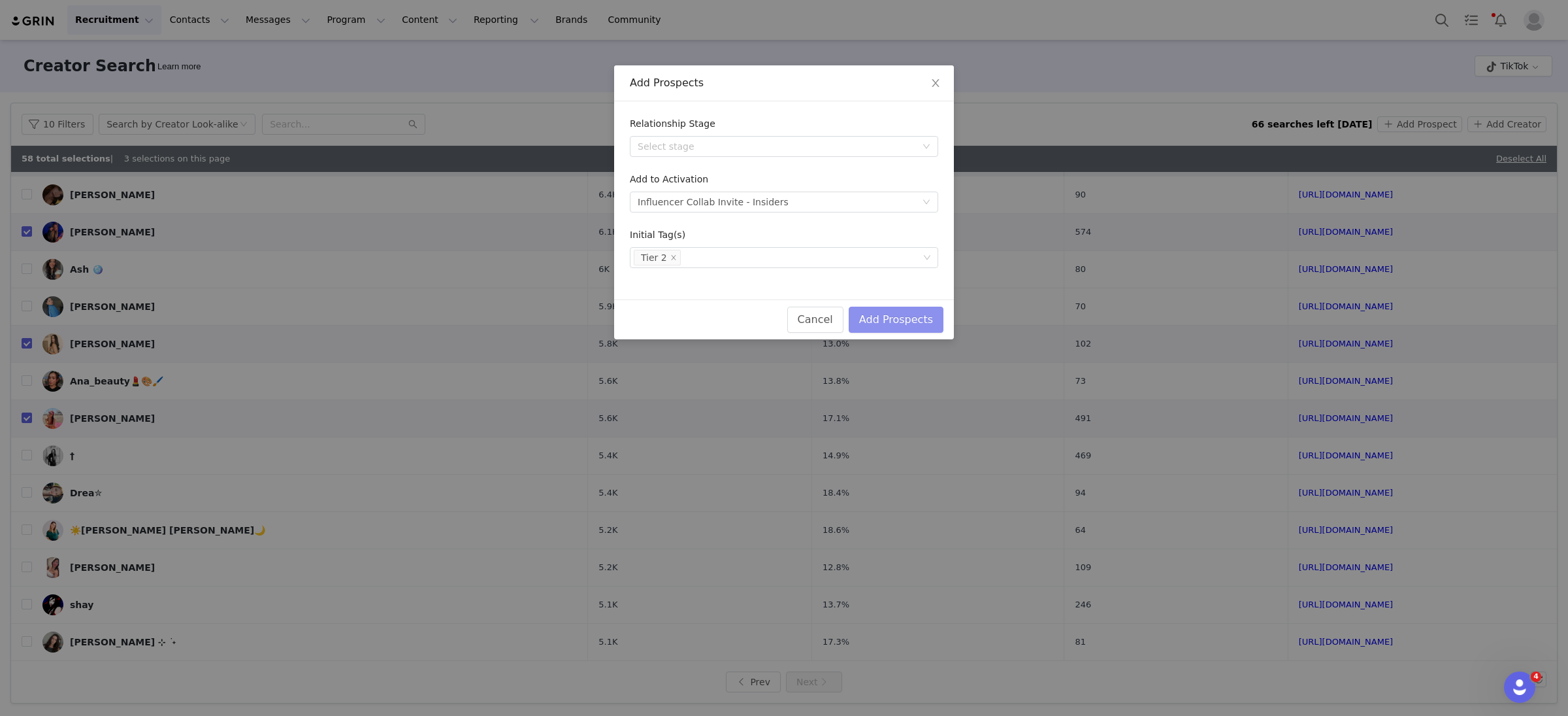
click at [922, 325] on button "Add Prospects" at bounding box center [896, 319] width 95 height 26
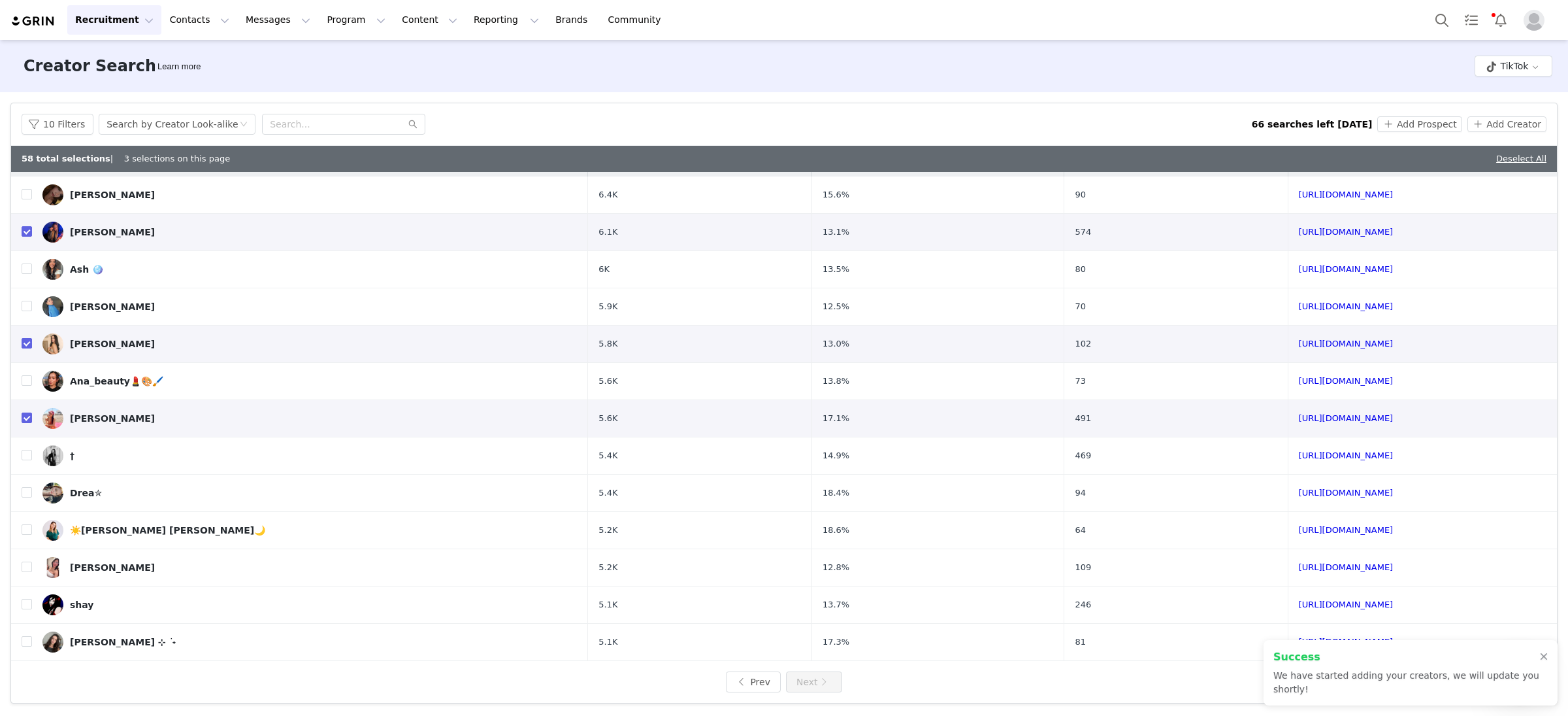
click at [1517, 163] on div "Deselect All" at bounding box center [1521, 158] width 50 height 13
click at [1516, 154] on link "Deselect All" at bounding box center [1521, 158] width 50 height 10
checkbox input "false"
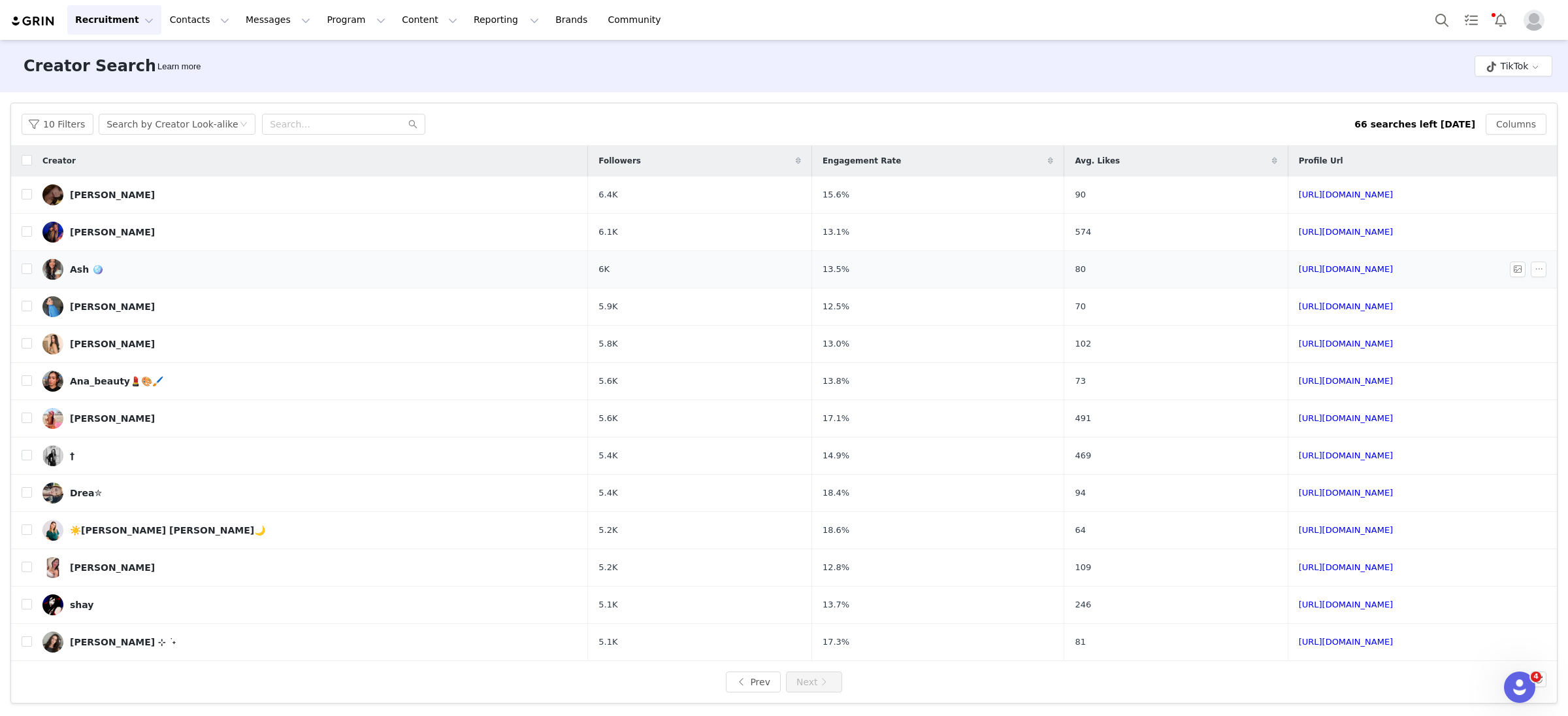
scroll to position [0, 0]
click at [63, 120] on button "10 Filters" at bounding box center [57, 124] width 72 height 21
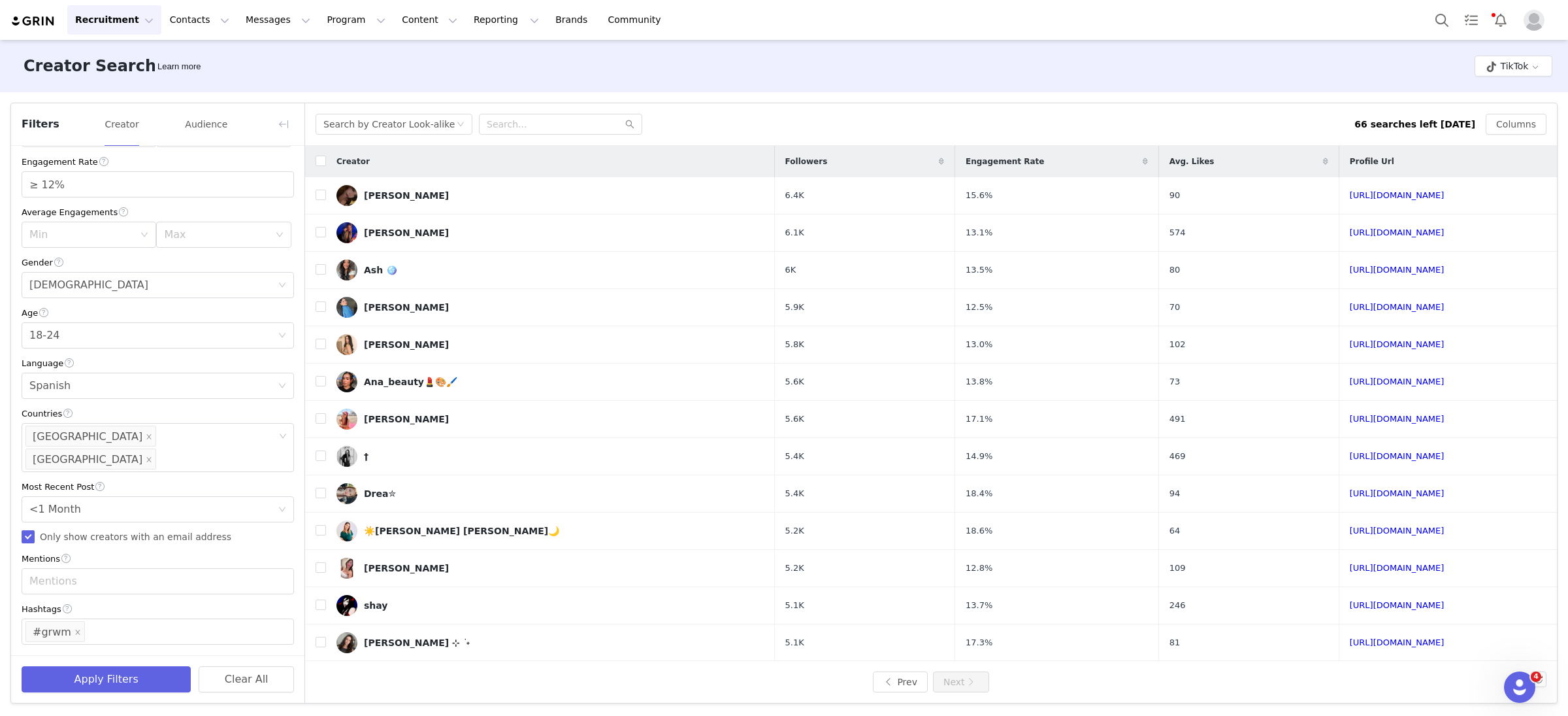
scroll to position [119, 0]
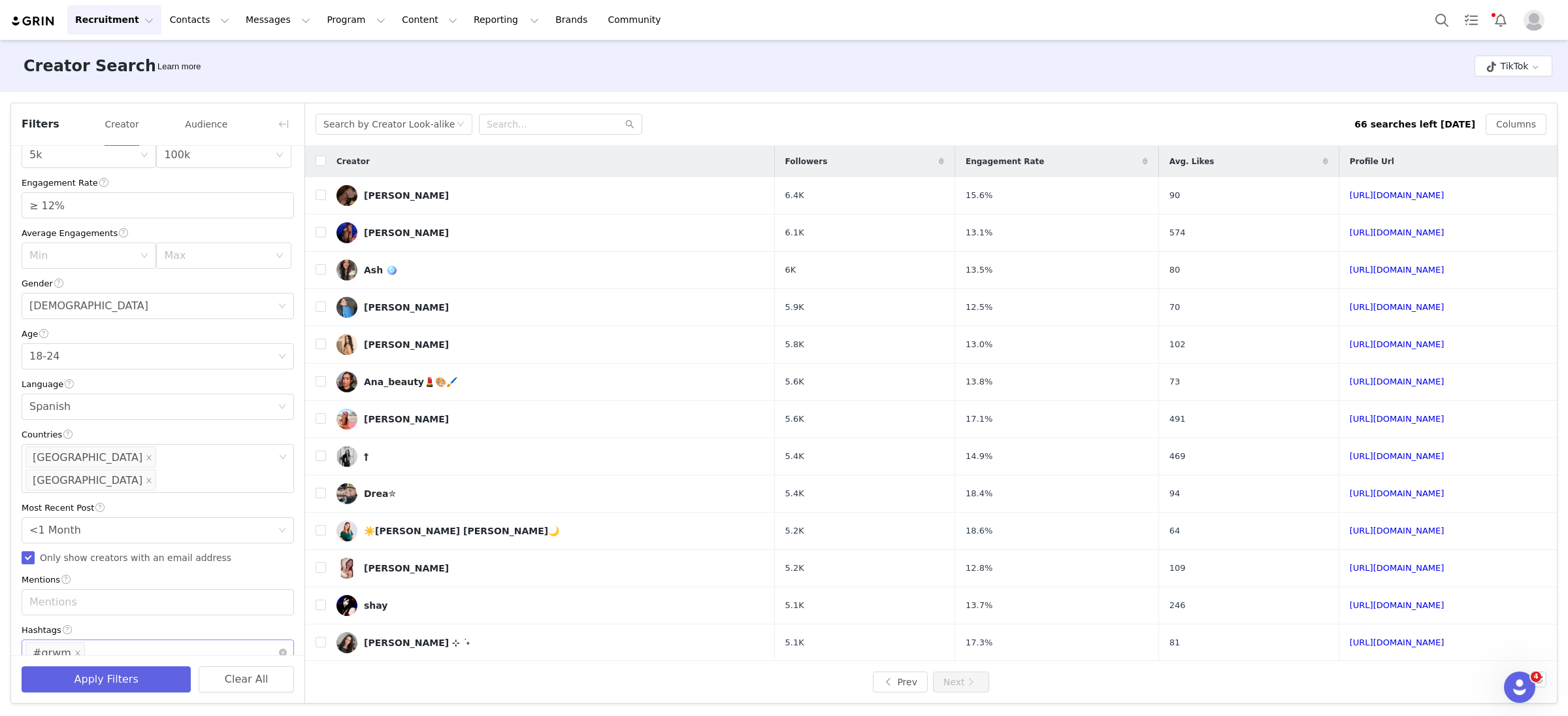
click at [102, 640] on div "Enter hashtag #grwm" at bounding box center [153, 652] width 255 height 25
click at [75, 650] on icon "icon: close" at bounding box center [78, 653] width 6 height 6
click at [99, 646] on div "Enter hashtag" at bounding box center [152, 652] width 245 height 13
type input "#rhode"
click at [65, 662] on li "#rhode" at bounding box center [157, 660] width 273 height 21
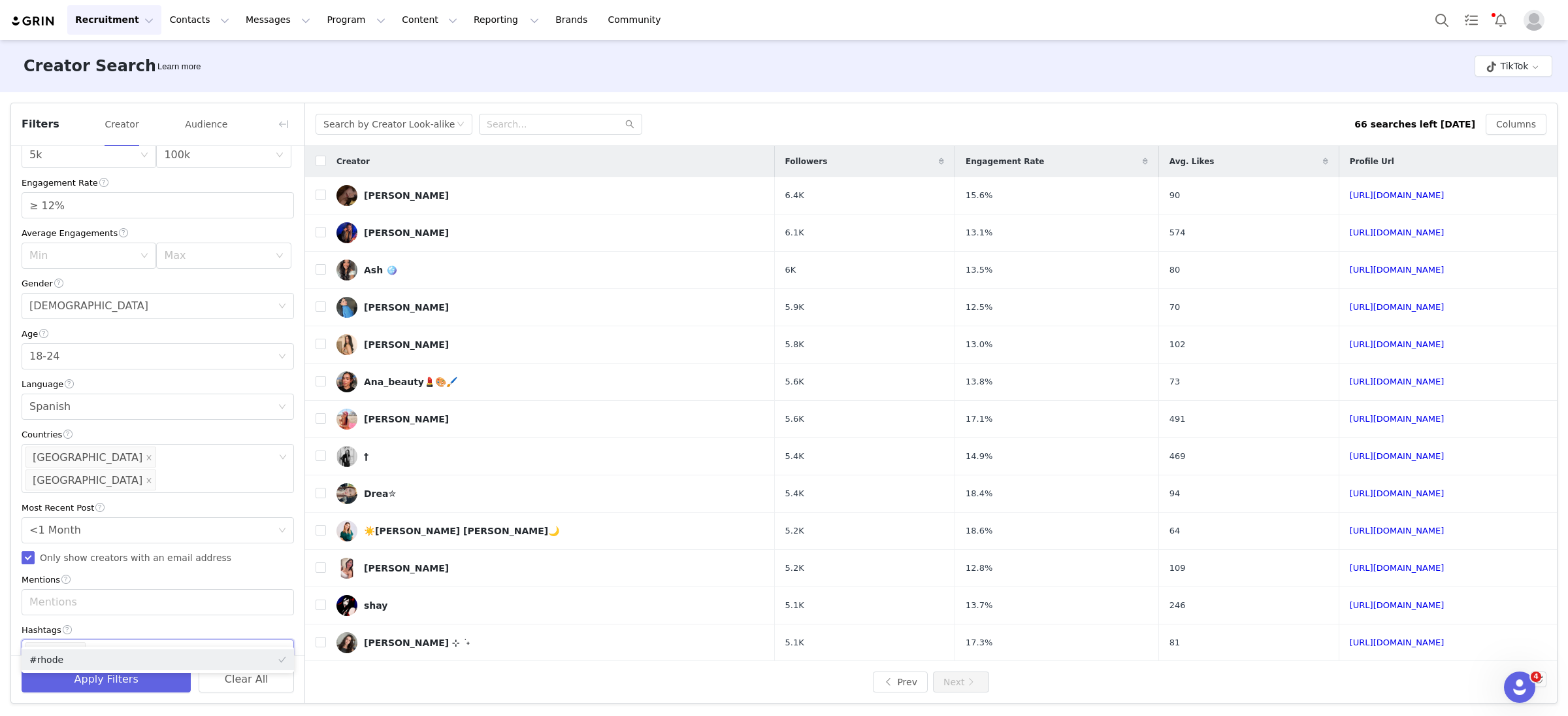
click at [130, 623] on div "Hashtags" at bounding box center [157, 629] width 273 height 14
click at [119, 679] on button "Apply Filters" at bounding box center [106, 679] width 169 height 26
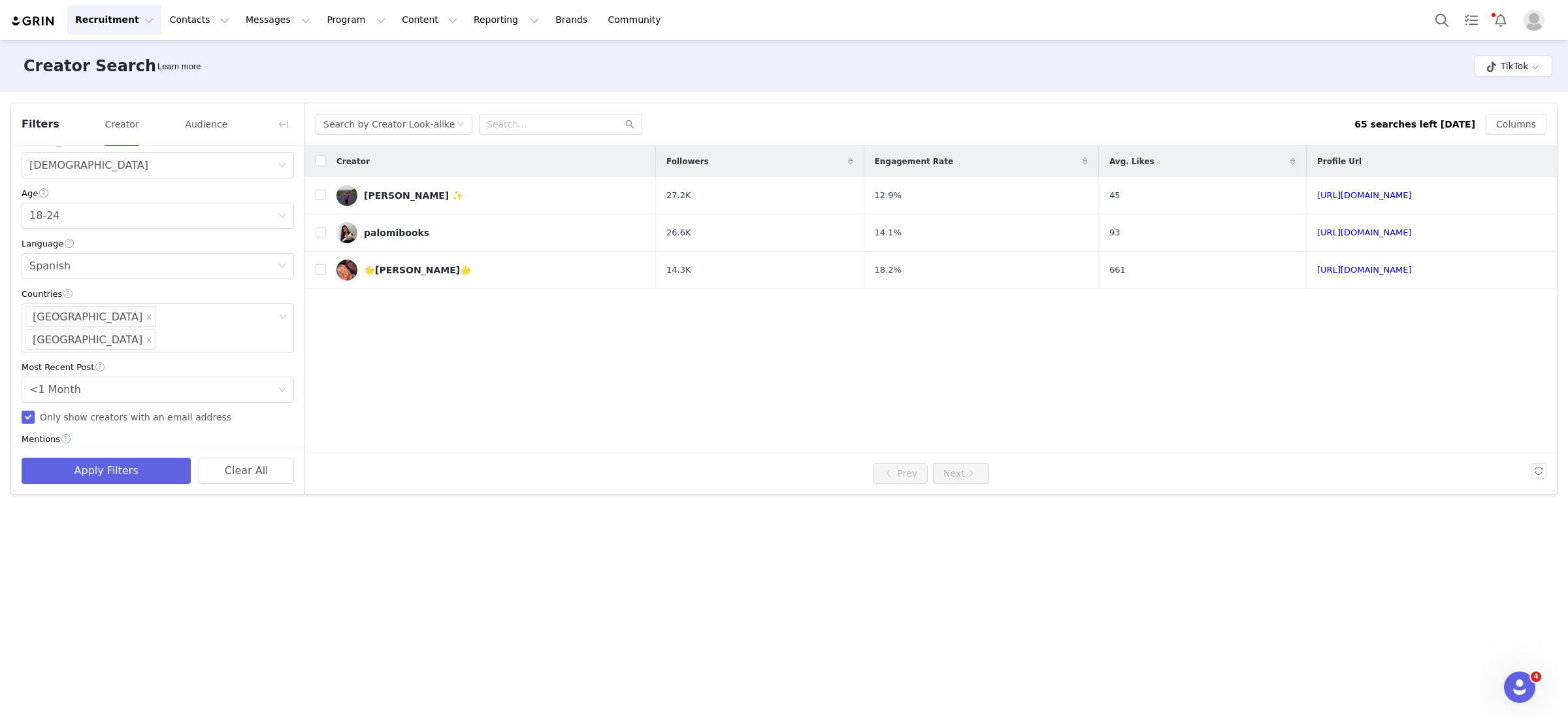
scroll to position [328, 0]
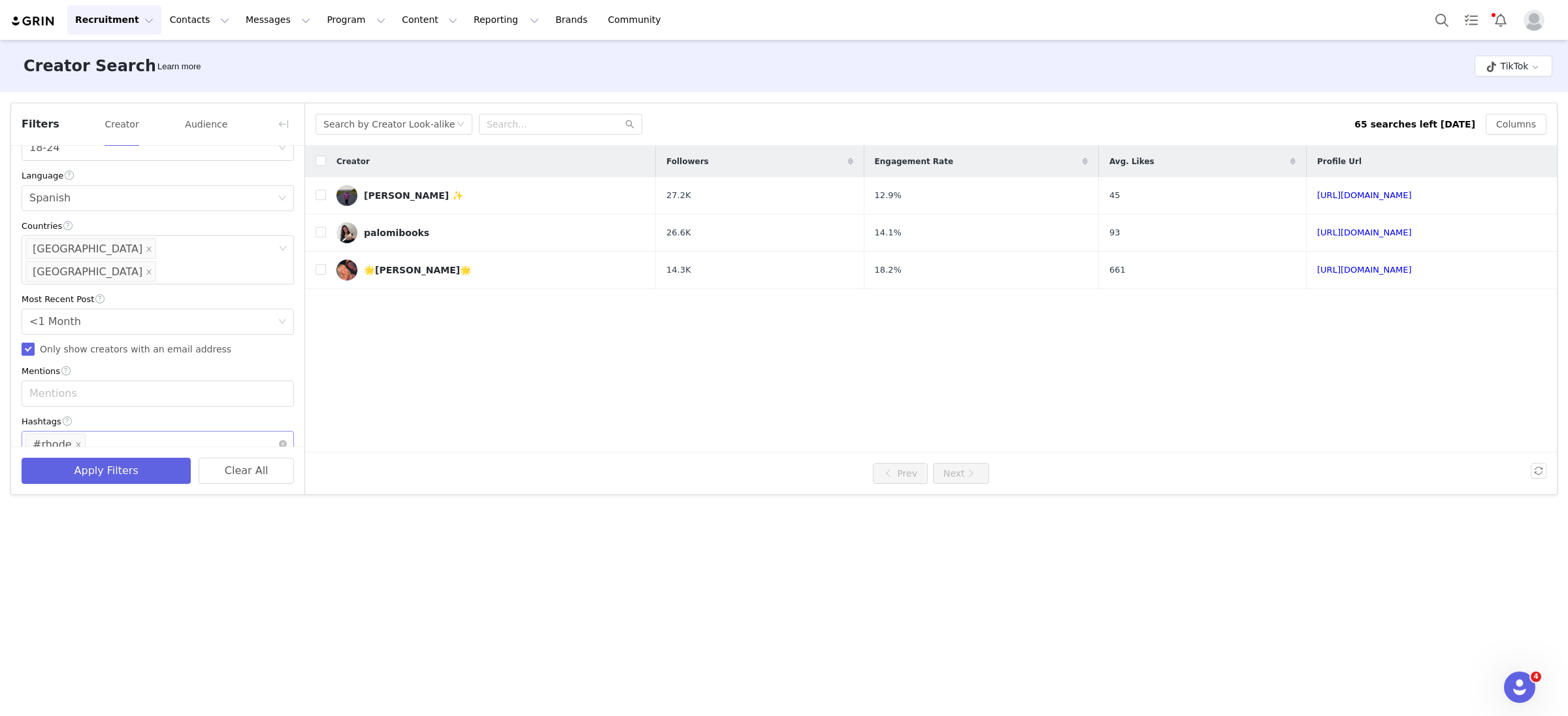
click at [69, 434] on li "#rhode" at bounding box center [56, 444] width 60 height 21
click at [76, 442] on icon "icon: close" at bounding box center [79, 445] width 6 height 6
click at [101, 438] on div "Enter hashtag" at bounding box center [152, 444] width 245 height 13
click at [320, 269] on input "checkbox" at bounding box center [320, 269] width 10 height 10
checkbox input "true"
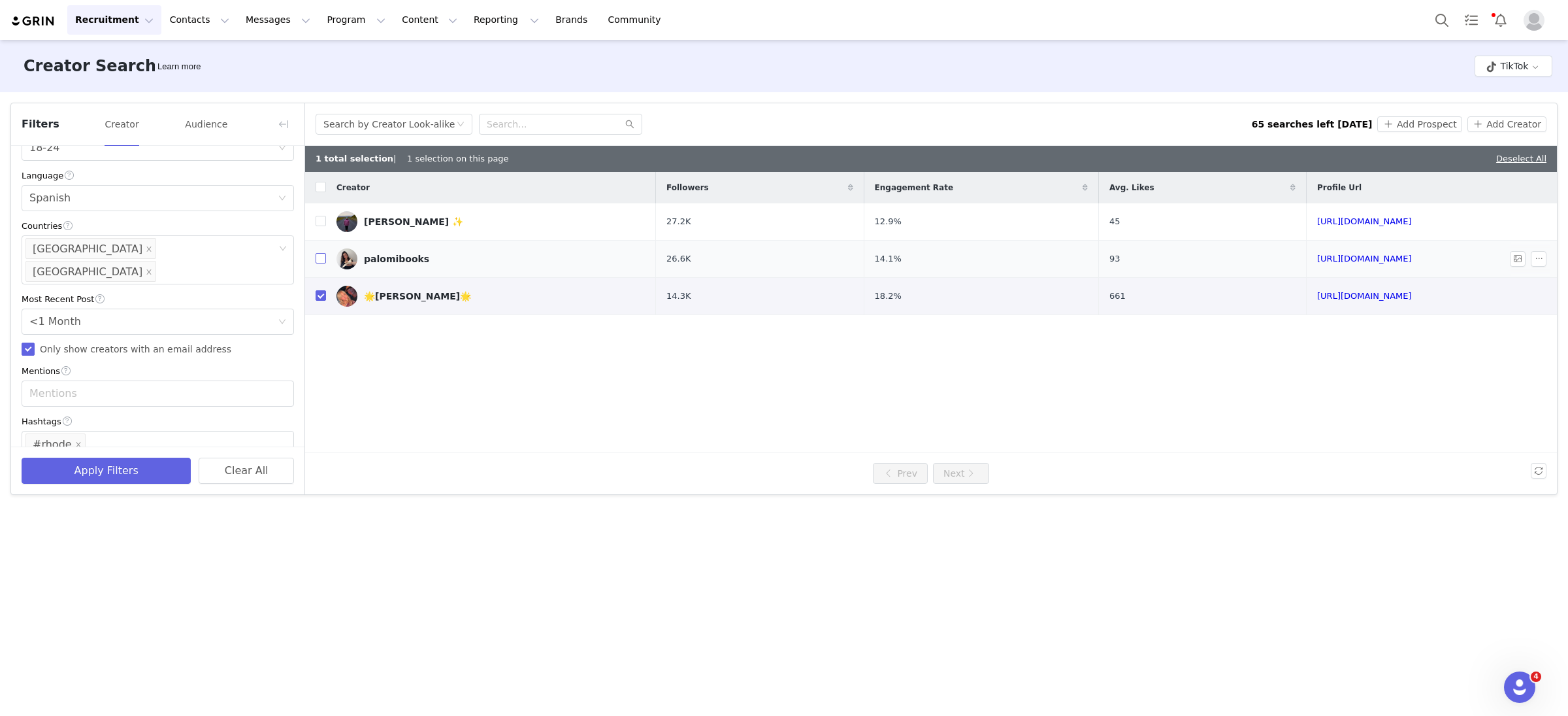
click at [321, 261] on input "checkbox" at bounding box center [320, 258] width 10 height 10
click at [1410, 121] on button "Add Prospect" at bounding box center [1419, 124] width 84 height 16
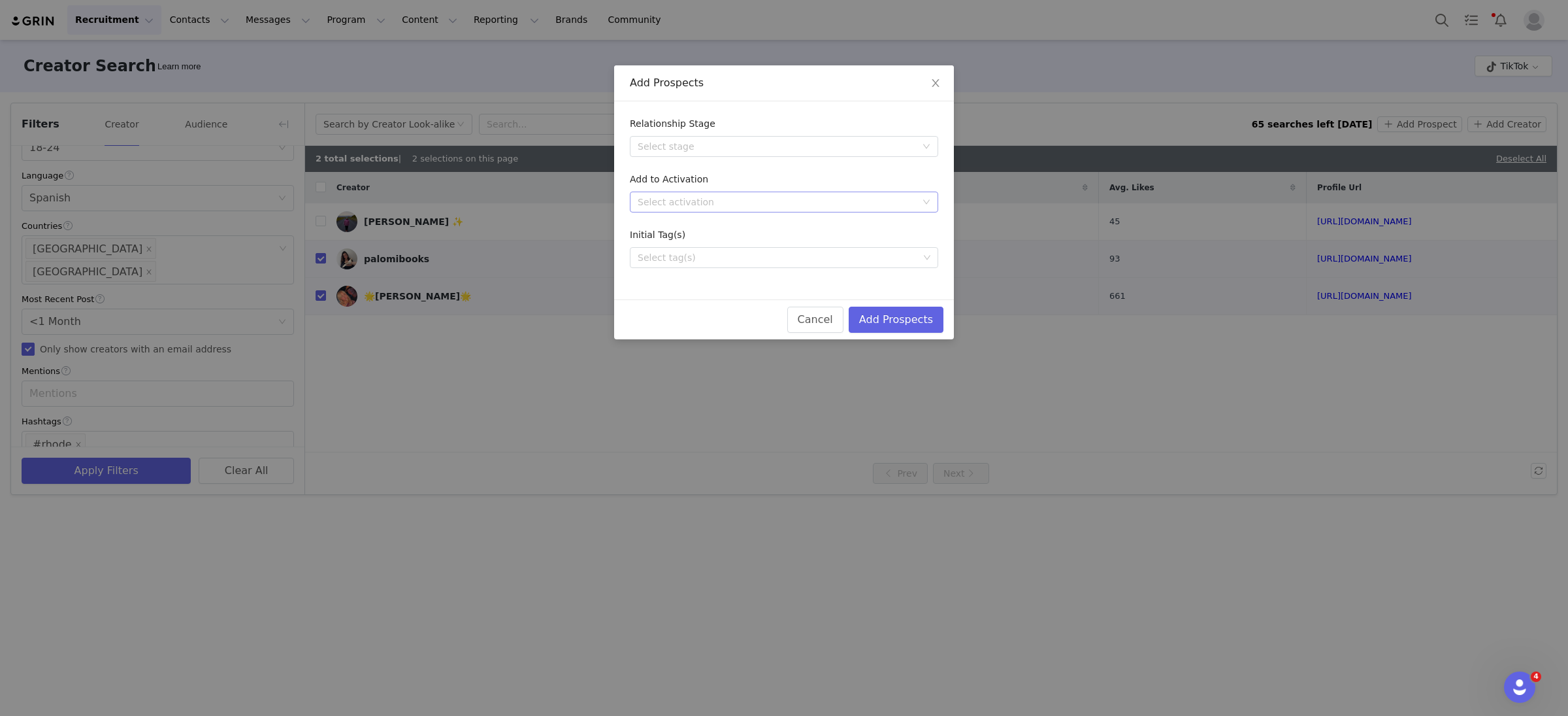
click at [699, 204] on div "Select activation" at bounding box center [777, 202] width 278 height 13
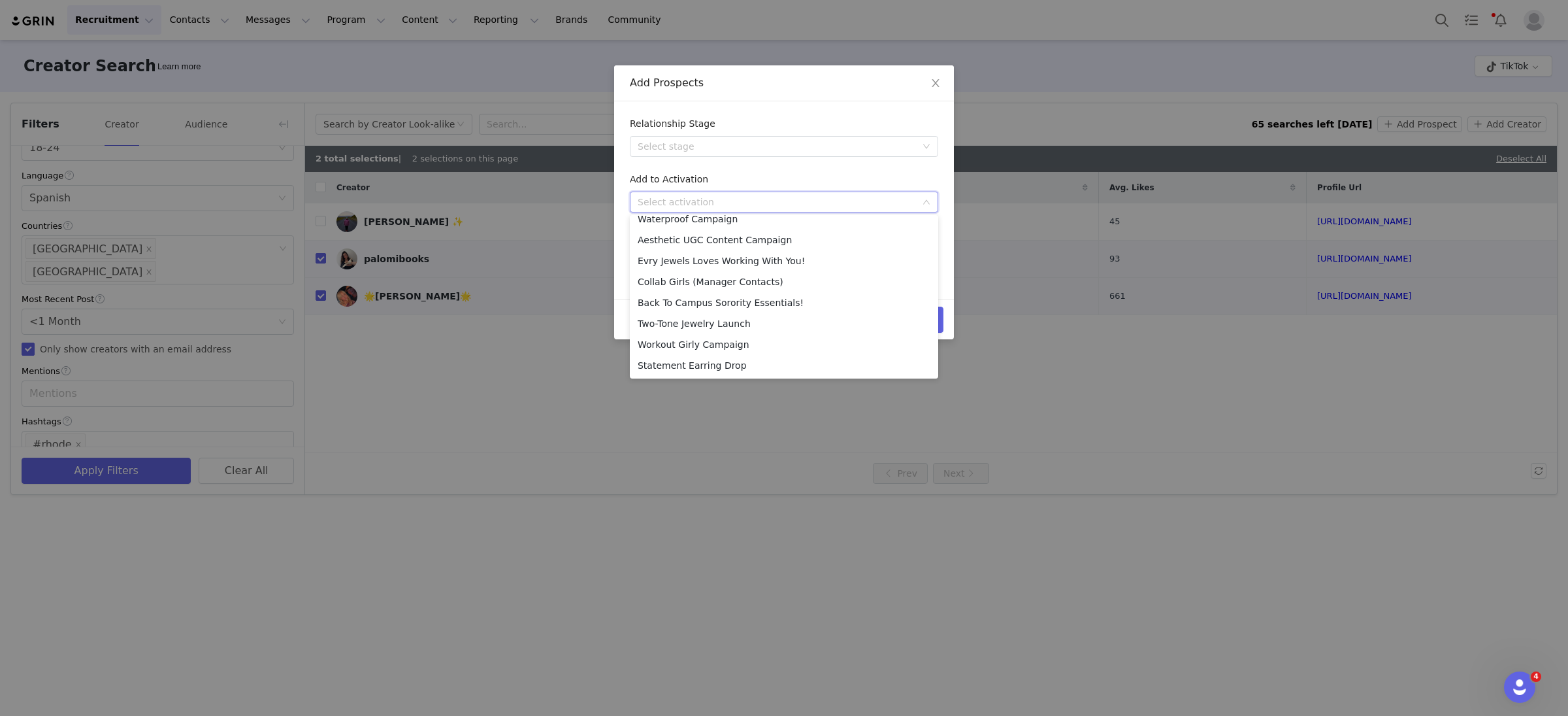
scroll to position [281, 0]
click at [774, 321] on li "Influencer Collab Invite - Insiders" at bounding box center [784, 324] width 309 height 21
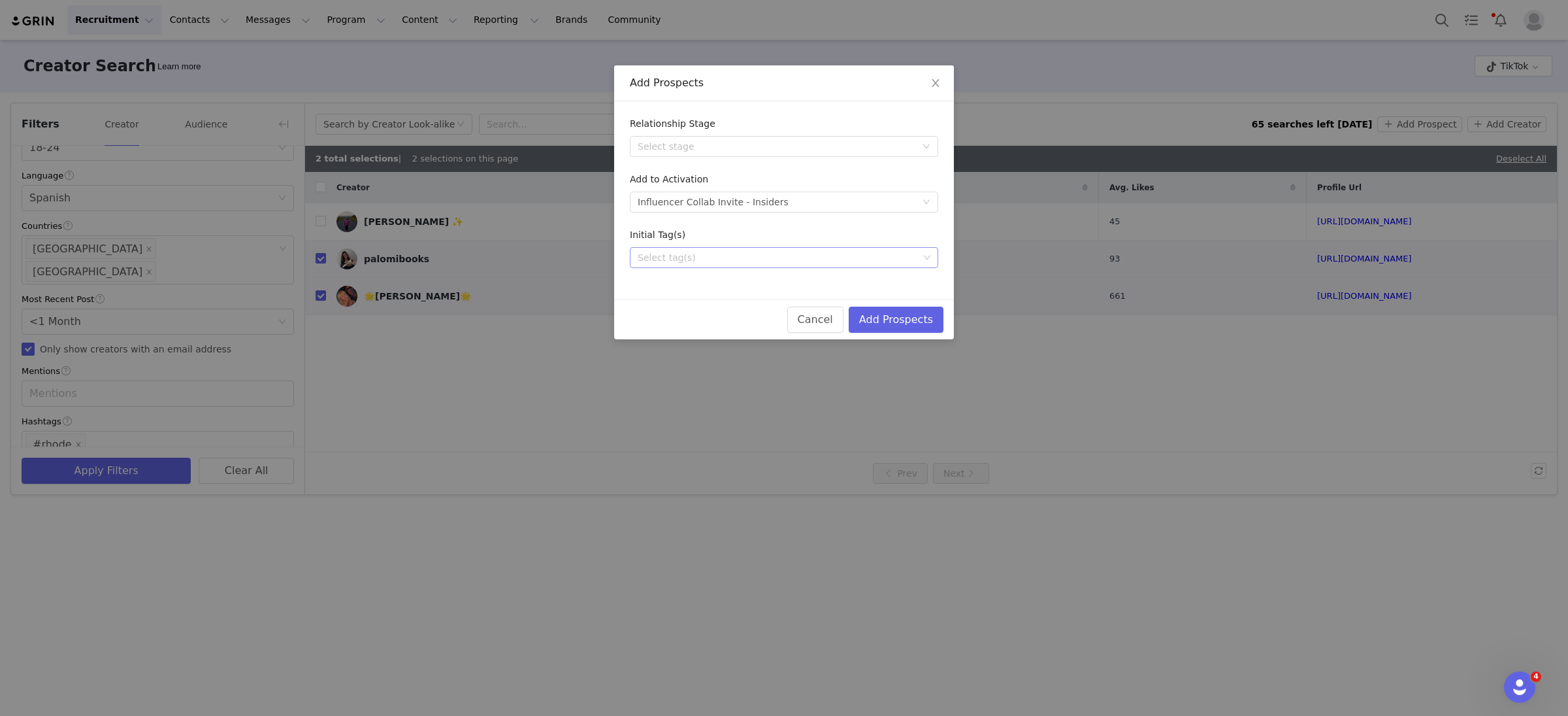
click at [695, 255] on div "Select tag(s)" at bounding box center [778, 258] width 281 height 13
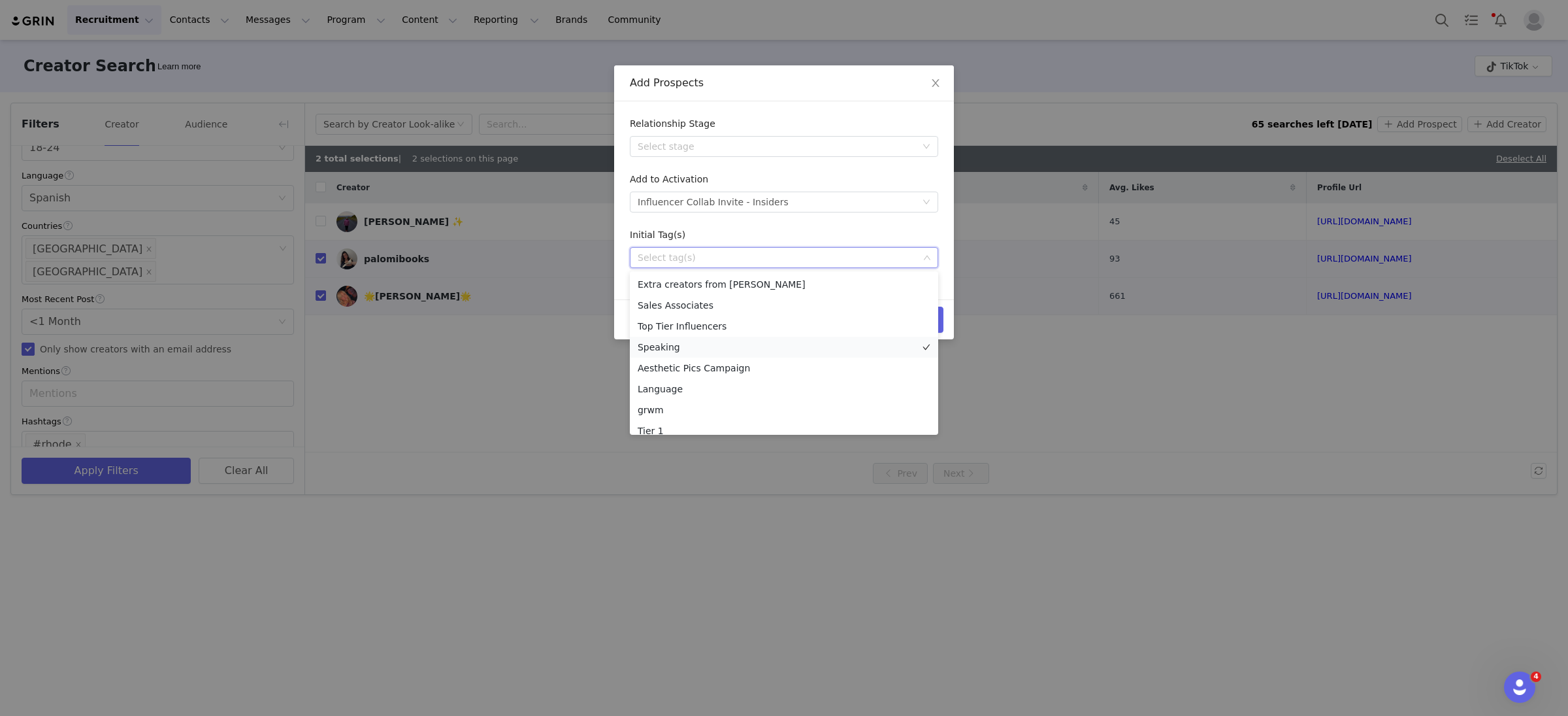
scroll to position [134, 0]
click at [675, 315] on li "Tier 2" at bounding box center [784, 317] width 309 height 21
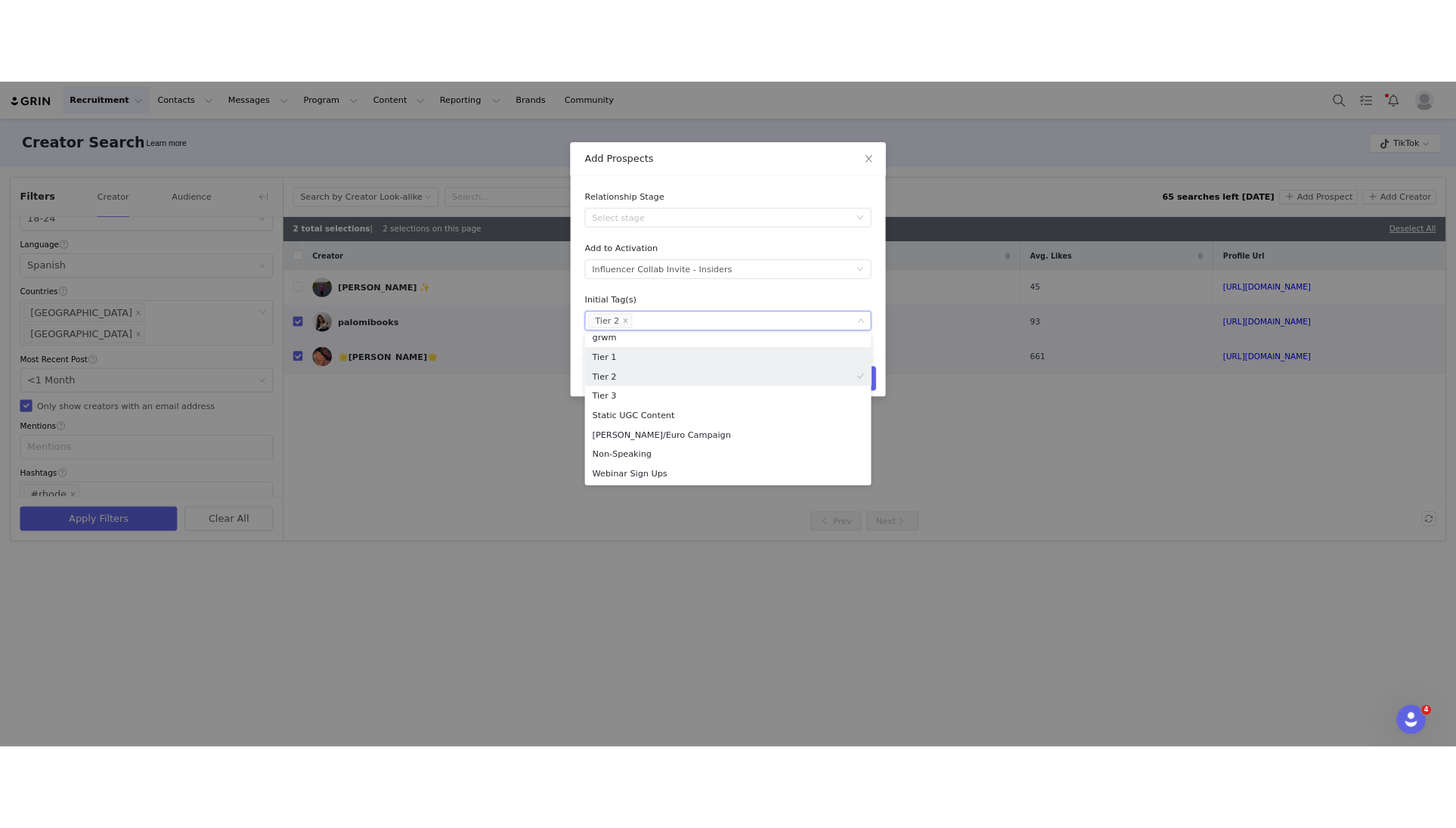
scroll to position [148, 0]
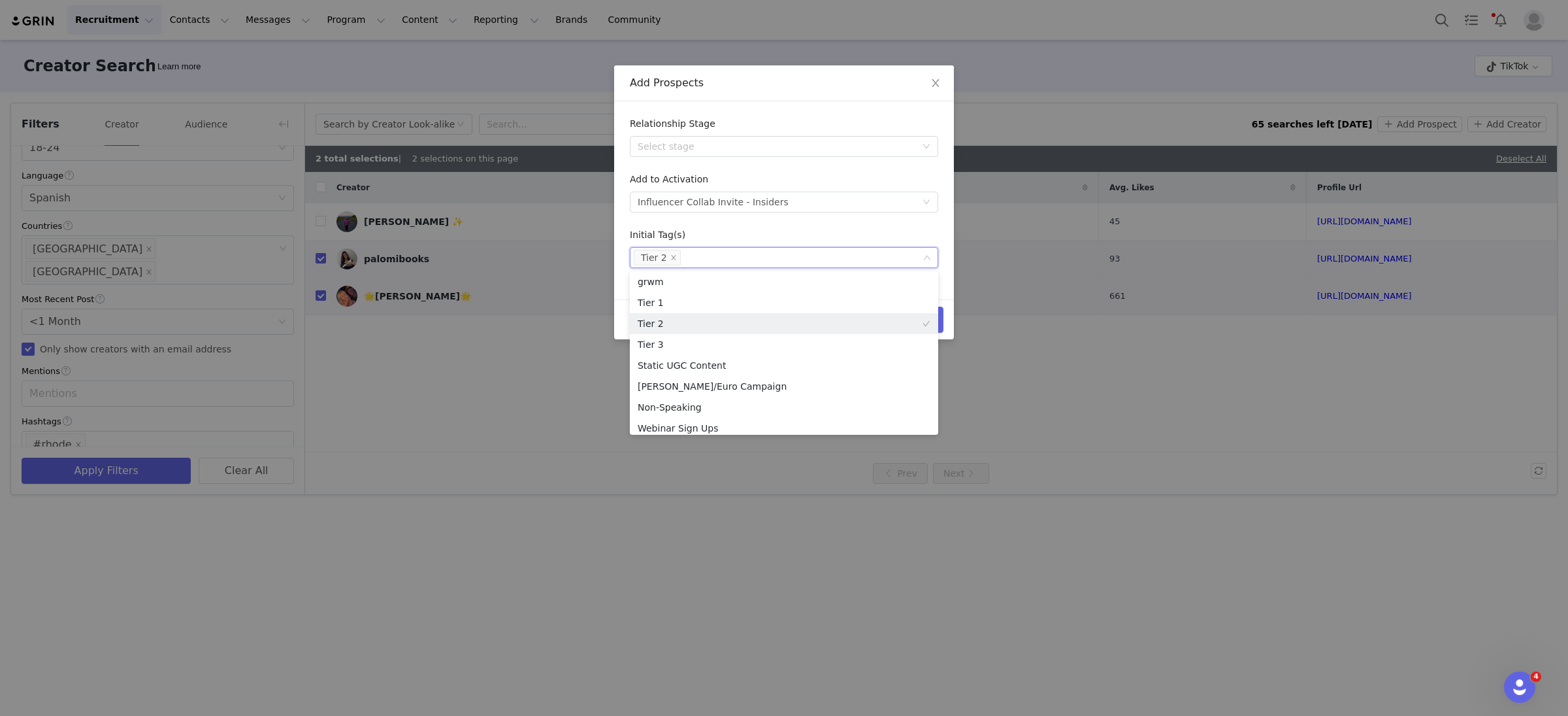
click at [808, 226] on form "Relationship Stage Select stage Add to Activation Select activation Influencer …" at bounding box center [784, 193] width 309 height 151
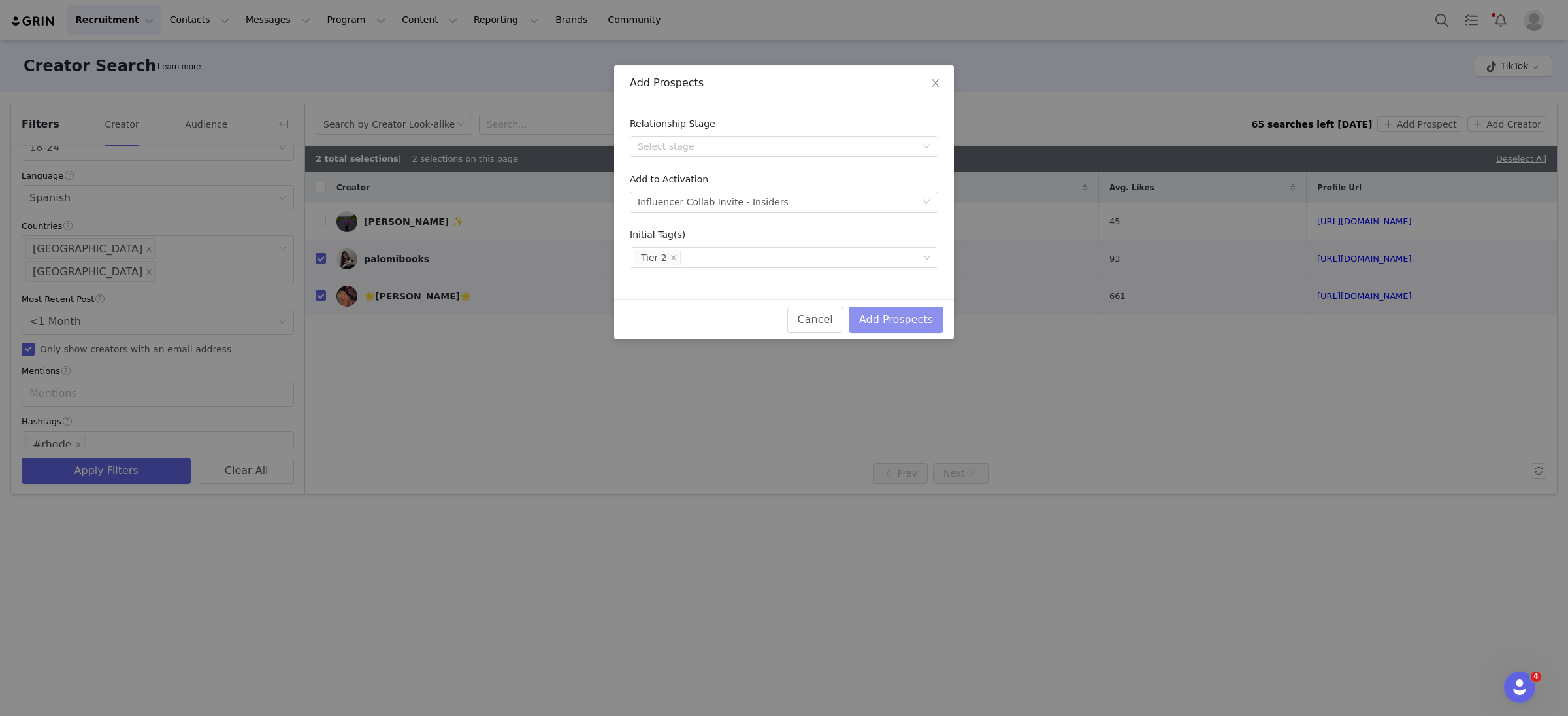
click at [906, 314] on button "Add Prospects" at bounding box center [896, 319] width 95 height 26
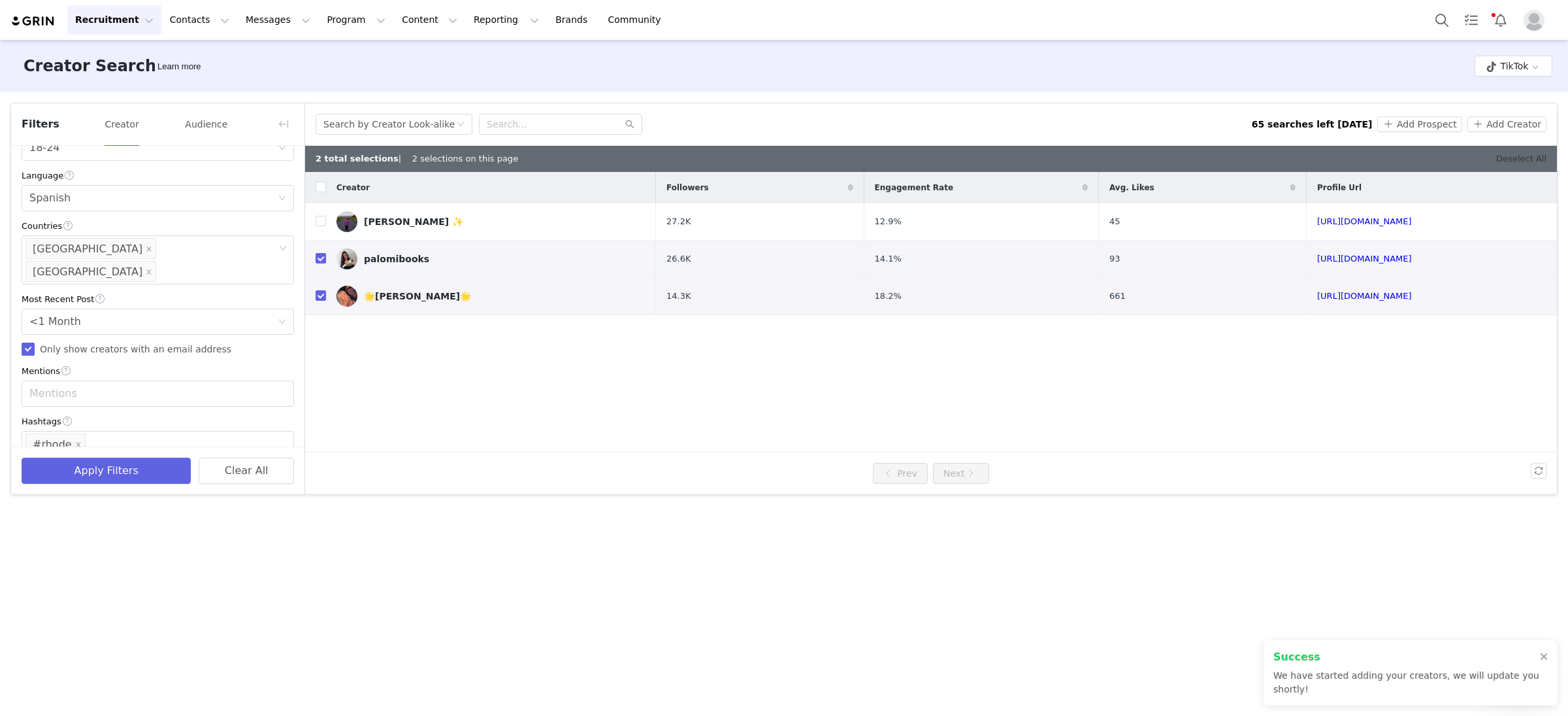
click at [1513, 154] on link "Deselect All" at bounding box center [1521, 158] width 50 height 10
checkbox input "false"
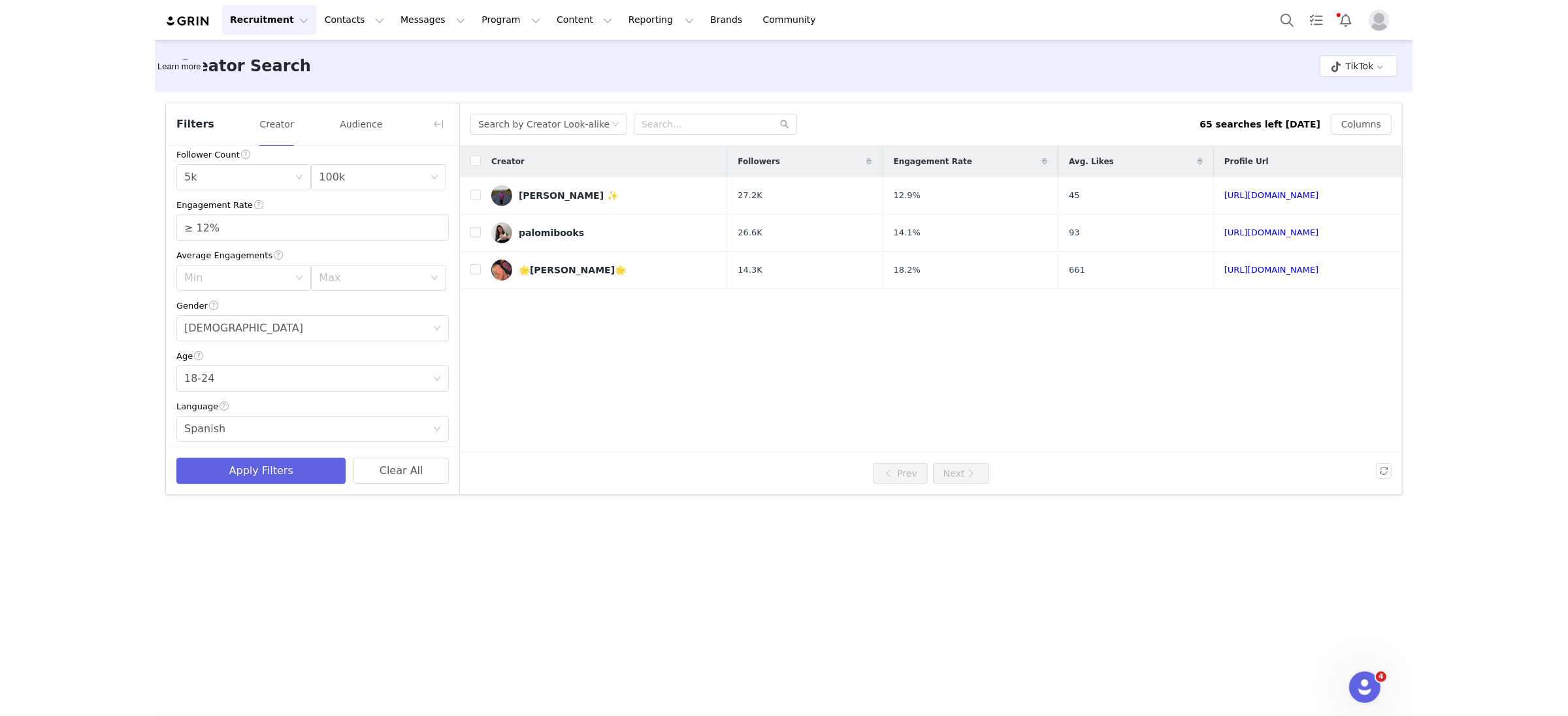
scroll to position [328, 0]
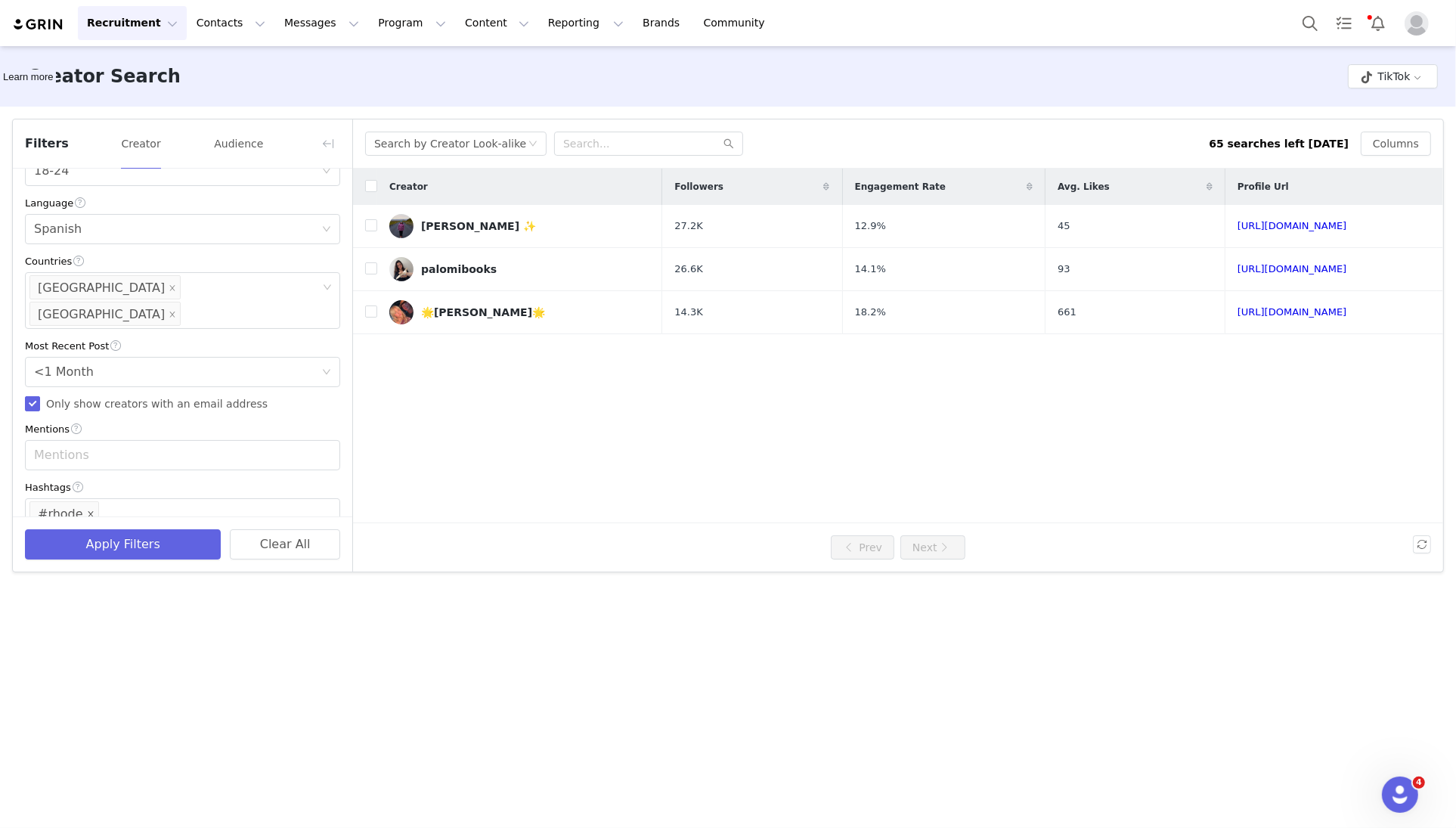
click at [87, 511] on icon "icon: close" at bounding box center [91, 514] width 7 height 7
click at [123, 506] on div "Enter hashtag" at bounding box center [176, 513] width 283 height 15
type input "#scuffers"
click at [93, 514] on li "#scuffers" at bounding box center [182, 522] width 315 height 24
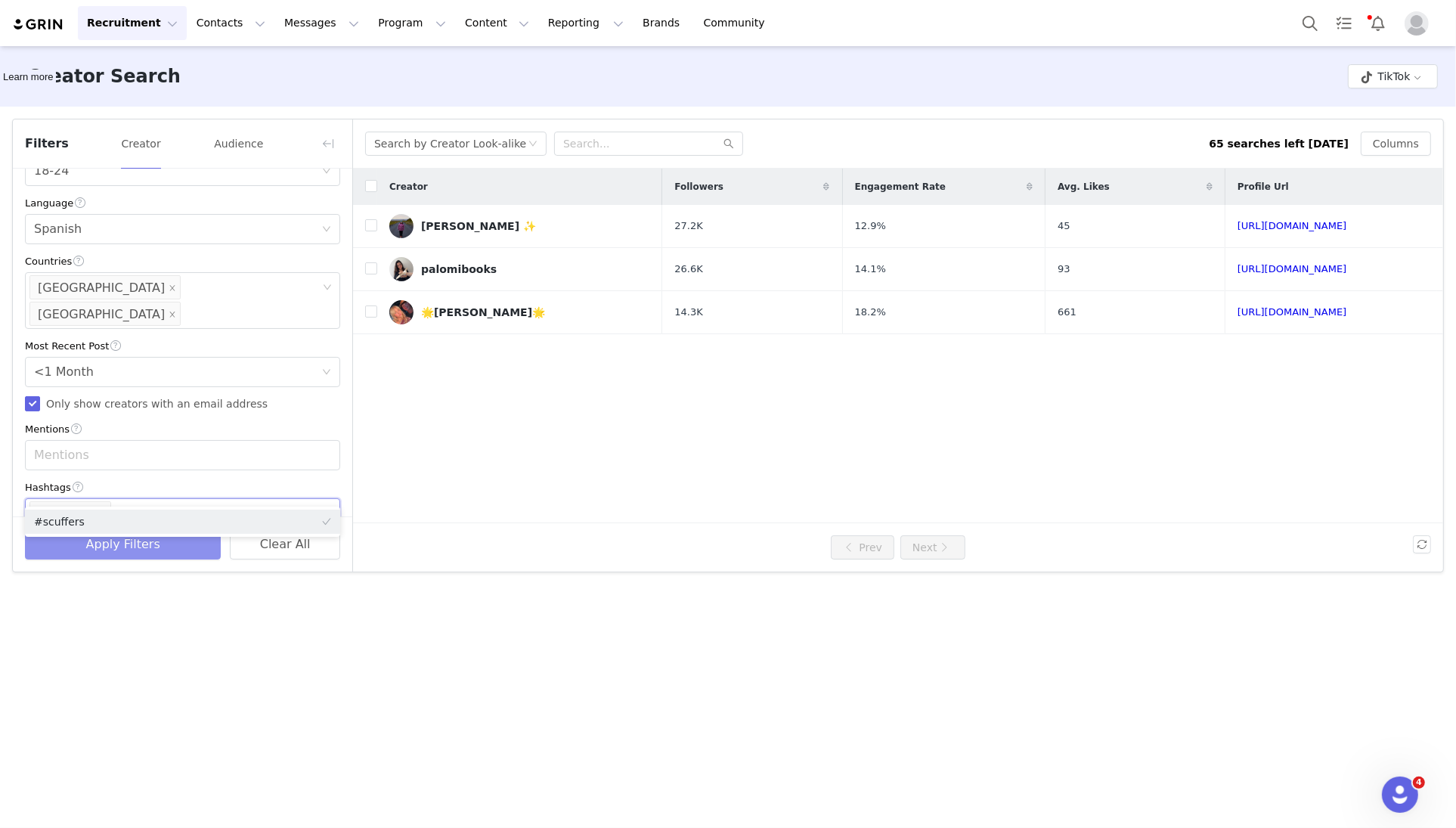
click at [129, 553] on button "Apply Filters" at bounding box center [122, 544] width 196 height 30
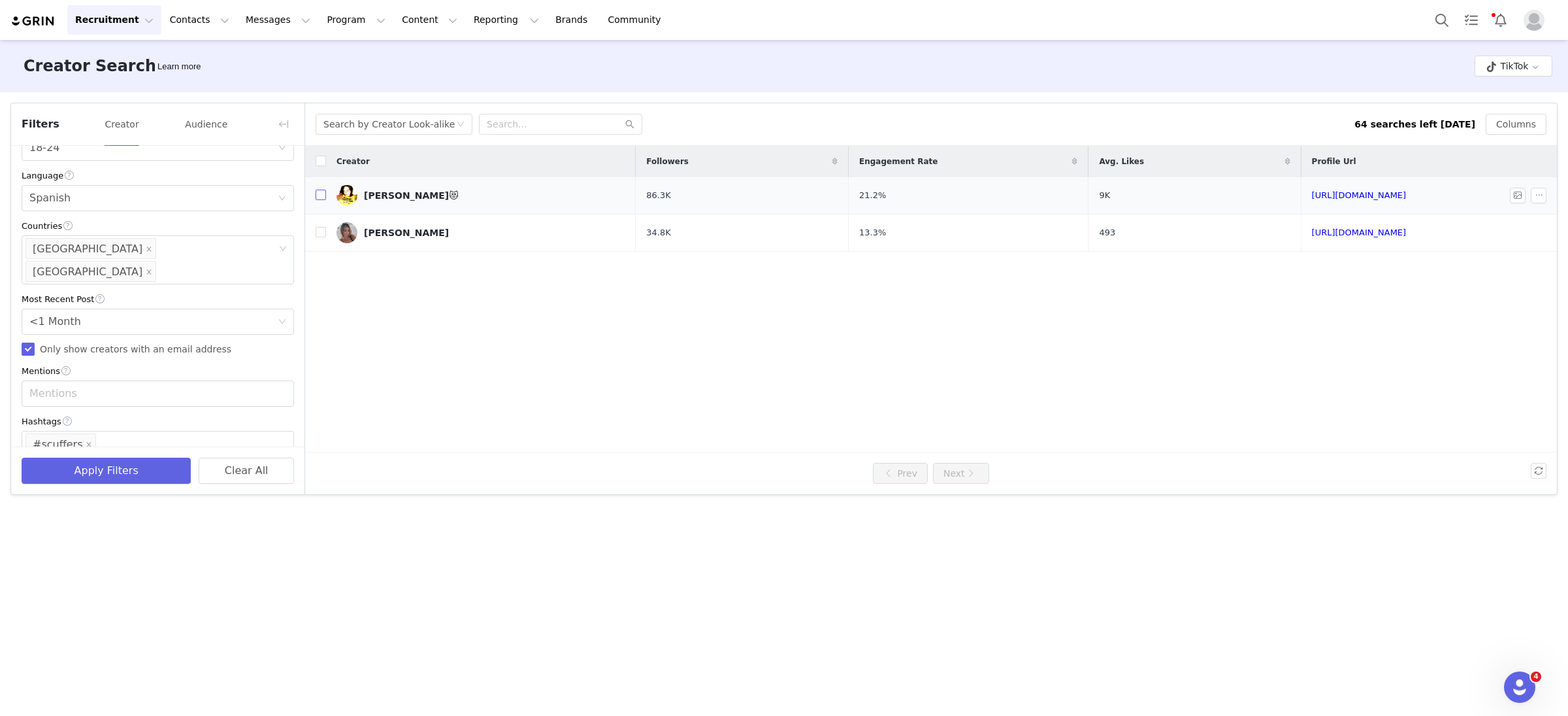
click at [320, 196] on input "checkbox" at bounding box center [320, 194] width 10 height 10
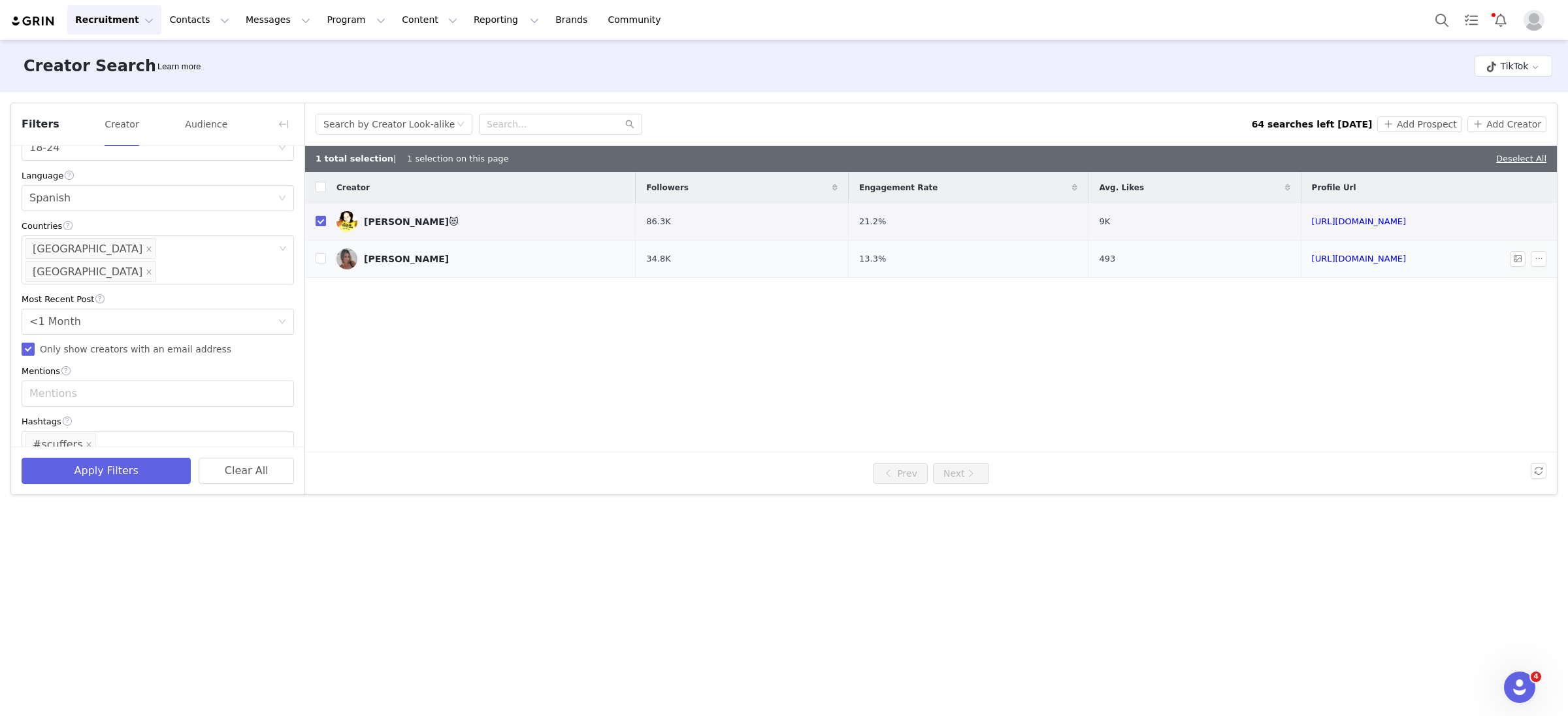
click at [320, 251] on td at bounding box center [316, 259] width 21 height 37
click at [1416, 129] on button "Add Prospect" at bounding box center [1419, 124] width 84 height 16
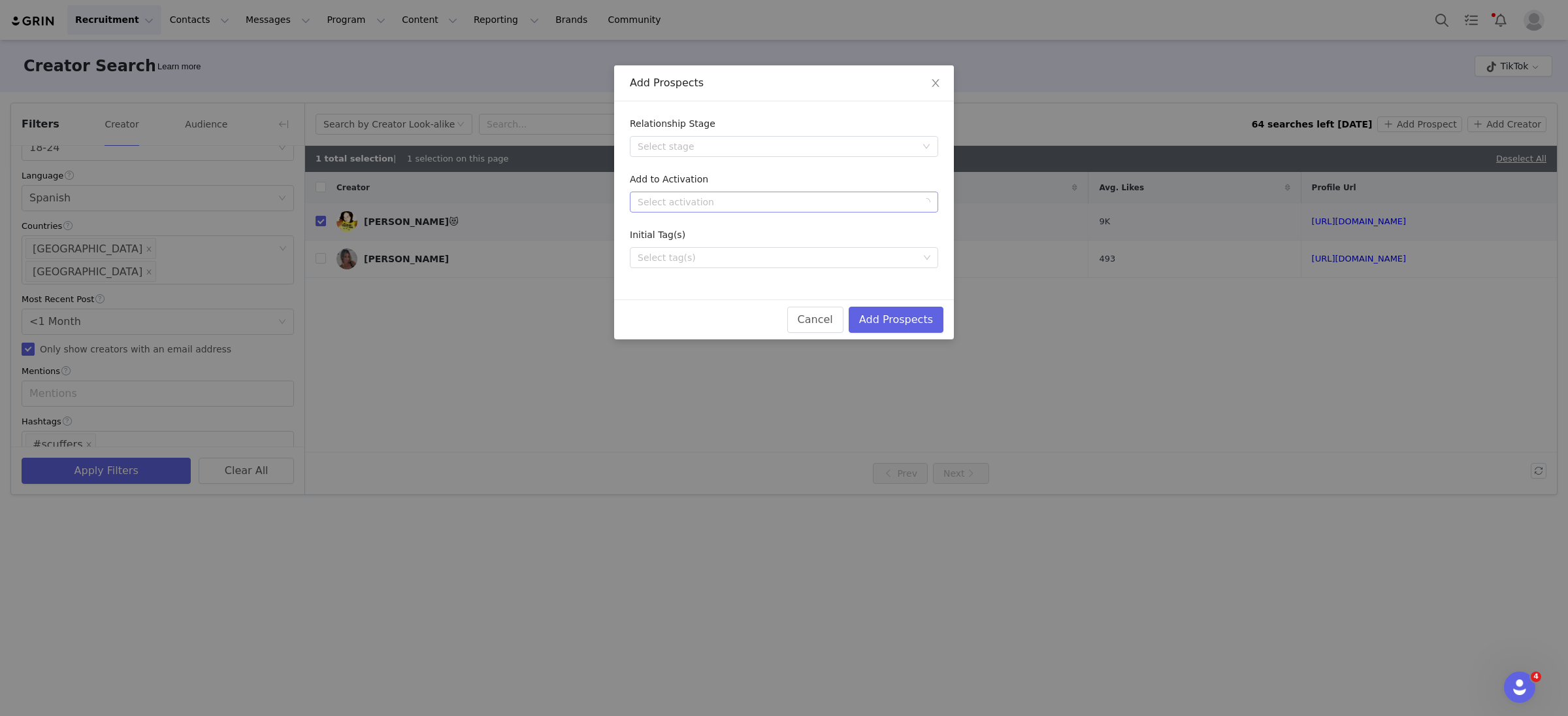
click at [737, 204] on div "Select activation" at bounding box center [777, 202] width 278 height 13
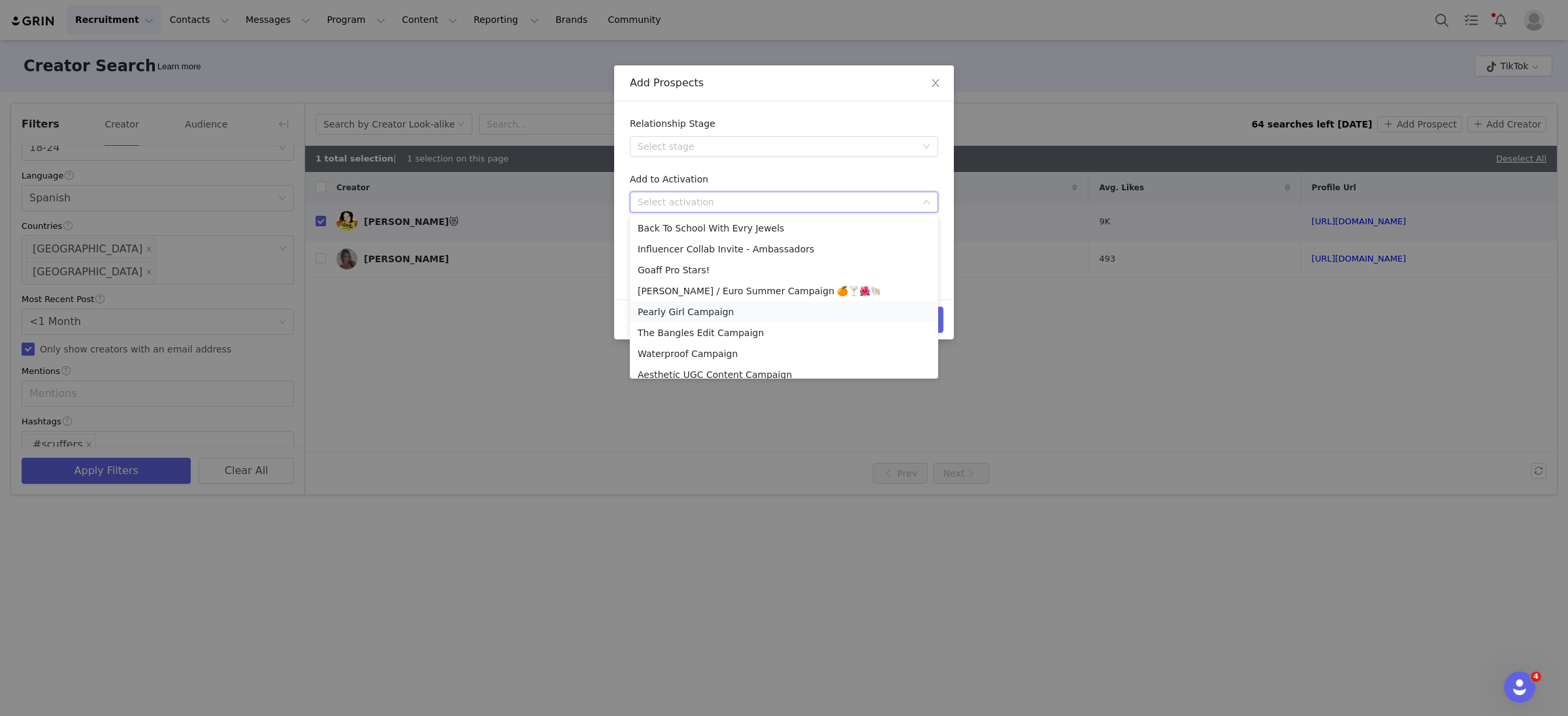
scroll to position [281, 0]
click at [743, 263] on li "Influencer Collab Invite - VIP" at bounding box center [784, 261] width 309 height 21
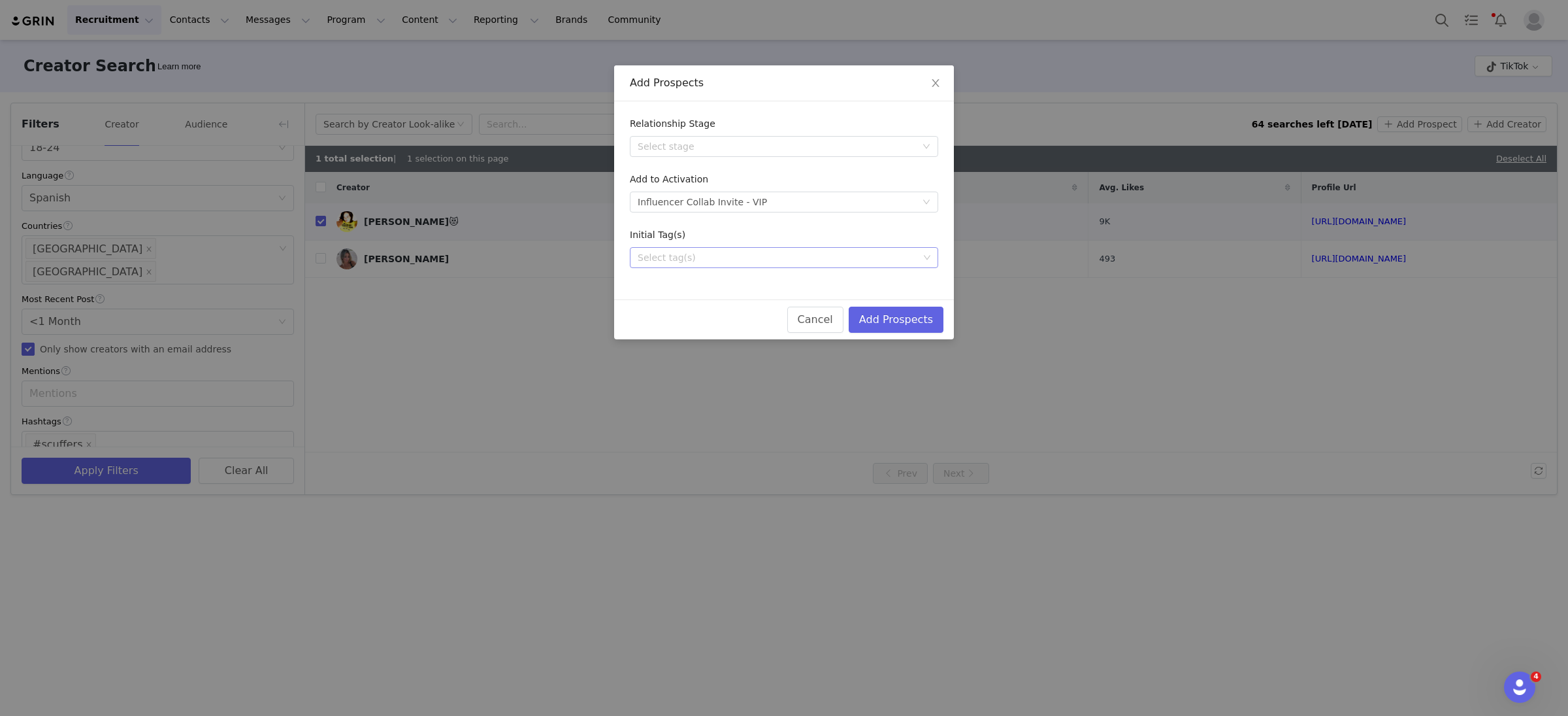
click at [688, 251] on div "Select tag(s)" at bounding box center [778, 258] width 281 height 13
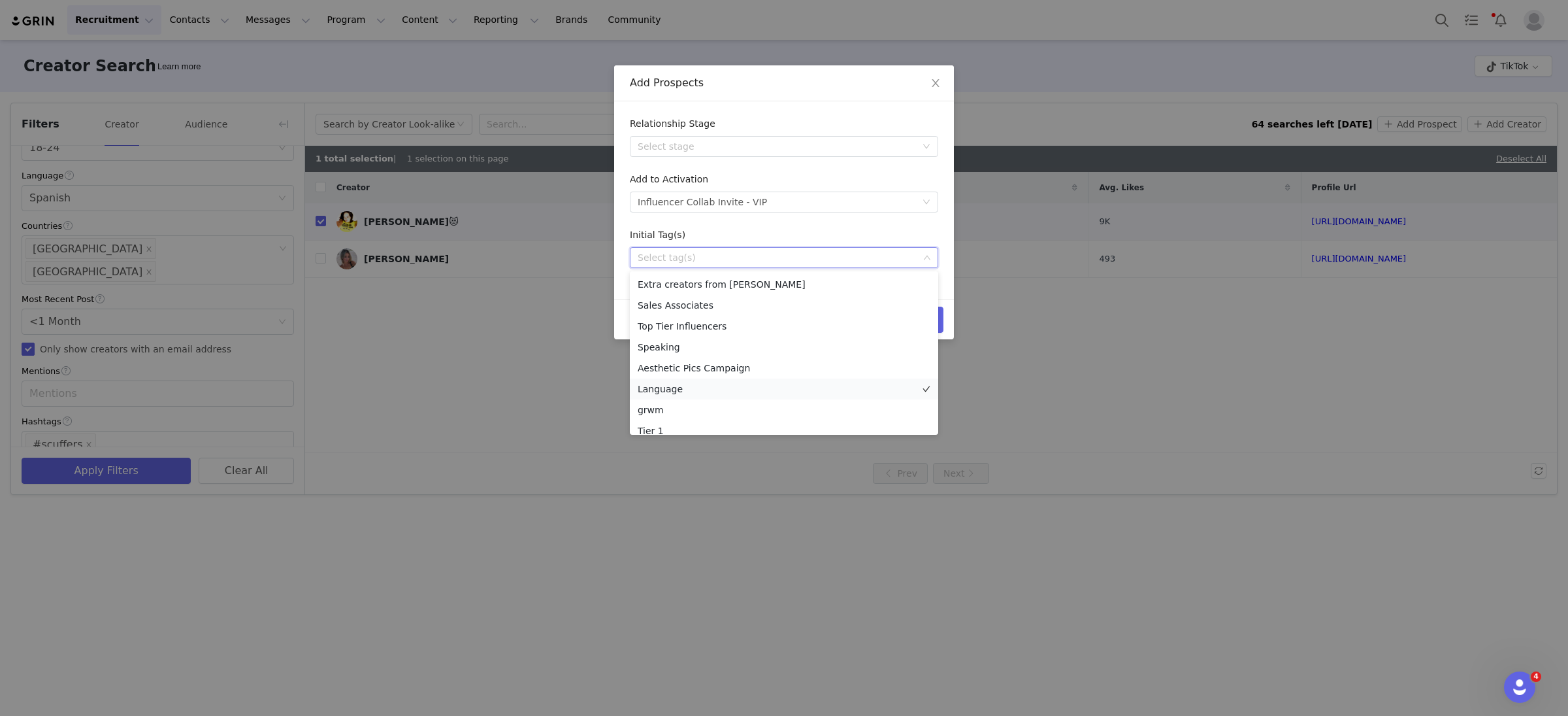
scroll to position [134, 0]
click at [676, 336] on li "Tier 3" at bounding box center [784, 338] width 309 height 21
click at [1033, 300] on div "Add Prospects Relationship Stage Select stage Add to Activation Select activati…" at bounding box center [784, 358] width 1568 height 716
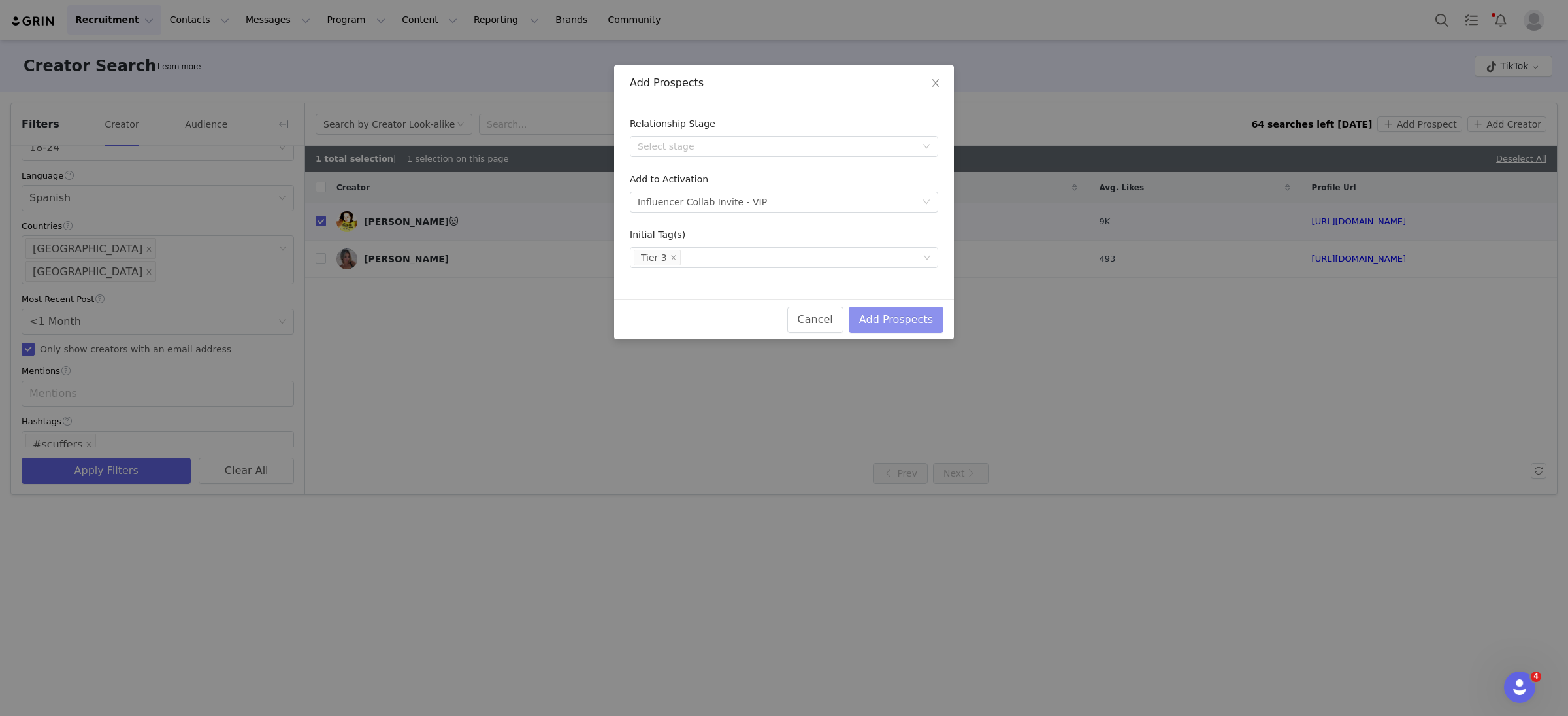
click at [906, 329] on button "Add Prospects" at bounding box center [896, 319] width 95 height 26
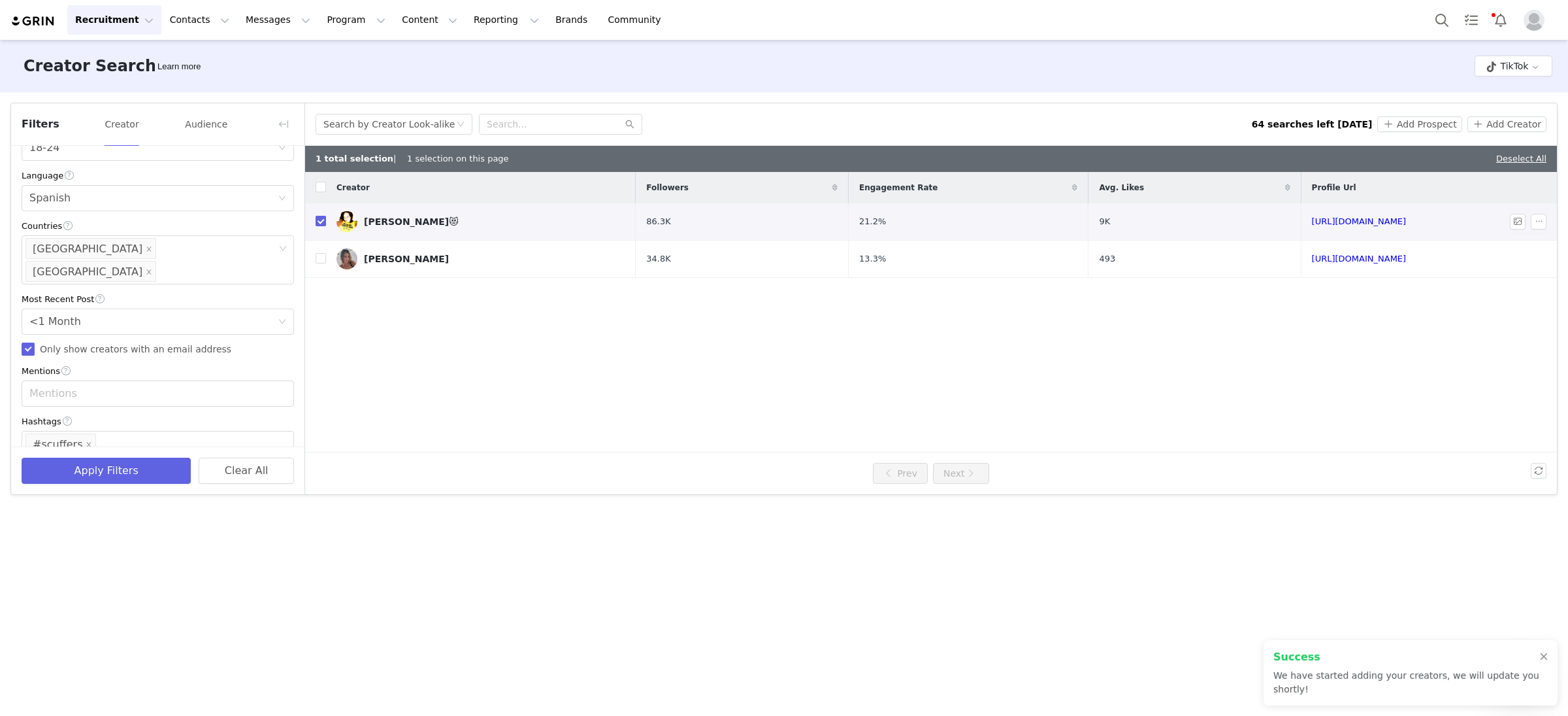
click at [319, 219] on input "checkbox" at bounding box center [320, 220] width 10 height 10
checkbox input "false"
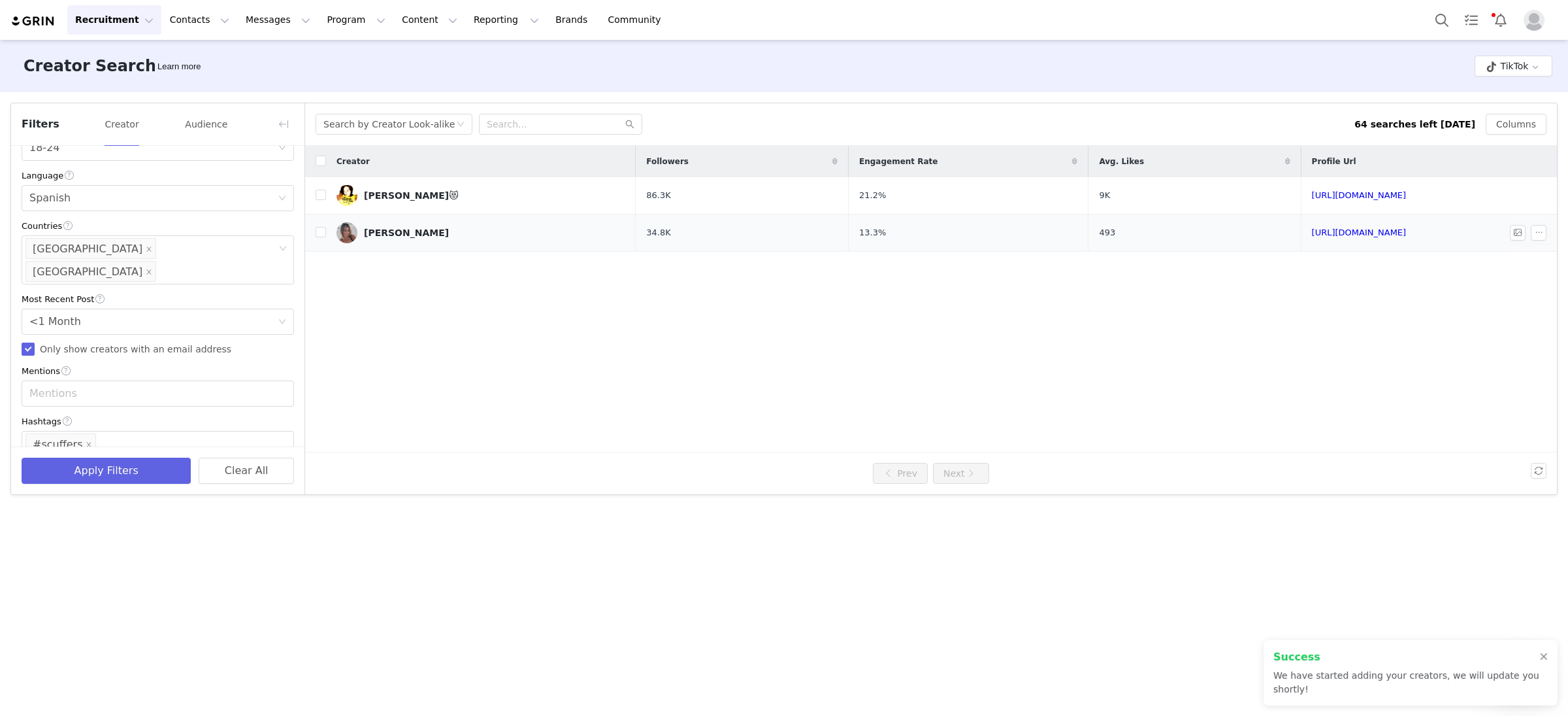
click at [323, 216] on td at bounding box center [316, 233] width 21 height 37
click at [320, 229] on input "checkbox" at bounding box center [320, 232] width 10 height 10
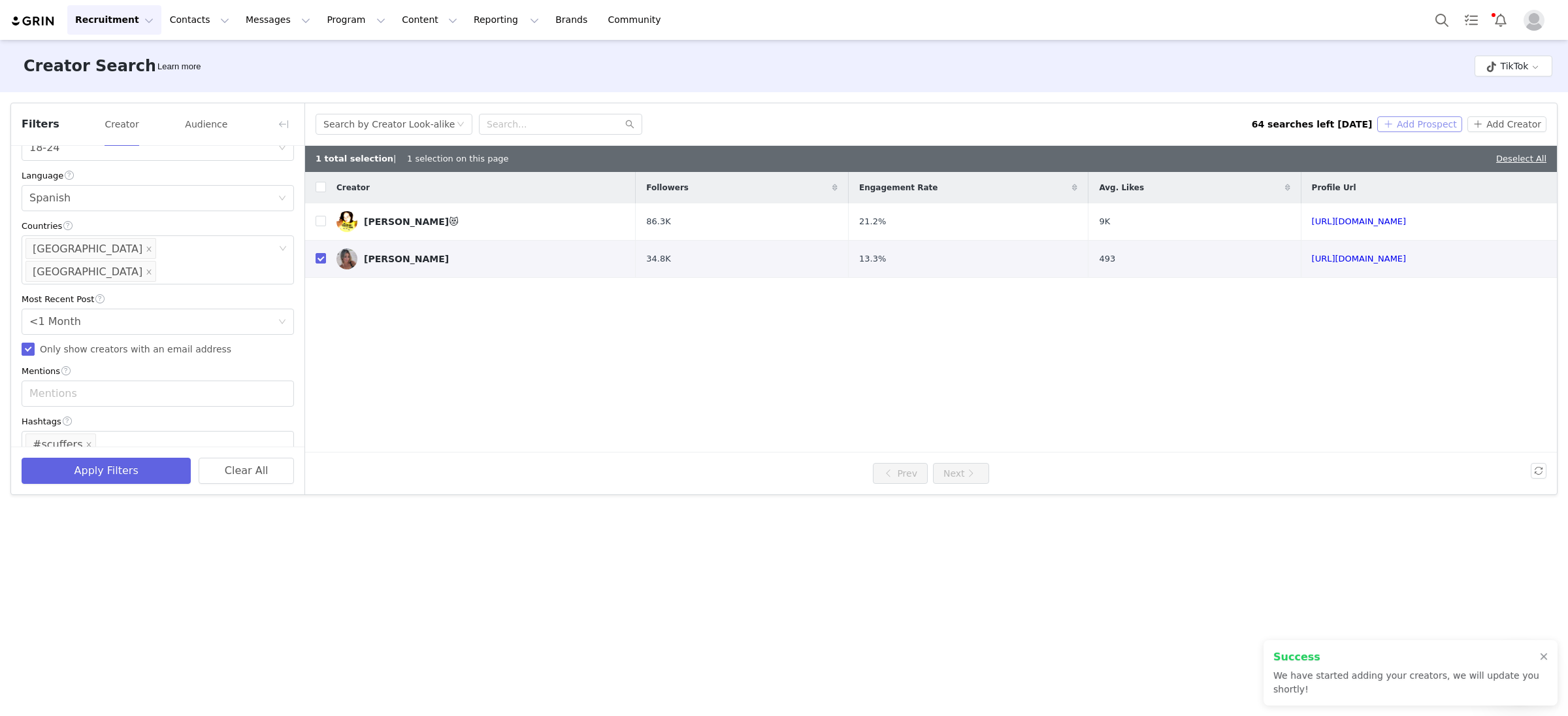
click at [1415, 126] on button "Add Prospect" at bounding box center [1419, 124] width 84 height 16
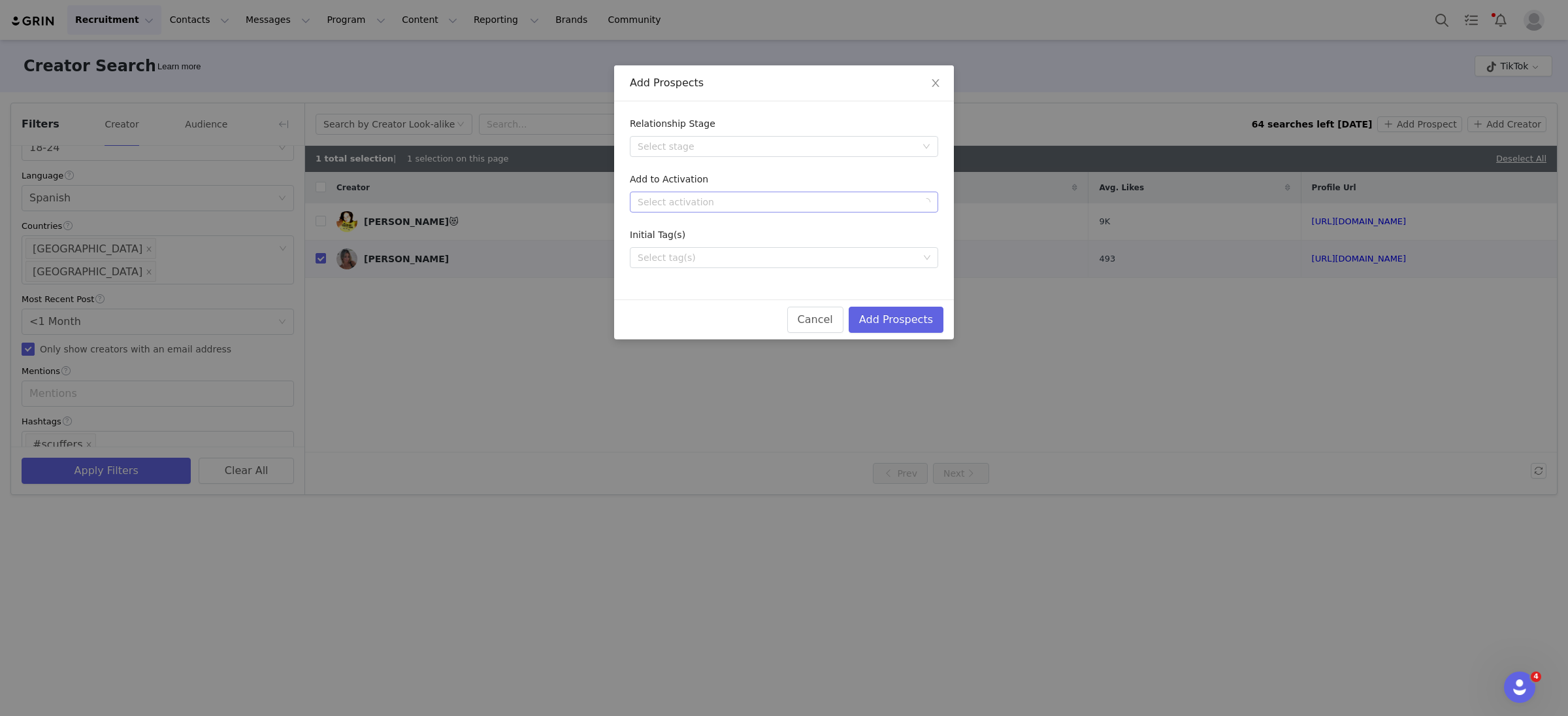
click at [725, 204] on div "Select activation" at bounding box center [777, 202] width 278 height 13
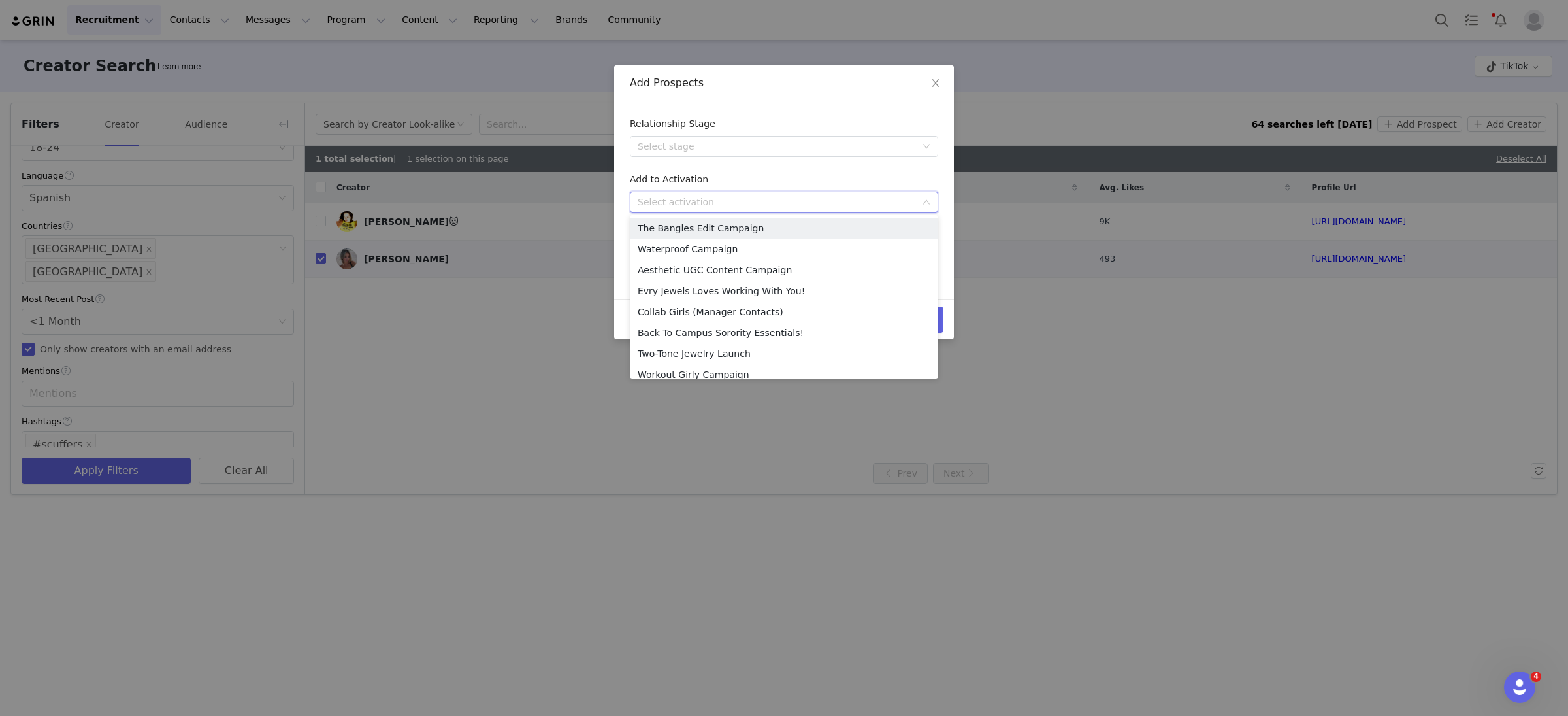
scroll to position [281, 0]
click at [765, 323] on li "Influencer Collab Invite - Insiders" at bounding box center [784, 324] width 309 height 21
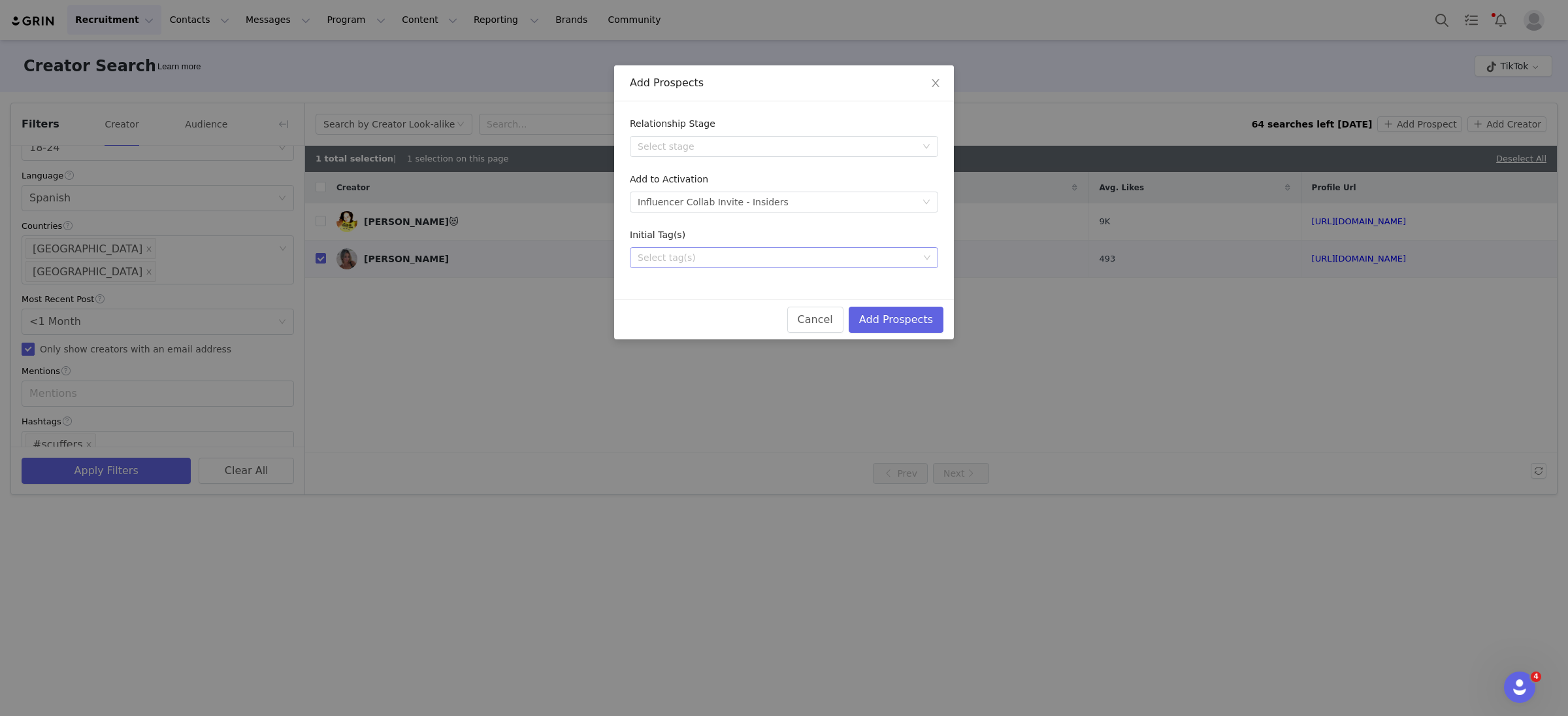
click at [675, 259] on div "Select tag(s)" at bounding box center [778, 258] width 281 height 13
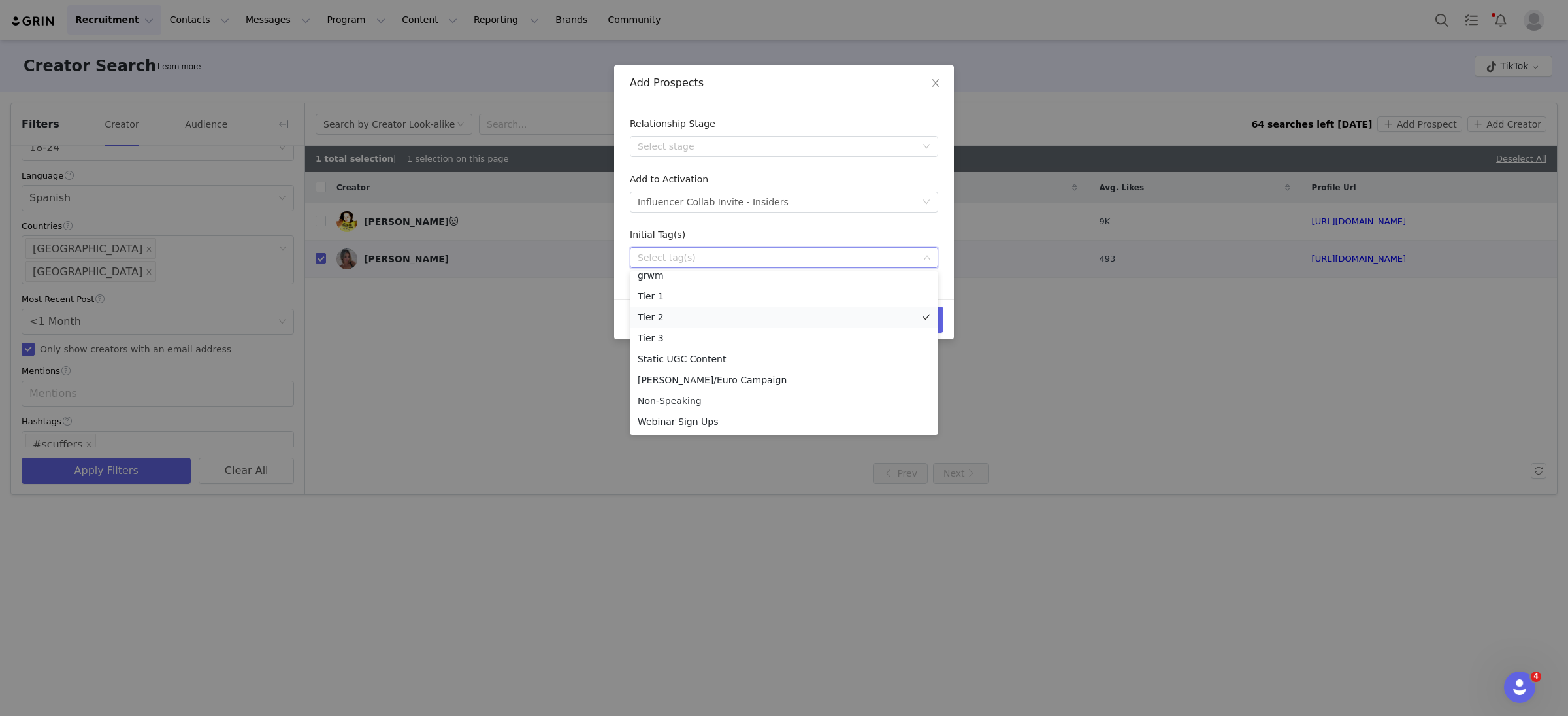
click at [672, 315] on li "Tier 2" at bounding box center [784, 317] width 309 height 21
click at [747, 226] on form "Relationship Stage Select stage Add to Activation Select activation Influencer …" at bounding box center [784, 193] width 309 height 151
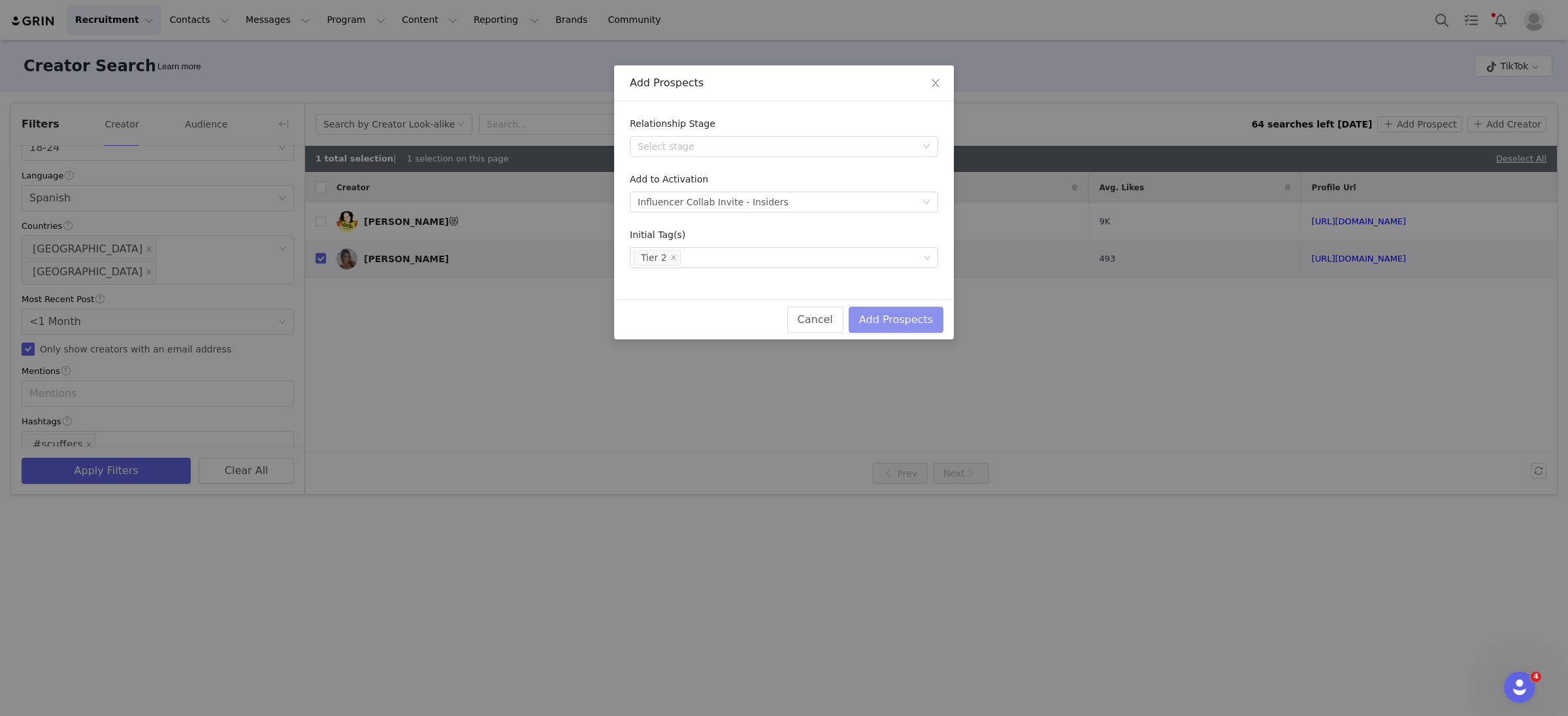
click at [917, 327] on button "Add Prospects" at bounding box center [896, 319] width 95 height 26
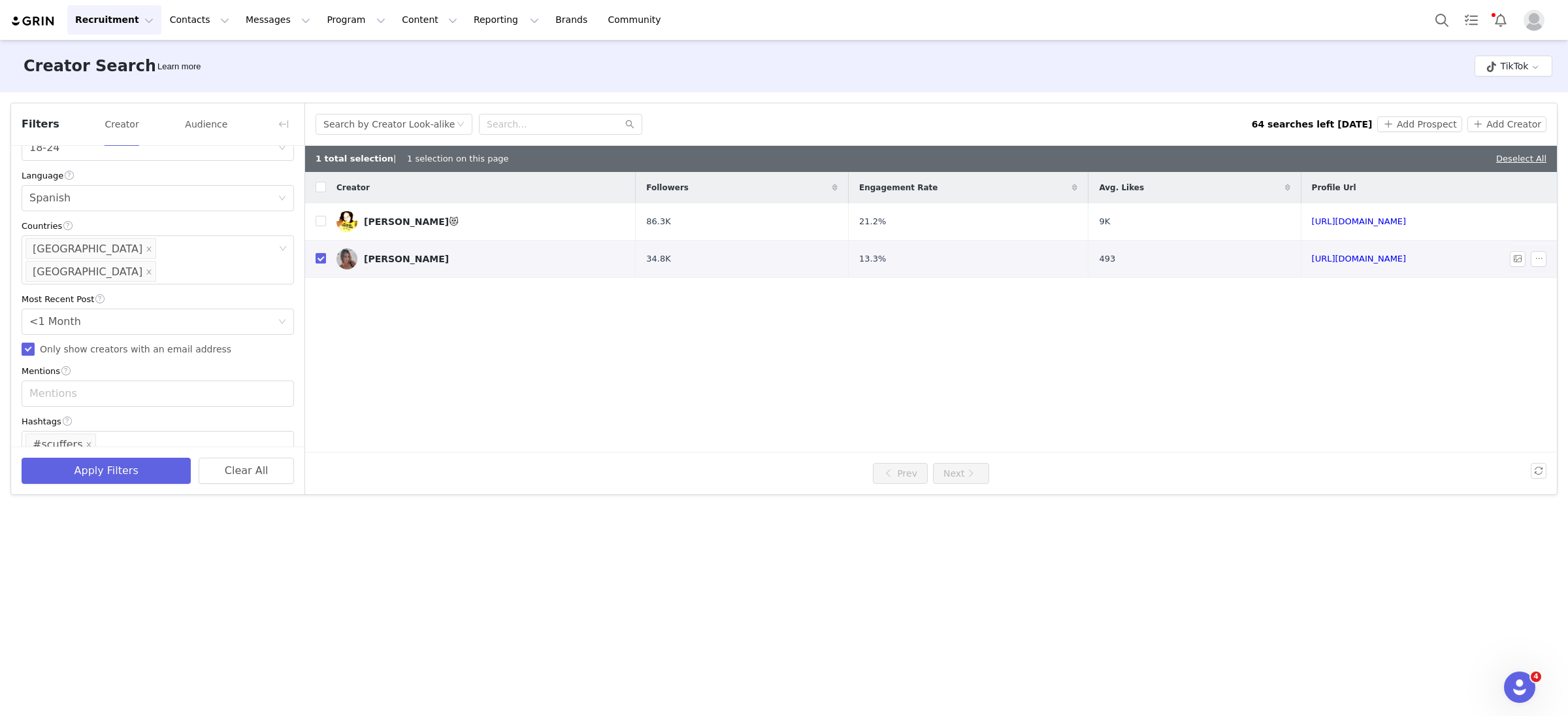
click at [320, 257] on input "checkbox" at bounding box center [320, 258] width 10 height 10
checkbox input "false"
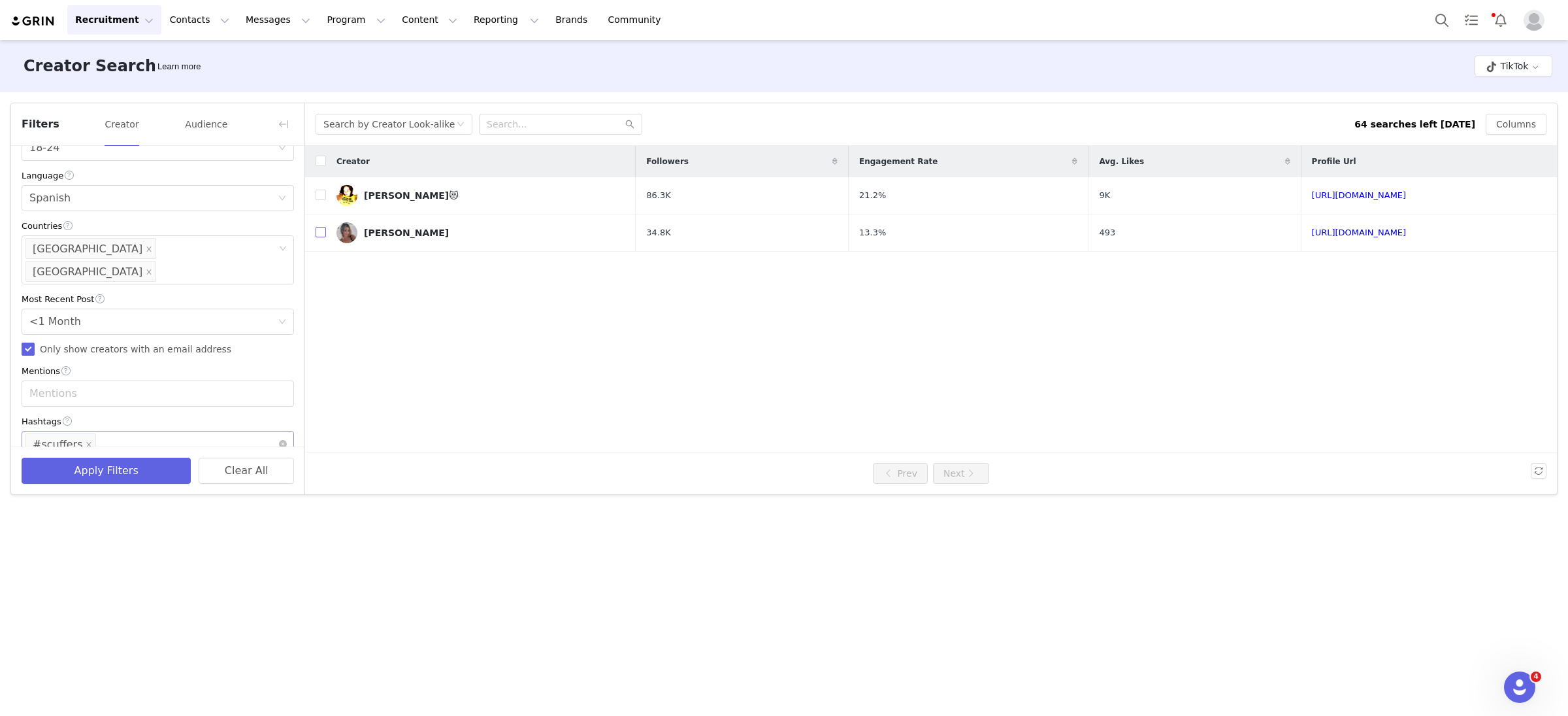
click at [80, 434] on li "#scuffers" at bounding box center [60, 444] width 71 height 21
click at [87, 442] on icon "icon: close" at bounding box center [89, 445] width 5 height 5
click at [119, 438] on div "Enter hashtag" at bounding box center [152, 444] width 245 height 13
type input "#princesspolly"
click at [155, 444] on li "#princesspolly" at bounding box center [157, 451] width 273 height 21
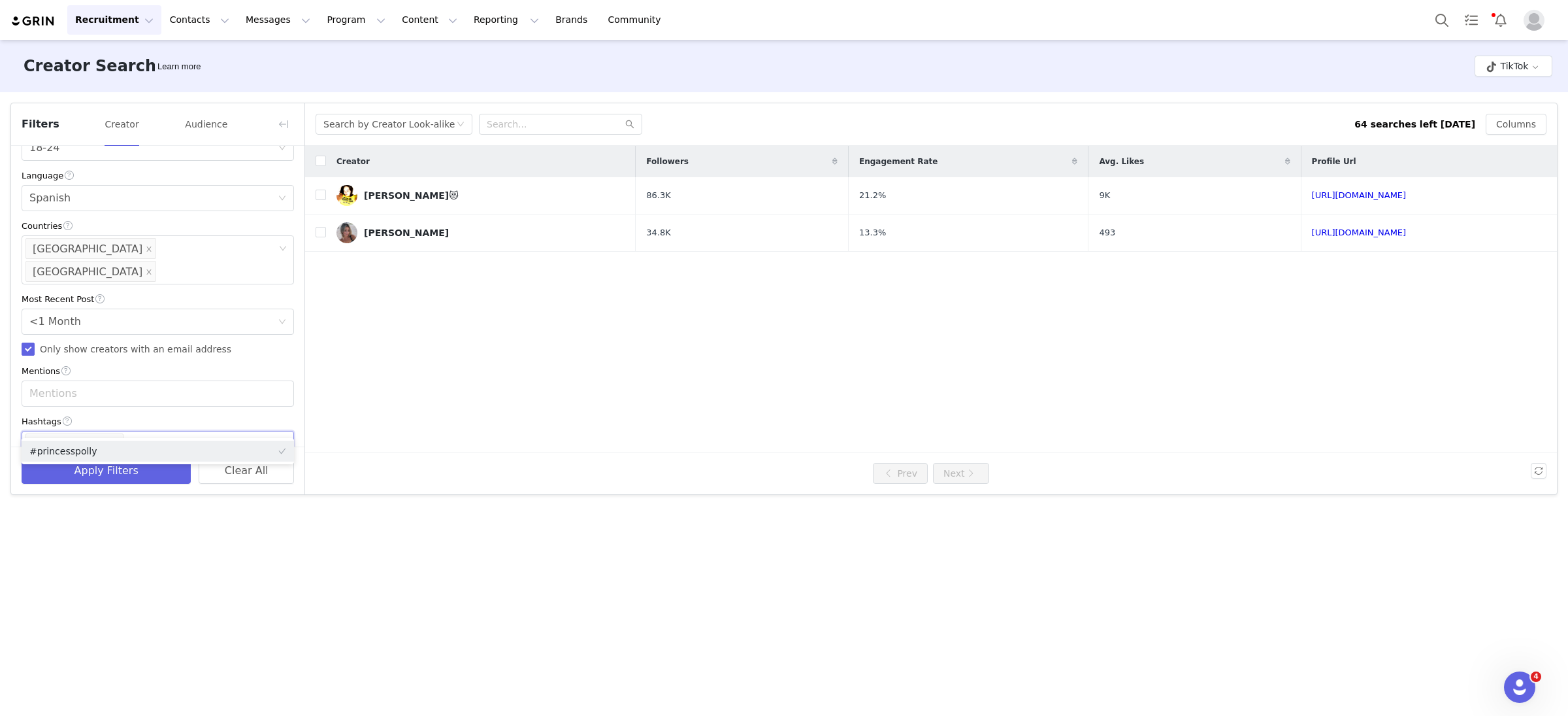
click at [570, 431] on div "Creator Followers Engagement Rate Avg. Likes Profile Url CARMEN VARELA😻 86.3K 2…" at bounding box center [931, 298] width 1252 height 306
click at [119, 476] on button "Apply Filters" at bounding box center [106, 470] width 169 height 26
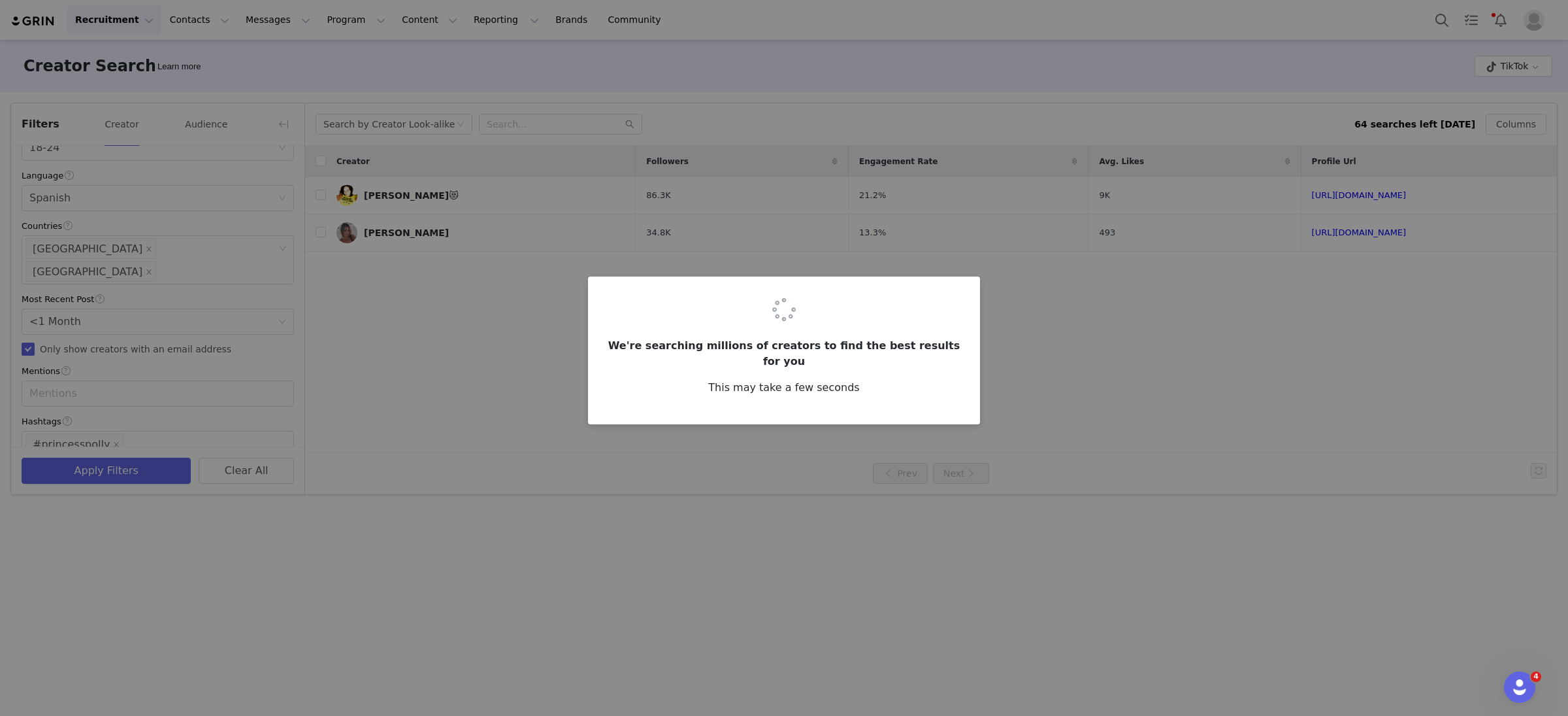
click at [280, 115] on div "We're searching millions of creators to find the best results for you This may …" at bounding box center [784, 358] width 1568 height 716
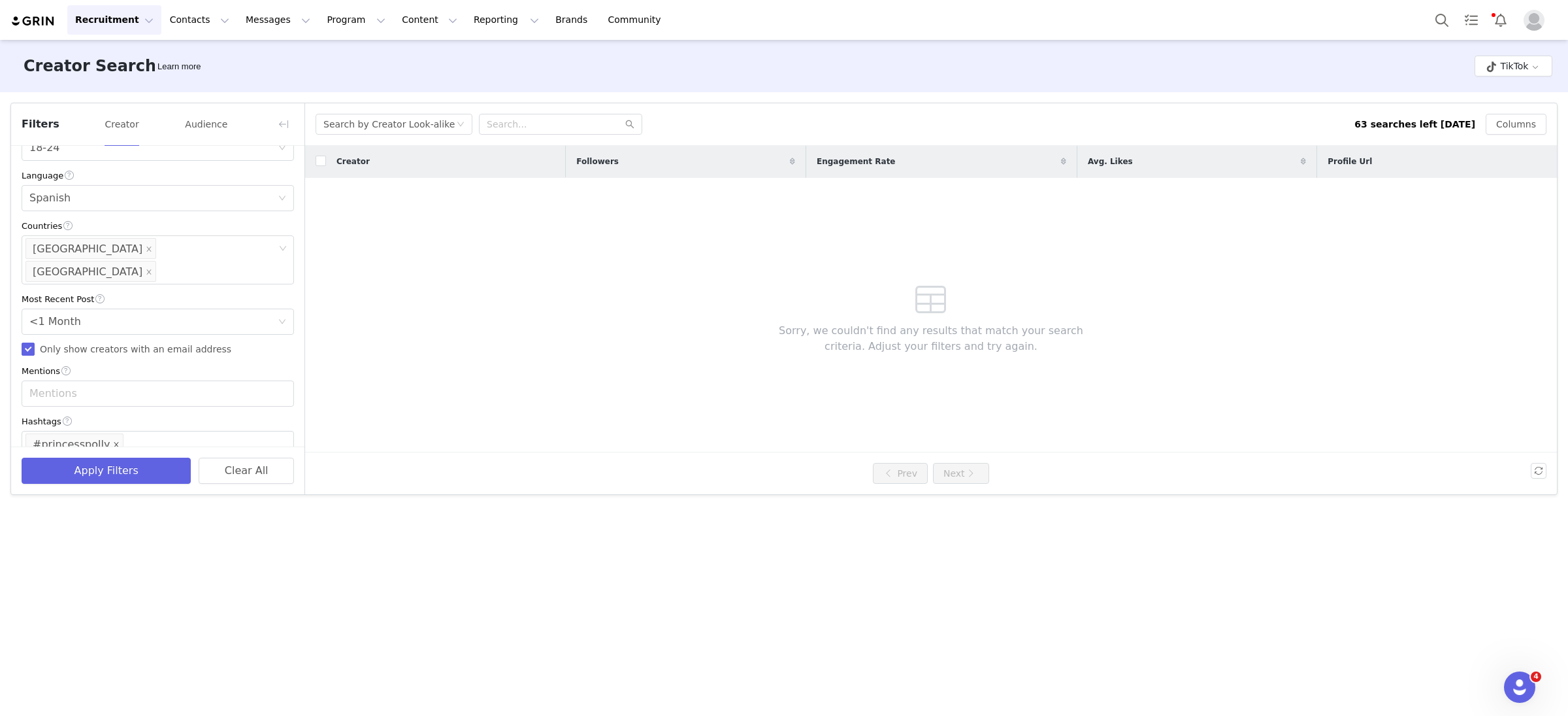
click at [114, 442] on icon "icon: close" at bounding box center [117, 445] width 5 height 5
click at [210, 438] on div "Enter hashtag" at bounding box center [152, 444] width 245 height 13
type input "#"
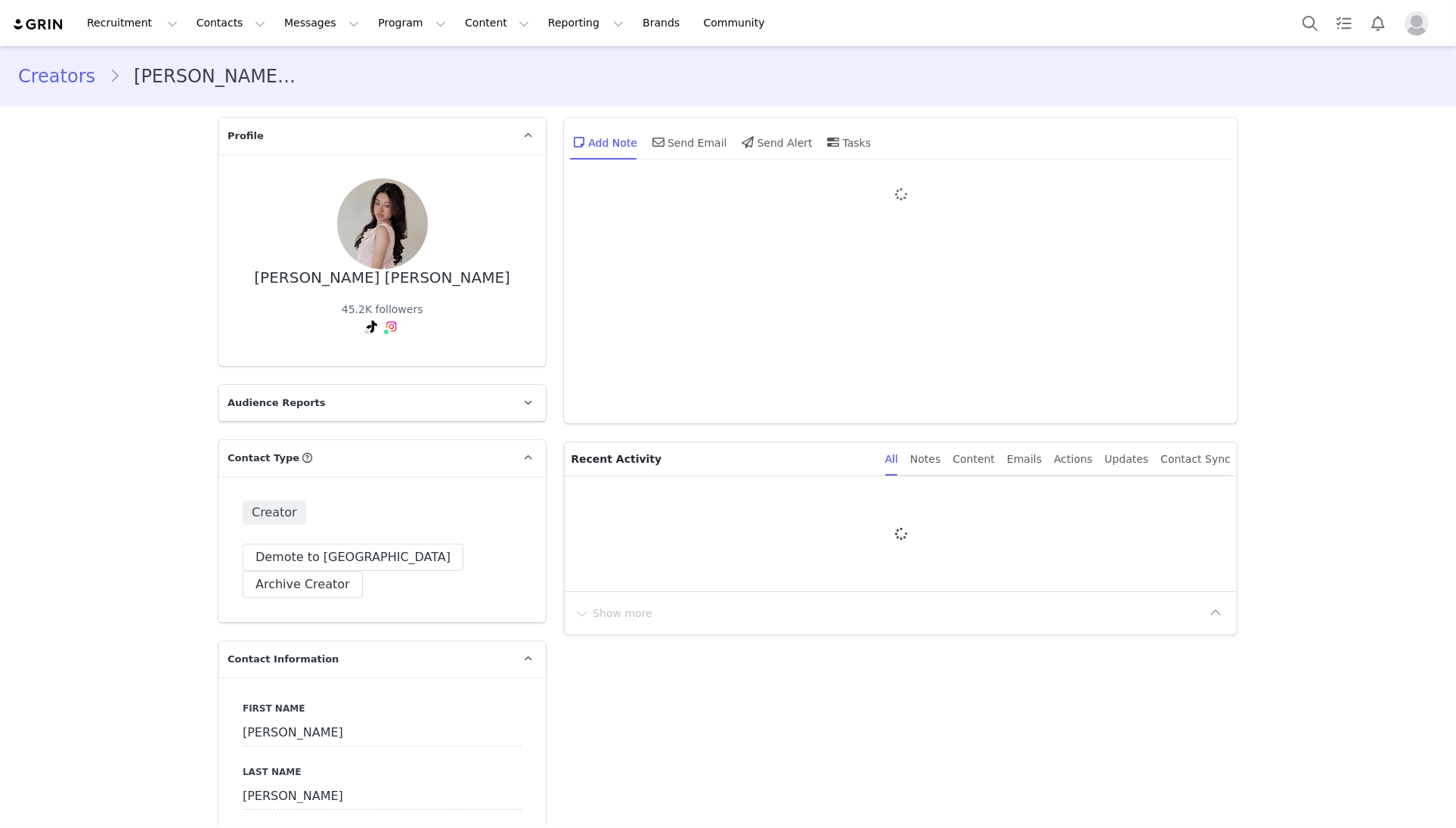
type input "+1 ([GEOGRAPHIC_DATA])"
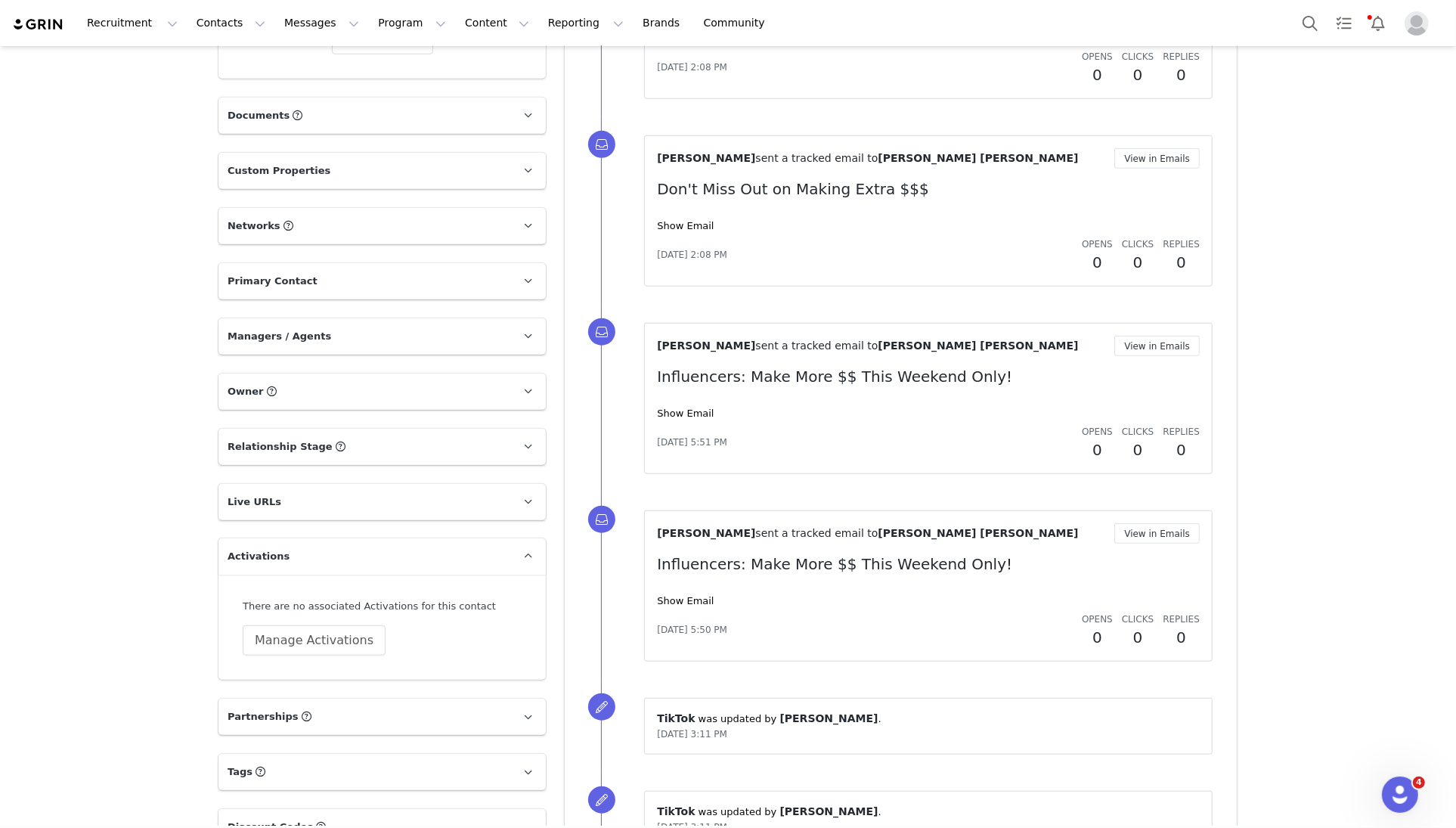
scroll to position [1412, 0]
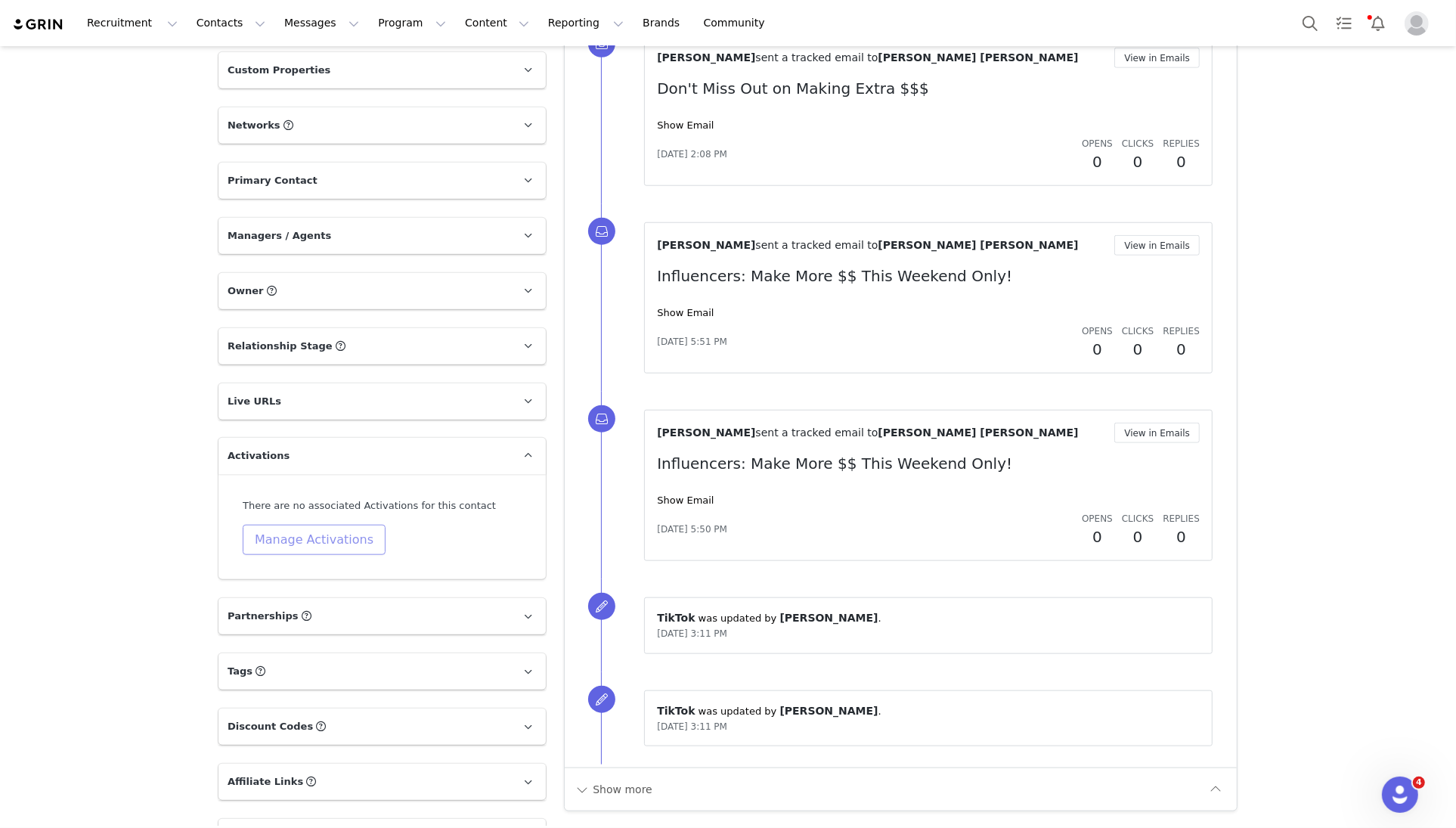
click at [344, 524] on button "Manage Activations" at bounding box center [314, 539] width 143 height 30
click at [294, 489] on div "Select Activation" at bounding box center [275, 491] width 147 height 23
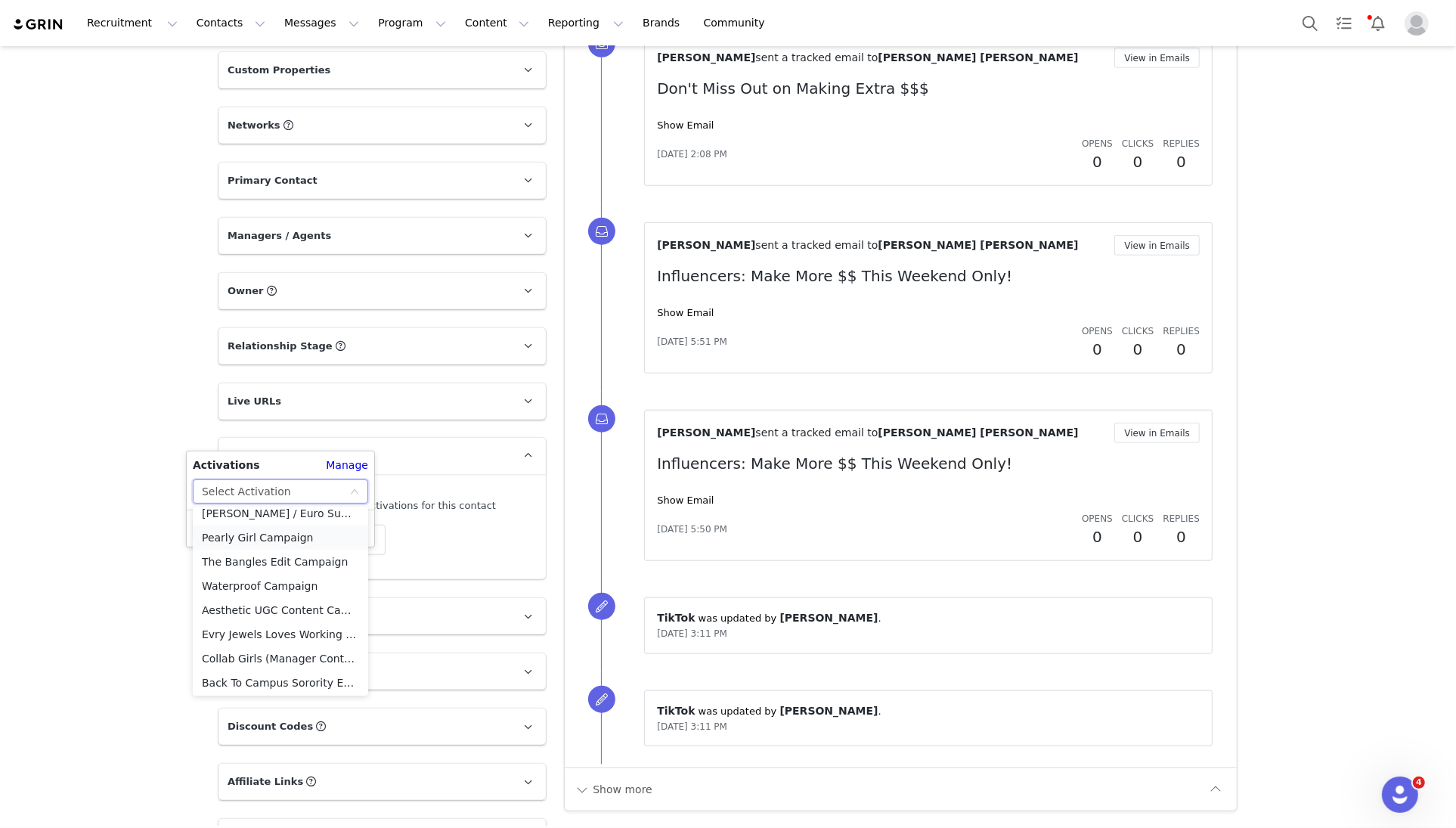
scroll to position [83, 0]
click at [274, 558] on li "The Bangles Edit Campaign" at bounding box center [281, 559] width 176 height 24
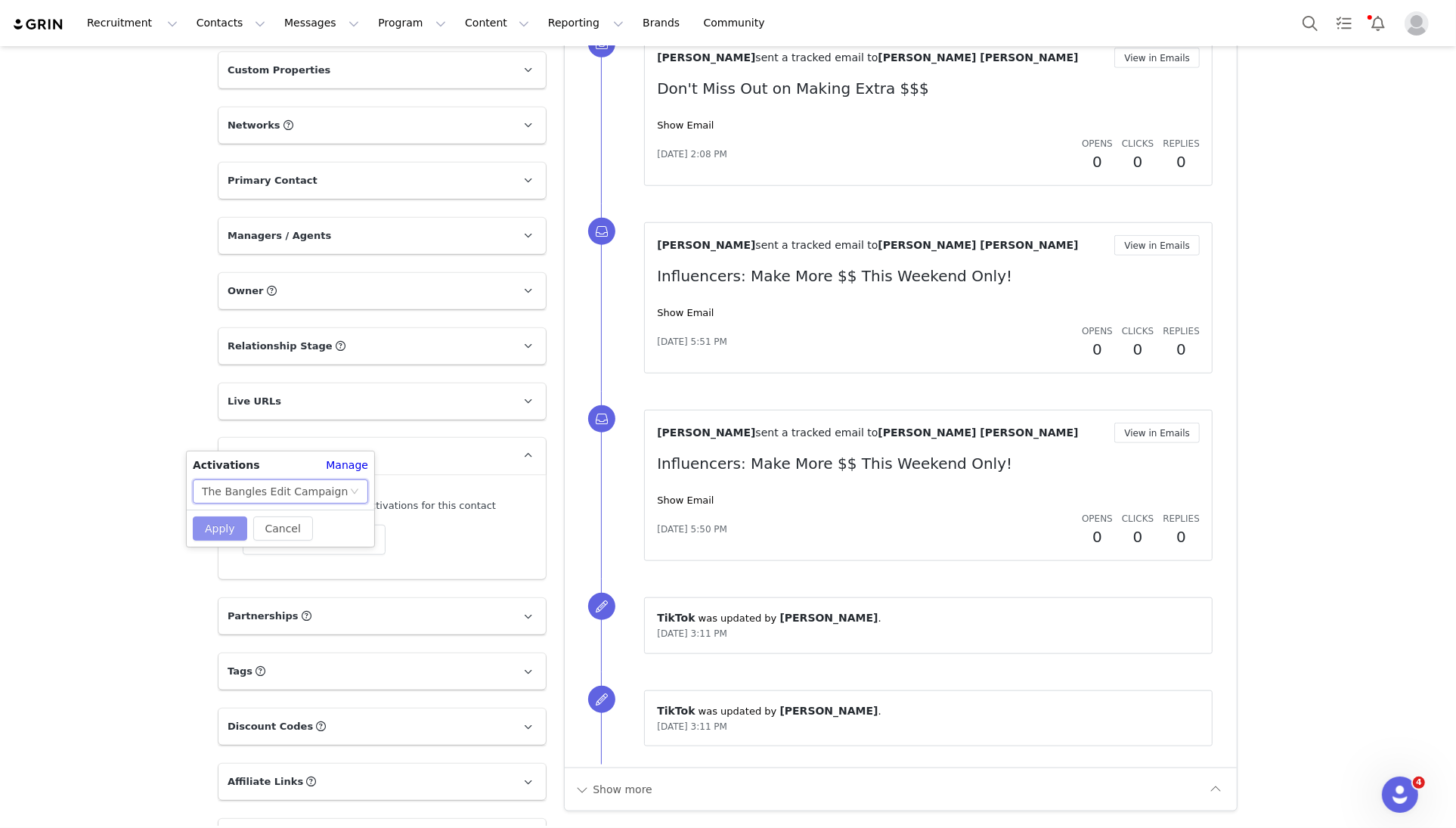
click at [212, 534] on button "Apply" at bounding box center [220, 528] width 54 height 24
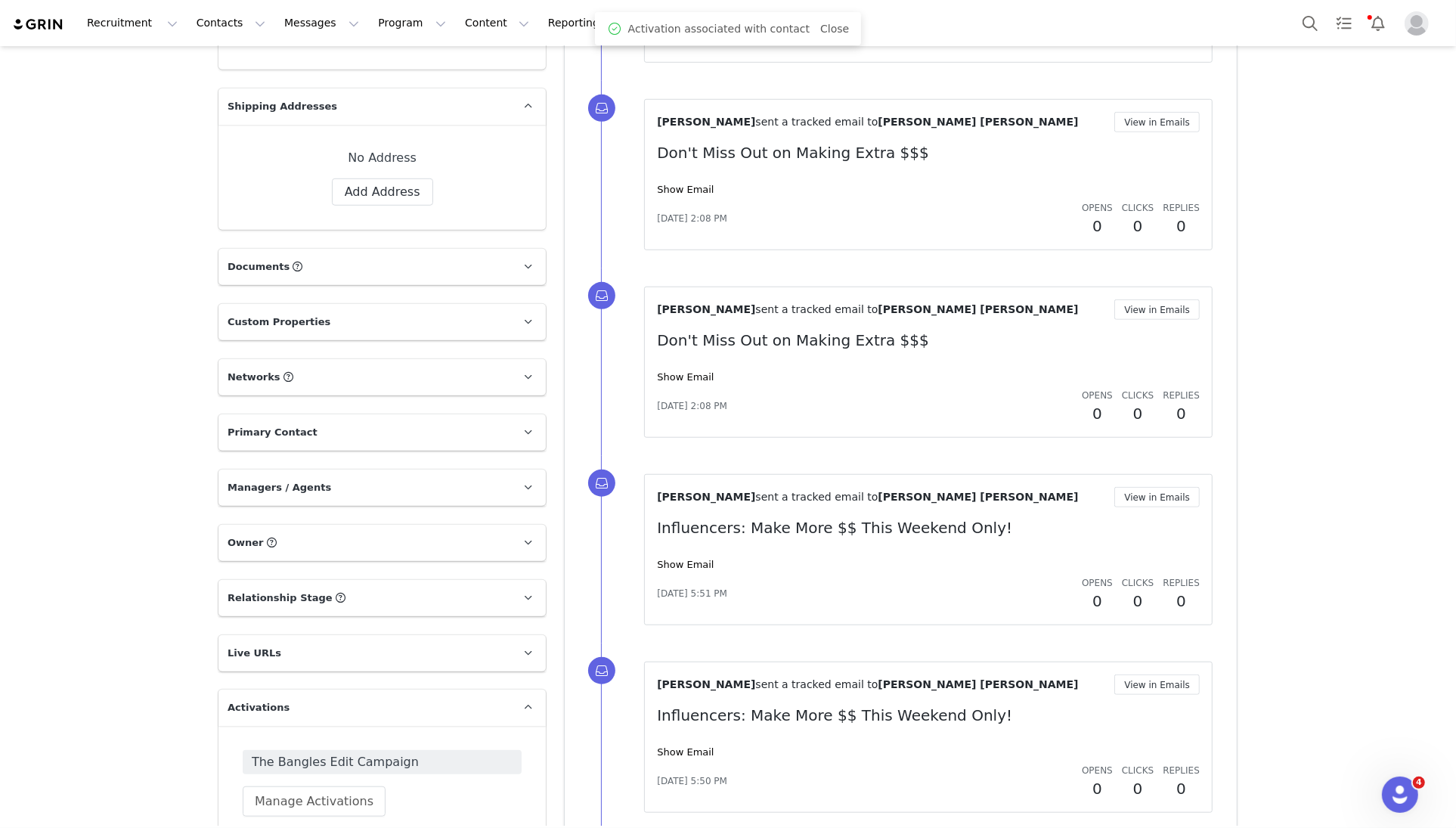
scroll to position [0, 0]
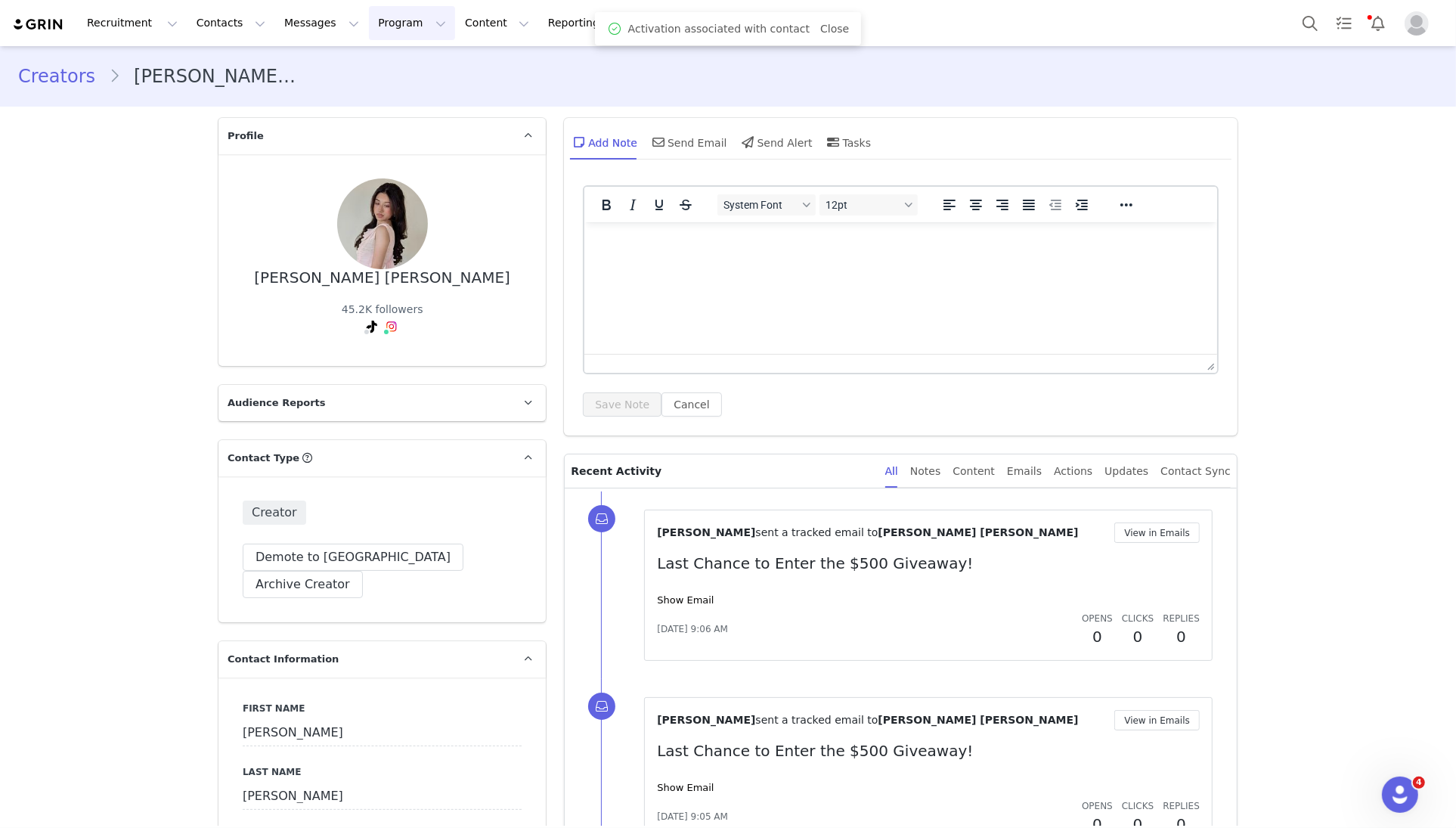
click at [373, 22] on button "Program Program" at bounding box center [412, 23] width 86 height 34
click at [389, 66] on p "Activations" at bounding box center [386, 66] width 58 height 16
